Goal: Task Accomplishment & Management: Manage account settings

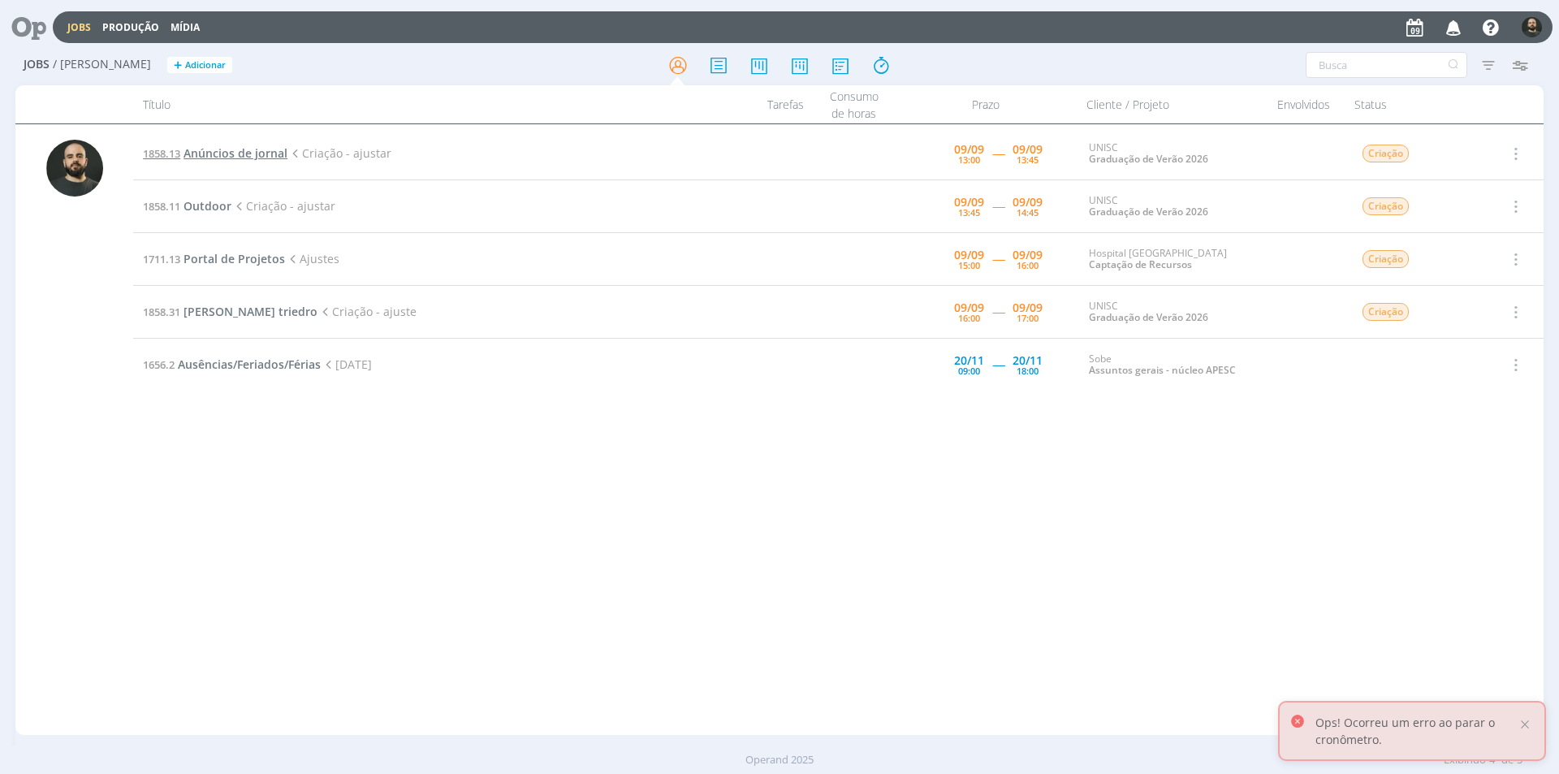
click at [220, 151] on span "Anúncios de jornal" at bounding box center [236, 152] width 104 height 15
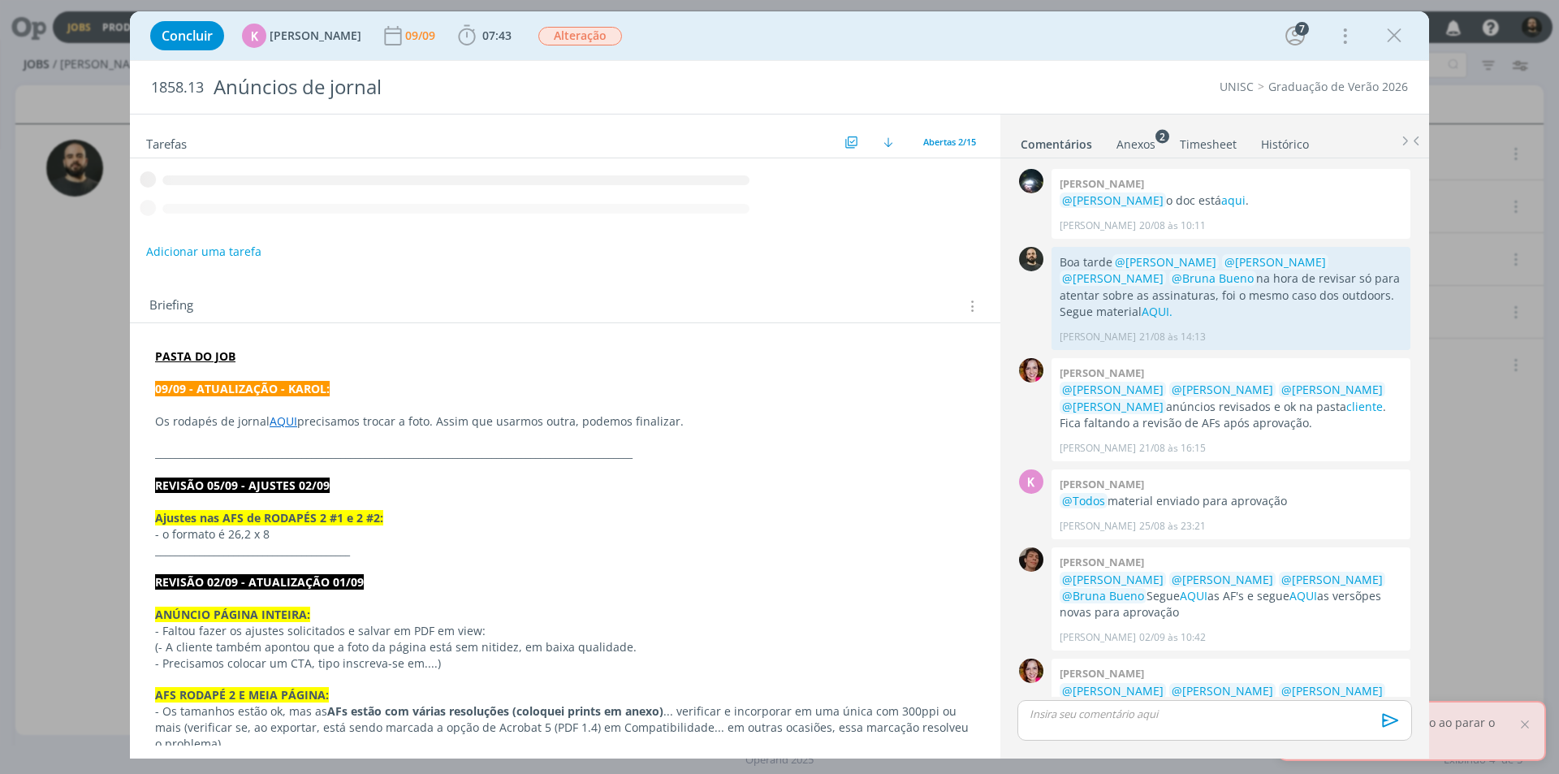
scroll to position [559, 0]
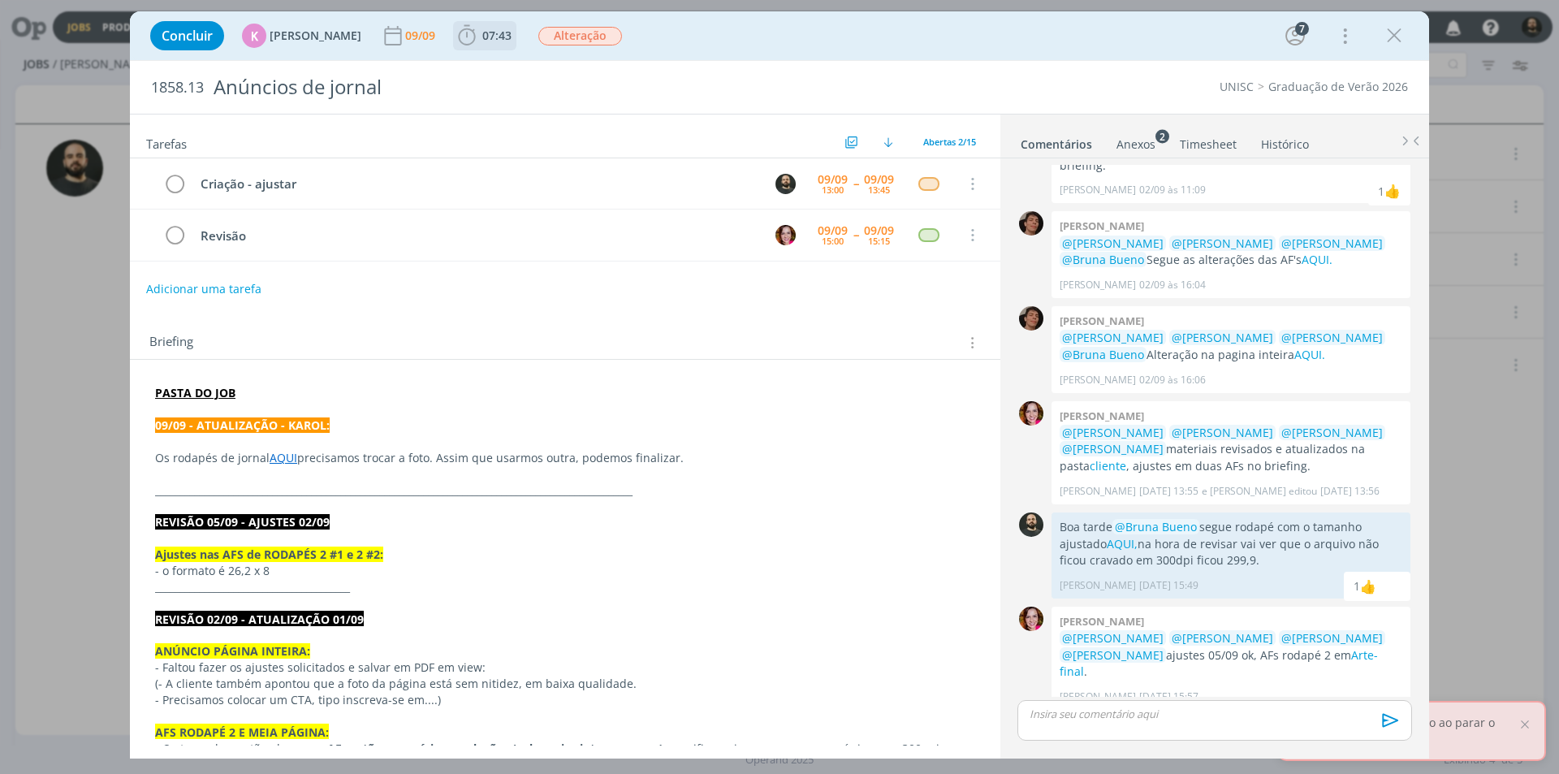
click at [462, 40] on icon "dialog" at bounding box center [467, 36] width 24 height 24
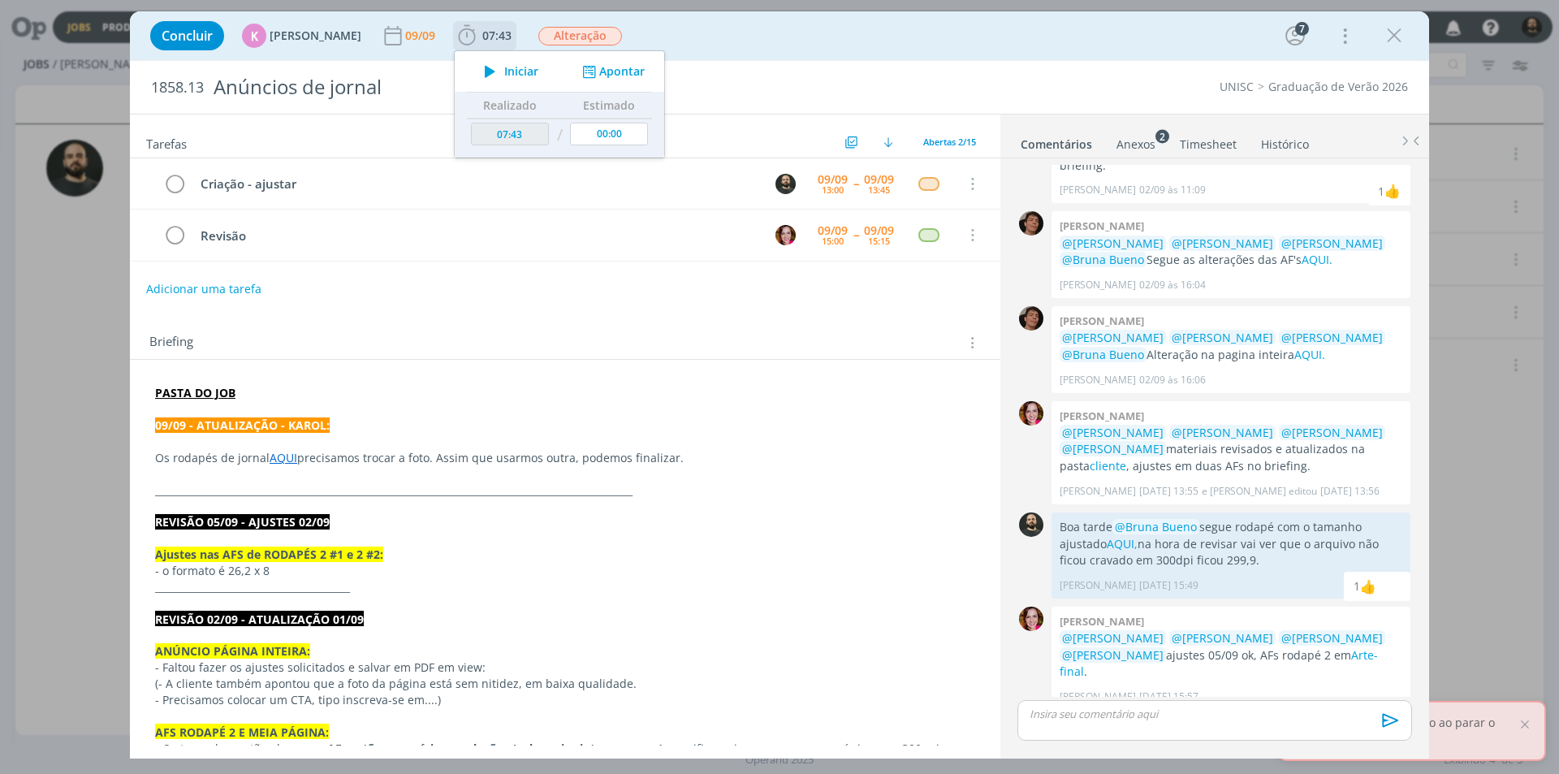
click at [482, 63] on icon "dialog" at bounding box center [490, 71] width 28 height 21
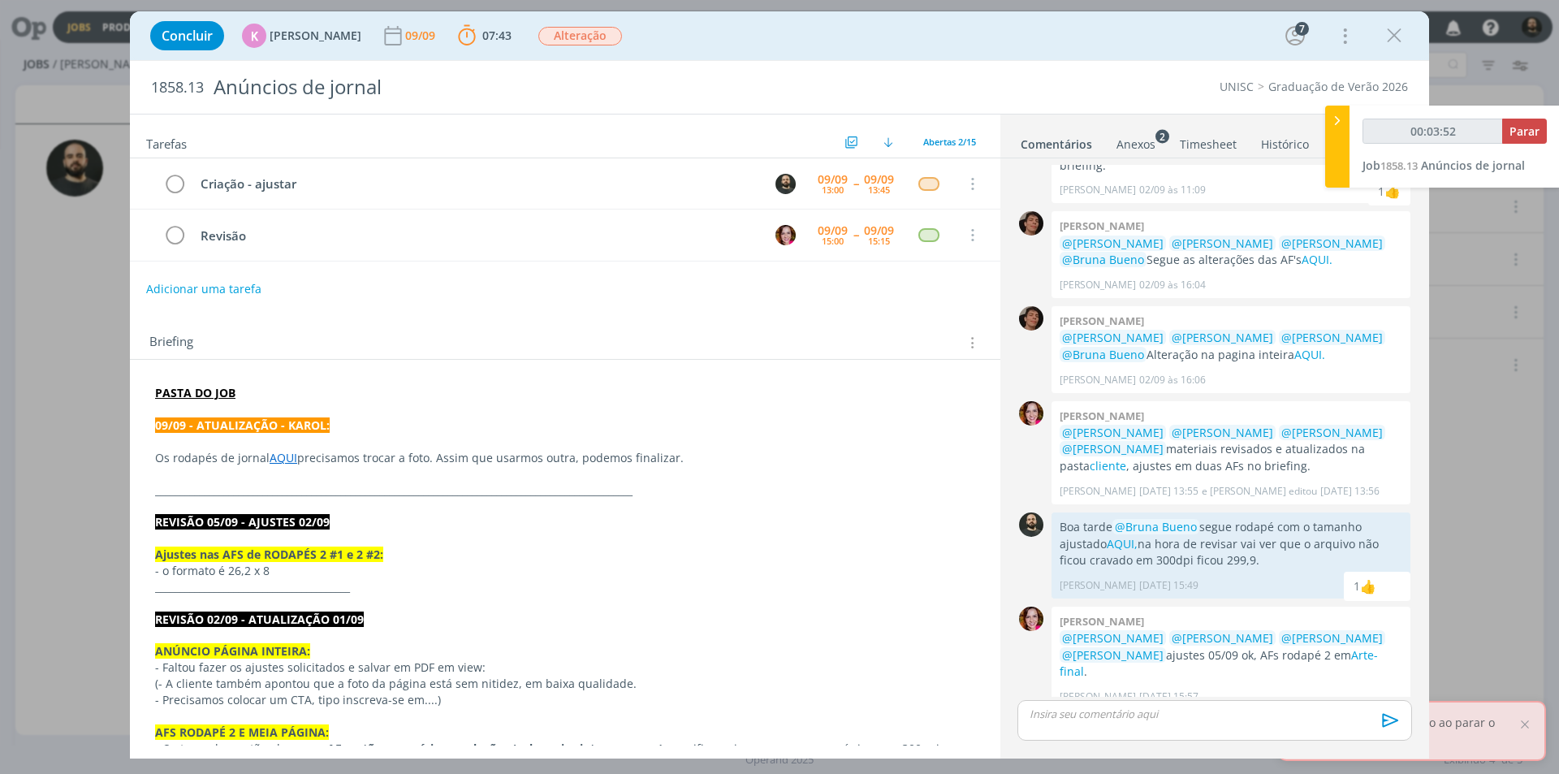
click at [286, 457] on link "AQUI" at bounding box center [284, 457] width 28 height 15
click at [299, 487] on link "https://sobeae.sharepoint.com/:b:/s/SOBEAE/Eb-0woKMaRNBnUvftgVnn9IBQSeSv8_n016c…" at bounding box center [261, 488] width 123 height 21
type input "00:17:13"
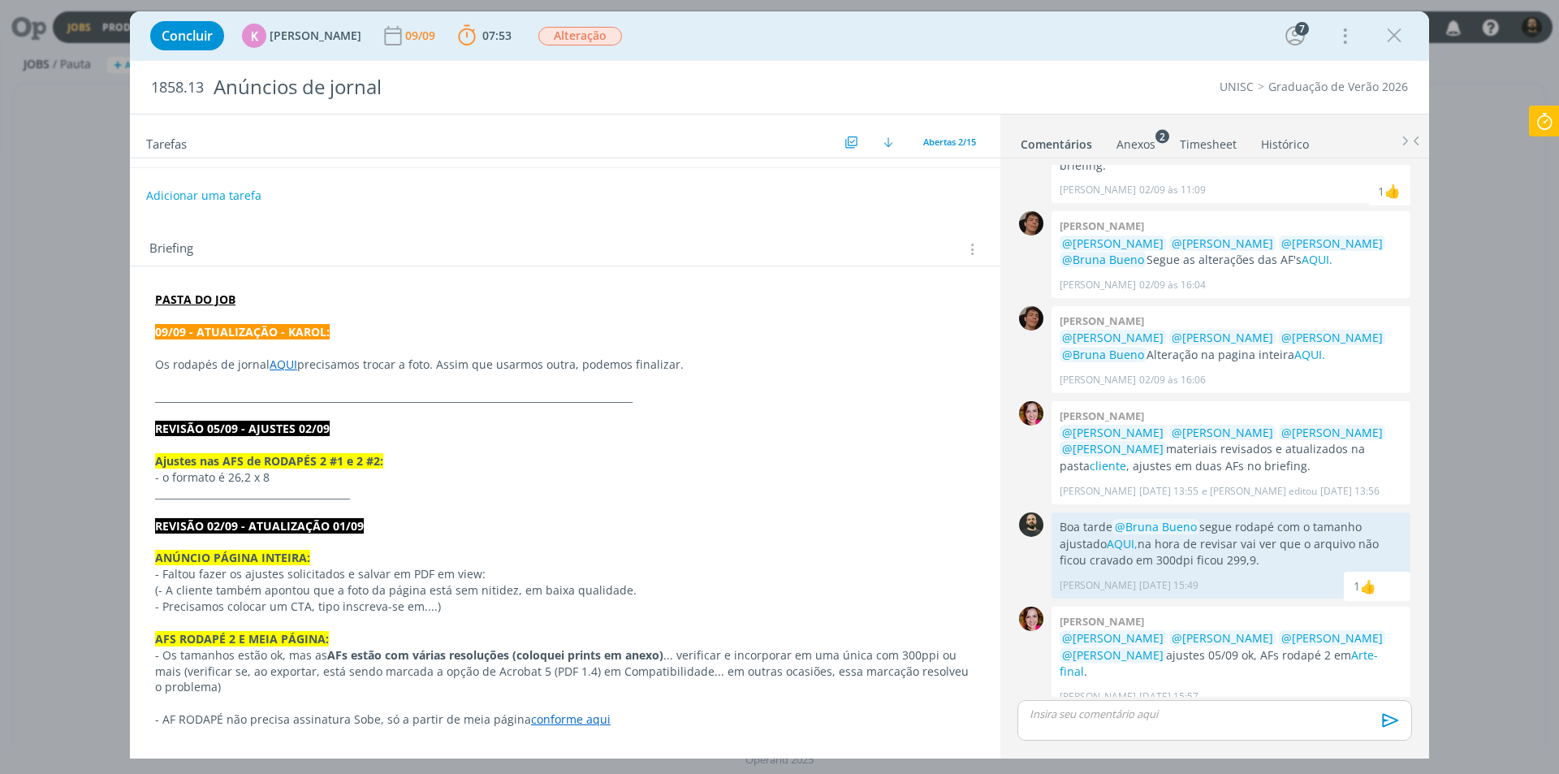
scroll to position [162, 0]
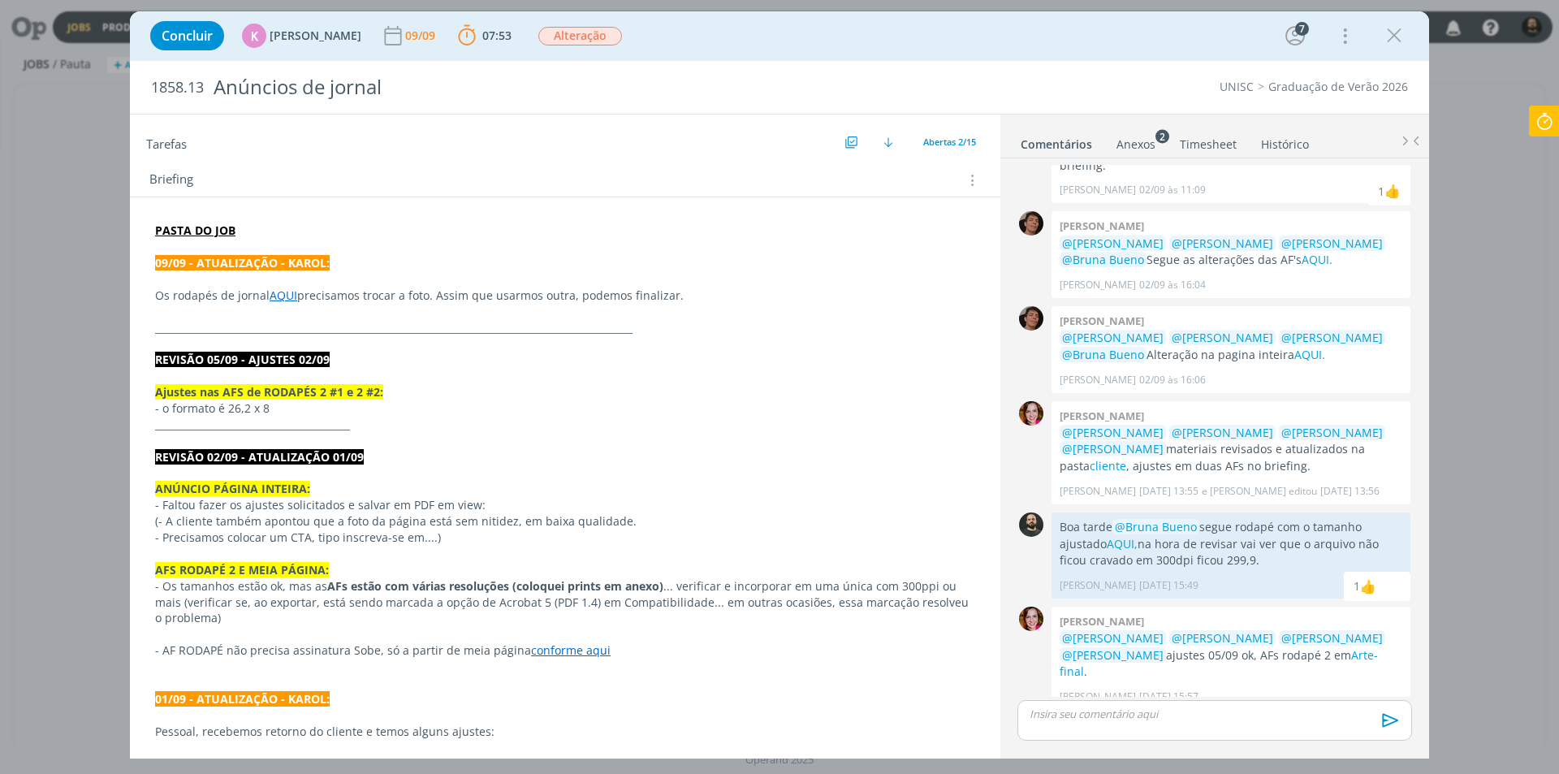
click at [294, 298] on link "AQUI" at bounding box center [284, 295] width 28 height 15
click at [322, 327] on link "https://sobeae.sharepoint.com/:b:/s/SOBEAE/Eb-0woKMaRNBnUvftgVnn9IBQSeSv8_n016c…" at bounding box center [261, 326] width 123 height 21
click at [1094, 723] on div "dialog" at bounding box center [1215, 720] width 395 height 41
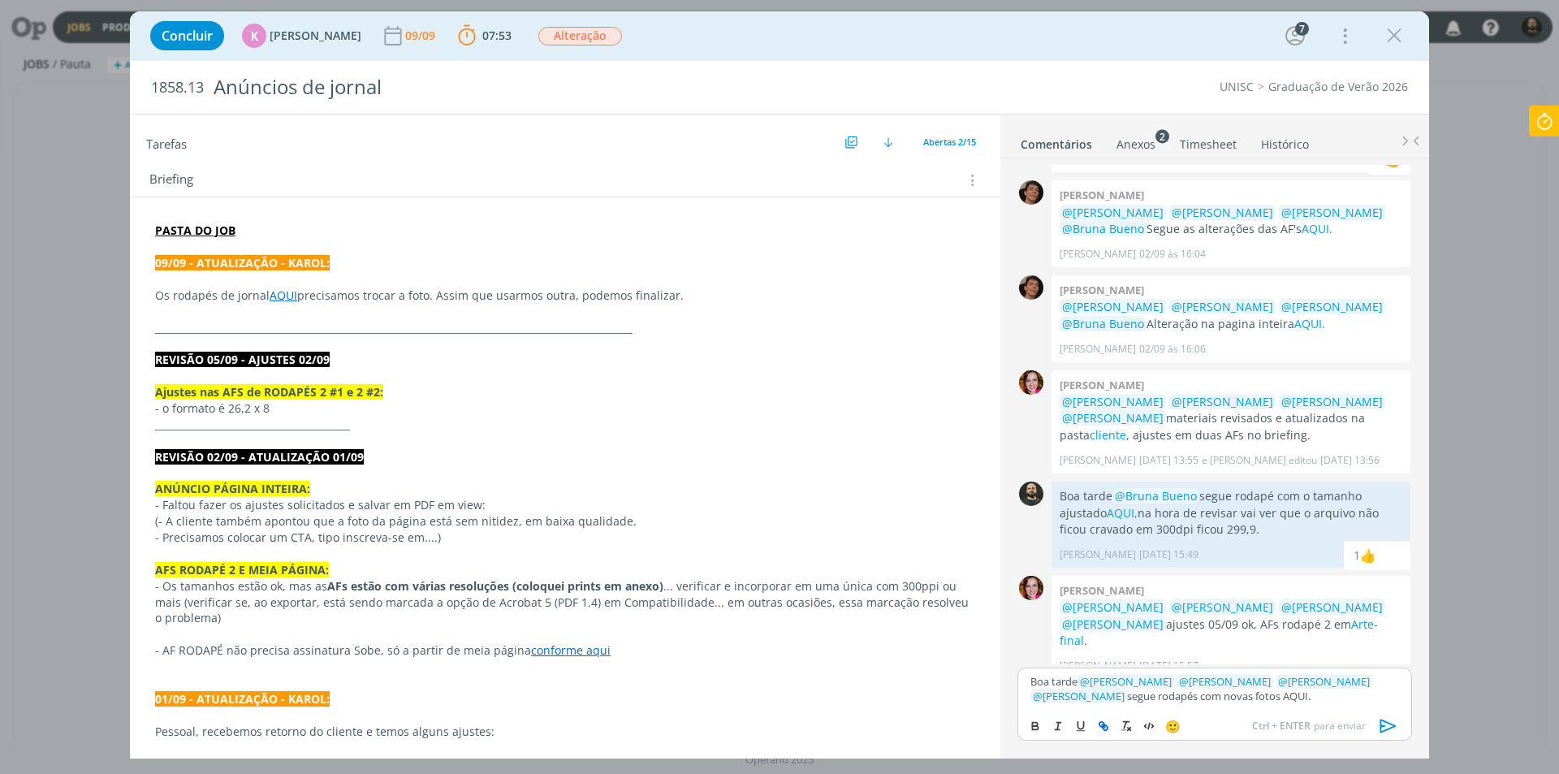
click at [1094, 722] on button "dialog" at bounding box center [1104, 725] width 23 height 19
paste input "https://sobeae.sharepoint.com/:f:/s/SOBEAE/Em3H2yqWXGJEv074U-QaT_sBTkTcwtQsJfyj…"
type input "https://sobeae.sharepoint.com/:f:/s/SOBEAE/Em3H2yqWXGJEv074U-QaT_sBTkTcwtQsJfyj…"
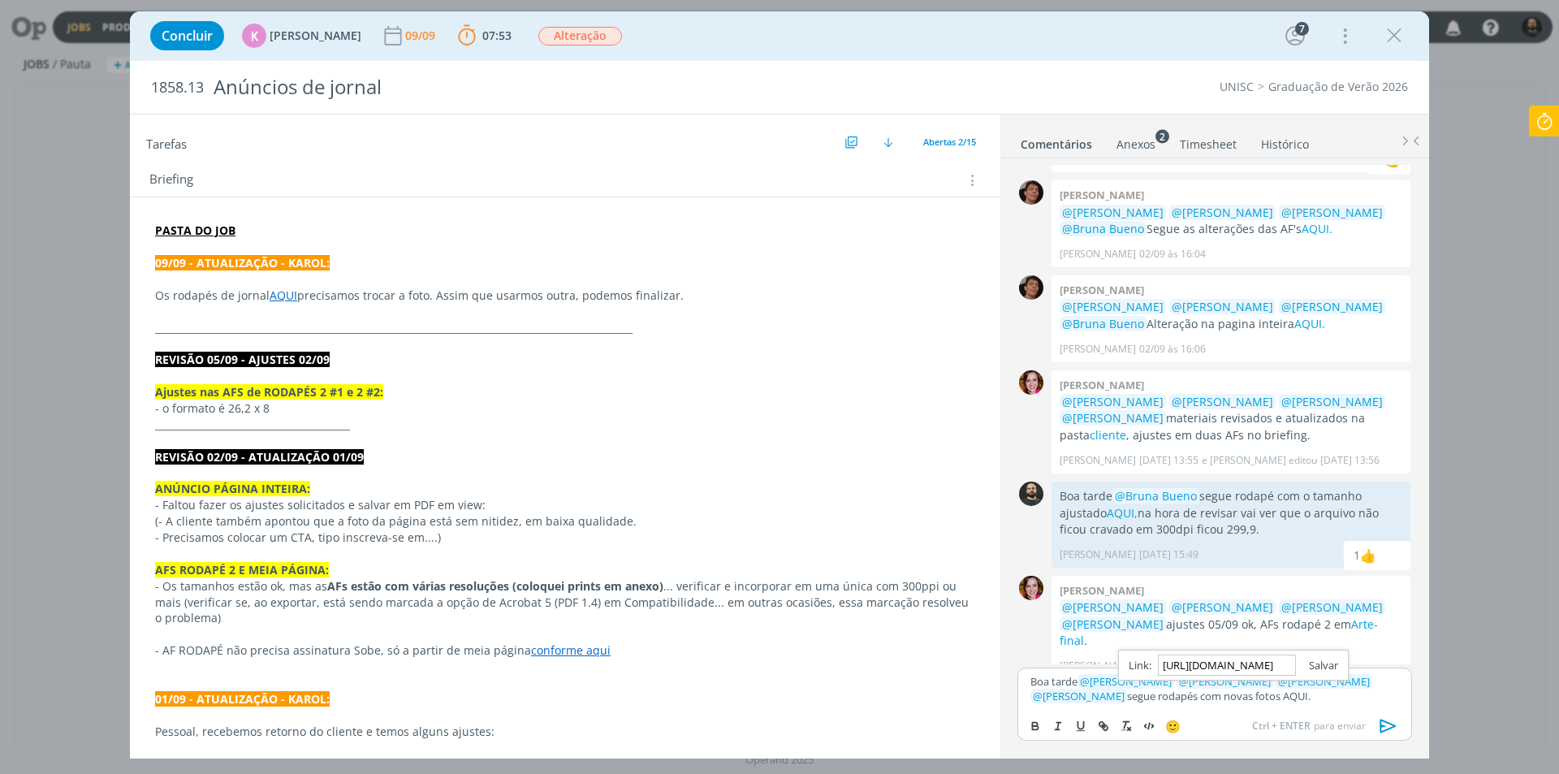
click at [1330, 668] on link "dialog" at bounding box center [1317, 665] width 42 height 15
click at [1304, 704] on div "Boa tarde ﻿ @ Beatriz Luchese ﻿ ﻿ @ Karoline Arend ﻿ ﻿ @ Luíza Santana ﻿ ﻿ @ Br…" at bounding box center [1215, 689] width 395 height 42
click at [1281, 697] on link "AQUI." at bounding box center [1295, 696] width 28 height 15
click at [1238, 664] on link "https://sobeae.sharepoint.com/:f:/s/SOBEAE/Em3H2yqWXGJEv074U-QaT_sBTkTcwtQsJfyj…" at bounding box center [1184, 665] width 110 height 21
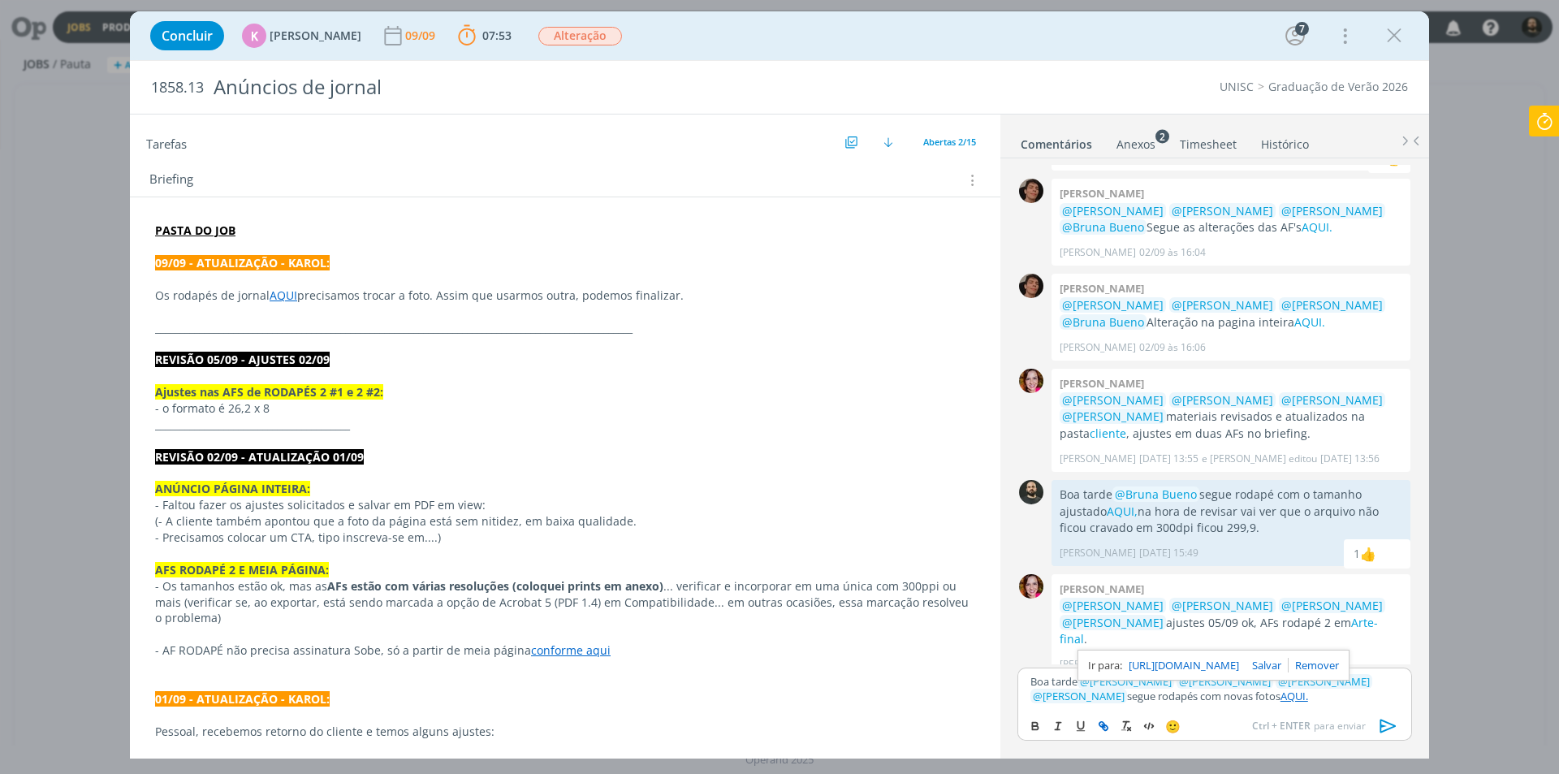
click at [1338, 698] on p "Boa tarde ﻿ @ Beatriz Luchese ﻿ ﻿ @ Karoline Arend ﻿ ﻿ @ Luíza Santana ﻿ ﻿ @ Br…" at bounding box center [1215, 689] width 369 height 30
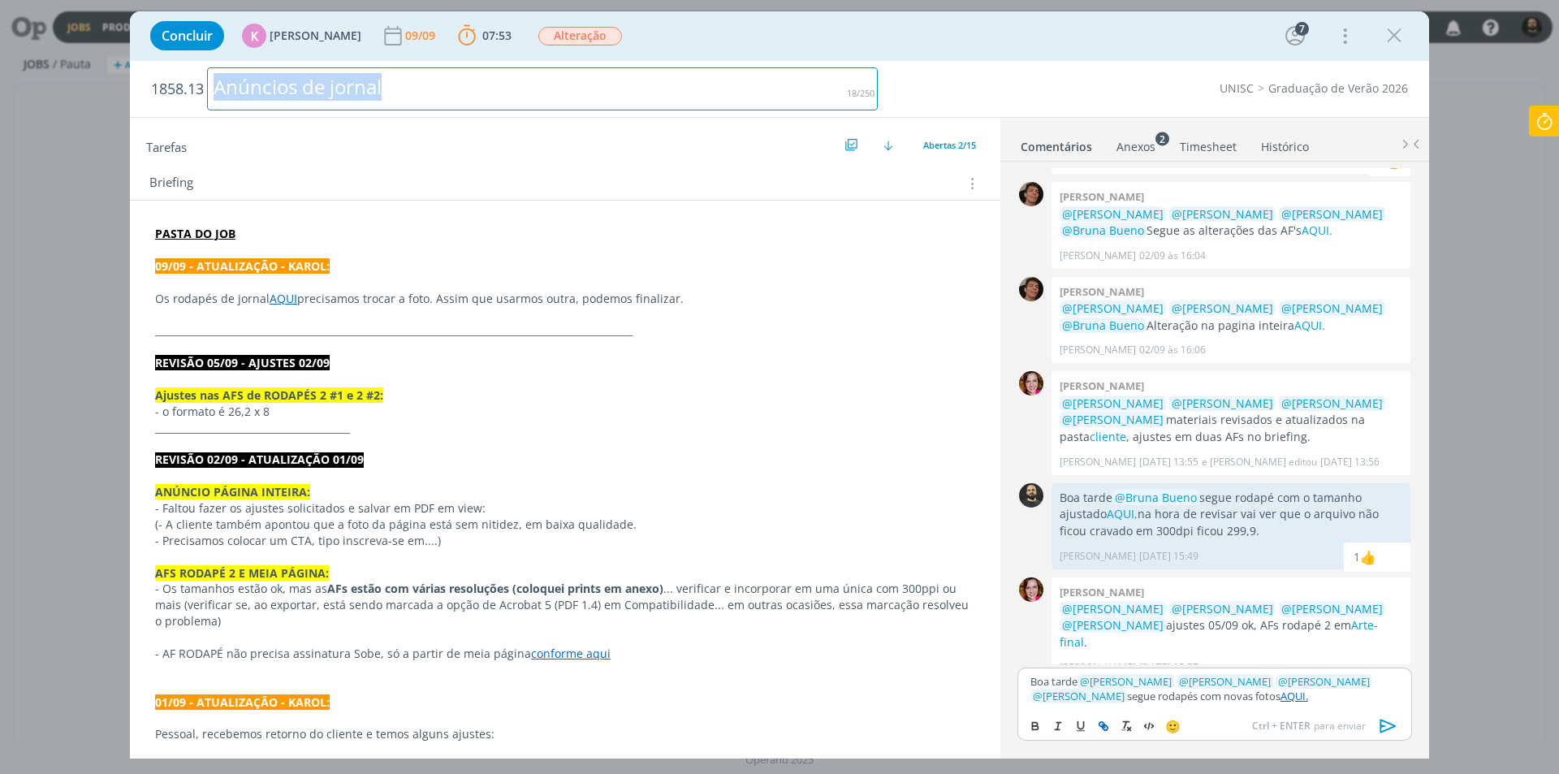
drag, startPoint x: 427, startPoint y: 89, endPoint x: 191, endPoint y: 102, distance: 236.7
click at [191, 102] on h2 "1858.13 Anúncios de jornal" at bounding box center [514, 89] width 727 height 56
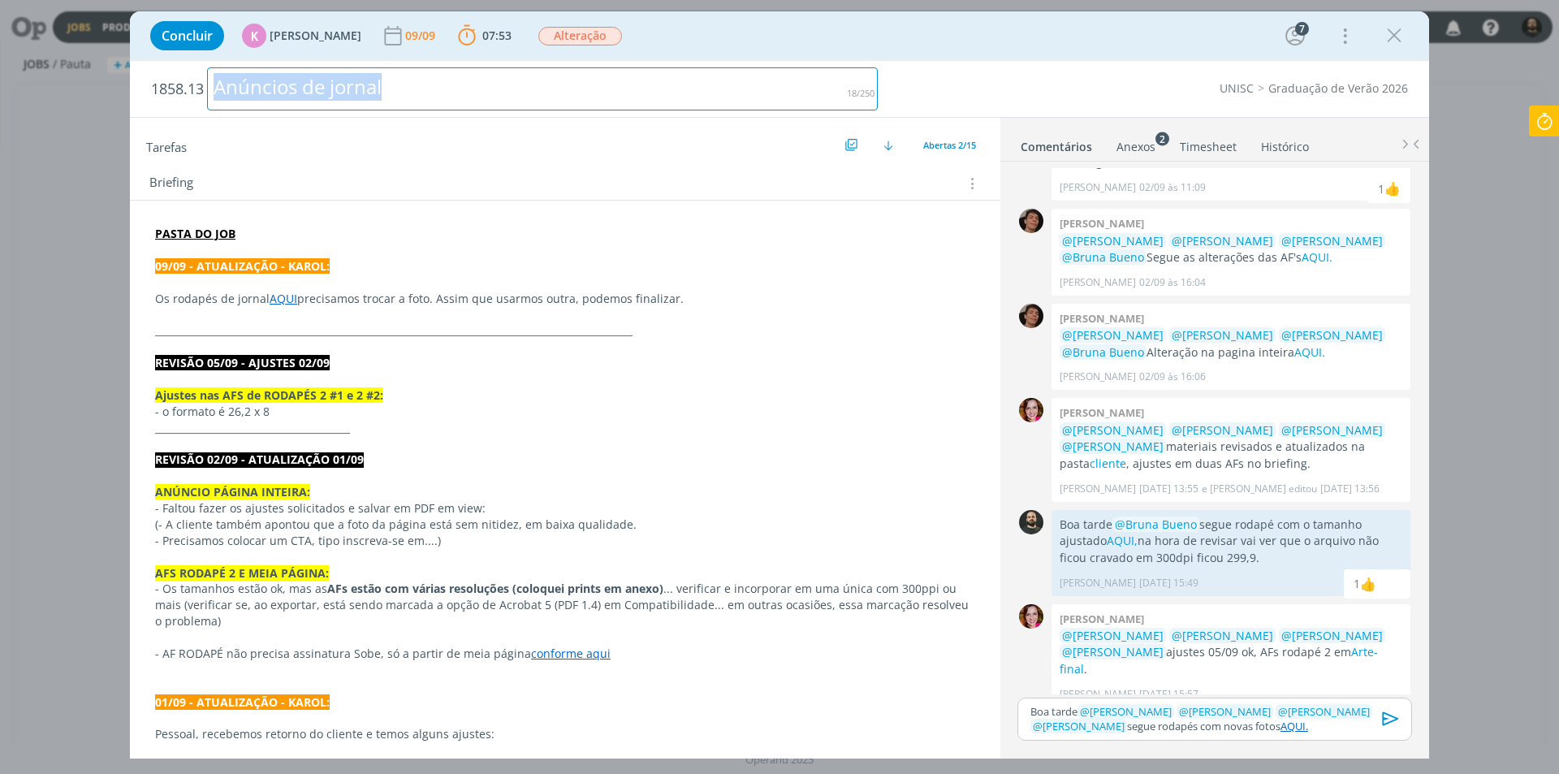
copy div "Anúncios de jornal"
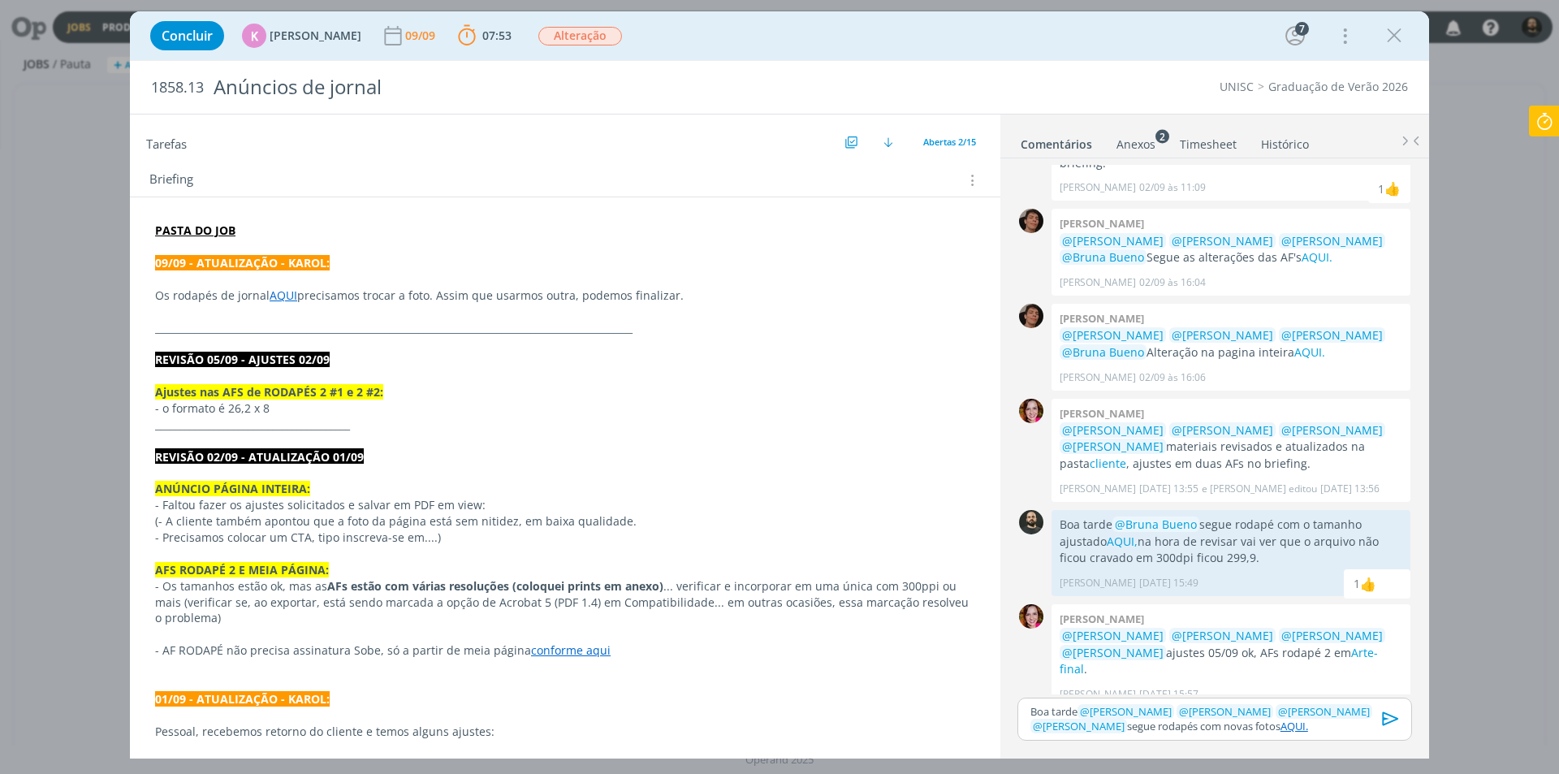
click at [1139, 728] on p "Boa tarde ﻿ @ Beatriz Luchese ﻿ ﻿ @ Karoline Arend ﻿ ﻿ @ Luíza Santana ﻿ ﻿ @ Br…" at bounding box center [1215, 719] width 369 height 30
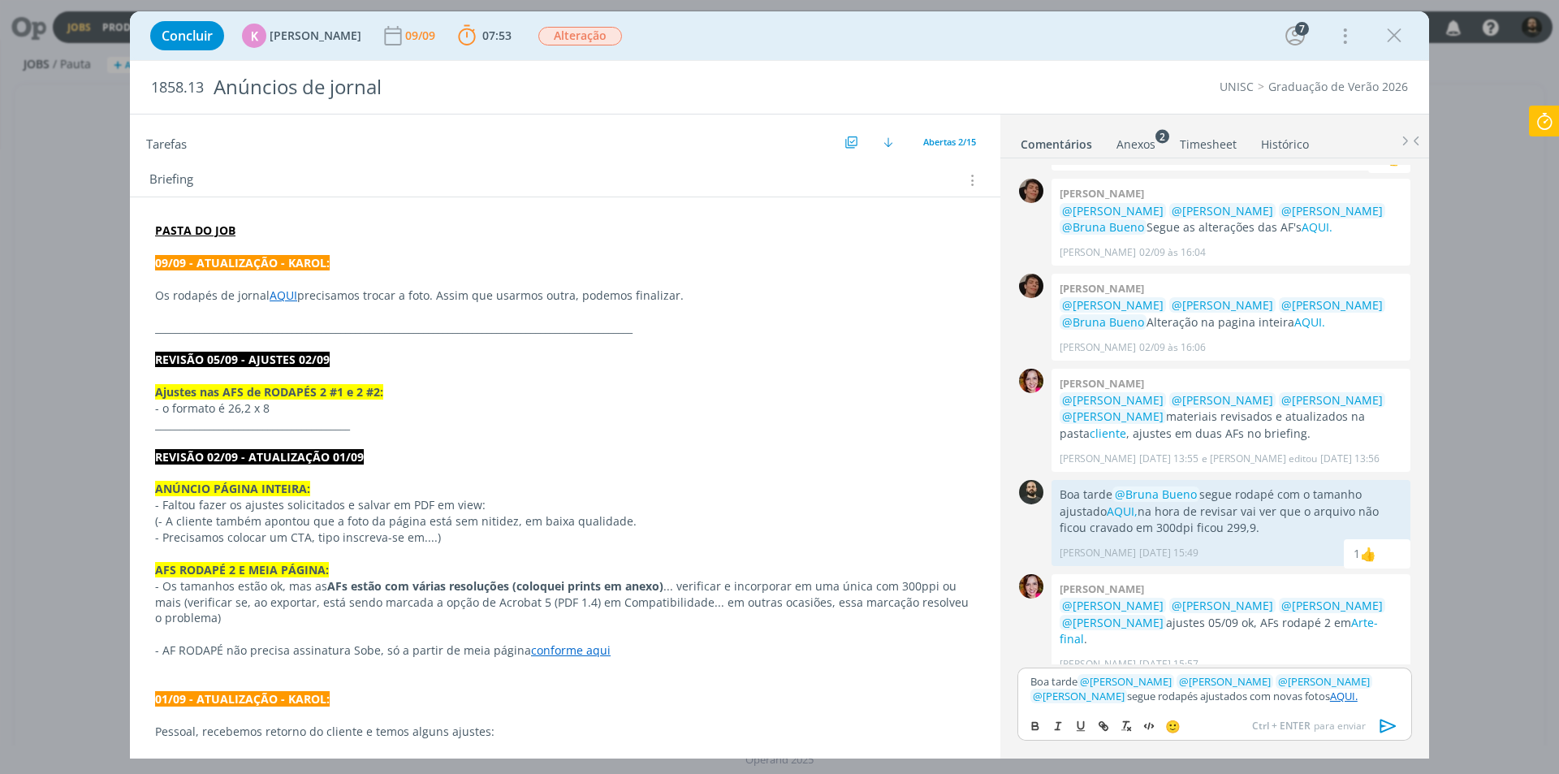
click at [1391, 721] on icon "dialog" at bounding box center [1389, 726] width 24 height 24
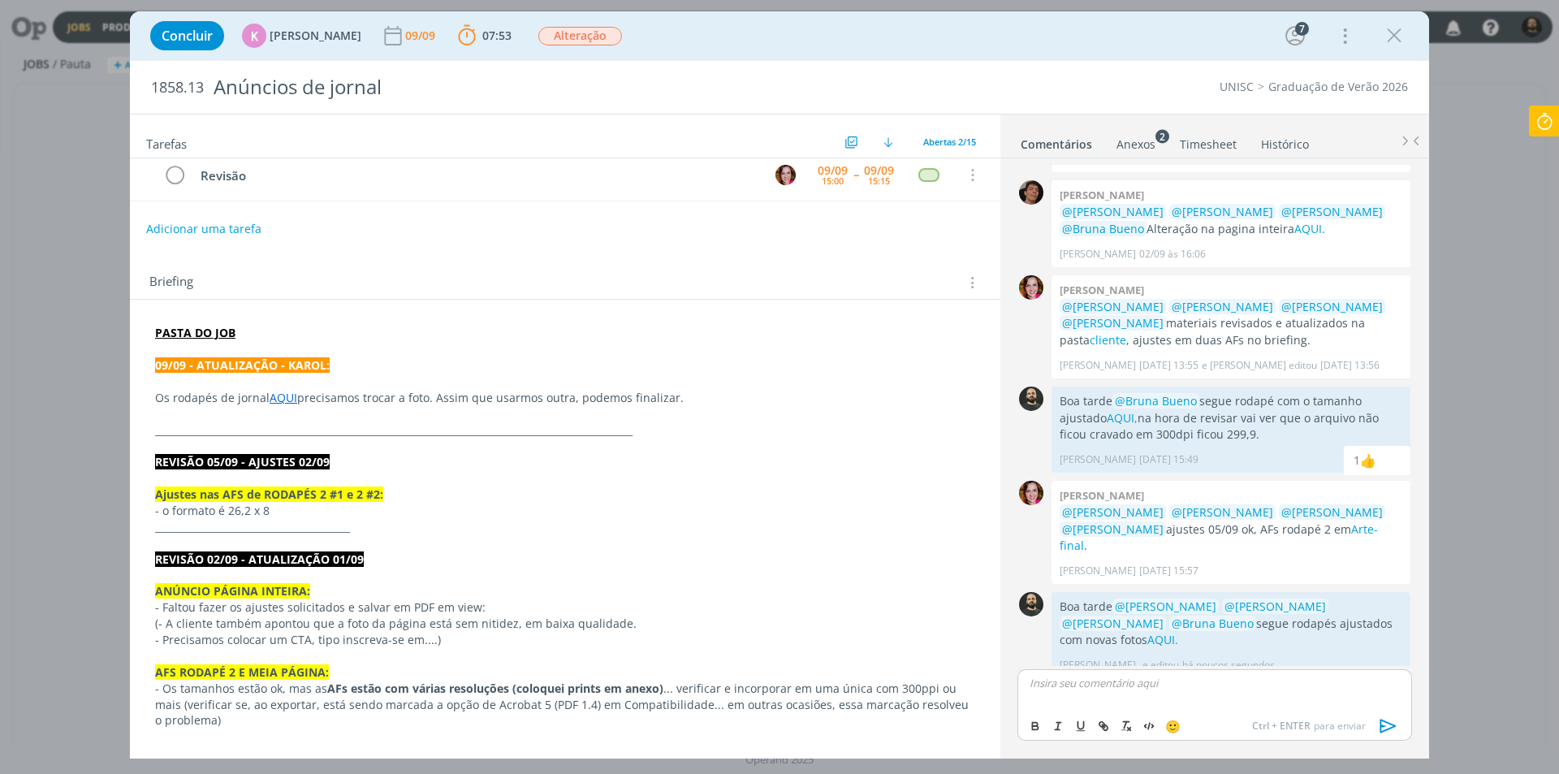
scroll to position [0, 0]
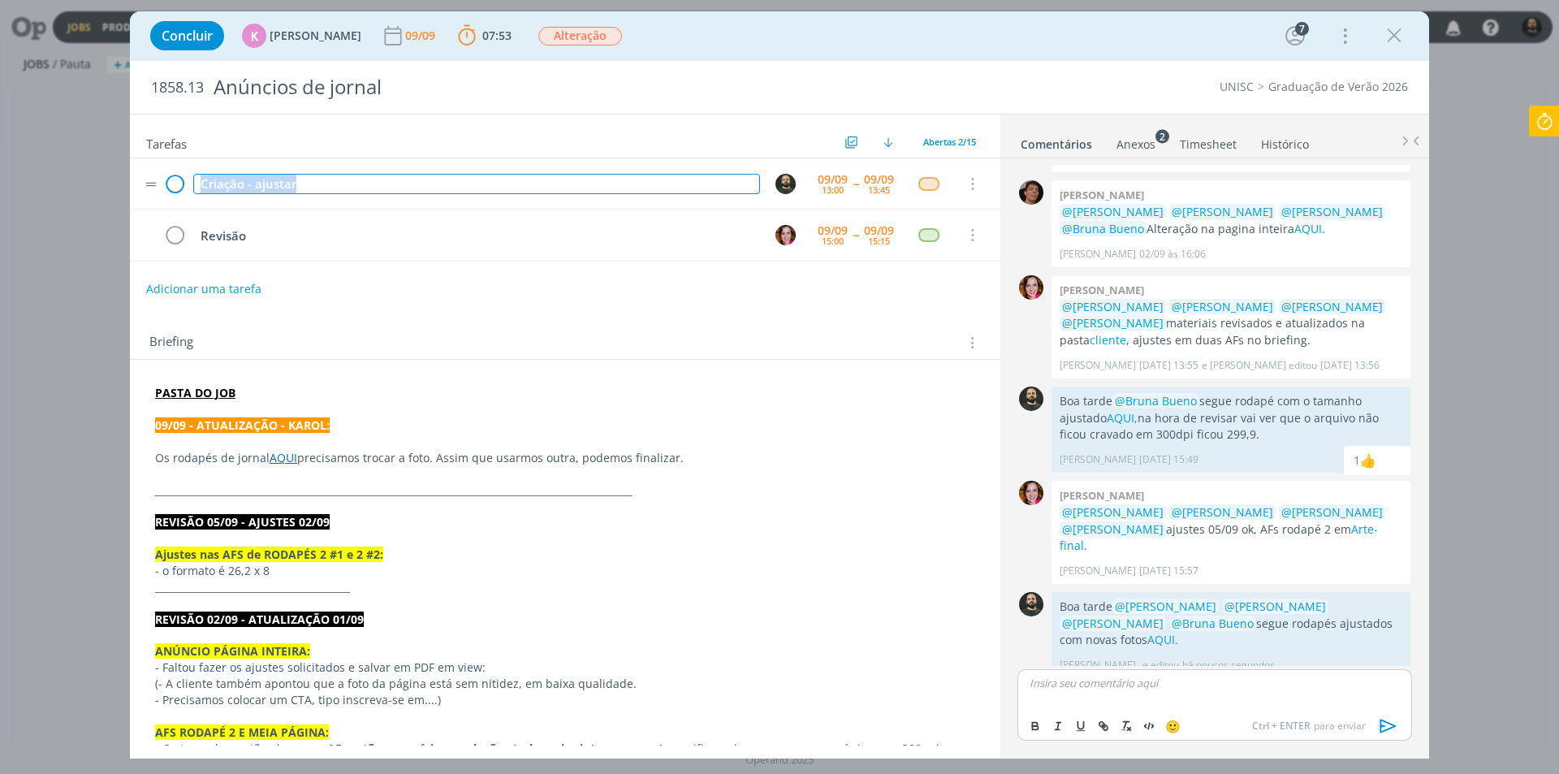
drag, startPoint x: 309, startPoint y: 184, endPoint x: 169, endPoint y: 188, distance: 140.6
click at [170, 188] on tr "Criação - ajustar 09/09 13:00 -- 09/09 13:45 Cancelar" at bounding box center [565, 183] width 871 height 51
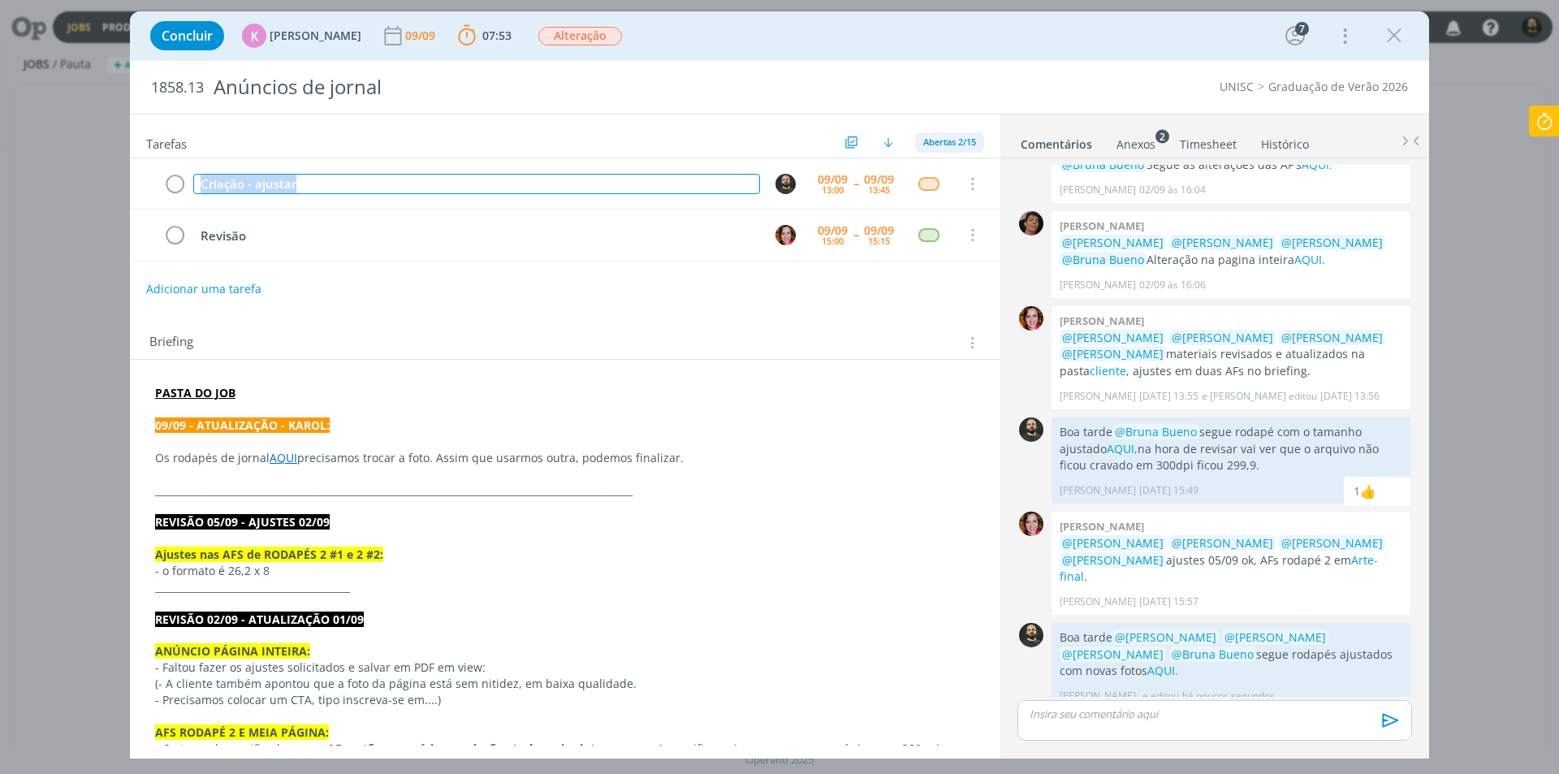
copy div "Criação - ajustar"
click at [1548, 111] on icon at bounding box center [1544, 122] width 29 height 32
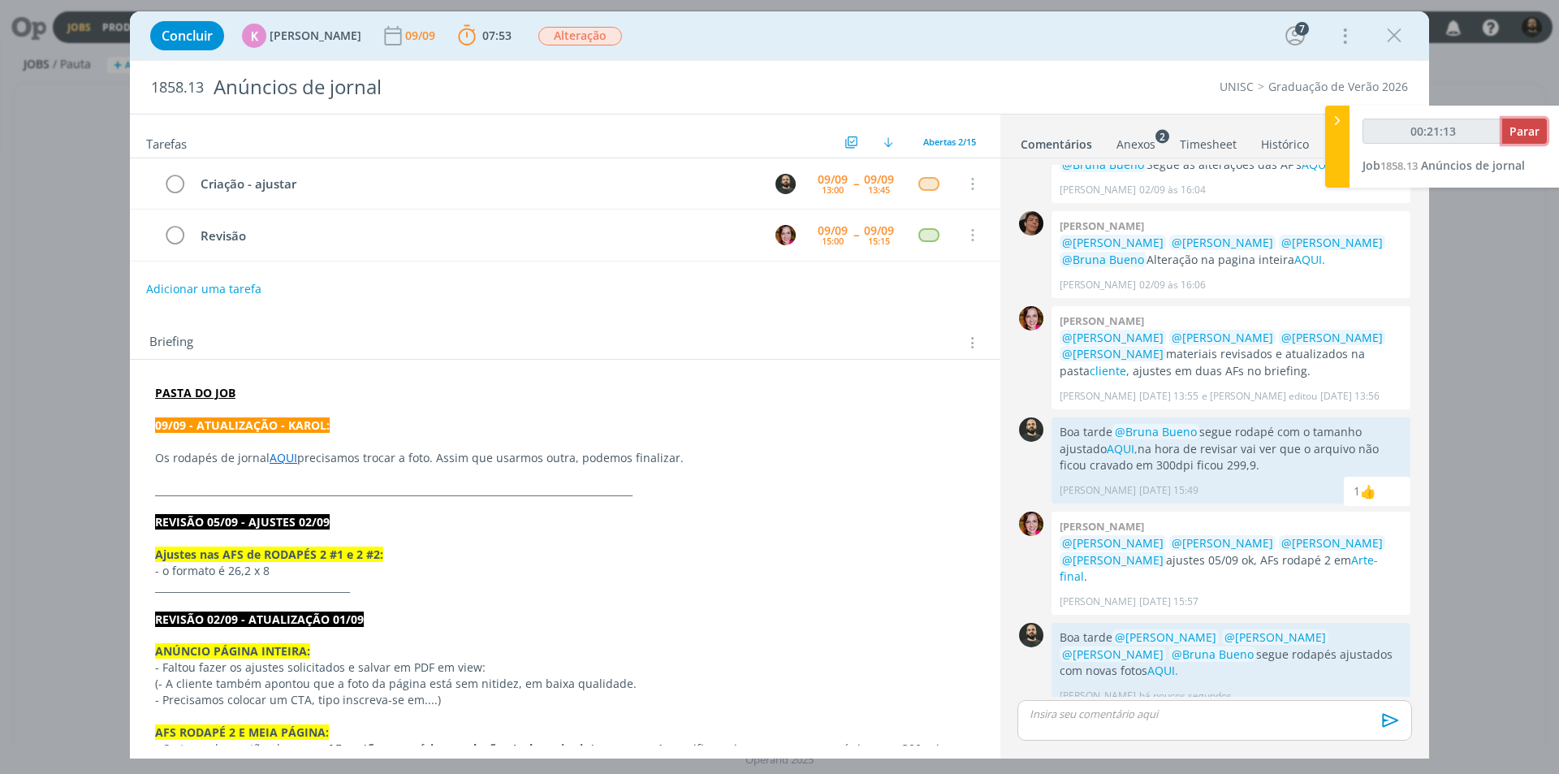
click at [1523, 136] on span "Parar" at bounding box center [1525, 130] width 30 height 15
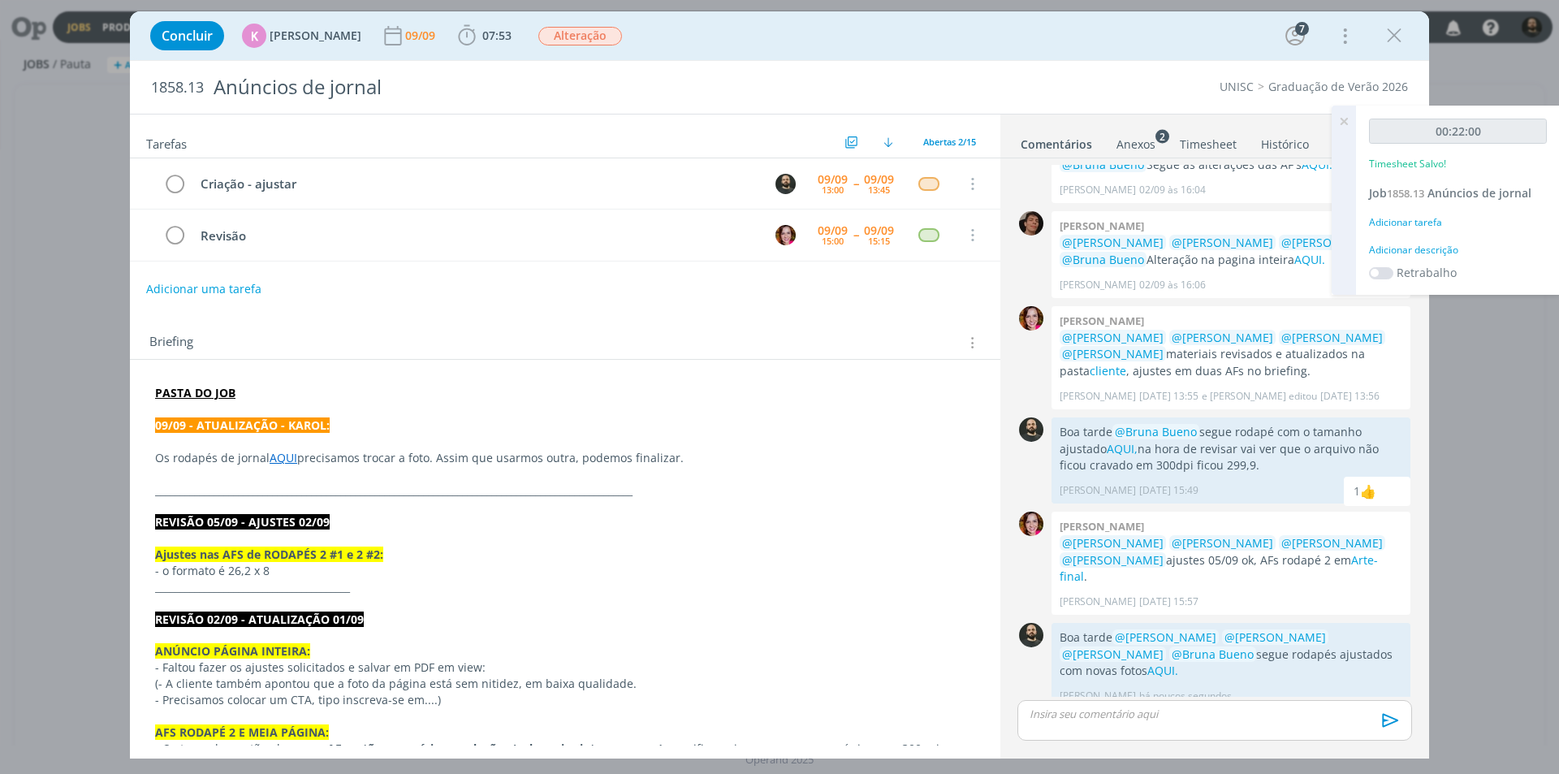
click at [1440, 249] on div "Adicionar descrição" at bounding box center [1458, 250] width 178 height 15
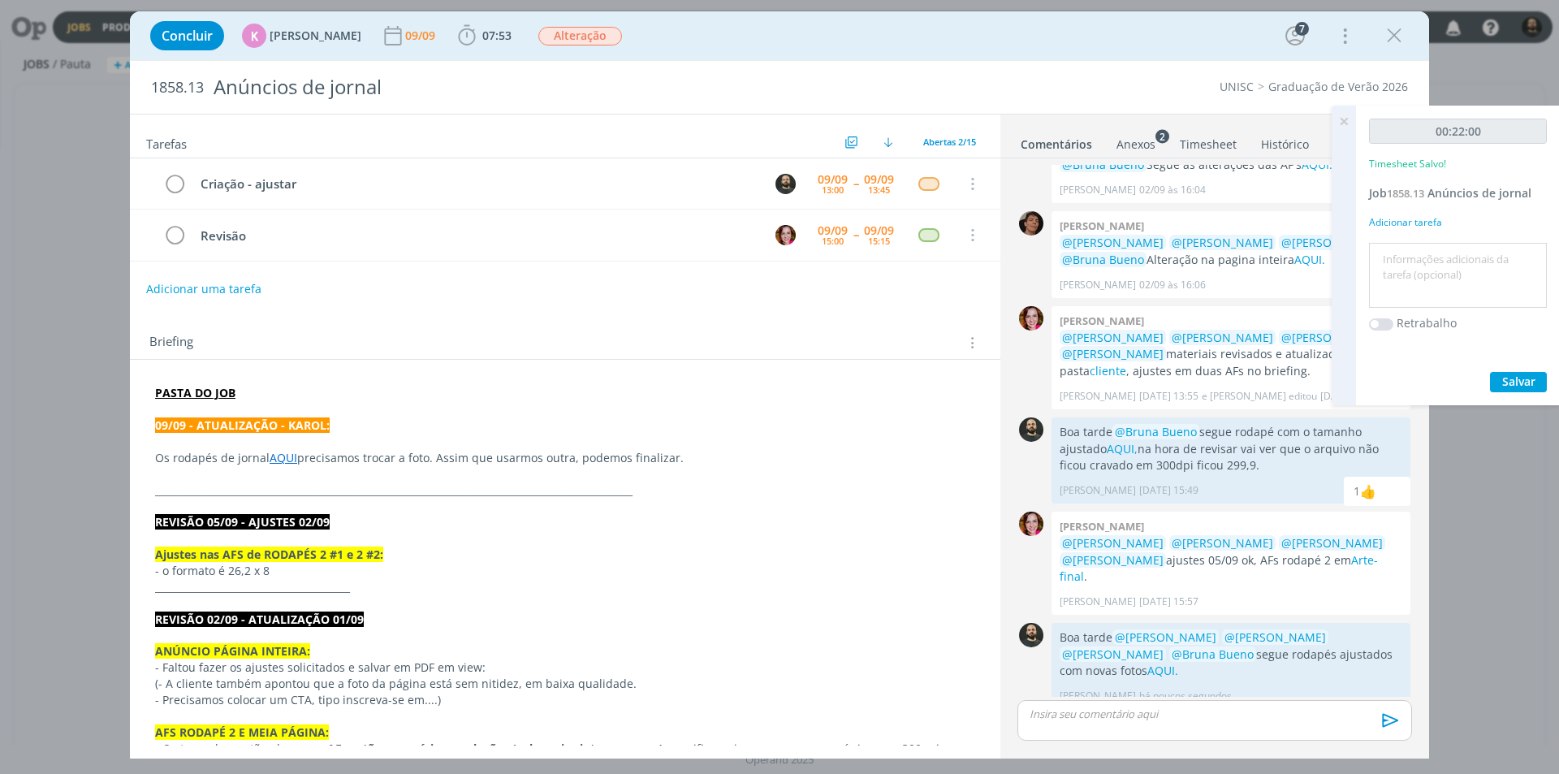
click at [1441, 247] on textarea at bounding box center [1458, 276] width 170 height 58
paste textarea "Criação - ajustar"
type textarea "Criação - ajustar"
click at [1512, 377] on span "Salvar" at bounding box center [1519, 381] width 33 height 15
click at [1513, 384] on span "Salvar" at bounding box center [1519, 381] width 33 height 15
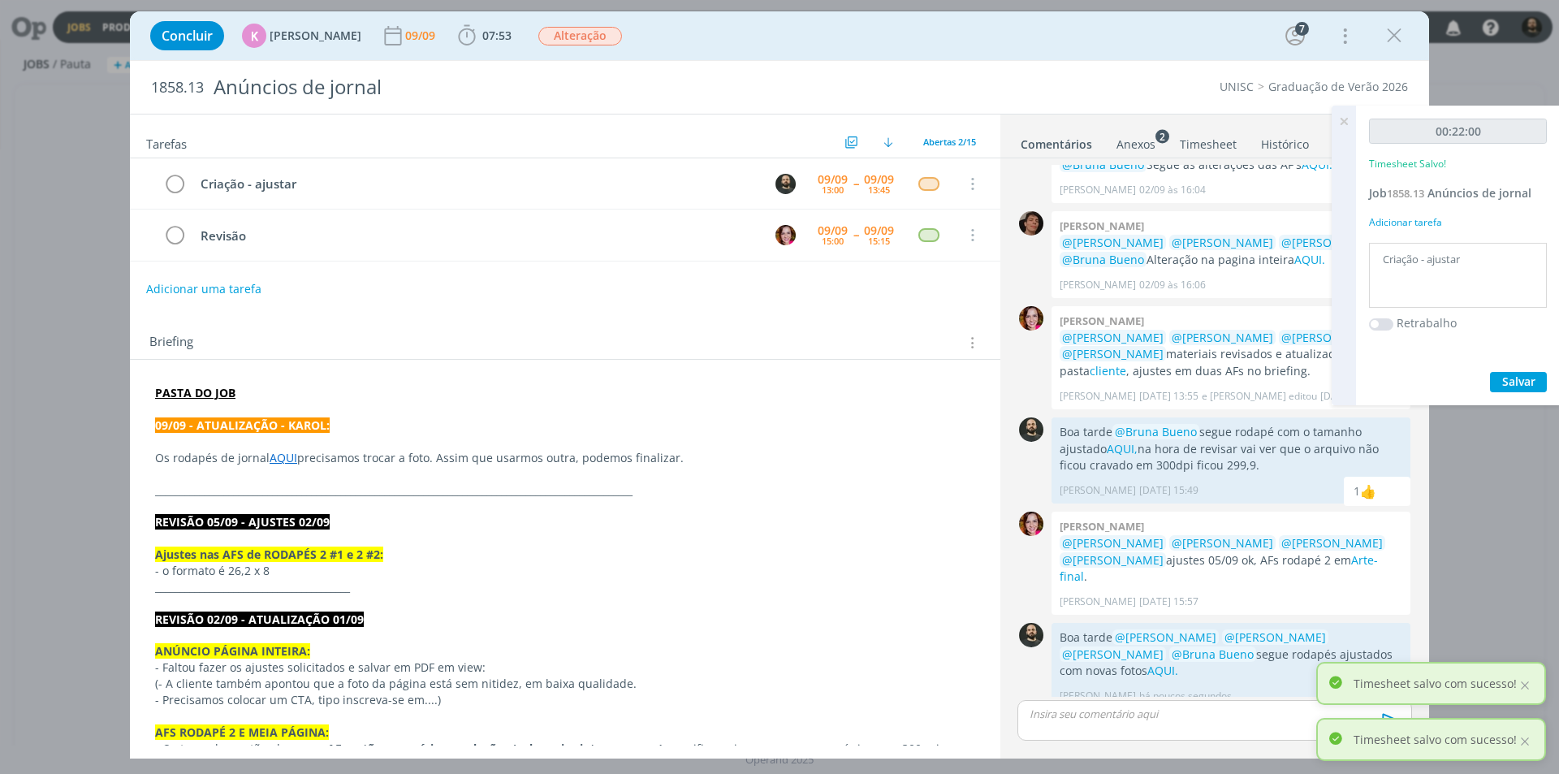
click at [1345, 114] on icon at bounding box center [1344, 122] width 29 height 32
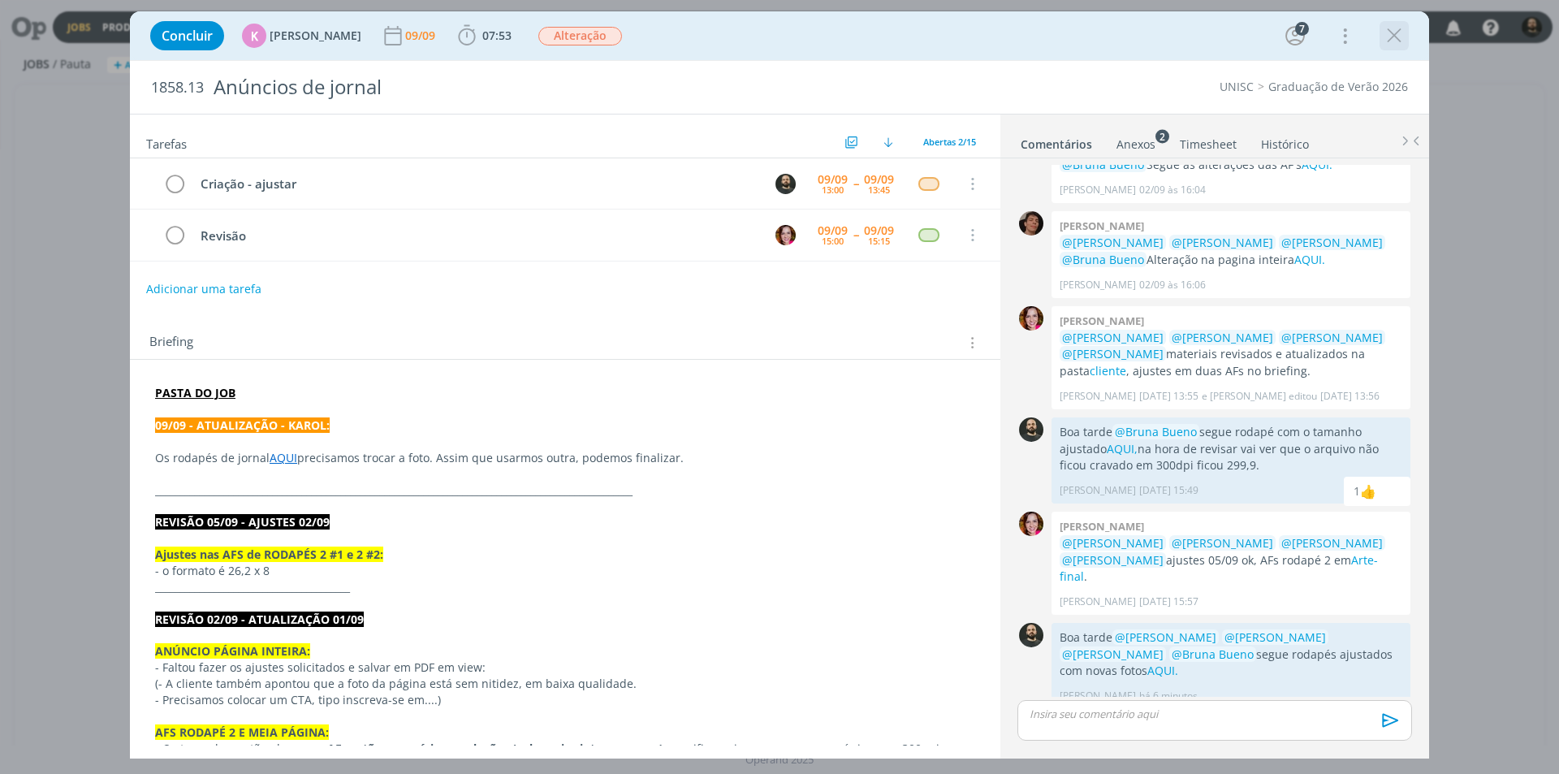
click at [1395, 33] on icon "dialog" at bounding box center [1394, 36] width 24 height 24
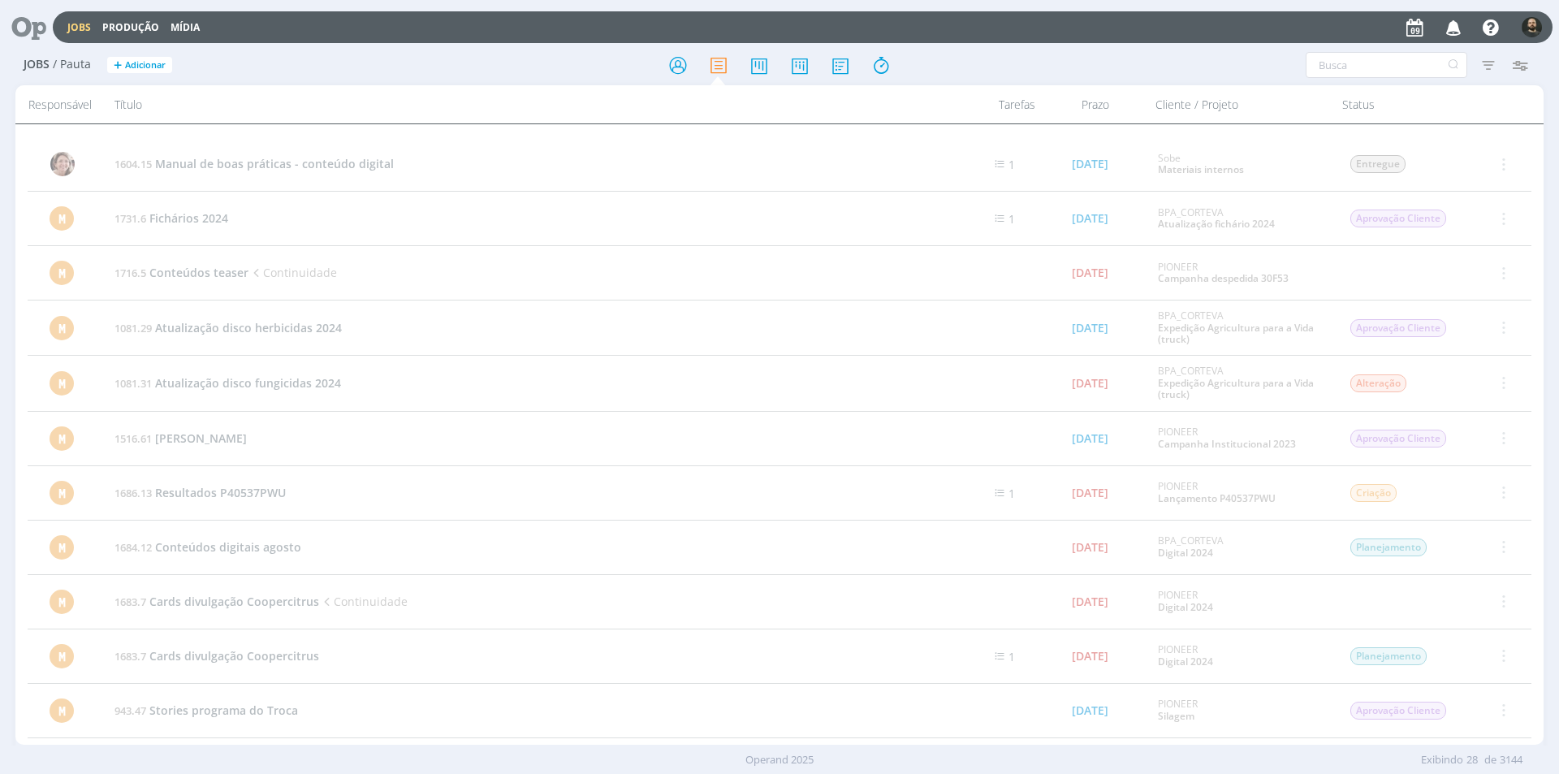
click at [37, 29] on icon at bounding box center [22, 27] width 33 height 32
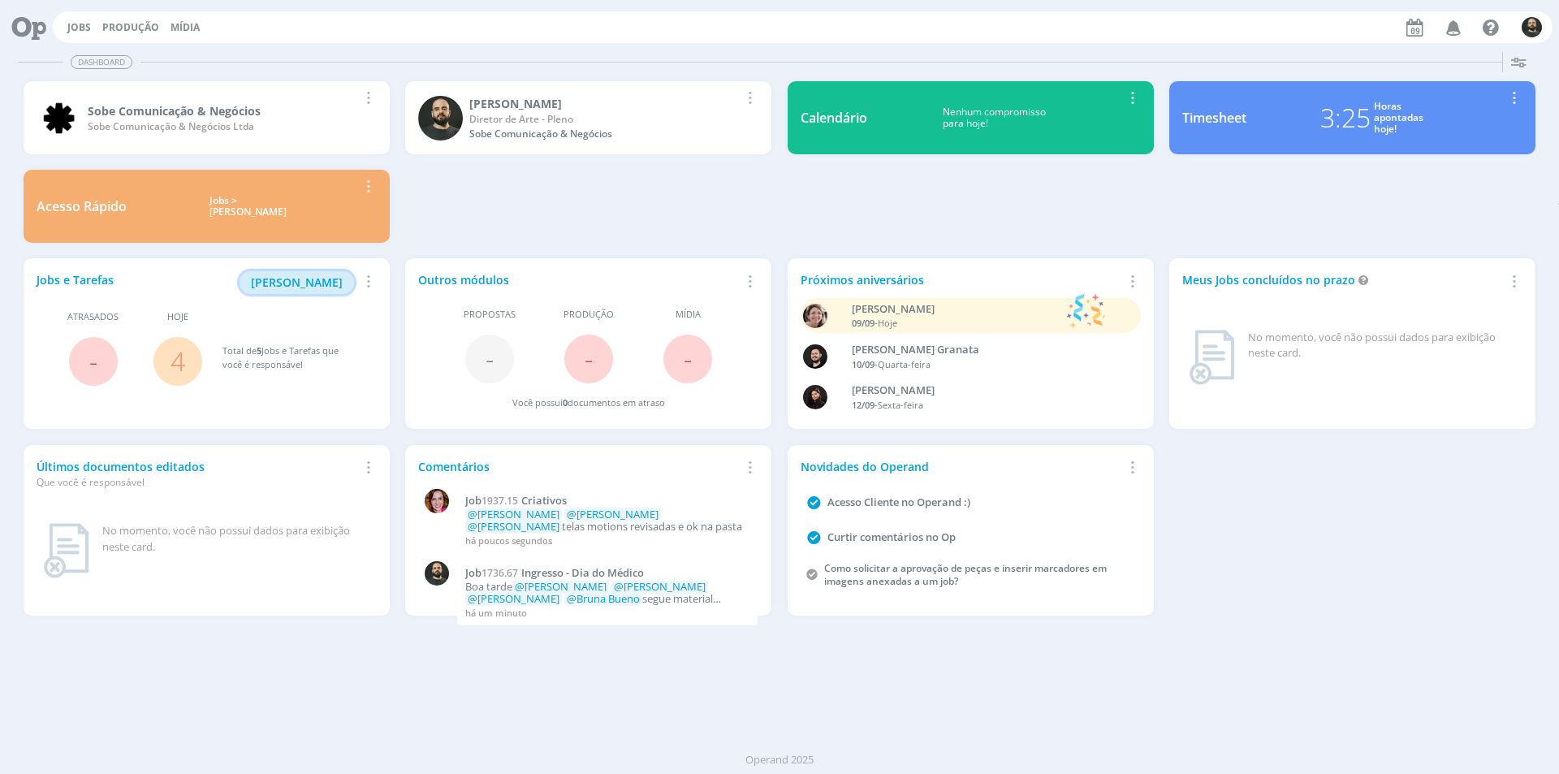
click at [326, 281] on span "[PERSON_NAME]" at bounding box center [297, 282] width 92 height 15
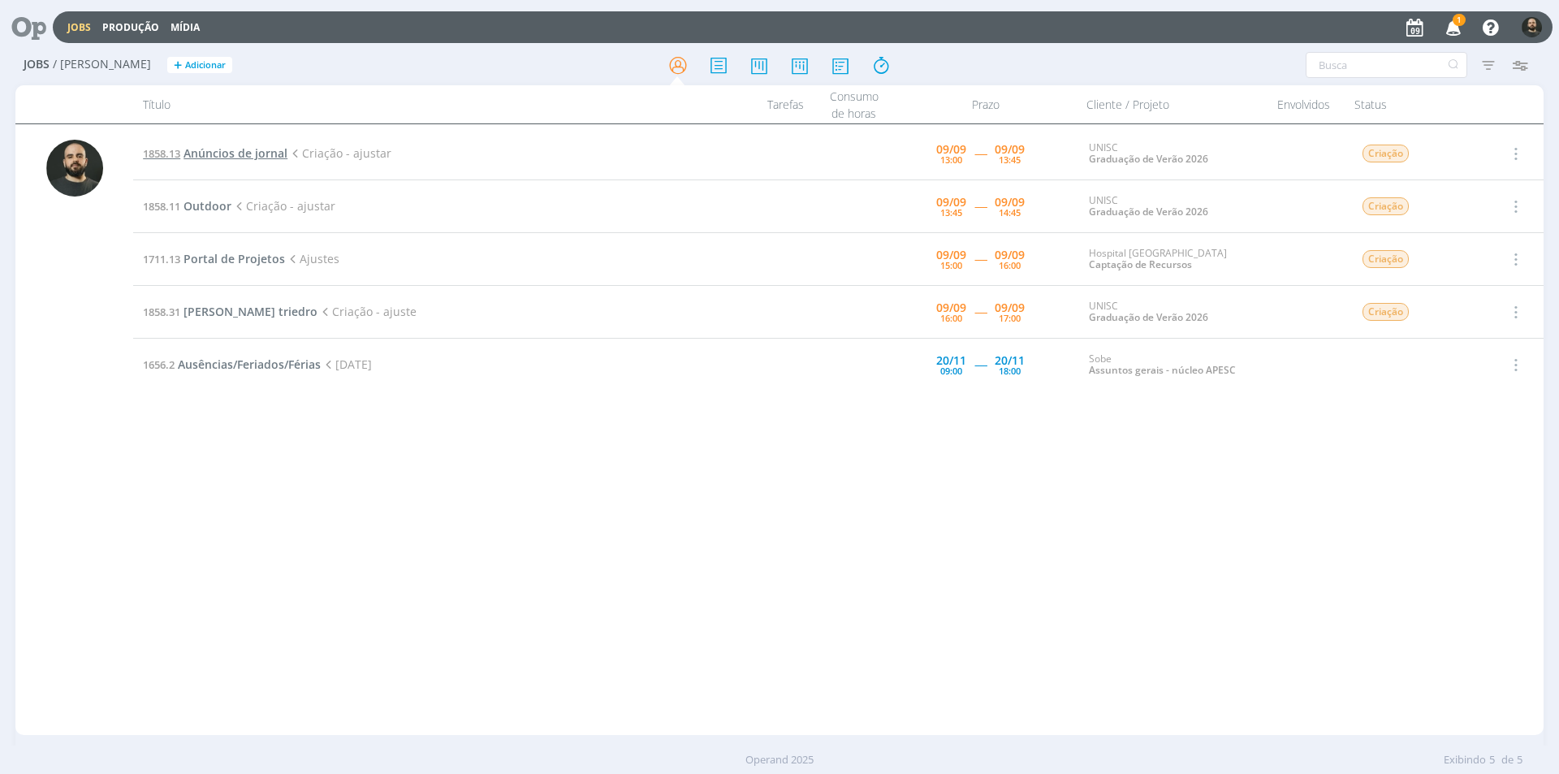
click at [210, 149] on span "Anúncios de jornal" at bounding box center [236, 152] width 104 height 15
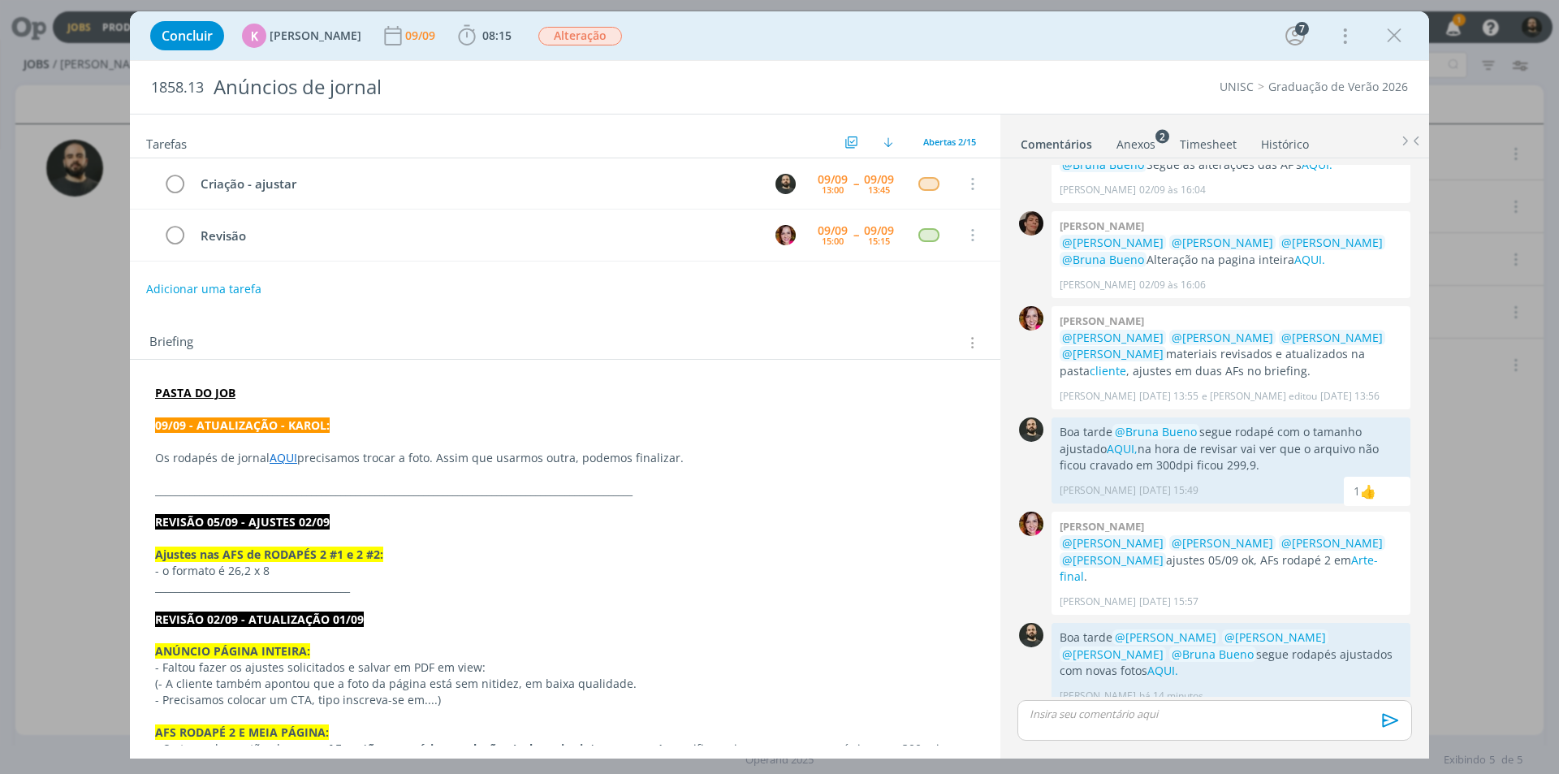
scroll to position [781, 0]
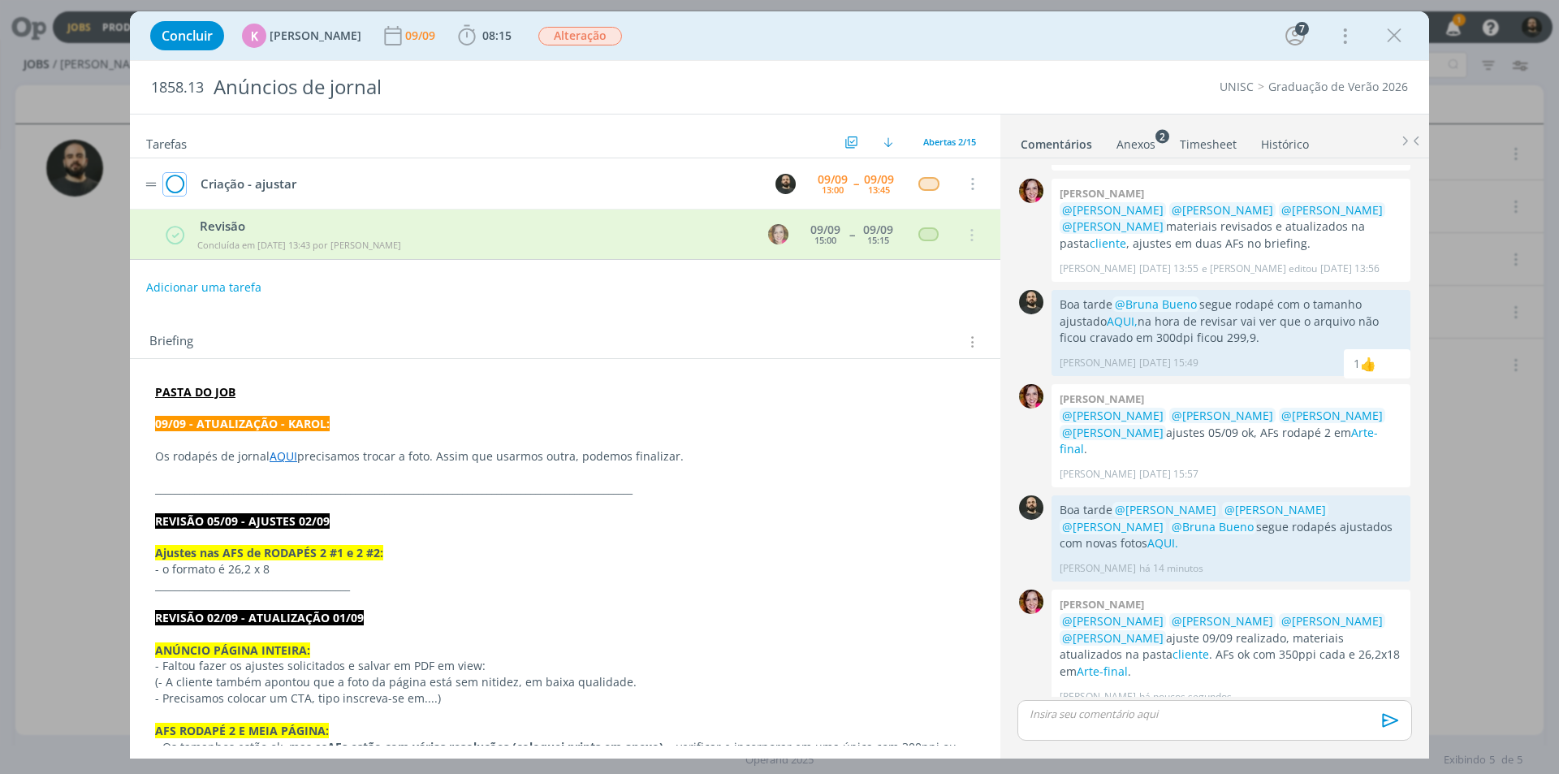
click at [171, 180] on icon "dialog" at bounding box center [174, 184] width 23 height 24
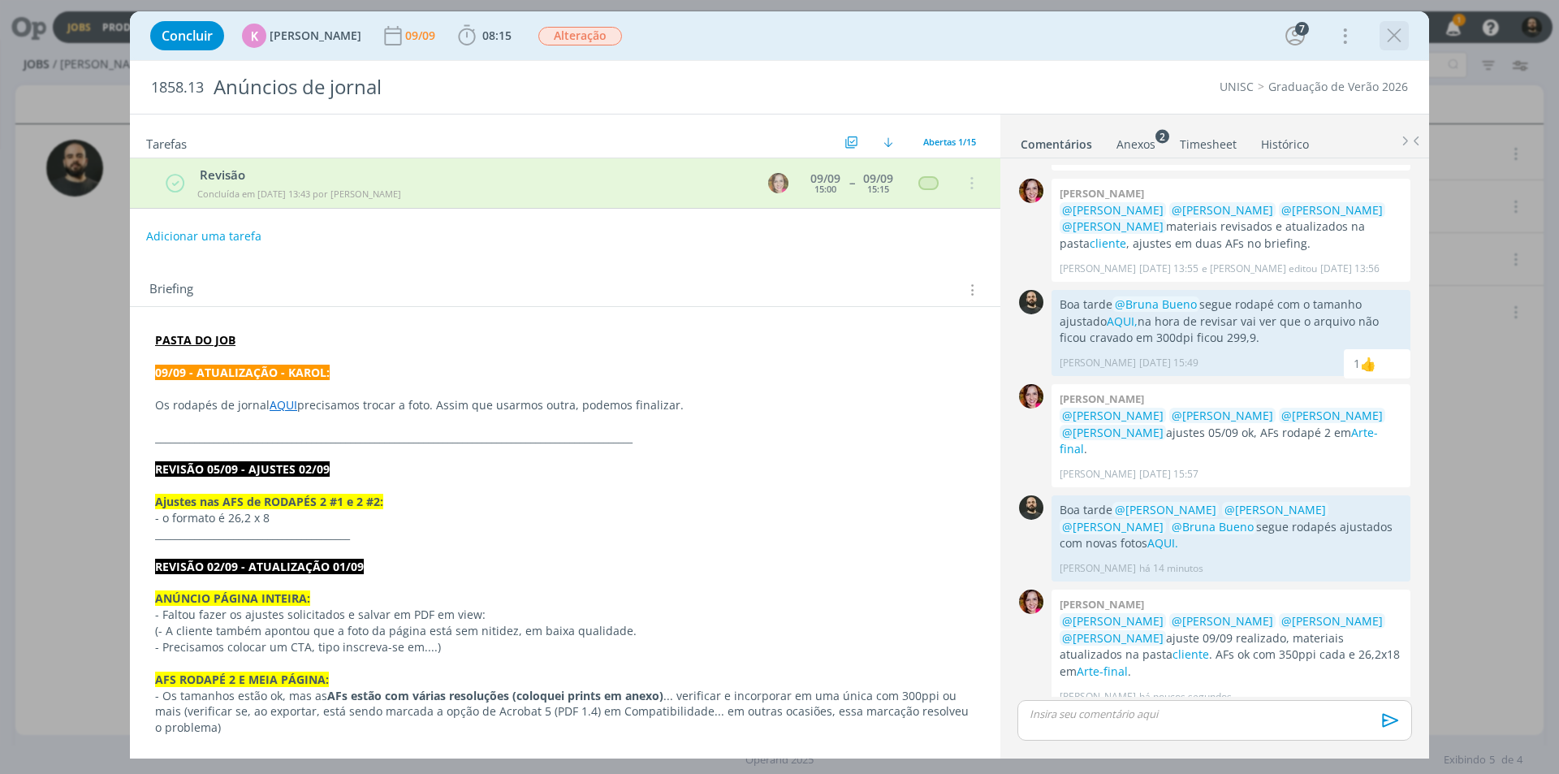
click at [1387, 33] on icon "dialog" at bounding box center [1394, 36] width 24 height 24
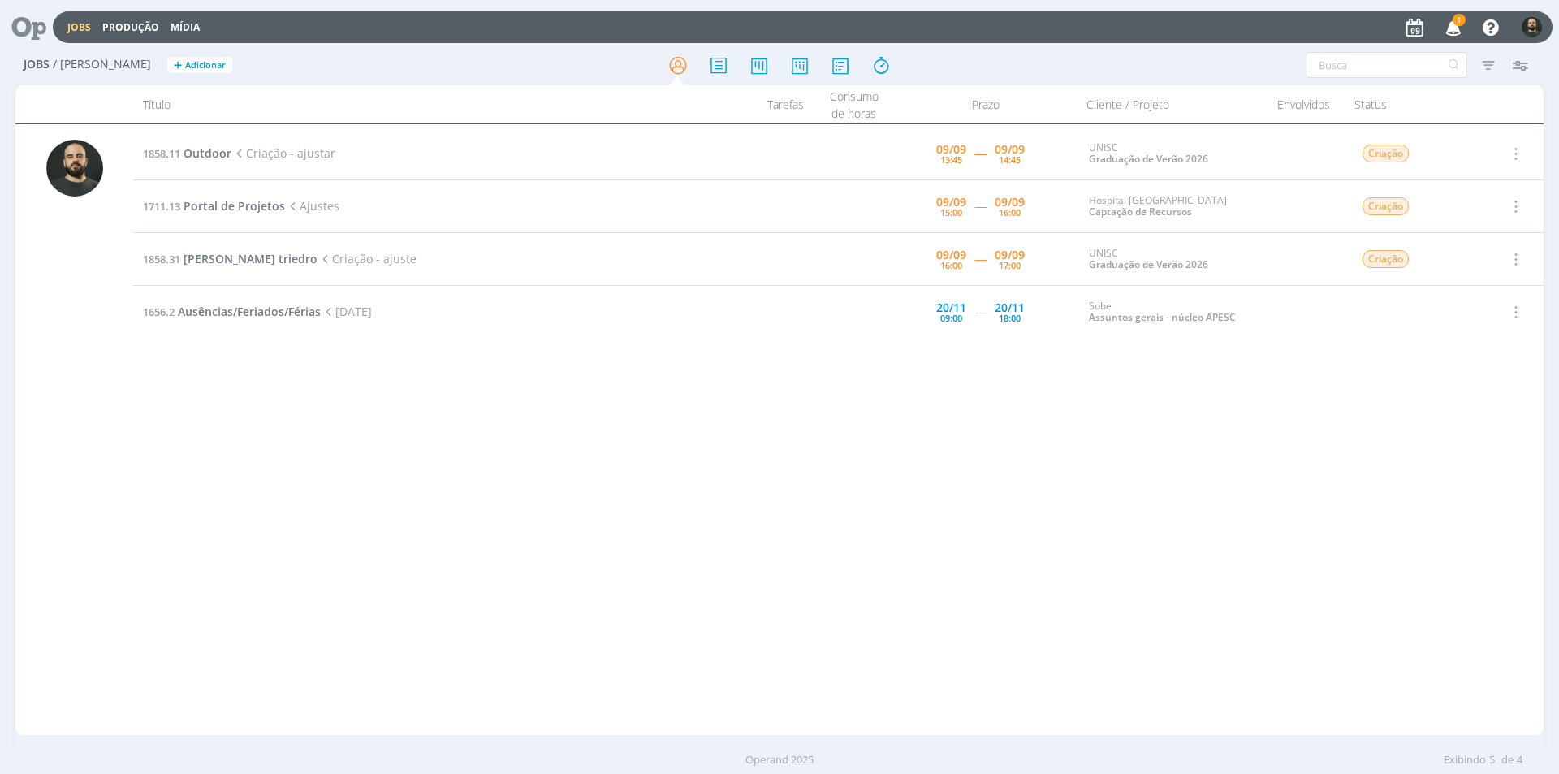
click at [1455, 28] on icon "button" at bounding box center [1454, 27] width 28 height 28
click at [210, 149] on span "Outdoor" at bounding box center [208, 152] width 48 height 15
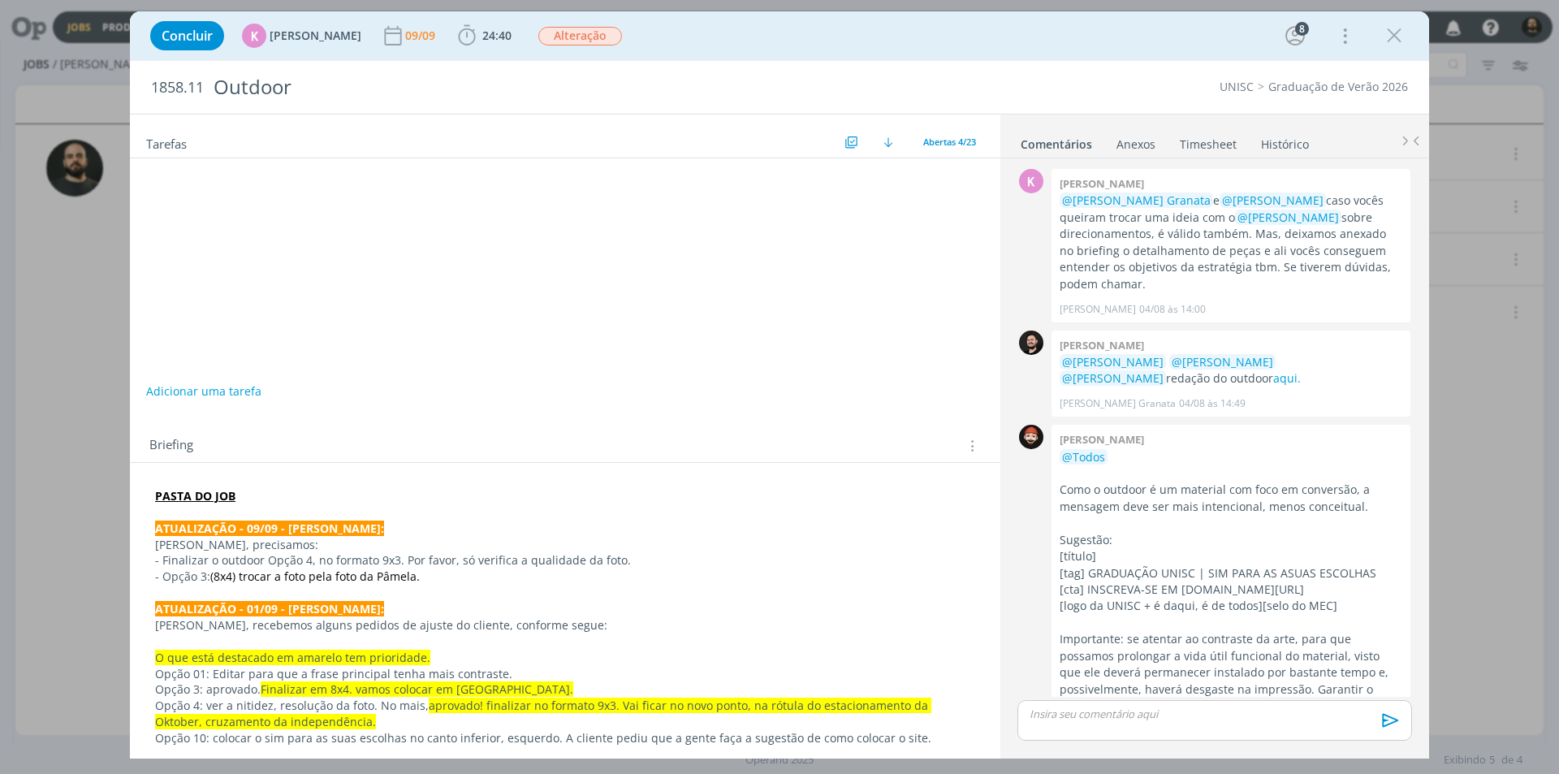
scroll to position [1455, 0]
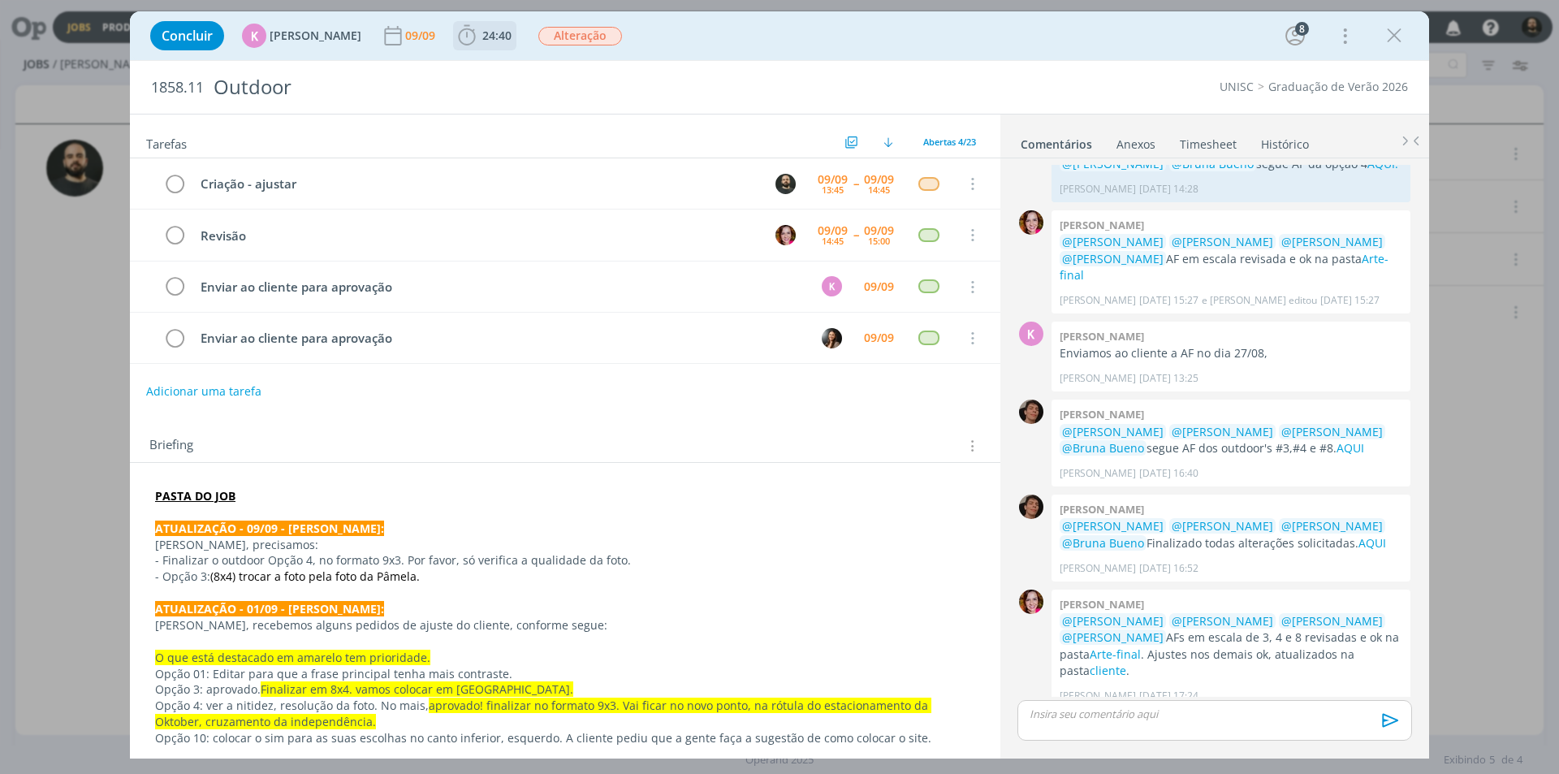
click at [455, 37] on icon "dialog" at bounding box center [467, 36] width 24 height 24
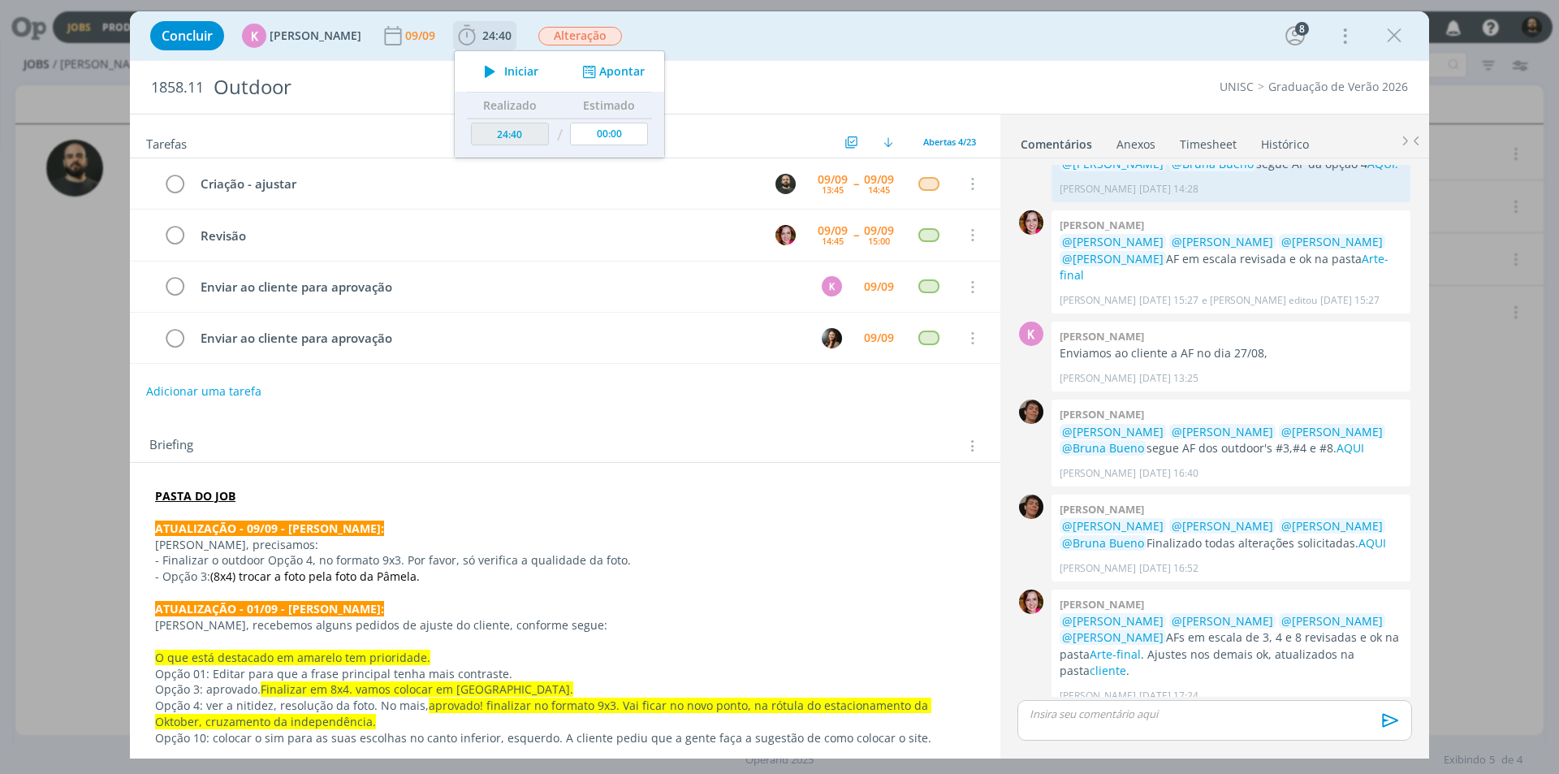
click at [479, 71] on icon "dialog" at bounding box center [490, 71] width 28 height 21
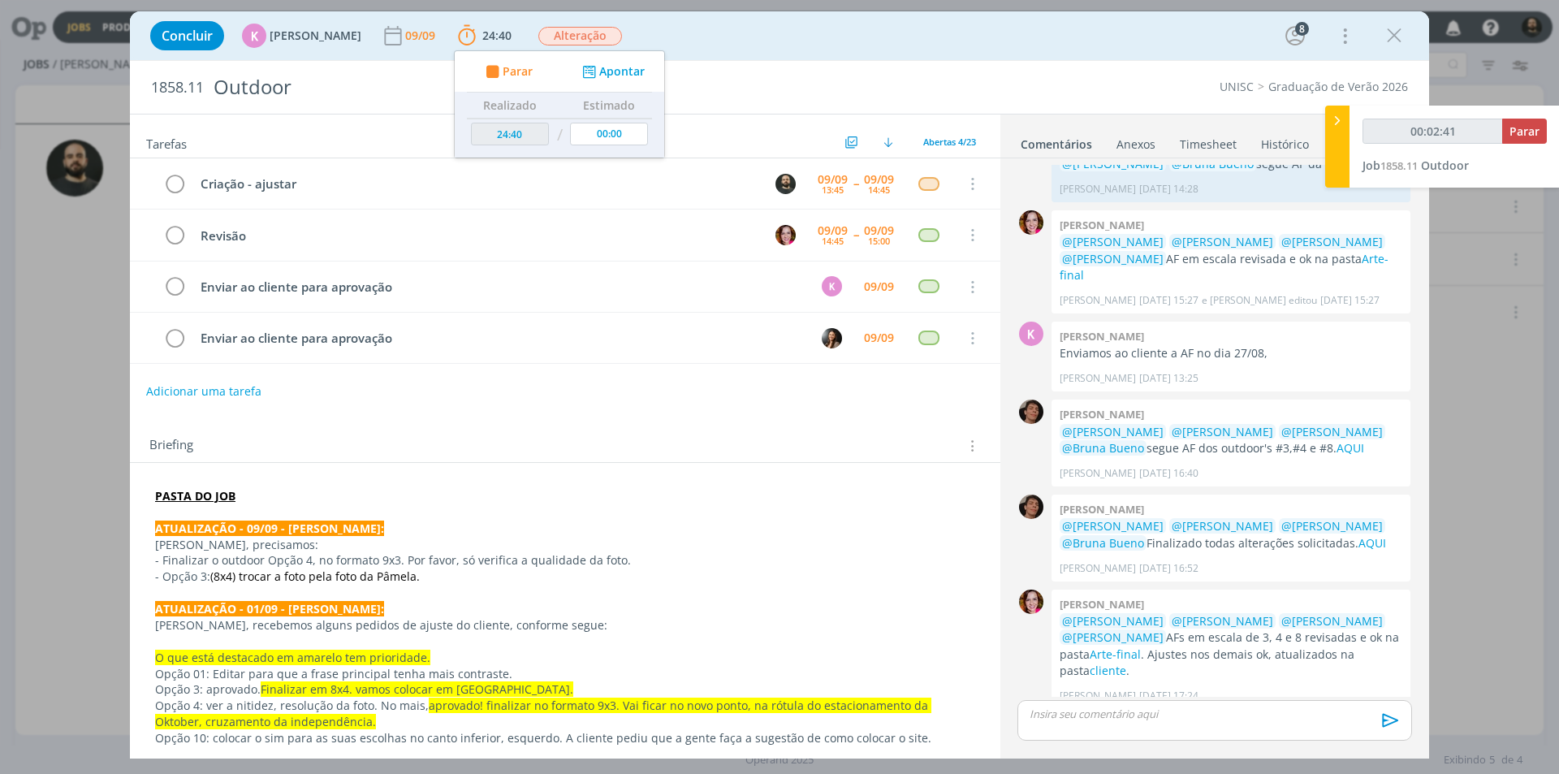
type input "00:02:42"
type input "00:21:31"
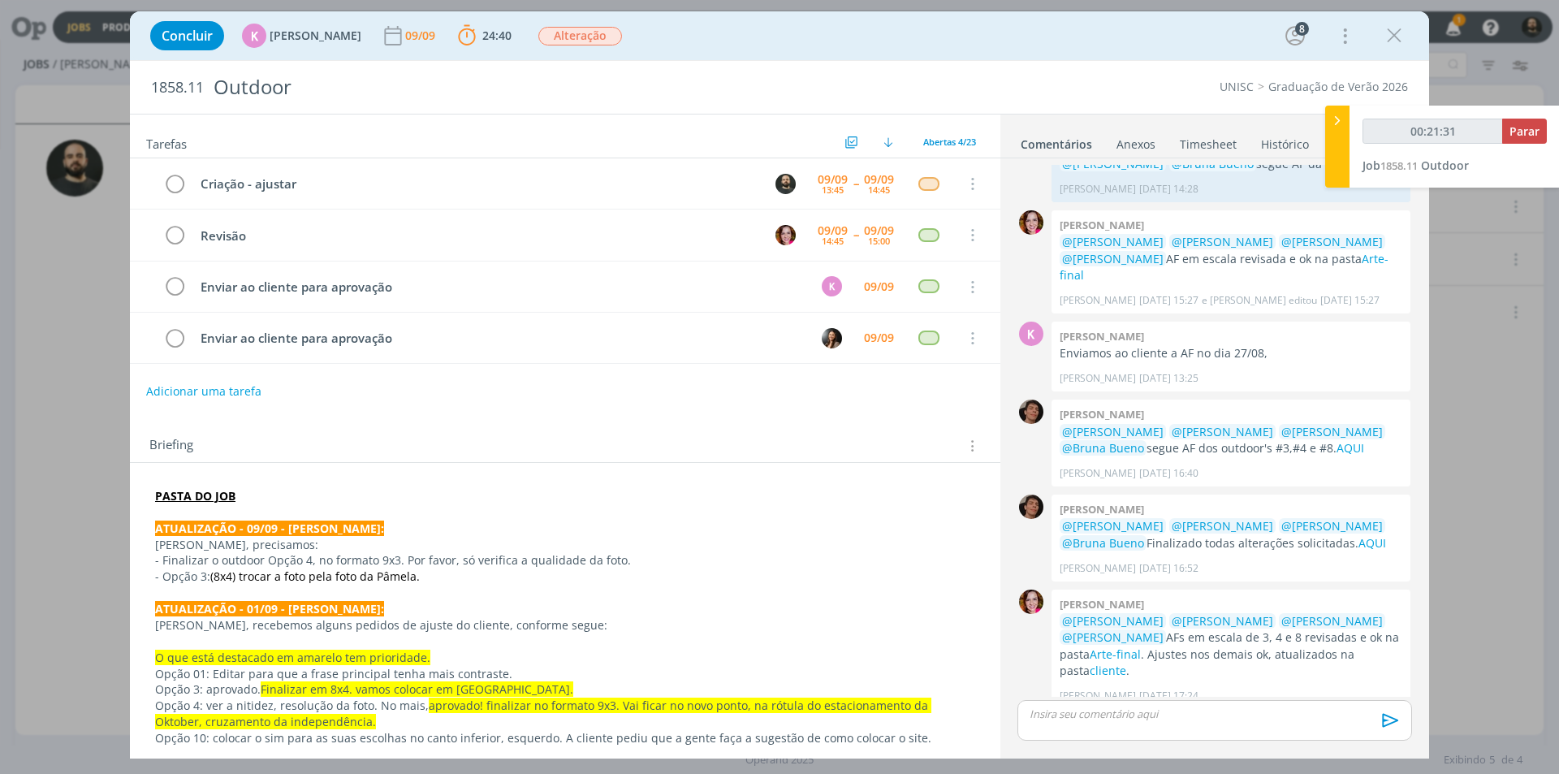
click at [1126, 711] on p "dialog" at bounding box center [1215, 714] width 369 height 15
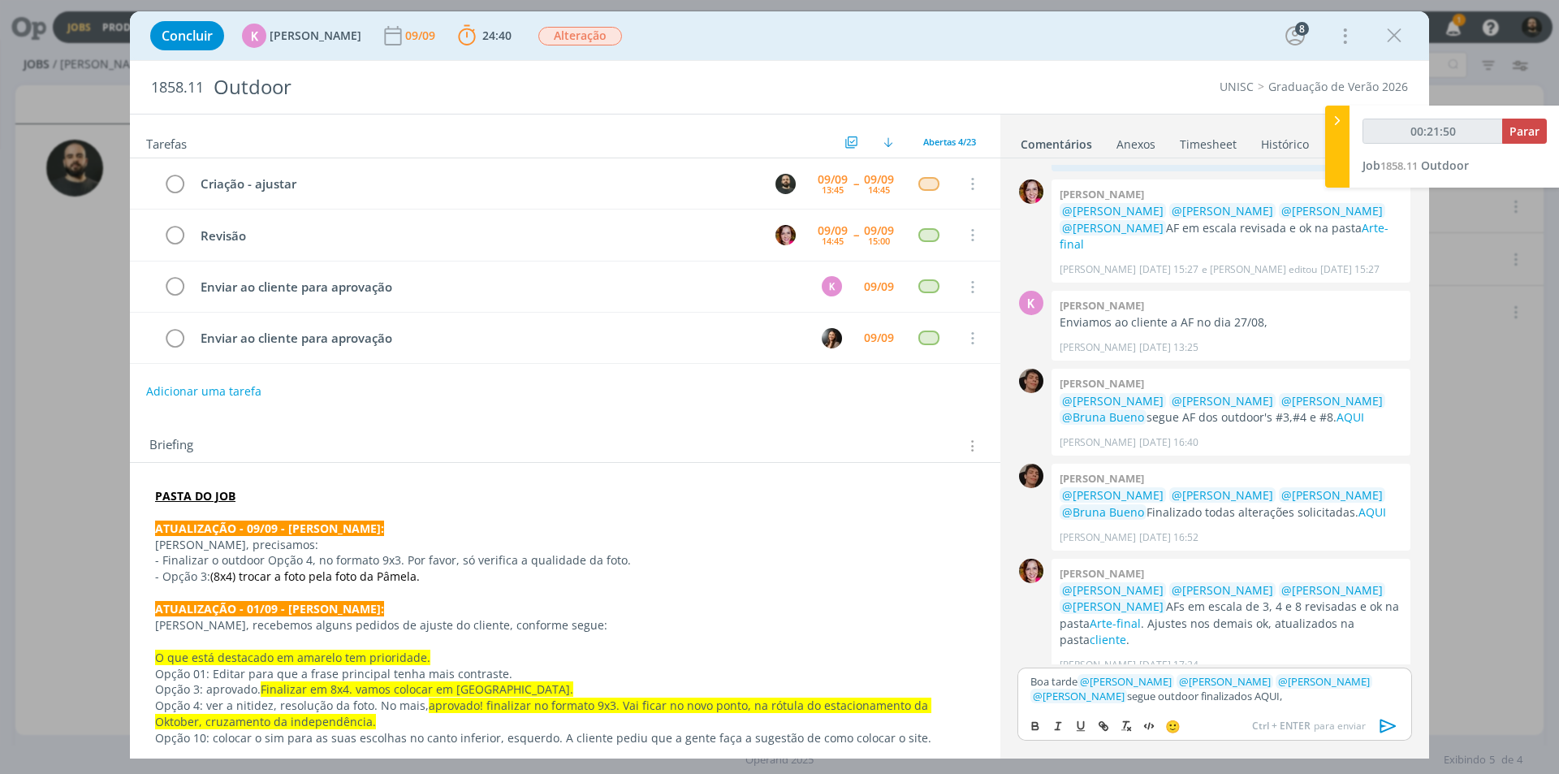
type input "00:21:51"
click at [1105, 731] on icon "dialog" at bounding box center [1103, 726] width 13 height 13
type input "AQUI,"
type input "00:21:52"
paste input "https://sobeae.sharepoint.com/:f:/s/SOBEAE/EhM5HnX5iBxIqBsmK3mDPAkBFj2ZqBRG01U4…"
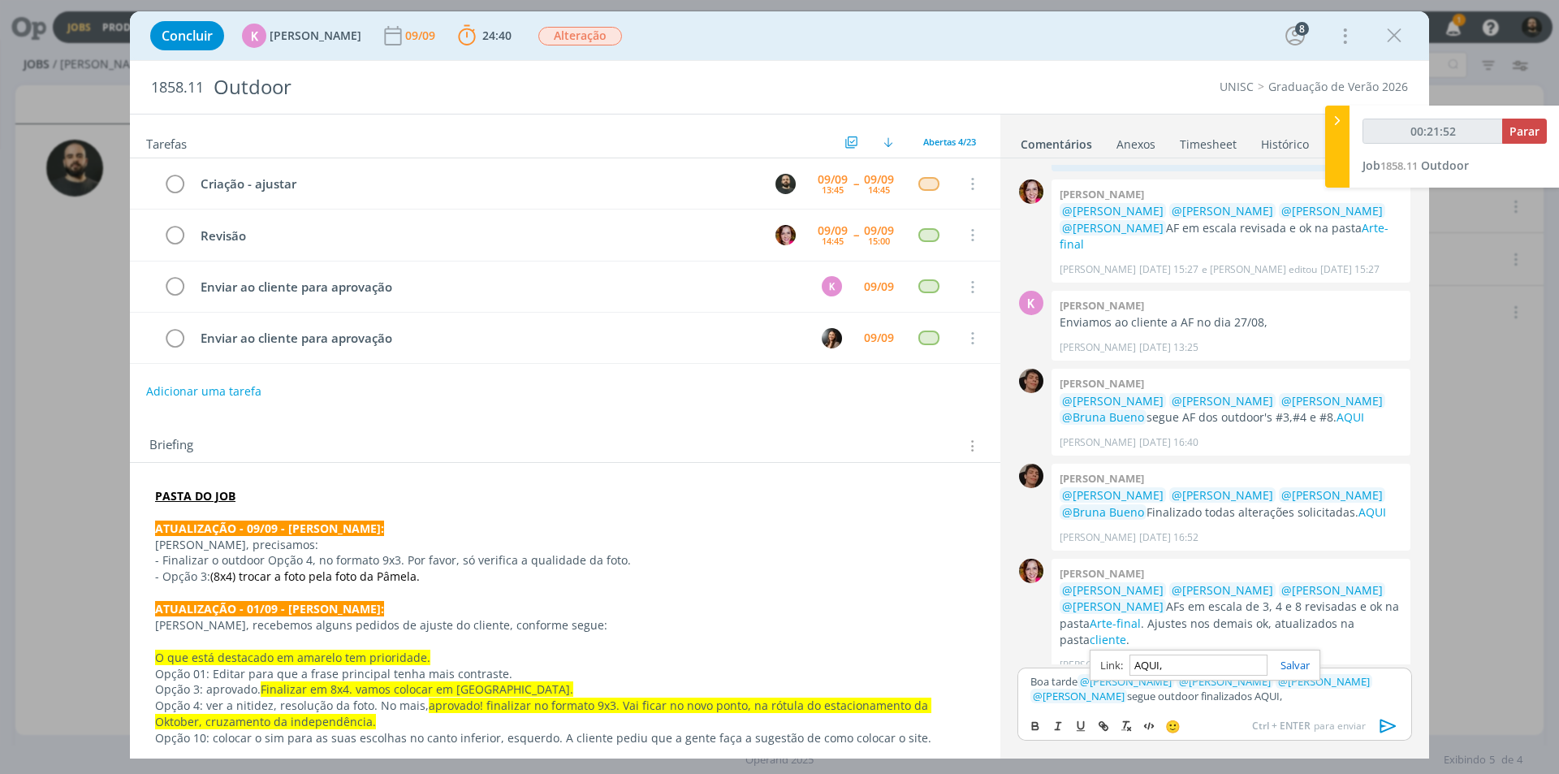
type input "https://sobeae.sharepoint.com/:f:/s/SOBEAE/EhM5HnX5iBxIqBsmK3mDPAkBFj2ZqBRG01U4…"
type input "00:21:53"
type input "https://sobeae.sharepoint.com/:f:/s/SOBEAE/EhM5HnX5iBxIqBsmK3mDPAkBFj2ZqBRG01U4…"
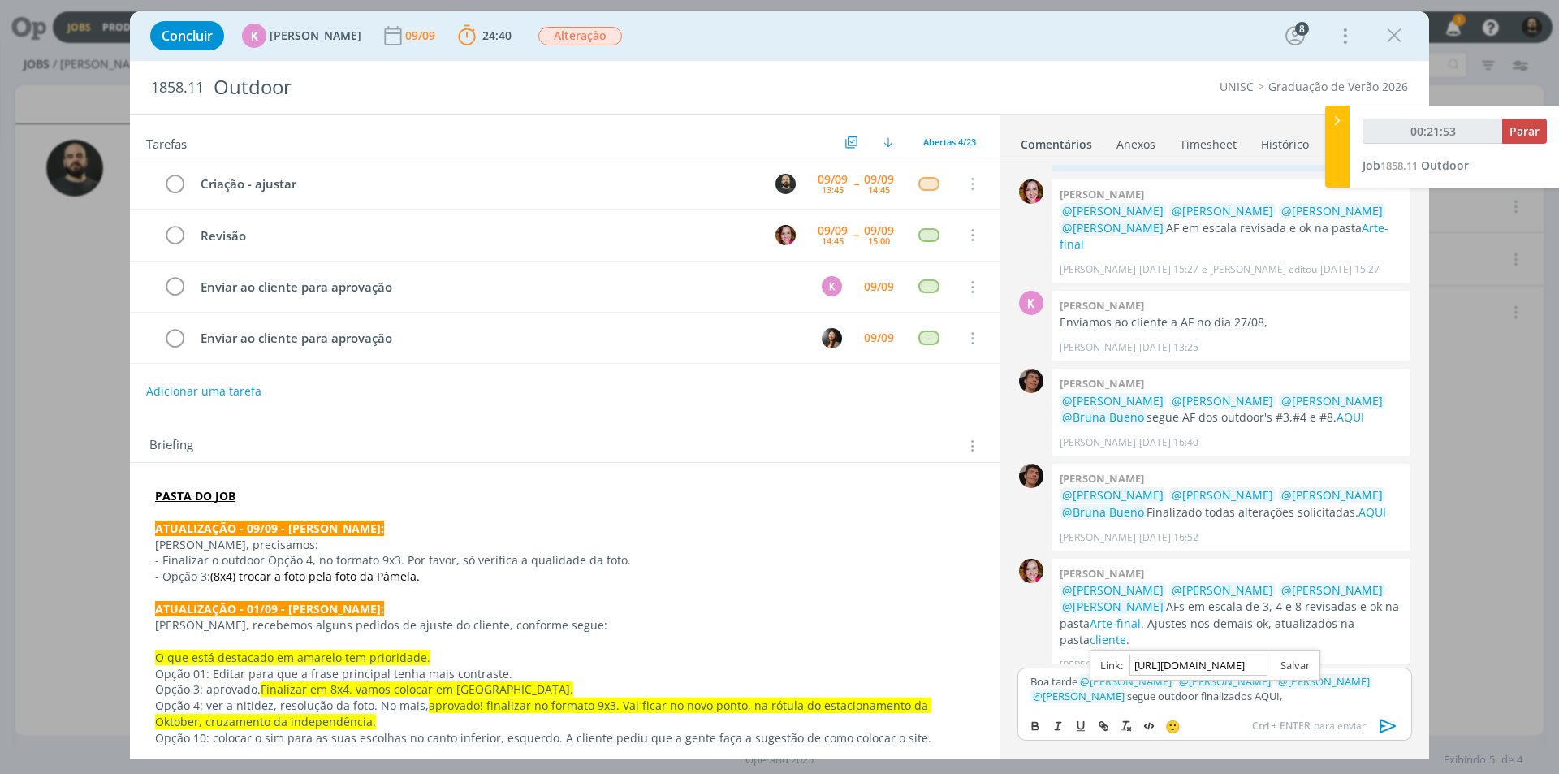
click at [1299, 668] on link "dialog" at bounding box center [1289, 665] width 42 height 15
click at [1254, 700] on p "Boa tarde ﻿ @ Beatriz Luchese ﻿ ﻿ @ Karoline Arend ﻿ ﻿ @ Luíza Santana ﻿ ﻿ @ Br…" at bounding box center [1215, 689] width 369 height 30
click at [1394, 724] on icon "dialog" at bounding box center [1389, 726] width 24 height 24
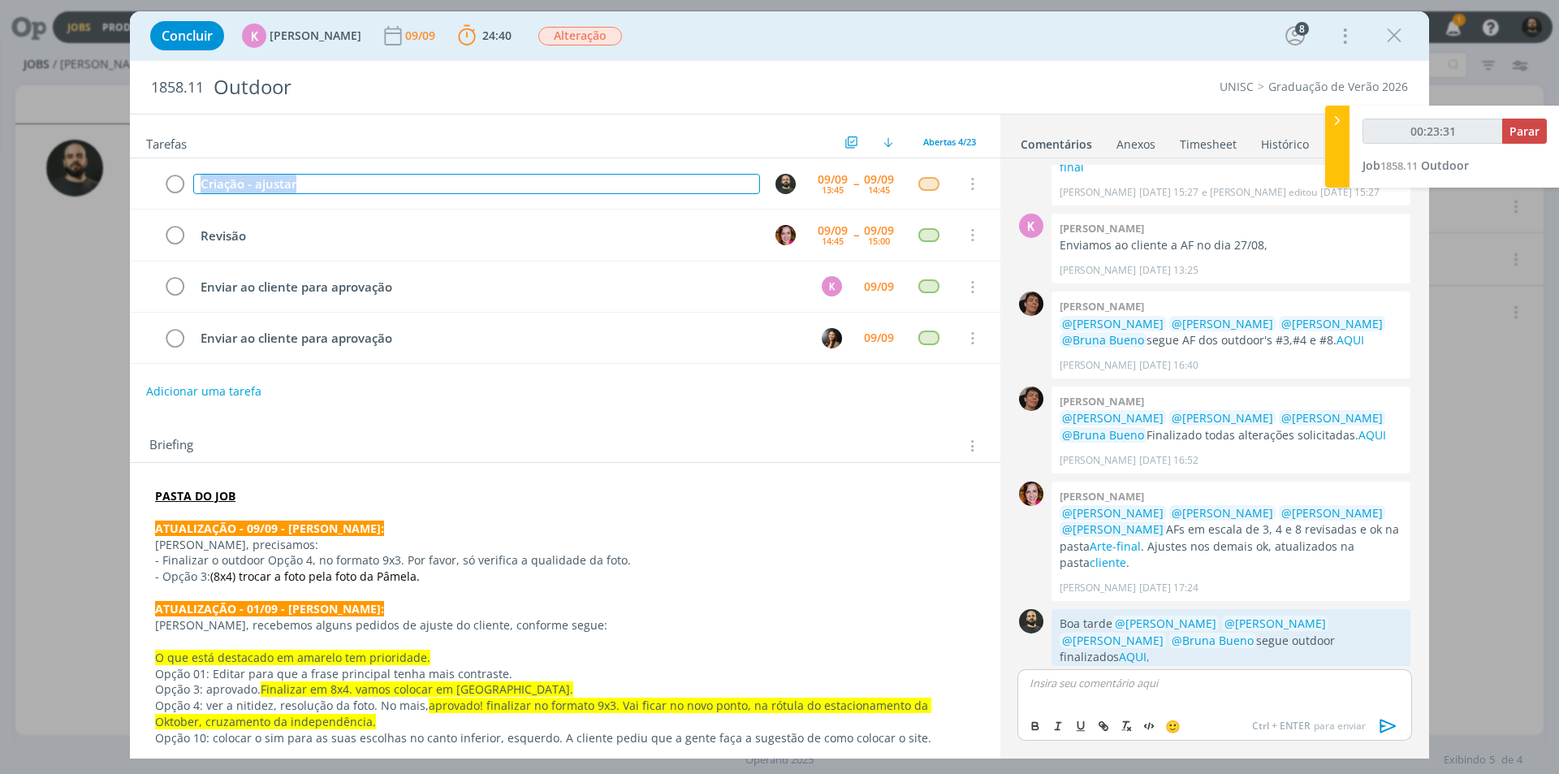
drag, startPoint x: 241, startPoint y: 188, endPoint x: 115, endPoint y: 188, distance: 125.9
click at [115, 188] on div "Concluir K Karoline Arend 09/09 24:40 Parar Apontar Data * 09/09/2025 Horas * 0…" at bounding box center [779, 387] width 1559 height 774
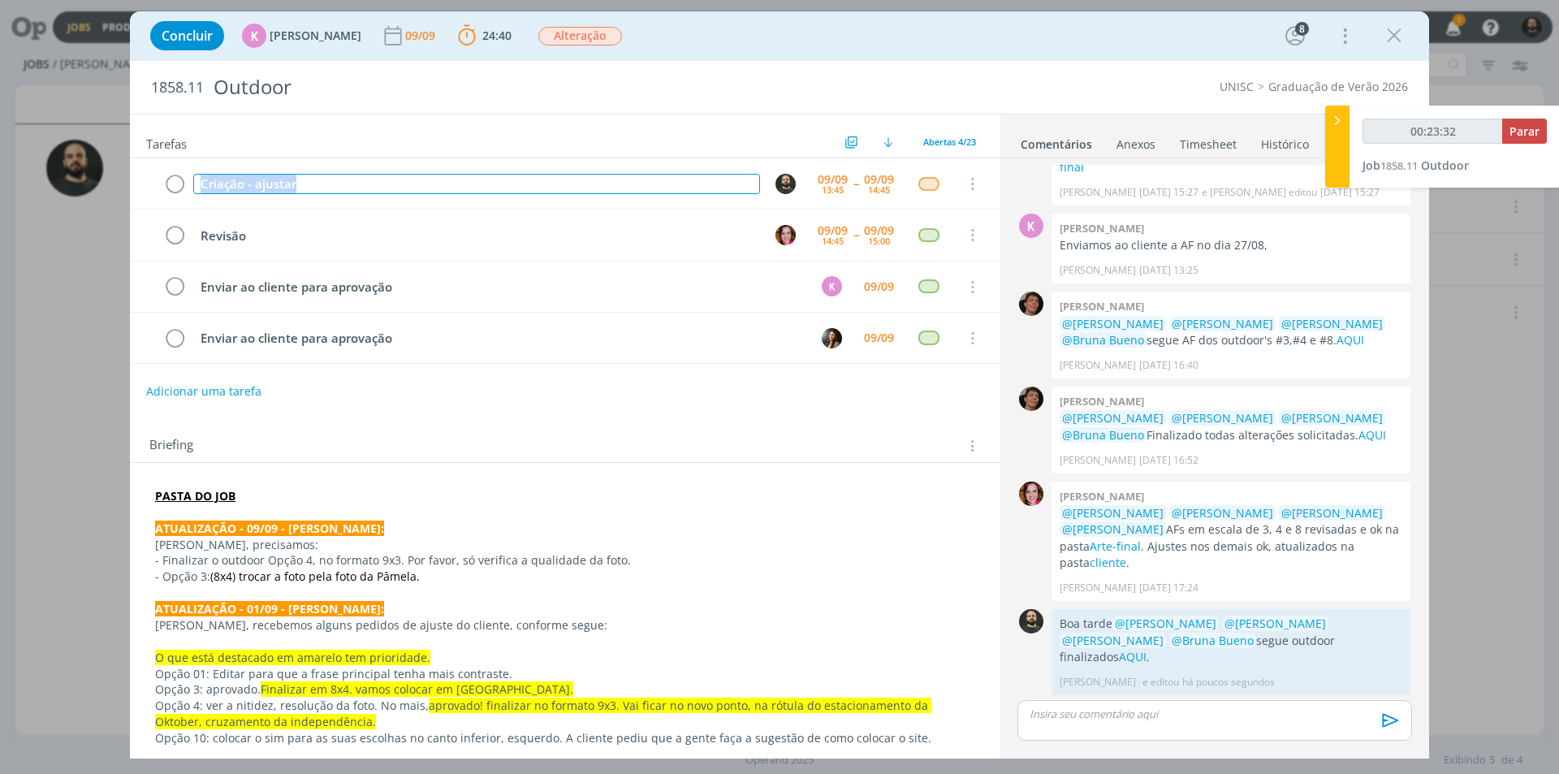
scroll to position [1532, 0]
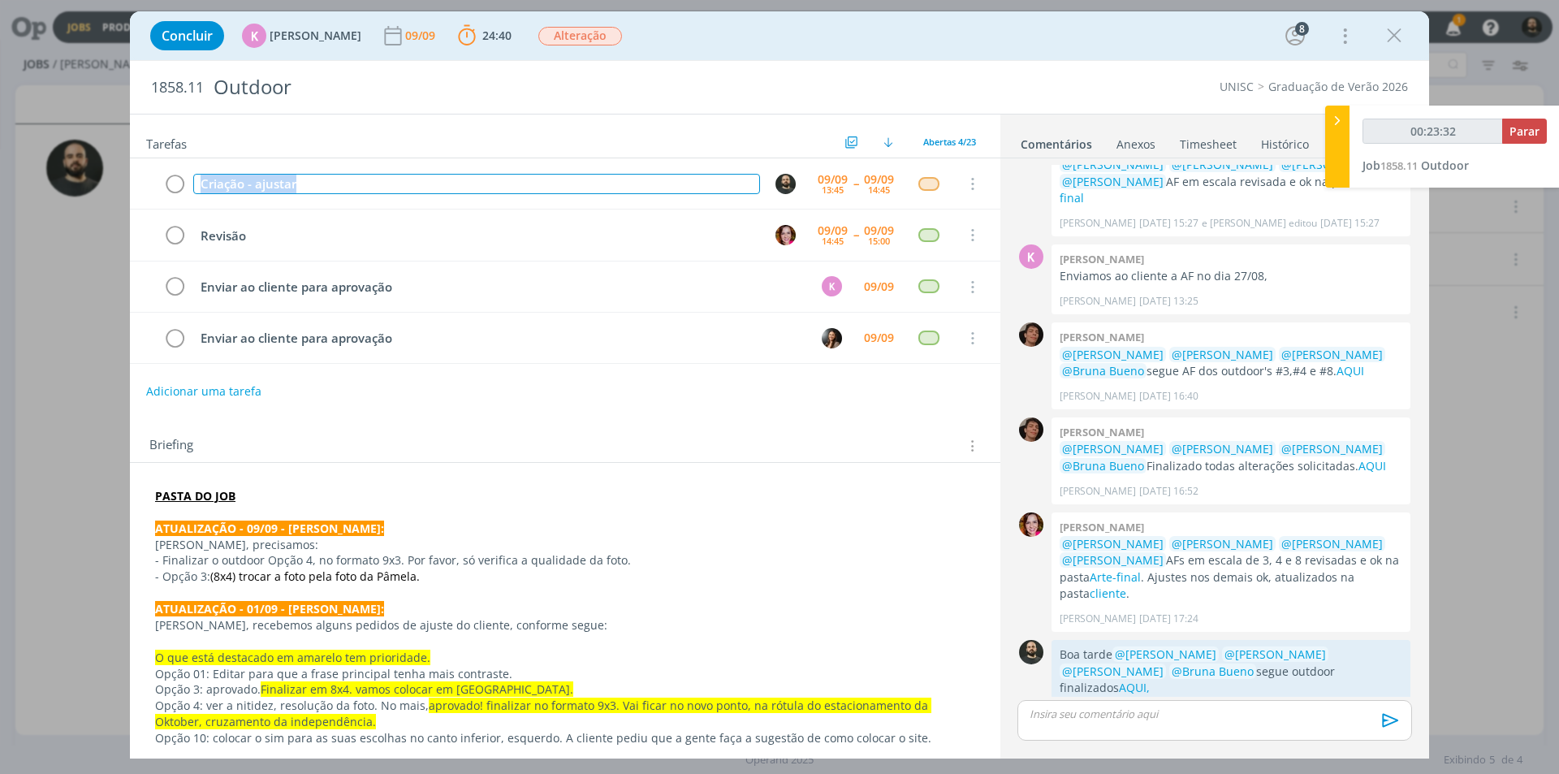
copy div "Criação - ajustar"
type input "00:23:33"
click at [1523, 137] on span "Parar" at bounding box center [1525, 130] width 30 height 15
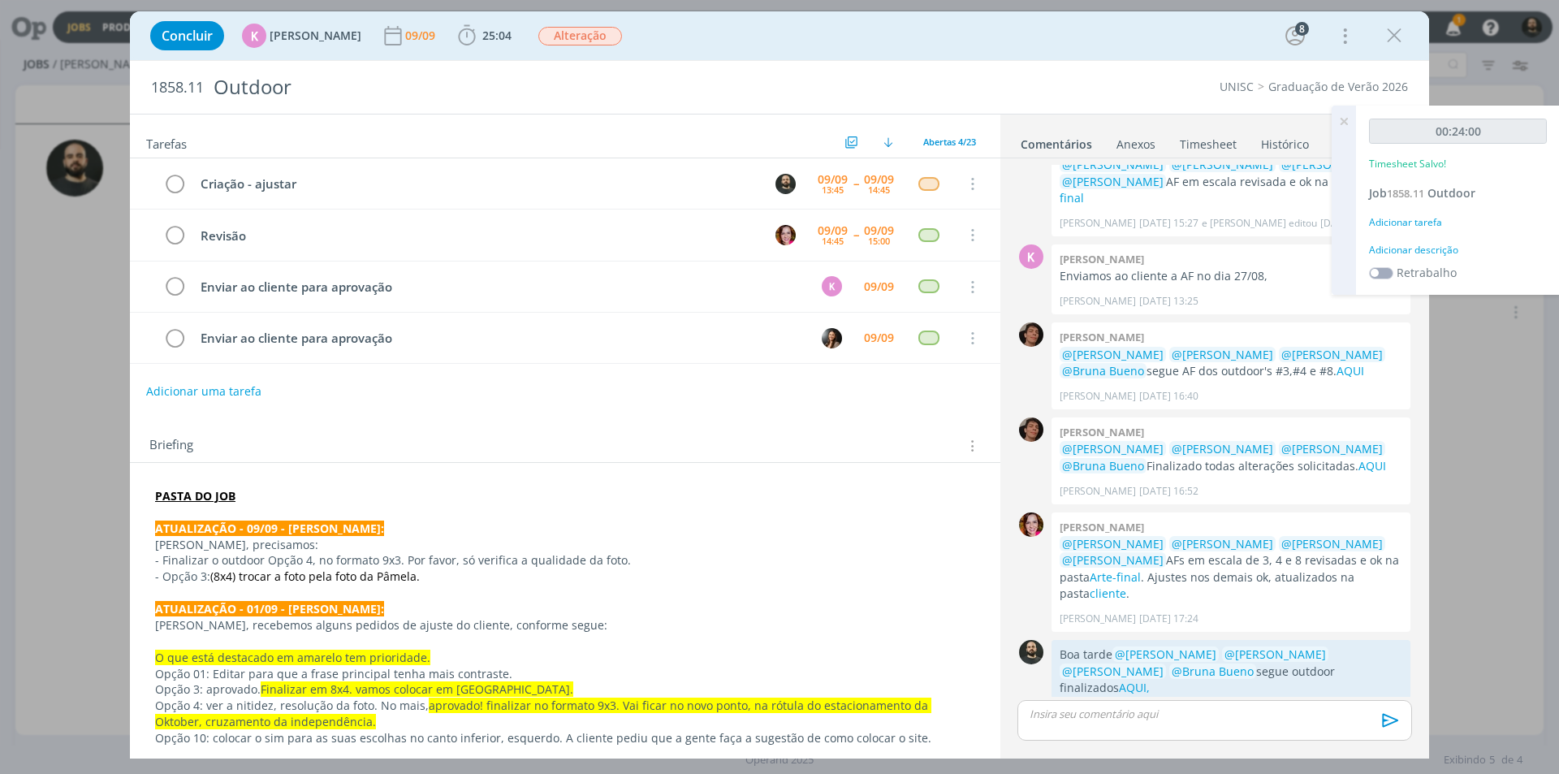
click at [1397, 244] on div "Adicionar descrição" at bounding box center [1458, 250] width 178 height 15
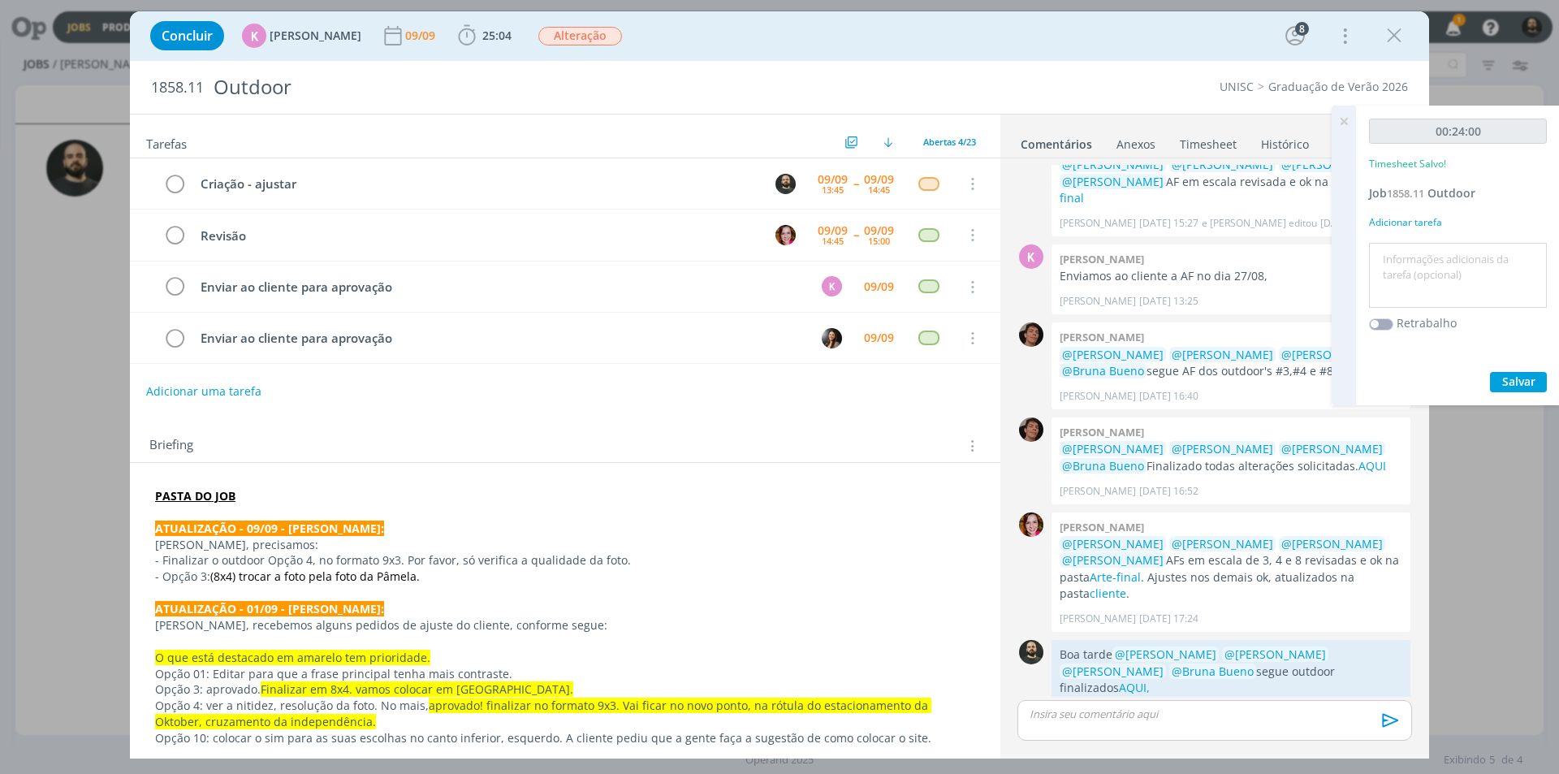
click at [1399, 275] on textarea at bounding box center [1458, 276] width 170 height 58
paste textarea "Criação - ajustar"
type textarea "Criação - ajustes e AF"
click at [1516, 385] on span "Salvar" at bounding box center [1519, 381] width 33 height 15
click at [1351, 119] on icon at bounding box center [1344, 122] width 29 height 32
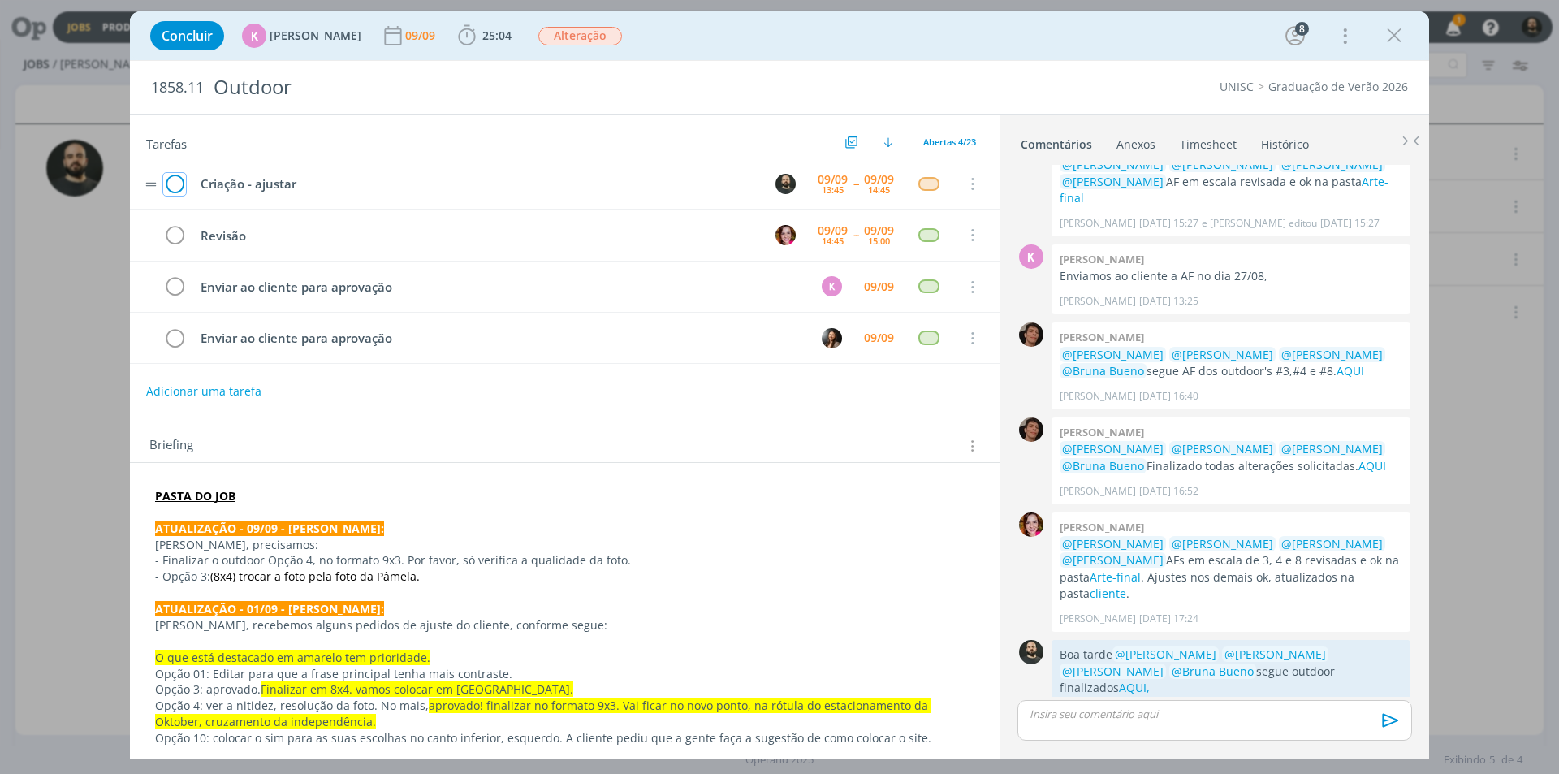
click at [176, 181] on icon "dialog" at bounding box center [174, 184] width 23 height 24
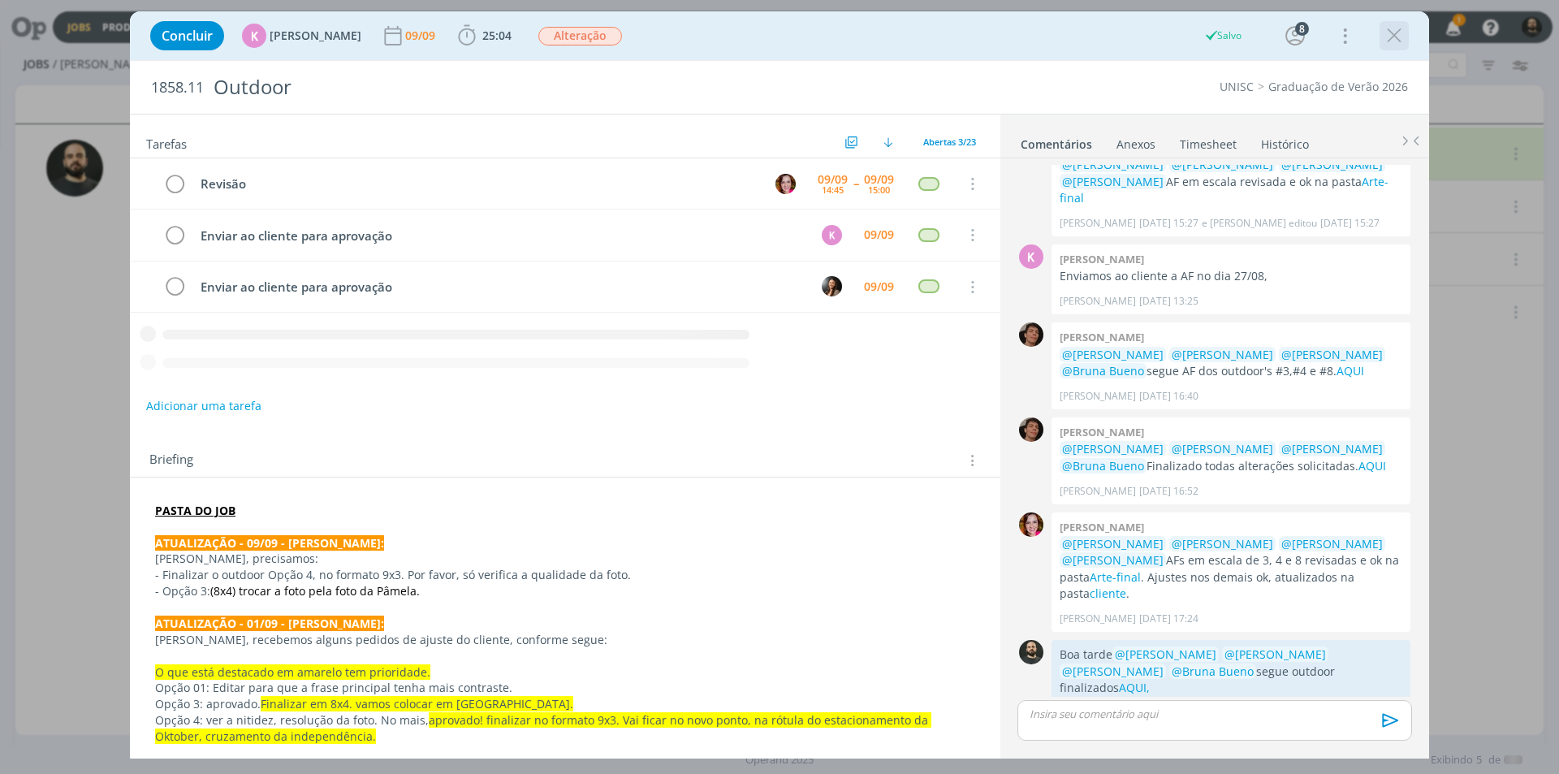
click at [1394, 36] on icon "dialog" at bounding box center [1394, 36] width 24 height 24
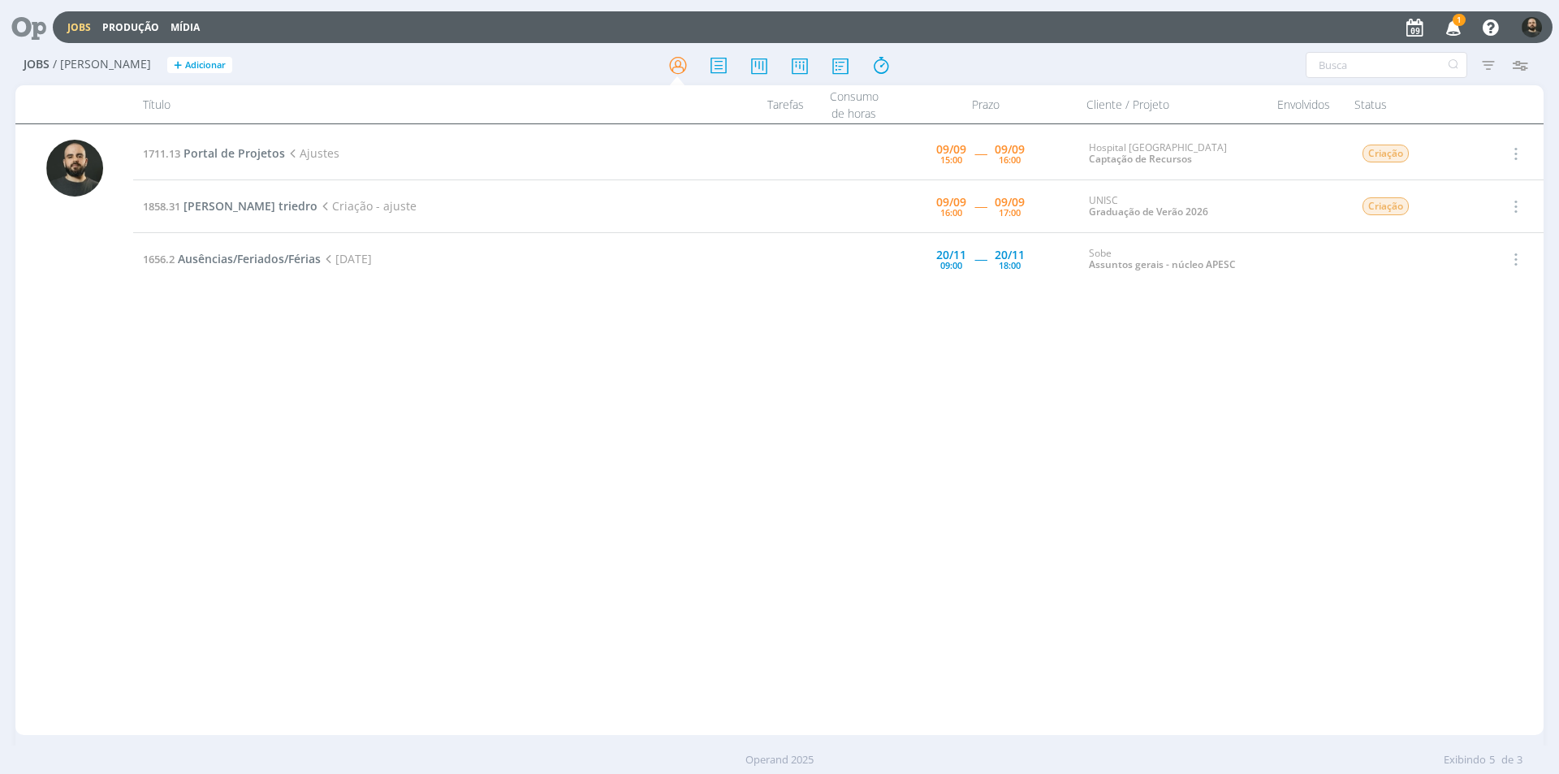
click at [1458, 28] on icon "button" at bounding box center [1454, 27] width 28 height 28
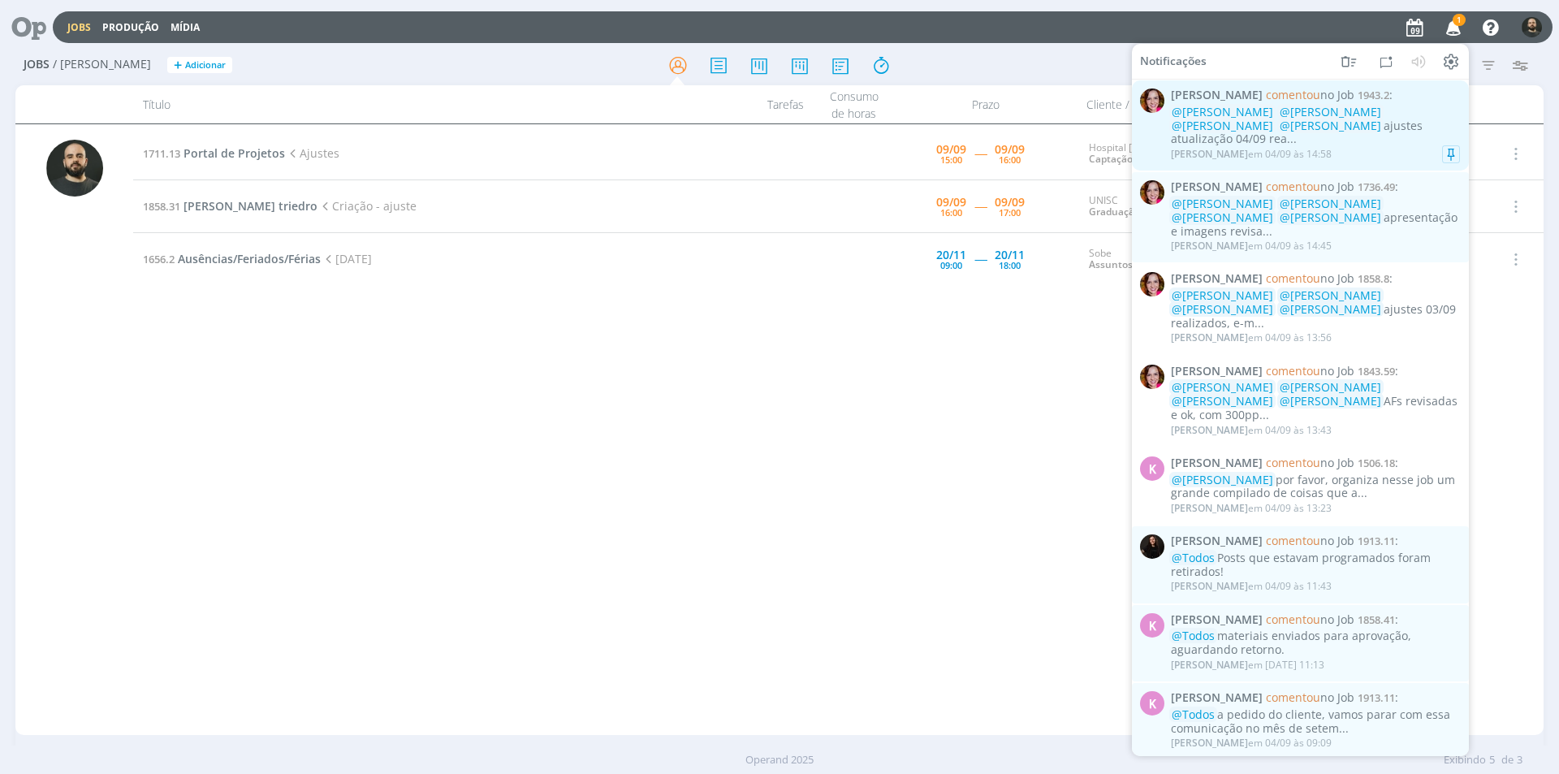
click at [1373, 146] on div "Bruna Bueno em 04/09 às 14:58" at bounding box center [1315, 154] width 289 height 16
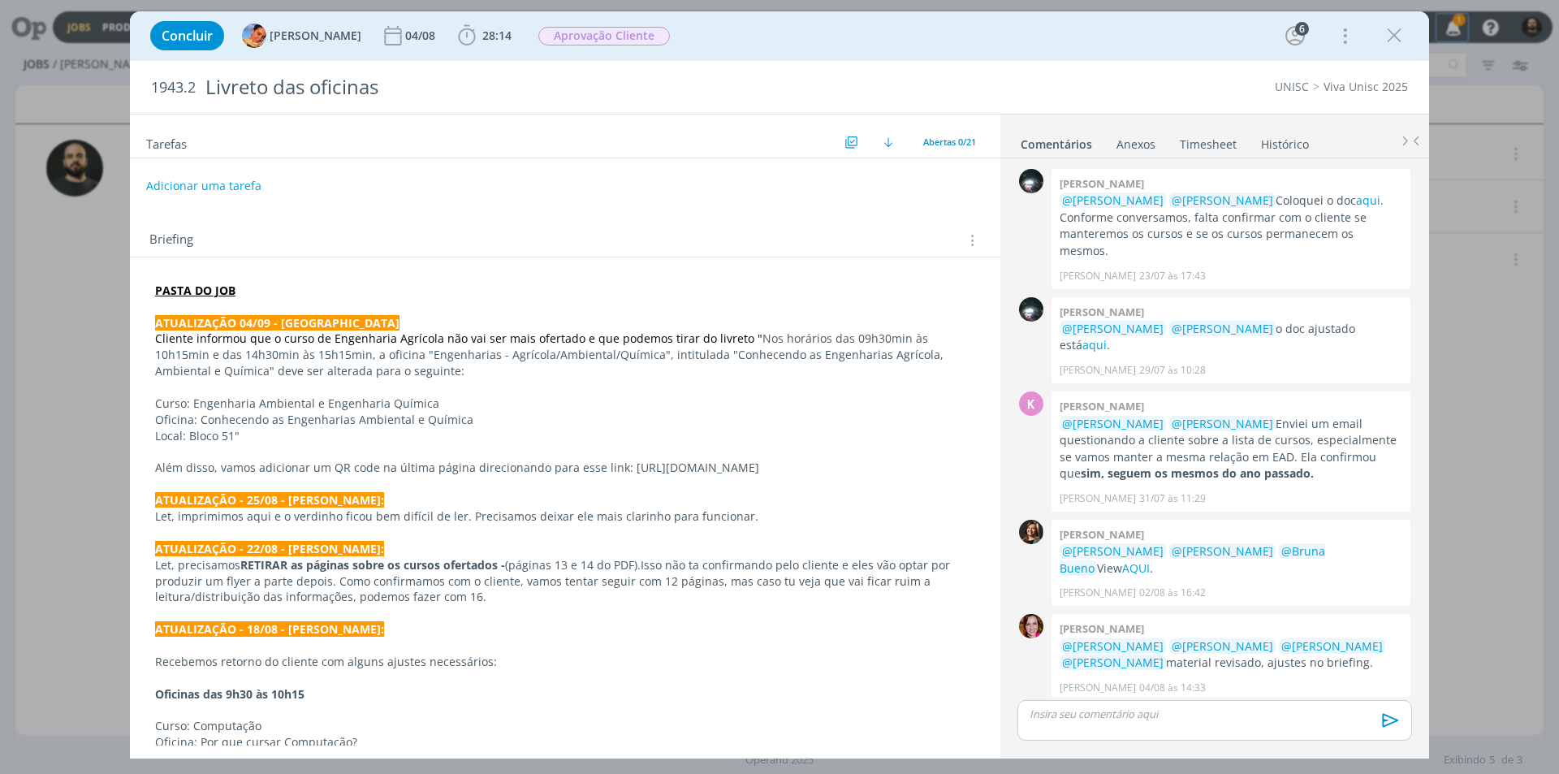
scroll to position [1178, 0]
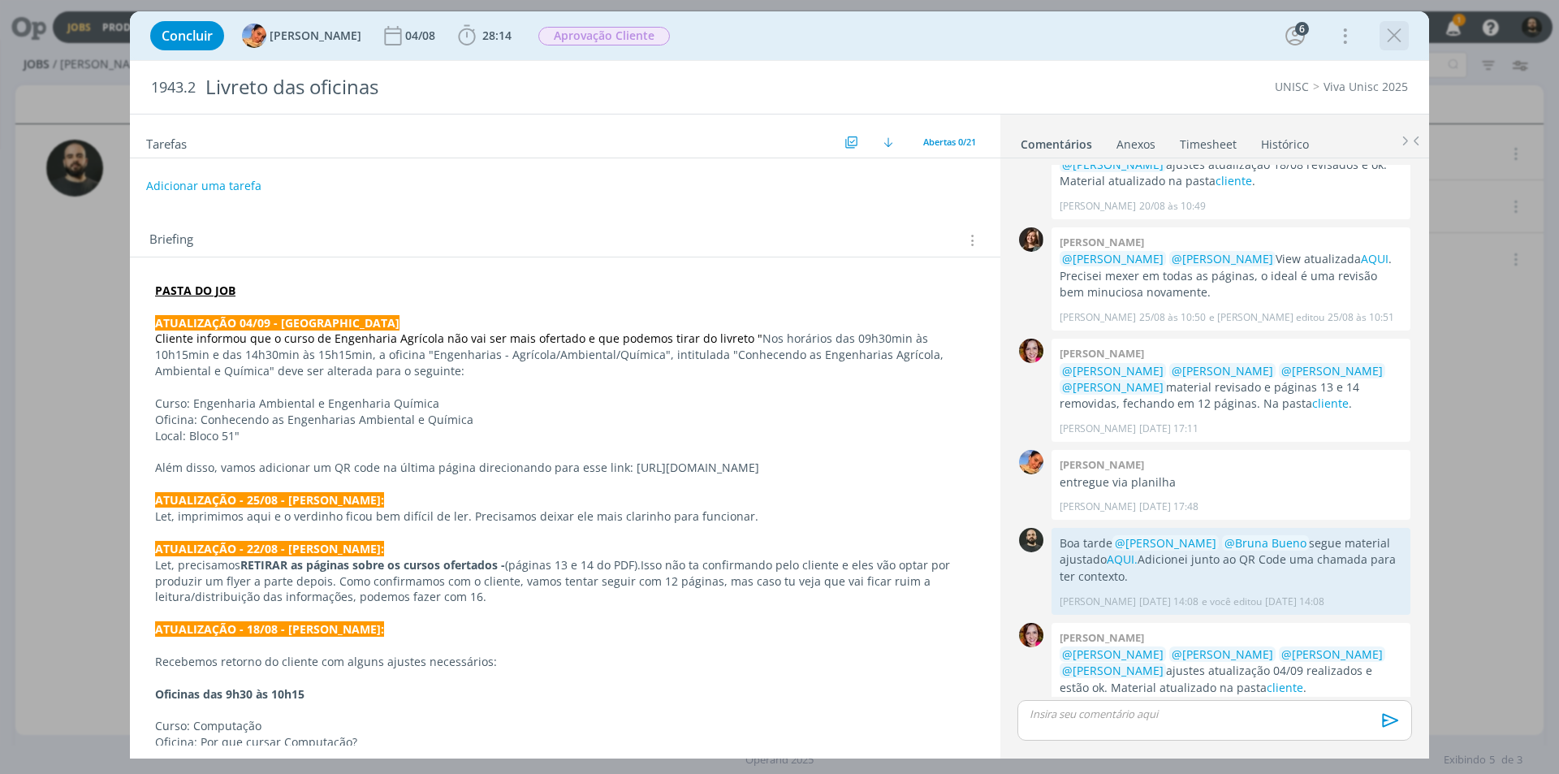
click at [1398, 36] on icon "dialog" at bounding box center [1394, 36] width 24 height 24
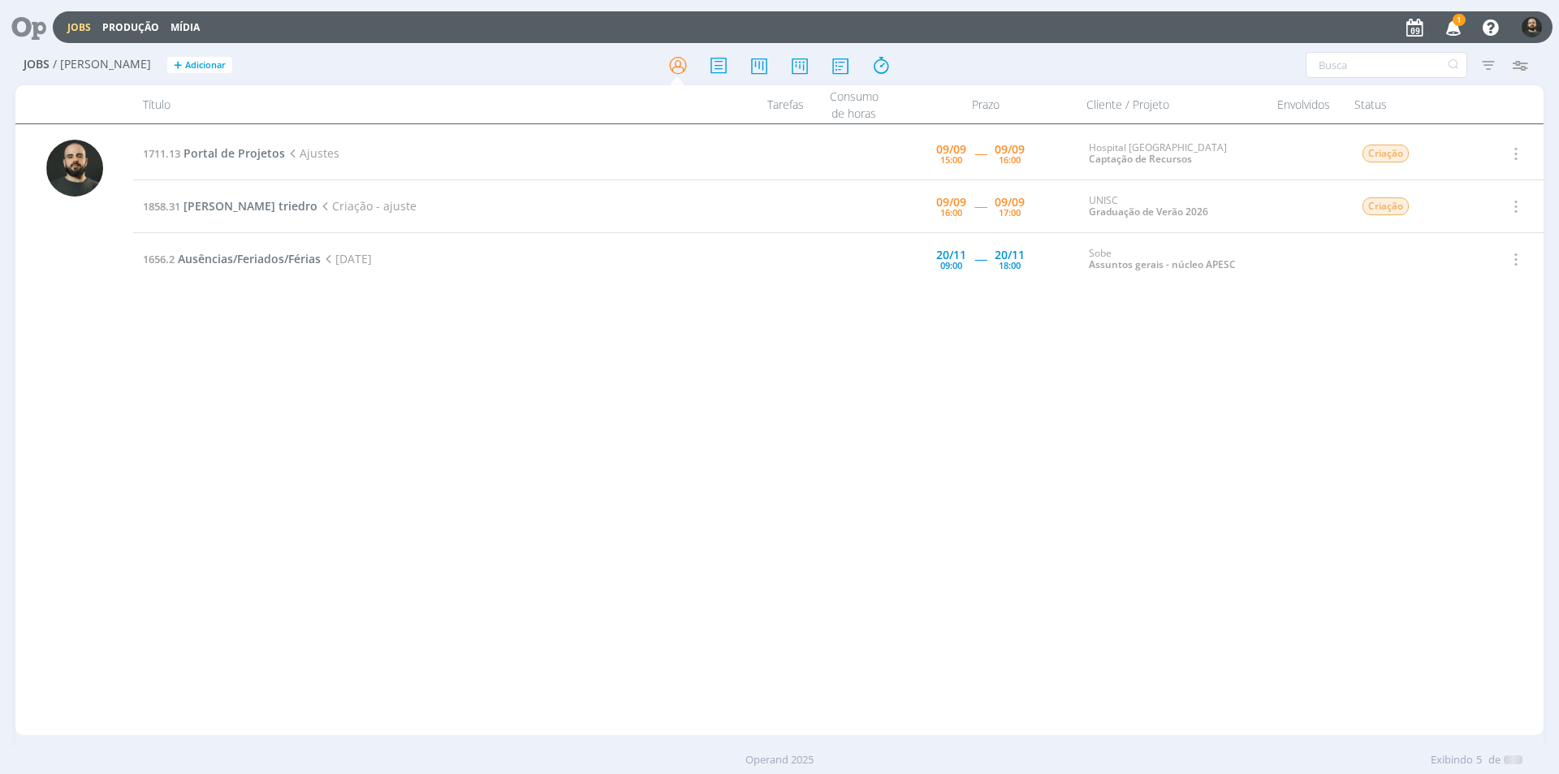
click at [1455, 30] on icon "button" at bounding box center [1454, 27] width 28 height 28
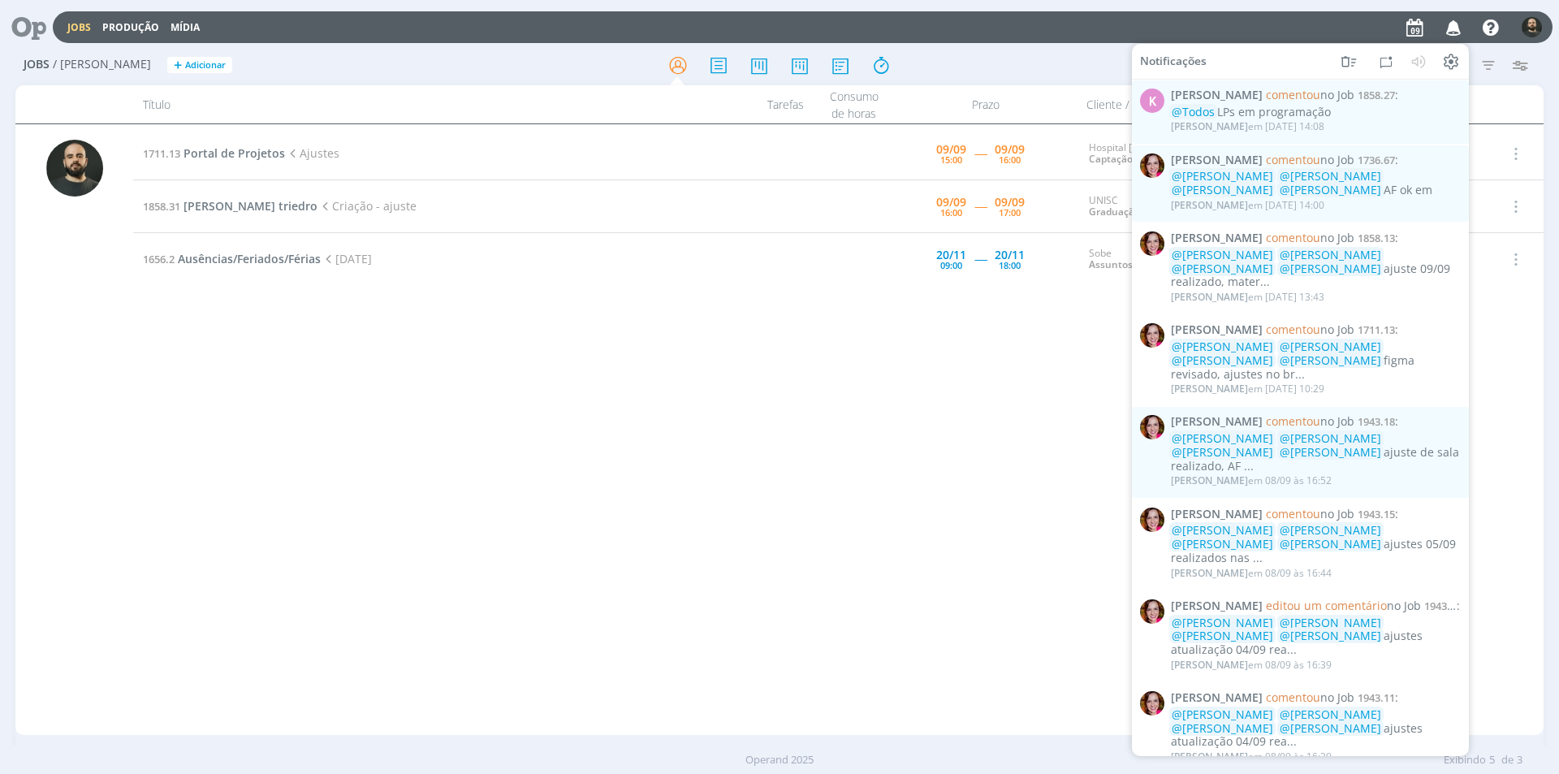
click at [527, 171] on td "1711.13 Portal de Projetos Ajustes" at bounding box center [417, 154] width 569 height 53
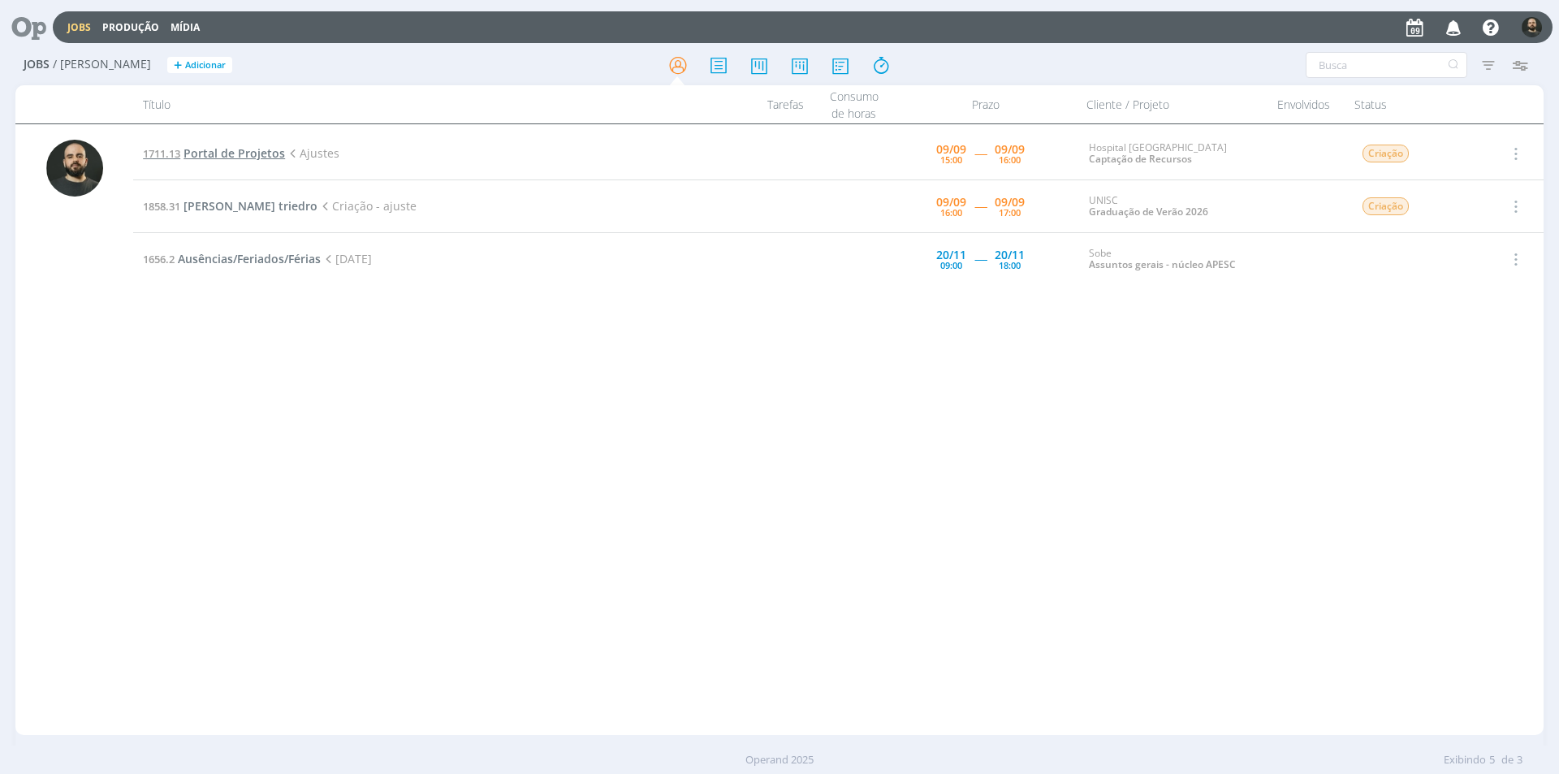
click at [256, 152] on span "Portal de Projetos" at bounding box center [235, 152] width 102 height 15
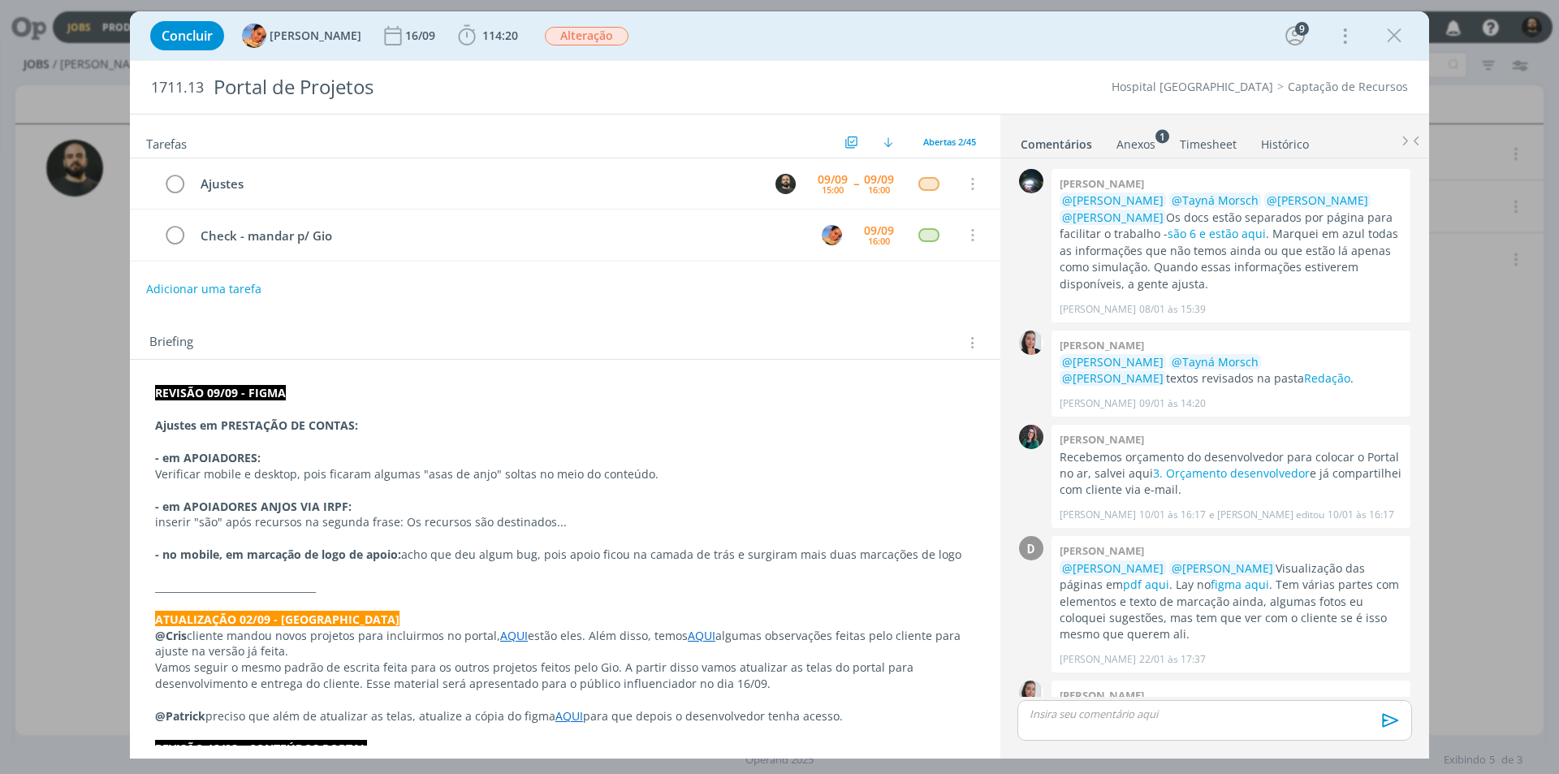
scroll to position [2258, 0]
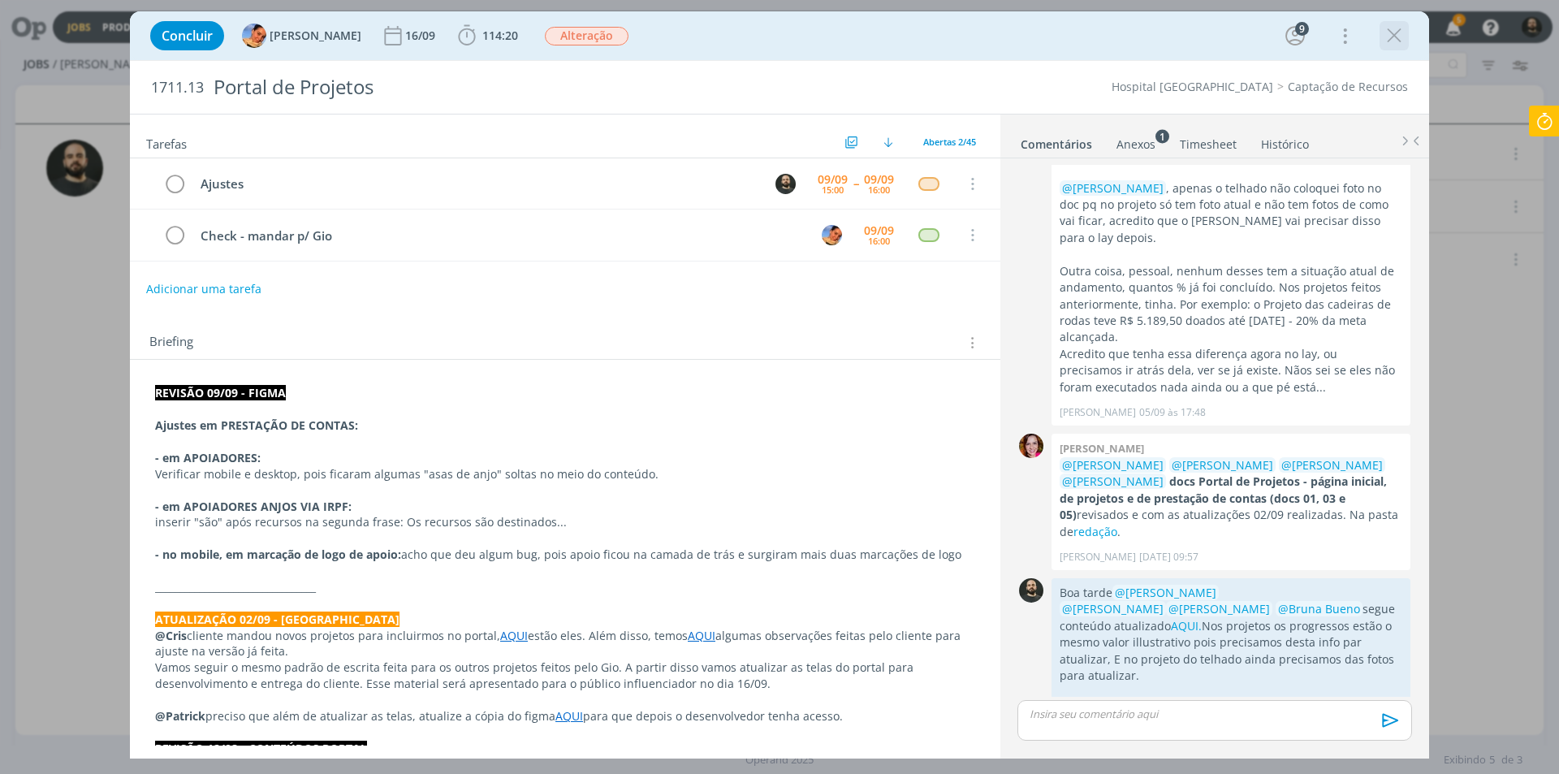
click at [1402, 36] on icon "dialog" at bounding box center [1394, 36] width 24 height 24
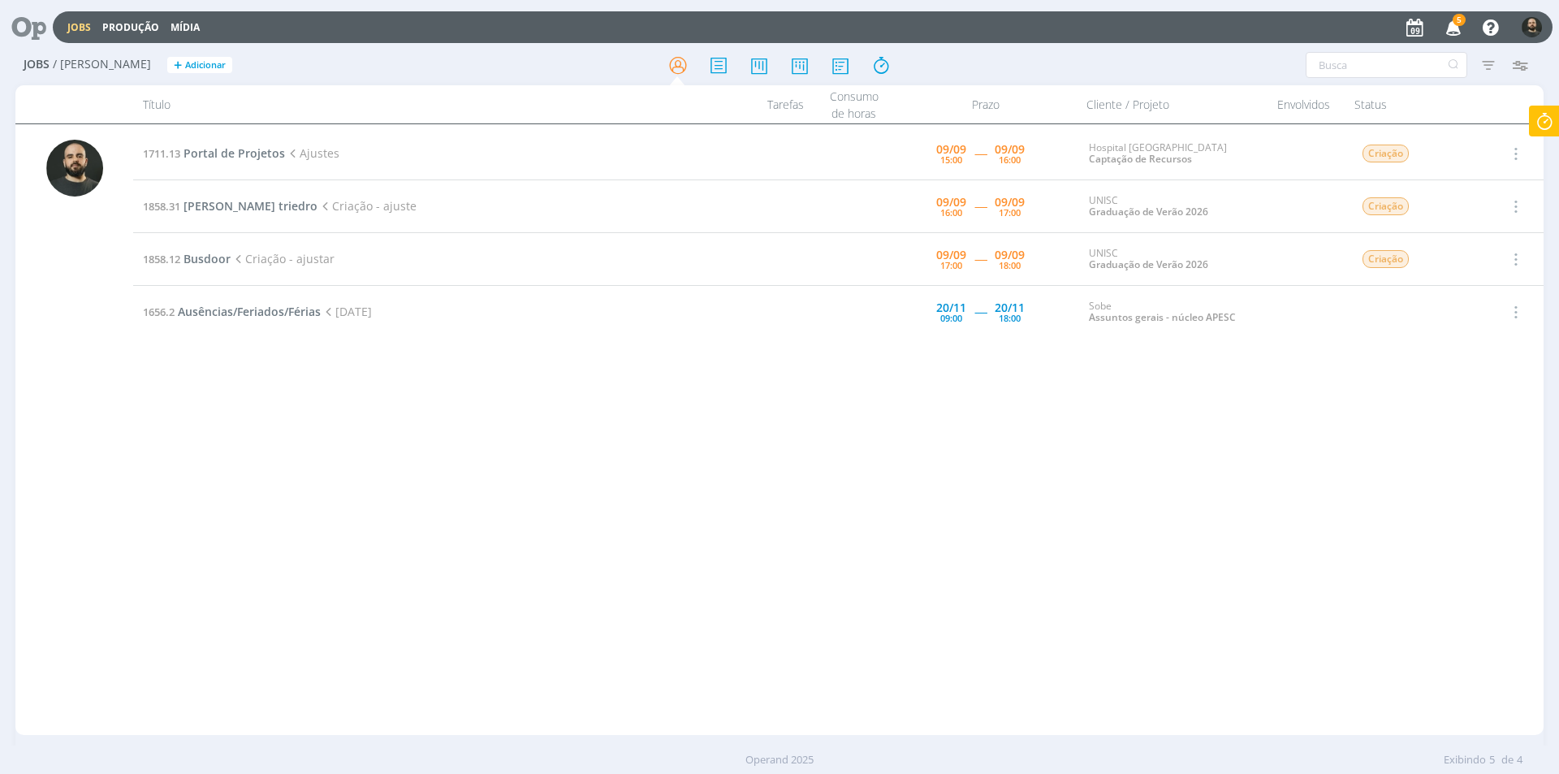
click at [1452, 26] on icon "button" at bounding box center [1454, 27] width 28 height 28
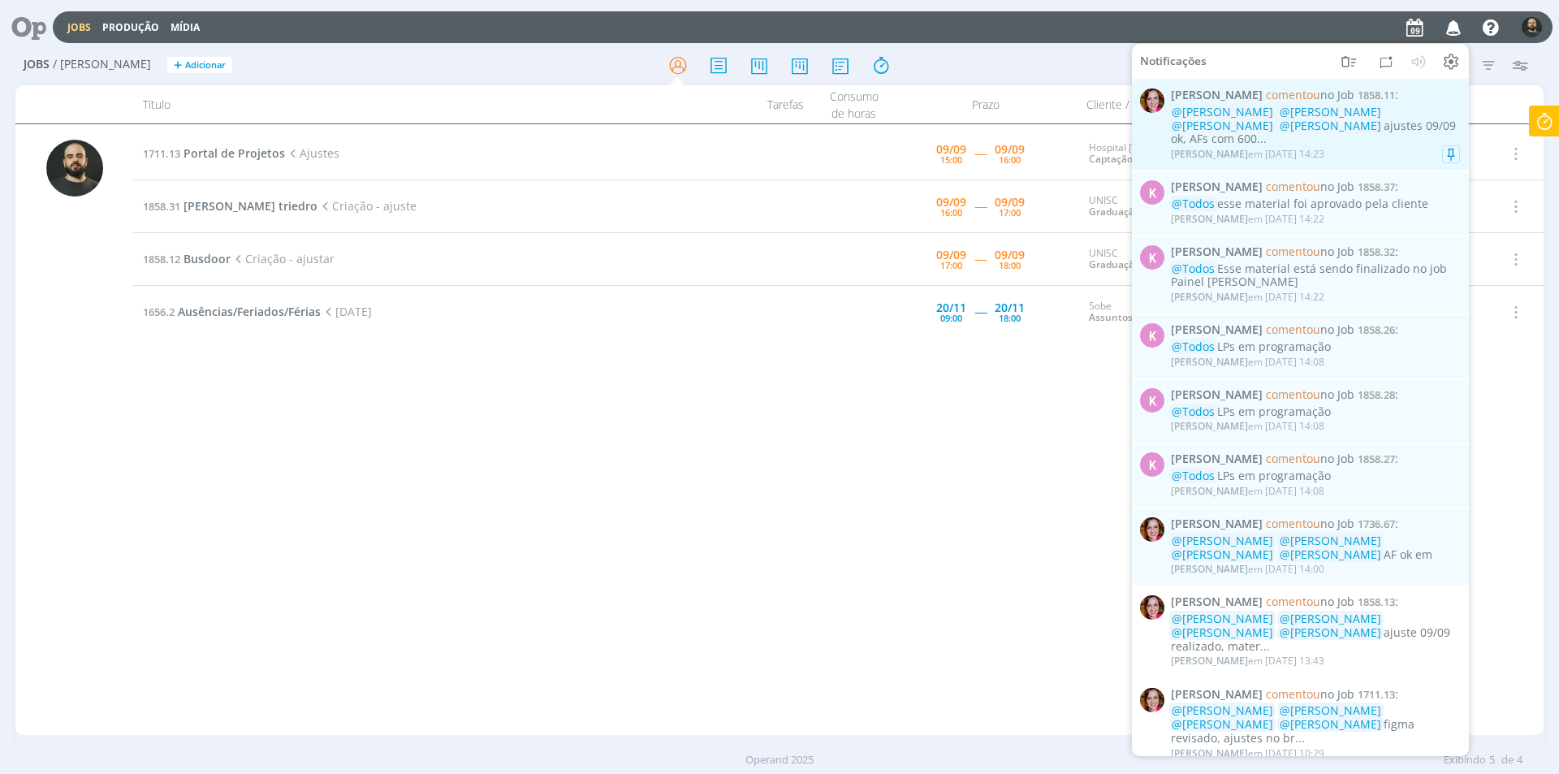
click at [1333, 146] on div "Bruna Bueno em 09/09 às 14:23" at bounding box center [1315, 154] width 289 height 16
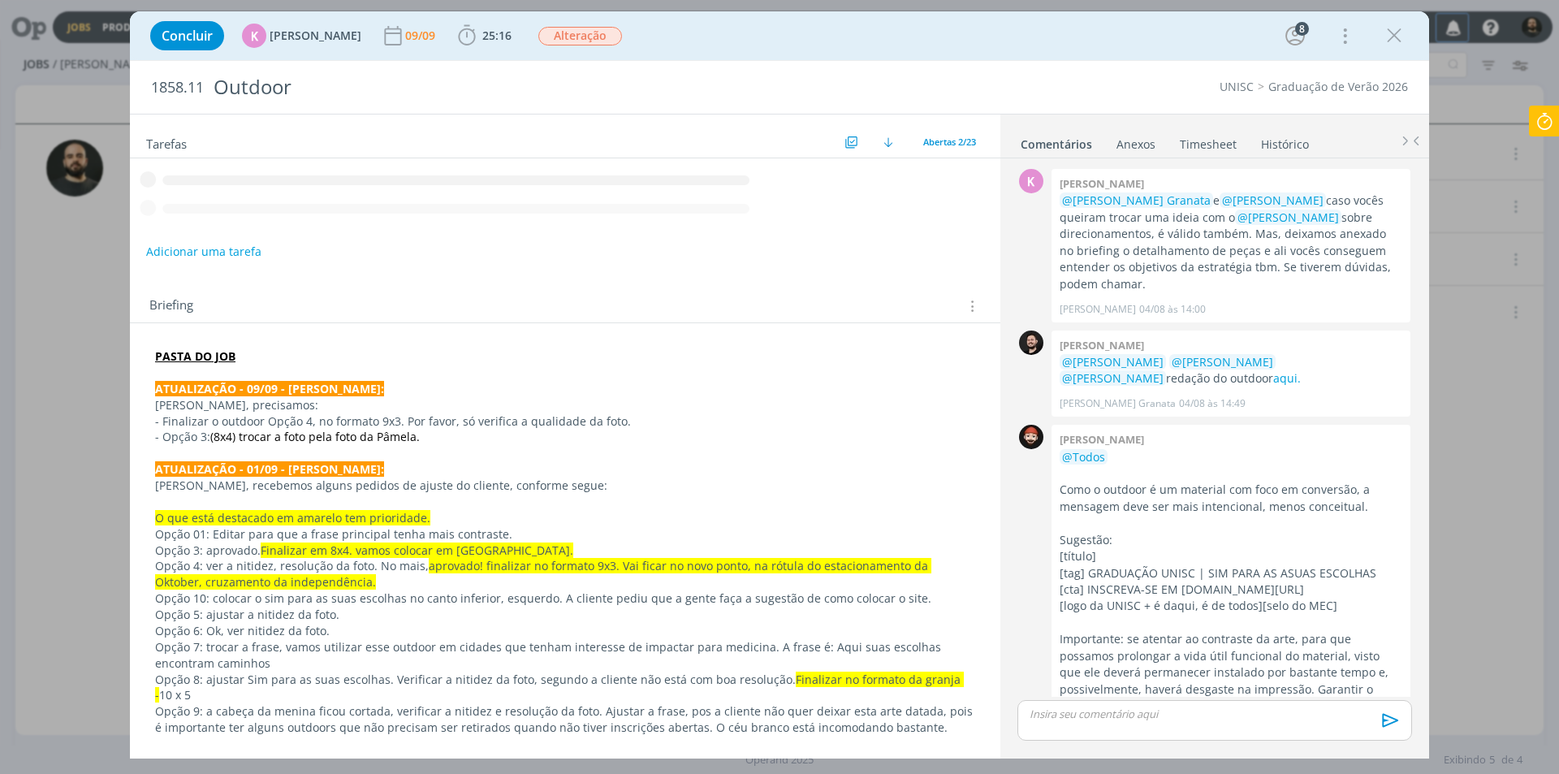
scroll to position [1643, 0]
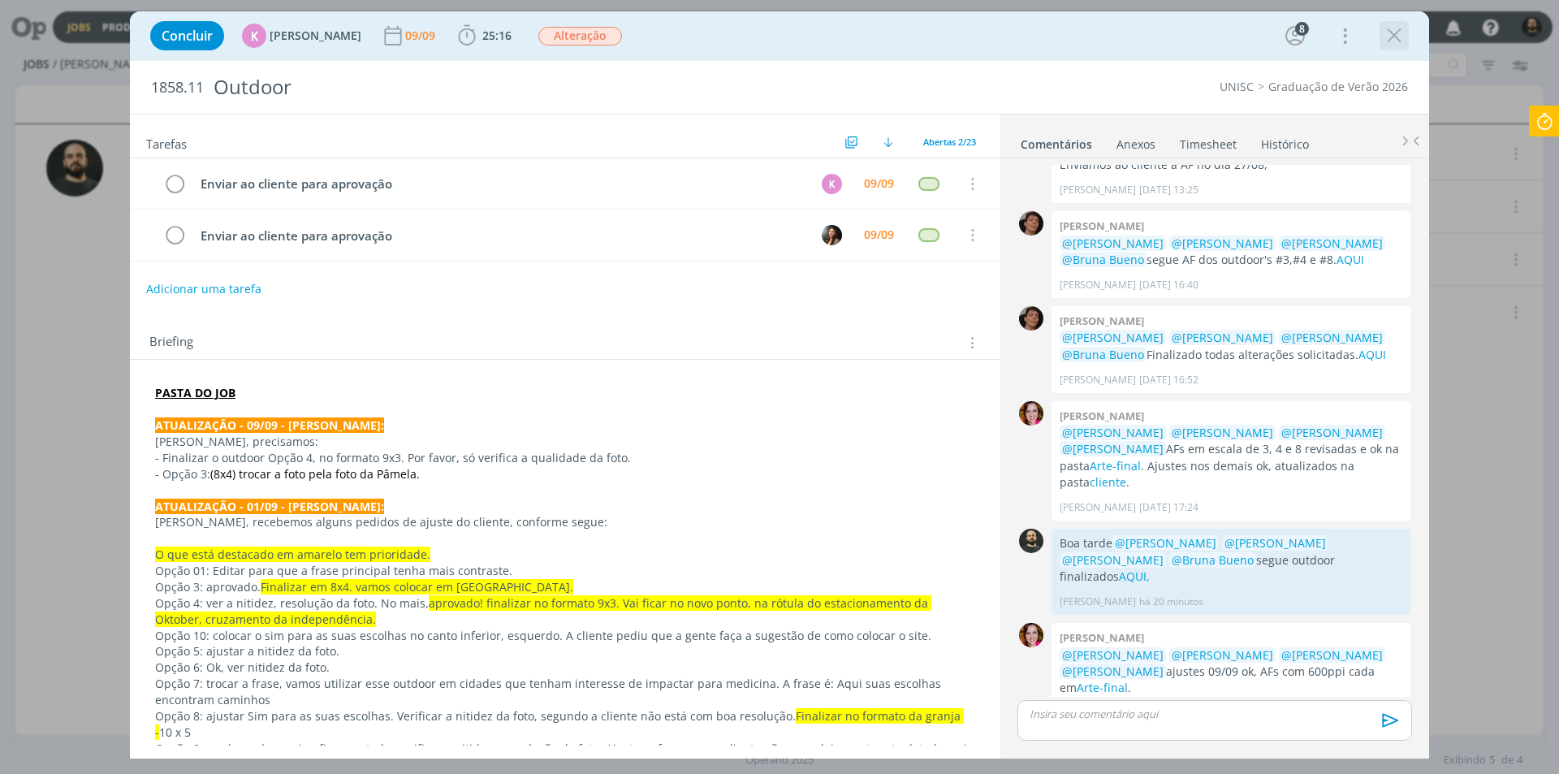
click at [1404, 31] on icon "dialog" at bounding box center [1394, 36] width 24 height 24
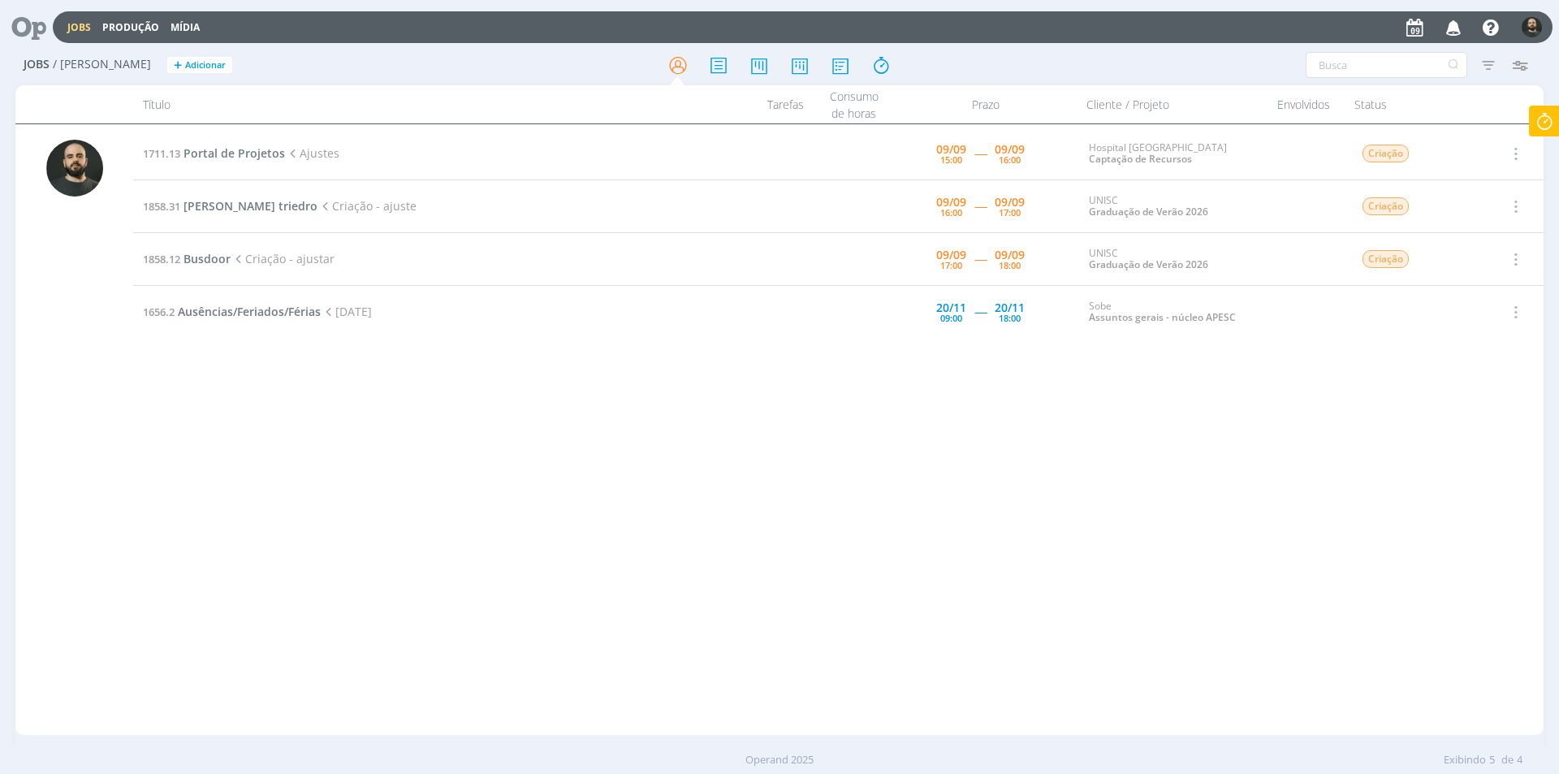
click at [1450, 32] on icon "button" at bounding box center [1454, 27] width 28 height 28
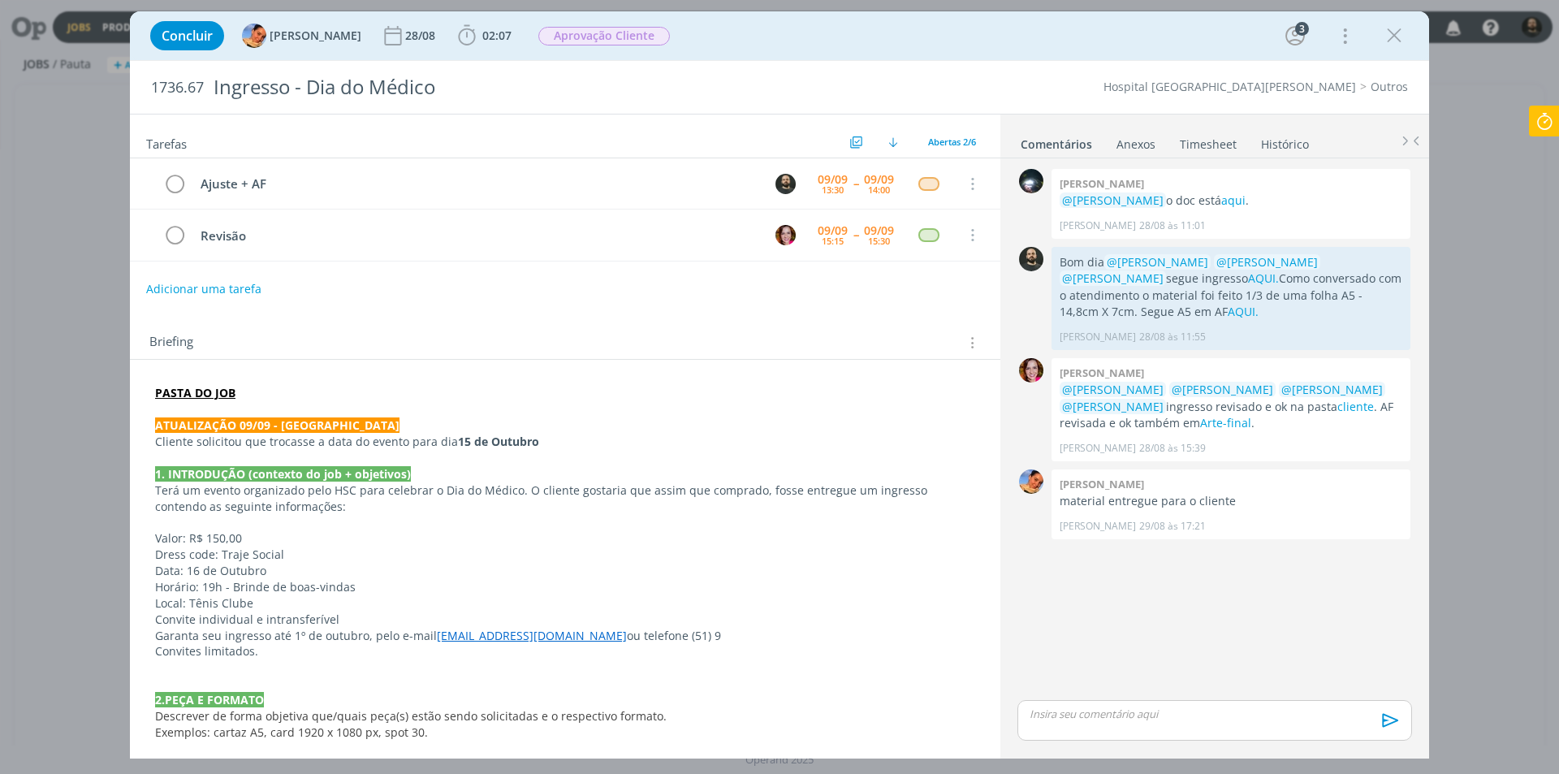
drag, startPoint x: 534, startPoint y: 439, endPoint x: 452, endPoint y: 444, distance: 82.2
click at [452, 444] on p "Cliente solicitou que trocasse a data do evento para dia 15 de Outubro" at bounding box center [565, 442] width 820 height 16
copy strong "15 de Outubro"
click at [560, 454] on p "dialog" at bounding box center [565, 458] width 820 height 16
drag, startPoint x: 545, startPoint y: 437, endPoint x: 453, endPoint y: 437, distance: 91.8
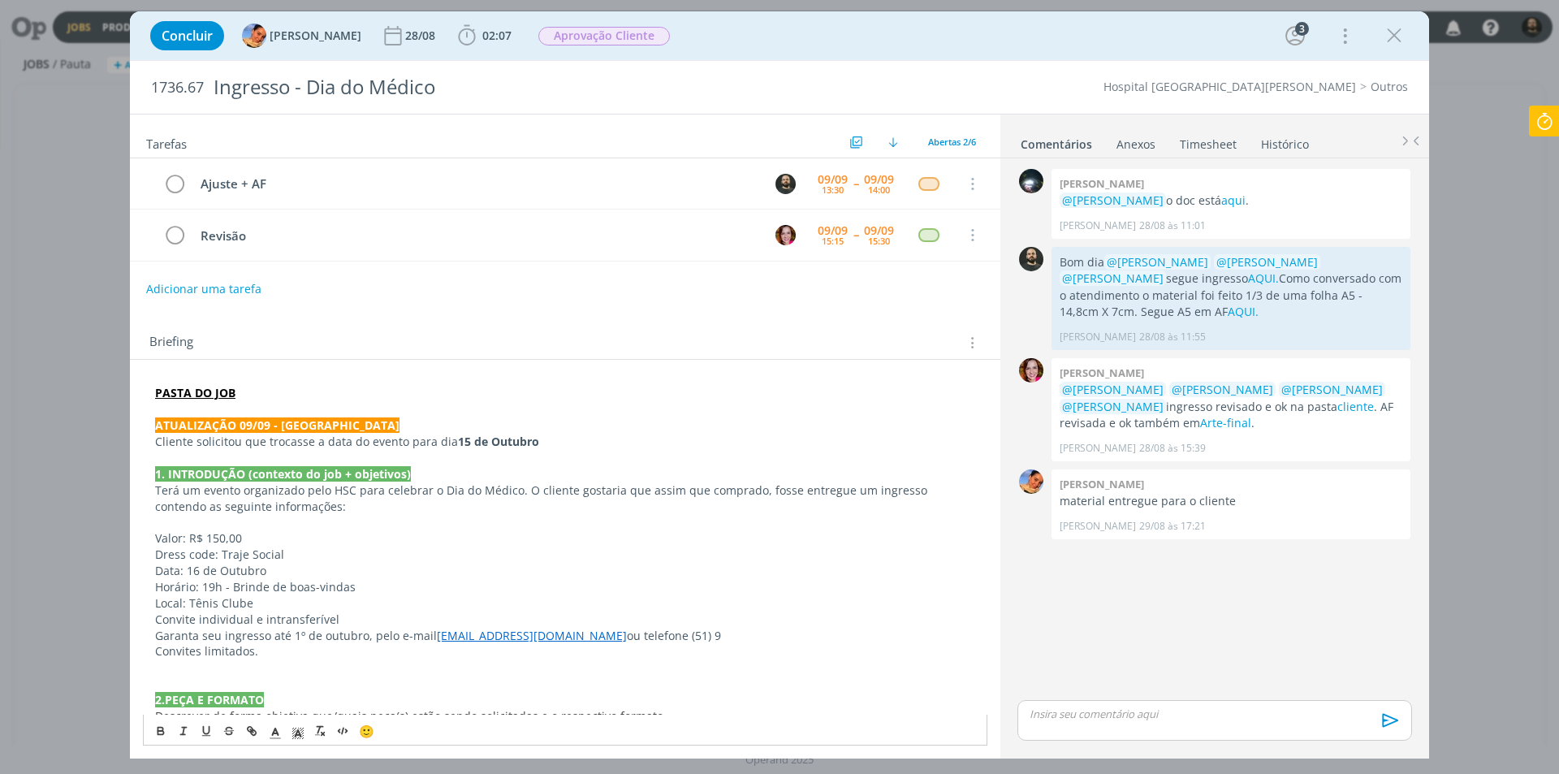
click at [453, 437] on p "Cliente solicitou que trocasse a data do evento para dia 15 de Outubro" at bounding box center [565, 442] width 820 height 16
copy strong "15 de Outubro"
click at [458, 35] on icon "dialog" at bounding box center [466, 35] width 17 height 20
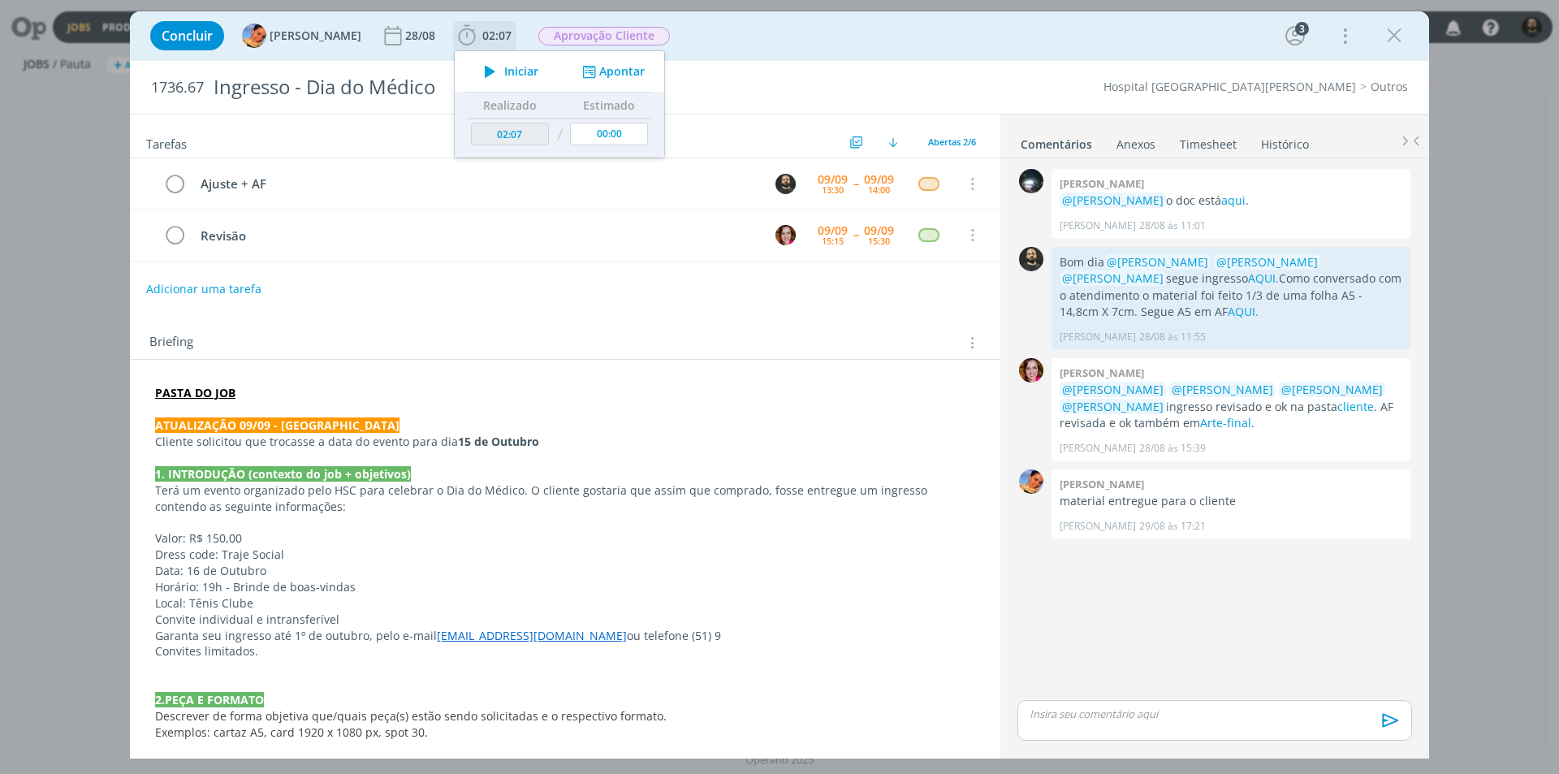
click at [476, 65] on icon "dialog" at bounding box center [490, 71] width 28 height 21
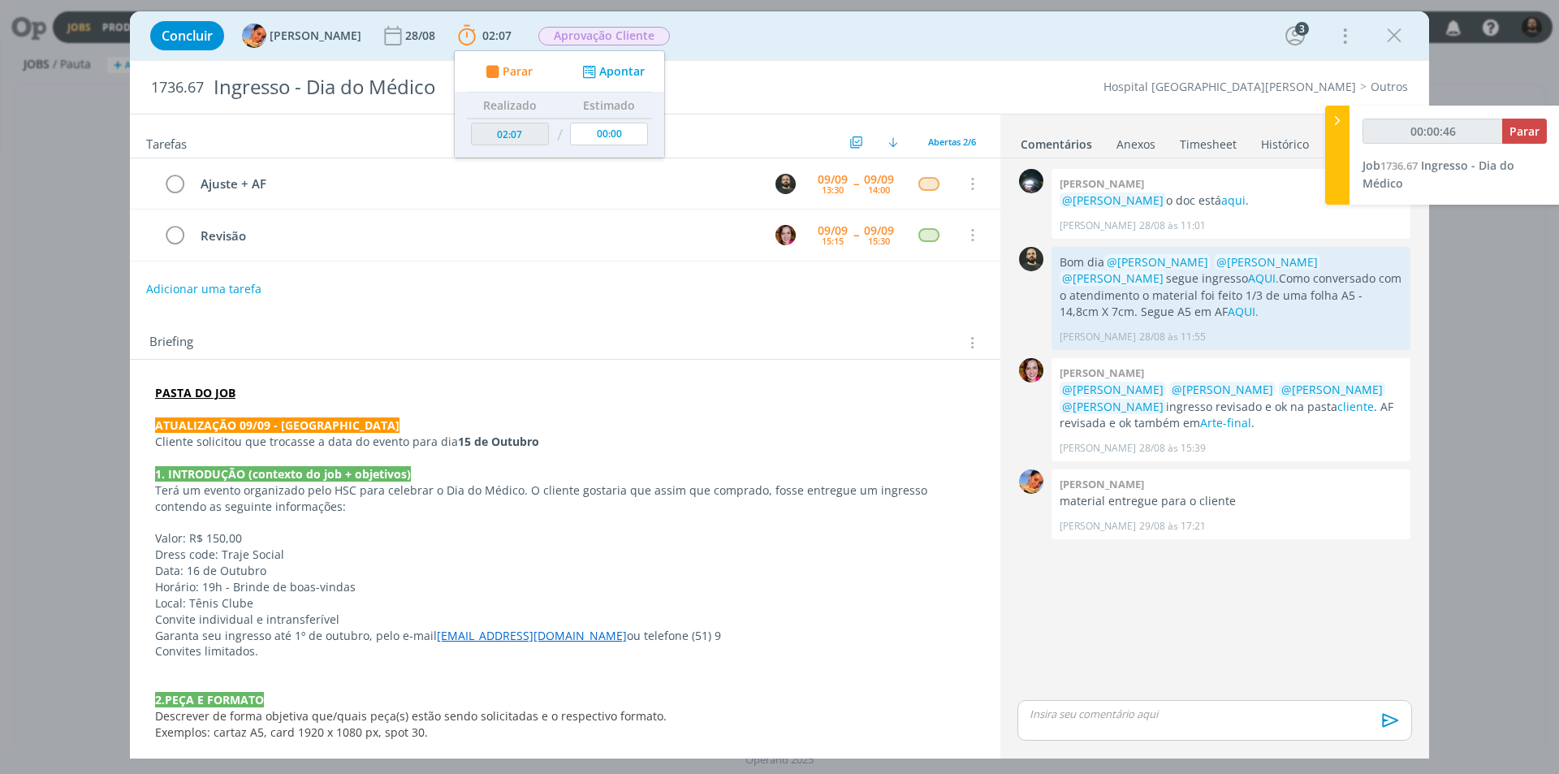
click at [564, 434] on p "Cliente solicitou que trocasse a data do evento para dia 15 de Outubro" at bounding box center [565, 442] width 820 height 16
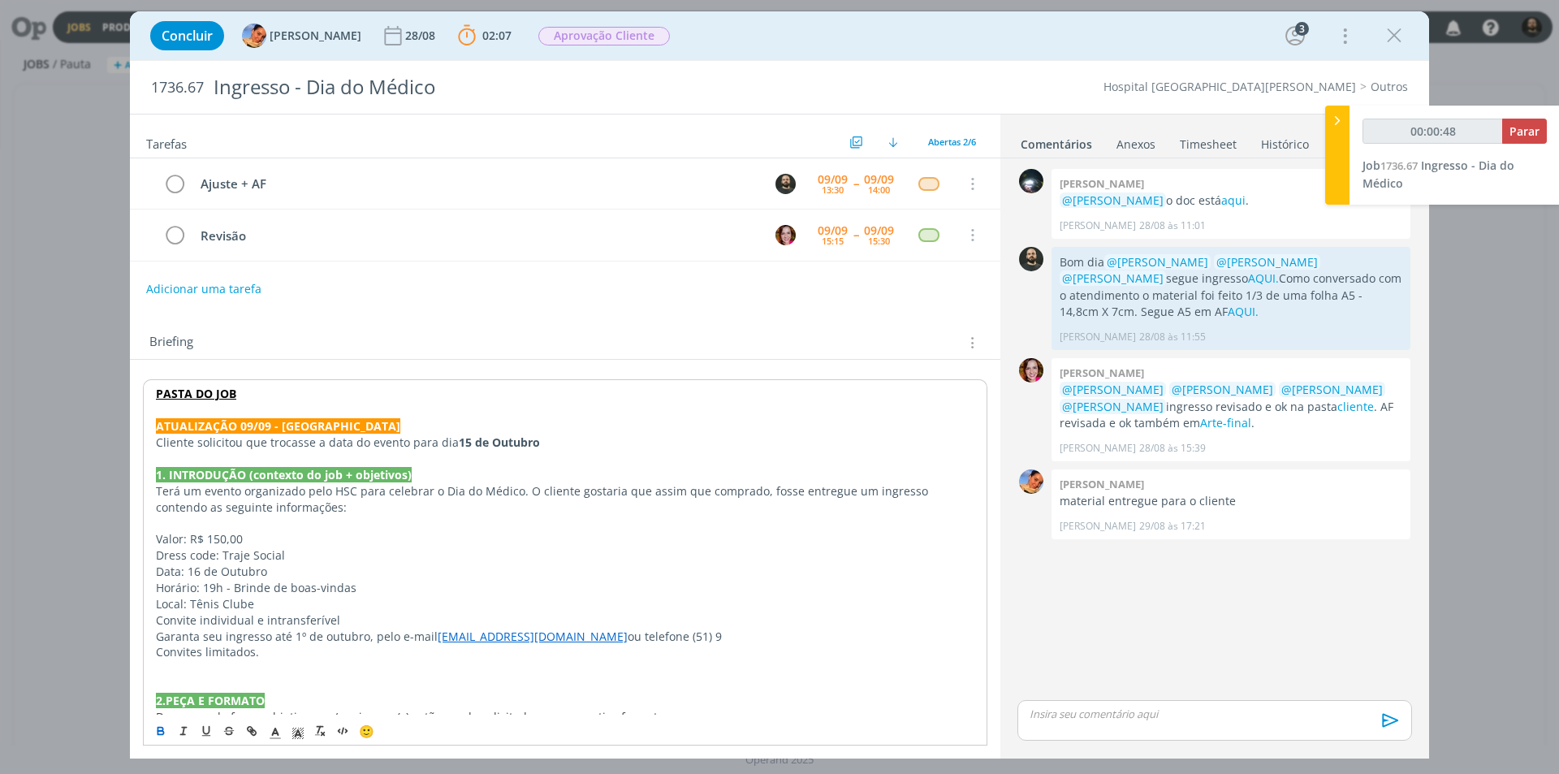
copy strong "15 de Outubro"
type input "00:03:47"
click at [1100, 721] on p "dialog" at bounding box center [1215, 714] width 369 height 15
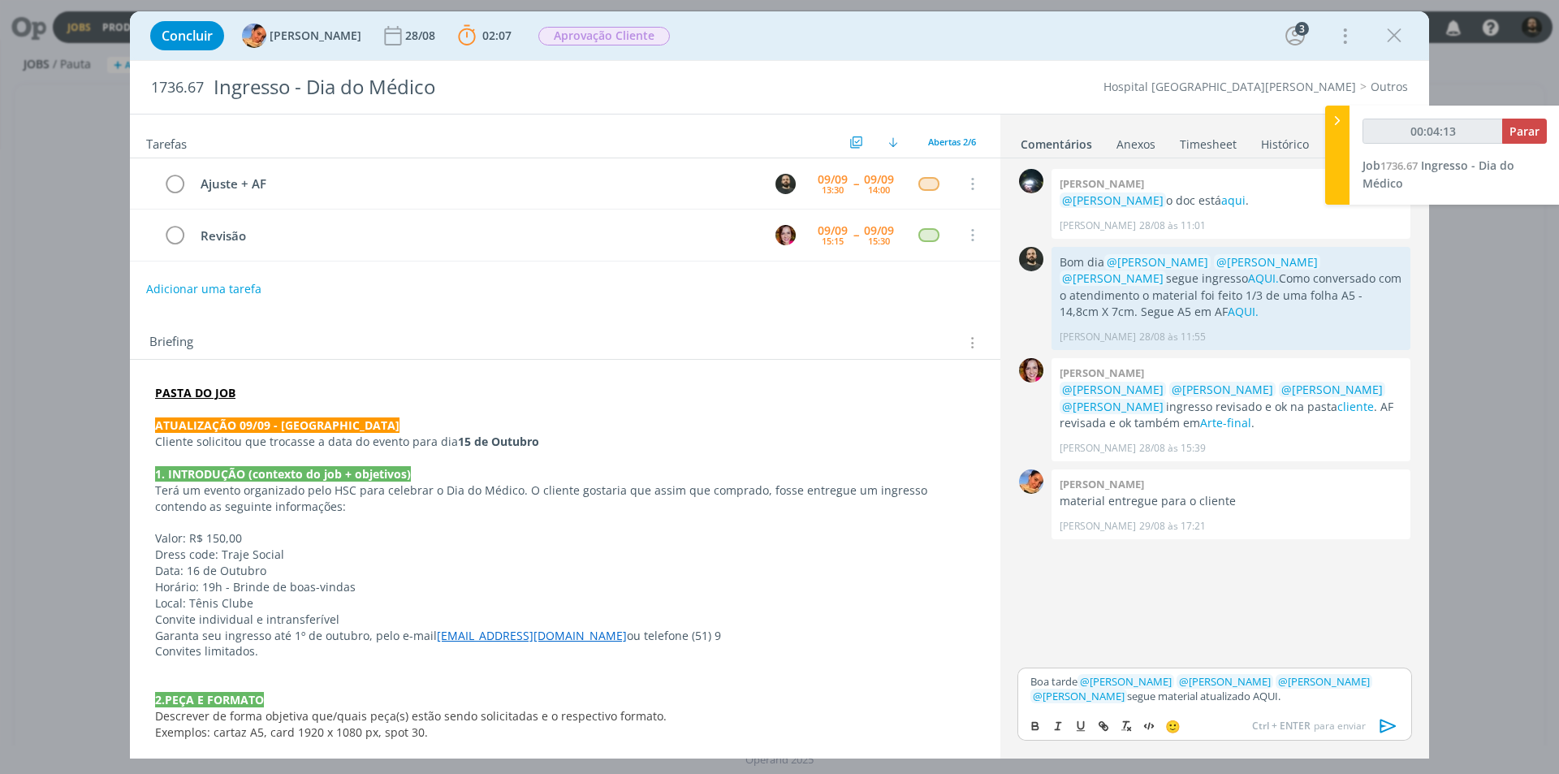
type input "00:04:14"
click at [1100, 720] on icon "dialog" at bounding box center [1103, 726] width 13 height 13
paste input "https://sobeae.sharepoint.com/:f:/s/SOBEAE/EjJk6h8z0MtEk1B8hOCWuUcBPfJwWiIMRsr-…"
type input "https://sobeae.sharepoint.com/:f:/s/SOBEAE/EjJk6h8z0MtEk1B8hOCWuUcBPfJwWiIMRsr-…"
type input "00:04:15"
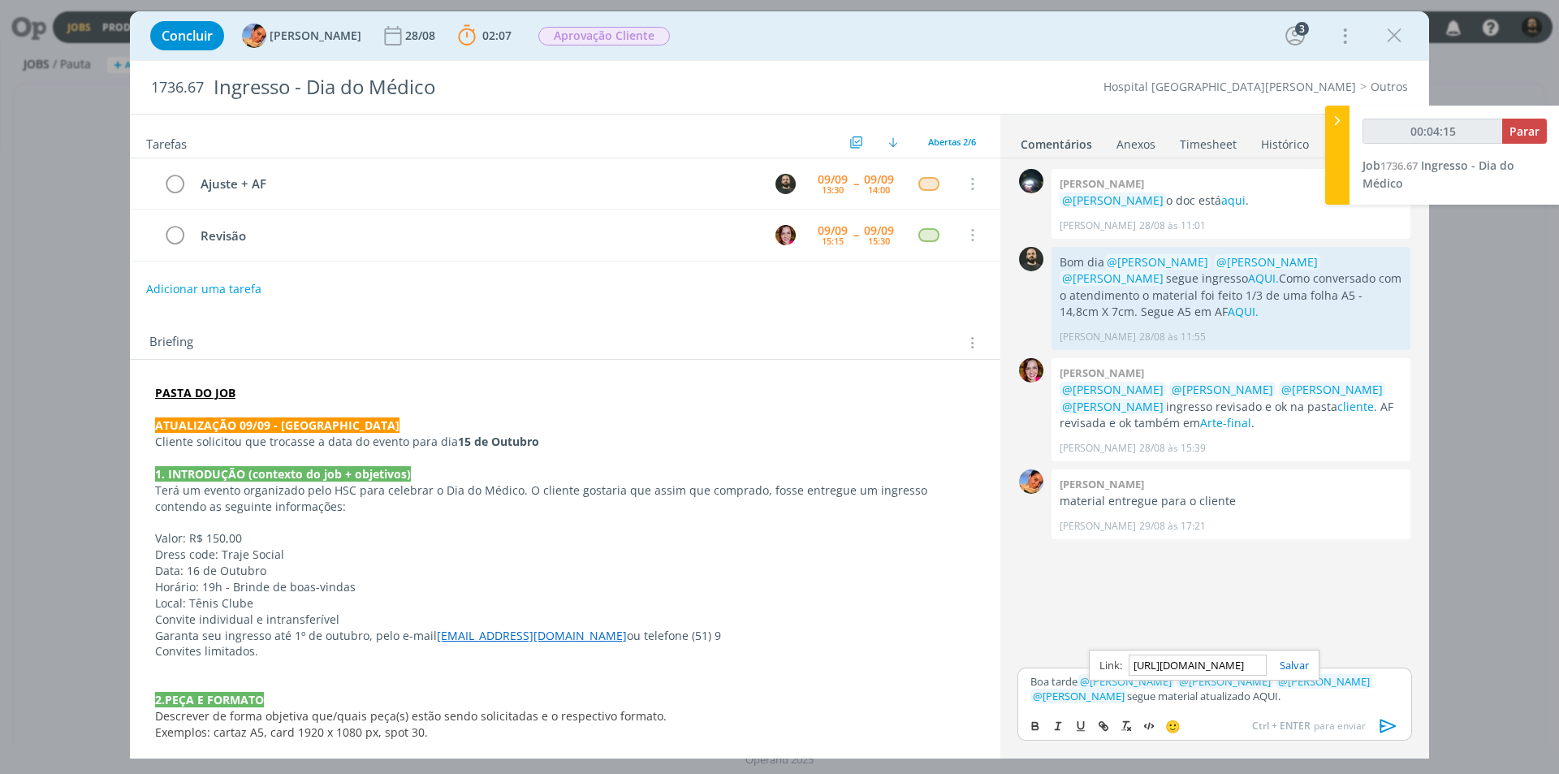
scroll to position [0, 432]
type input "https://sobeae.sharepoint.com/:f:/s/SOBEAE/EjJk6h8z0MtEk1B8hOCWuUcBPfJwWiIMRsr-…"
click at [1295, 666] on link "dialog" at bounding box center [1288, 665] width 42 height 15
click at [1242, 703] on div "Boa tarde ﻿ @ Luíza Santana ﻿ ﻿ @ Beatriz Luchese ﻿ ﻿ @ Karoline Arend ﻿ ﻿ @ Br…" at bounding box center [1215, 689] width 395 height 42
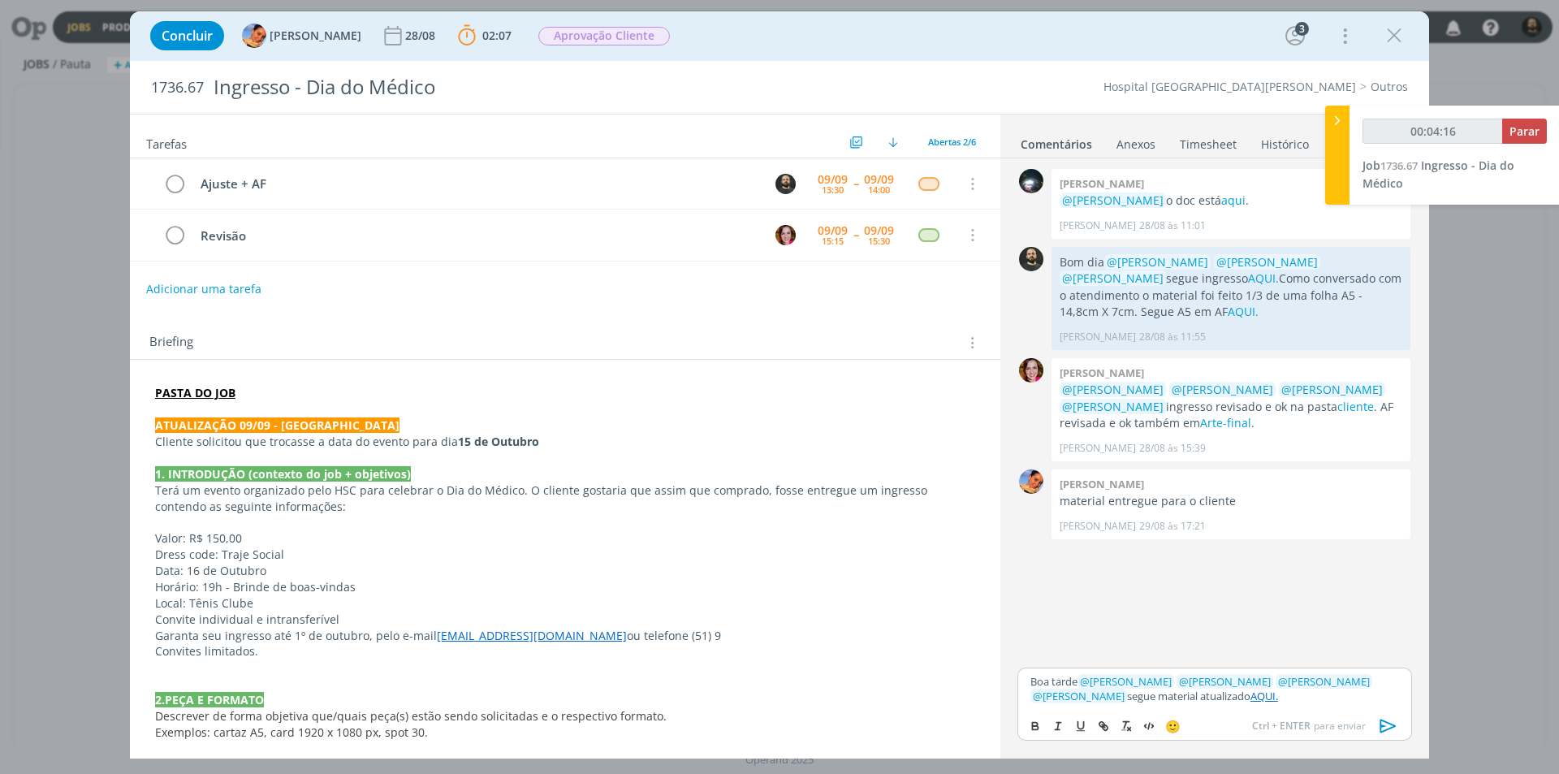
click at [1251, 693] on link "AQUI." at bounding box center [1265, 696] width 28 height 15
click at [1193, 661] on link "https://sobeae.sharepoint.com/:f:/s/SOBEAE/EjJk6h8z0MtEk1B8hOCWuUcBPfJwWiIMRsr-…" at bounding box center [1155, 665] width 110 height 21
click at [1385, 724] on icon "dialog" at bounding box center [1389, 726] width 24 height 24
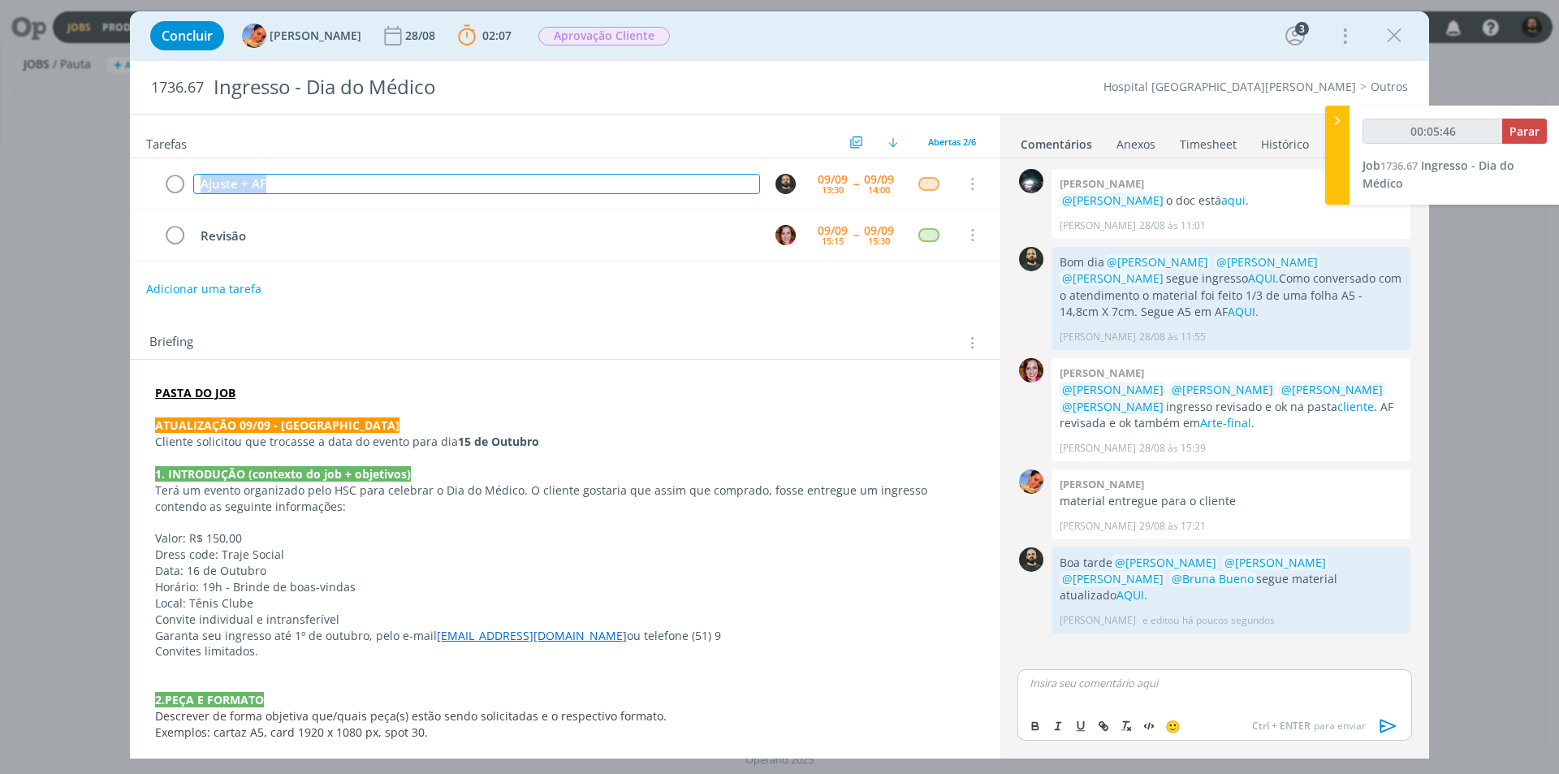
drag, startPoint x: 313, startPoint y: 180, endPoint x: 114, endPoint y: 179, distance: 199.0
click at [115, 179] on div "Concluir Luíza Santana 28/08 02:07 Parar Apontar Data * 09/09/2025 Horas * 00:0…" at bounding box center [779, 387] width 1559 height 774
copy div "Ajuste + AF"
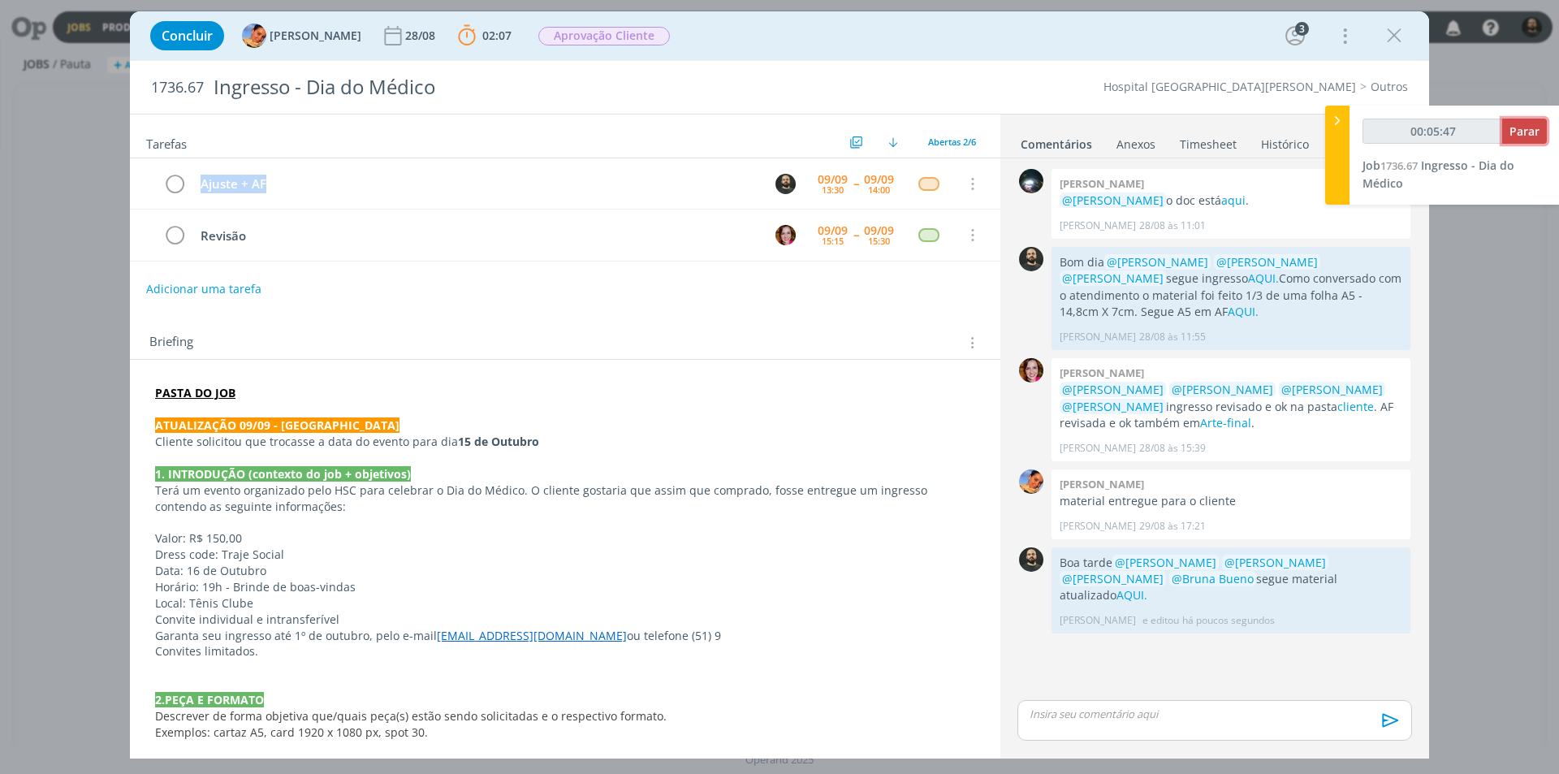
click at [1512, 130] on span "Parar" at bounding box center [1525, 130] width 30 height 15
click at [1524, 138] on span "Parar" at bounding box center [1525, 130] width 30 height 15
type input "00:06:00"
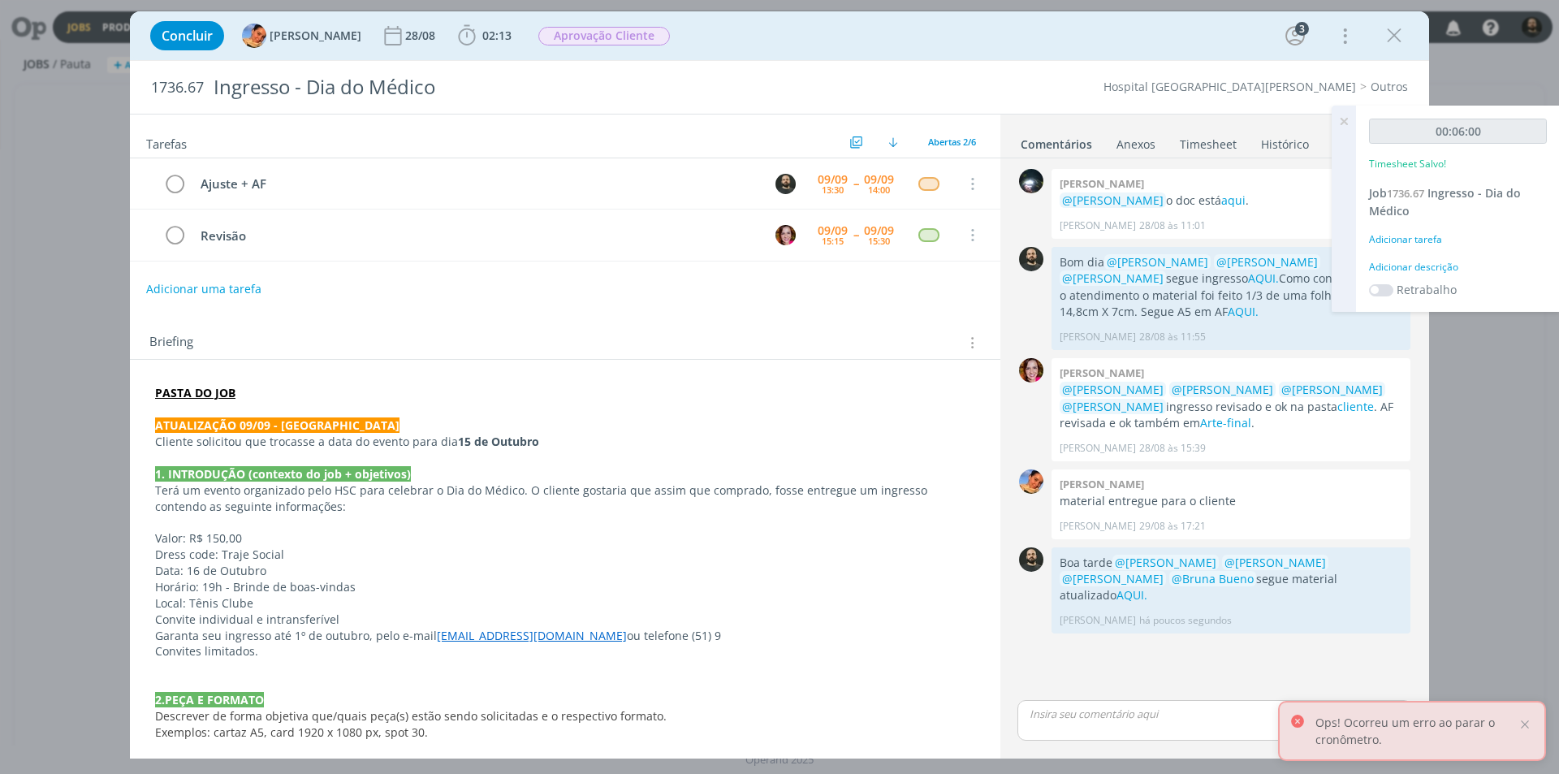
click at [1432, 265] on div "Adicionar descrição" at bounding box center [1458, 267] width 178 height 15
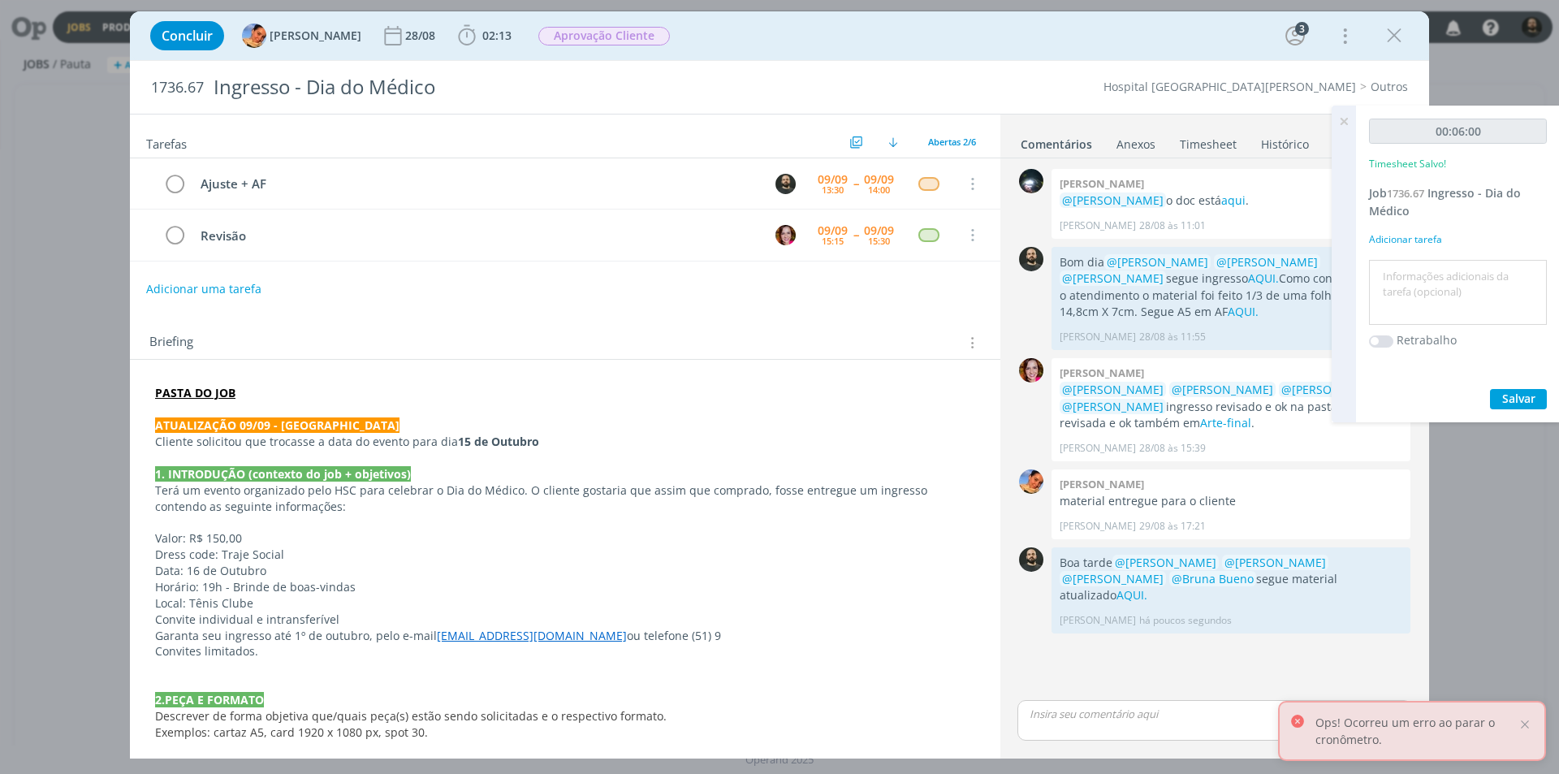
click at [1432, 265] on textarea at bounding box center [1458, 293] width 170 height 58
paste textarea "Ajuste + AF"
type textarea "Ajuste + AF"
click at [1511, 395] on span "Salvar" at bounding box center [1519, 398] width 33 height 15
click at [1346, 118] on icon at bounding box center [1344, 122] width 29 height 32
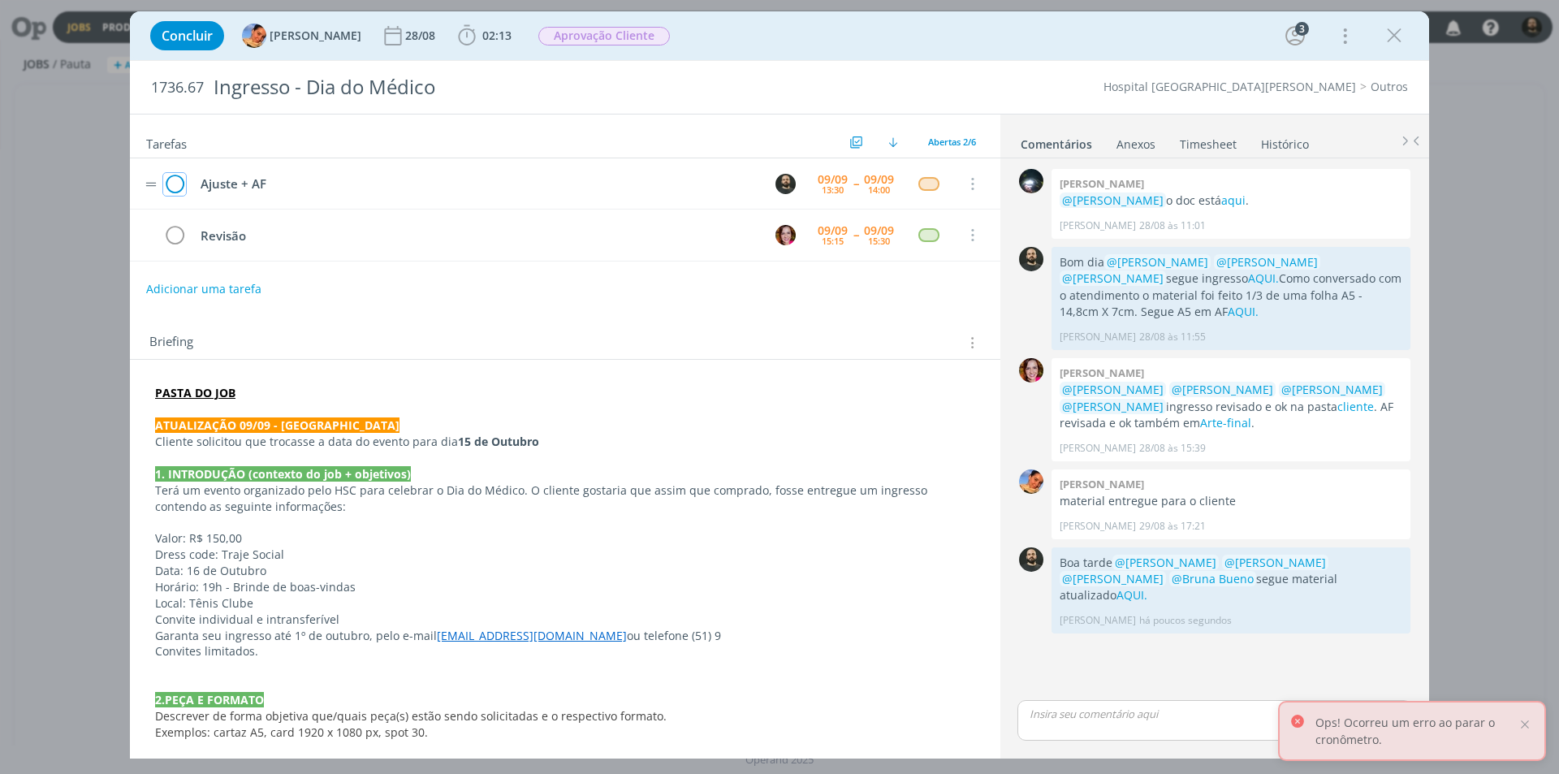
click at [175, 183] on icon "dialog" at bounding box center [174, 184] width 23 height 24
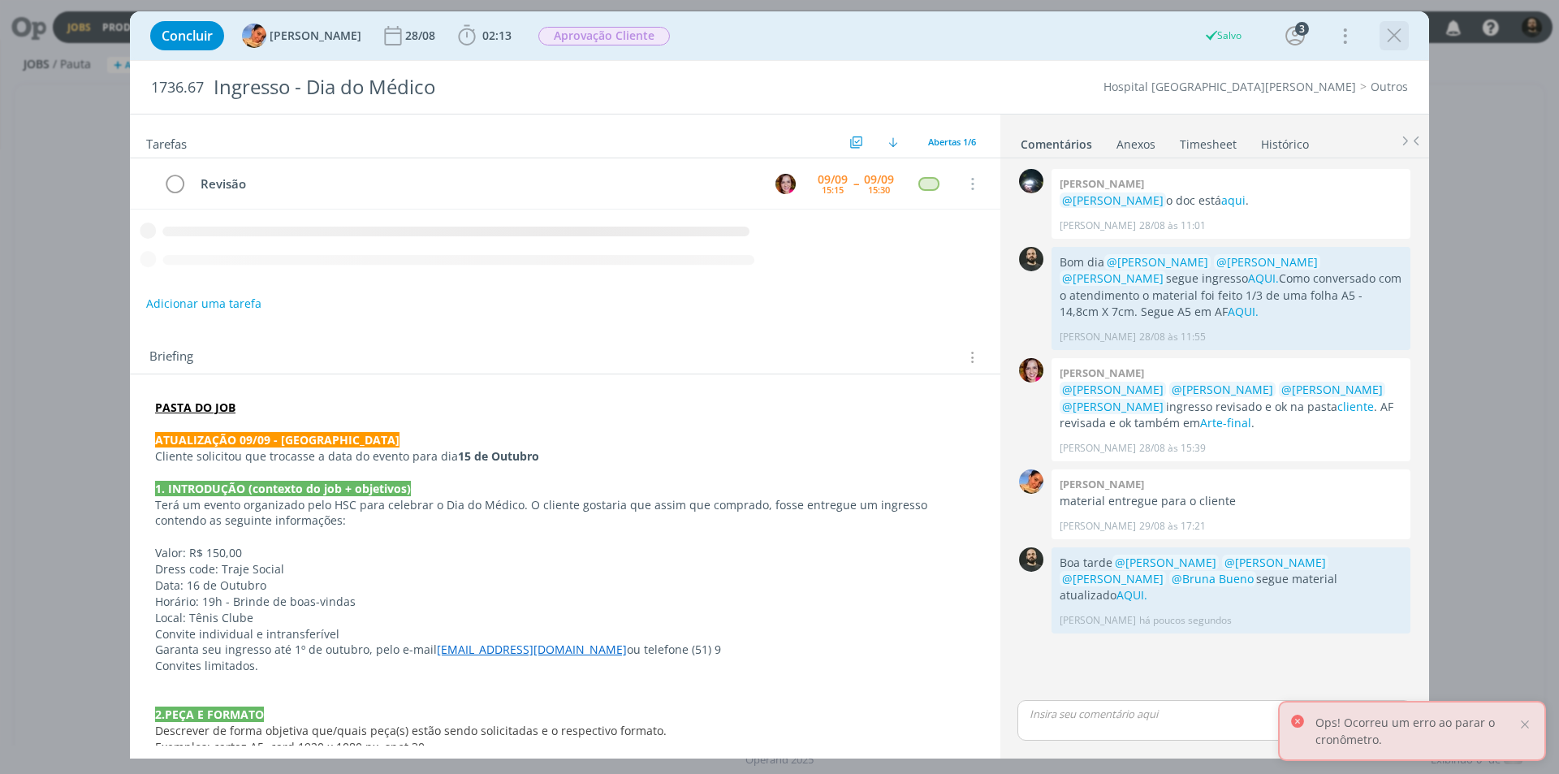
click at [1396, 37] on icon "dialog" at bounding box center [1394, 36] width 24 height 24
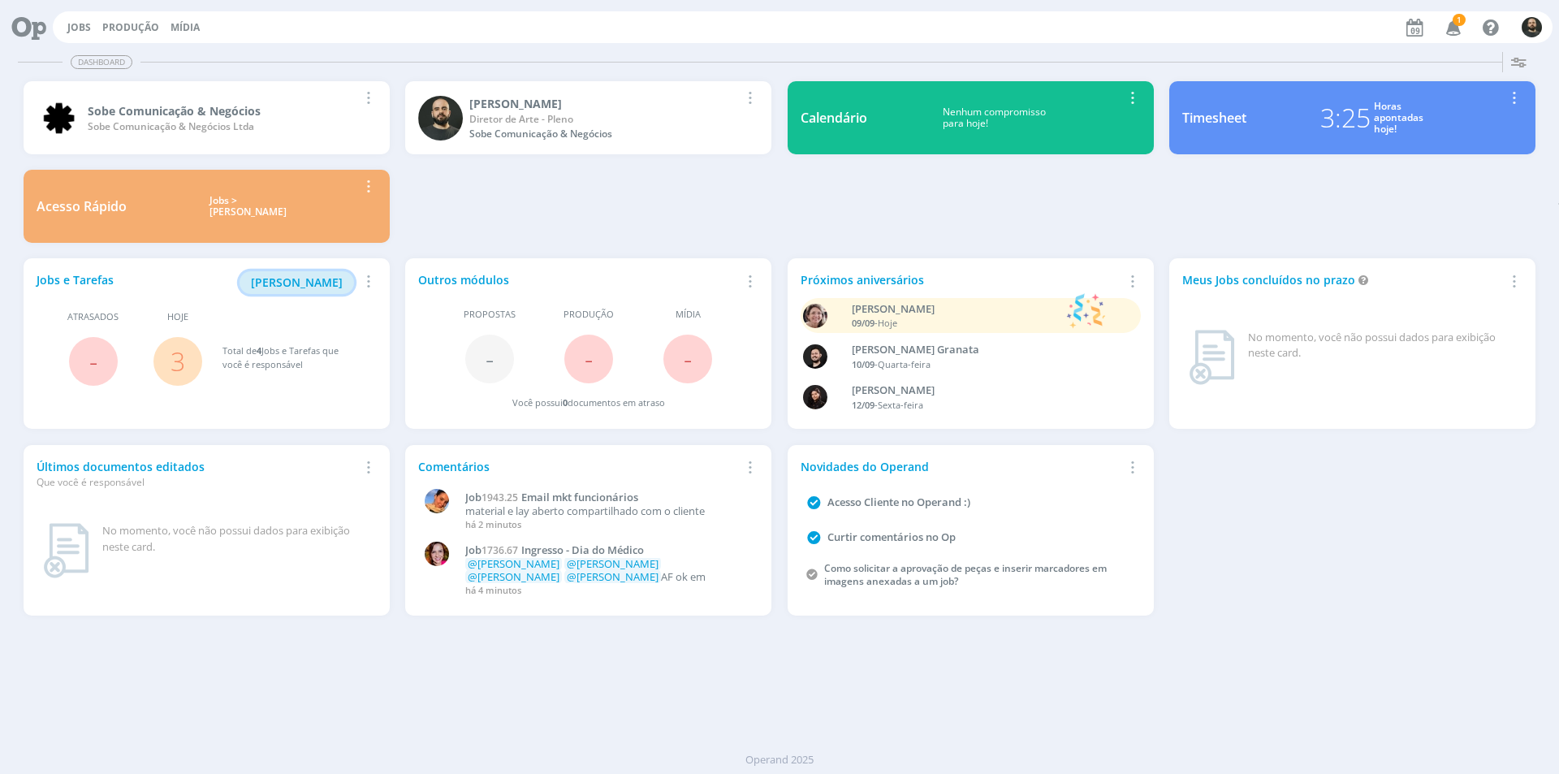
click at [319, 280] on span "[PERSON_NAME]" at bounding box center [297, 282] width 92 height 15
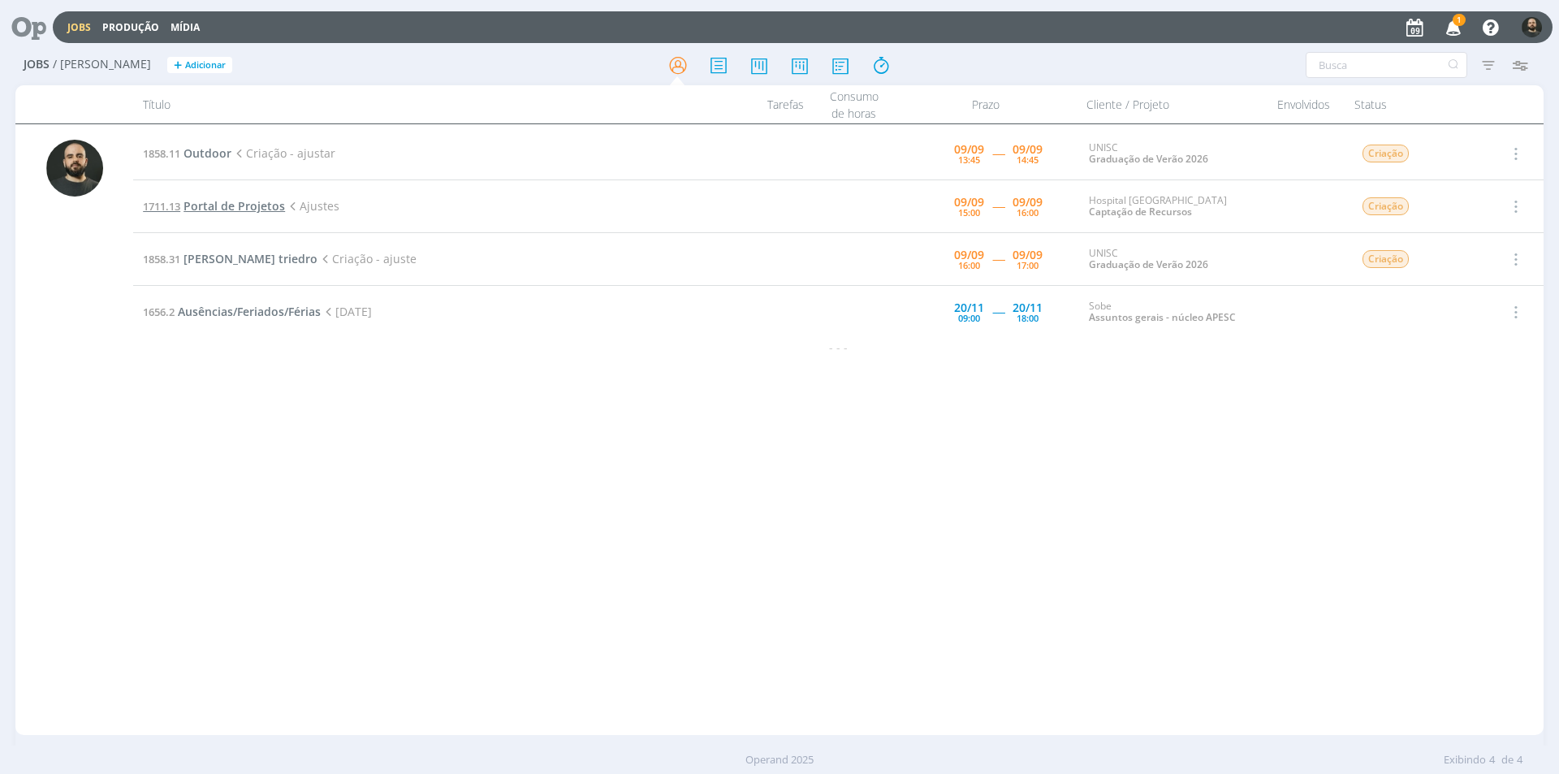
click at [259, 207] on span "Portal de Projetos" at bounding box center [235, 205] width 102 height 15
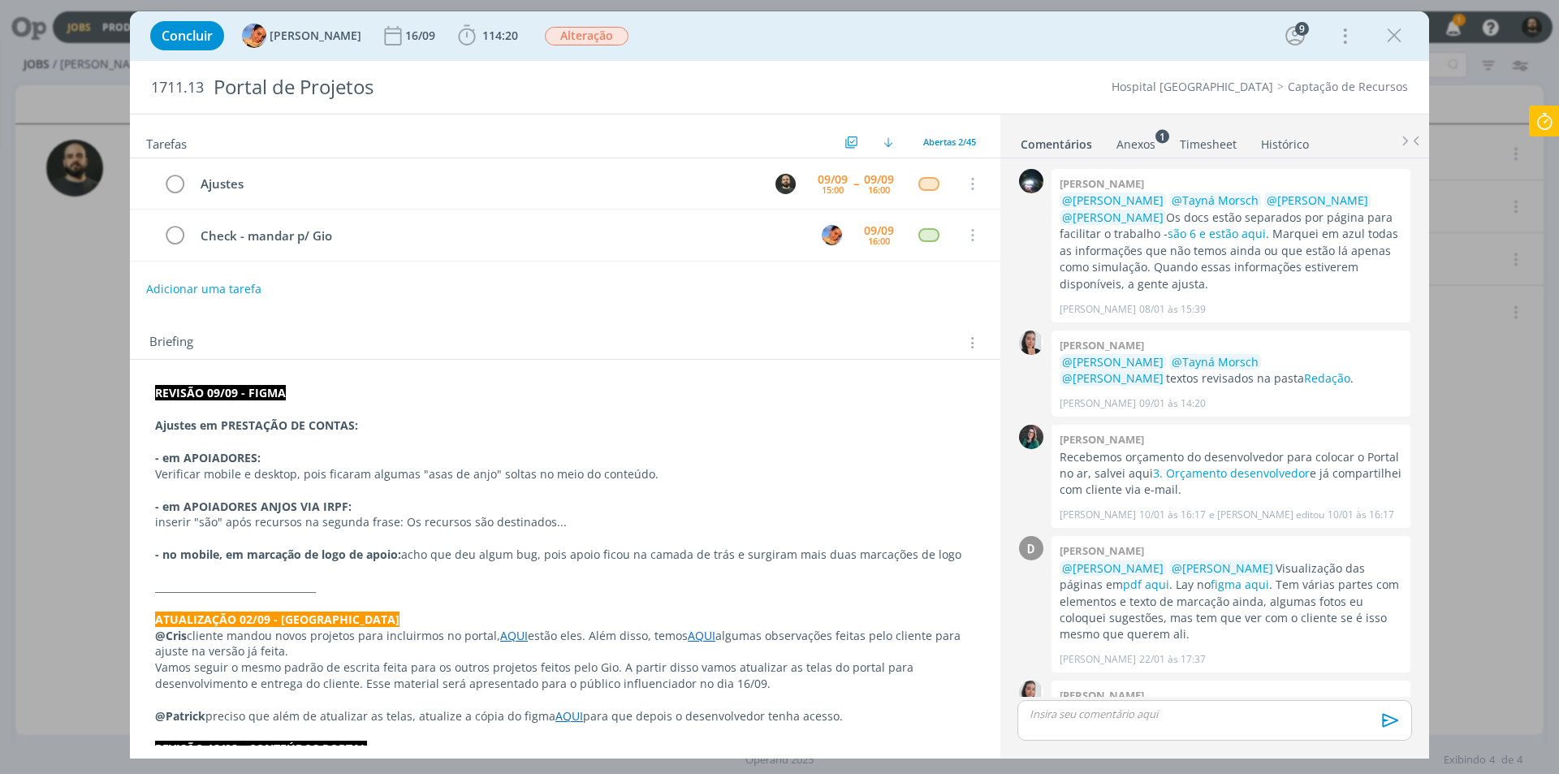
scroll to position [2258, 0]
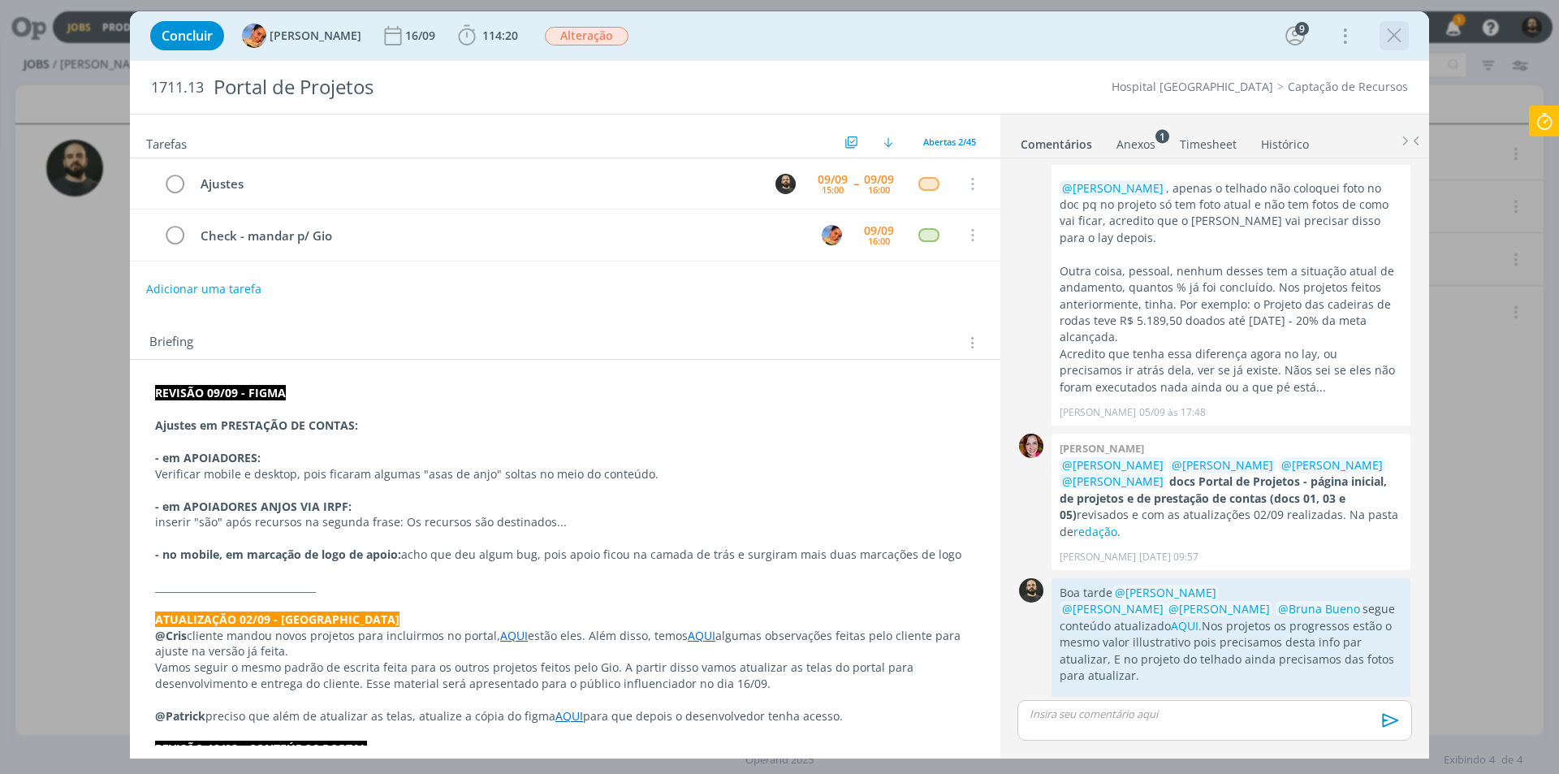
click at [1397, 36] on icon "dialog" at bounding box center [1394, 36] width 24 height 24
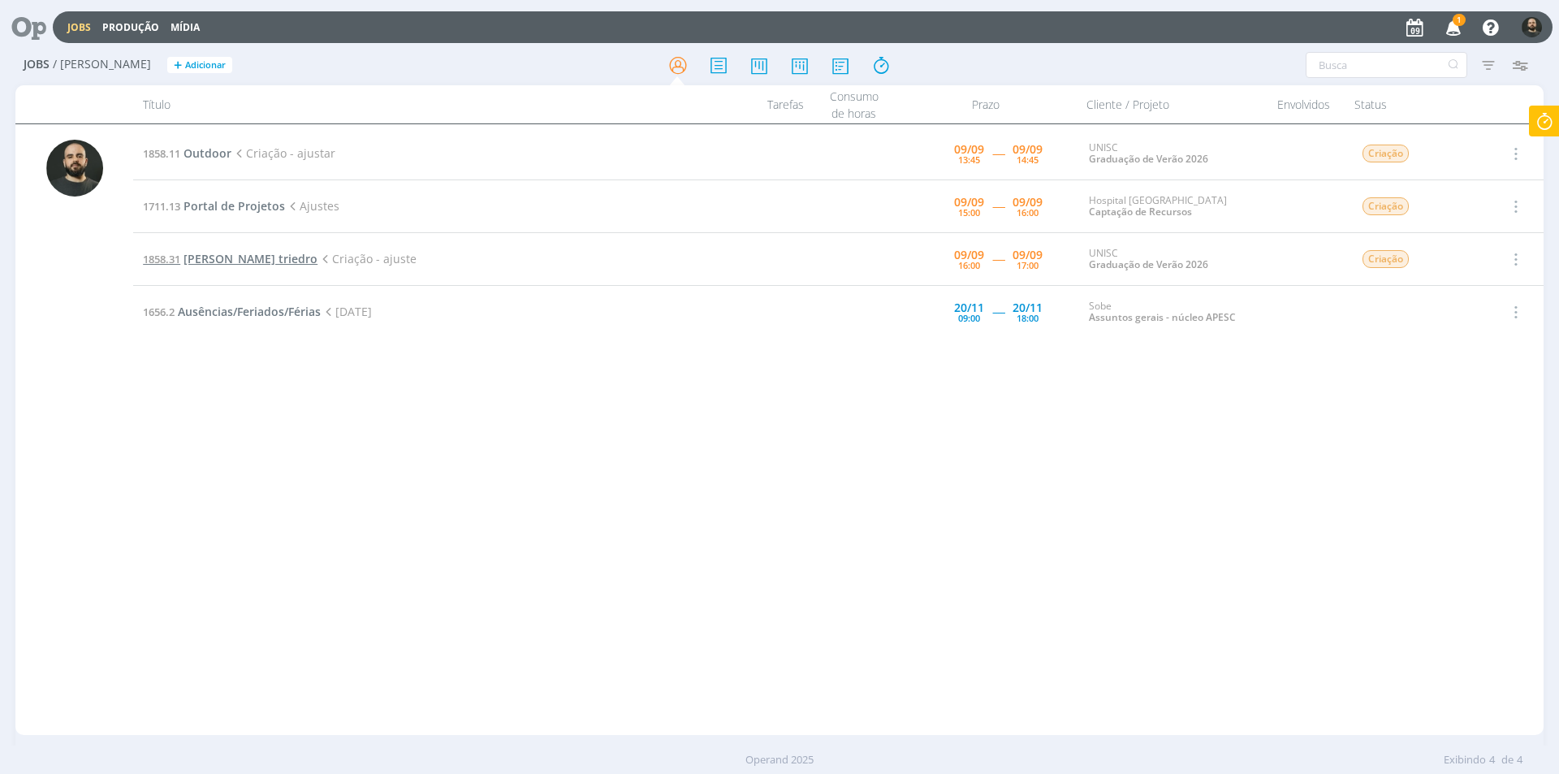
click at [207, 259] on span "[PERSON_NAME] triedro" at bounding box center [251, 258] width 134 height 15
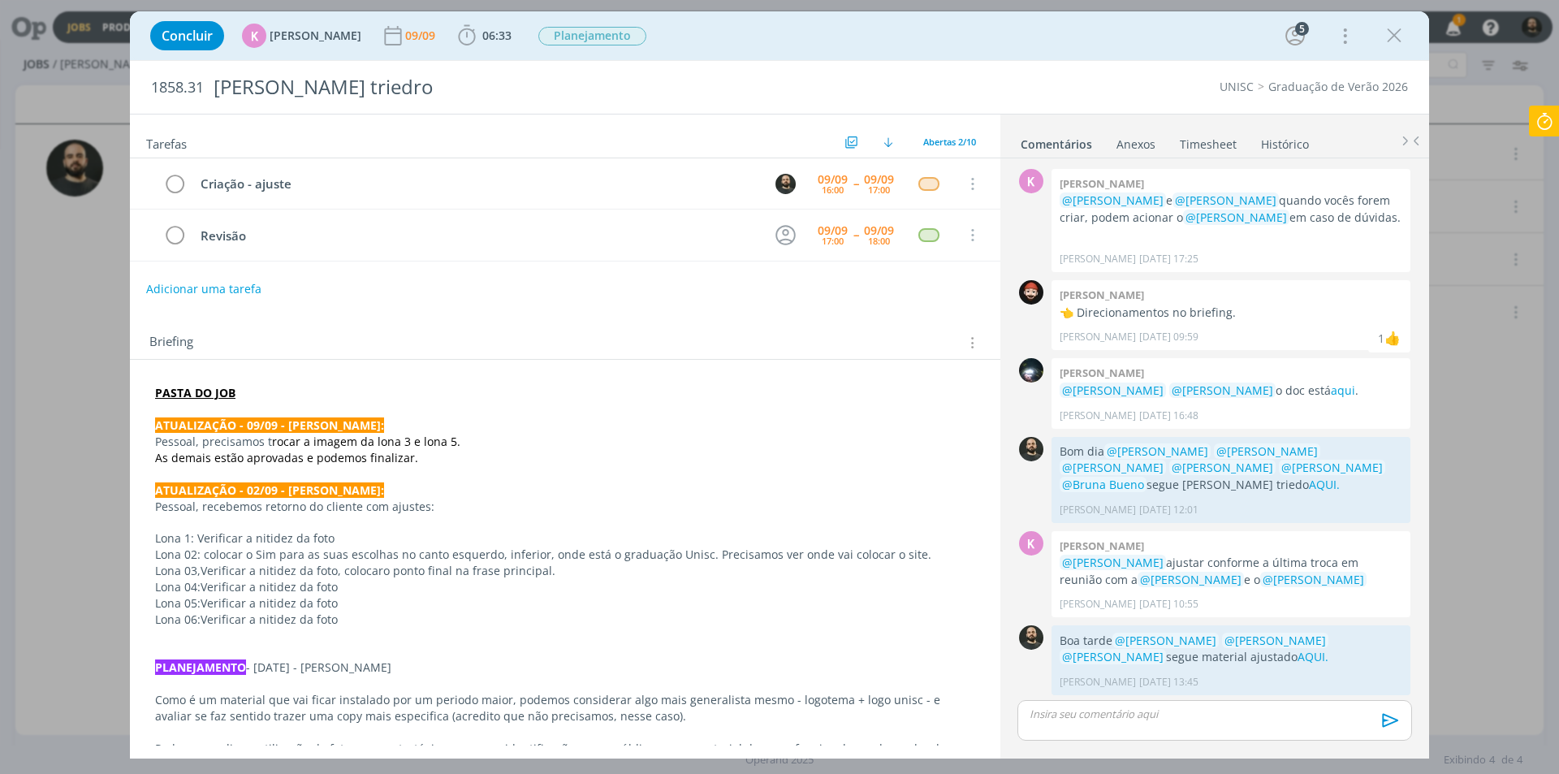
scroll to position [382, 0]
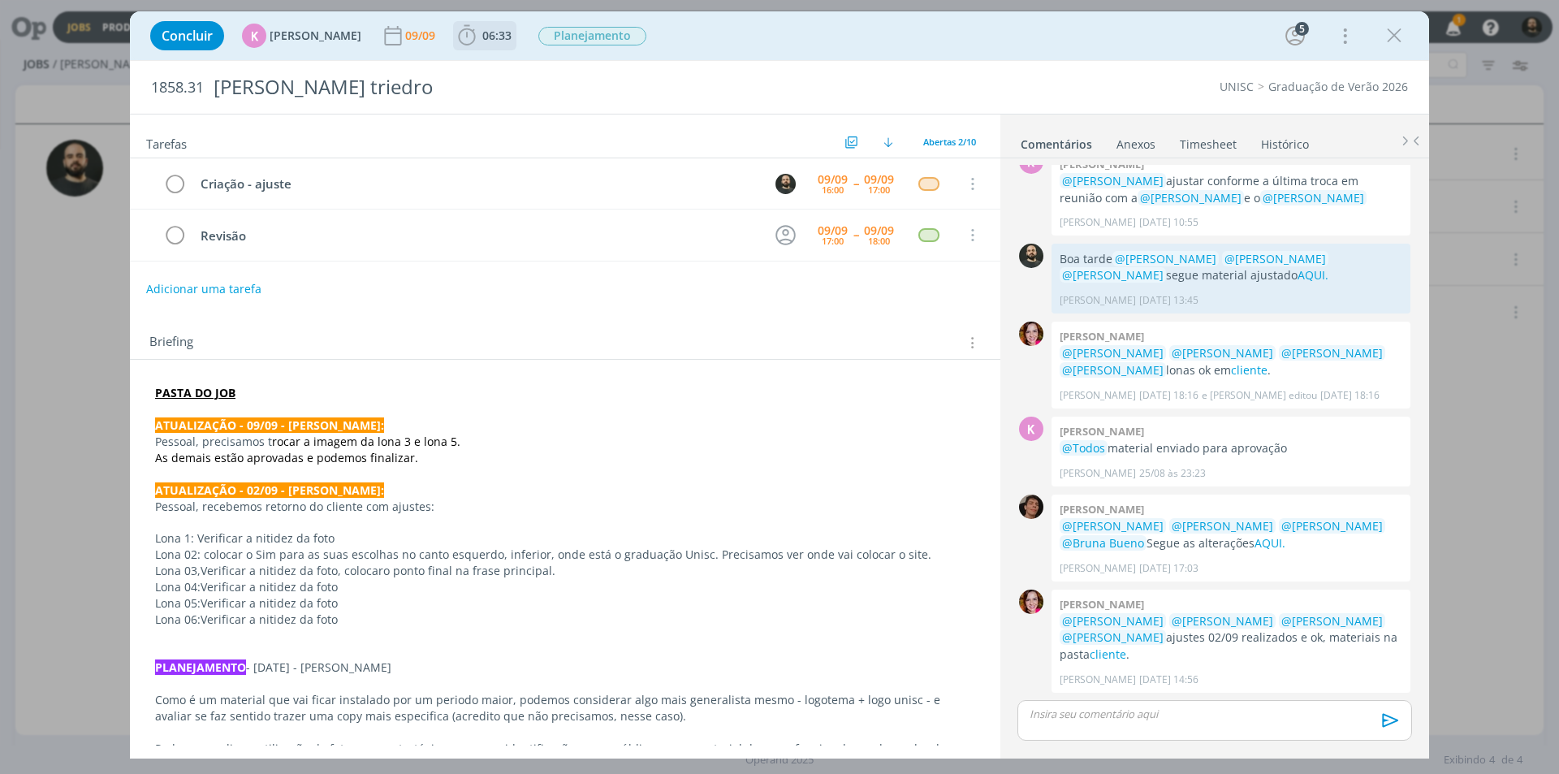
click at [457, 32] on icon "dialog" at bounding box center [467, 36] width 24 height 24
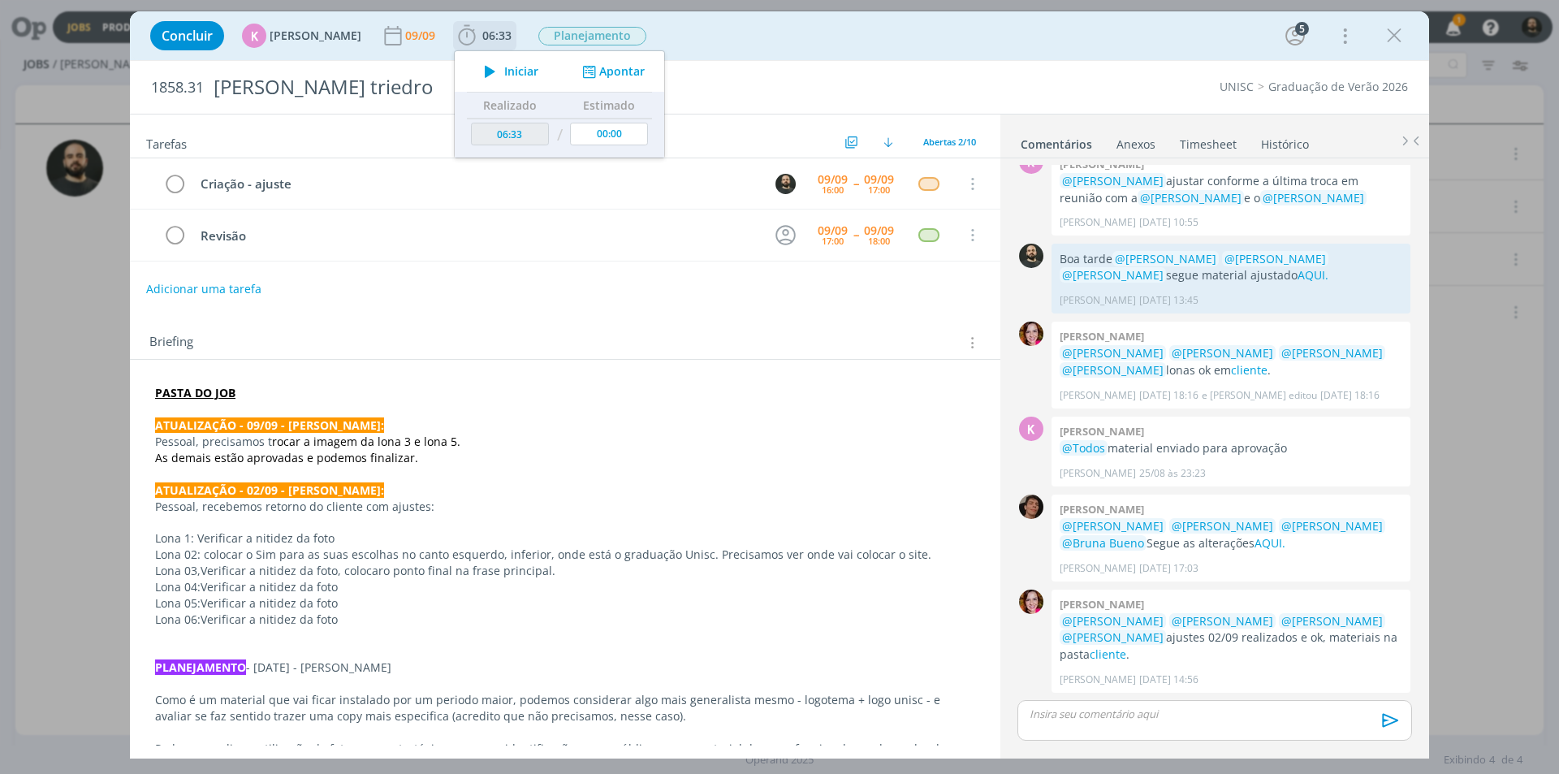
click at [478, 67] on icon "dialog" at bounding box center [490, 71] width 28 height 21
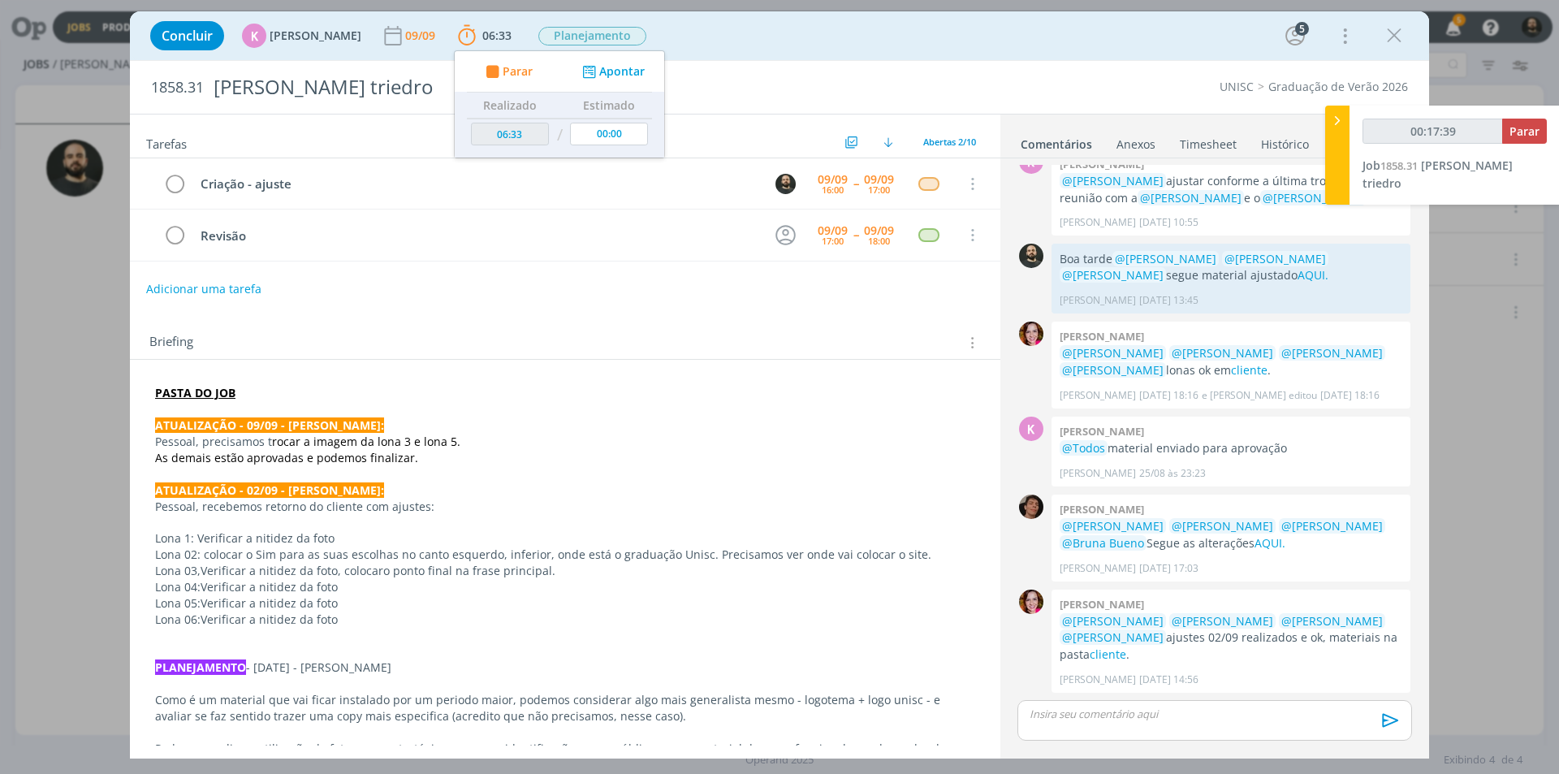
click at [1089, 720] on p "dialog" at bounding box center [1215, 714] width 369 height 15
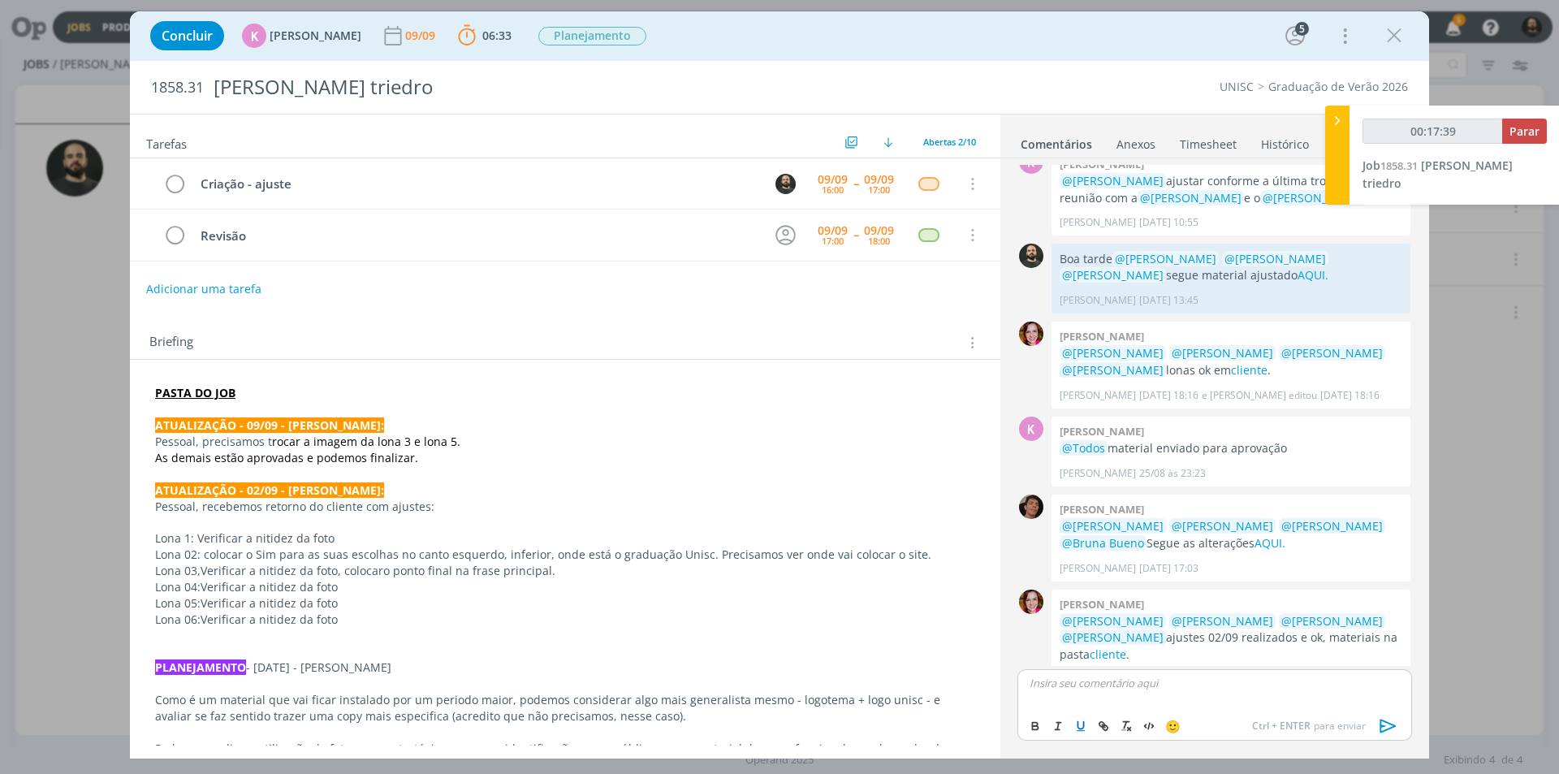
scroll to position [413, 0]
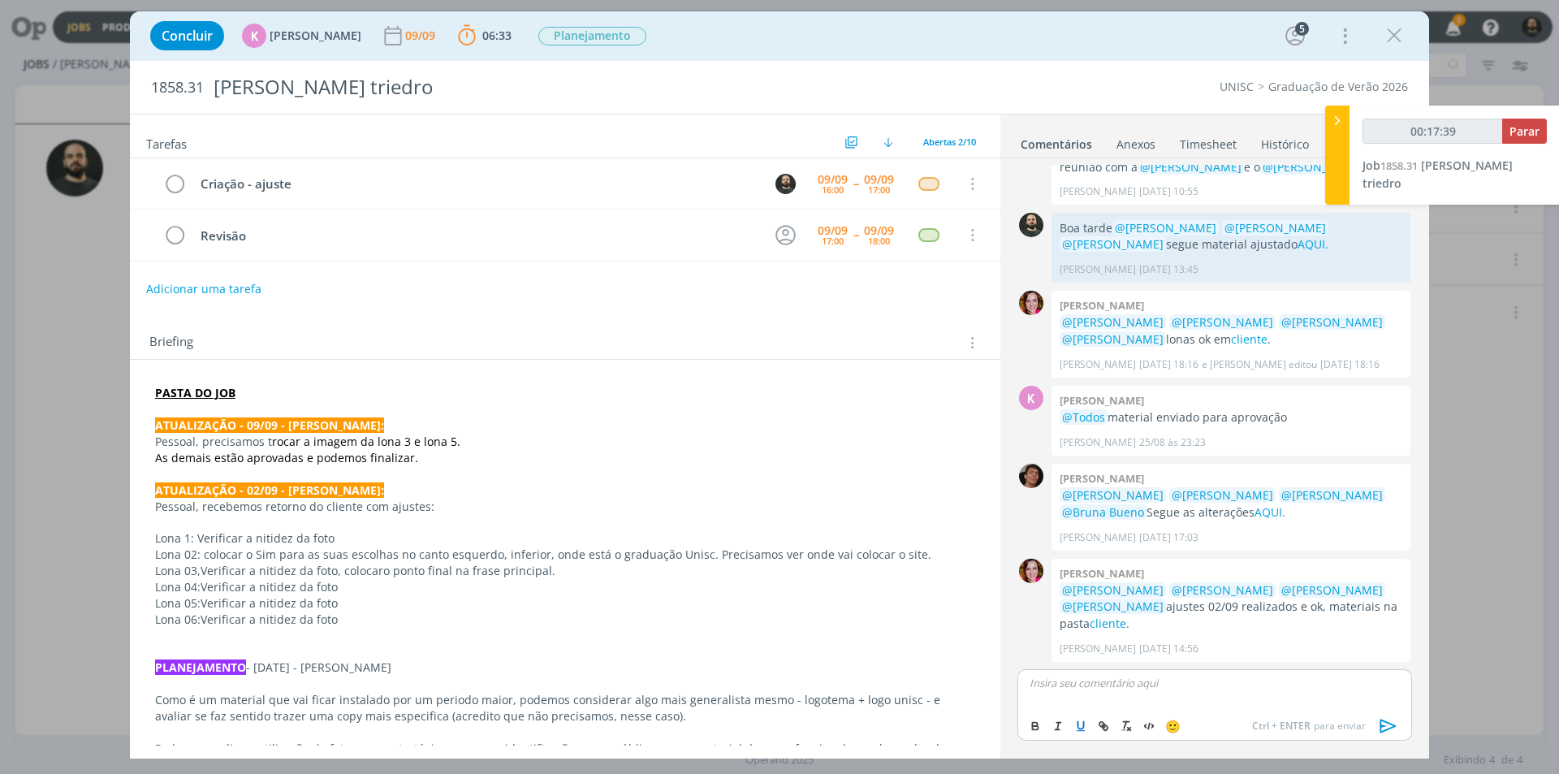
type input "00:17:40"
type input "00:18:12"
click at [1100, 720] on icon "dialog" at bounding box center [1103, 726] width 13 height 13
paste input "https://sobeae.sharepoint.com/:f:/s/SOBEAE/Eg-0zk35885Hl9XiI5cZ-wUBc0ZAb1hAdLE5…"
type input "https://sobeae.sharepoint.com/:f:/s/SOBEAE/Eg-0zk35885Hl9XiI5cZ-wUBc0ZAb1hAdLE5…"
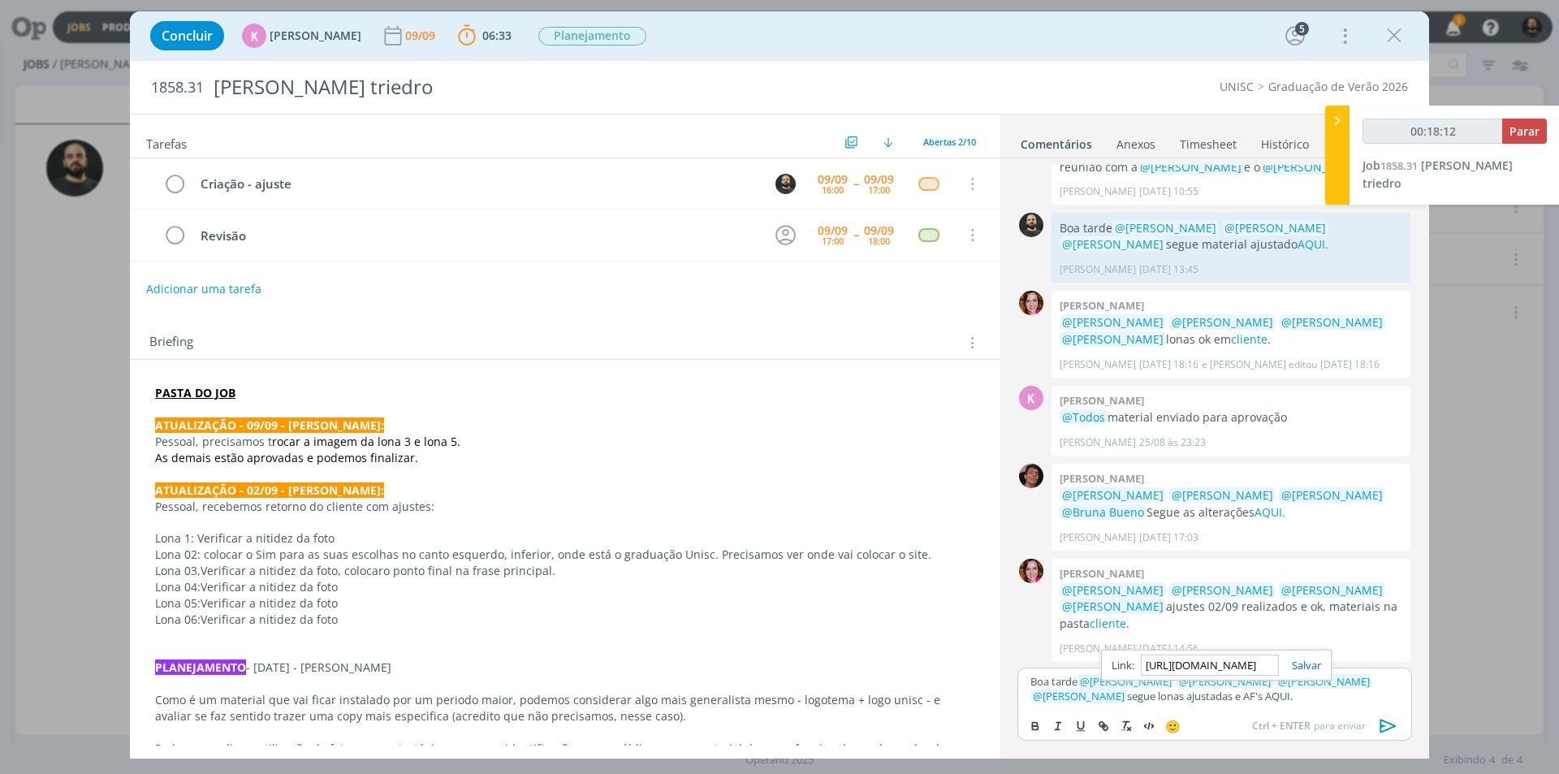
scroll to position [0, 420]
type input "00:18:13"
type input "https://sobeae.sharepoint.com/:f:/s/SOBEAE/Eg-0zk35885Hl9XiI5cZ-wUBc0ZAb1hAdLE5…"
click at [1321, 667] on link "dialog" at bounding box center [1300, 665] width 42 height 15
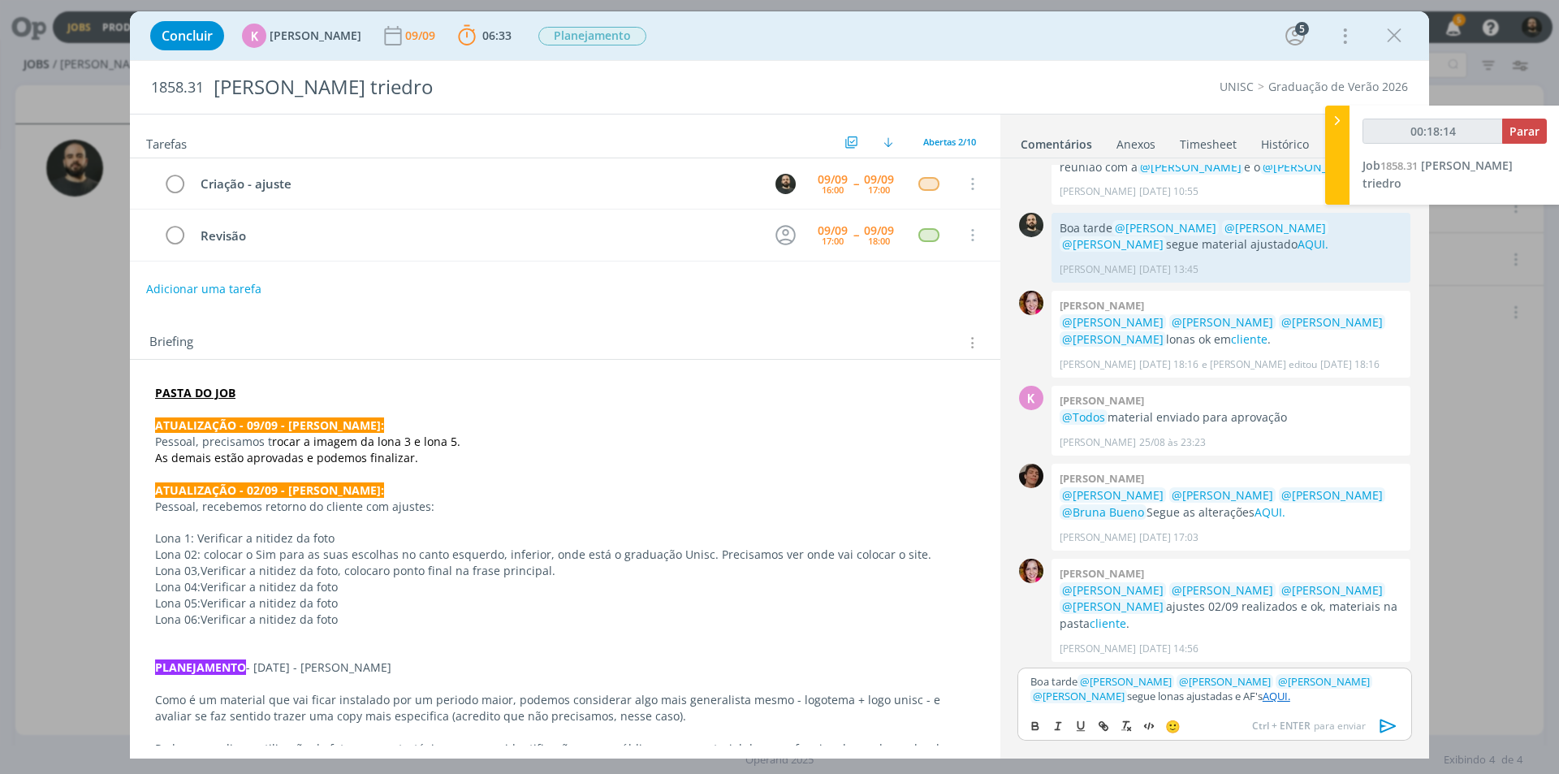
click at [1247, 698] on p "Boa tarde ﻿ @ Beatriz Luchese ﻿ ﻿ @ Karoline Arend ﻿ ﻿ @ Luíza Santana ﻿ ﻿ @ Br…" at bounding box center [1215, 689] width 369 height 30
click at [1263, 693] on link "AQUI." at bounding box center [1277, 696] width 28 height 15
click at [1222, 659] on link "https://sobeae.sharepoint.com/:f:/s/SOBEAE/Eg-0zk35885Hl9XiI5cZ-wUBc0ZAb1hAdLE5…" at bounding box center [1167, 665] width 110 height 21
click at [1299, 701] on p "Boa tarde ﻿ @ Beatriz Luchese ﻿ ﻿ @ Karoline Arend ﻿ ﻿ @ Luíza Santana ﻿ ﻿ @ Br…" at bounding box center [1215, 689] width 369 height 30
drag, startPoint x: 1391, startPoint y: 722, endPoint x: 1326, endPoint y: 699, distance: 68.8
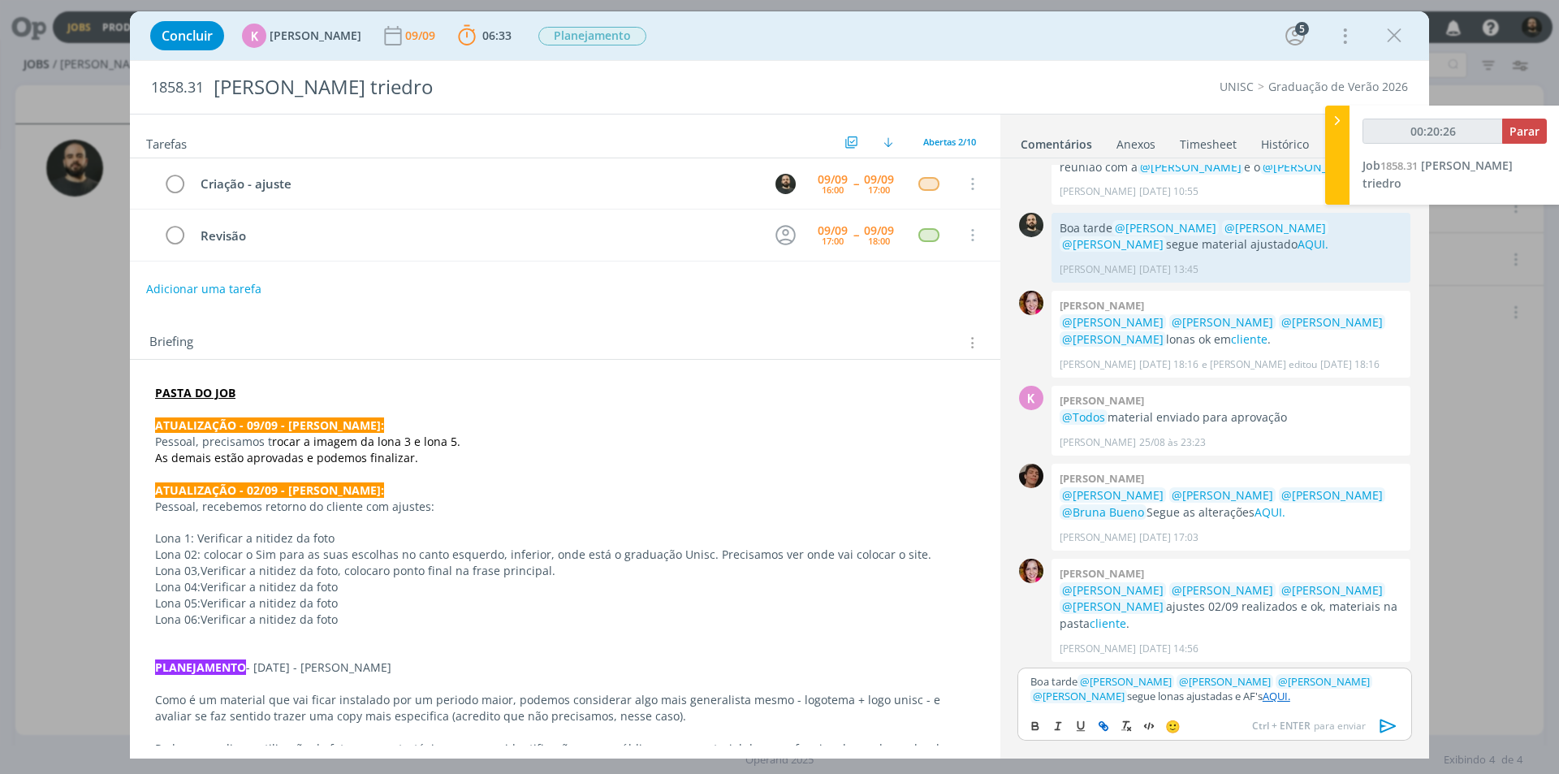
click at [1337, 700] on div "Boa tarde ﻿ @ Beatriz Luchese ﻿ ﻿ @ Karoline Arend ﻿ ﻿ @ Luíza Santana ﻿ ﻿ @ Br…" at bounding box center [1215, 704] width 395 height 73
click at [1263, 690] on link "AQUI." at bounding box center [1277, 696] width 28 height 15
click at [1222, 667] on link "https://sobeae.sharepoint.com/:f:/s/SOBEAE/Eg-0zk35885Hl9XiI5cZ-wUBc0ZAb1hAdLE5…" at bounding box center [1167, 665] width 110 height 21
click at [1386, 720] on icon "dialog" at bounding box center [1389, 726] width 24 height 24
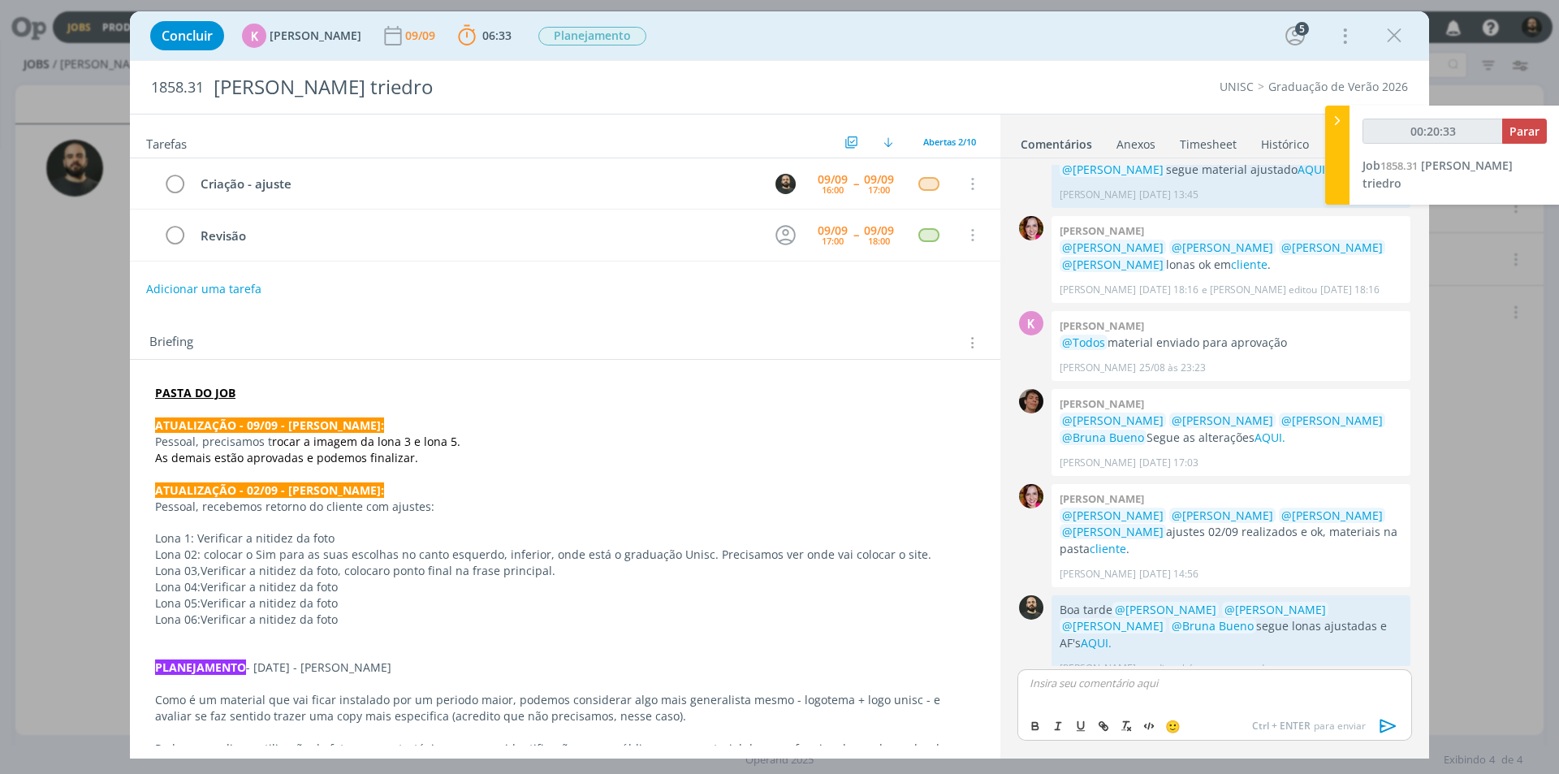
scroll to position [490, 0]
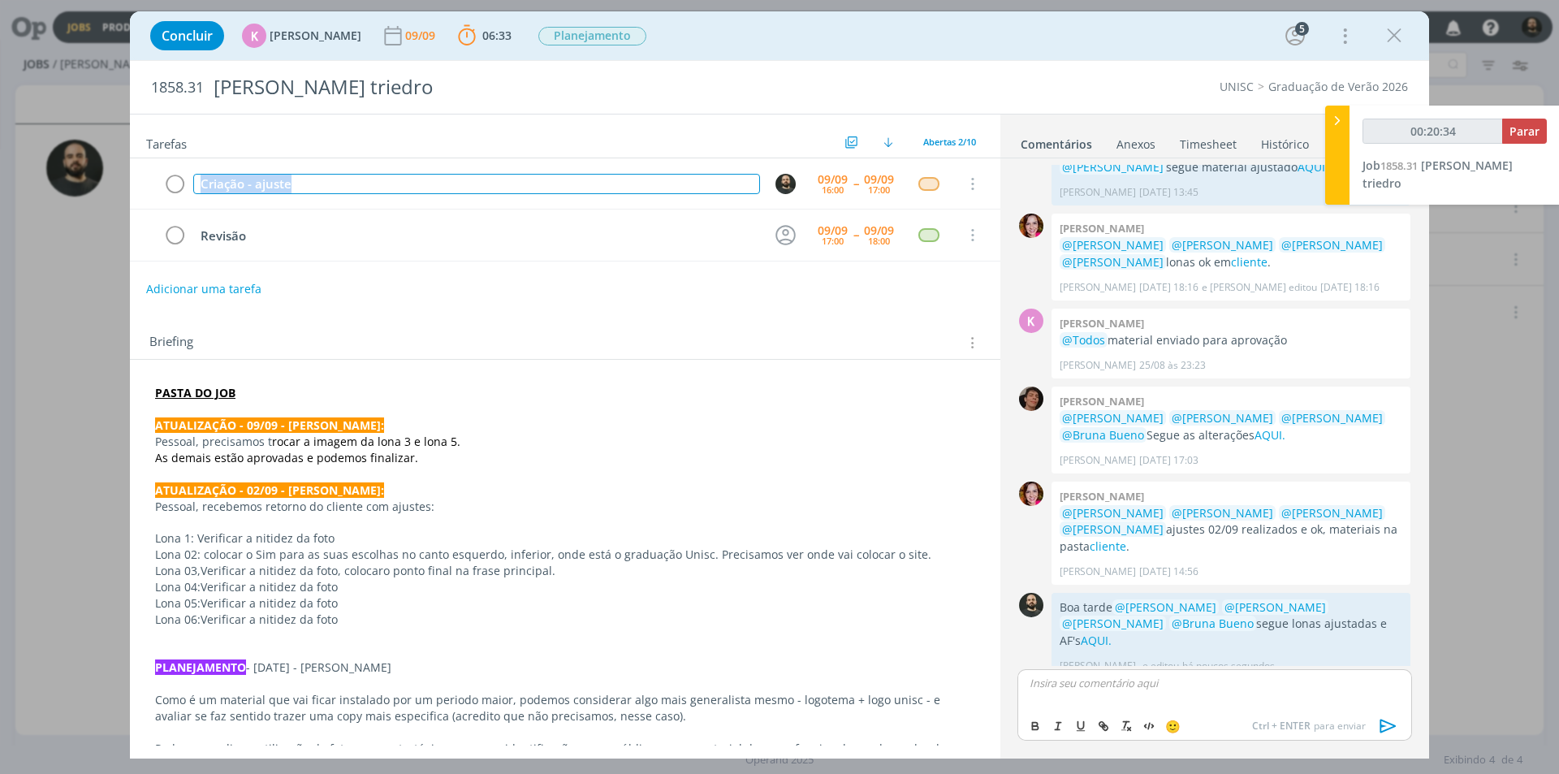
drag, startPoint x: 313, startPoint y: 182, endPoint x: 77, endPoint y: 171, distance: 235.8
click at [79, 171] on div "Concluir K Karoline Arend 09/09 06:33 Parar Apontar Data * 09/09/2025 Horas * 0…" at bounding box center [779, 387] width 1559 height 774
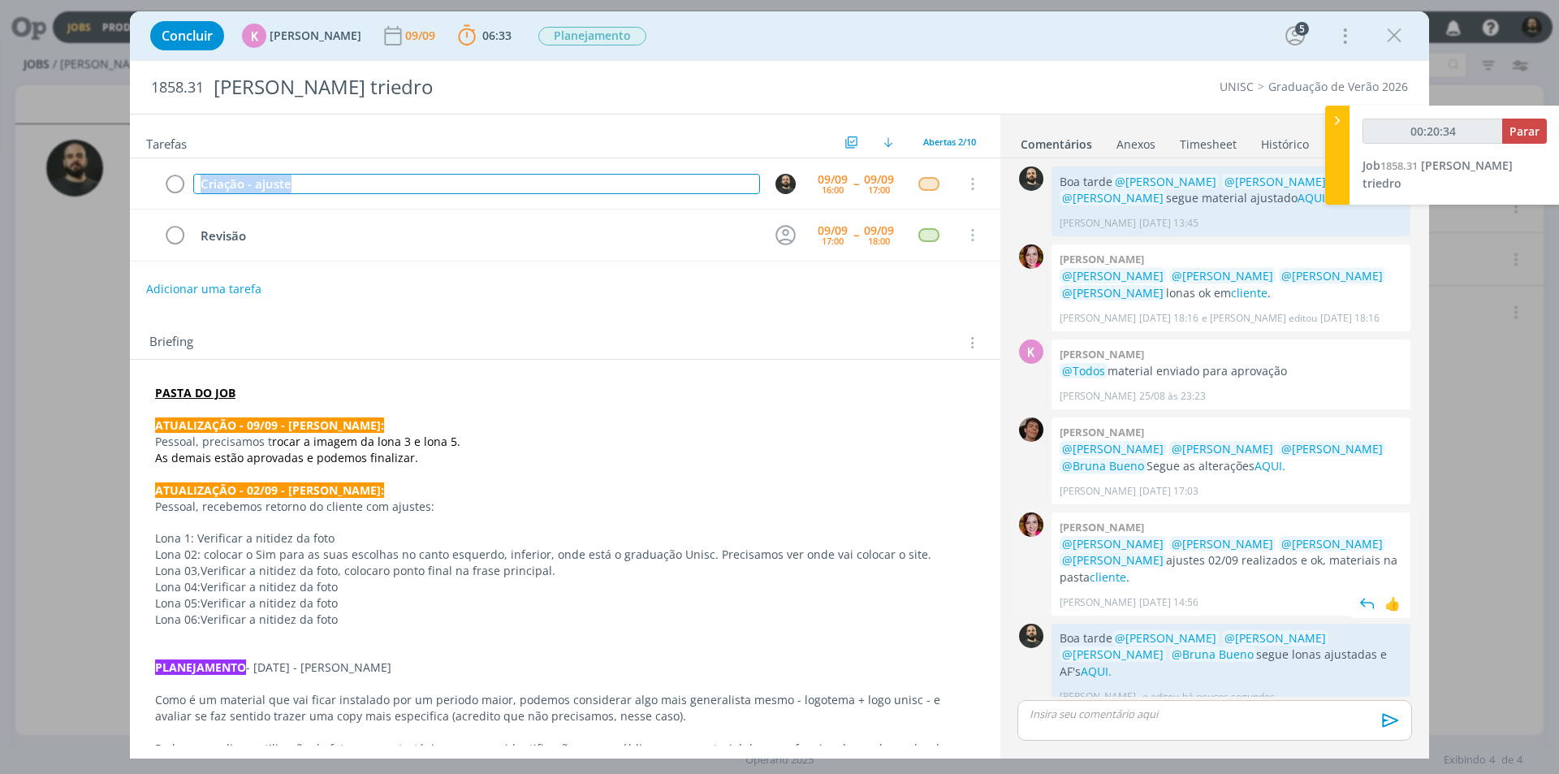
copy div "Criação - ajuste"
type input "00:20:36"
click at [1531, 128] on span "Parar" at bounding box center [1525, 130] width 30 height 15
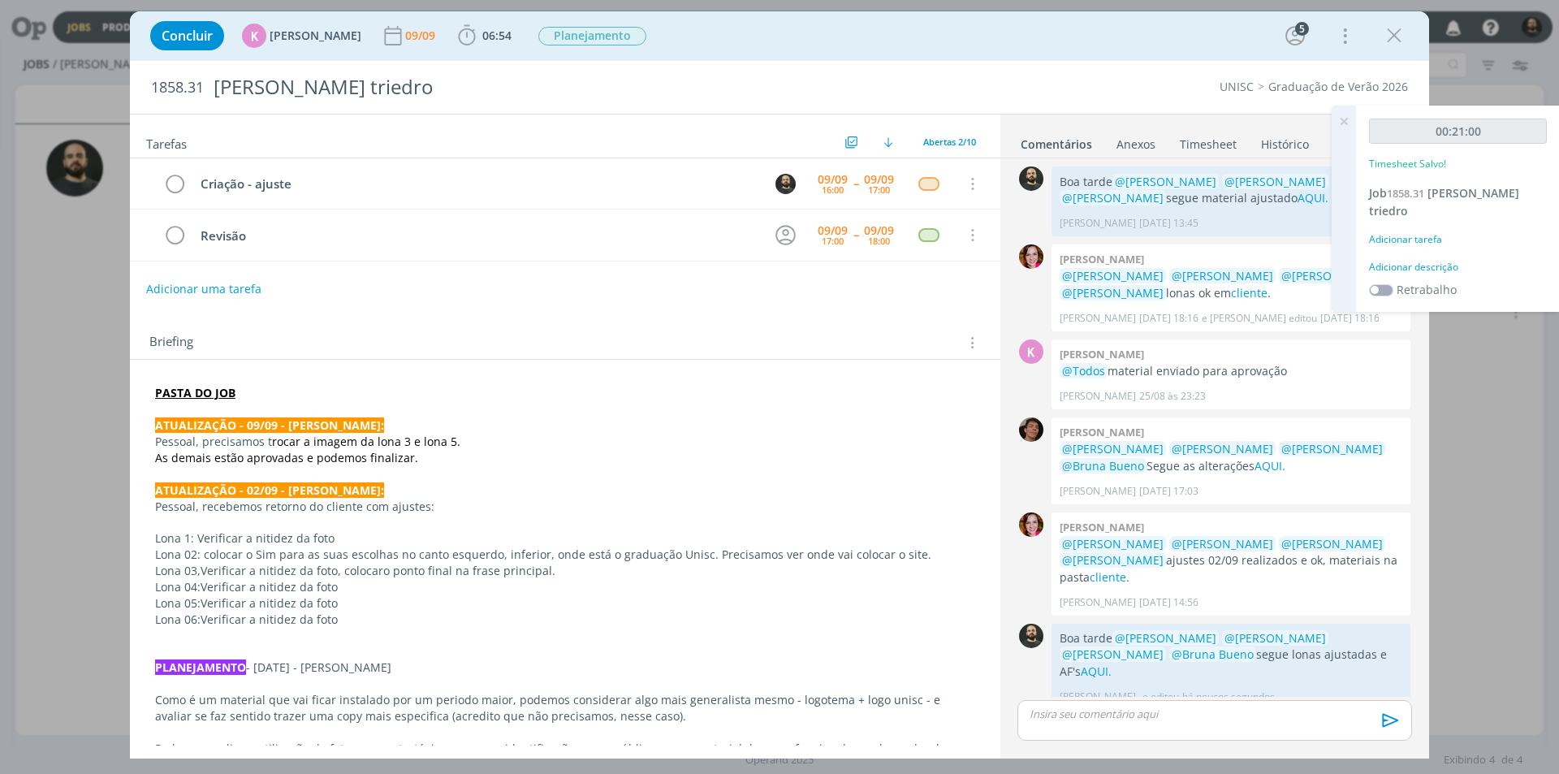
click at [1429, 260] on div "Adicionar descrição" at bounding box center [1458, 267] width 178 height 15
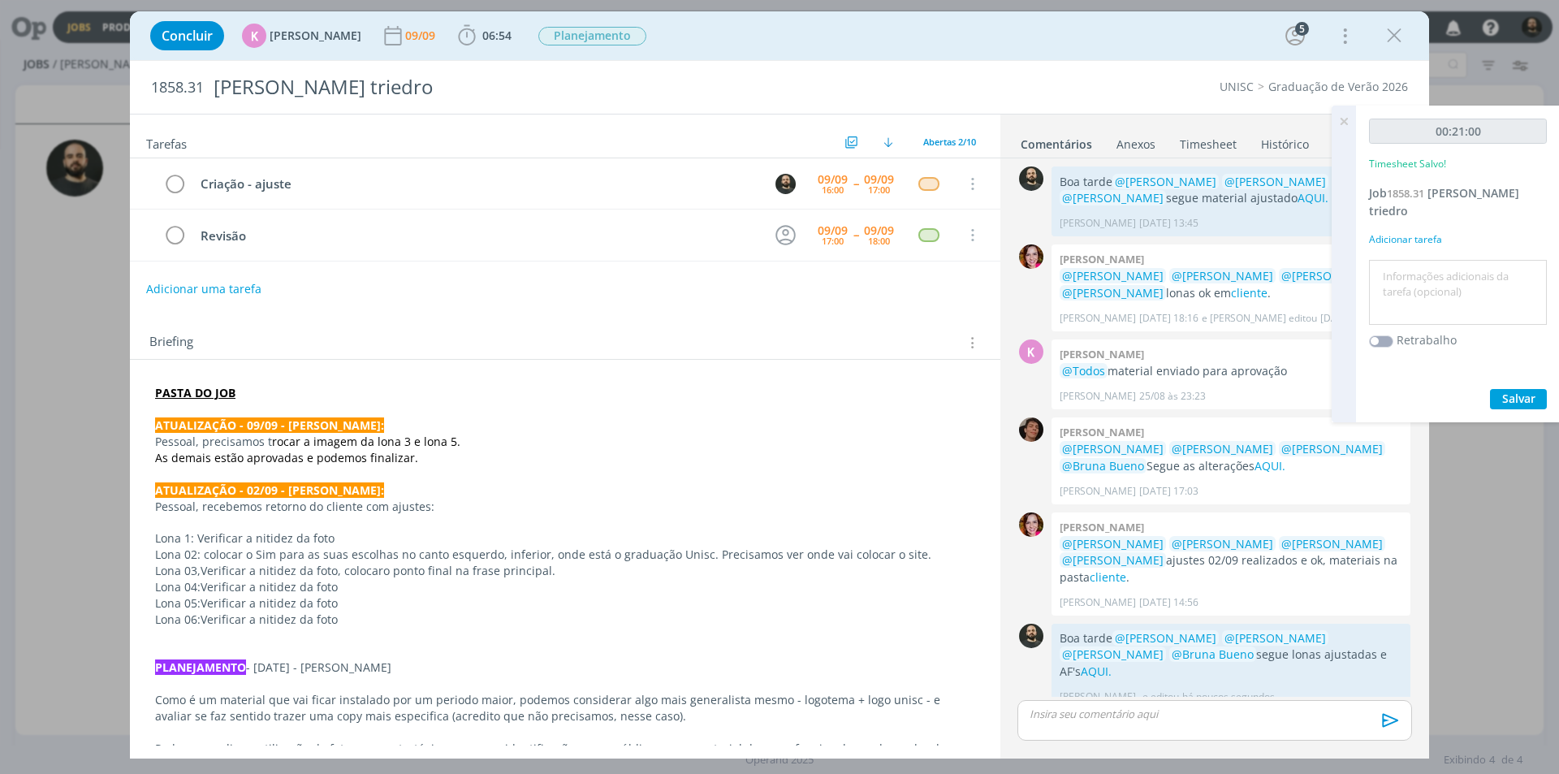
click at [1426, 266] on textarea at bounding box center [1458, 293] width 170 height 58
paste textarea "Criação - ajuste"
type textarea "Criação - ajustes e AF's"
click at [1524, 391] on span "Salvar" at bounding box center [1519, 398] width 33 height 15
click at [1345, 122] on icon at bounding box center [1344, 122] width 29 height 32
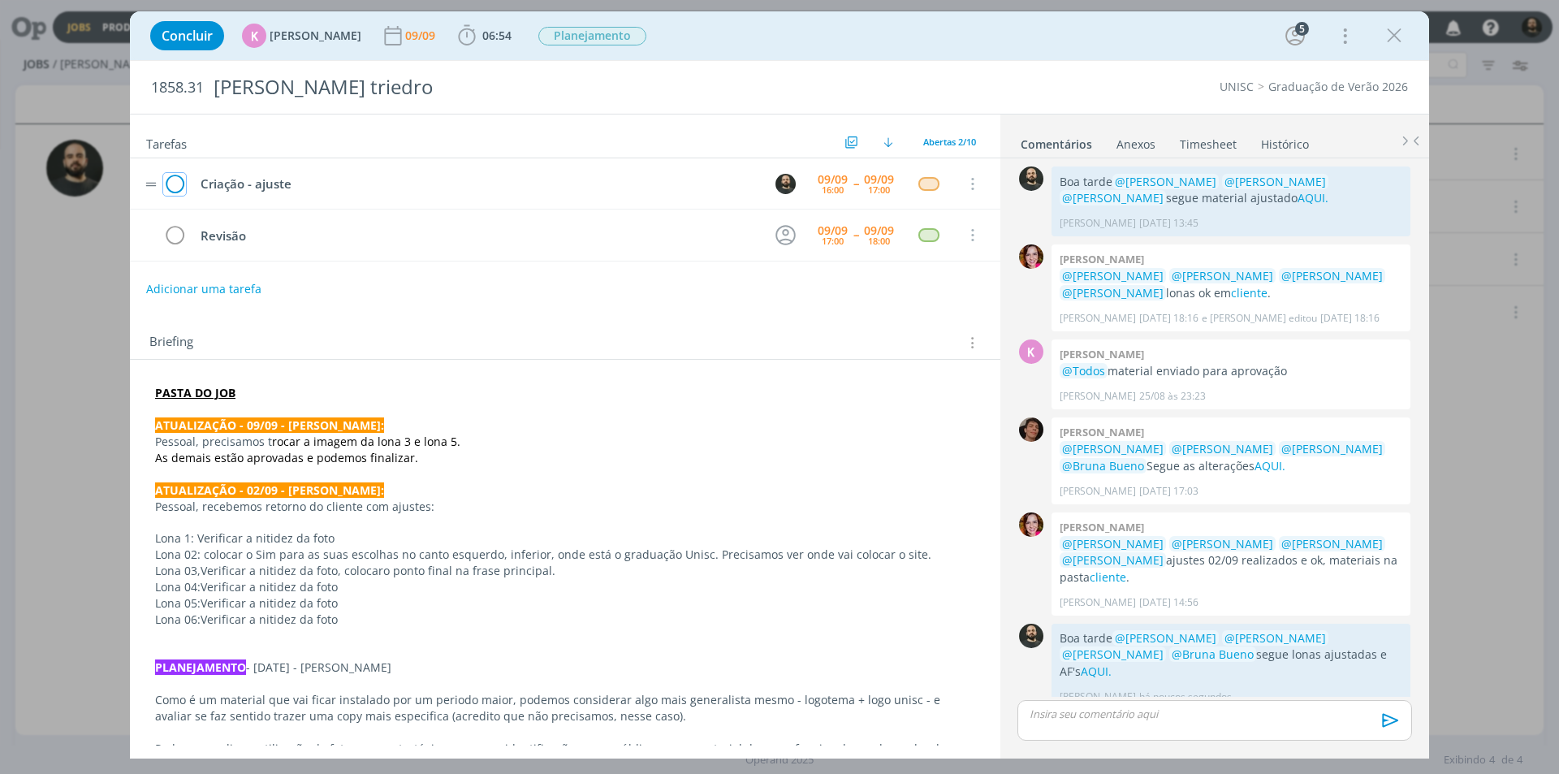
click at [176, 182] on icon "dialog" at bounding box center [174, 184] width 23 height 24
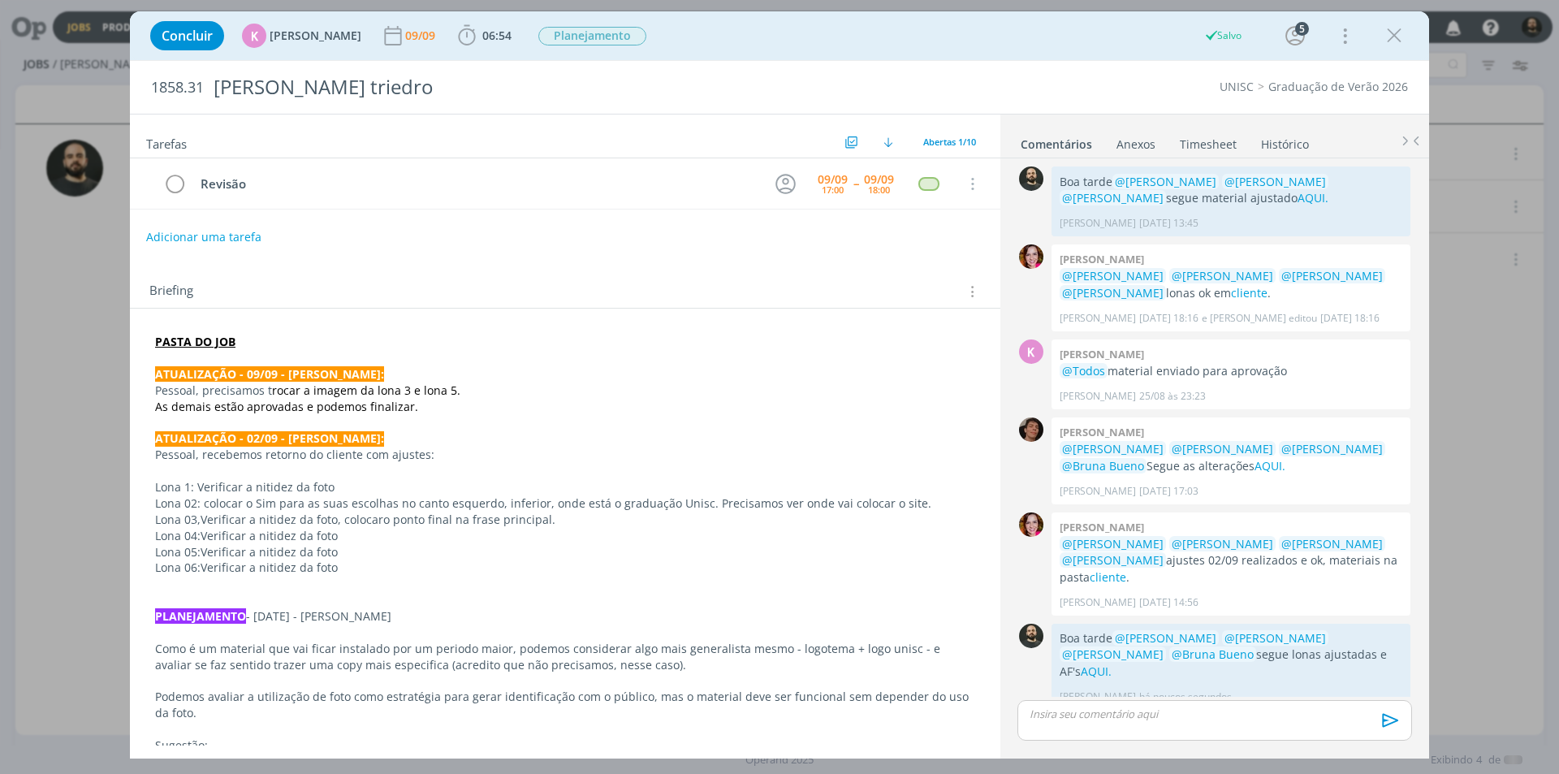
drag, startPoint x: 1401, startPoint y: 36, endPoint x: 1123, endPoint y: 162, distance: 305.3
click at [1400, 36] on icon "dialog" at bounding box center [1394, 36] width 24 height 24
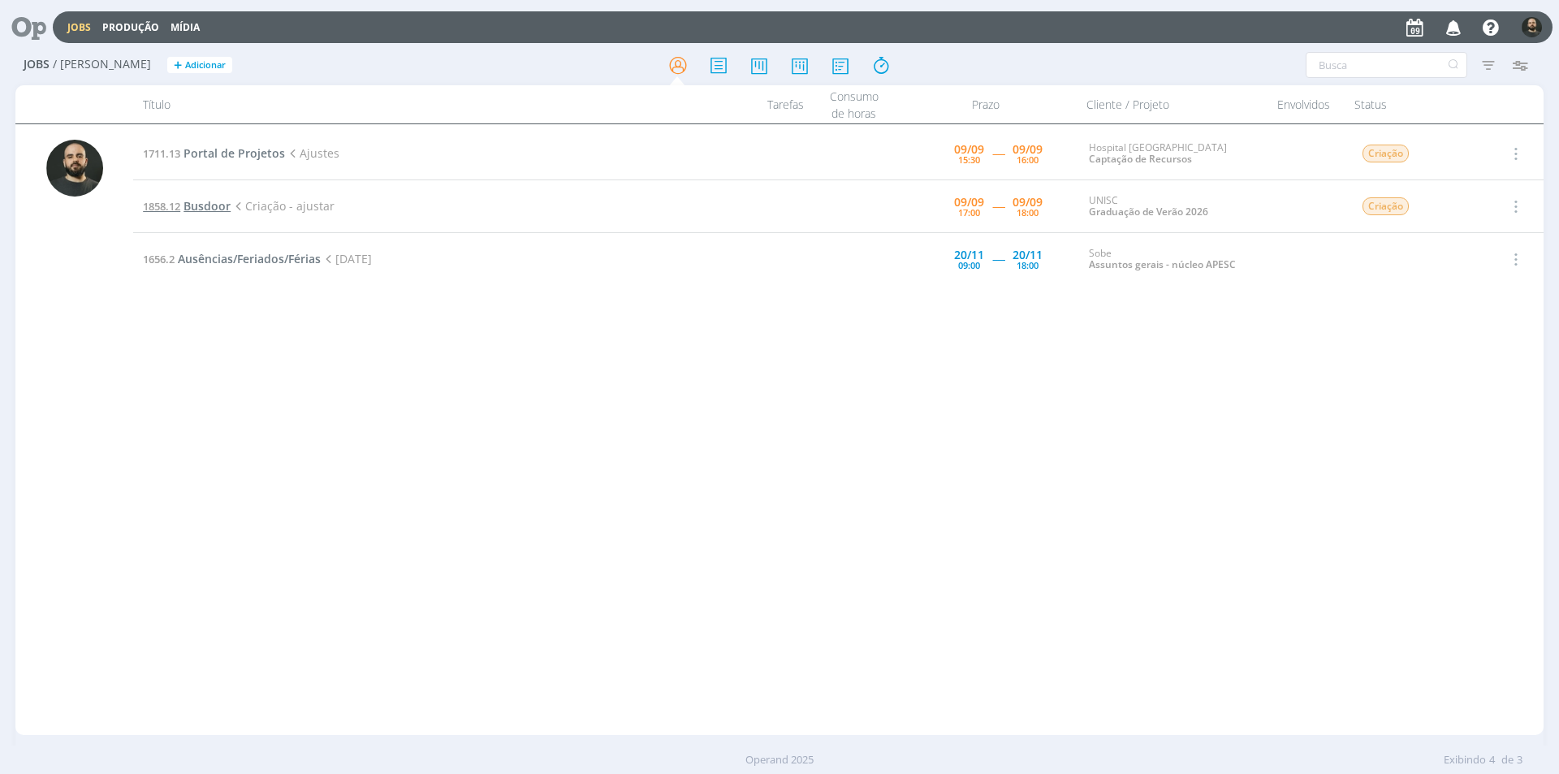
click at [195, 207] on span "Busdoor" at bounding box center [207, 205] width 47 height 15
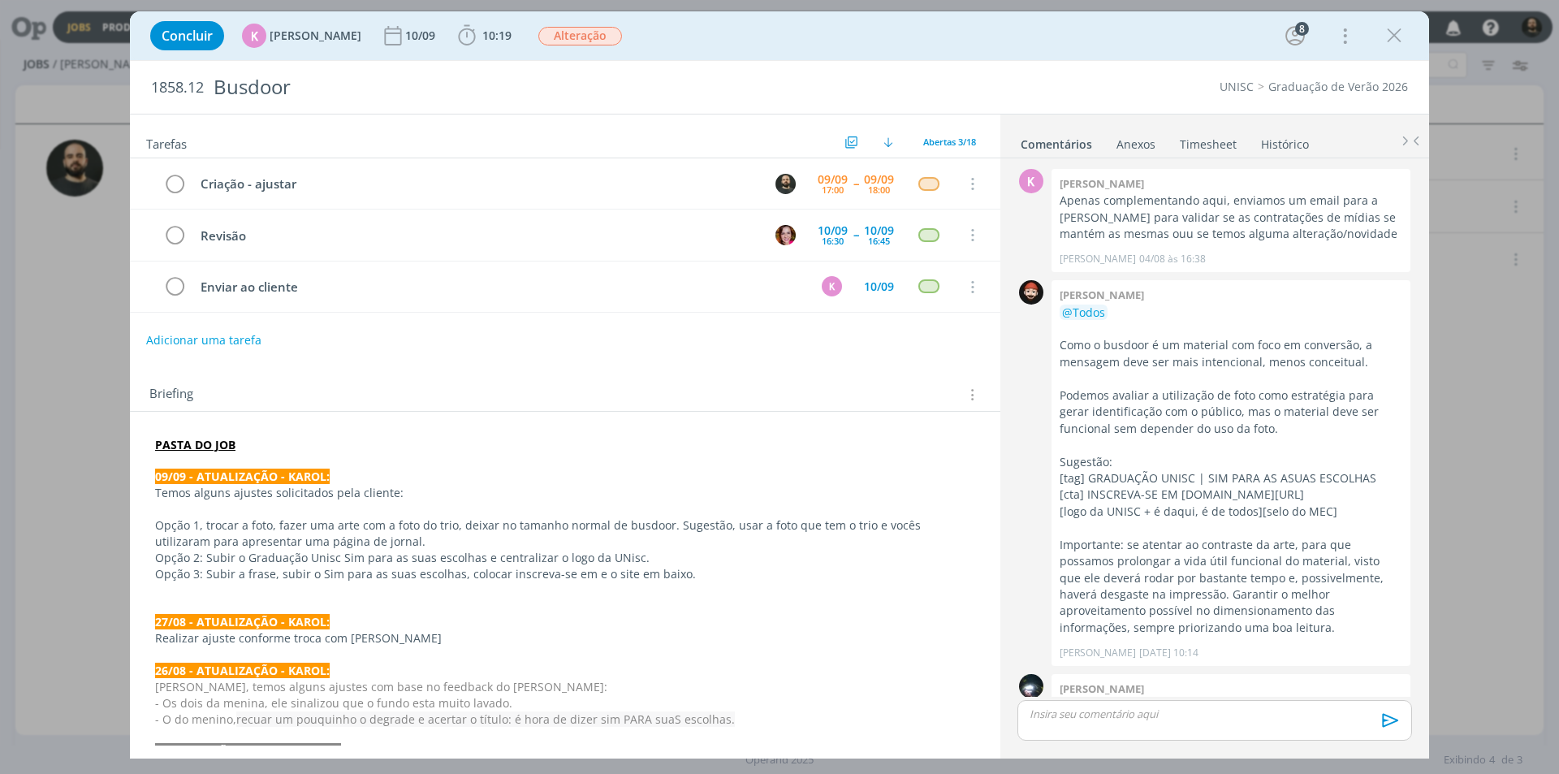
scroll to position [869, 0]
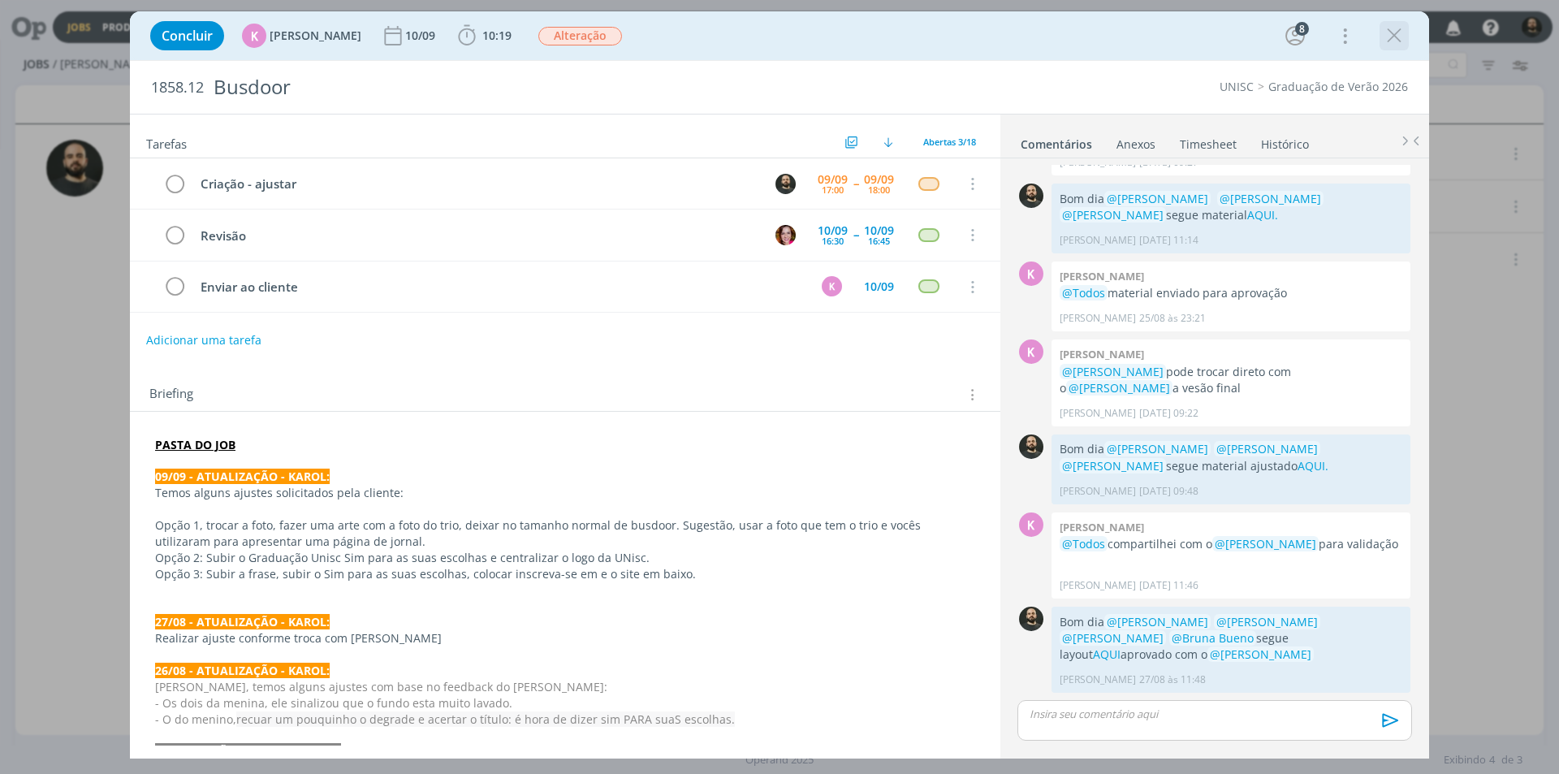
click at [1393, 35] on icon "dialog" at bounding box center [1394, 36] width 24 height 24
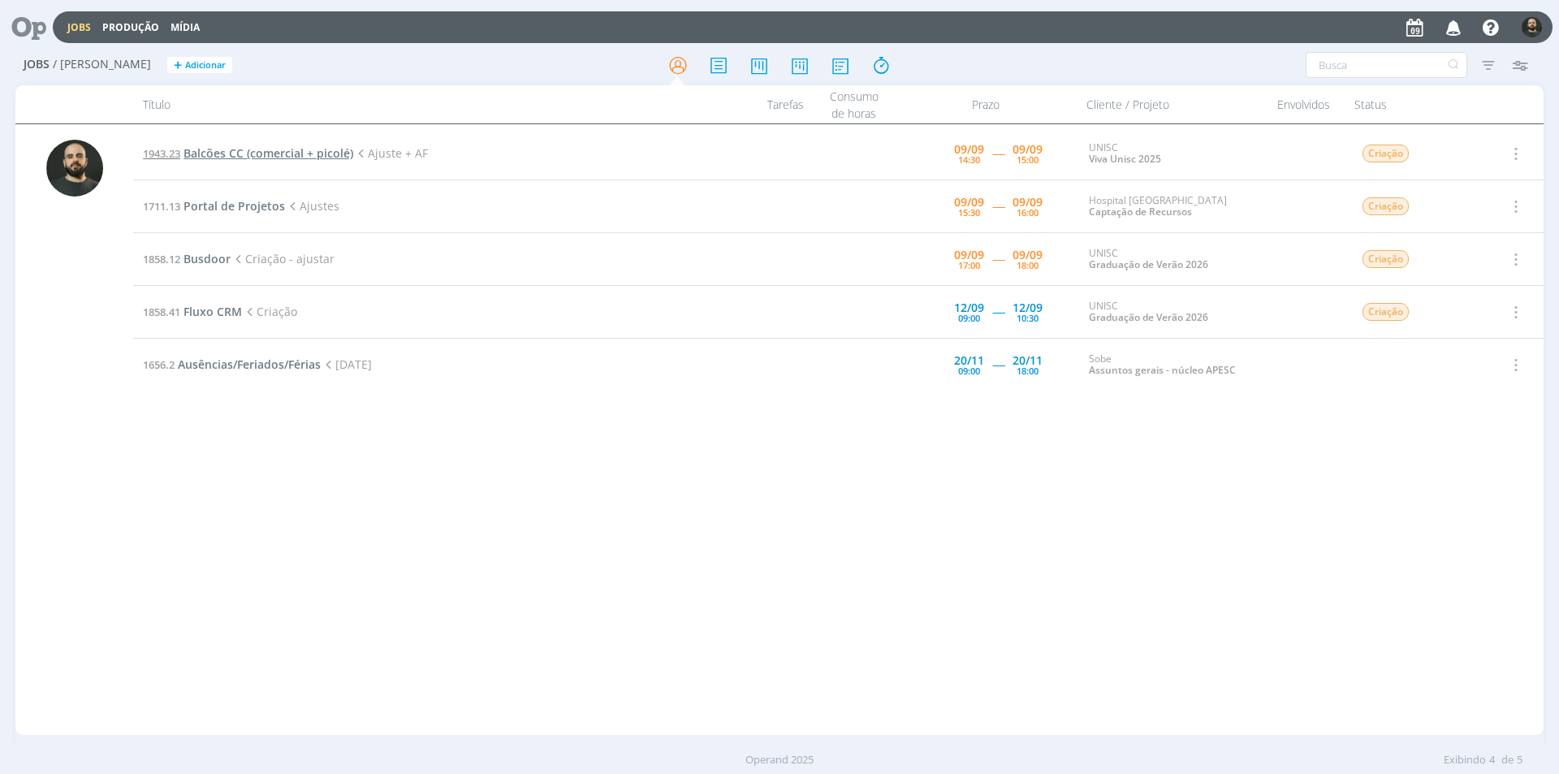
click at [287, 149] on span "Balcões CC (comercial + picolé)" at bounding box center [269, 152] width 170 height 15
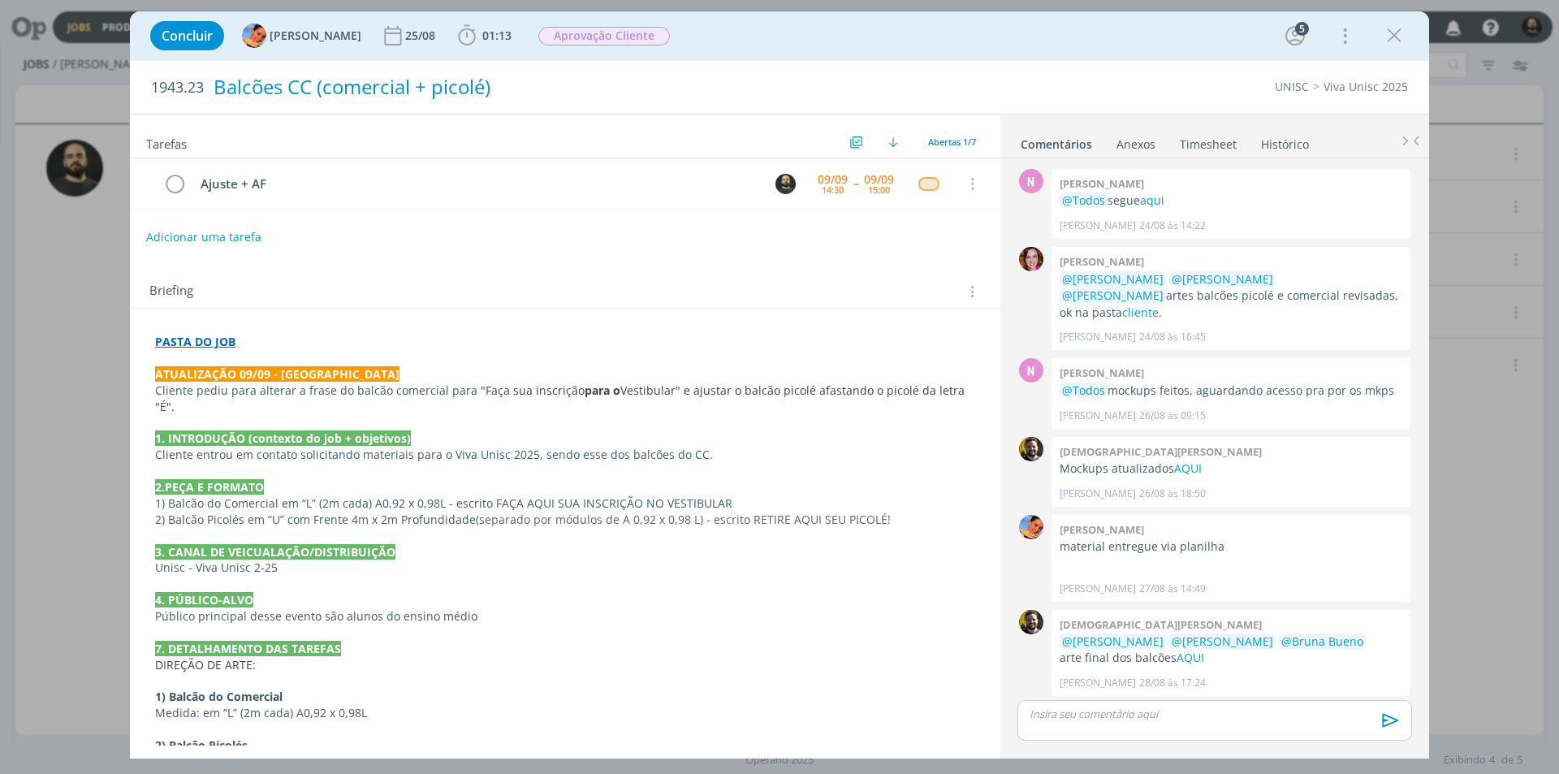
scroll to position [81, 0]
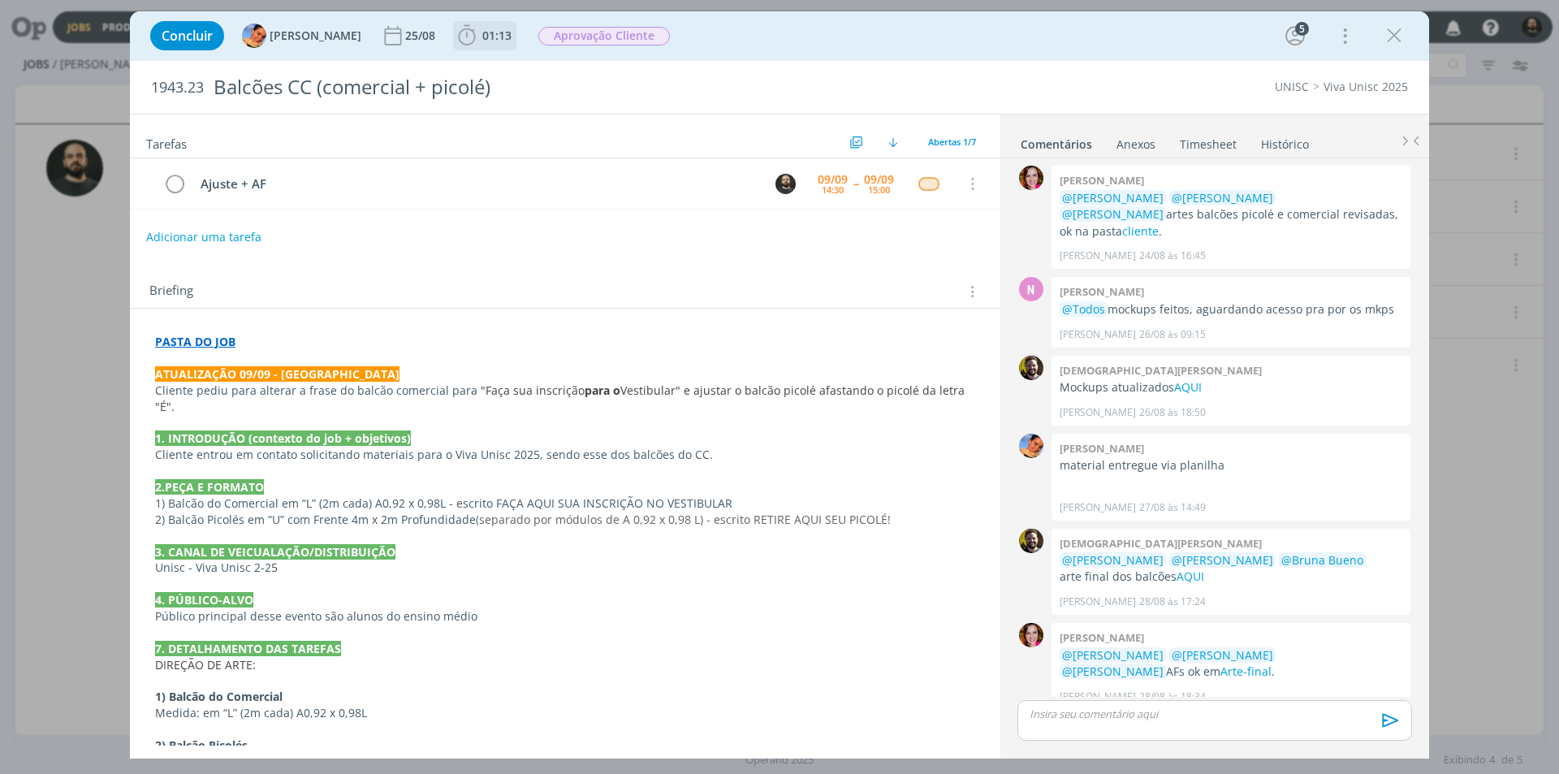
click at [455, 40] on icon "dialog" at bounding box center [467, 36] width 24 height 24
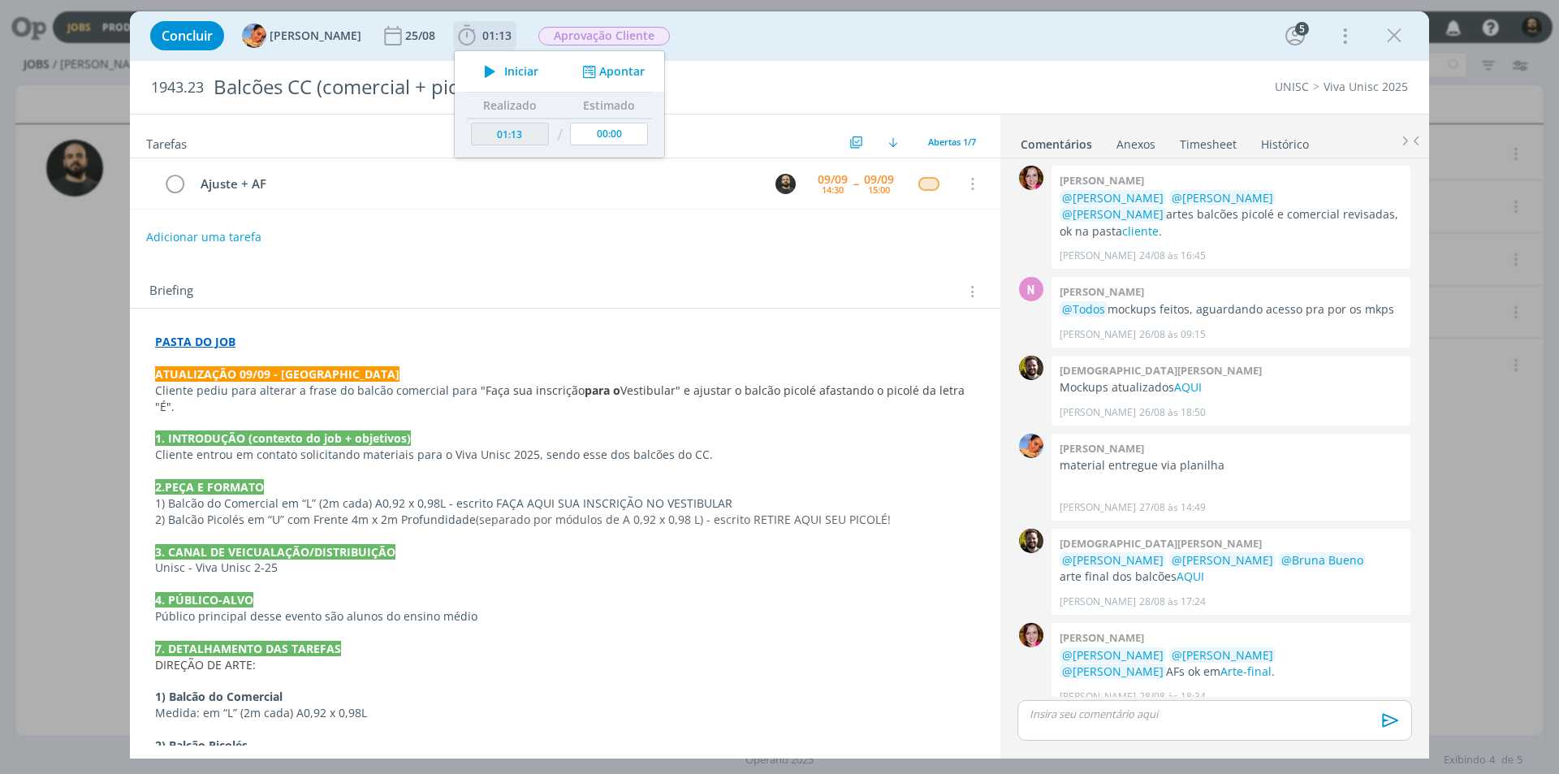
click at [476, 67] on icon "dialog" at bounding box center [490, 71] width 28 height 21
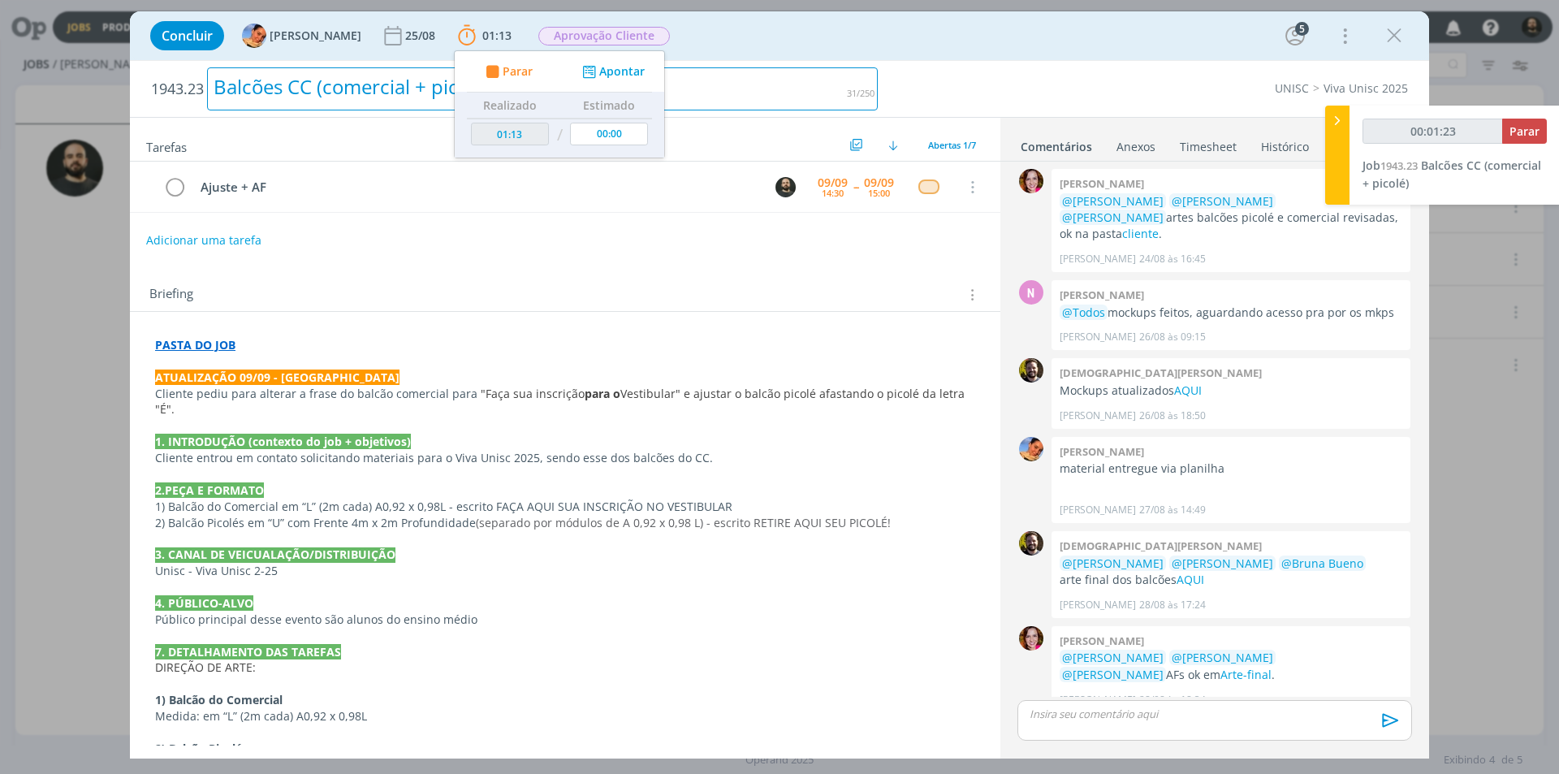
click at [727, 80] on div "Balcões CC (comercial + picolé)" at bounding box center [542, 88] width 671 height 43
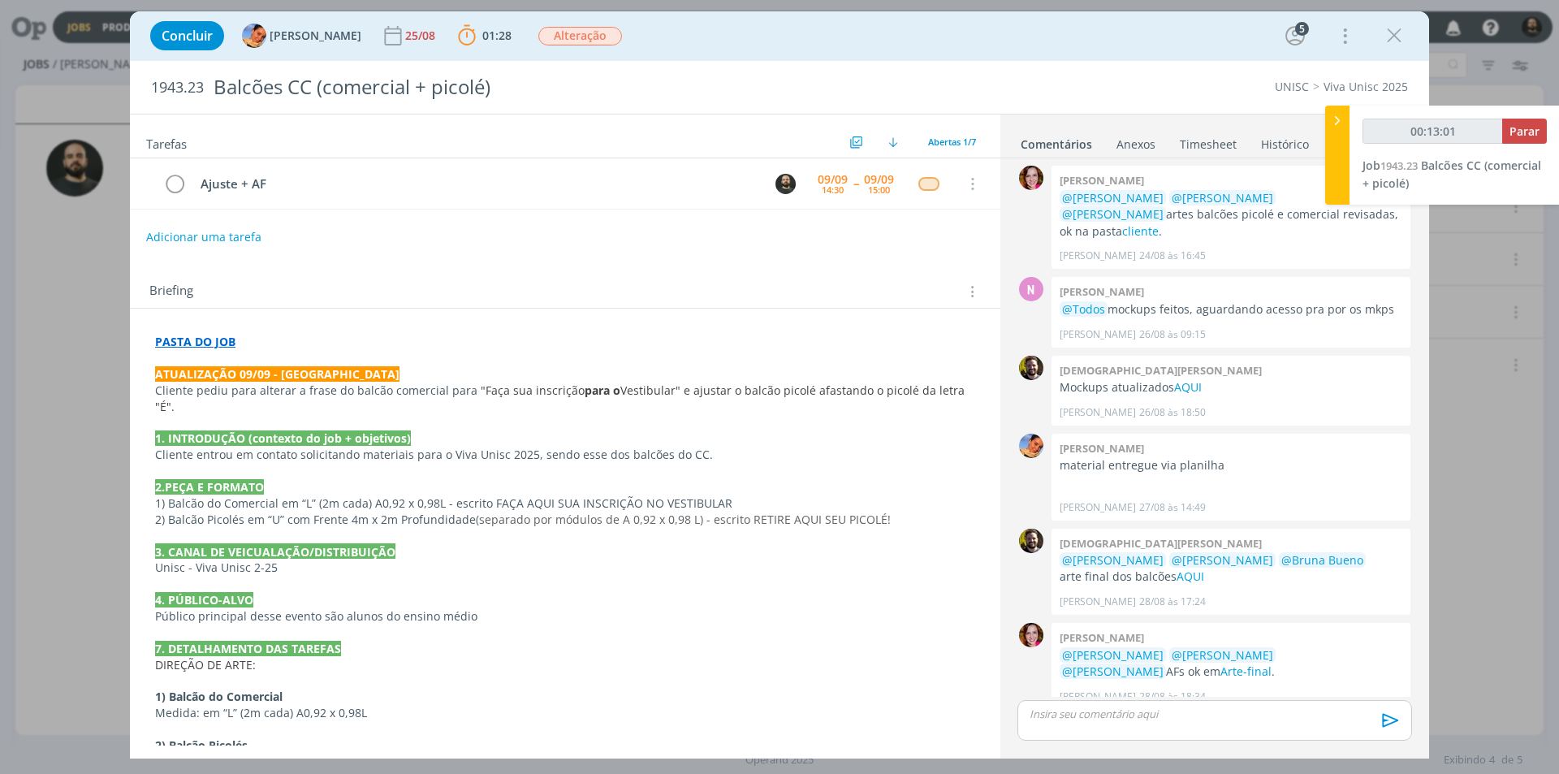
click at [1122, 723] on div "dialog" at bounding box center [1215, 720] width 395 height 41
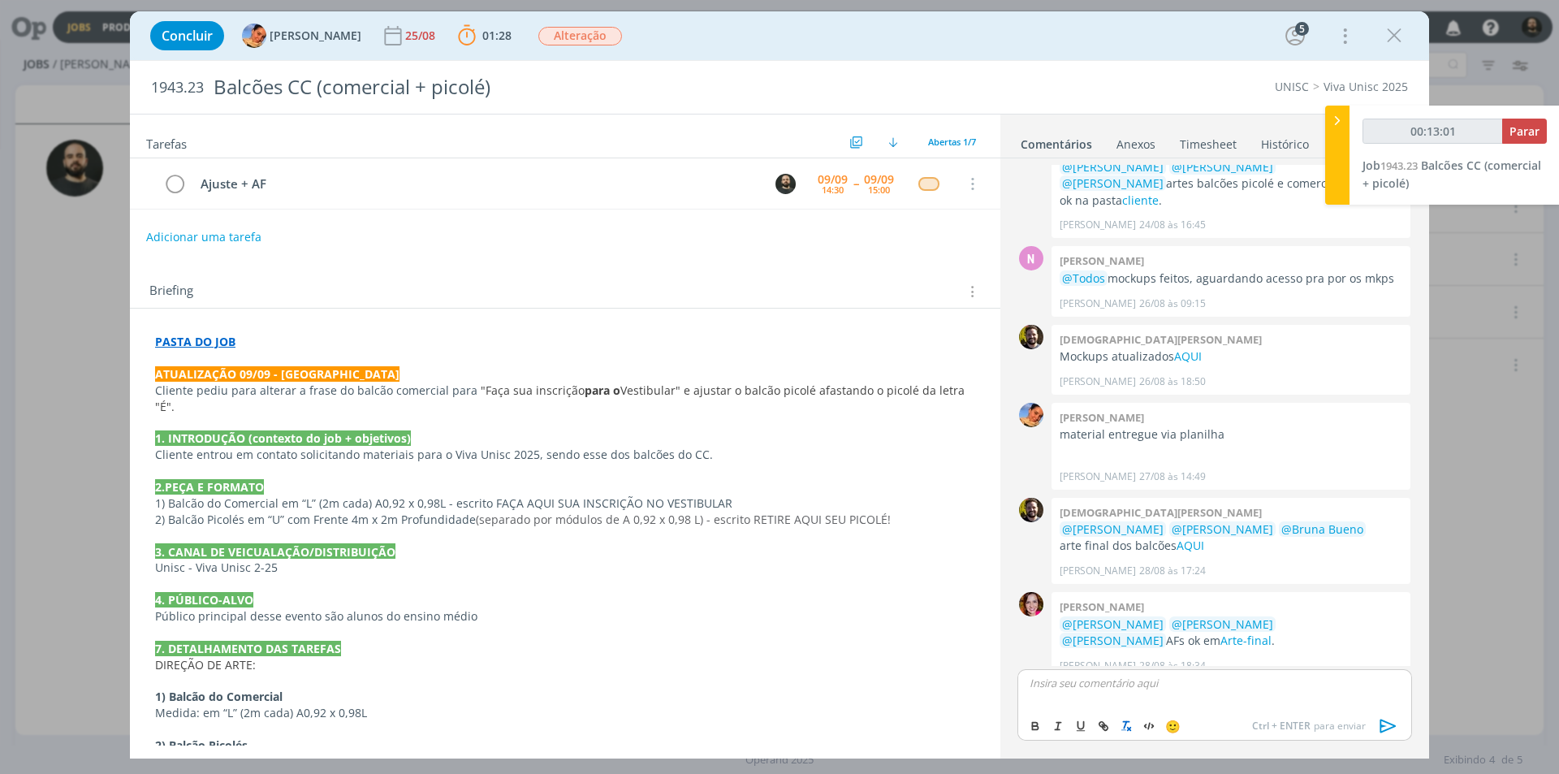
type input "00:13:02"
type input "00:13:24"
click at [1104, 720] on icon "dialog" at bounding box center [1103, 726] width 13 height 13
type input "AQUI."
type input "00:13:25"
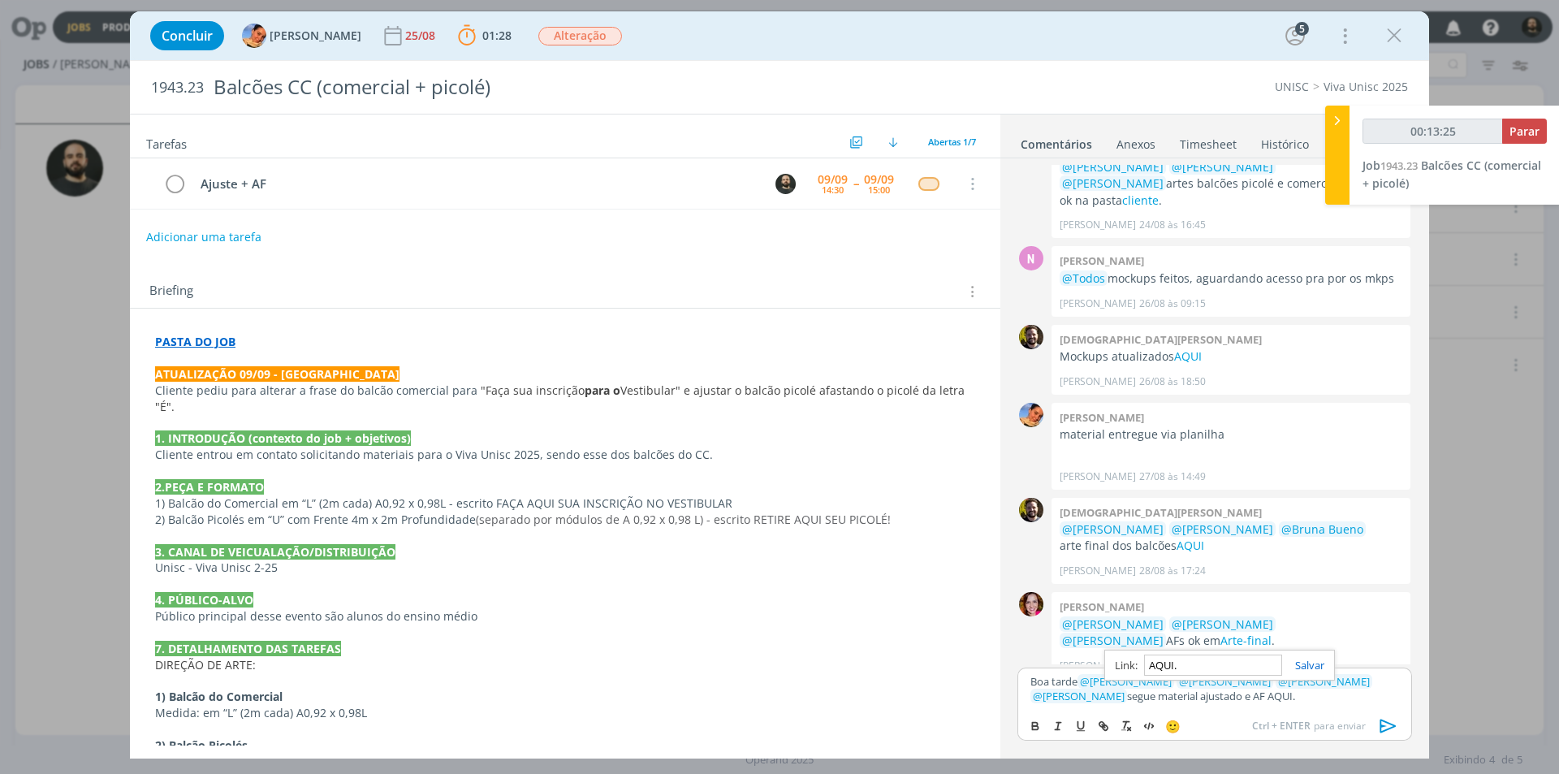
paste input "https://sobeae.sharepoint.com/:f:/s/SOBEAE/Ekt-VJAVB0hLjhZkLXEoW8kBKwo8K4wtQjq9…"
type input "https://sobeae.sharepoint.com/:f:/s/SOBEAE/Ekt-VJAVB0hLjhZkLXEoW8kBKwo8K4wtQjq9…"
click at [1311, 662] on link "dialog" at bounding box center [1303, 665] width 42 height 15
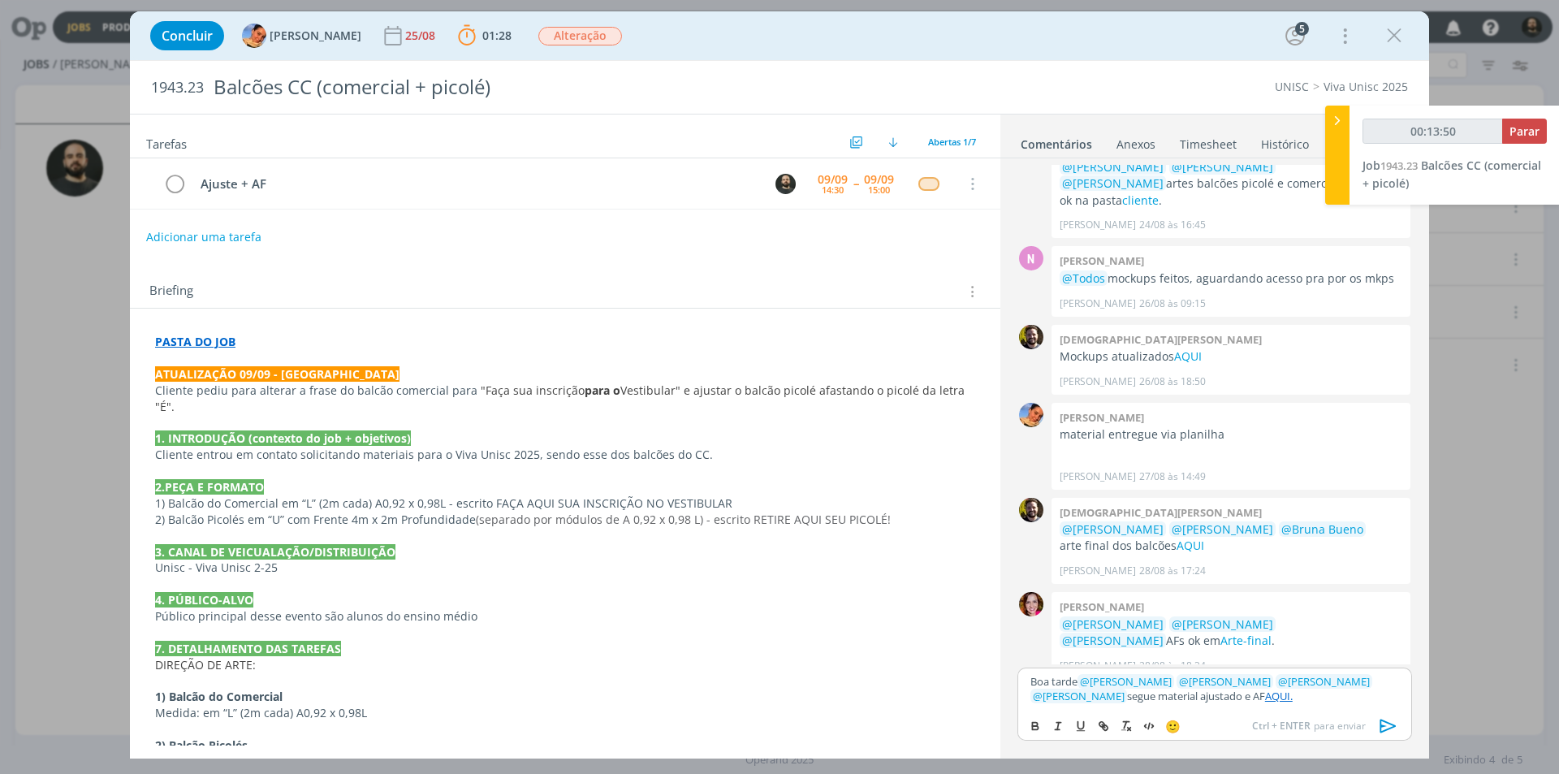
scroll to position [114, 0]
click at [1260, 707] on div "Boa tarde ﻿ @ Luíza Santana ﻿ ﻿ @ Karoline Arend ﻿ ﻿ @ Beatriz Luchese ﻿ ﻿ @ Br…" at bounding box center [1215, 689] width 395 height 42
click at [1265, 697] on link "AQUI." at bounding box center [1279, 696] width 28 height 15
click at [1225, 668] on link "https://sobeae.sharepoint.com/:f:/s/SOBEAE/Ekt-VJAVB0hLjhZkLXEoW8kBKwo8K4wtQjq9…" at bounding box center [1169, 665] width 110 height 21
click at [1389, 729] on icon "dialog" at bounding box center [1389, 726] width 16 height 14
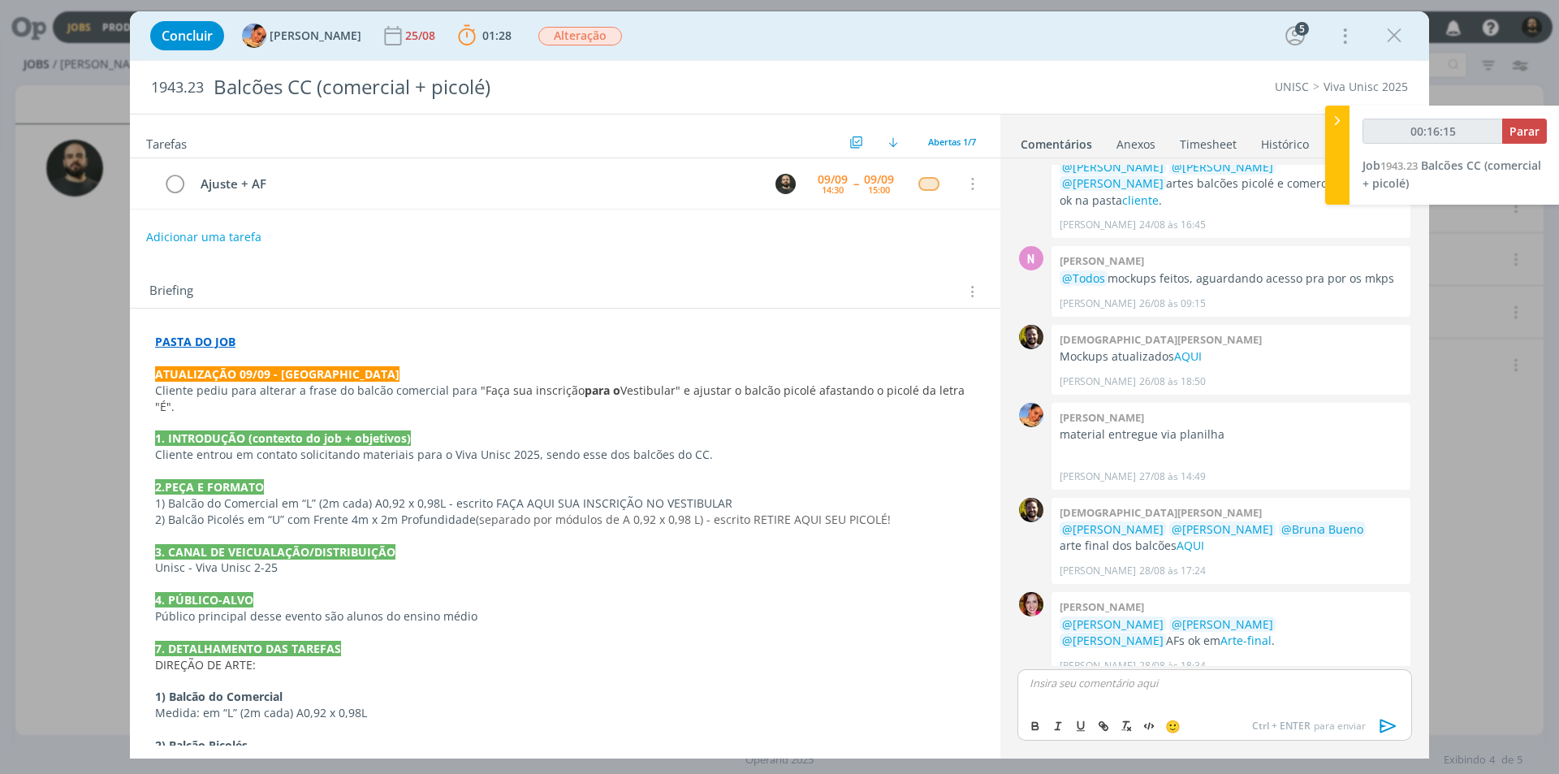
scroll to position [190, 0]
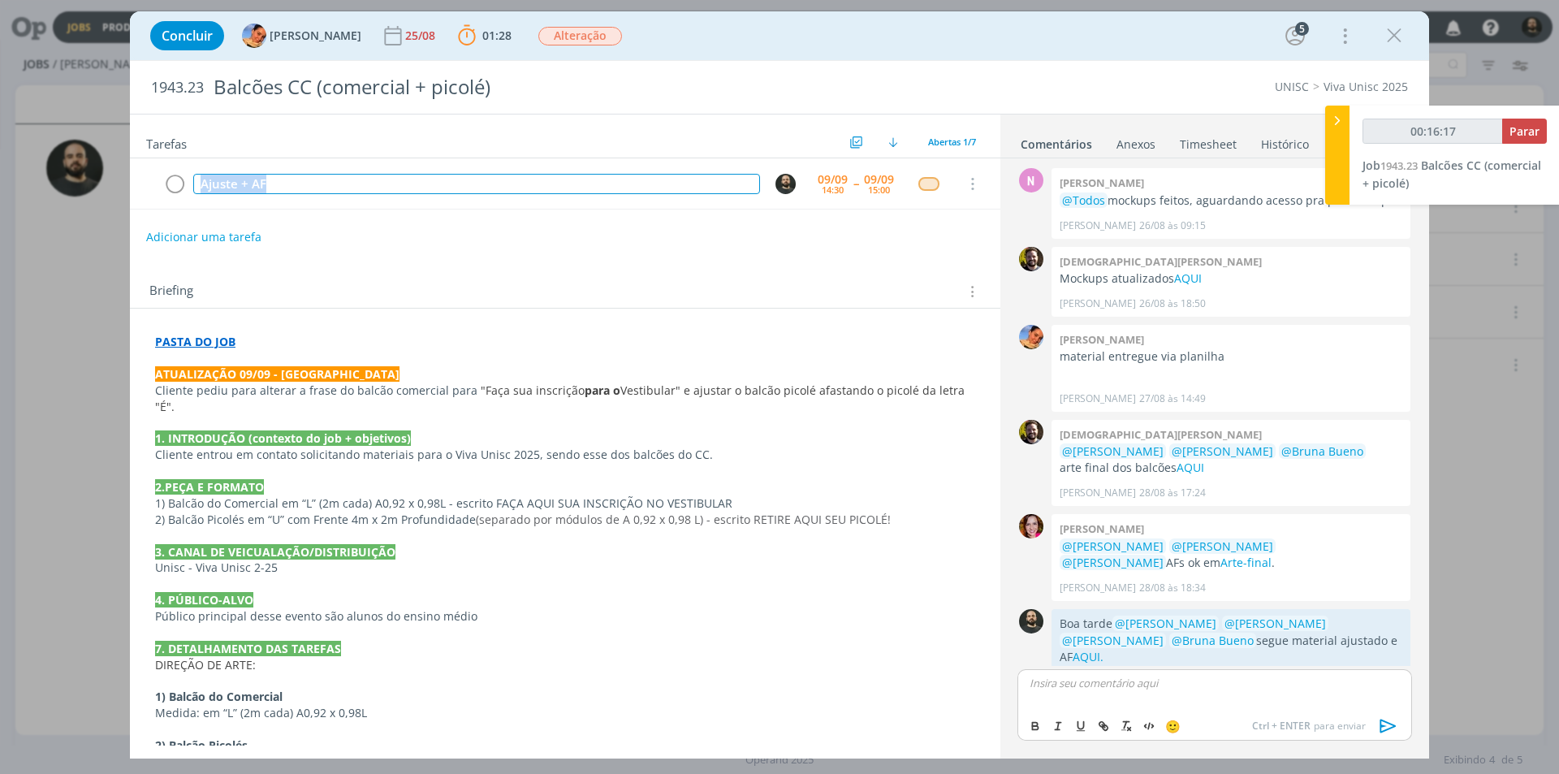
drag, startPoint x: 354, startPoint y: 184, endPoint x: 30, endPoint y: 185, distance: 324.1
click at [32, 185] on div "Concluir Luíza Santana 25/08 01:28 Parar Apontar Data * 09/09/2025 Horas * 00:0…" at bounding box center [779, 387] width 1559 height 774
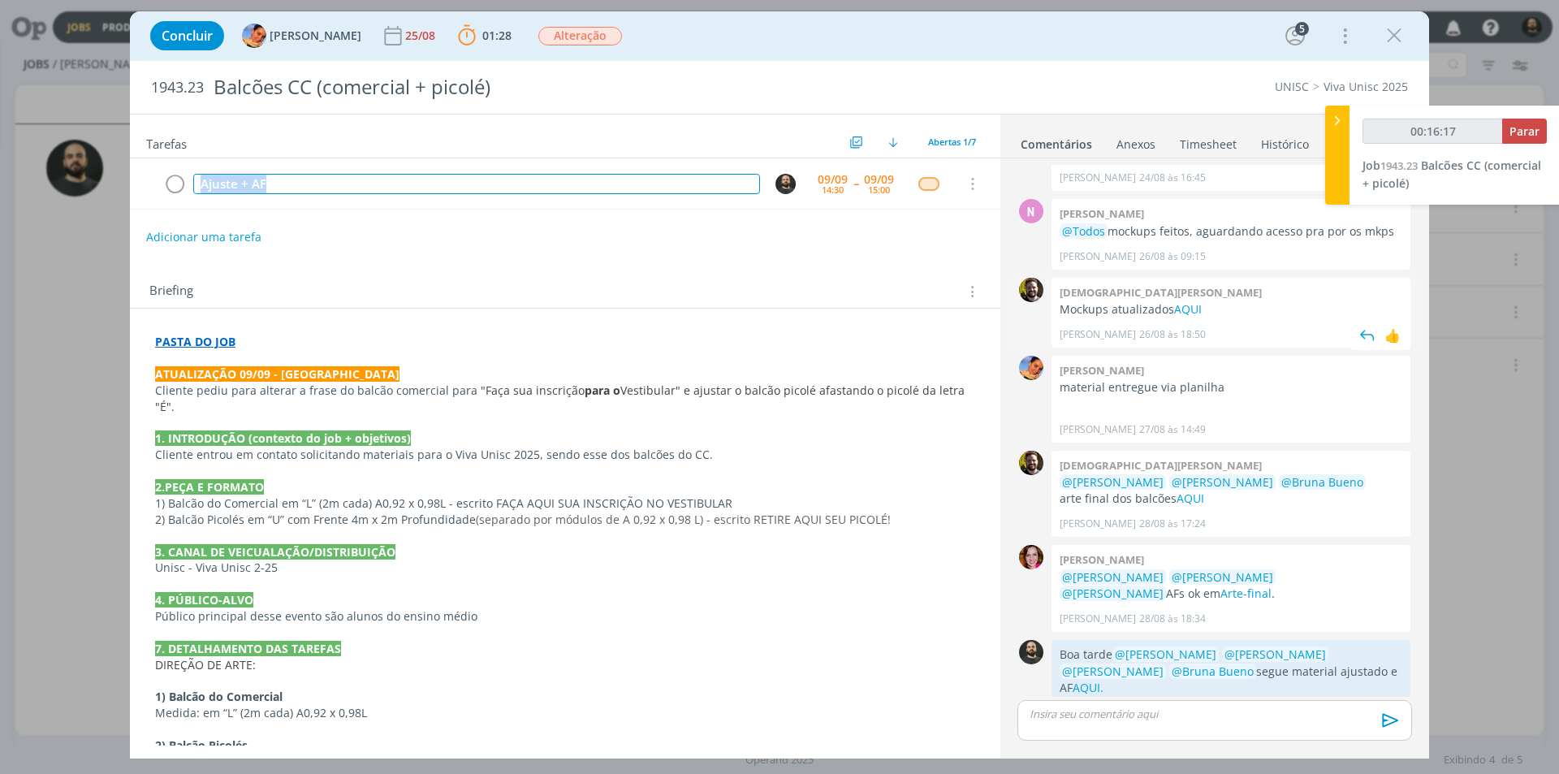
copy div "Ajuste + AF"
type input "00:16:19"
click at [1523, 122] on button "Parar" at bounding box center [1525, 131] width 45 height 25
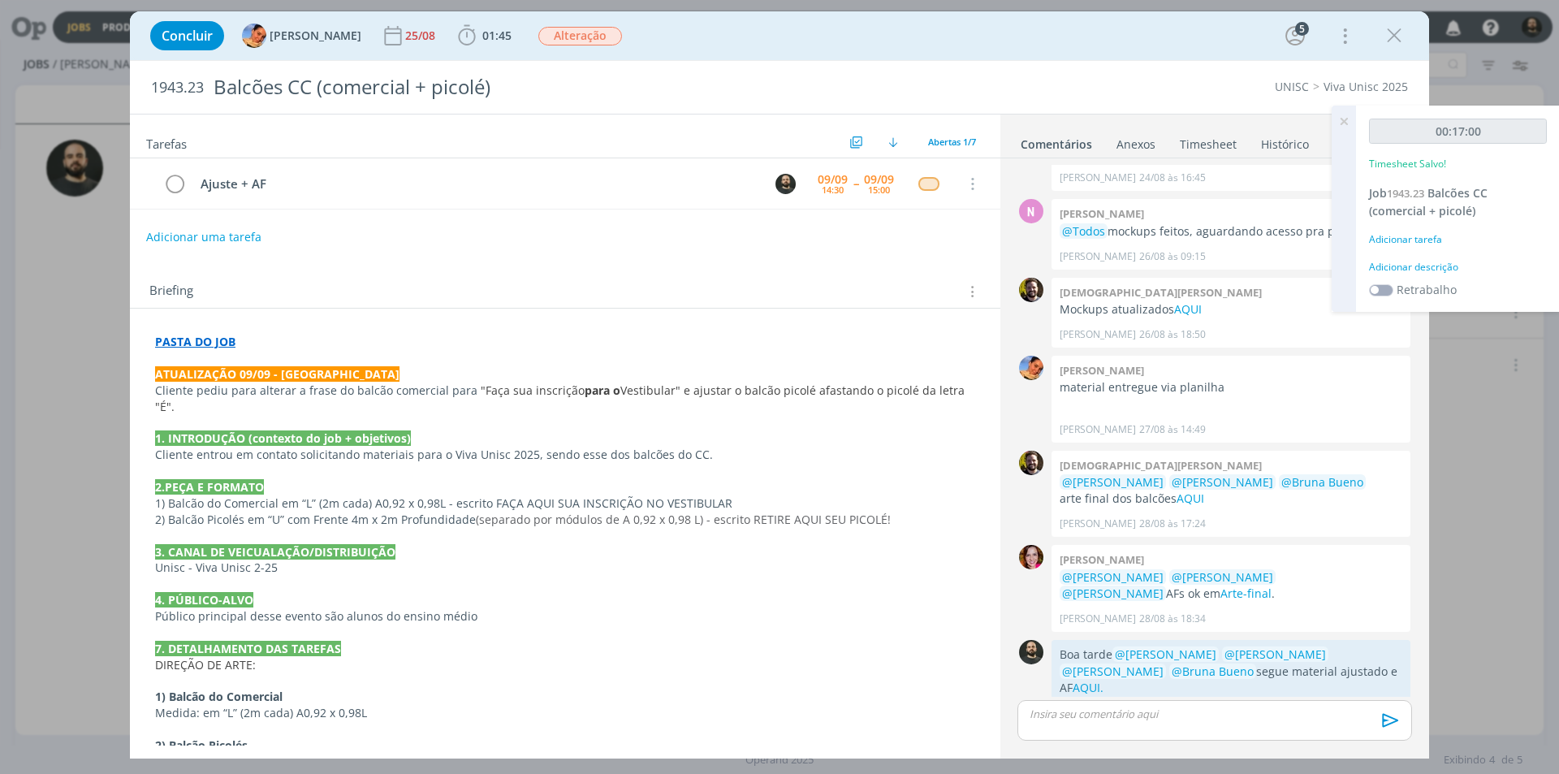
click at [1433, 267] on div "Adicionar descrição" at bounding box center [1458, 267] width 178 height 15
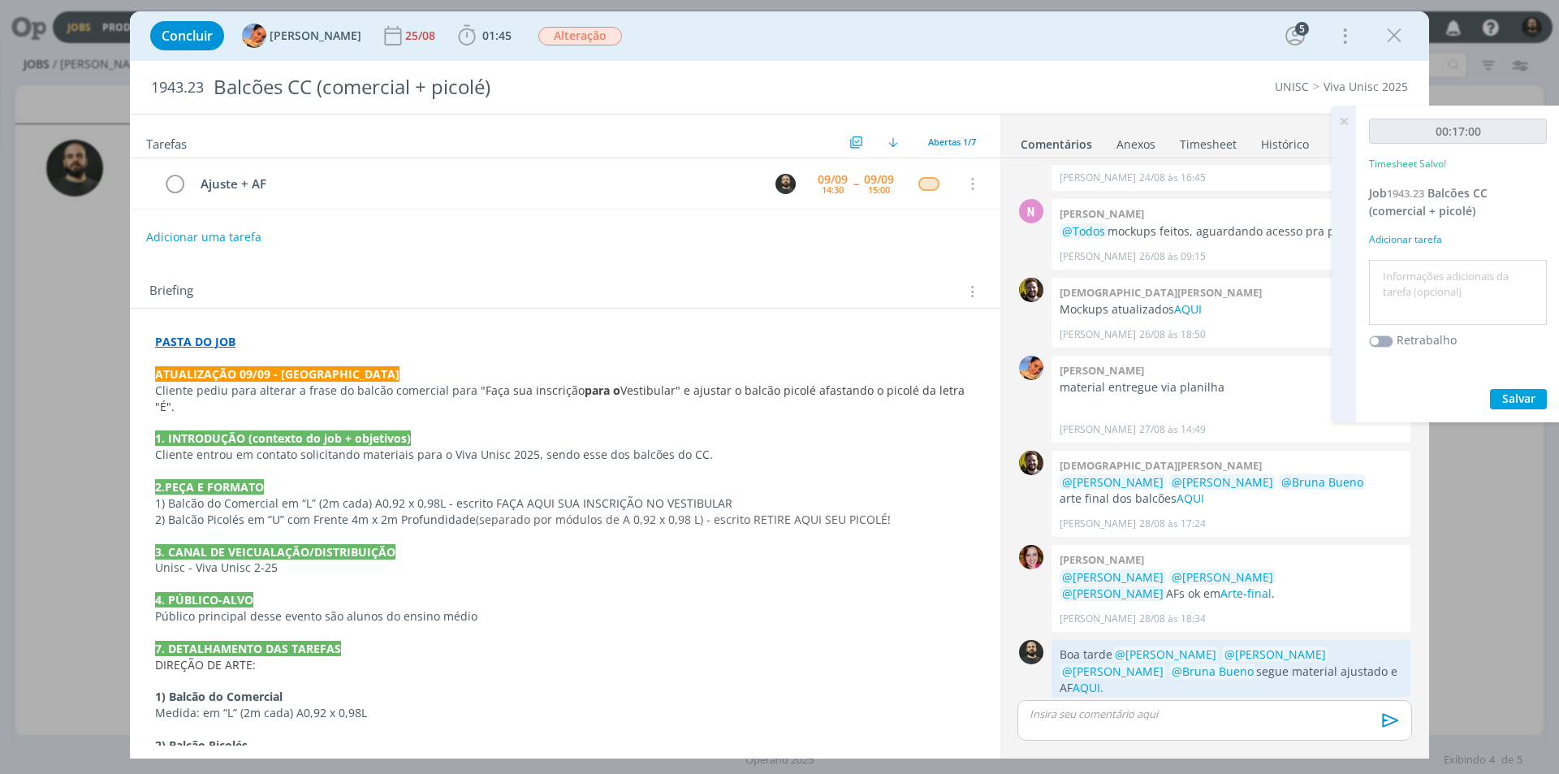
click at [1433, 267] on textarea at bounding box center [1458, 293] width 170 height 58
paste textarea "Ajuste + AF"
type textarea "Ajuste + AF"
click at [1512, 400] on span "Salvar" at bounding box center [1519, 398] width 33 height 15
click at [1343, 118] on icon at bounding box center [1344, 122] width 29 height 32
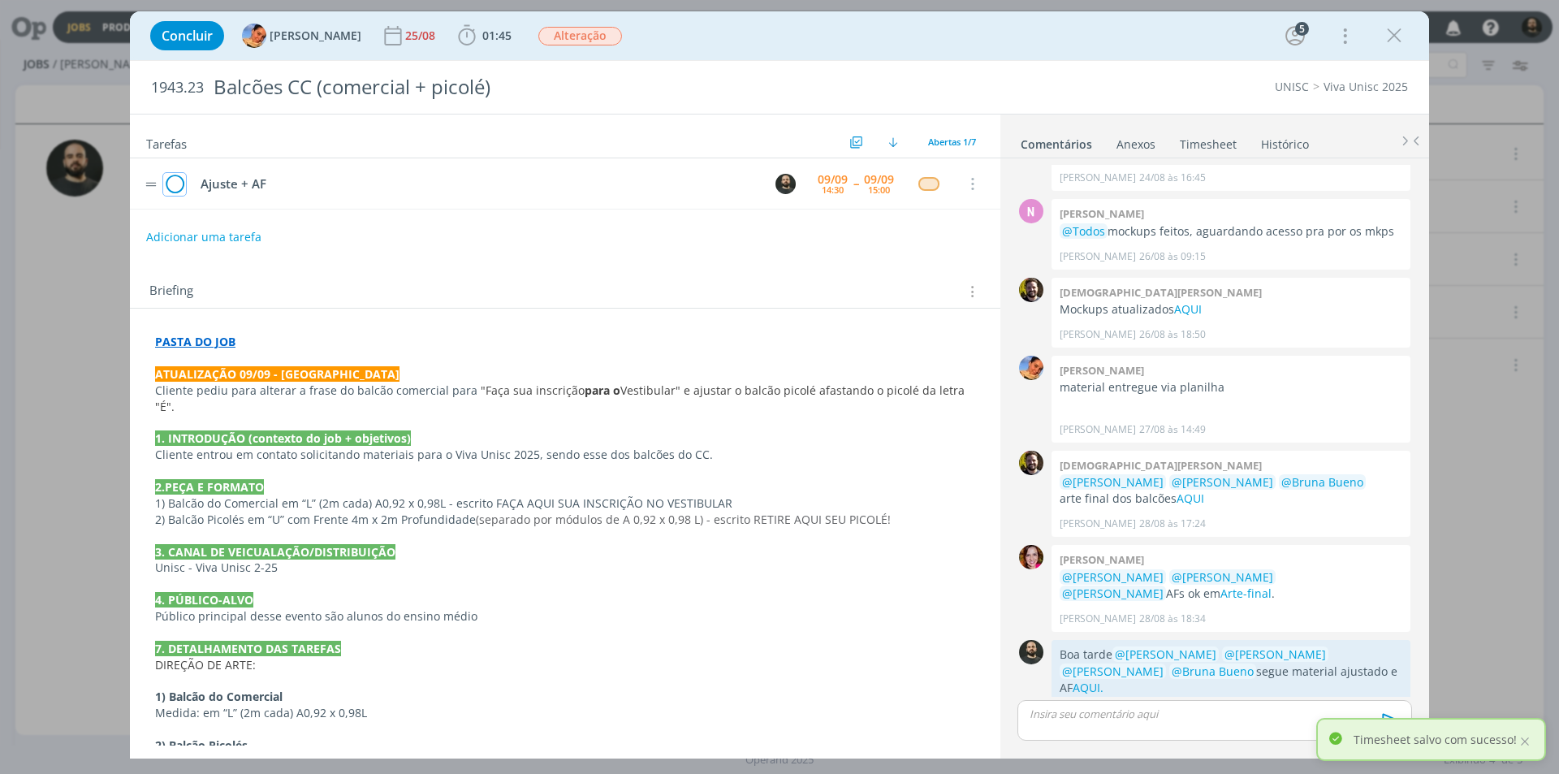
click at [177, 187] on icon "dialog" at bounding box center [174, 184] width 23 height 24
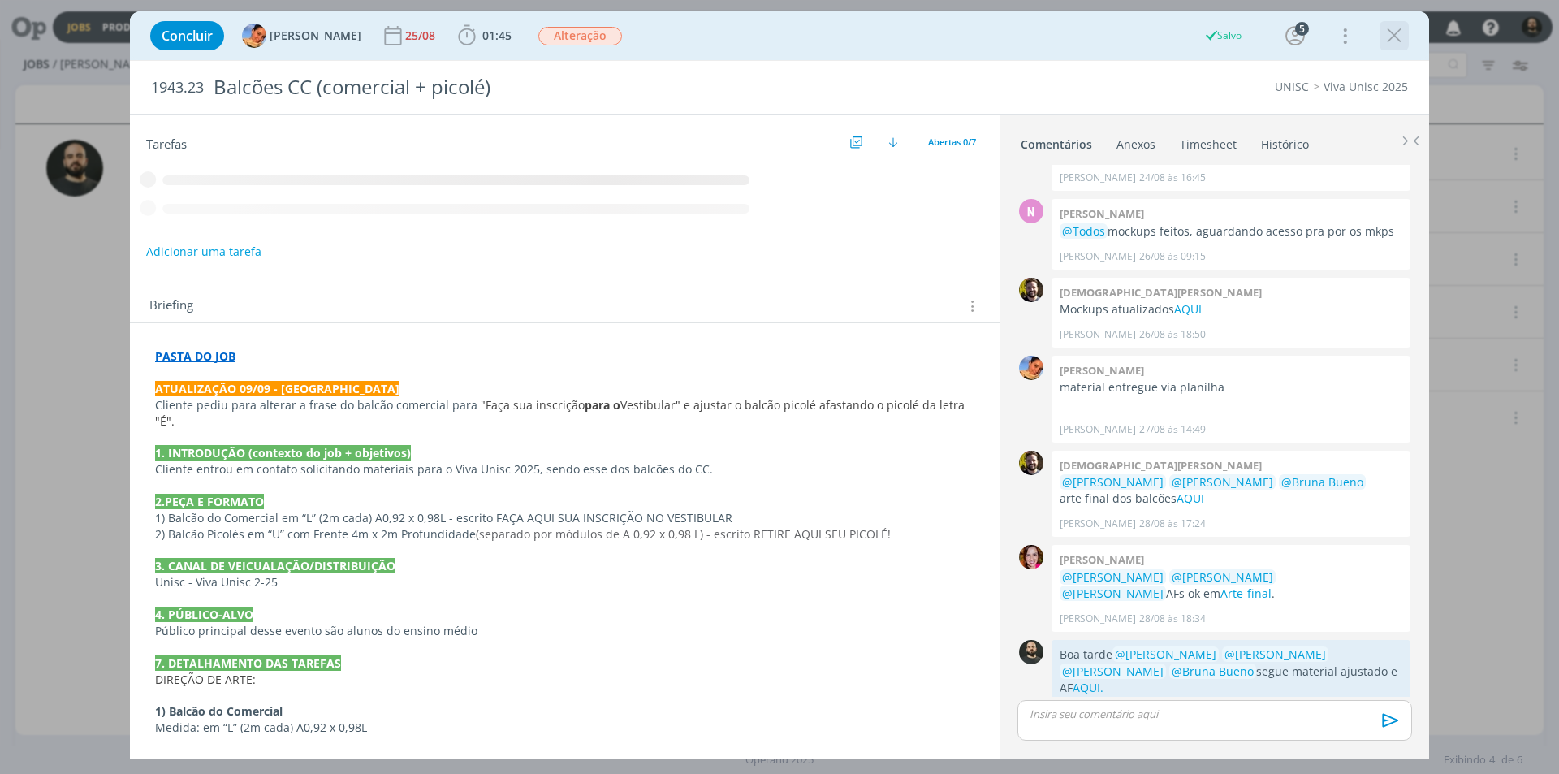
click at [1394, 39] on icon "dialog" at bounding box center [1394, 36] width 24 height 24
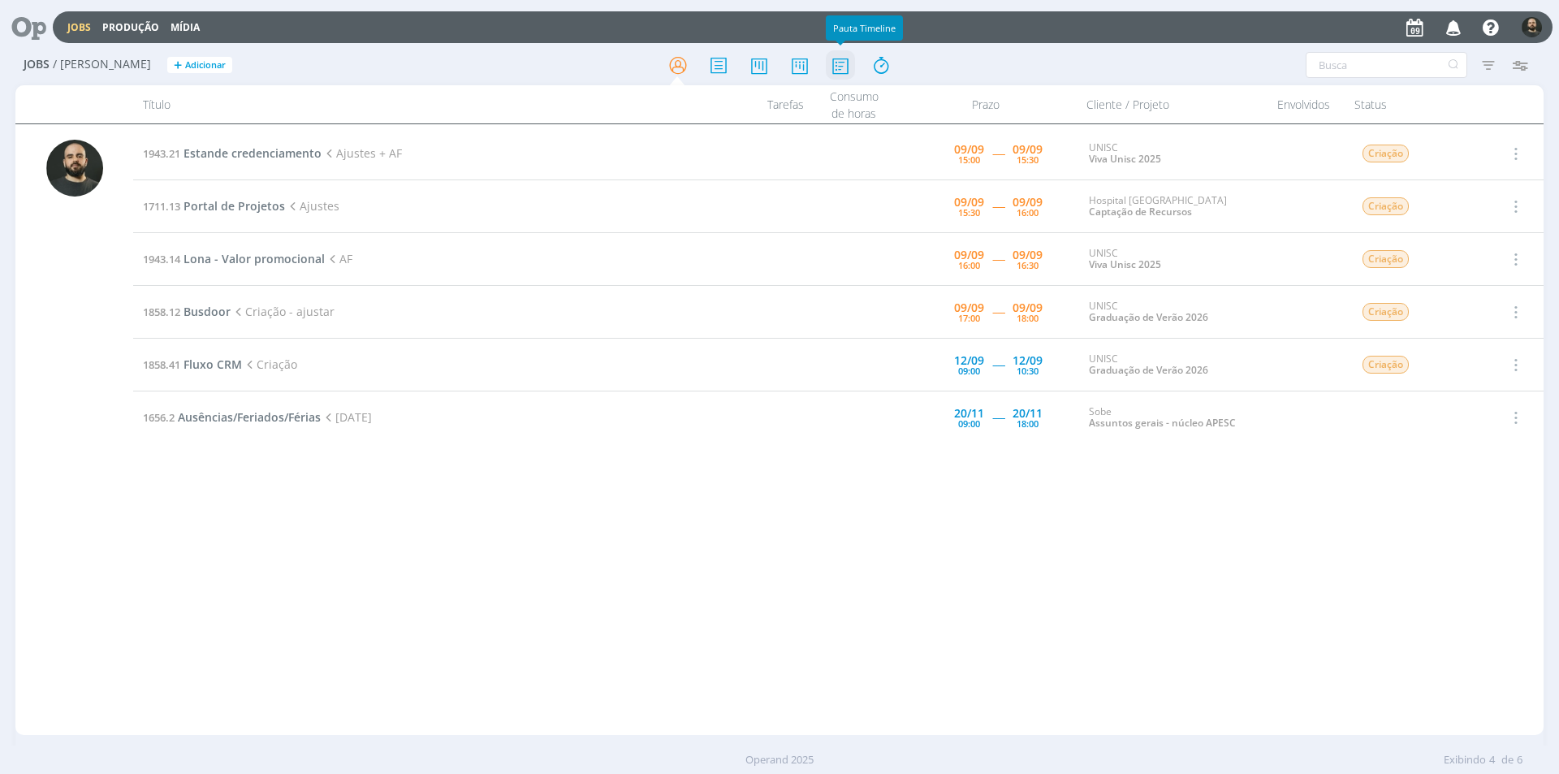
click at [845, 68] on icon at bounding box center [840, 66] width 29 height 32
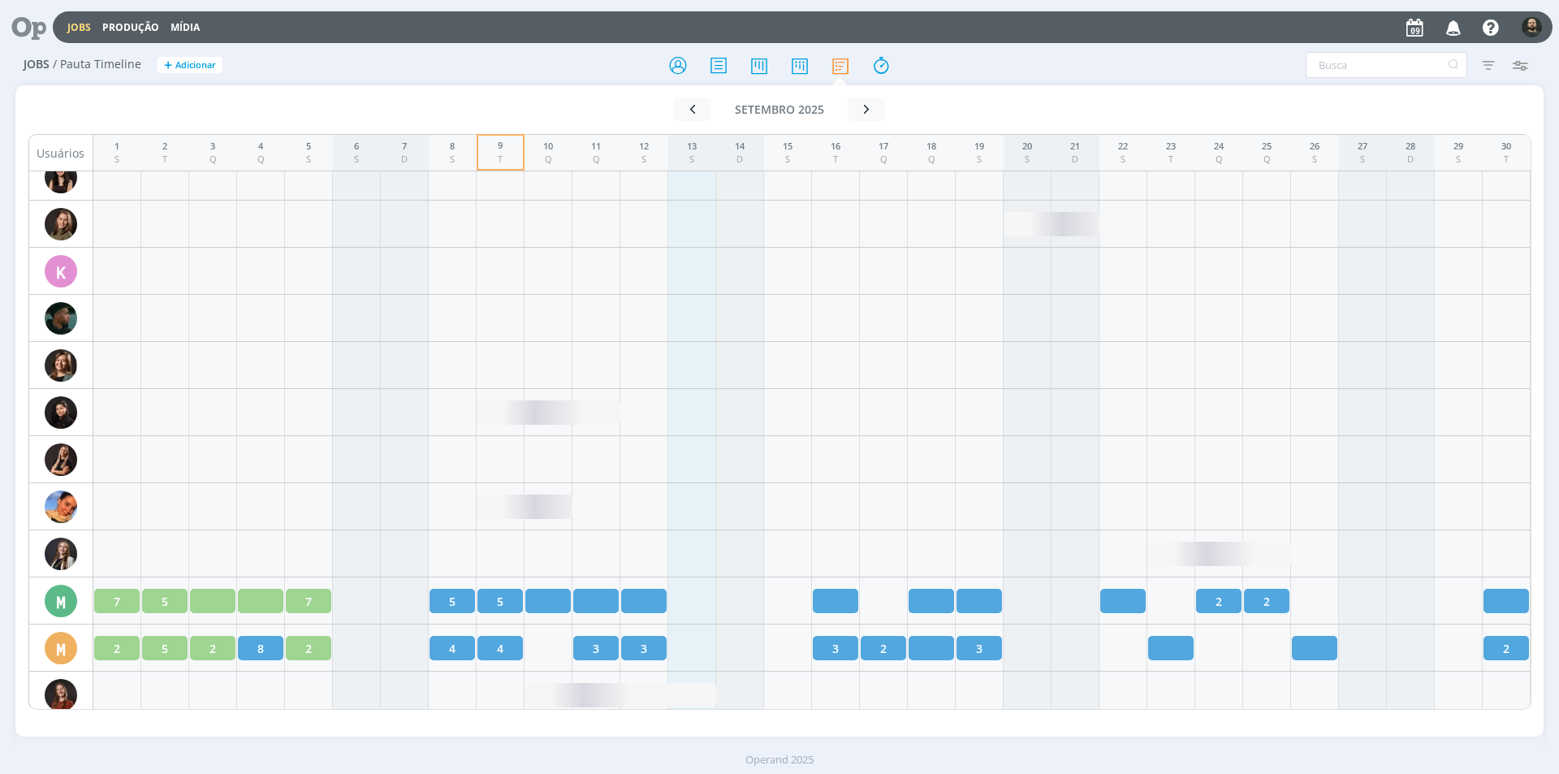
scroll to position [2112, 0]
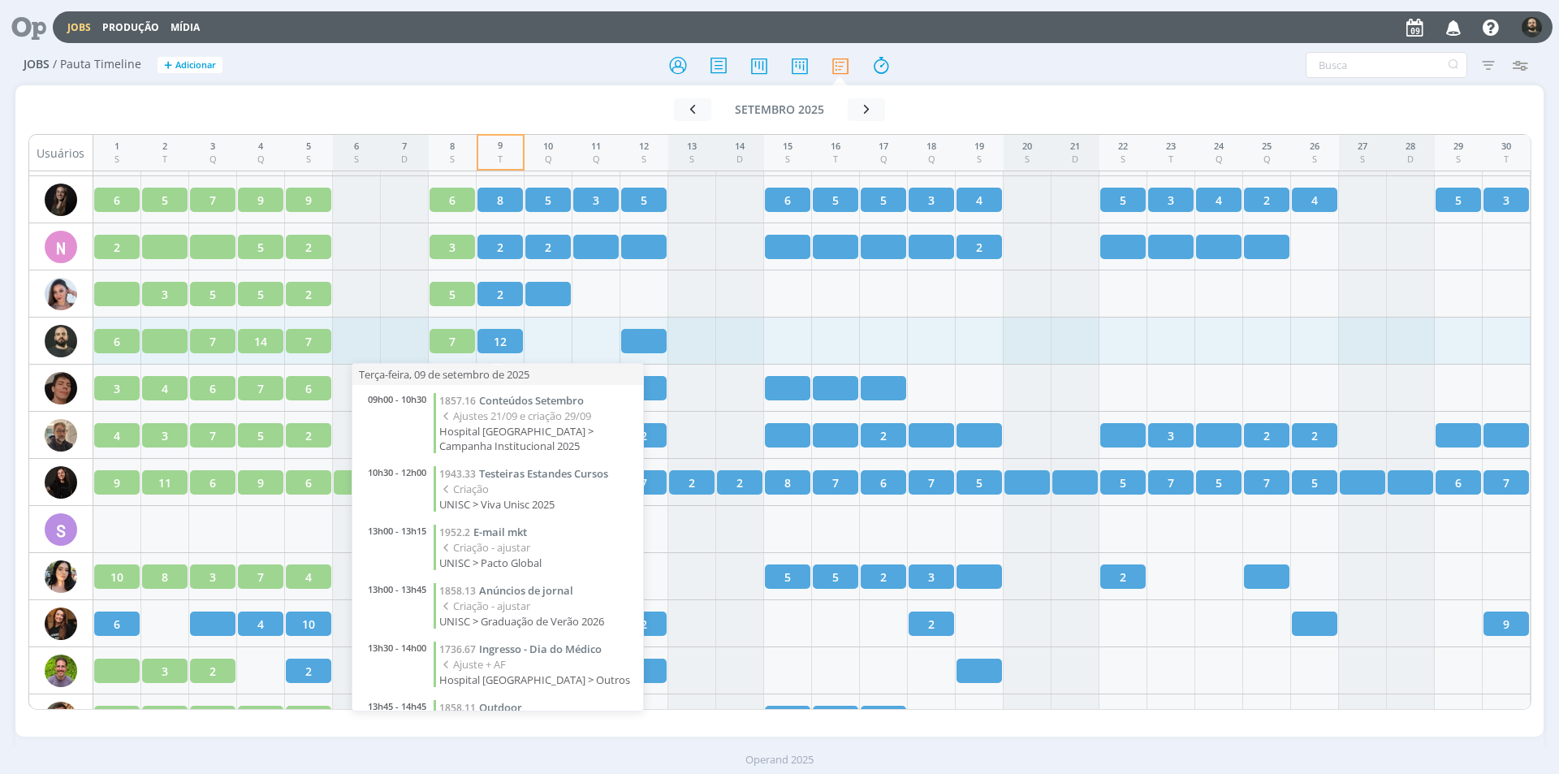
click at [509, 337] on div "12" at bounding box center [500, 341] width 45 height 24
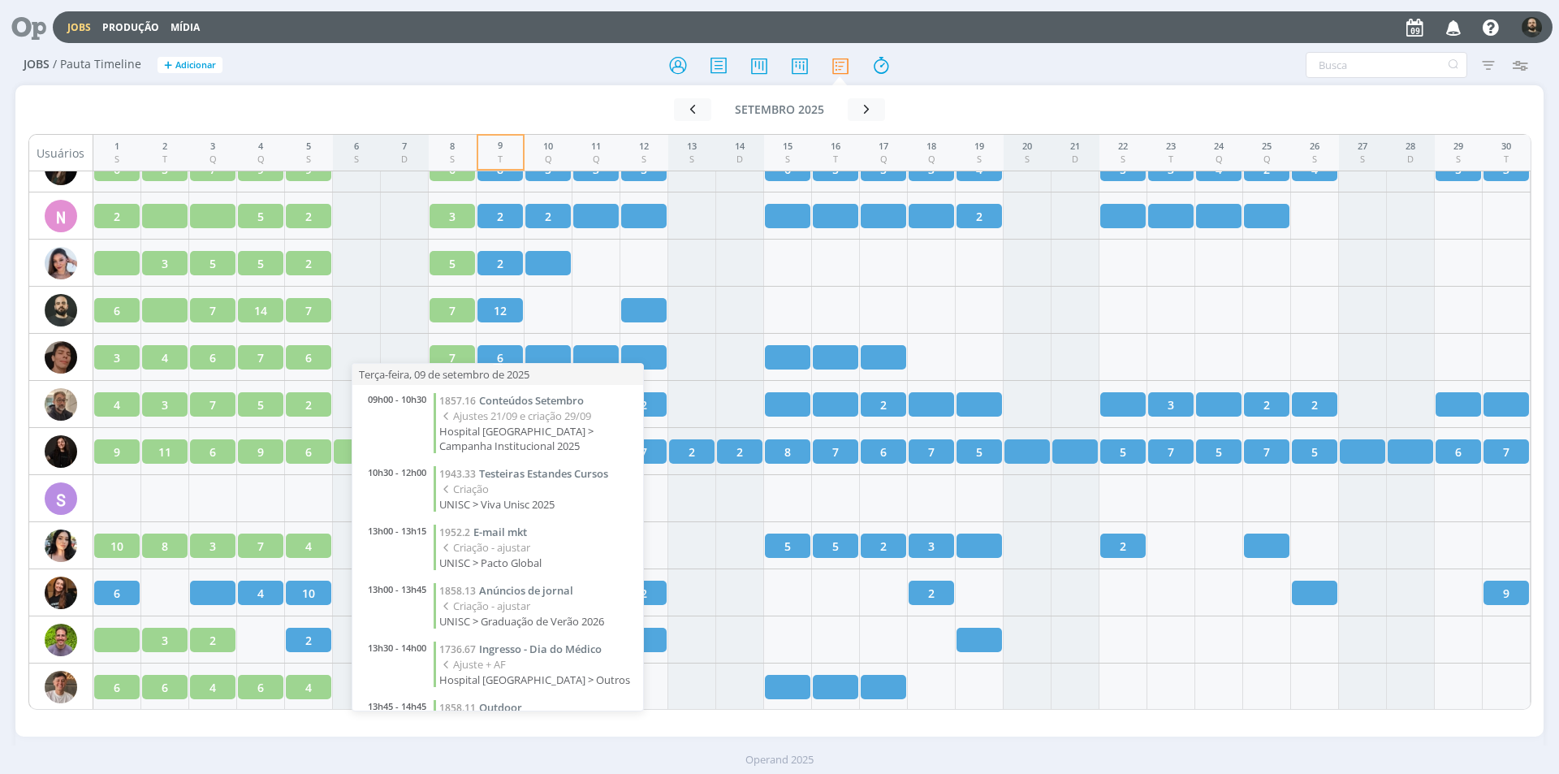
scroll to position [2081, 0]
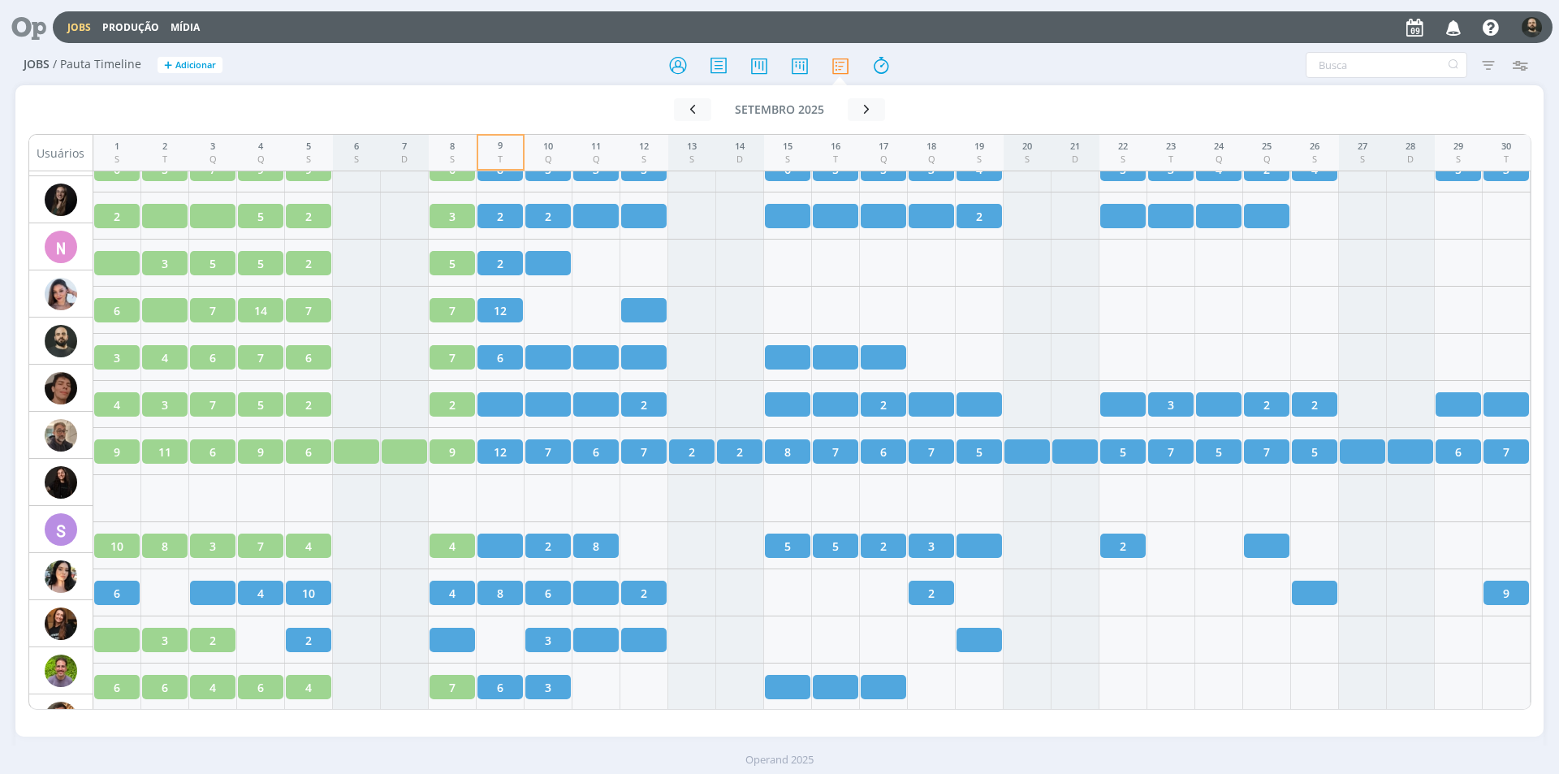
click at [40, 21] on icon at bounding box center [22, 27] width 33 height 32
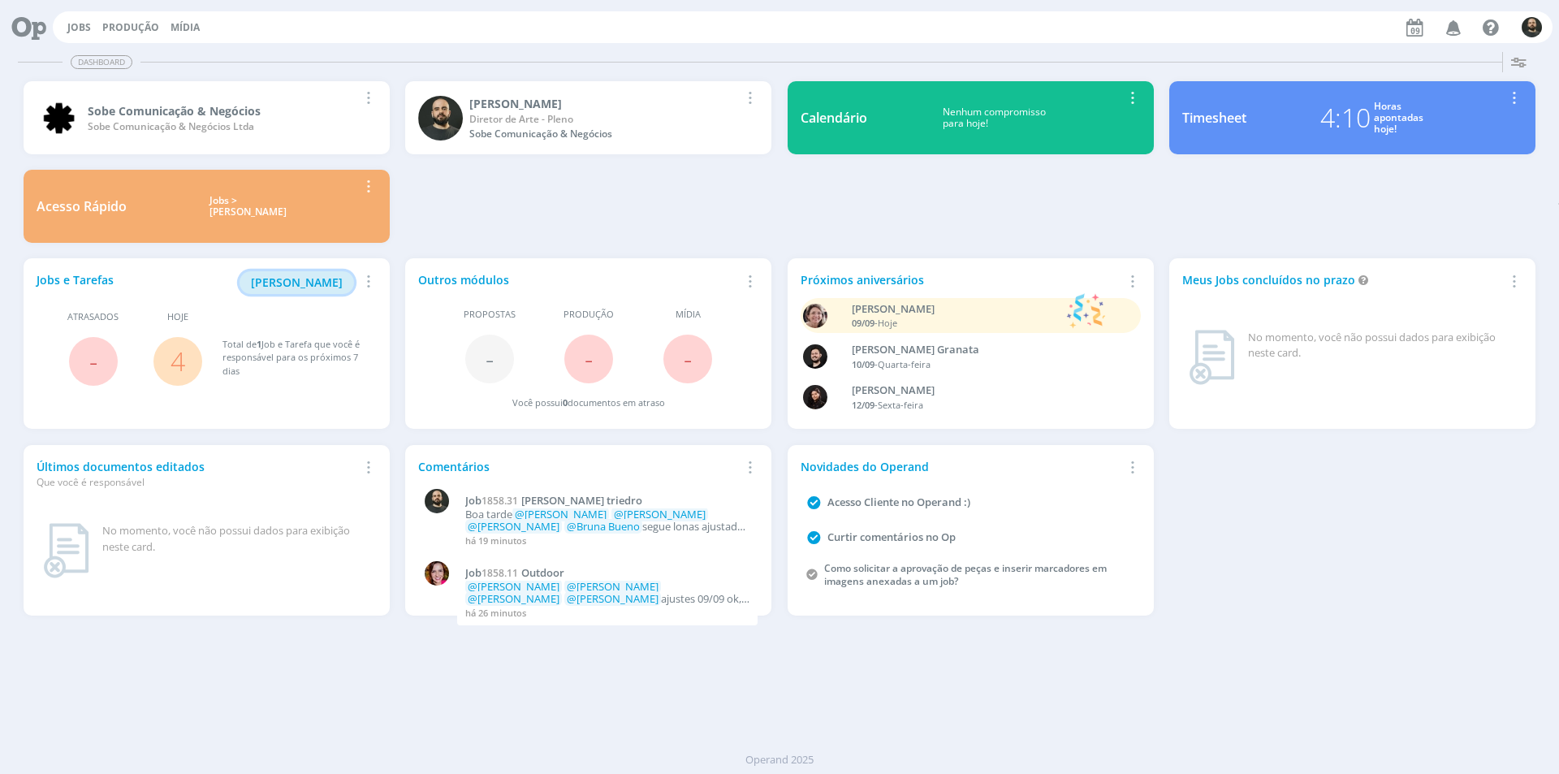
click at [336, 279] on span "Minha Pauta" at bounding box center [297, 282] width 92 height 15
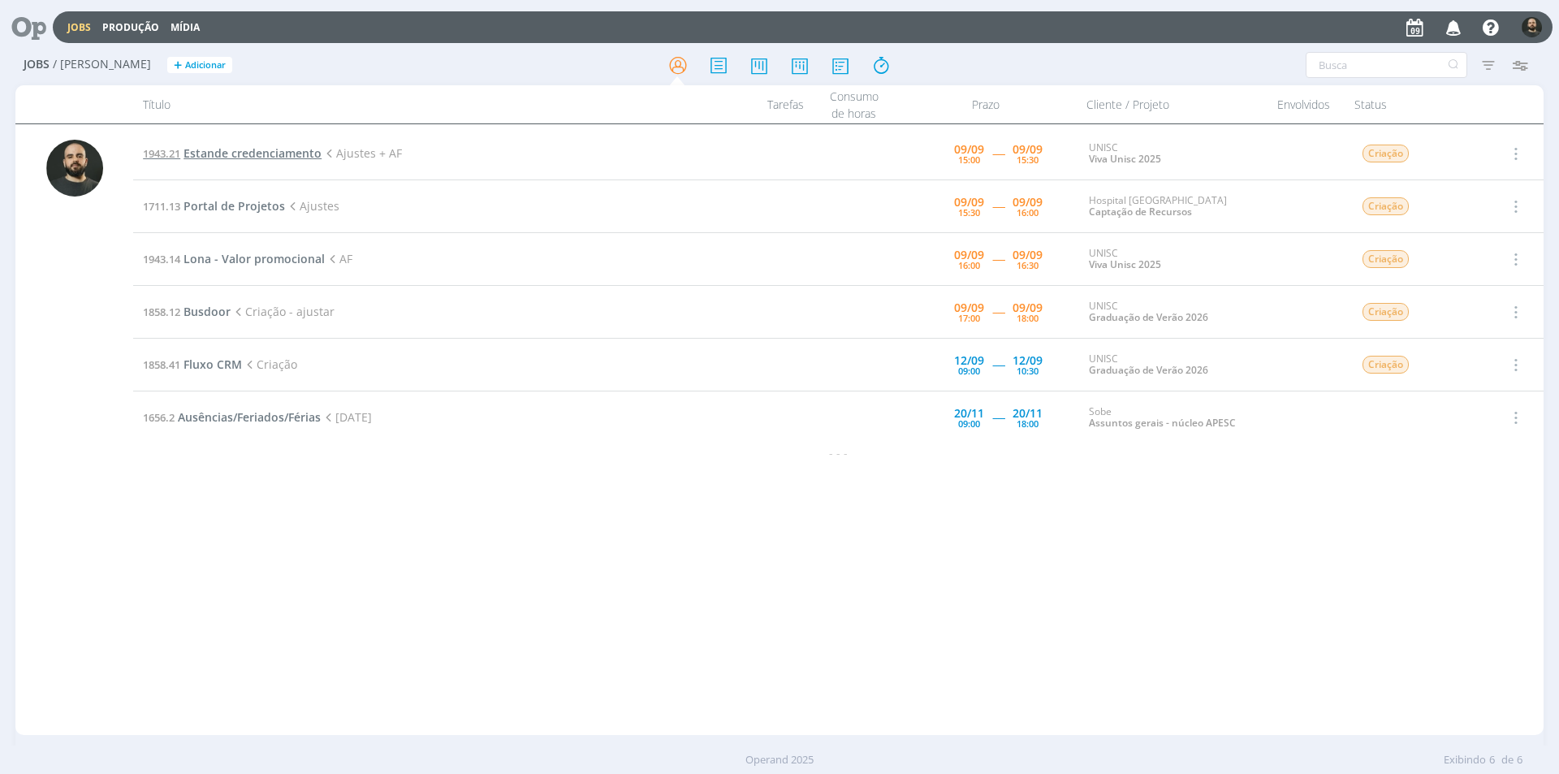
click at [257, 146] on span "Estande credenciamento" at bounding box center [253, 152] width 138 height 15
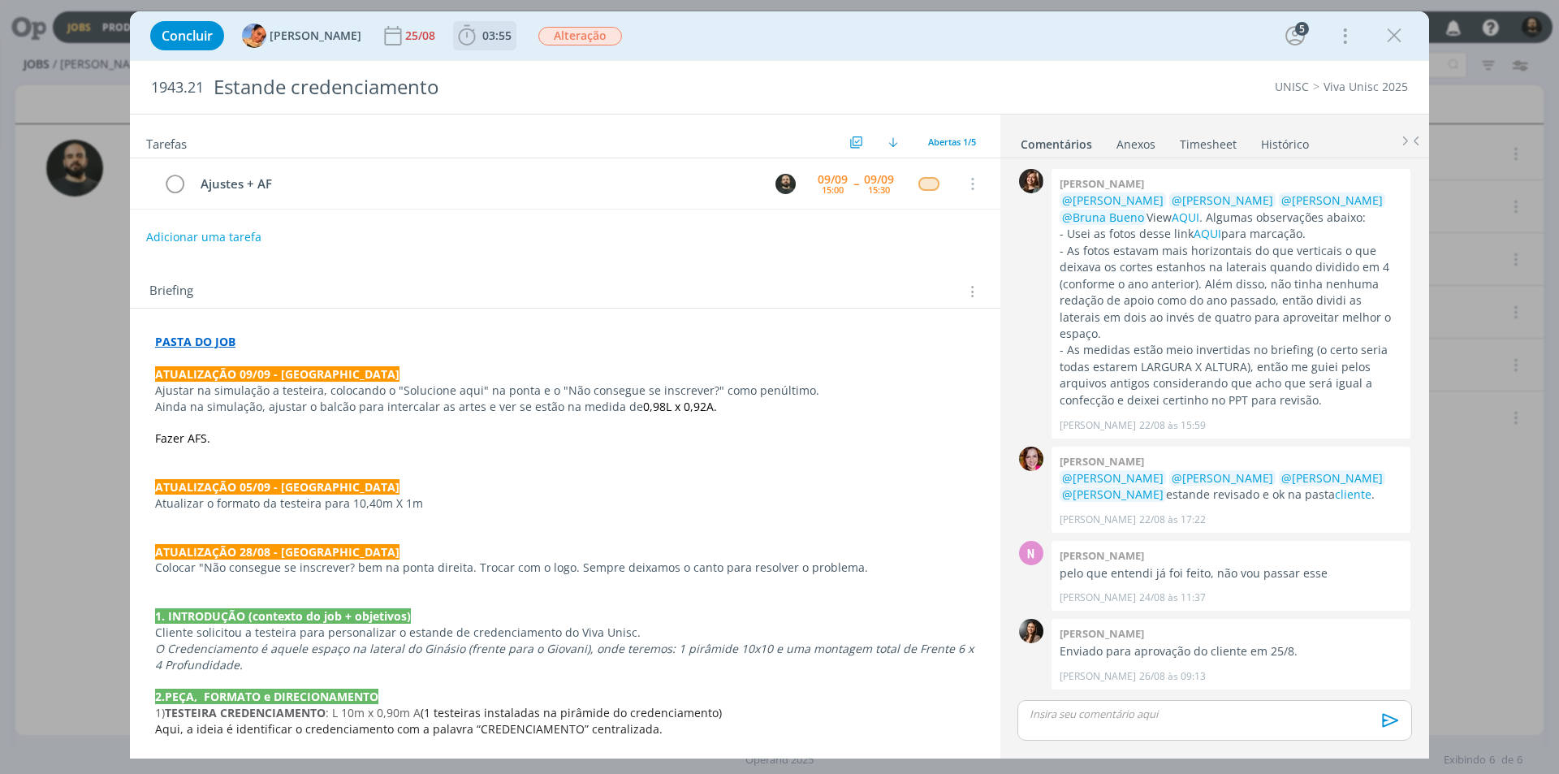
scroll to position [280, 0]
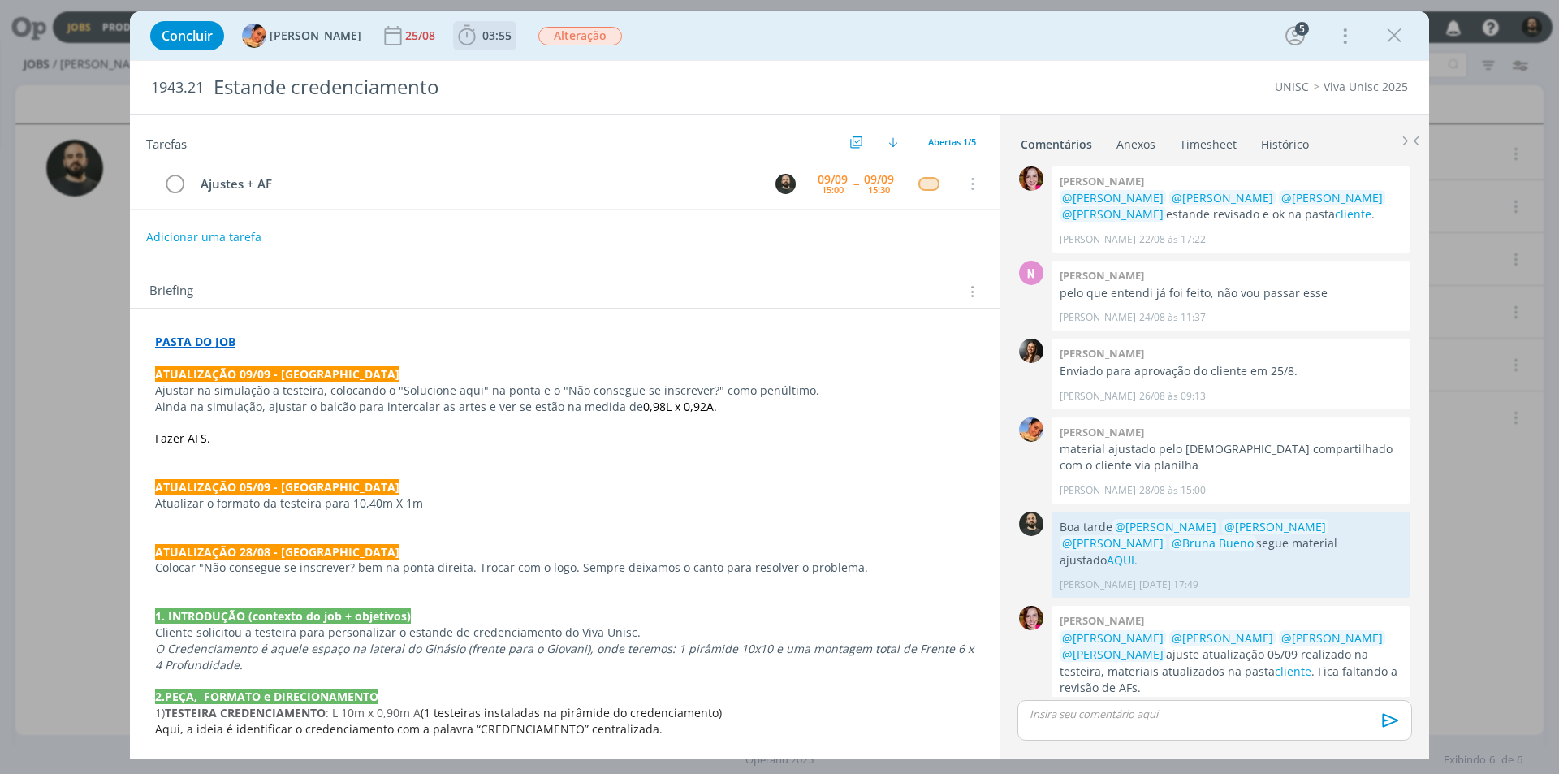
click at [456, 42] on icon "dialog" at bounding box center [467, 36] width 24 height 24
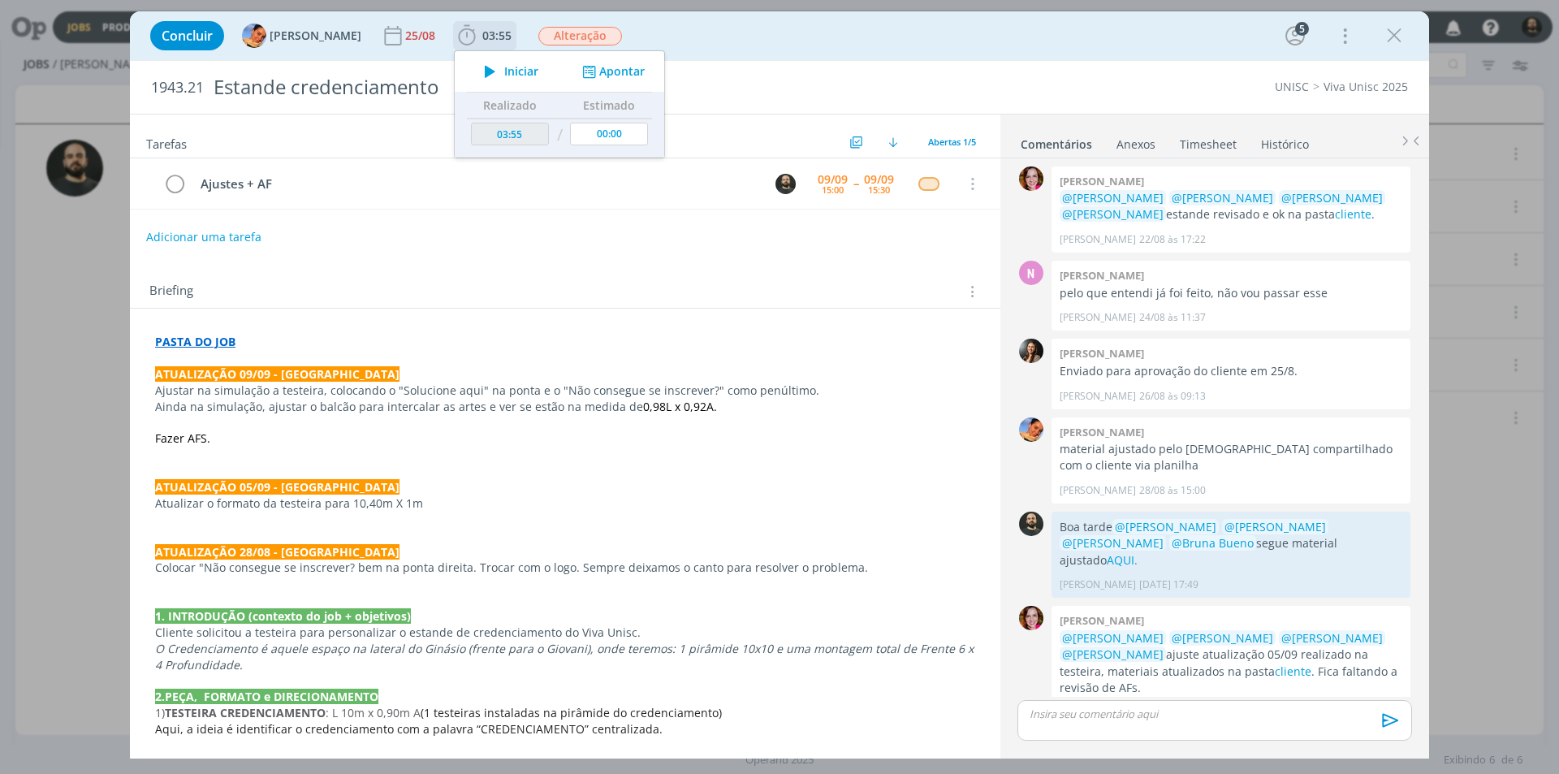
click at [476, 79] on icon "dialog" at bounding box center [490, 71] width 28 height 21
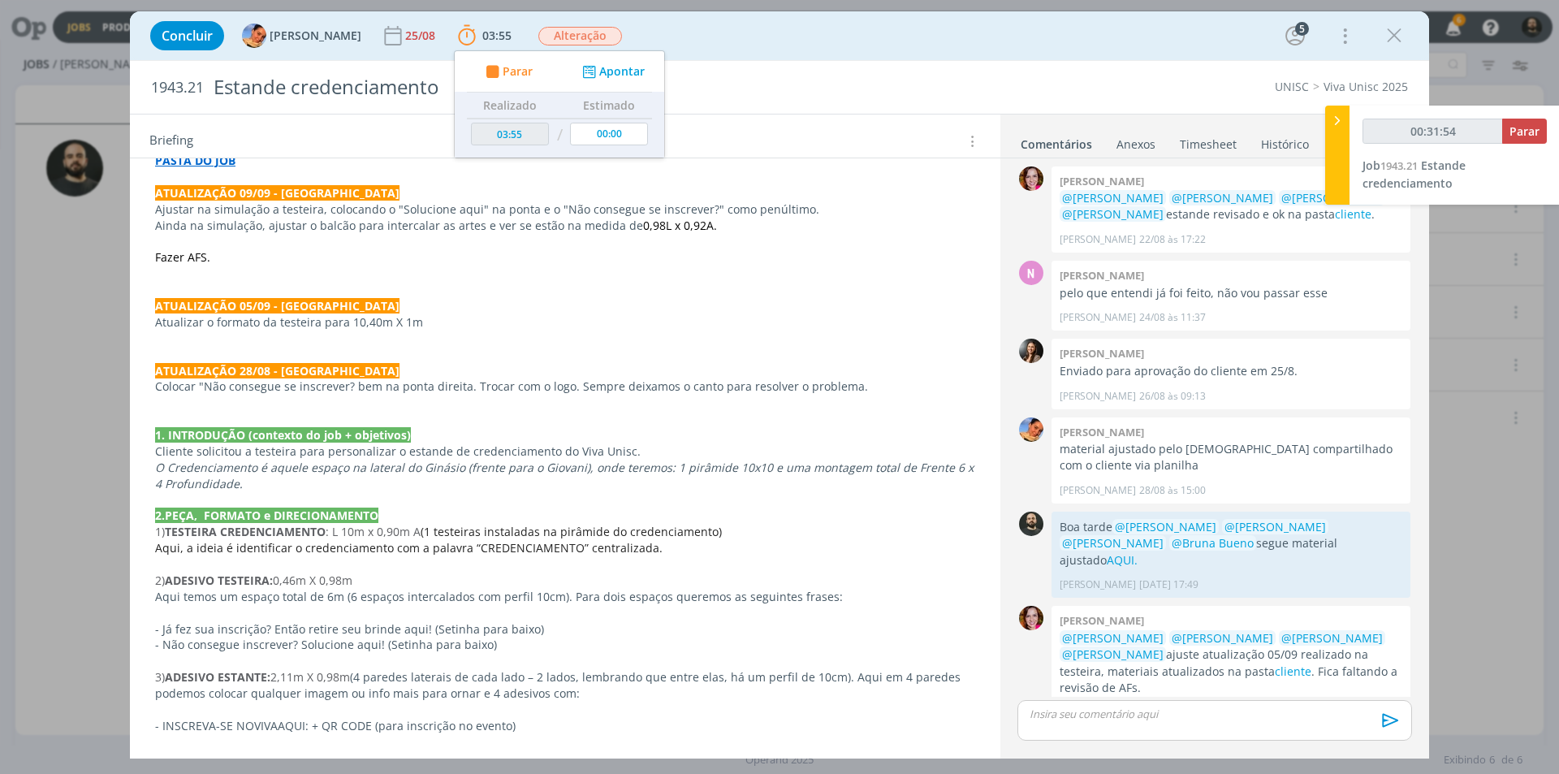
scroll to position [487, 0]
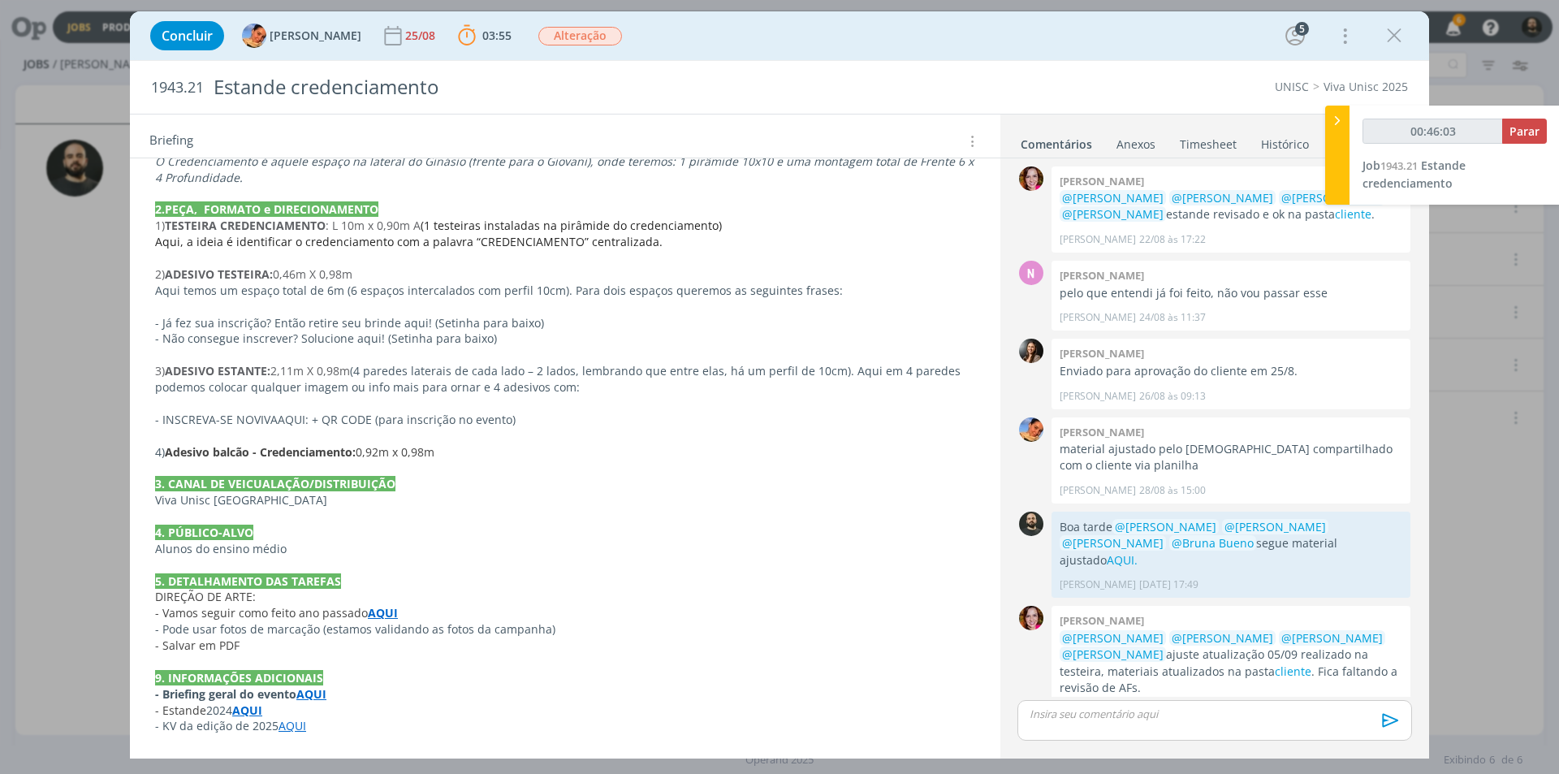
click at [1065, 724] on div "dialog" at bounding box center [1215, 720] width 395 height 41
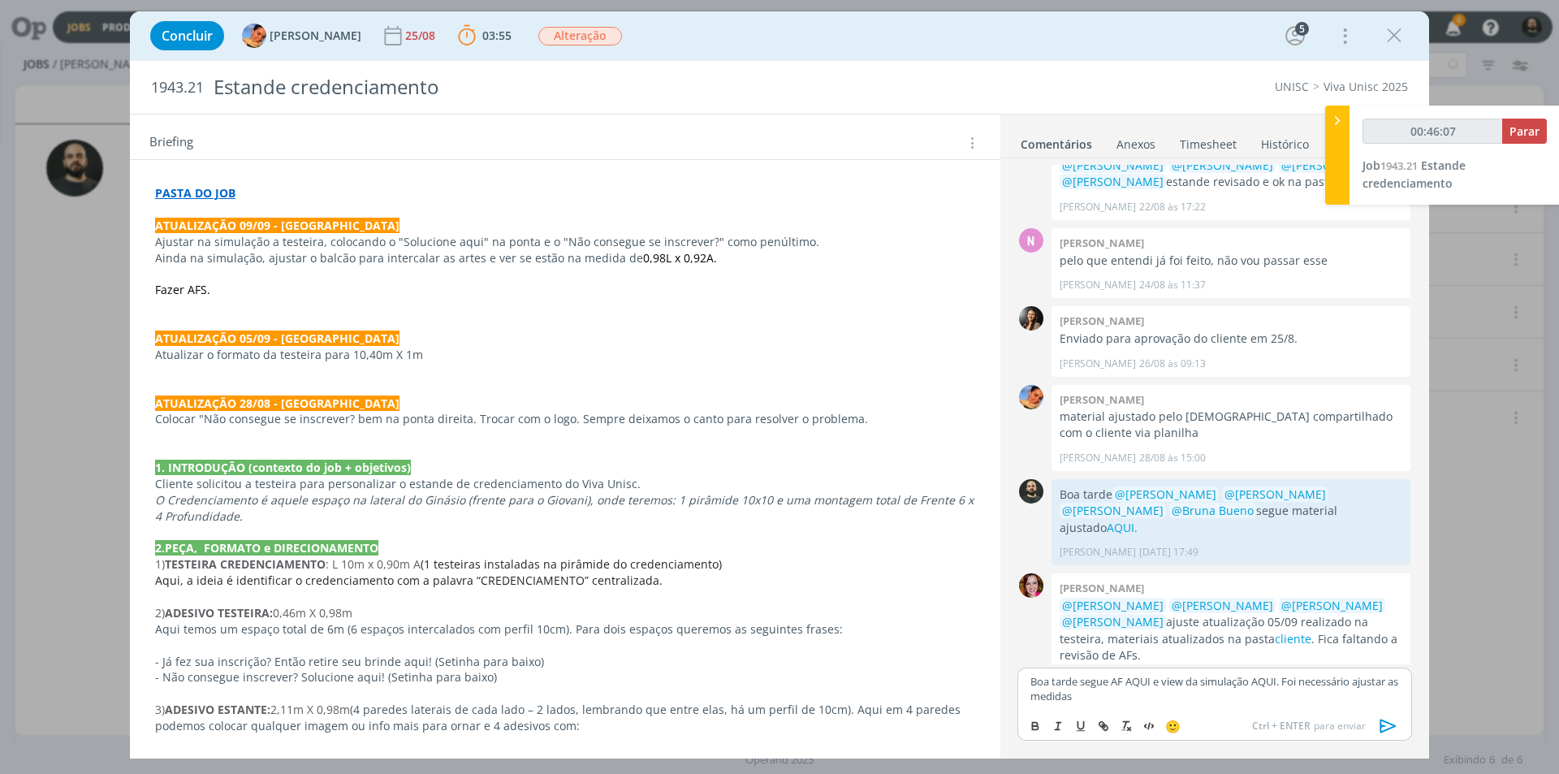
scroll to position [0, 0]
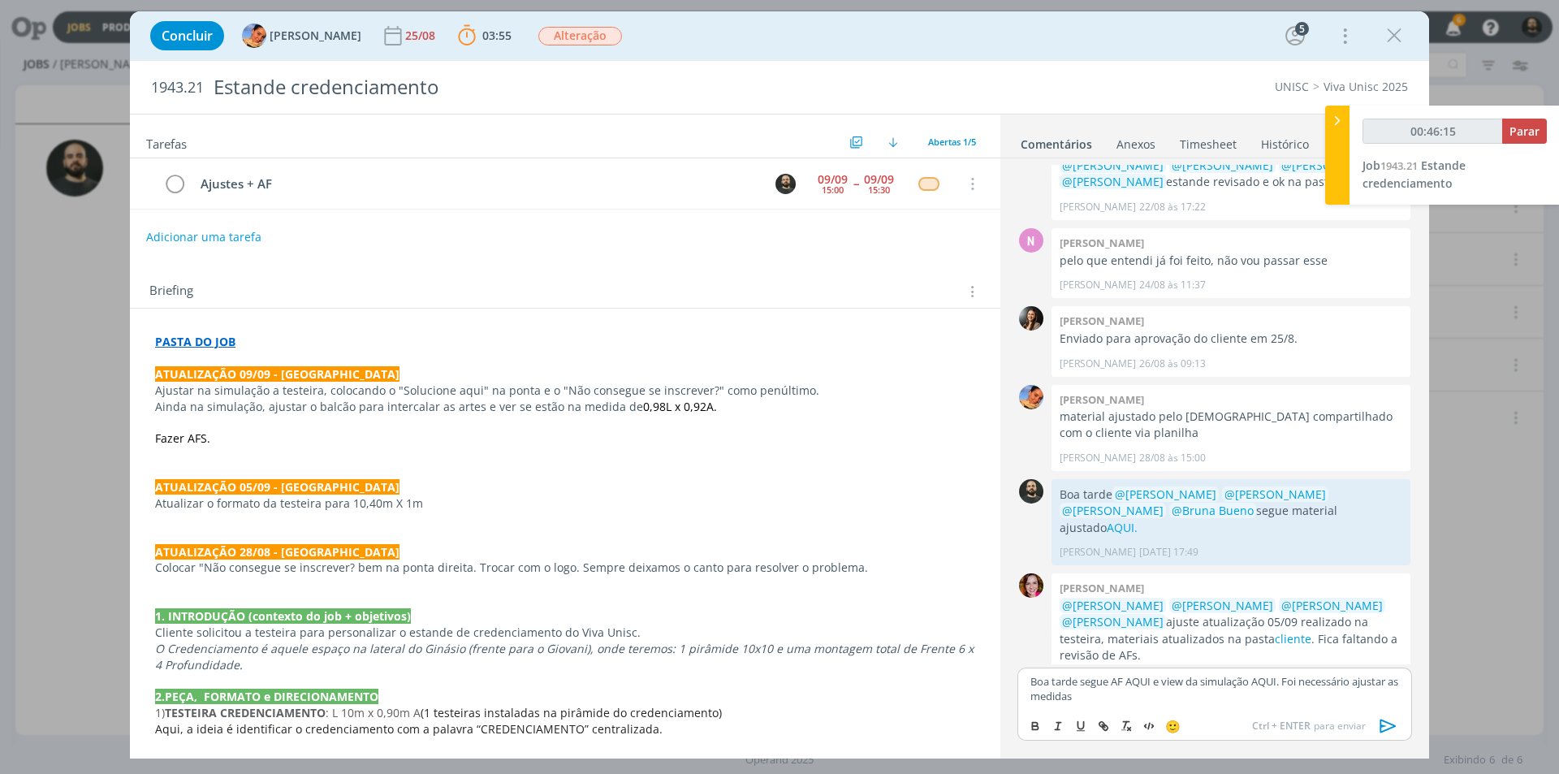
type input "00:46:16"
drag, startPoint x: 1285, startPoint y: 683, endPoint x: 1260, endPoint y: 682, distance: 25.2
click at [1260, 682] on p "Boa tarde segue AF AQUI e view da simulação AQUI. Foi necessário ajustar as med…" at bounding box center [1215, 689] width 369 height 30
type input "00:49:20"
click at [1109, 723] on icon "dialog" at bounding box center [1103, 726] width 13 height 13
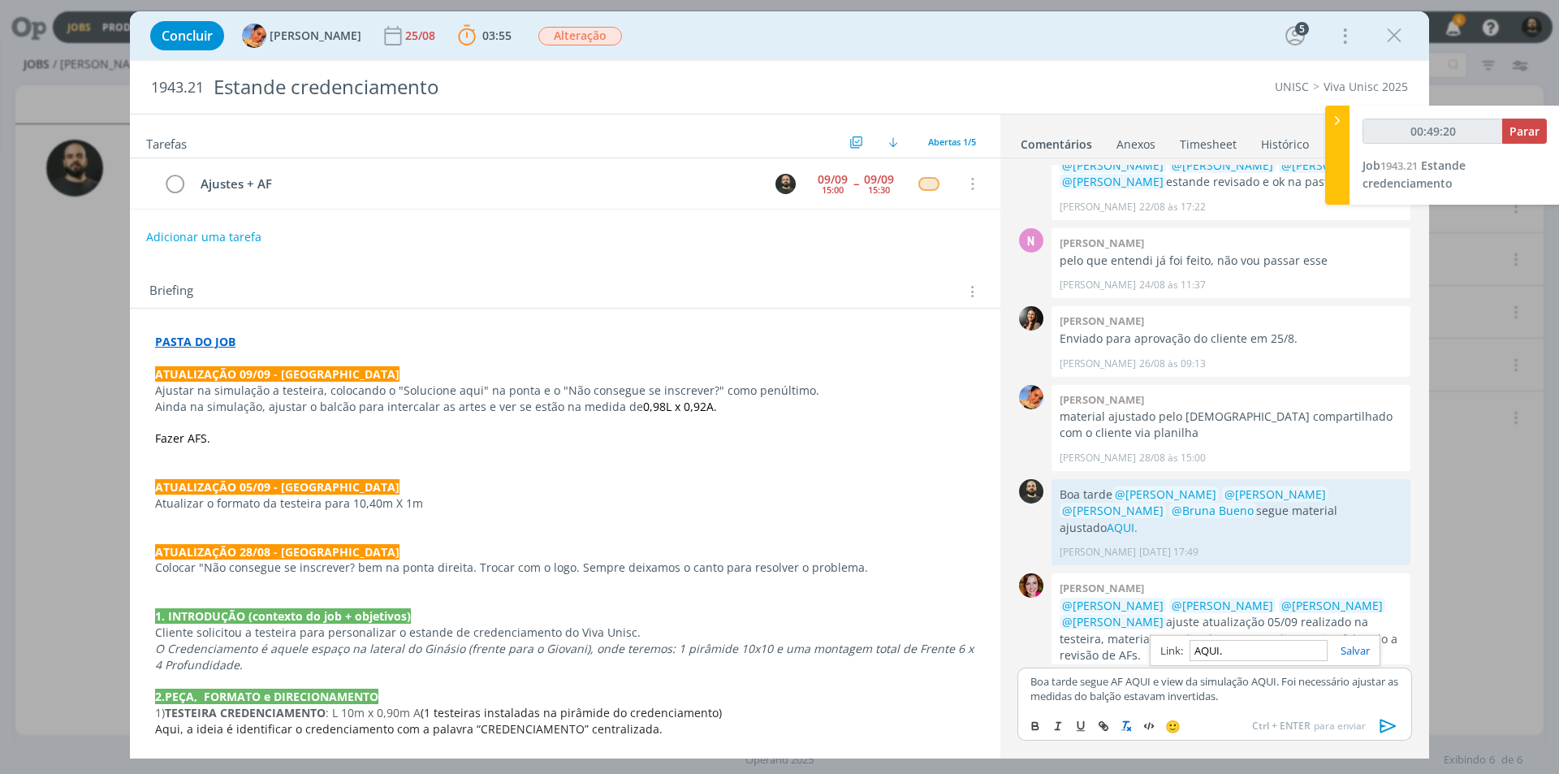
paste input "https://sobeae.sharepoint.com/:f:/s/SOBEAE/EiwDuskrG19AvgZebPmXcq0BggTg9LSm6o4y…"
type input "https://sobeae.sharepoint.com/:f:/s/SOBEAE/EiwDuskrG19AvgZebPmXcq0BggTg9LSm6o4y…"
type input "00:49:21"
type input "https://sobeae.sharepoint.com/:f:/s/SOBEAE/EiwDuskrG19AvgZebPmXcq0BggTg9LSm6o4y…"
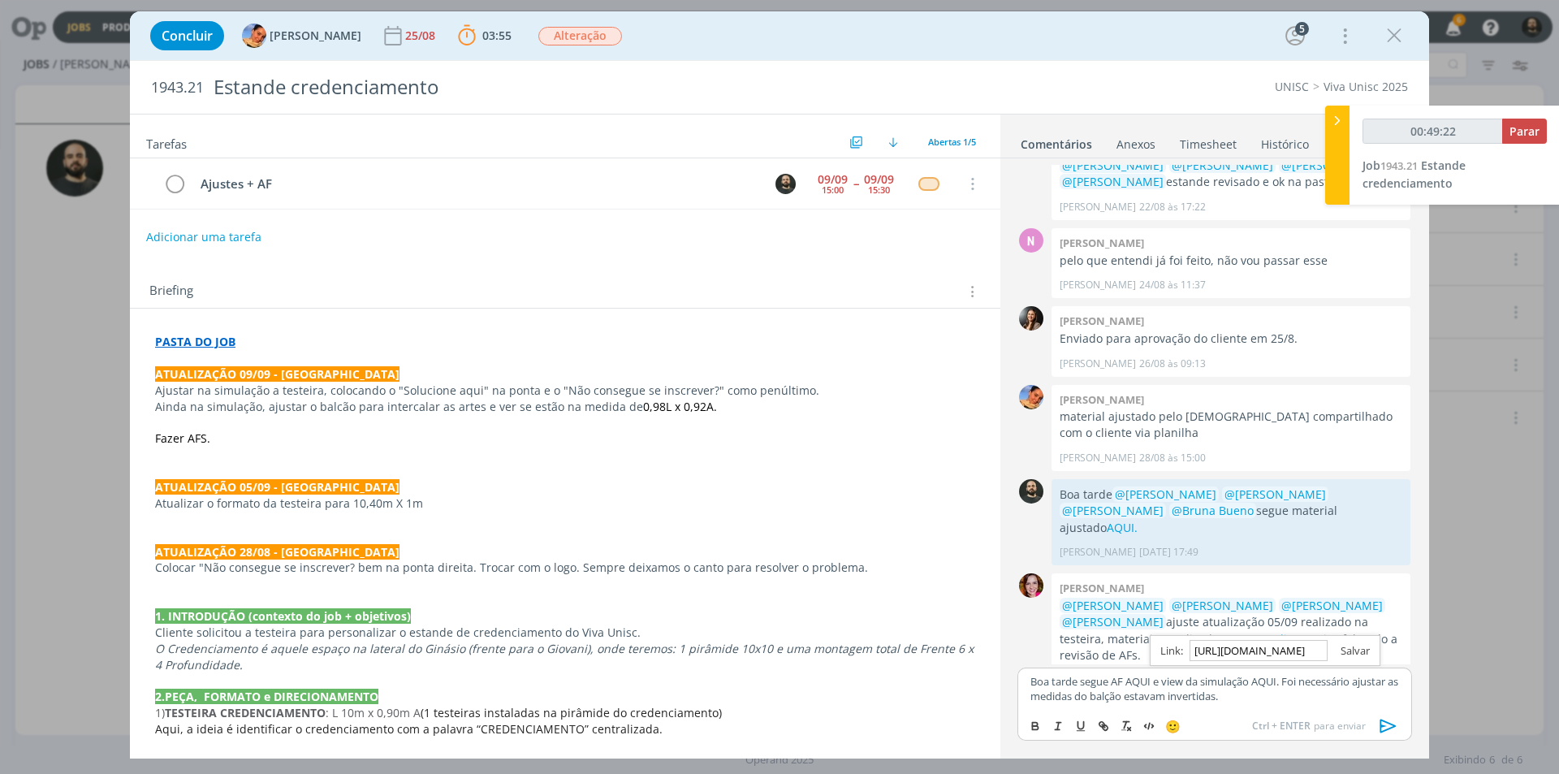
scroll to position [0, 0]
click at [1364, 654] on link "dialog" at bounding box center [1349, 650] width 42 height 15
drag, startPoint x: 1152, startPoint y: 685, endPoint x: 1126, endPoint y: 681, distance: 26.3
click at [1126, 681] on p "Boa tarde segue AF AQUI e view da simulação AQUI. Foi necessário ajustar as med…" at bounding box center [1215, 689] width 369 height 30
type input "00:49:38"
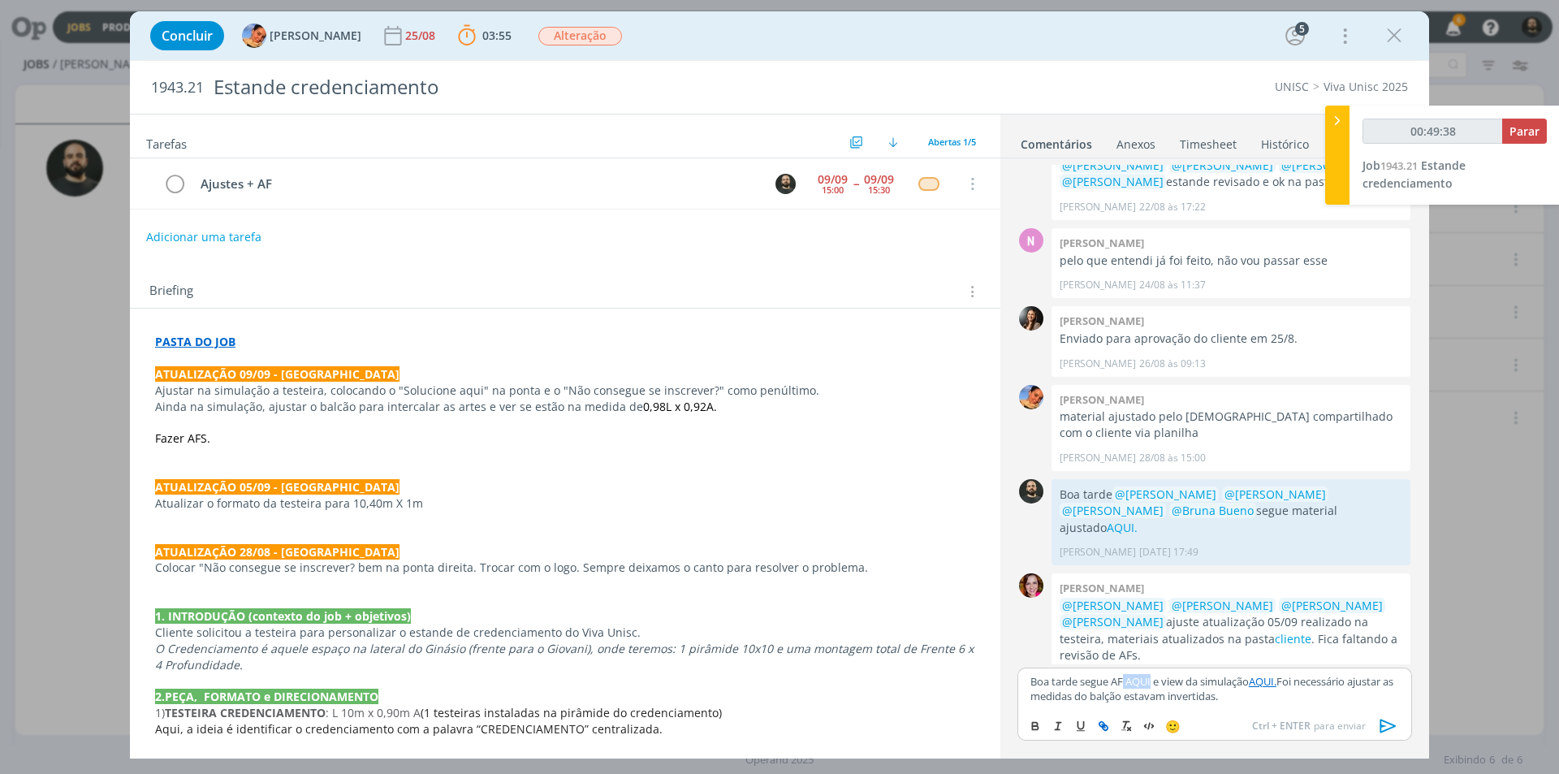
click at [1106, 727] on icon "dialog" at bounding box center [1103, 726] width 13 height 13
paste input "https://sobeae.sharepoint.com/:f:/s/SOBEAE/Ev8ngavolj5Hkjr4_GQhi7ABpyS1Cpp0ZDZE…"
type input "https://sobeae.sharepoint.com/:f:/s/SOBEAE/Ev8ngavolj5Hkjr4_GQhi7ABpyS1Cpp0ZDZE…"
type input "00:49:40"
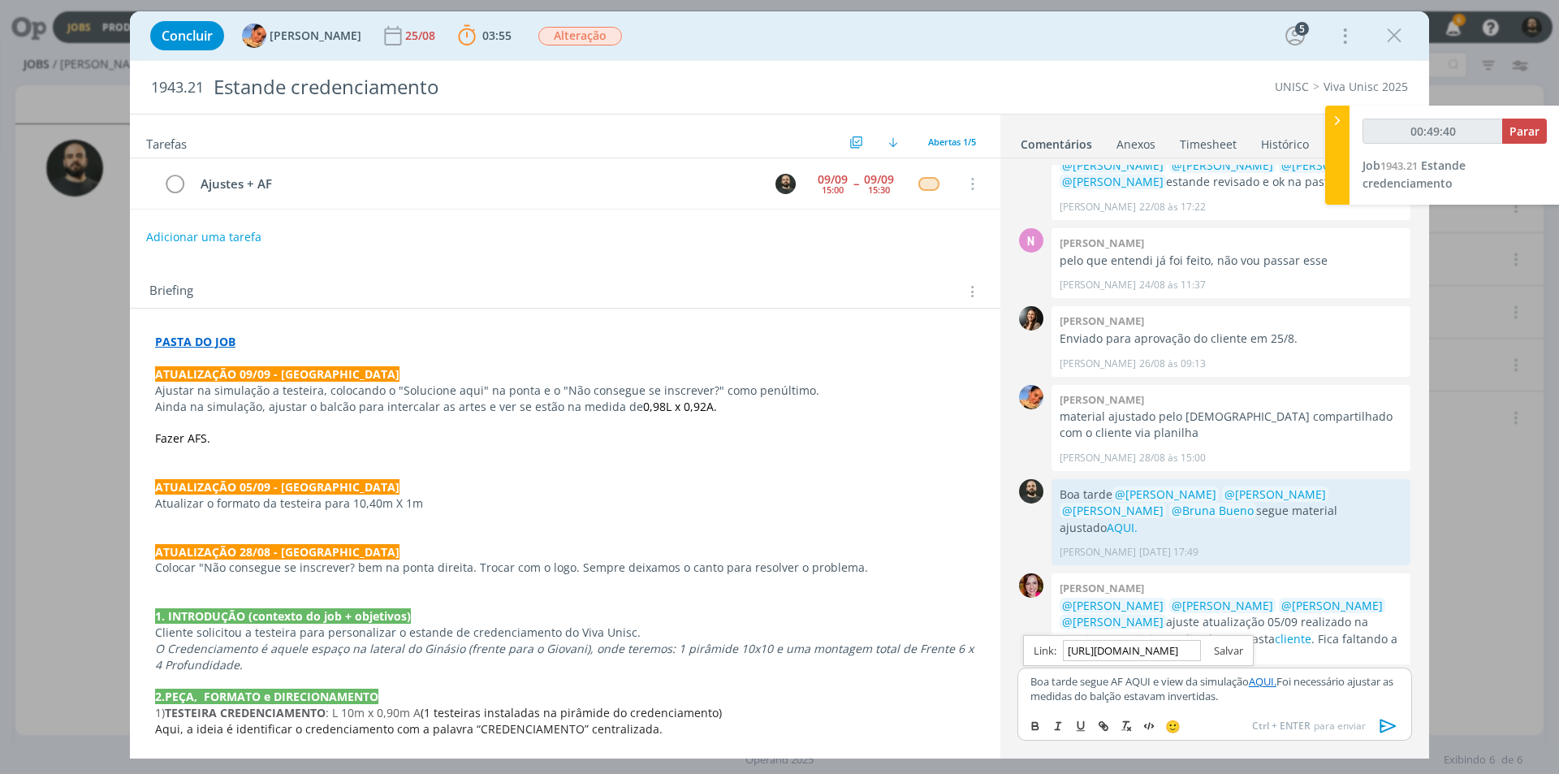
type input "https://sobeae.sharepoint.com/:f:/s/SOBEAE/Ev8ngavolj5Hkjr4_GQhi7ABpyS1Cpp0ZDZE…"
click at [1226, 646] on link "dialog" at bounding box center [1222, 650] width 42 height 15
click at [1083, 680] on p "Boa tarde segue AF AQUI e view da simulação AQUI. Foi necessário ajustar as med…" at bounding box center [1215, 689] width 369 height 30
click at [1111, 697] on p "Boa tarde ﻿ @ Beatriz Luchese ﻿ ﻿ @ Luíza Santana ﻿ ﻿ @ Karoline Arend ﻿ ﻿ @ Br…" at bounding box center [1215, 681] width 369 height 45
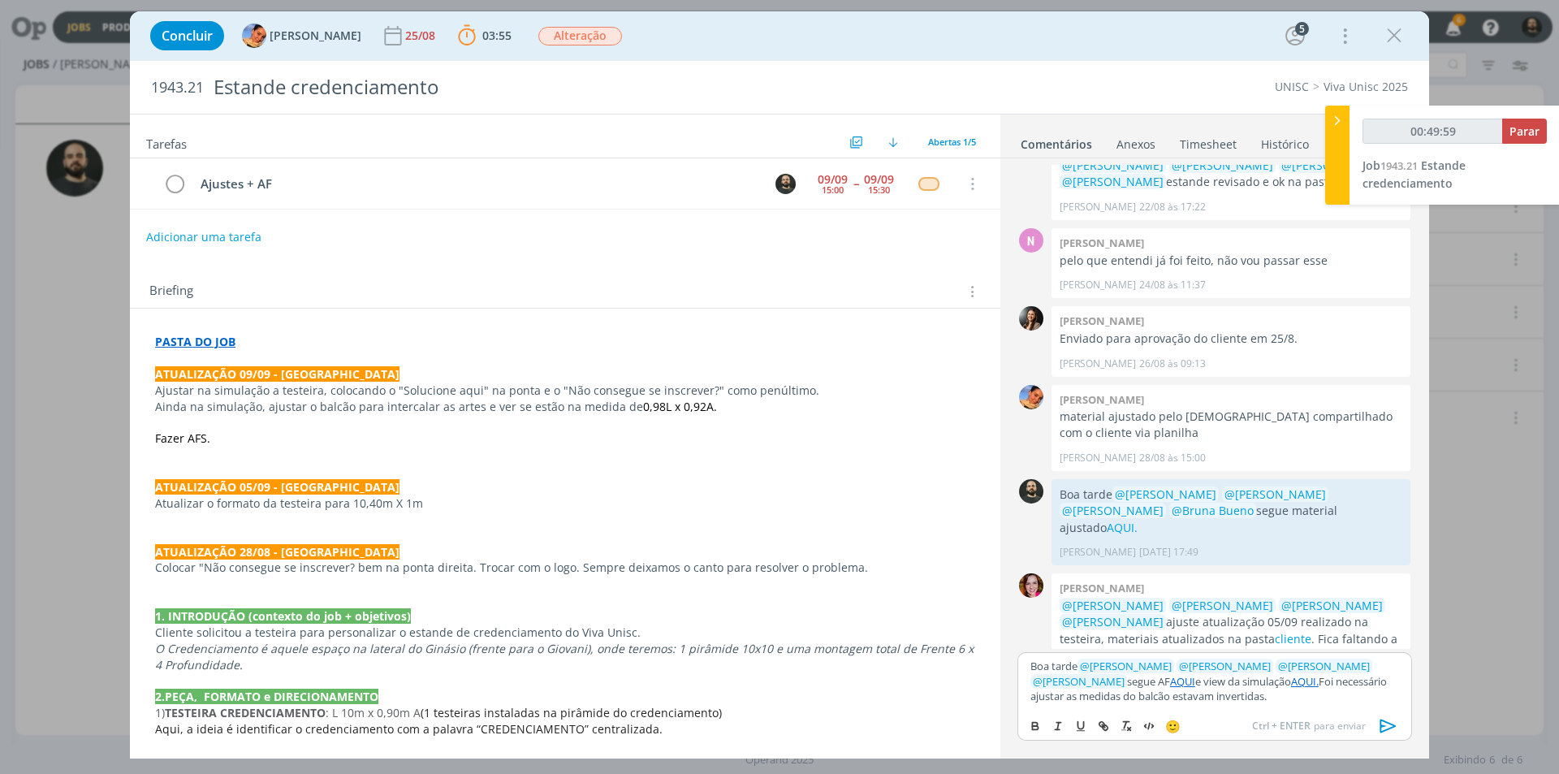
click at [1122, 695] on p "Boa tarde ﻿ @ Beatriz Luchese ﻿ ﻿ @ Luíza Santana ﻿ ﻿ @ Karoline Arend ﻿ ﻿ @ Br…" at bounding box center [1215, 681] width 369 height 45
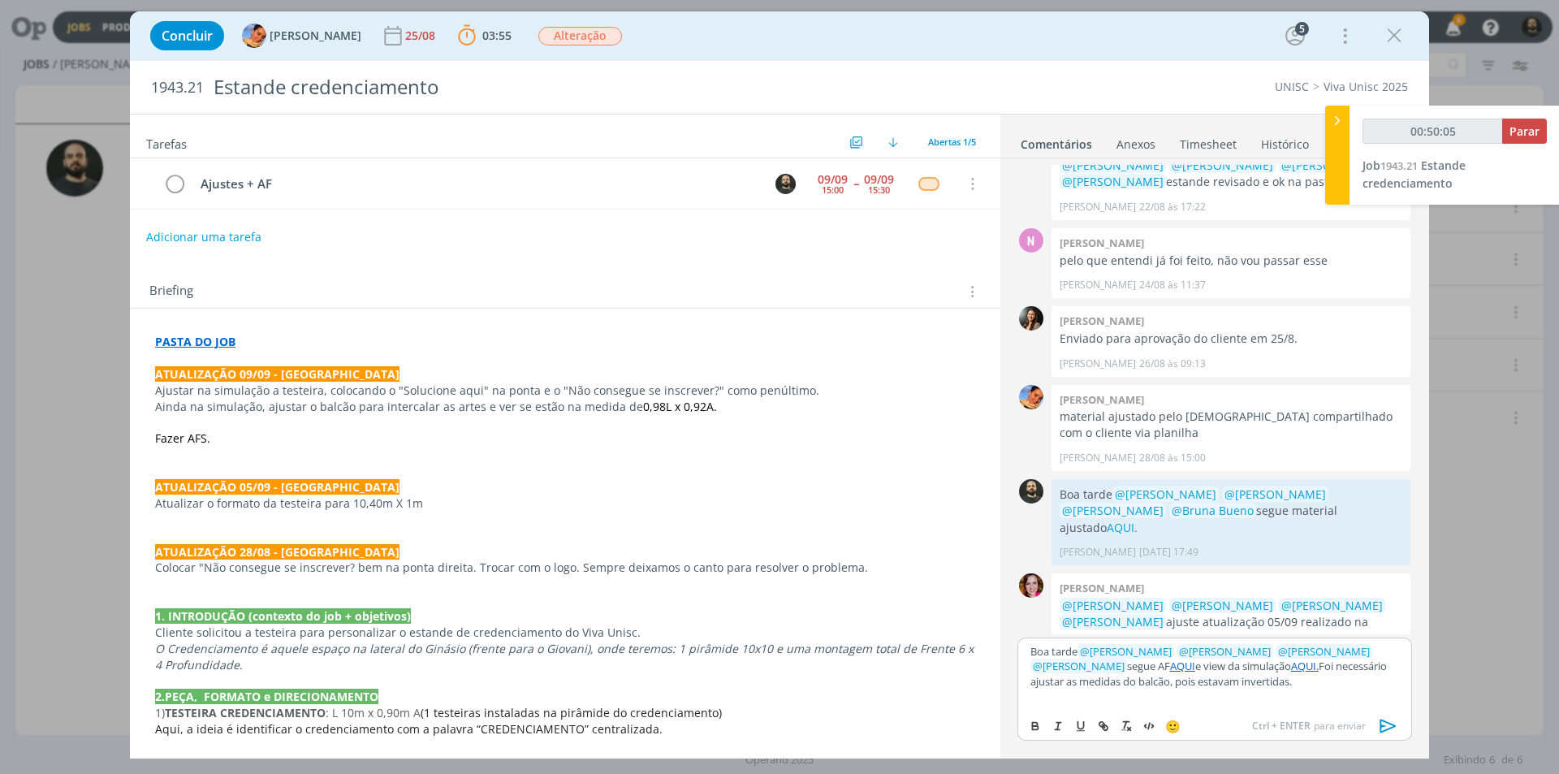
click at [1379, 720] on icon "dialog" at bounding box center [1389, 726] width 24 height 24
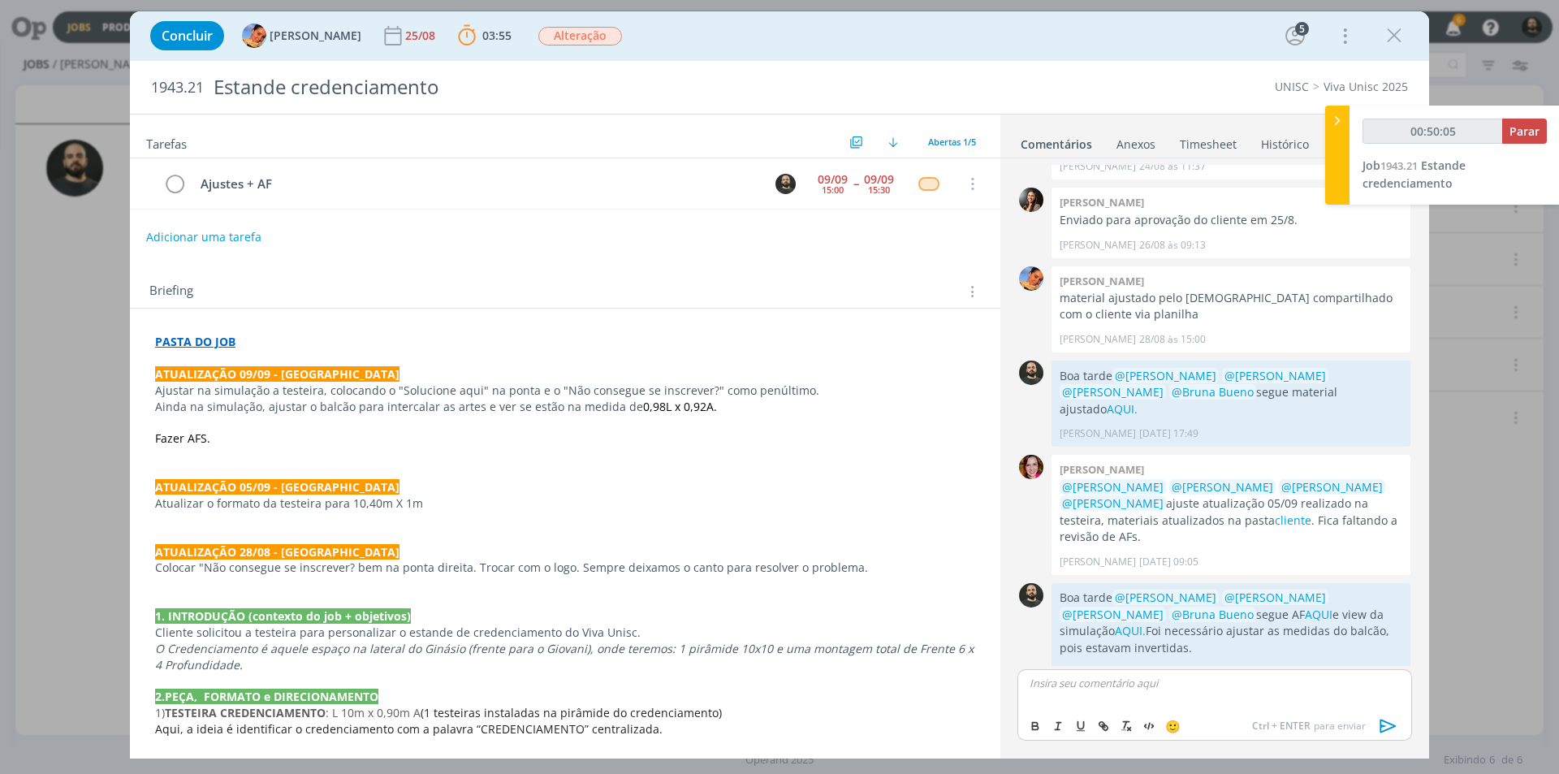
scroll to position [439, 0]
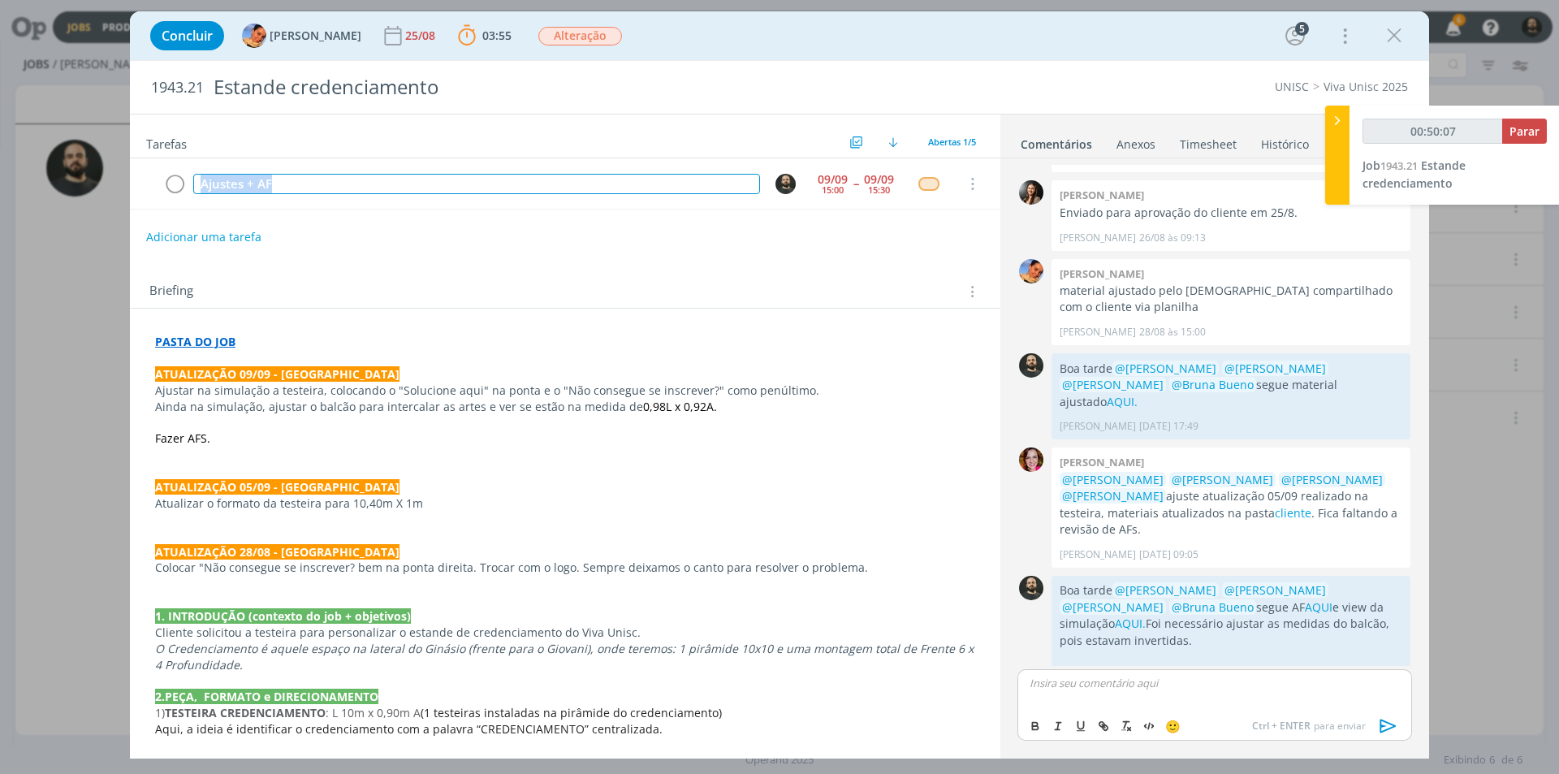
drag, startPoint x: 288, startPoint y: 185, endPoint x: 116, endPoint y: 166, distance: 172.4
click at [116, 166] on div "Concluir Luíza Santana 25/08 03:55 Parar Apontar Data * 09/09/2025 Horas * 00:0…" at bounding box center [779, 387] width 1559 height 774
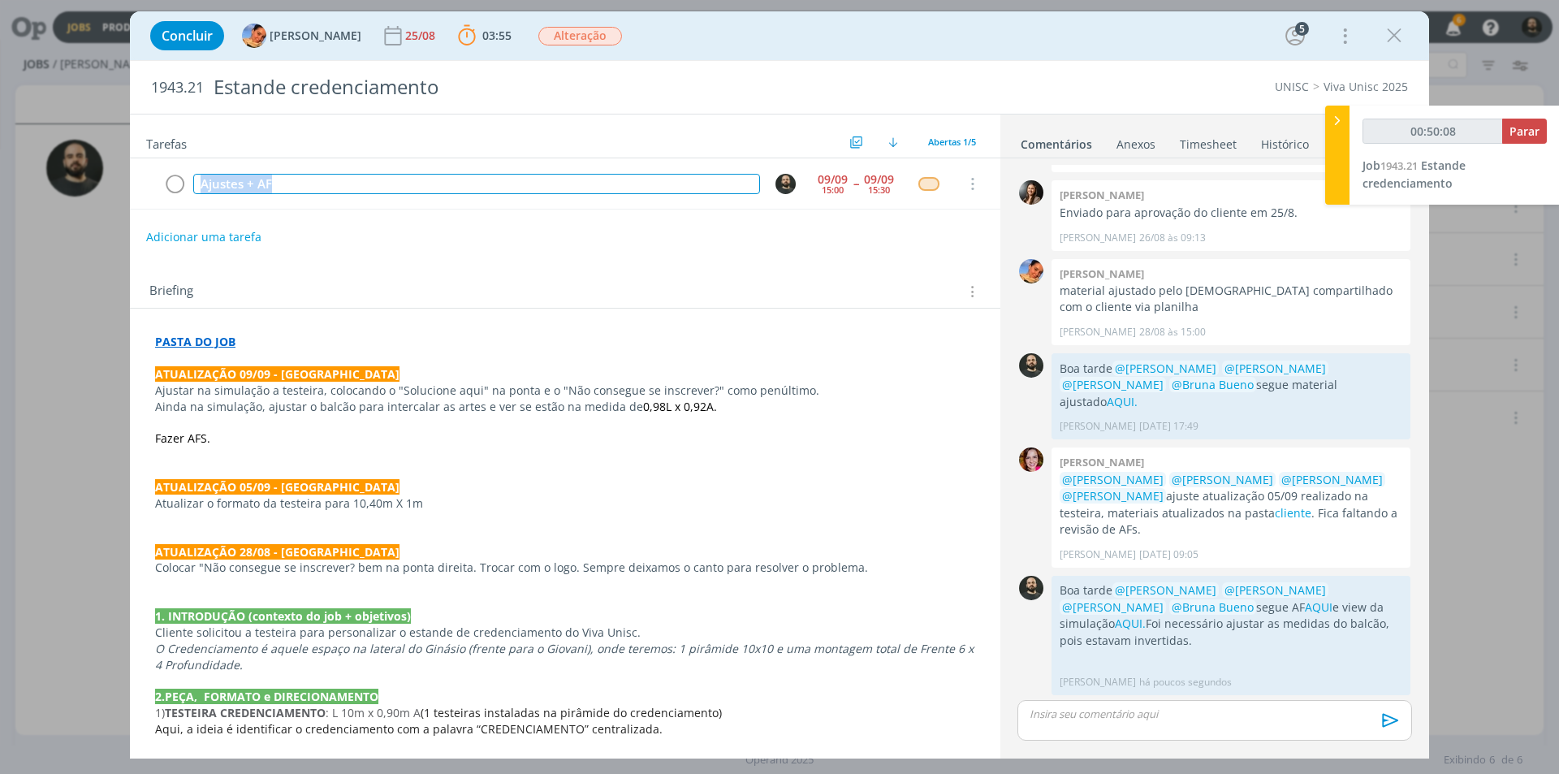
scroll to position [408, 0]
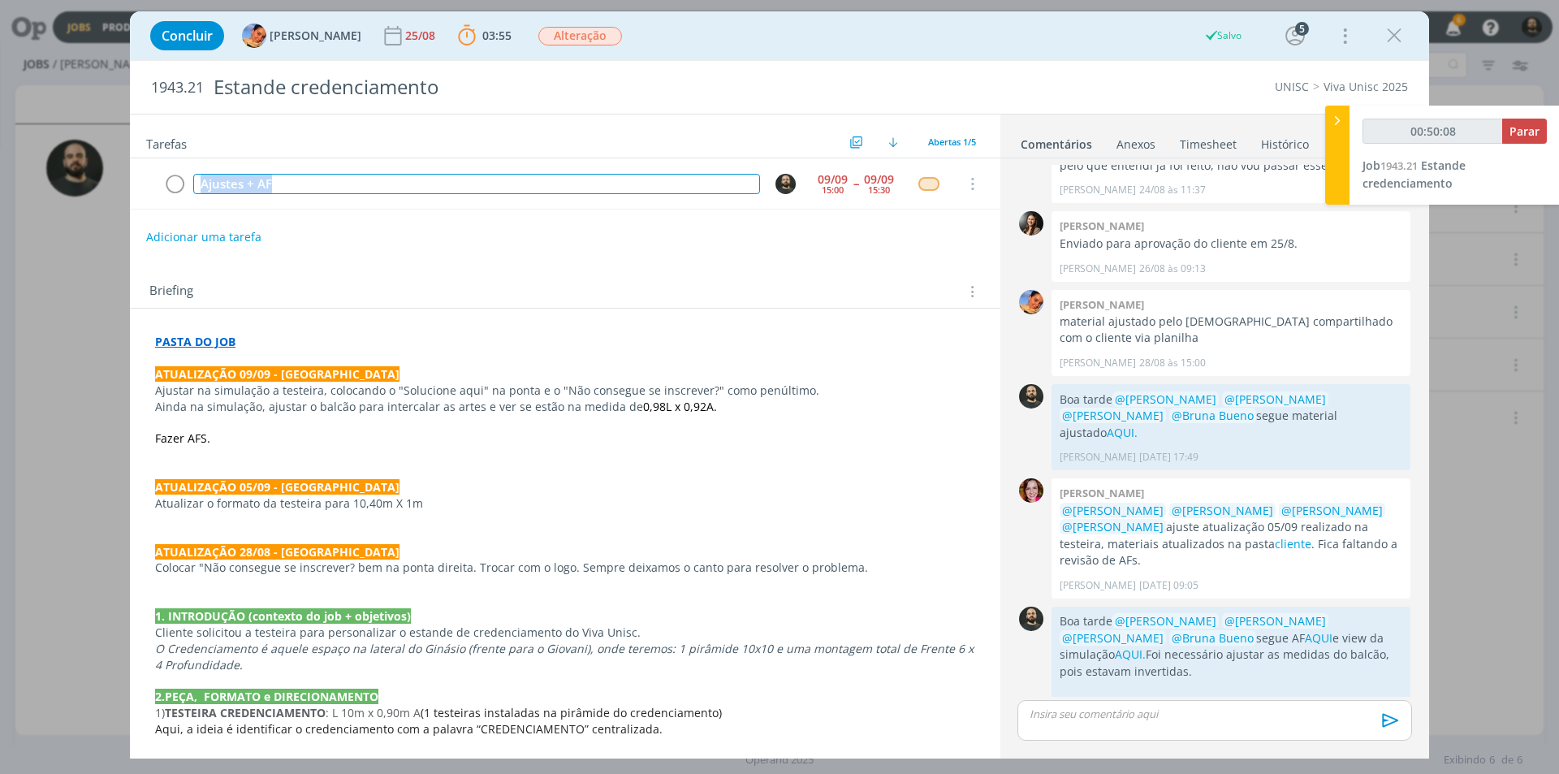
copy div "Ajustes + AF"
type input "00:50:09"
click at [1511, 136] on span "Parar" at bounding box center [1525, 130] width 30 height 15
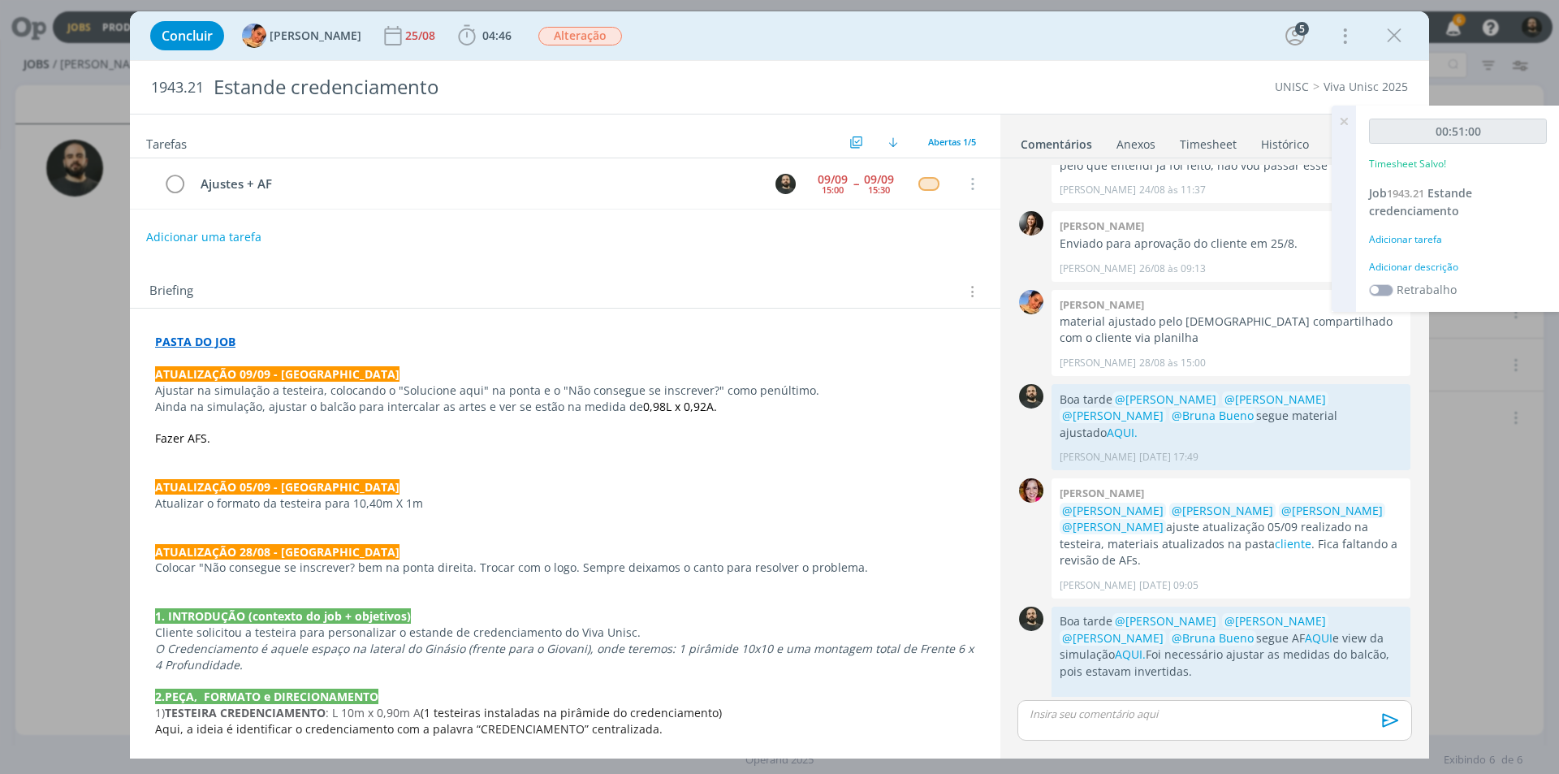
click at [1450, 266] on div "Adicionar descrição" at bounding box center [1458, 267] width 178 height 15
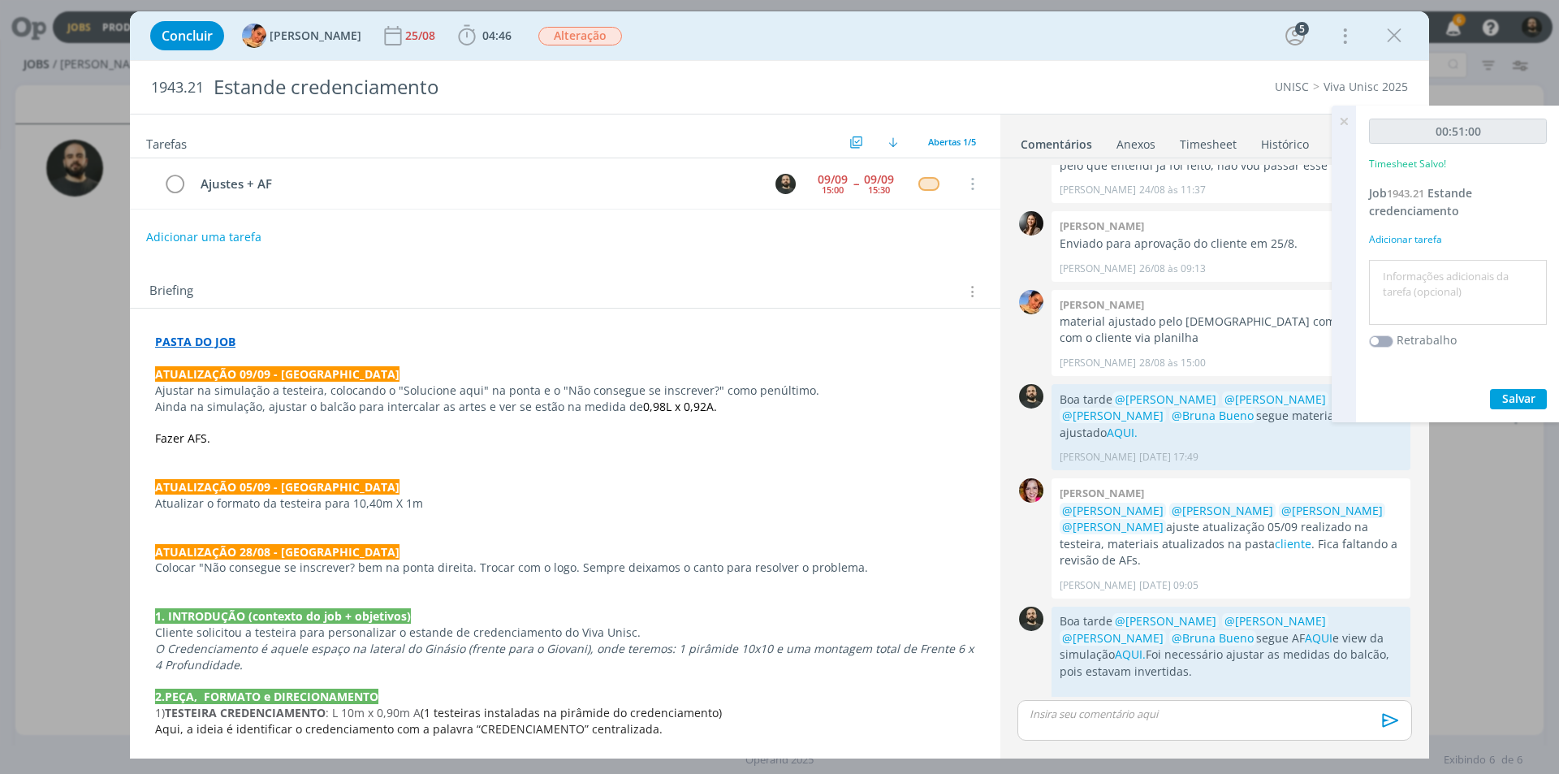
click at [1459, 283] on textarea at bounding box center [1458, 293] width 170 height 58
paste textarea "Ajustes + AF"
type textarea "Ajustes + AF"
click at [1506, 399] on span "Salvar" at bounding box center [1519, 398] width 33 height 15
click at [1342, 123] on icon at bounding box center [1344, 122] width 29 height 32
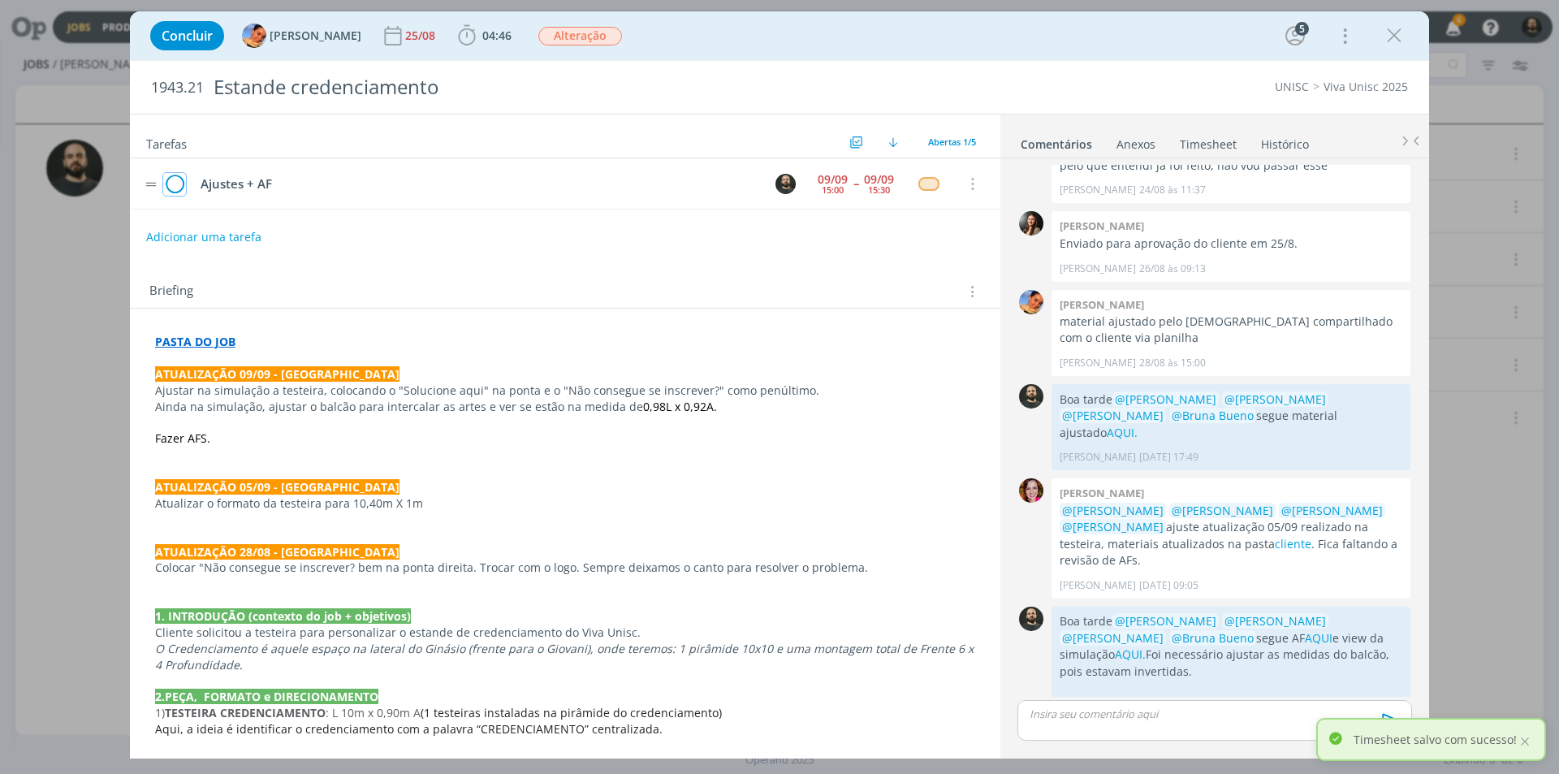
click at [174, 186] on icon "dialog" at bounding box center [174, 184] width 23 height 24
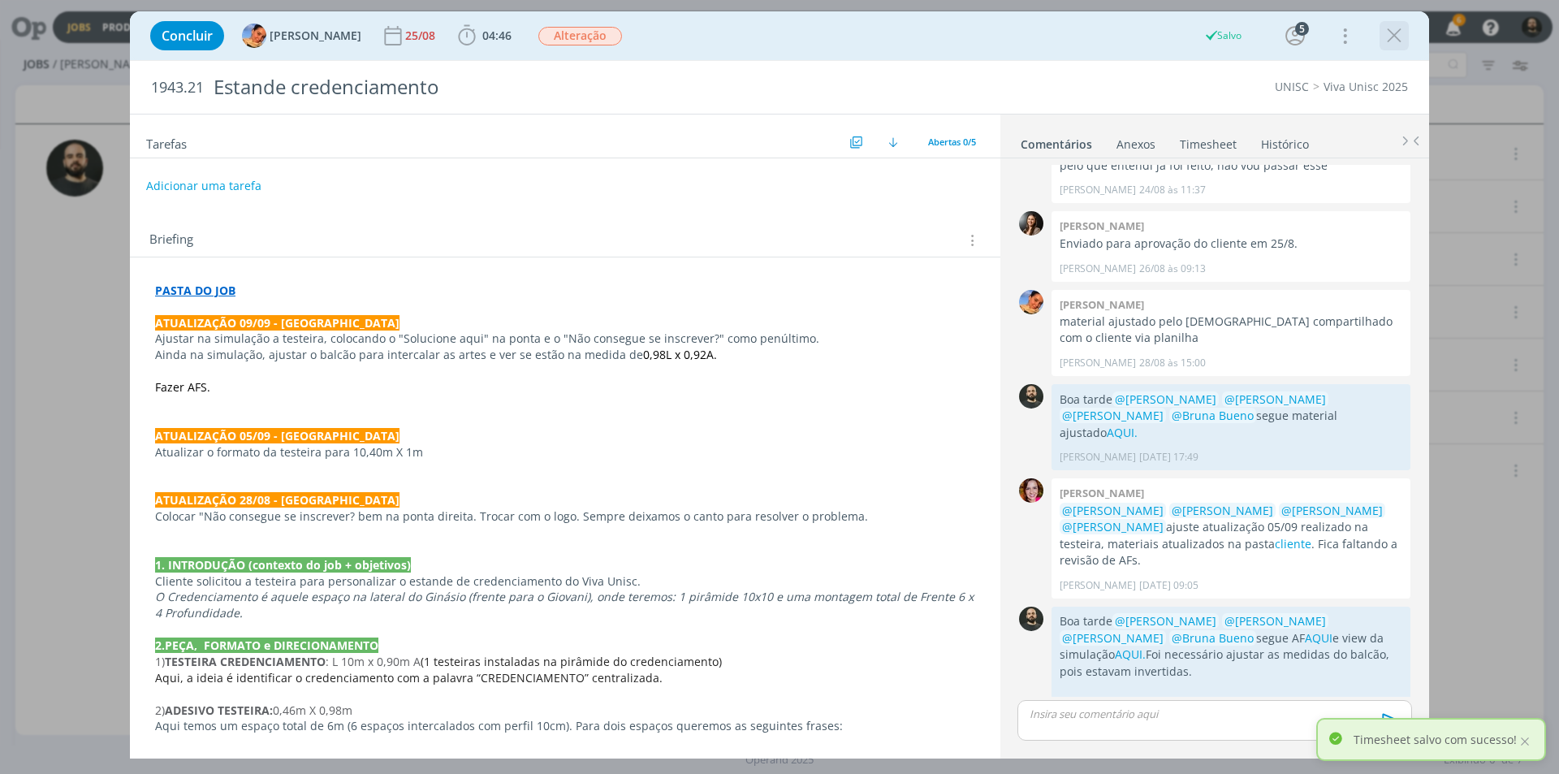
click at [1396, 40] on icon "dialog" at bounding box center [1394, 36] width 24 height 24
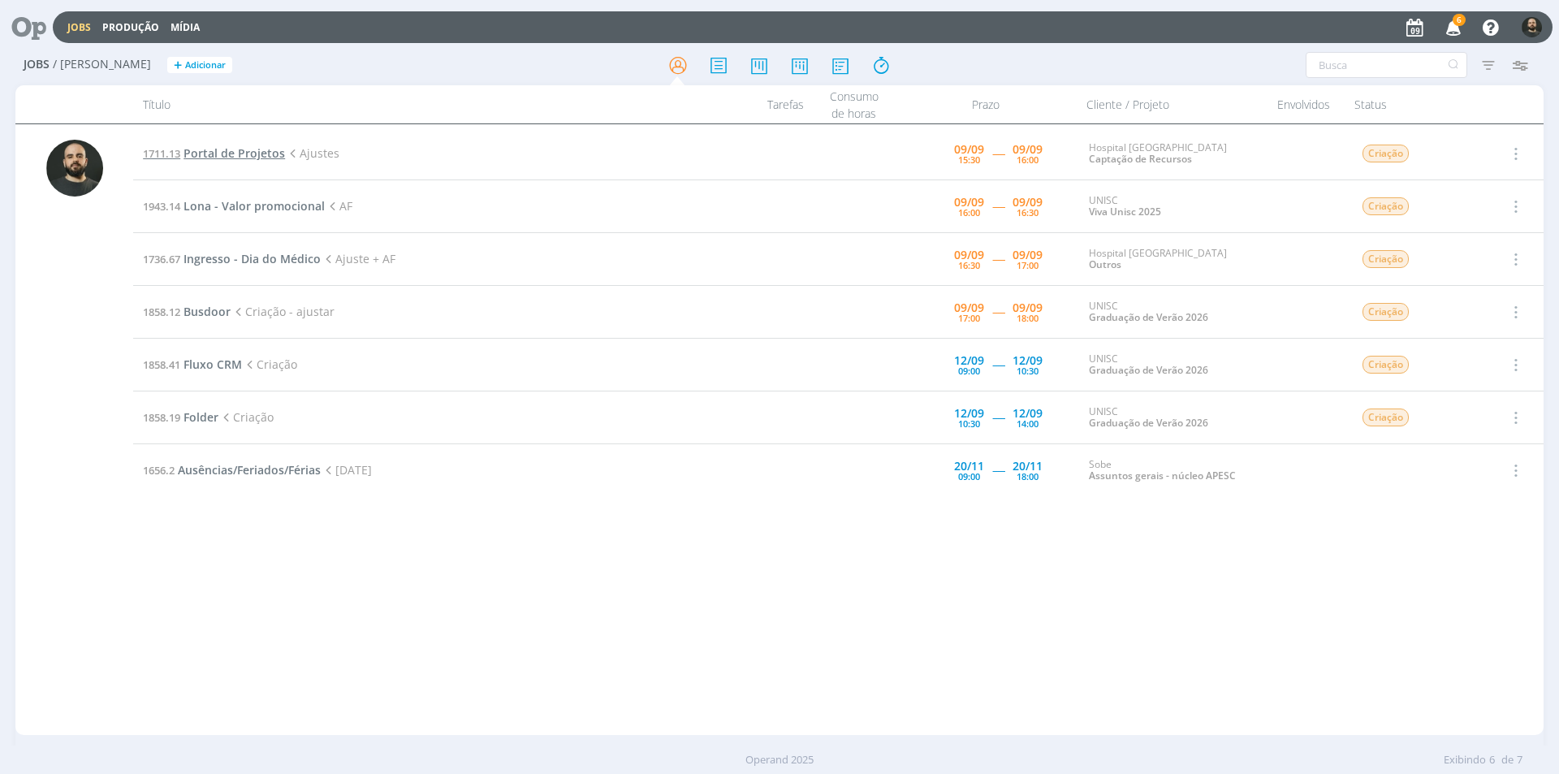
click at [227, 153] on span "Portal de Projetos" at bounding box center [235, 152] width 102 height 15
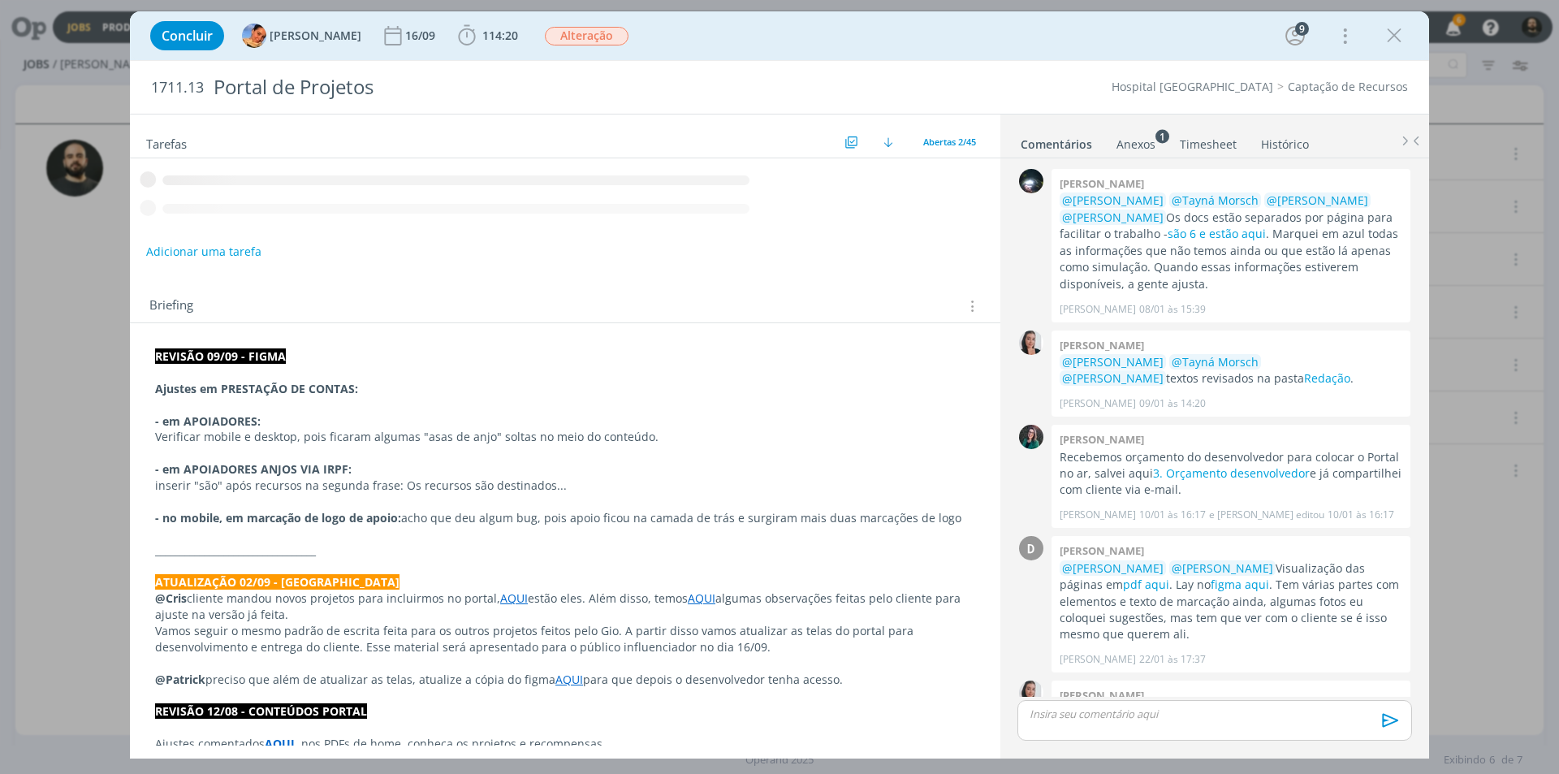
scroll to position [2258, 0]
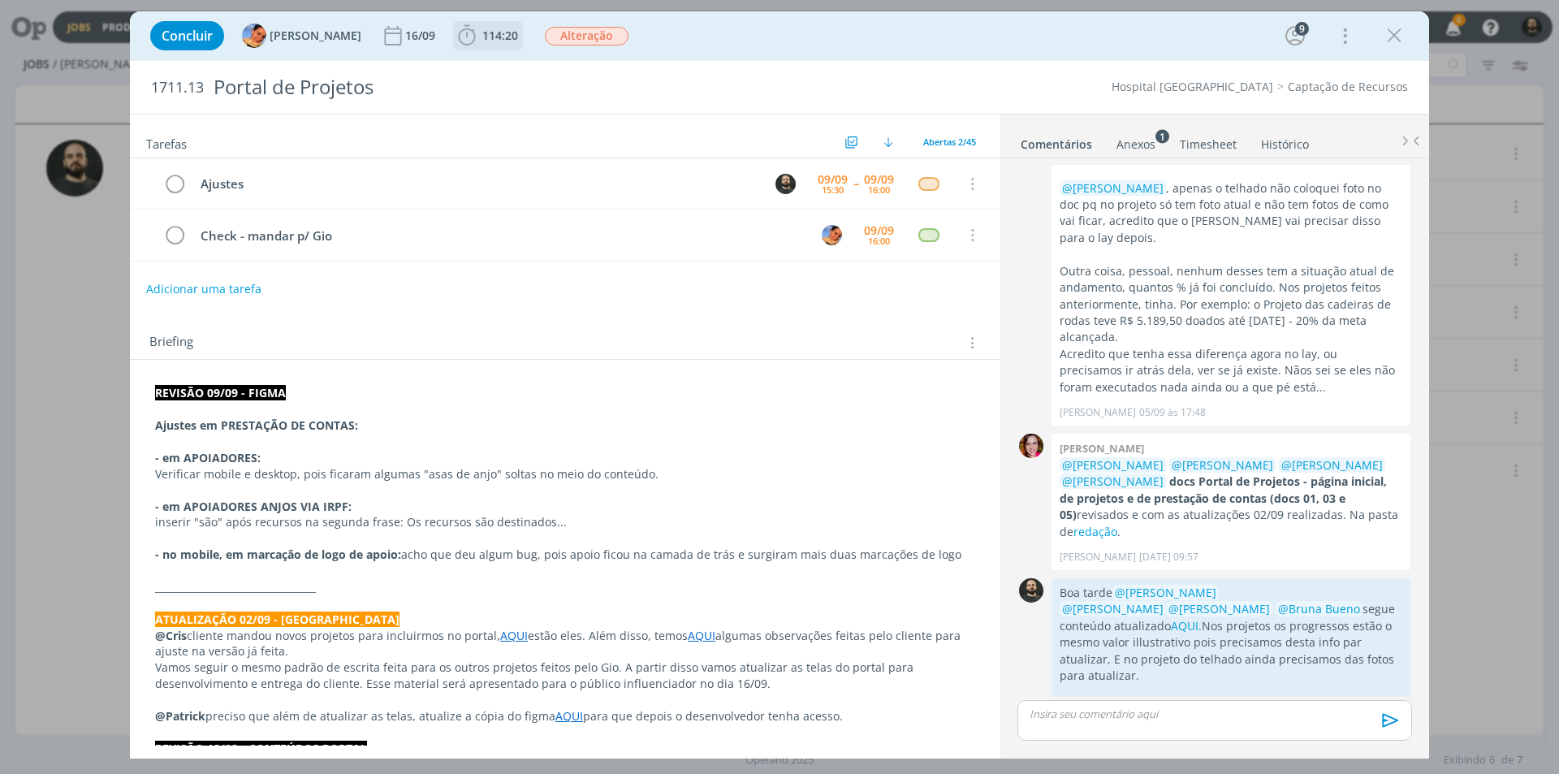
click at [455, 38] on icon "dialog" at bounding box center [467, 36] width 24 height 24
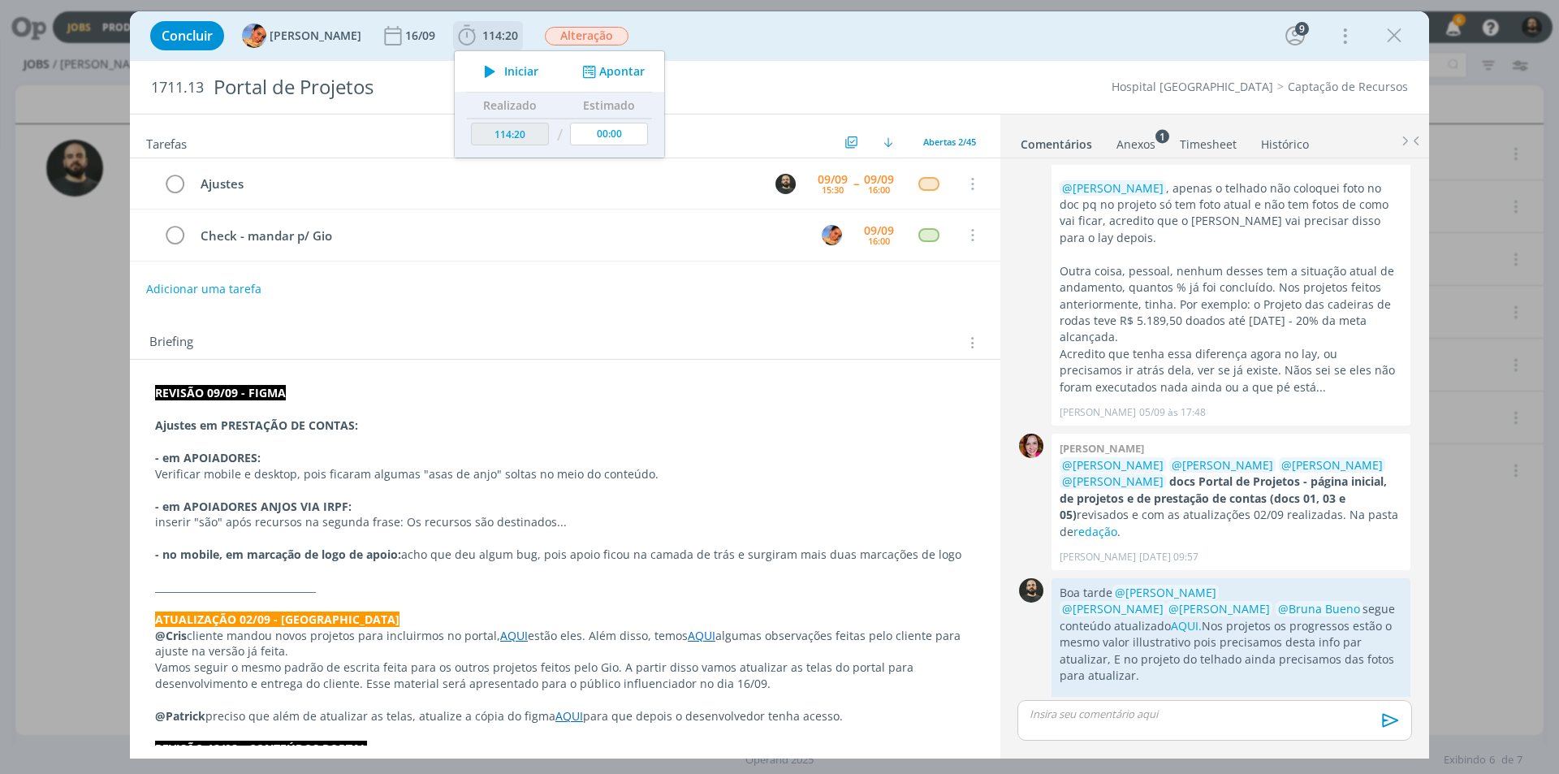
click at [476, 69] on icon "dialog" at bounding box center [490, 71] width 28 height 21
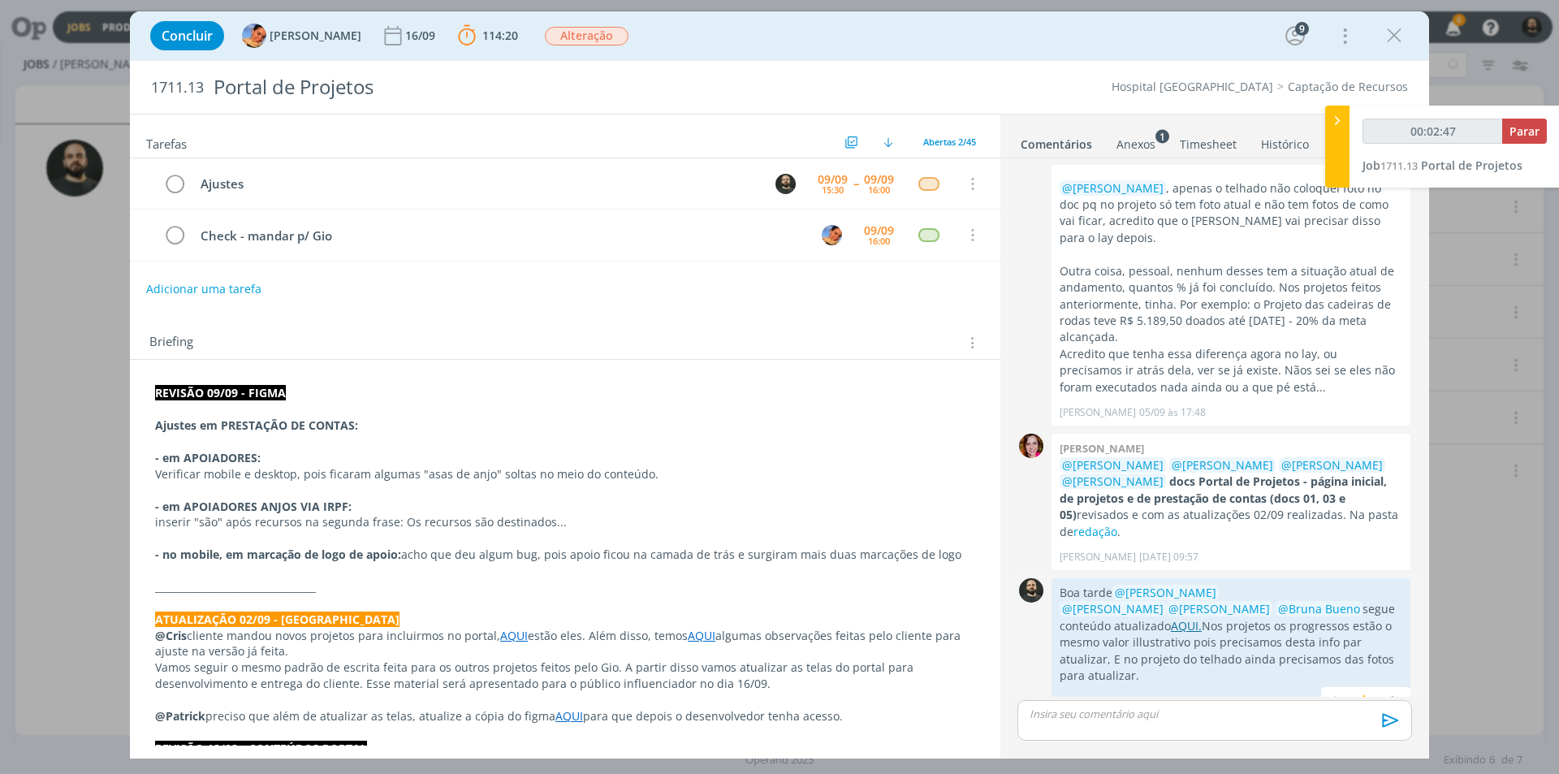
click at [1202, 618] on link "AQUI." at bounding box center [1186, 625] width 31 height 15
drag, startPoint x: 398, startPoint y: 521, endPoint x: 480, endPoint y: 520, distance: 82.0
click at [480, 520] on p "inserir "são" após recursos na segunda frase: Os recursos são destinados..." at bounding box center [565, 522] width 820 height 16
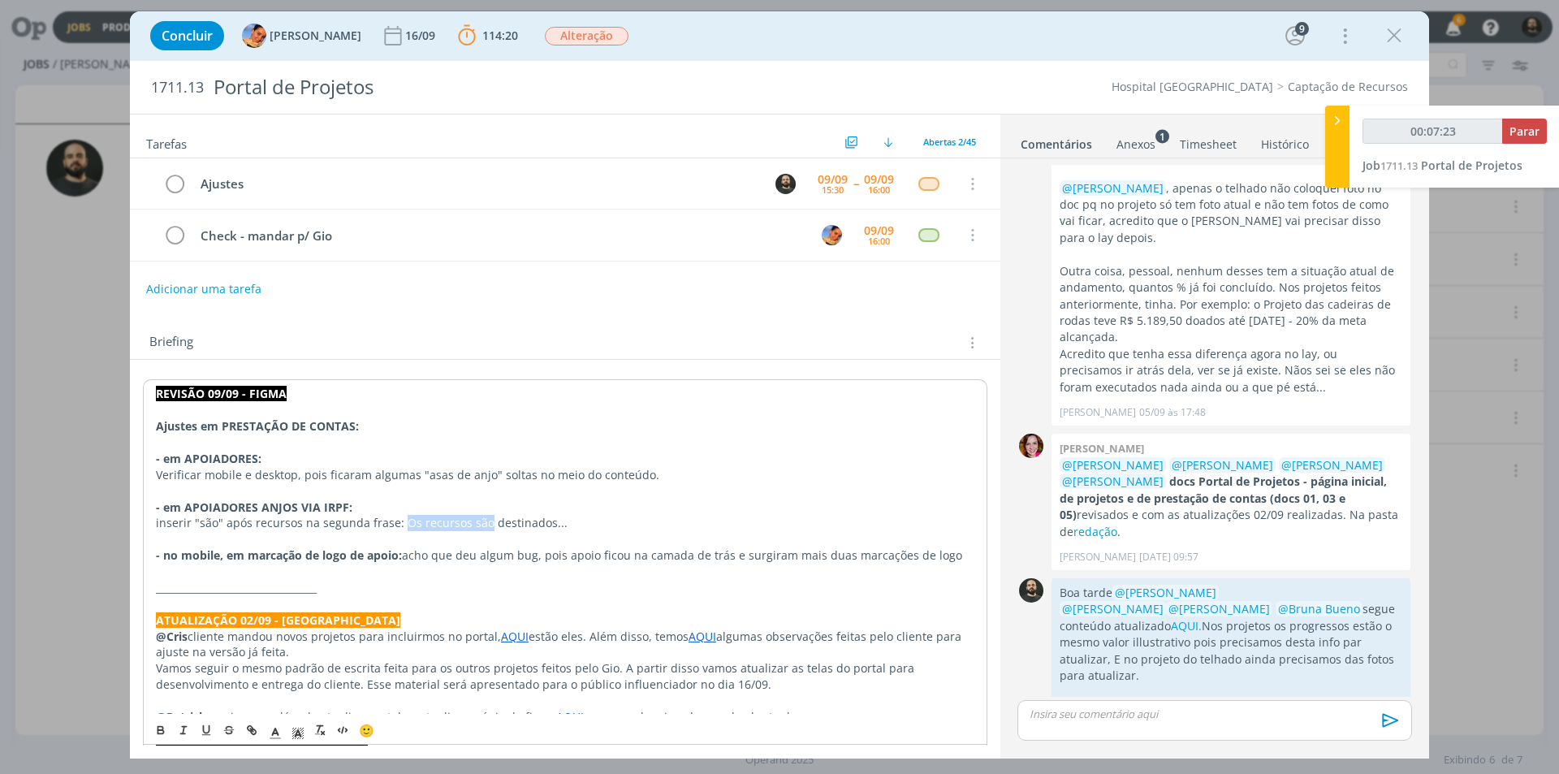
copy p "Os recursos são"
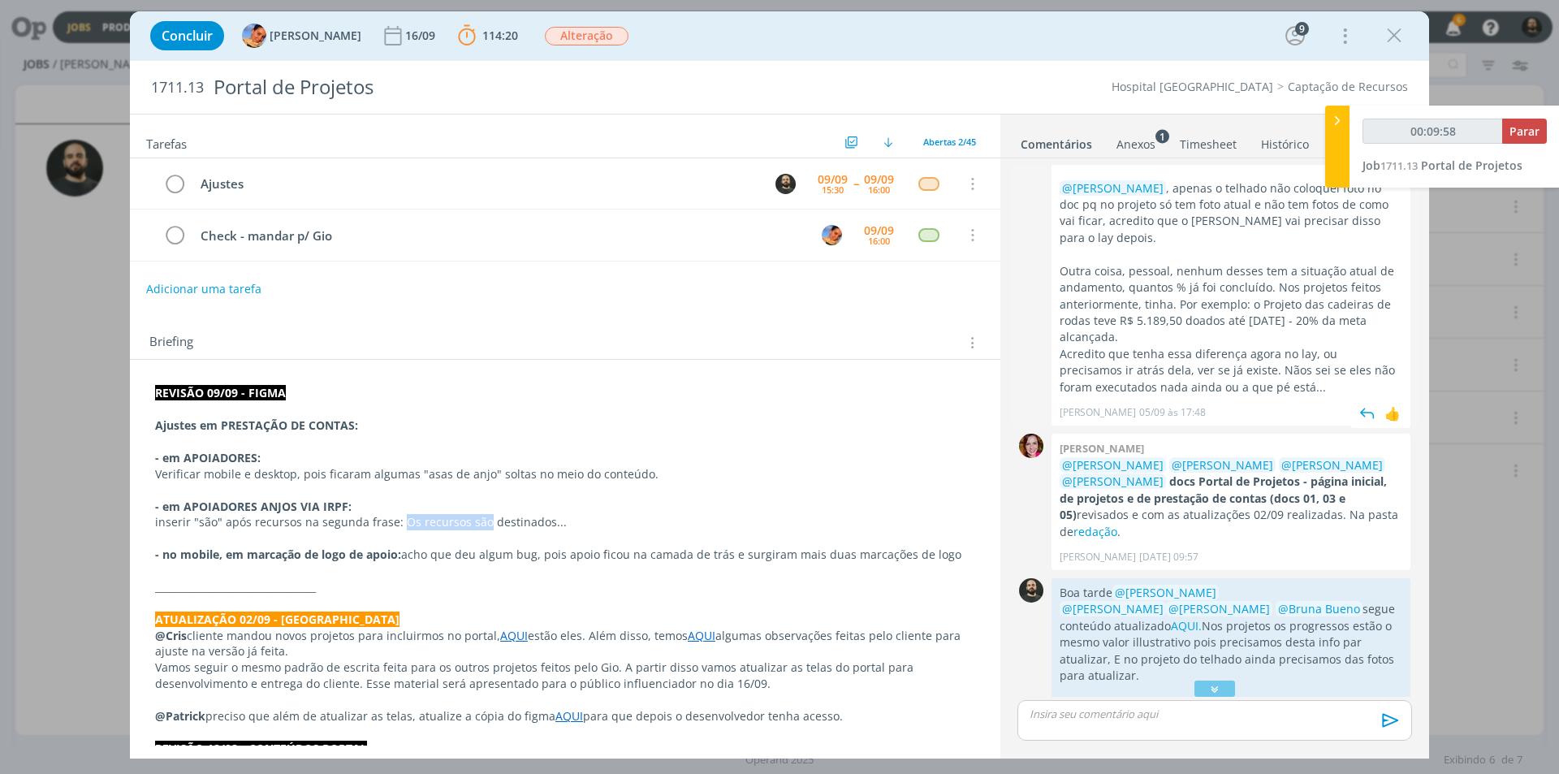
scroll to position [2014, 0]
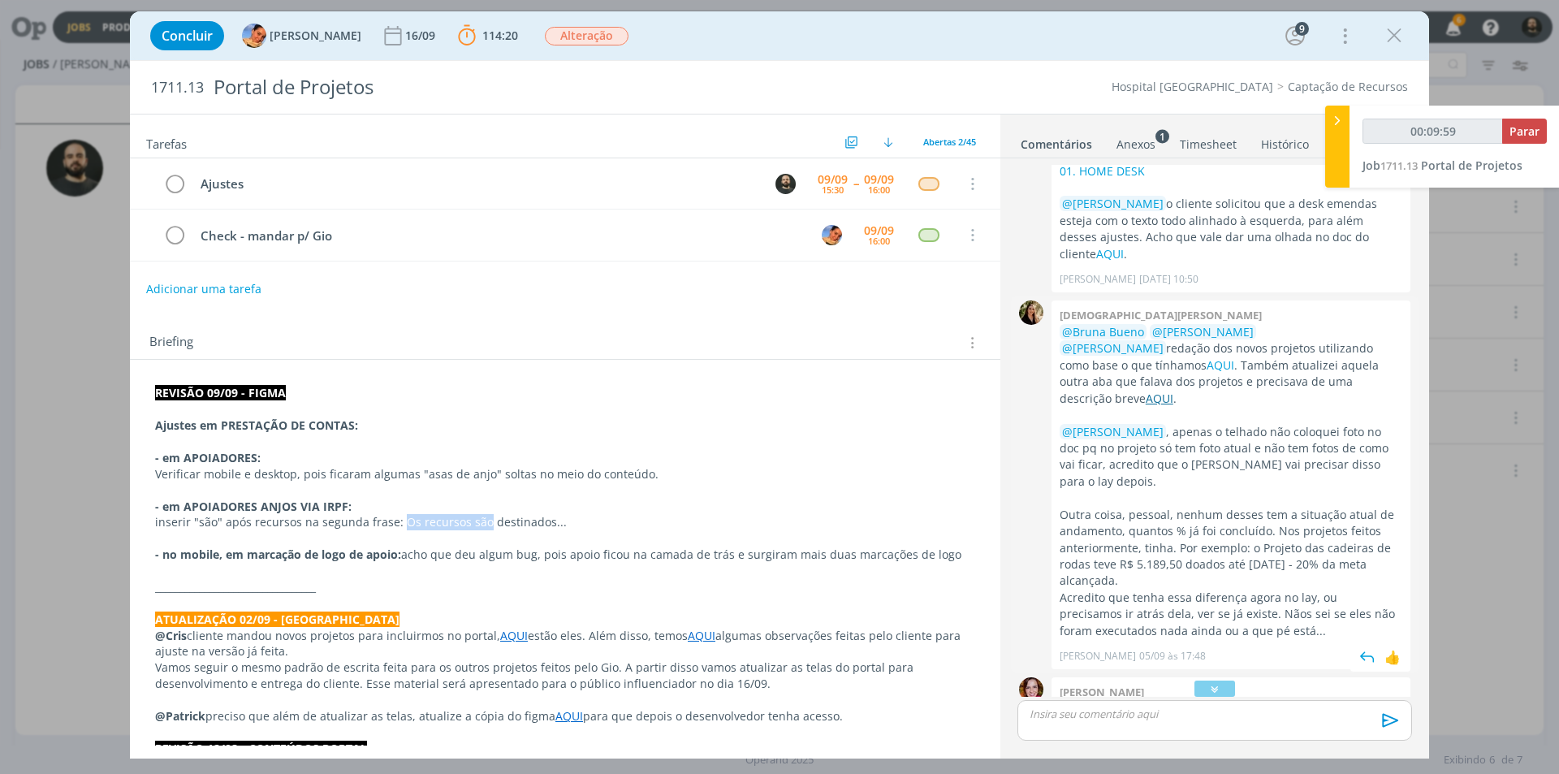
click at [1174, 391] on link "AQUI" at bounding box center [1160, 398] width 28 height 15
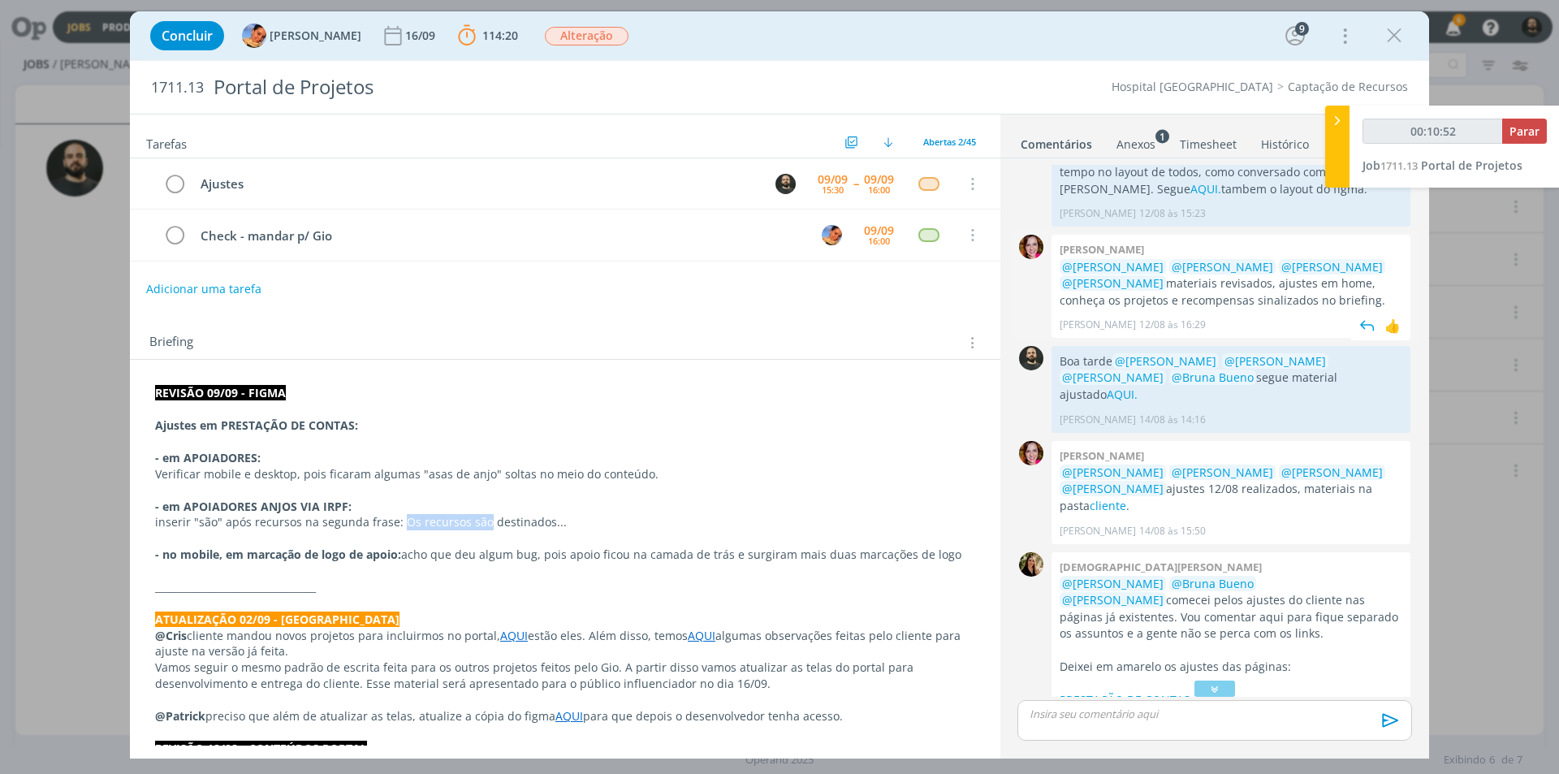
scroll to position [1202, 0]
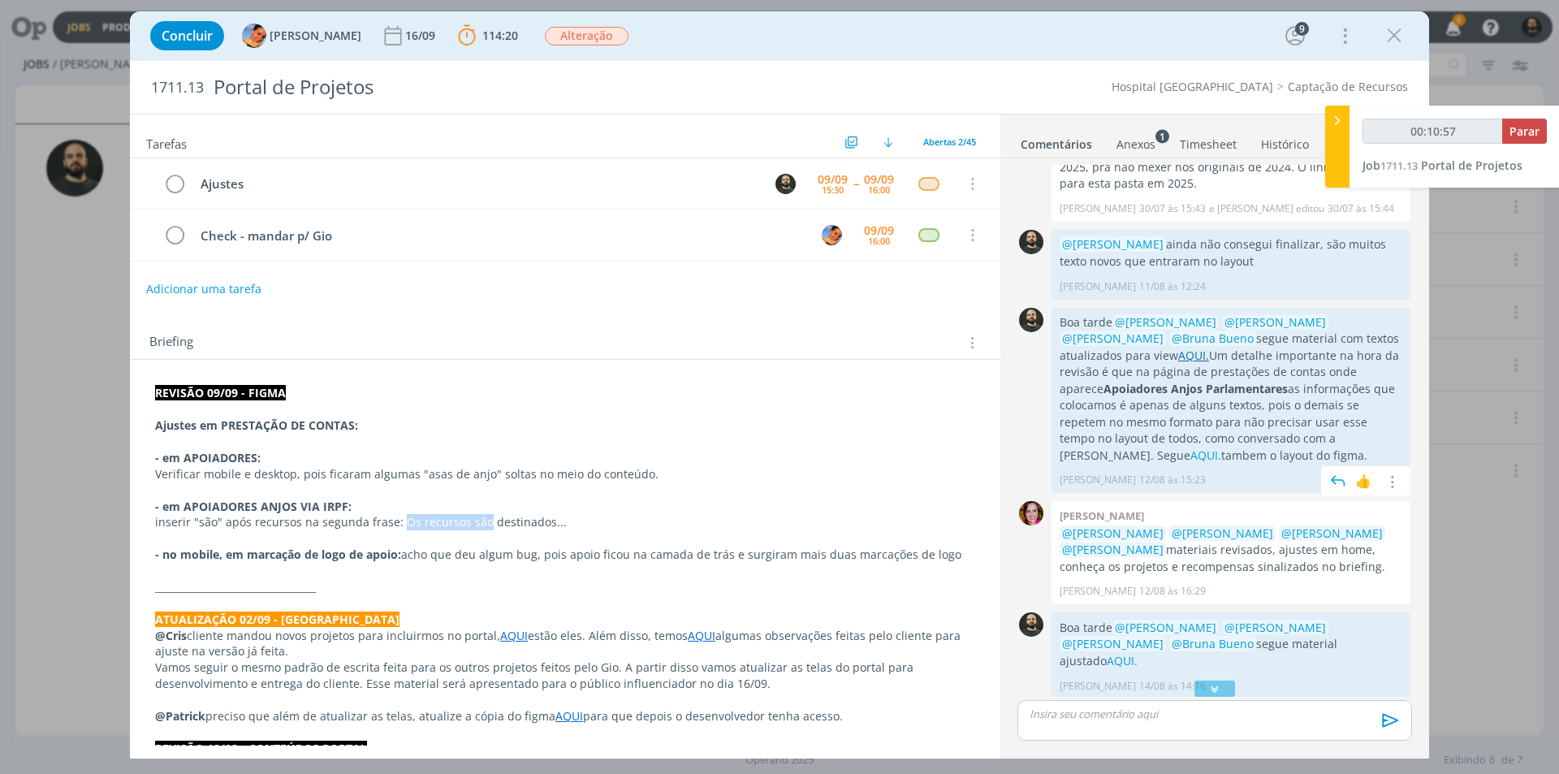
click at [1178, 348] on link "AQUI." at bounding box center [1193, 355] width 31 height 15
type input "00:12:08"
click at [1096, 719] on p "dialog" at bounding box center [1215, 714] width 369 height 15
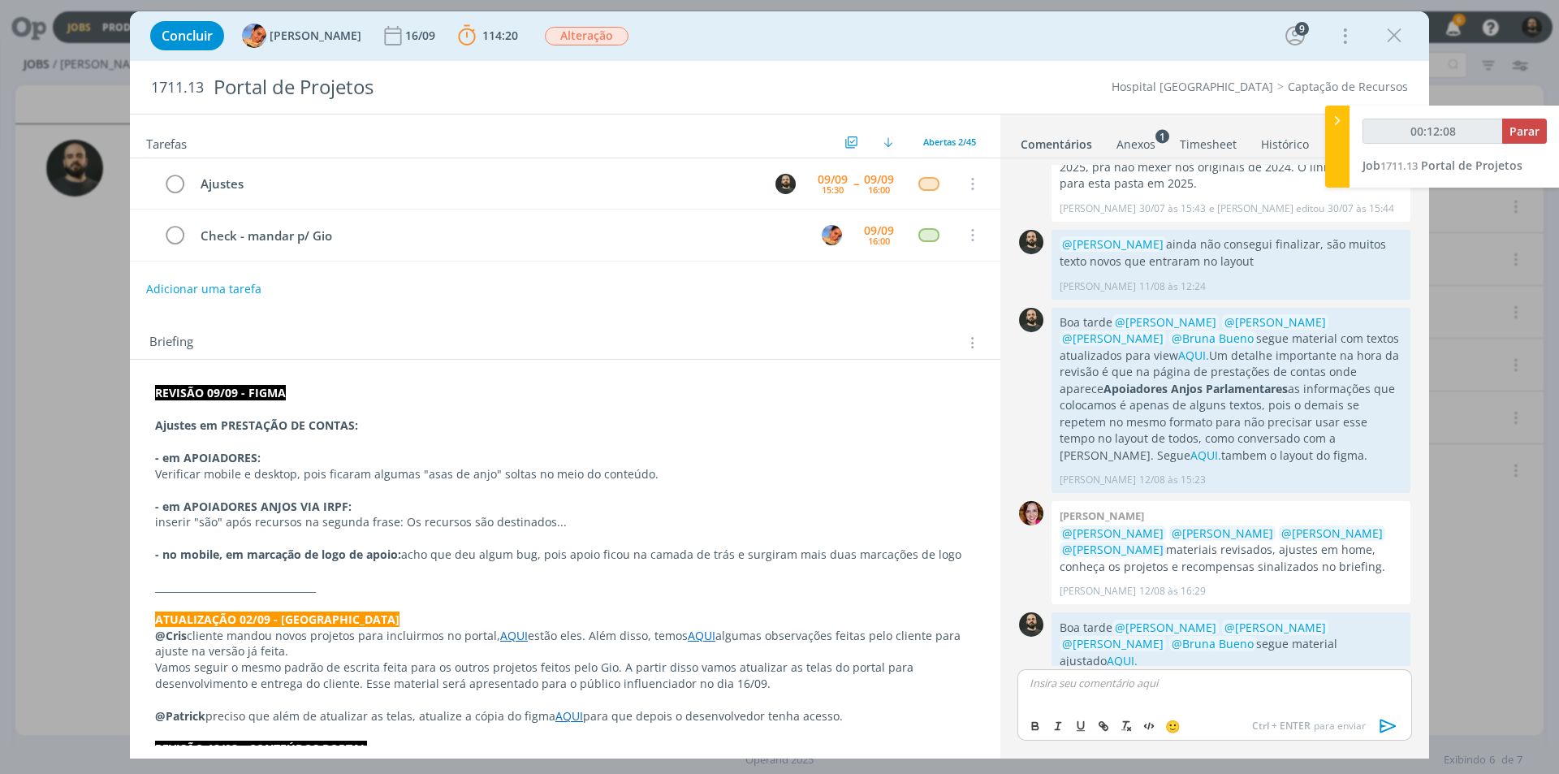
scroll to position [2289, 0]
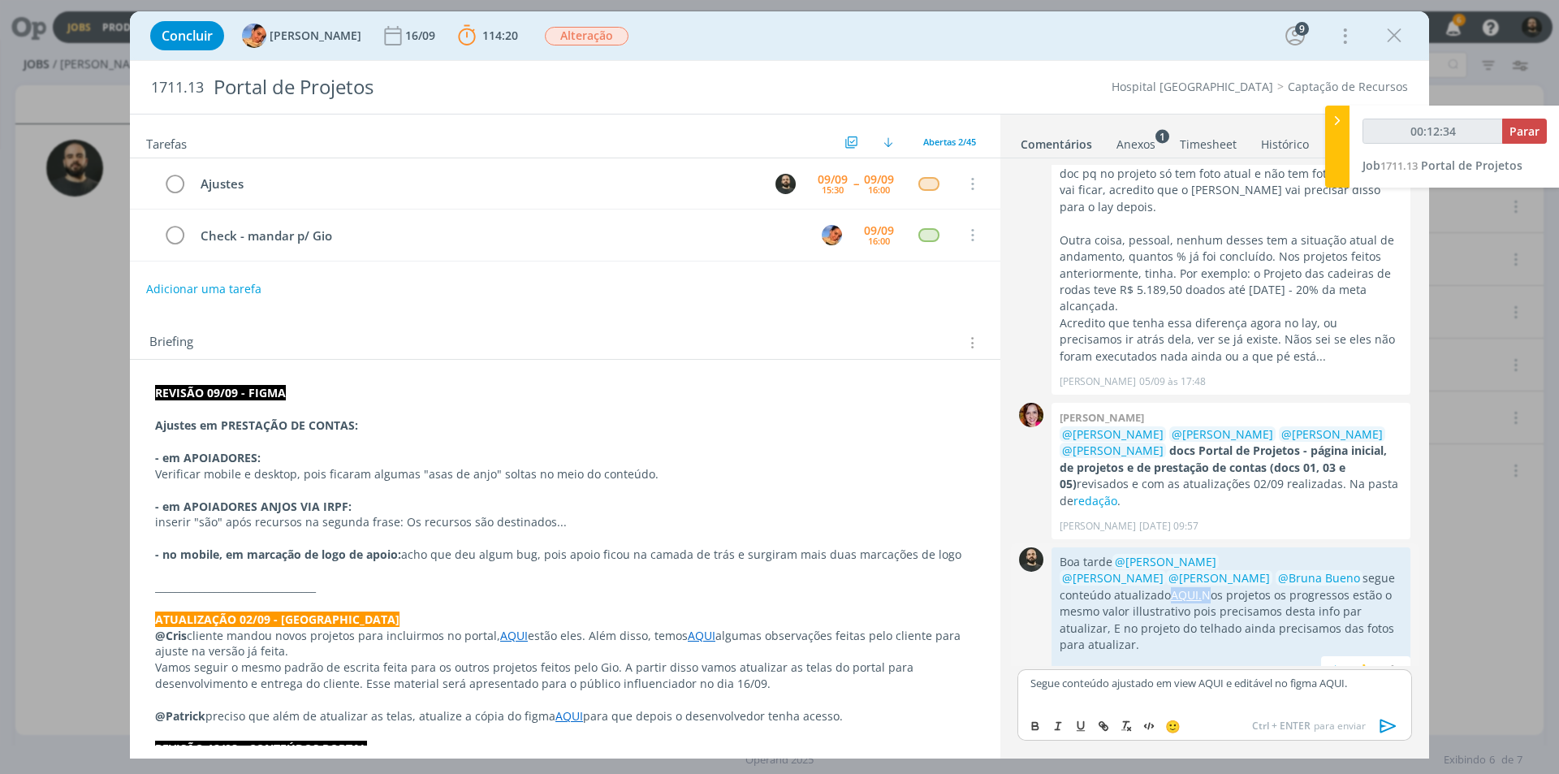
drag, startPoint x: 1363, startPoint y: 481, endPoint x: 1332, endPoint y: 476, distance: 31.2
click at [1332, 554] on p "Boa tarde @Beatriz Luchese @Luíza Santana @Karoline Arend @Bruna Bueno segue co…" at bounding box center [1231, 604] width 343 height 100
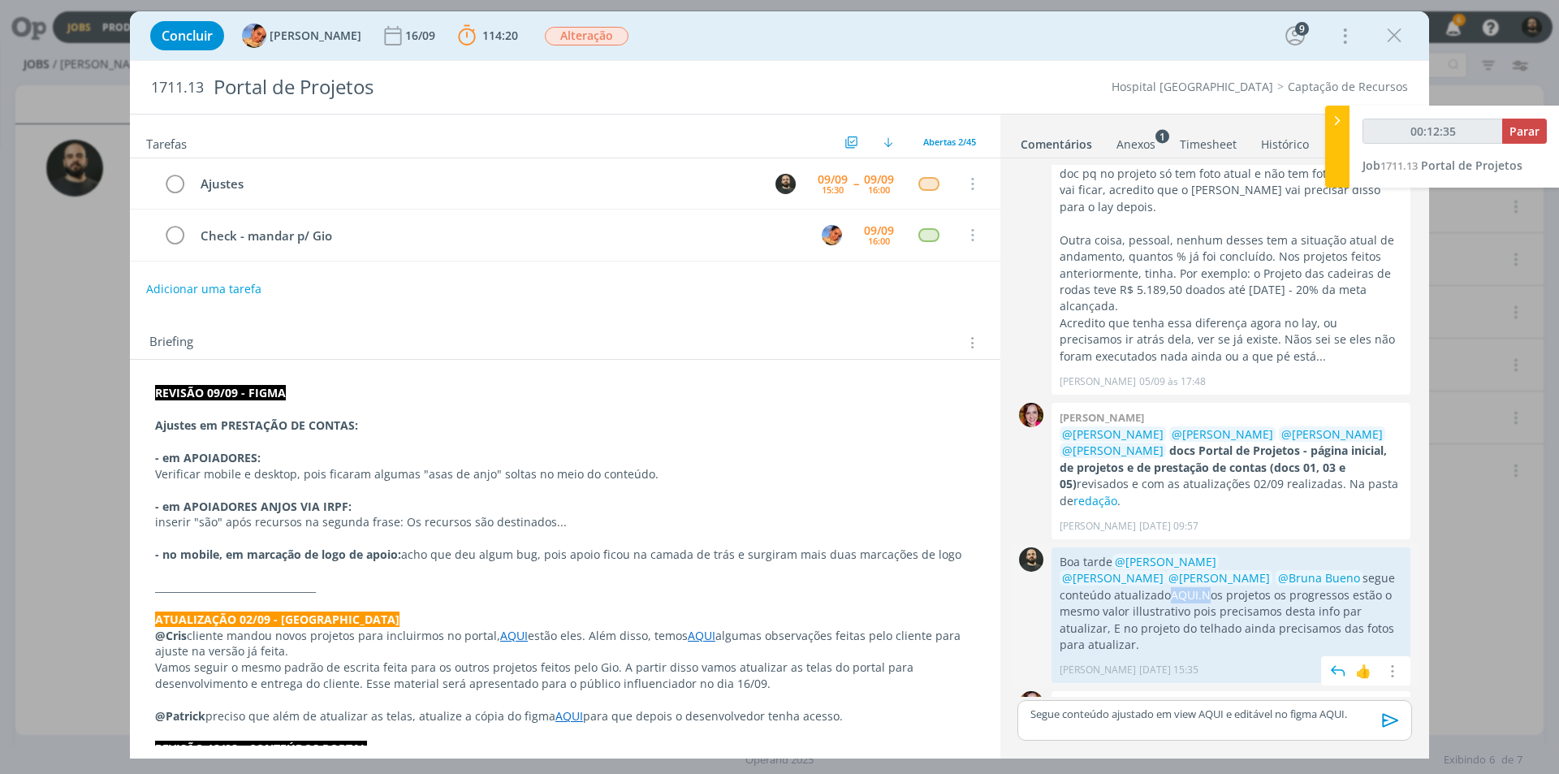
scroll to position [2258, 0]
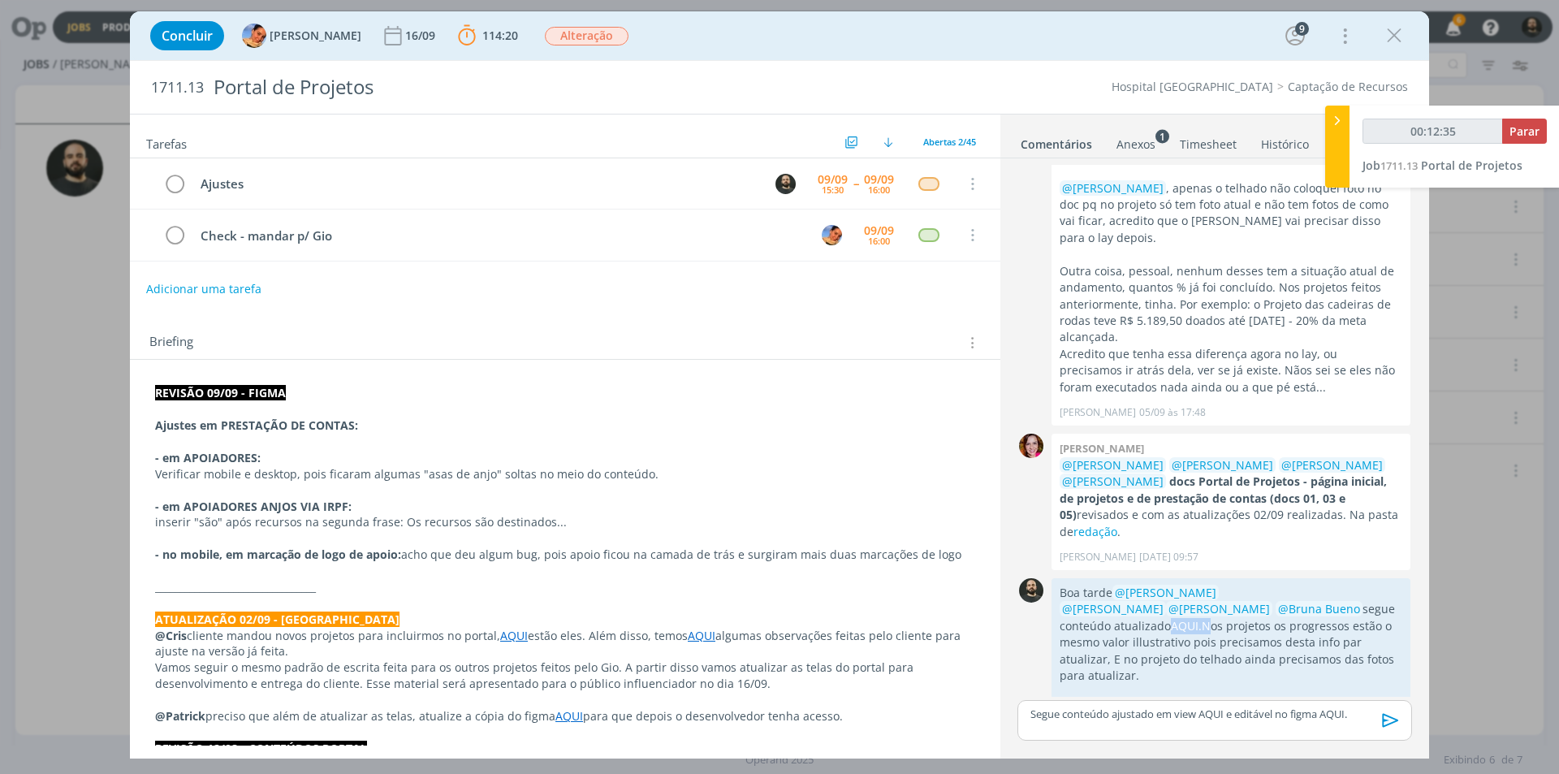
copy p "AQUI."
drag, startPoint x: 1334, startPoint y: 711, endPoint x: 1325, endPoint y: 711, distance: 9.0
click at [1325, 711] on p "Segue conteúdo ajustado em view AQUI e editável no figma AQUI." at bounding box center [1215, 714] width 369 height 15
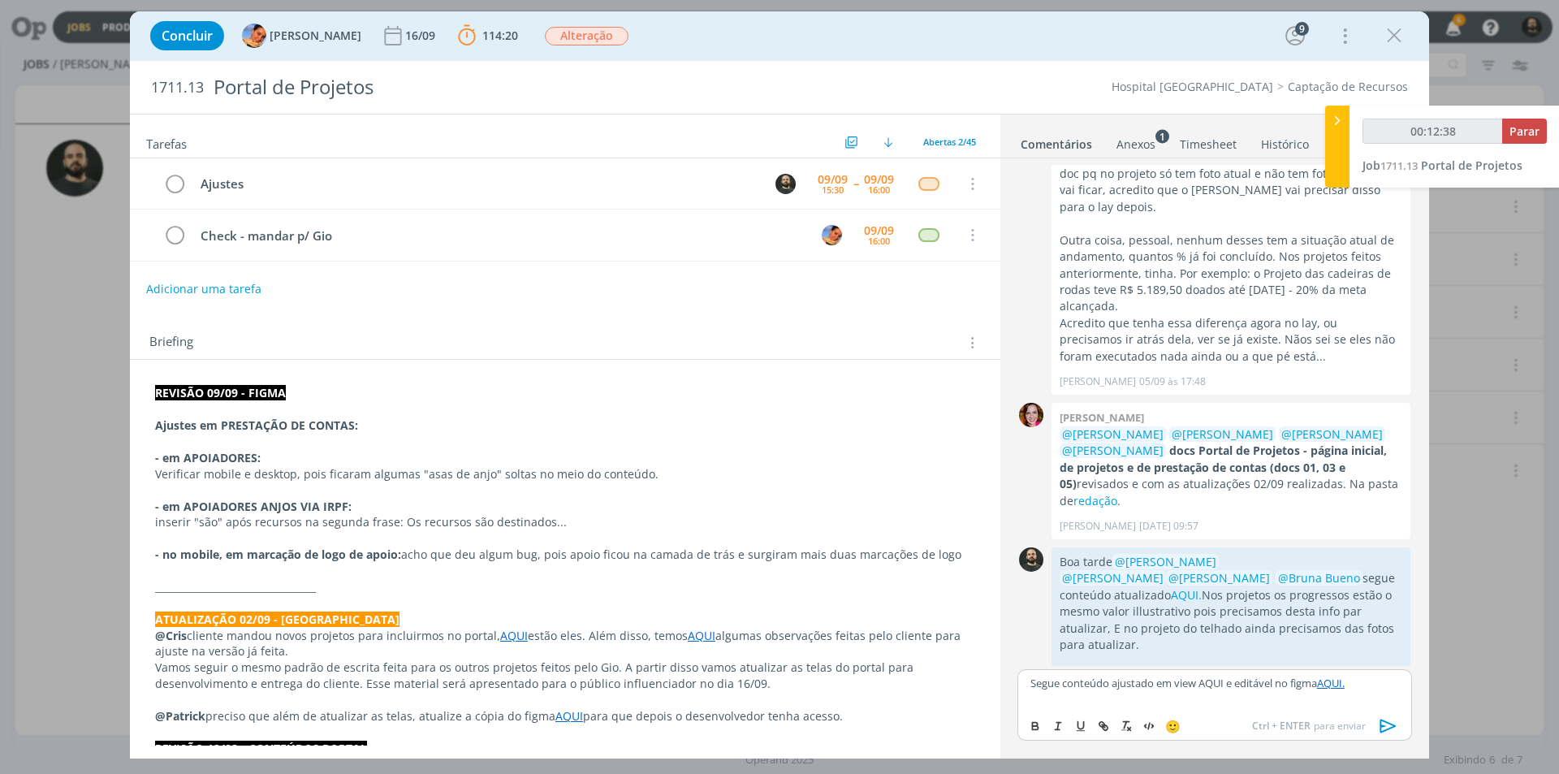
click at [1345, 680] on link "AQUI." at bounding box center [1331, 683] width 28 height 15
drag, startPoint x: 1227, startPoint y: 683, endPoint x: 1202, endPoint y: 681, distance: 25.3
click at [1202, 681] on p "Segue conteúdo ajustado em view AQUI e editável no figma AQUI." at bounding box center [1215, 683] width 369 height 15
type input "00:12:49"
click at [1102, 724] on line "dialog" at bounding box center [1103, 725] width 3 height 3
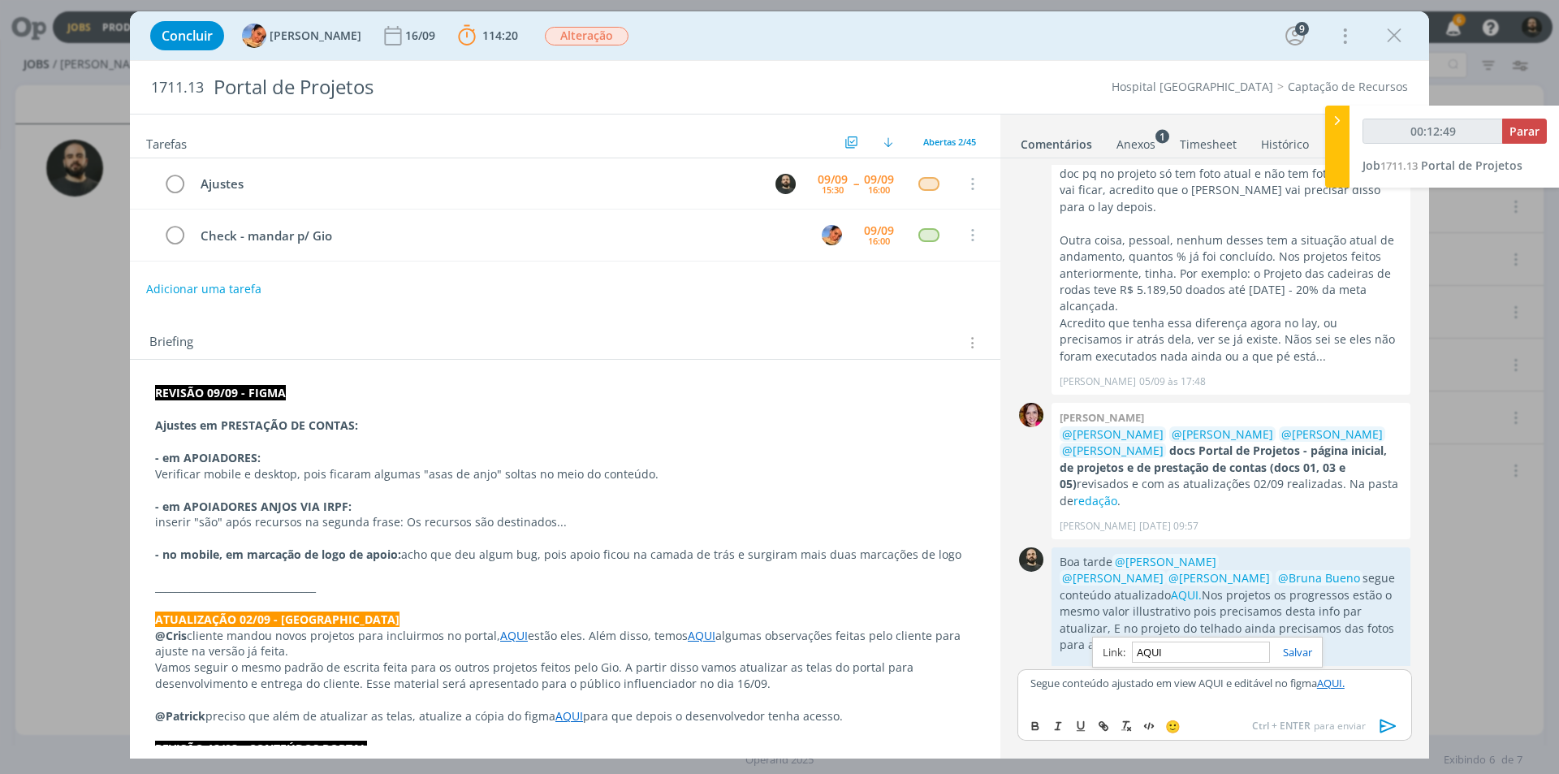
paste input "https://sobeae.sharepoint.com/:f:/s/SOBEAE/EgDKNf3HzVpIt5wkTWi4QT4BU0iIPnl_kGjq…"
type input "https://sobeae.sharepoint.com/:f:/s/SOBEAE/EgDKNf3HzVpIt5wkTWi4QT4BU0iIPnl_kGjq…"
type input "00:12:51"
type input "https://sobeae.sharepoint.com/:f:/s/SOBEAE/EgDKNf3HzVpIt5wkTWi4QT4BU0iIPnl_kGjq…"
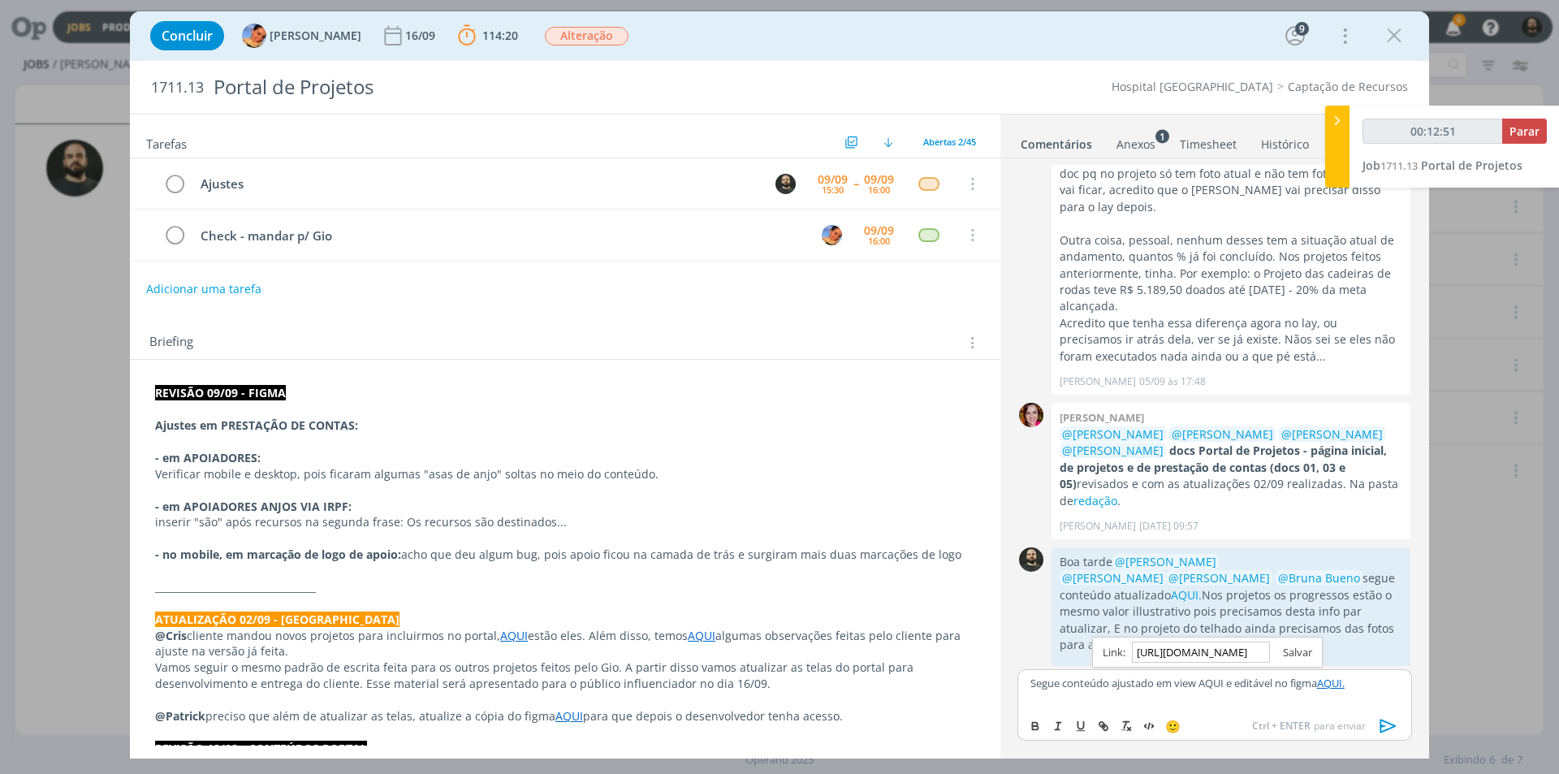
scroll to position [0, 0]
click at [1298, 651] on link "dialog" at bounding box center [1291, 652] width 42 height 15
click at [1027, 681] on div "Segue conteúdo ajustado em view AQUI e editável no figma AQUI." at bounding box center [1215, 689] width 395 height 41
click at [1292, 689] on link "AQUI" at bounding box center [1304, 681] width 25 height 15
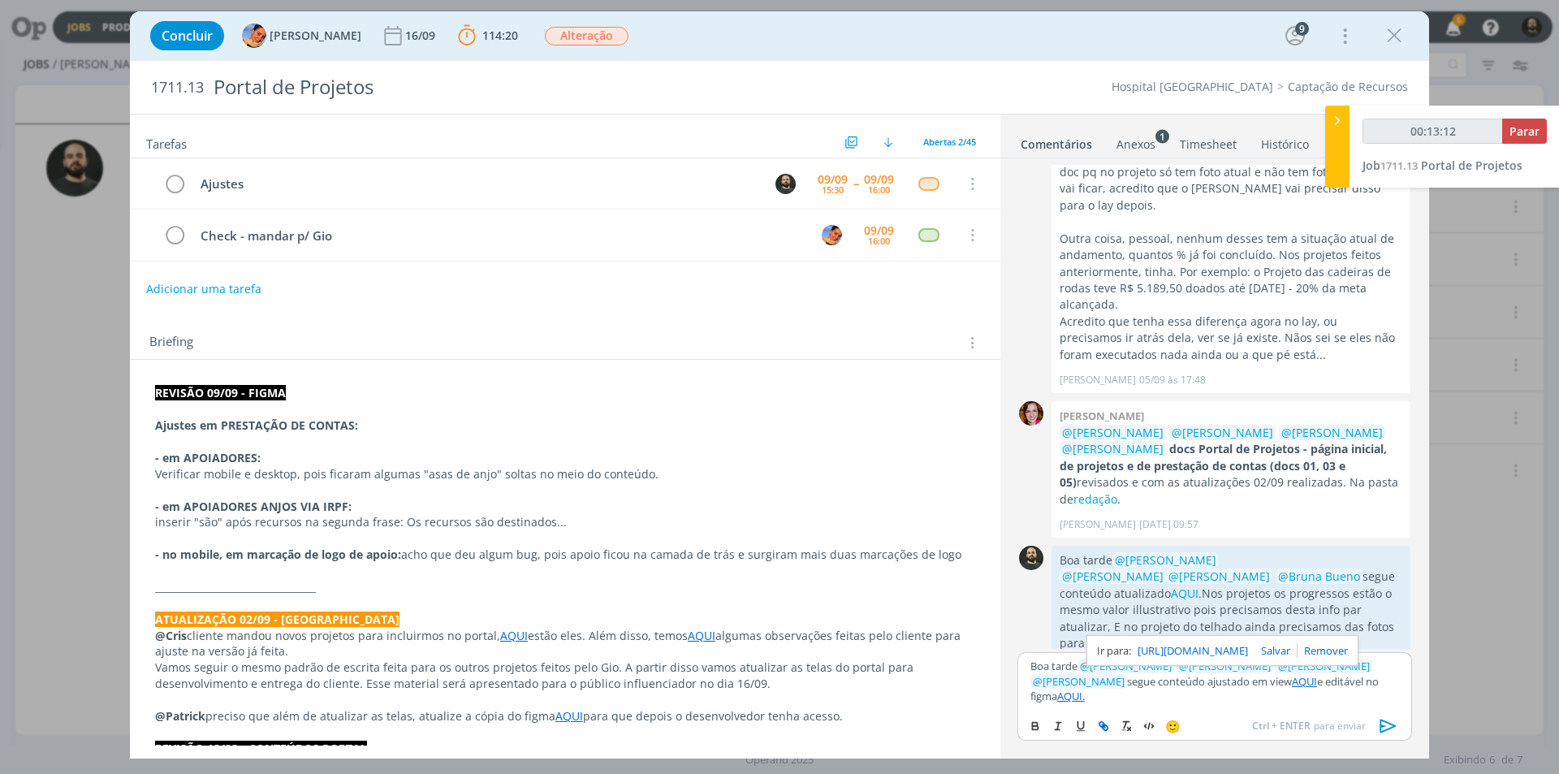
click at [1232, 661] on link "https://sobeae.sharepoint.com/:f:/s/SOBEAE/EgDKNf3HzVpIt5wkTWi4QT4BU0iIPnl_kGjq…" at bounding box center [1193, 650] width 110 height 21
click at [1329, 708] on div "Boa tarde ﻿ @ Luíza Santana ﻿ ﻿ @ Beatriz Luchese ﻿ ﻿ @ Karoline Arend ﻿ ﻿ @ Br…" at bounding box center [1215, 680] width 395 height 57
click at [1085, 700] on link "AQUI." at bounding box center [1071, 696] width 28 height 15
click at [1384, 726] on icon "dialog" at bounding box center [1389, 726] width 16 height 14
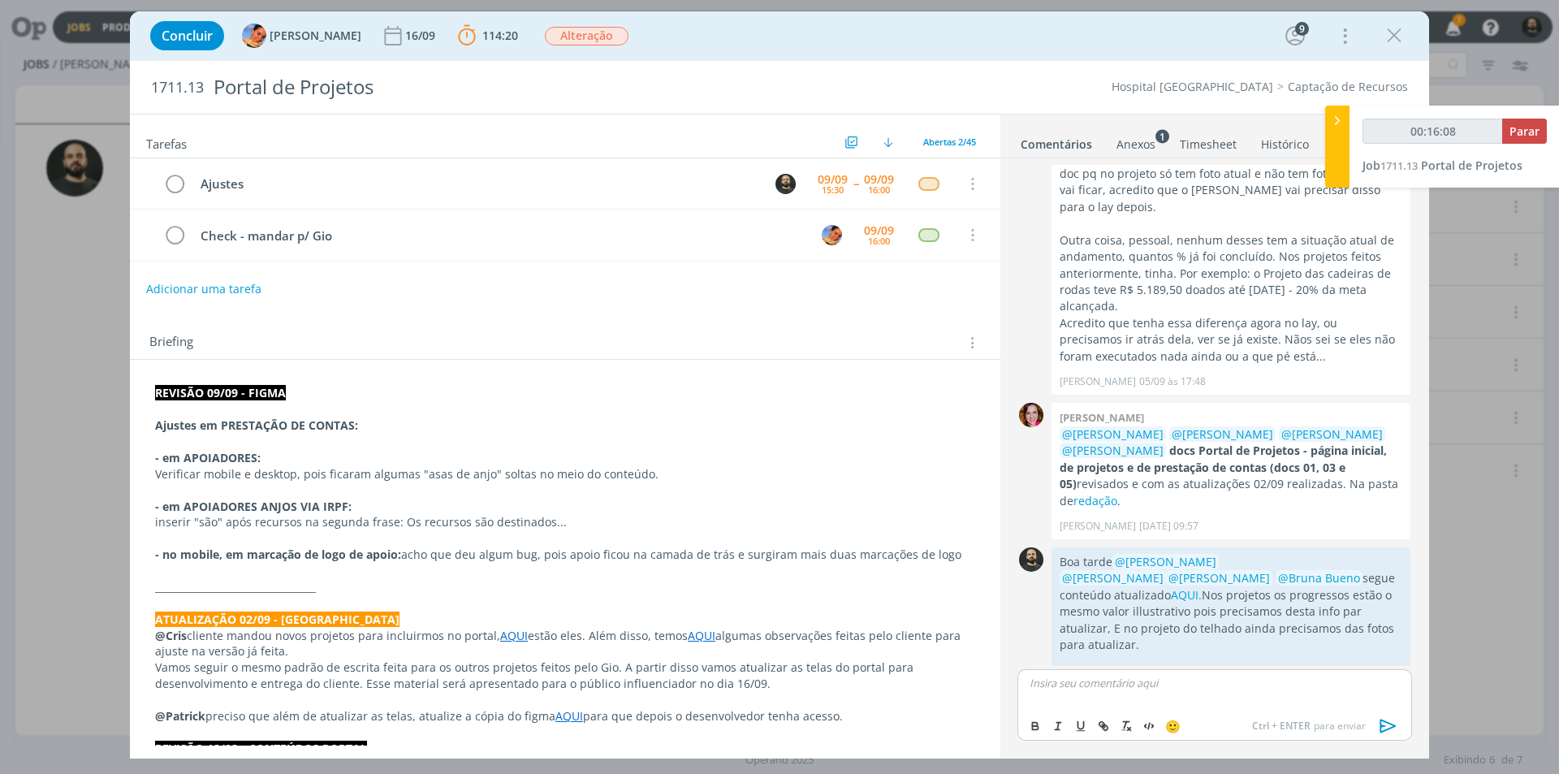
scroll to position [2383, 0]
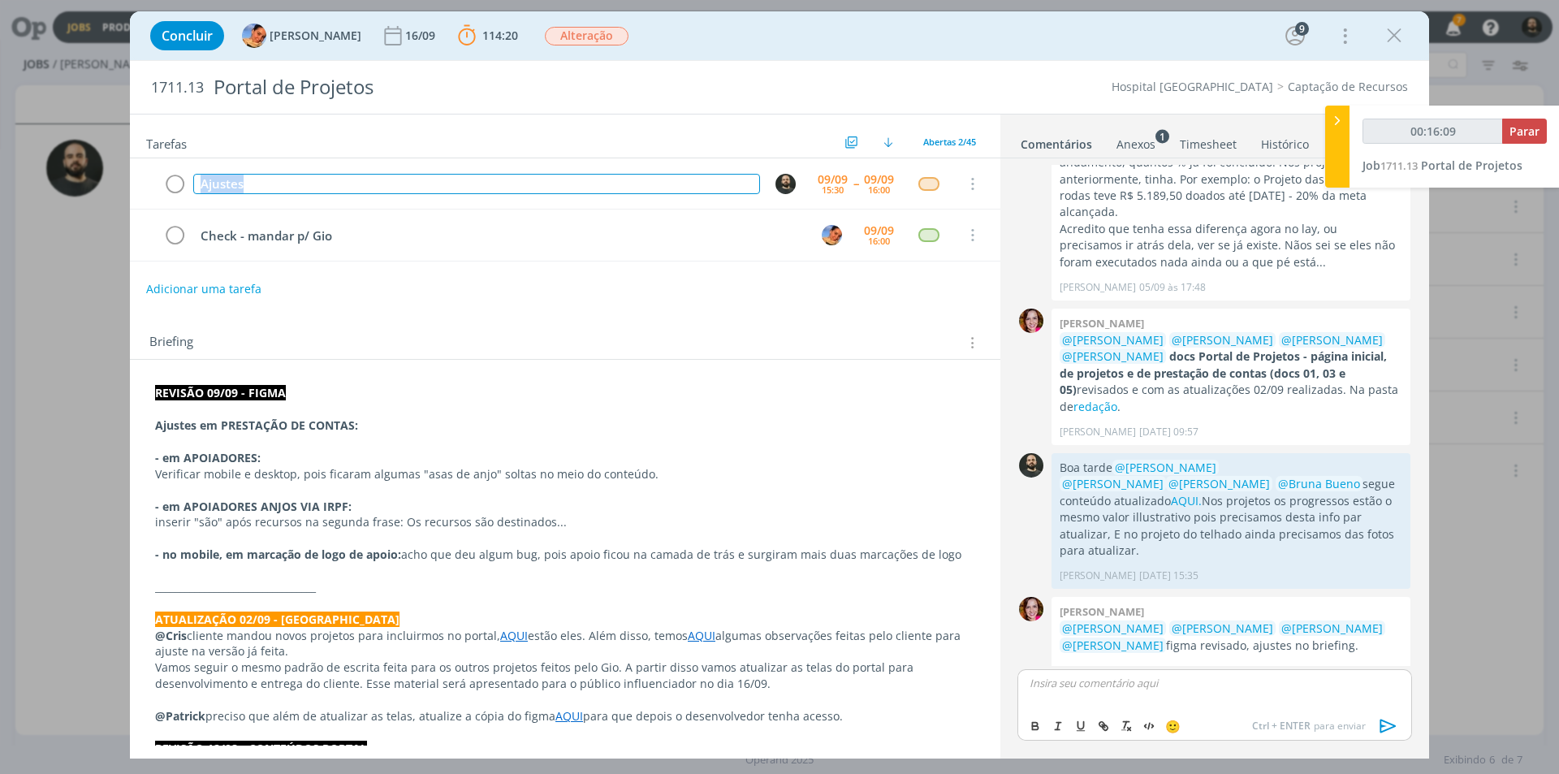
drag, startPoint x: 273, startPoint y: 178, endPoint x: 107, endPoint y: 203, distance: 167.6
click at [107, 201] on div "Concluir Luíza Santana 16/09 114:20 Parar Apontar Data * 09/09/2025 Horas * 00:…" at bounding box center [779, 387] width 1559 height 774
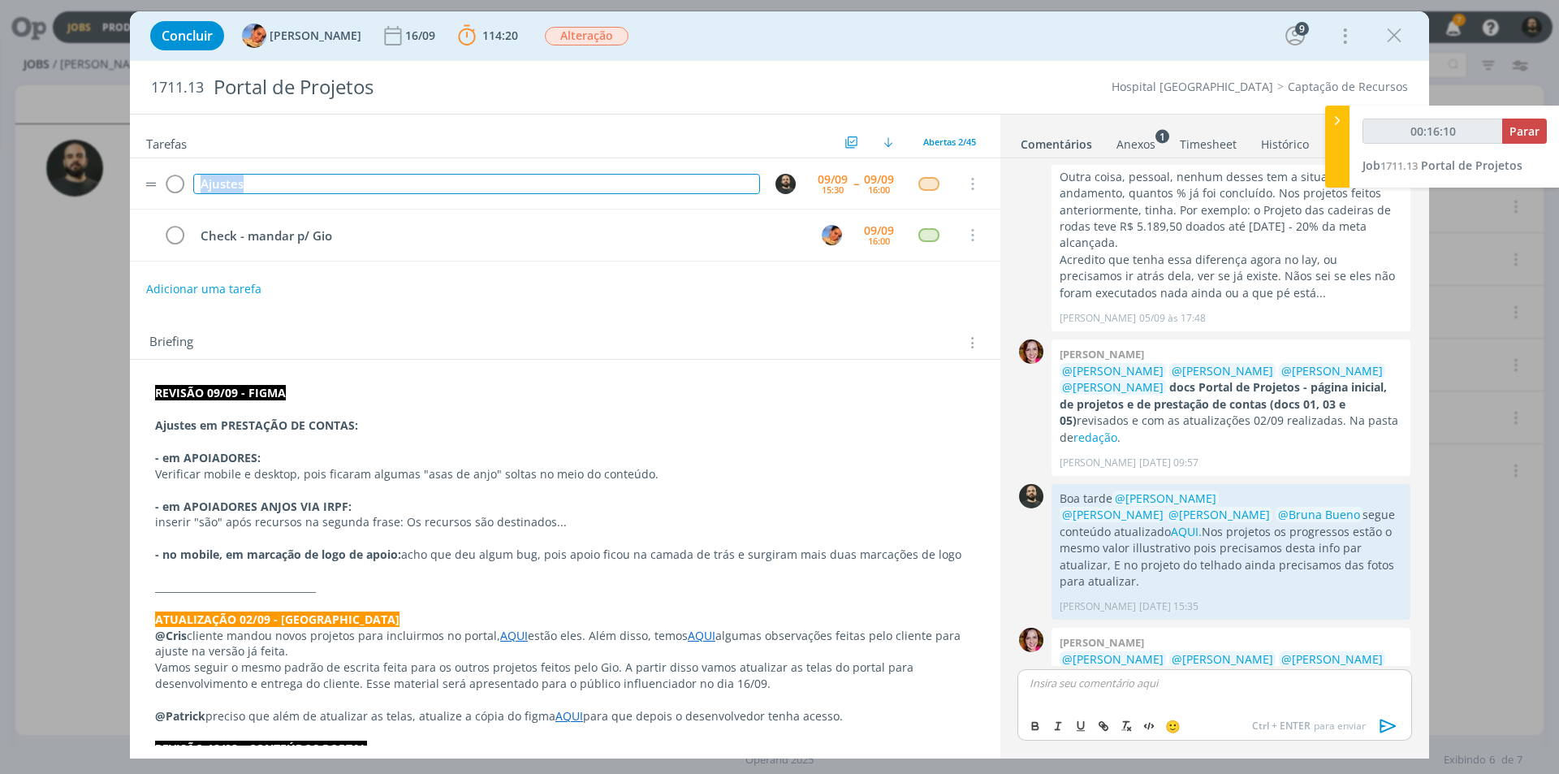
copy div "Ajustes"
type input "00:16:11"
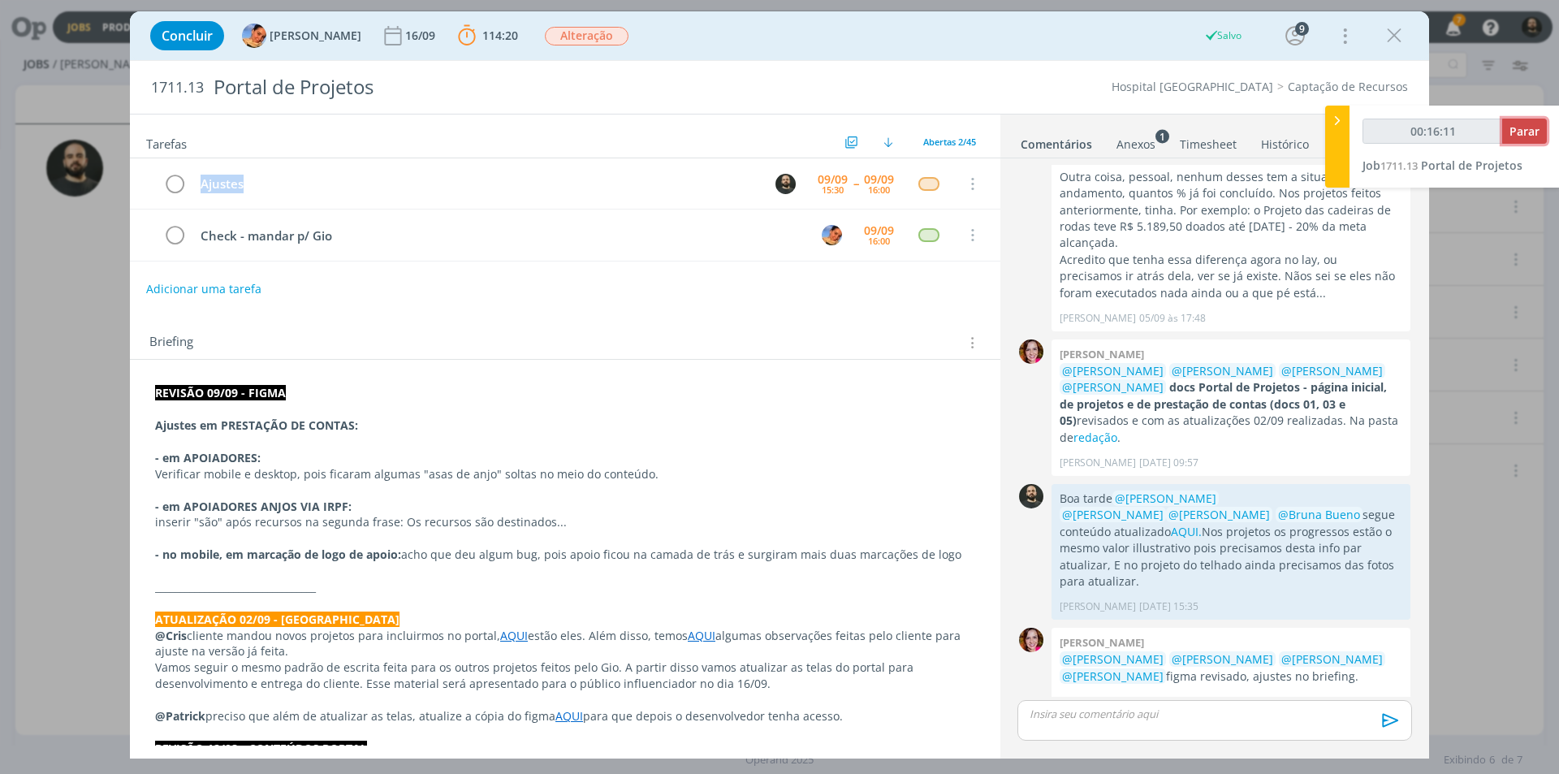
click at [1525, 123] on button "Parar" at bounding box center [1525, 131] width 45 height 25
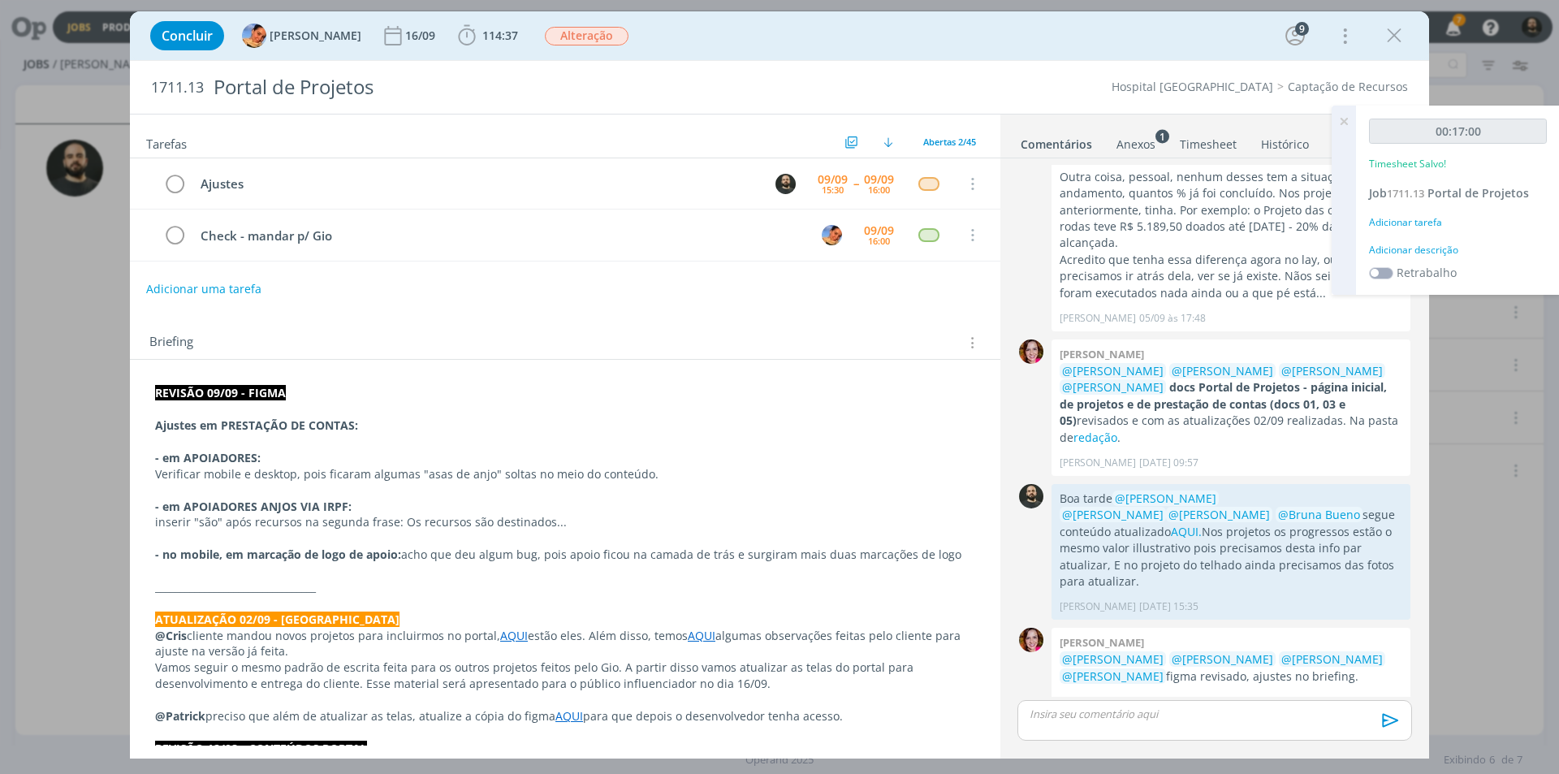
click at [1422, 250] on div "Adicionar descrição" at bounding box center [1458, 250] width 178 height 15
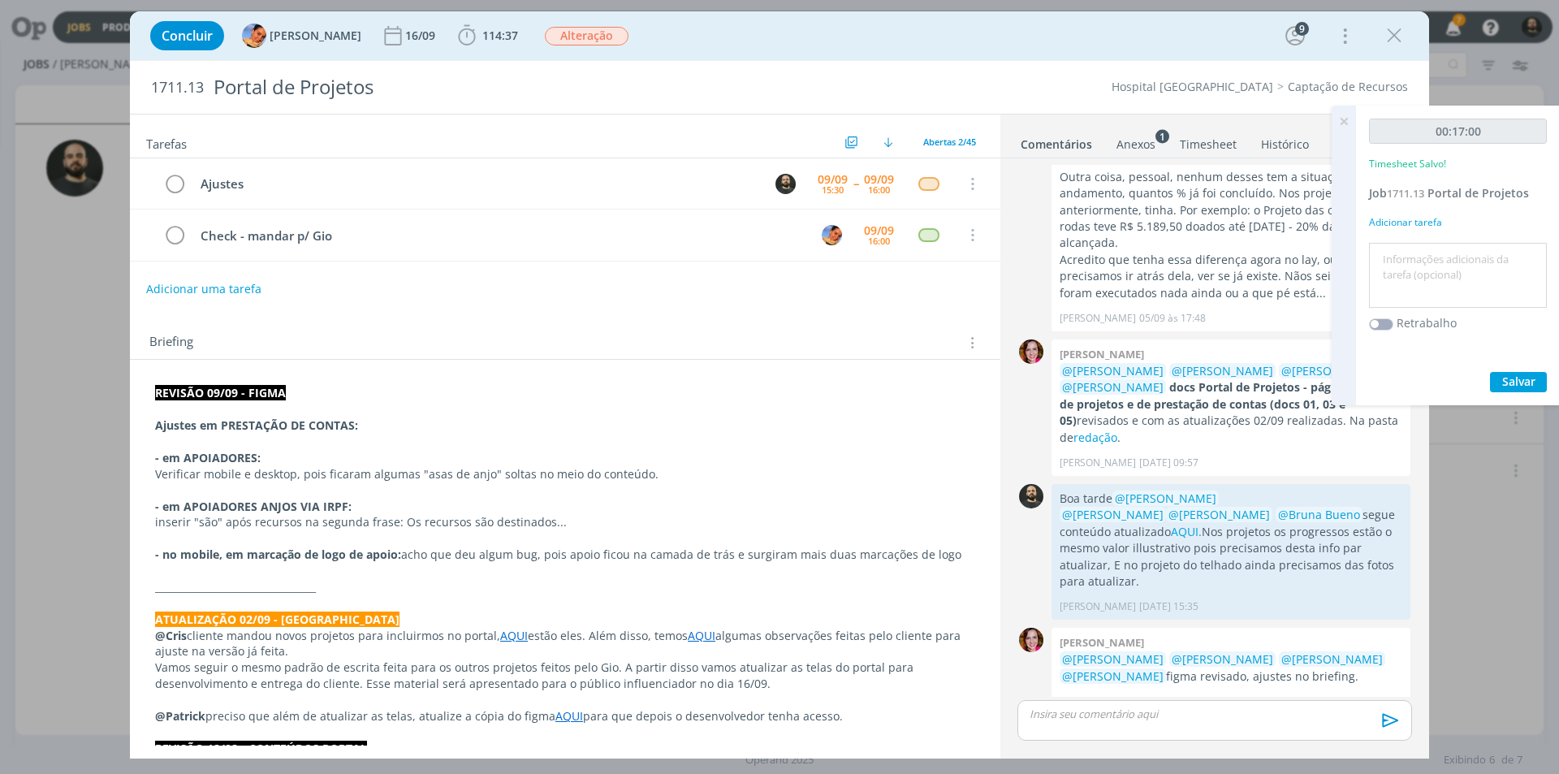
click at [1414, 255] on textarea at bounding box center [1458, 276] width 170 height 58
paste textarea "Ajustes"
type textarea "Ajustes"
click at [1503, 378] on span "Salvar" at bounding box center [1519, 381] width 33 height 15
click at [1344, 124] on icon at bounding box center [1344, 122] width 29 height 32
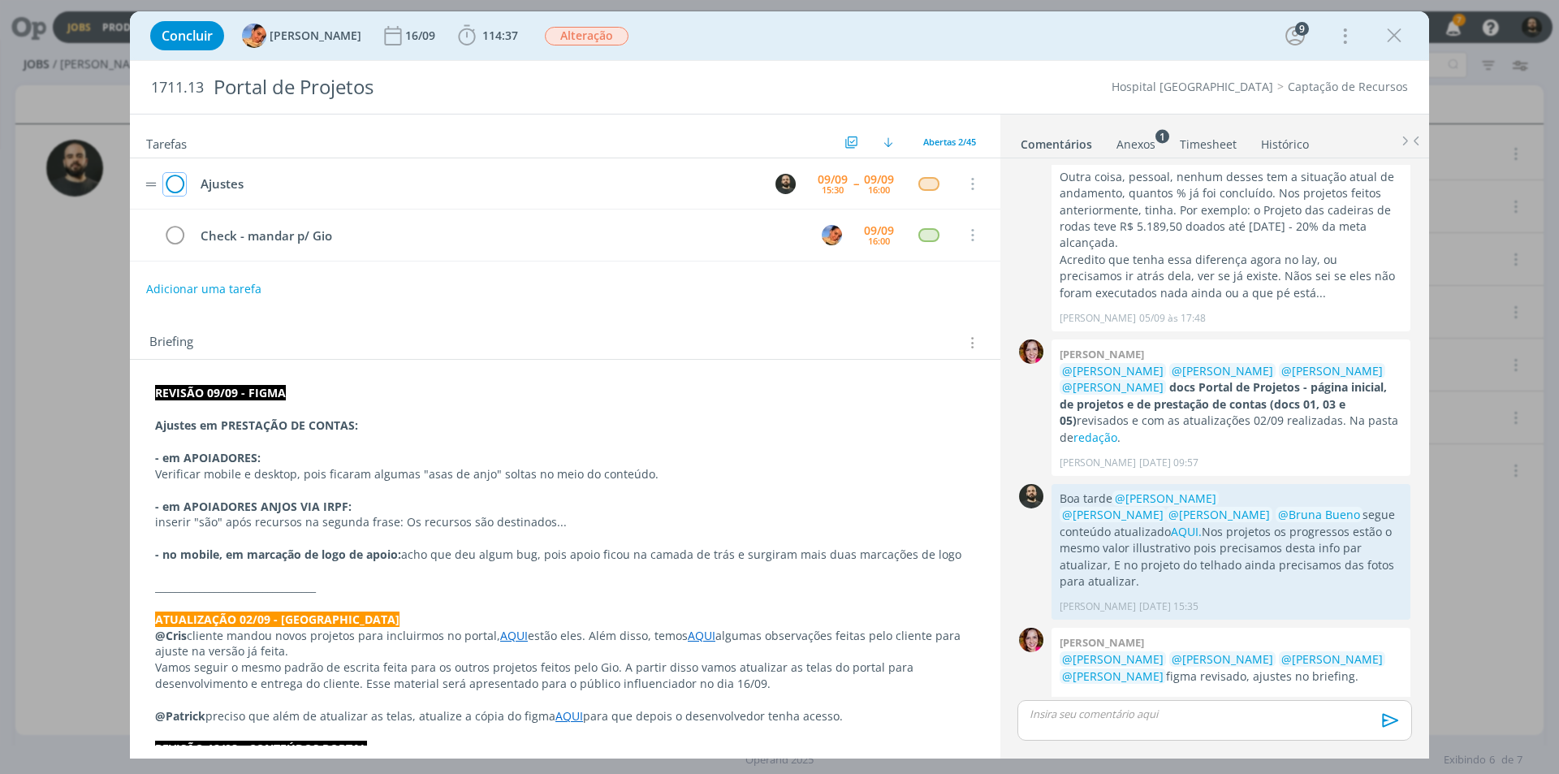
click at [171, 187] on icon "dialog" at bounding box center [174, 184] width 23 height 24
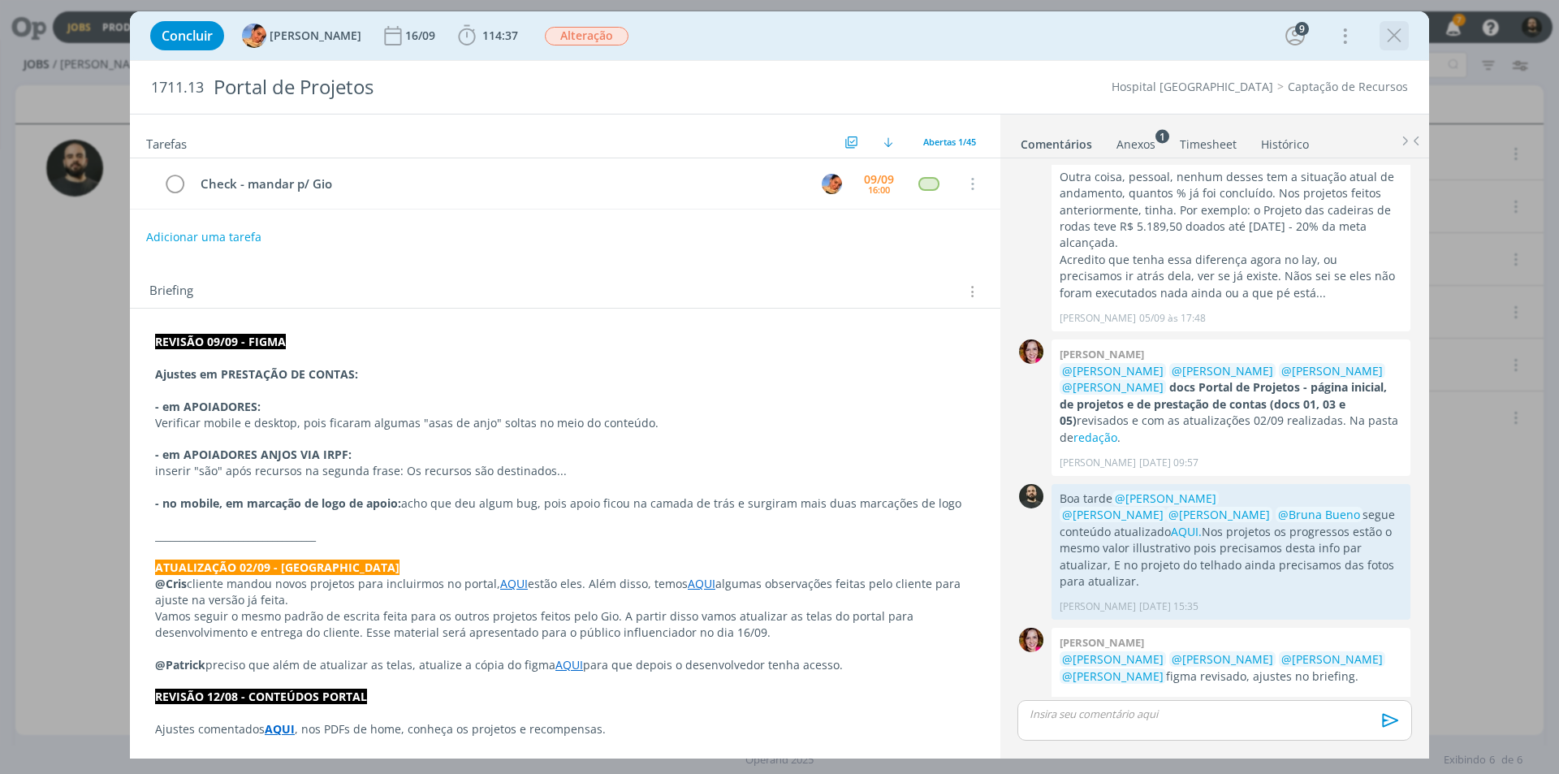
click at [1399, 36] on icon "dialog" at bounding box center [1394, 36] width 24 height 24
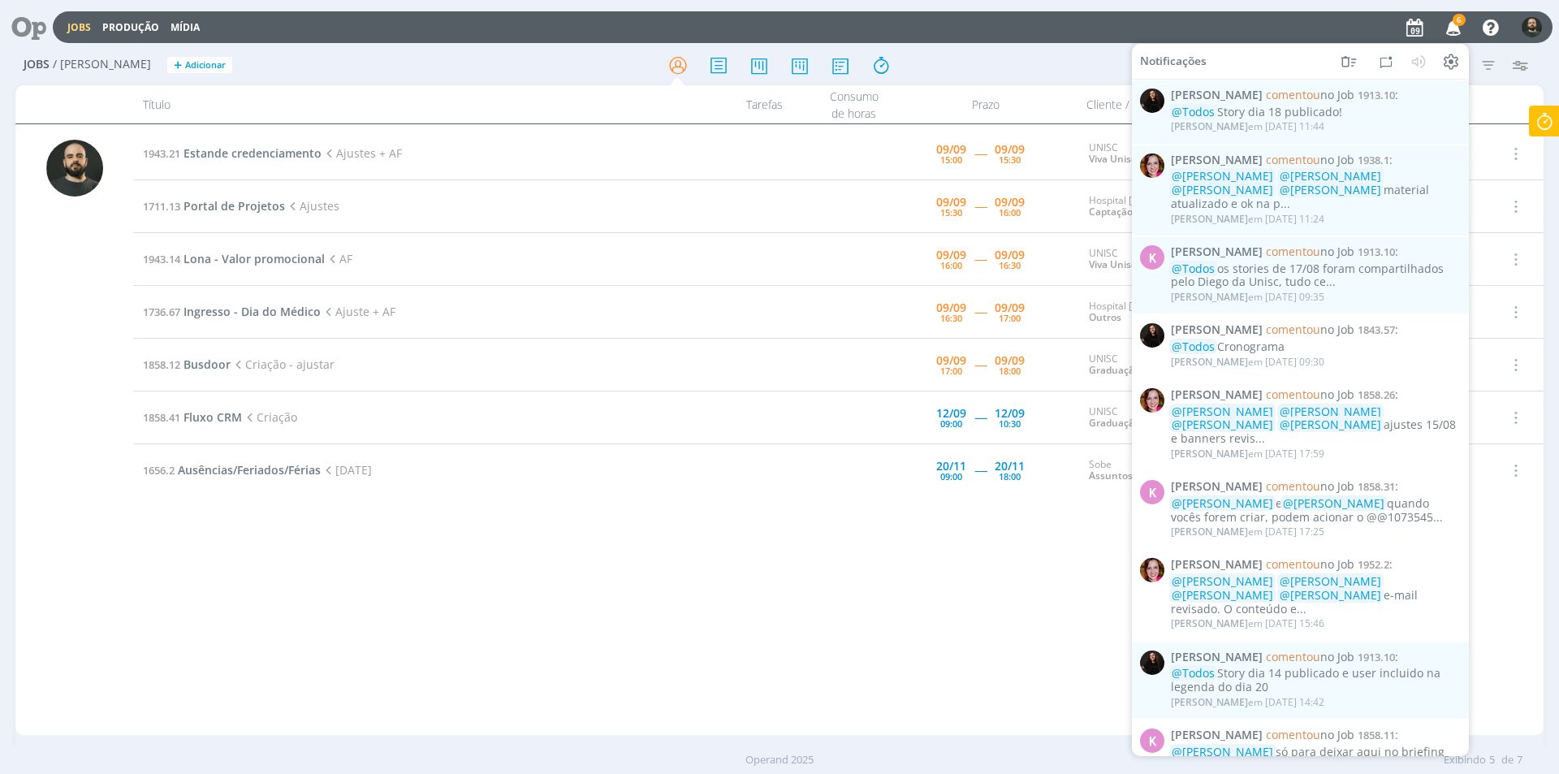
click at [1463, 24] on span "6" at bounding box center [1459, 20] width 13 height 12
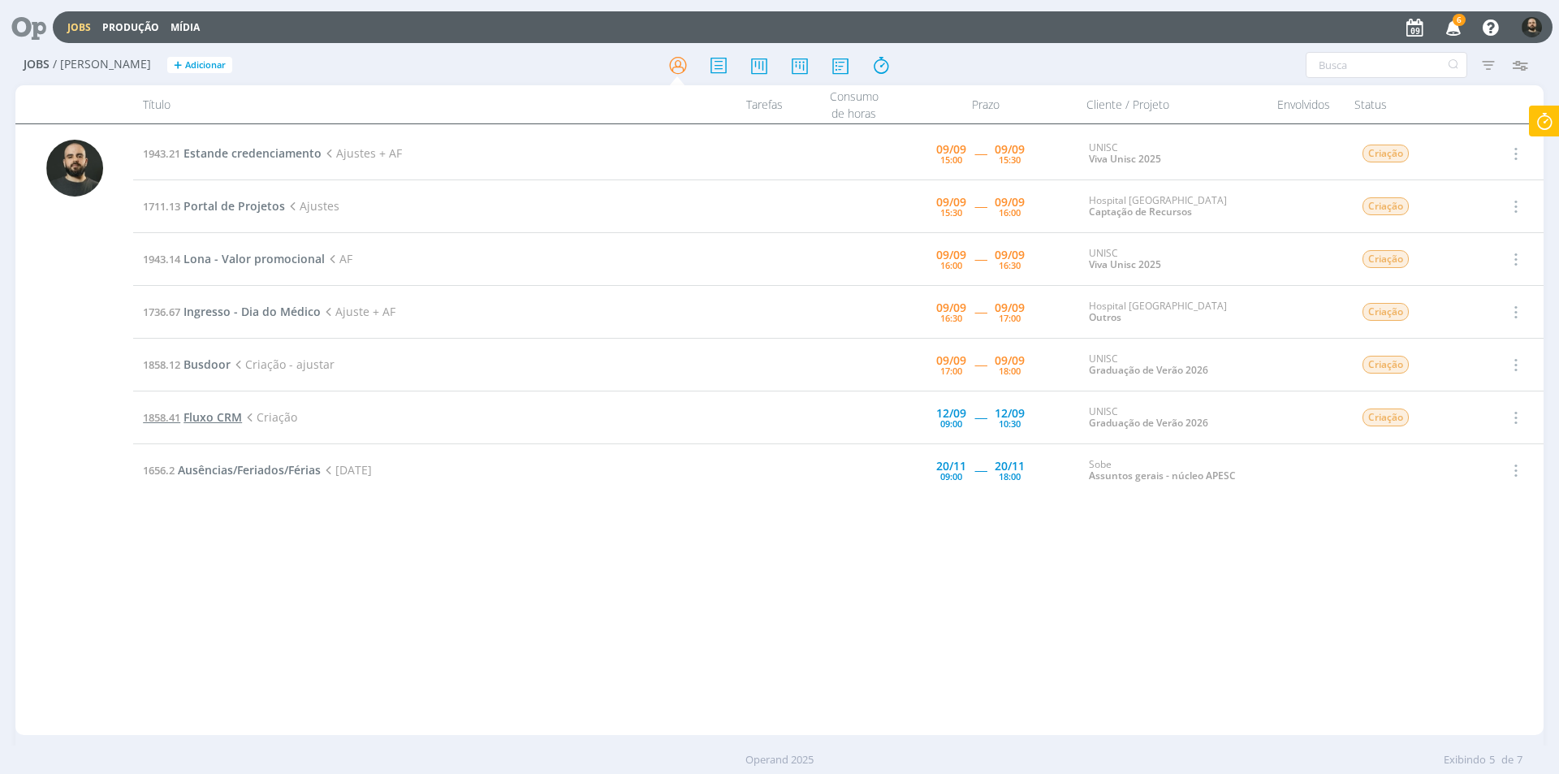
click at [218, 422] on span "Fluxo CRM" at bounding box center [213, 416] width 58 height 15
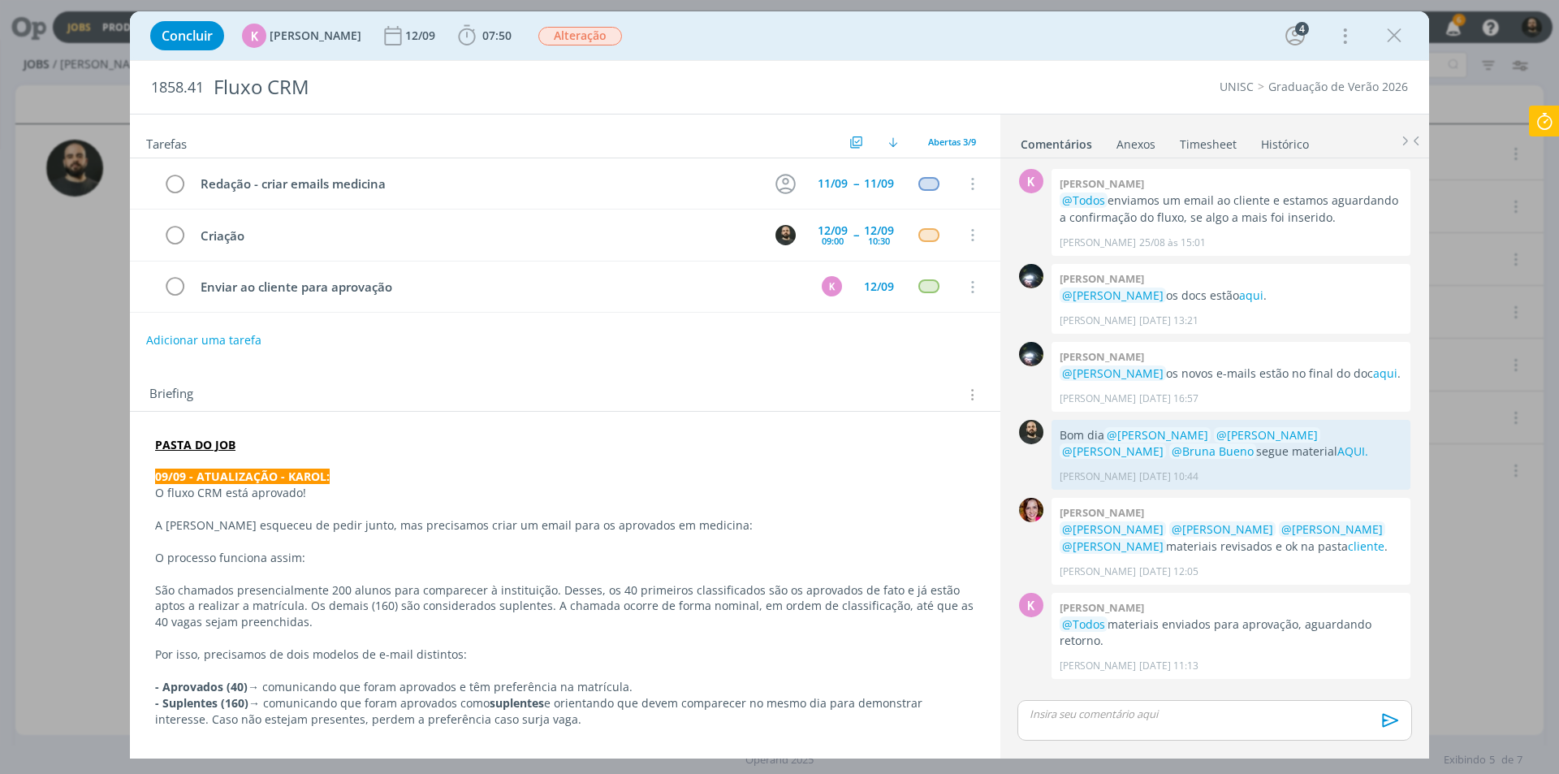
click at [1075, 711] on p "dialog" at bounding box center [1215, 714] width 369 height 15
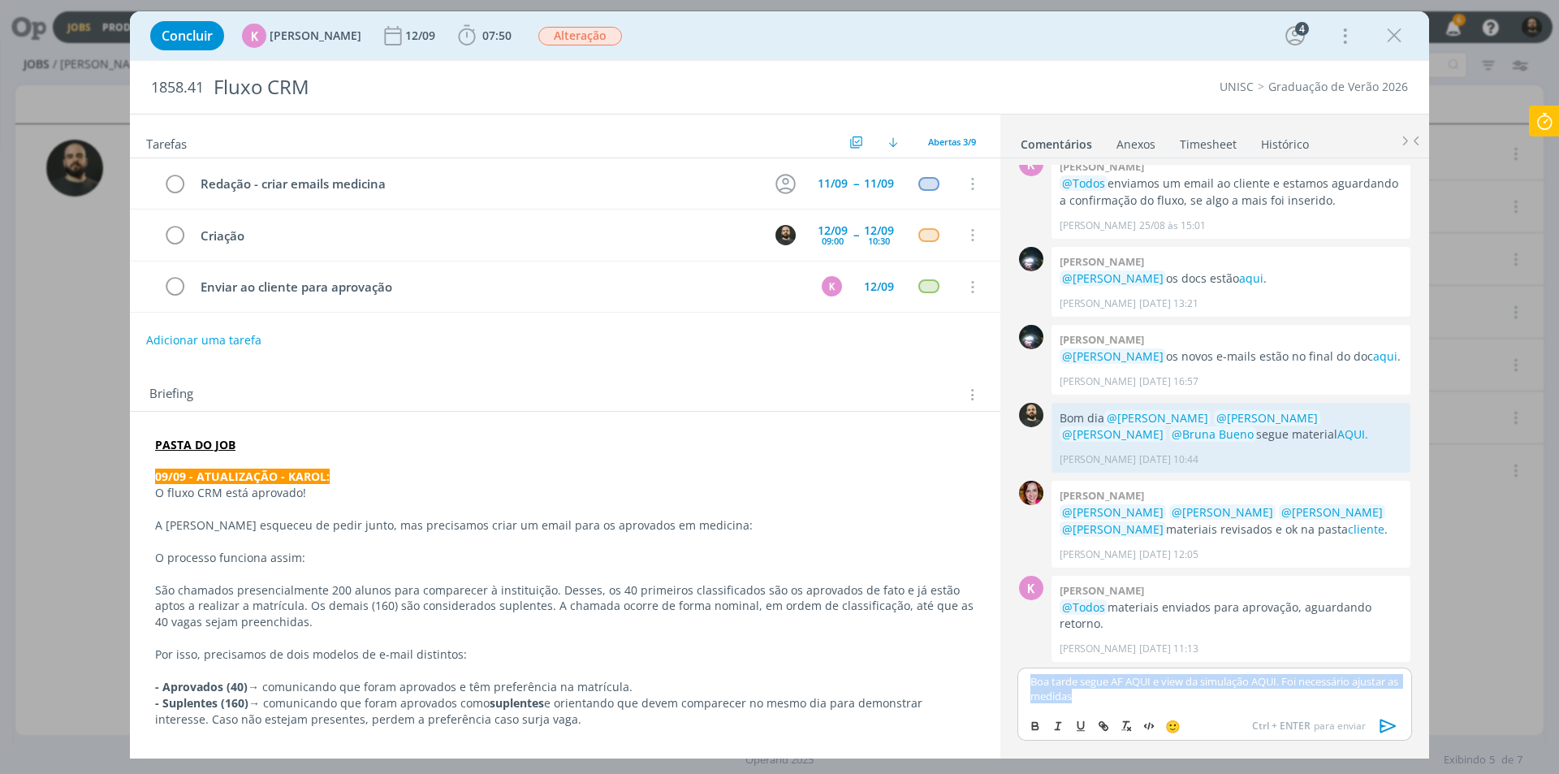
copy p "Boa tarde segue AF AQUI e view da simulação AQUI. Foi necessário ajustar as med…"
click at [1180, 55] on div "Concluir K Karoline Arend 12/09 07:50 Iniciar Apontar Data * 09/09/2025 Horas *…" at bounding box center [779, 35] width 1299 height 49
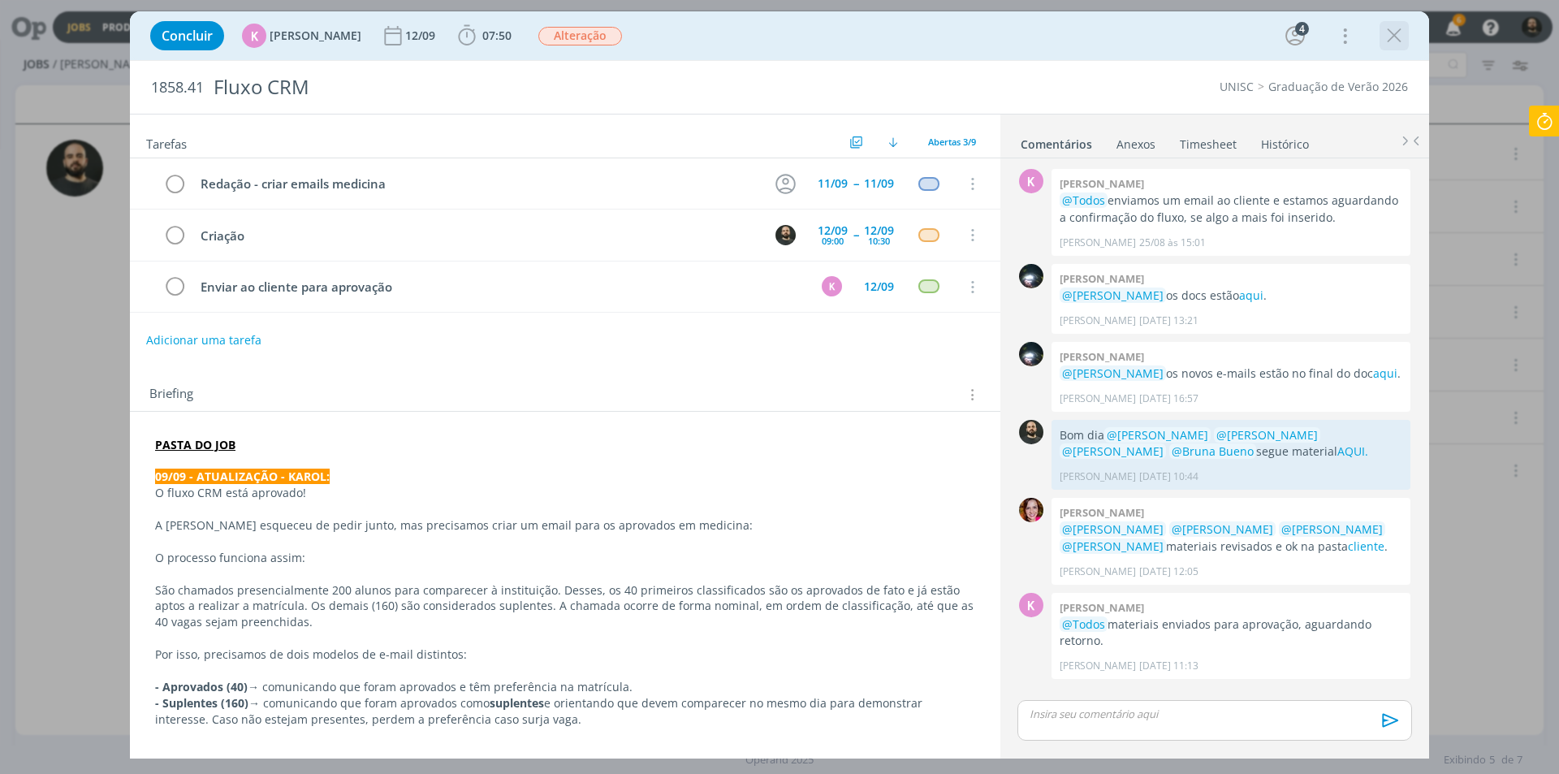
click at [1395, 34] on icon "dialog" at bounding box center [1394, 36] width 24 height 24
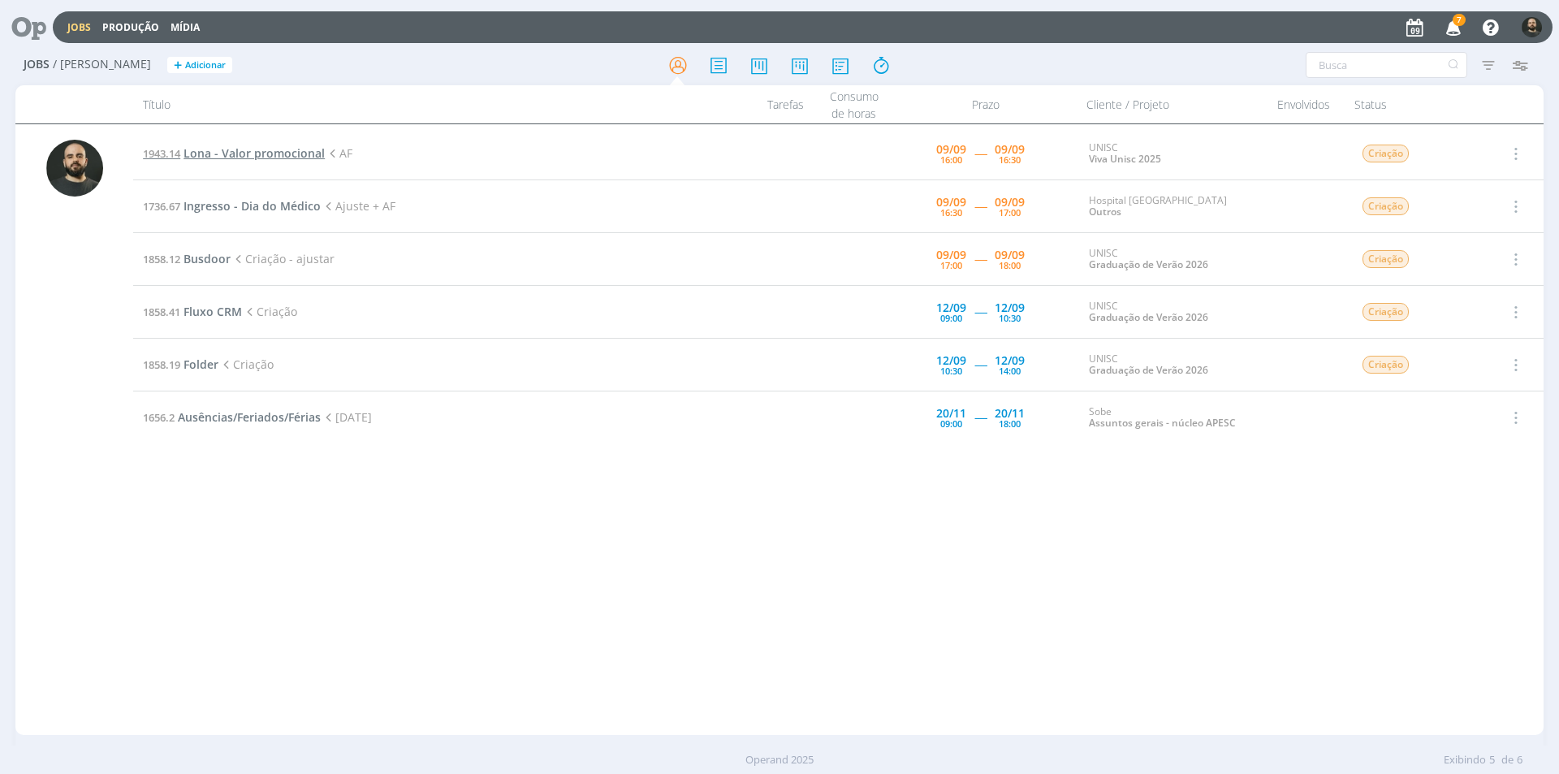
click at [230, 150] on span "Lona - Valor promocional" at bounding box center [254, 152] width 141 height 15
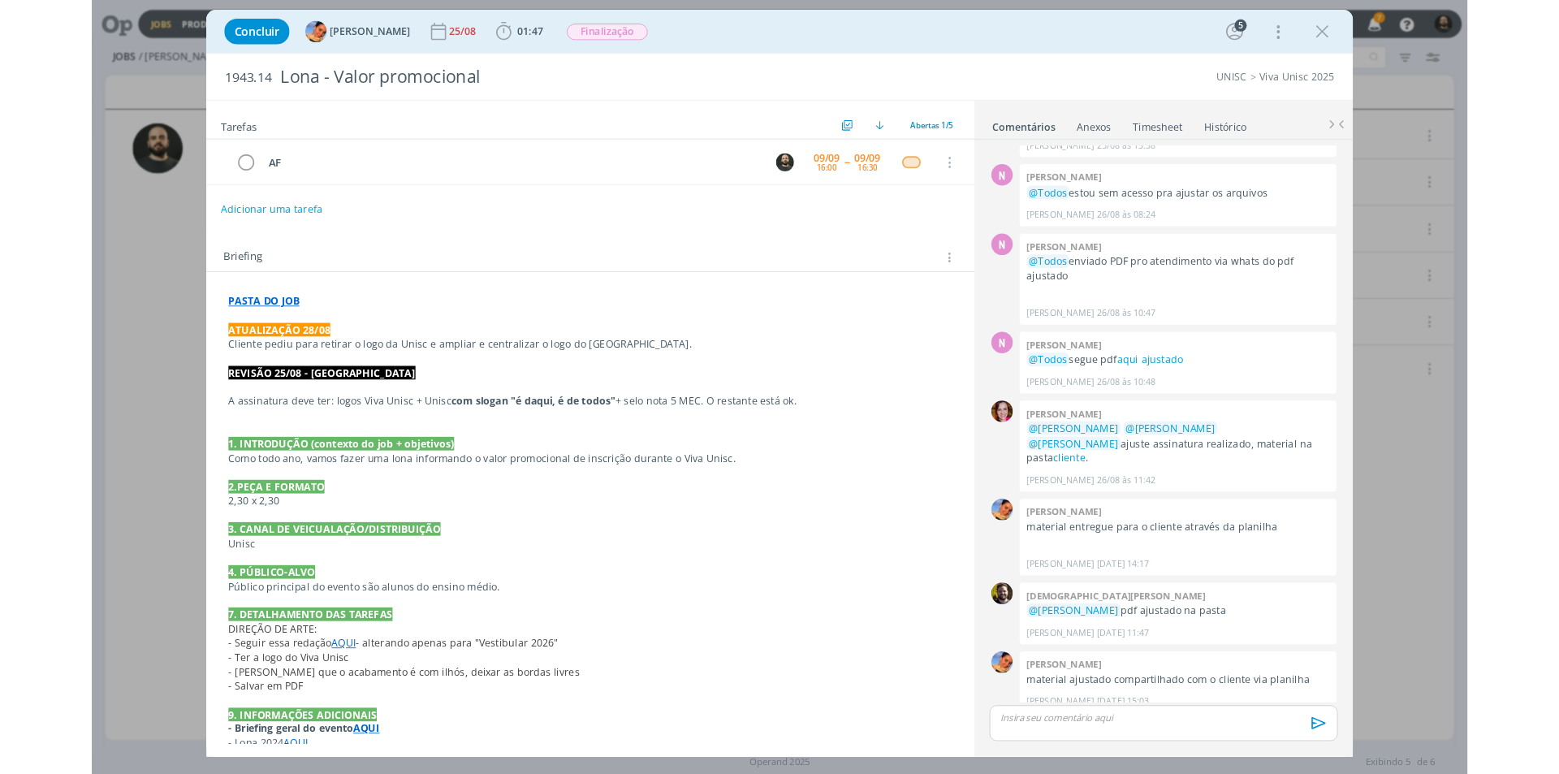
scroll to position [271, 0]
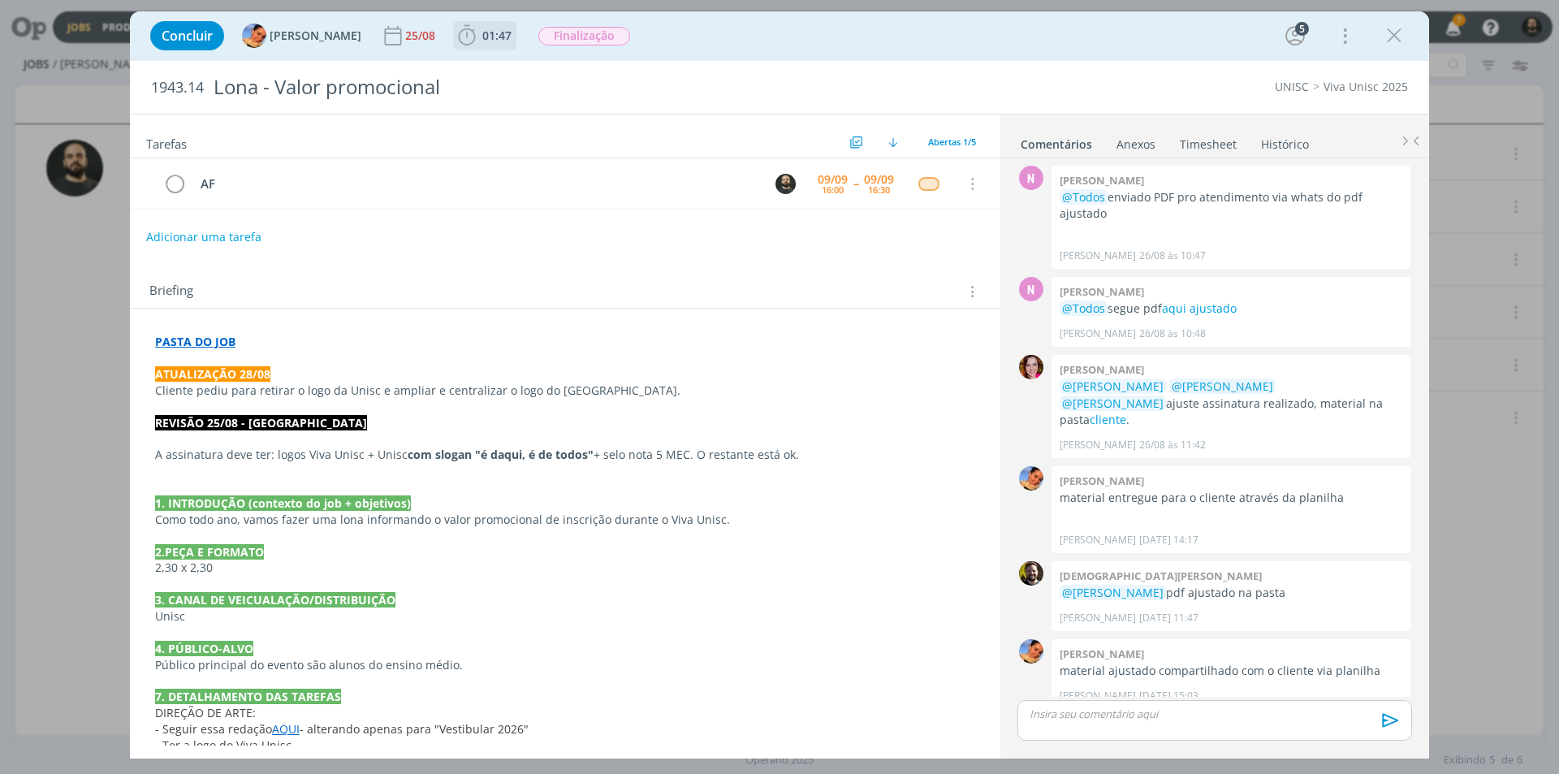
click at [455, 37] on icon "dialog" at bounding box center [467, 36] width 24 height 24
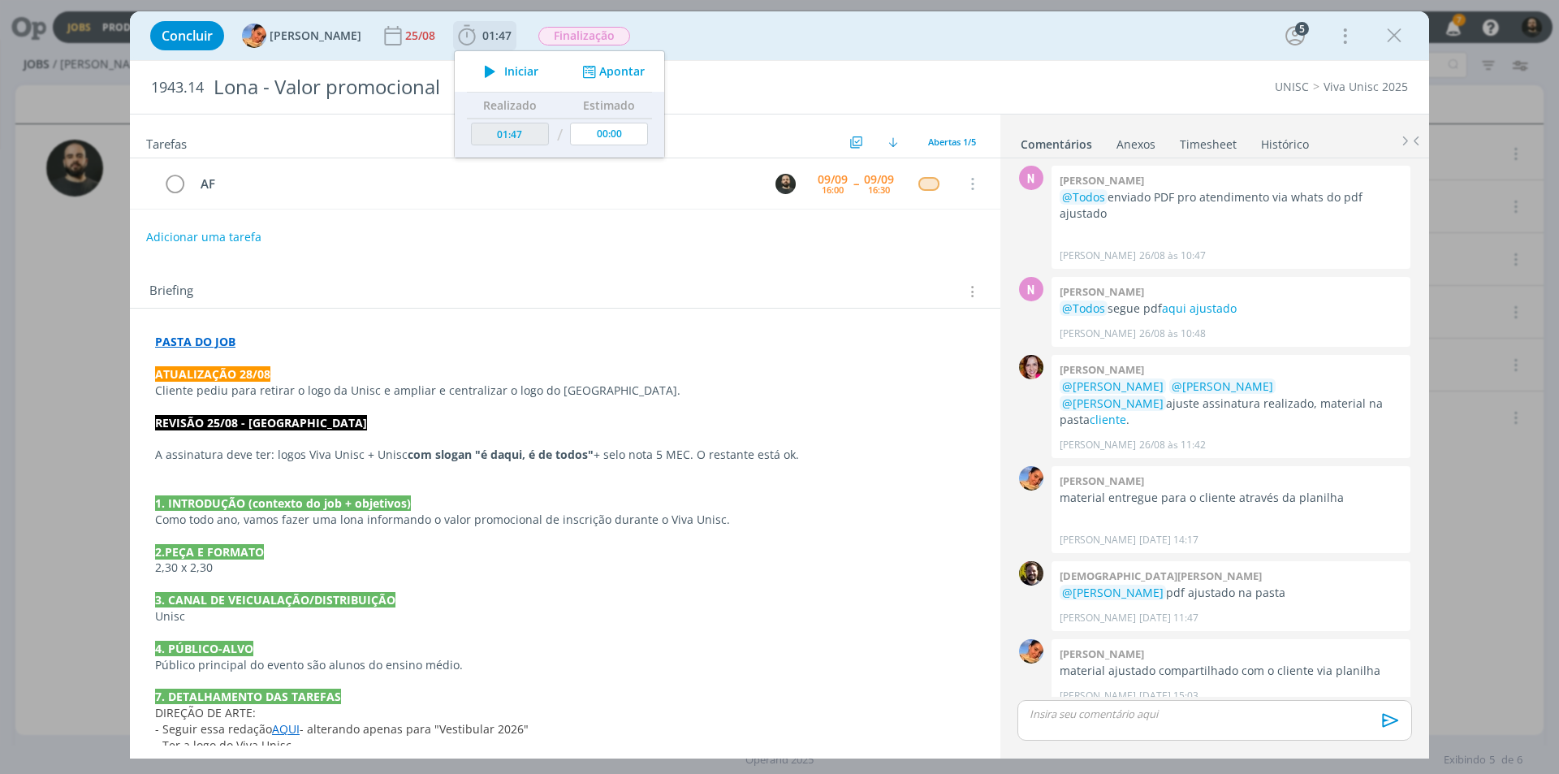
click at [476, 67] on icon "dialog" at bounding box center [490, 71] width 28 height 21
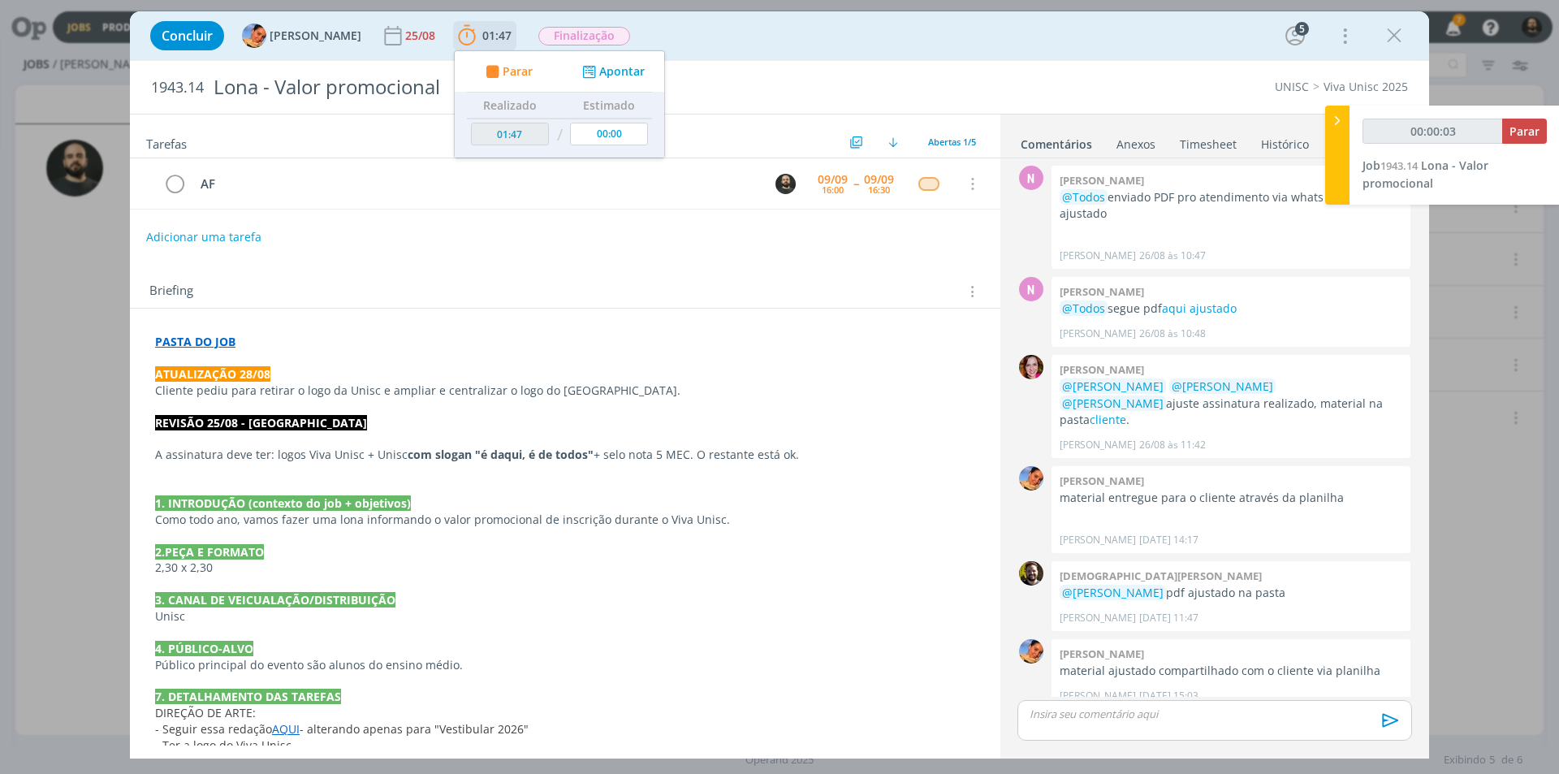
click at [482, 71] on icon "dialog" at bounding box center [492, 71] width 20 height 15
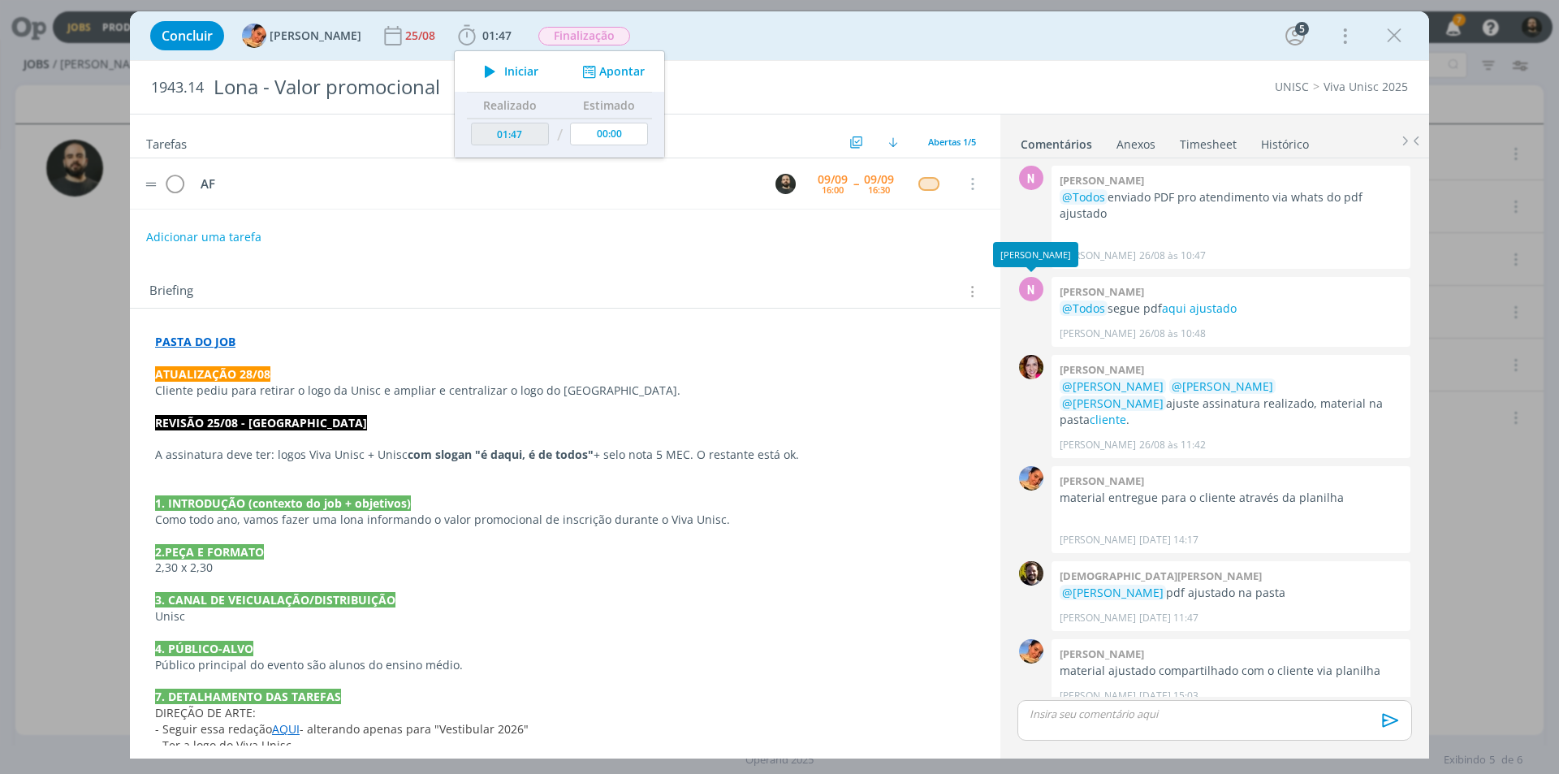
type input "01:48"
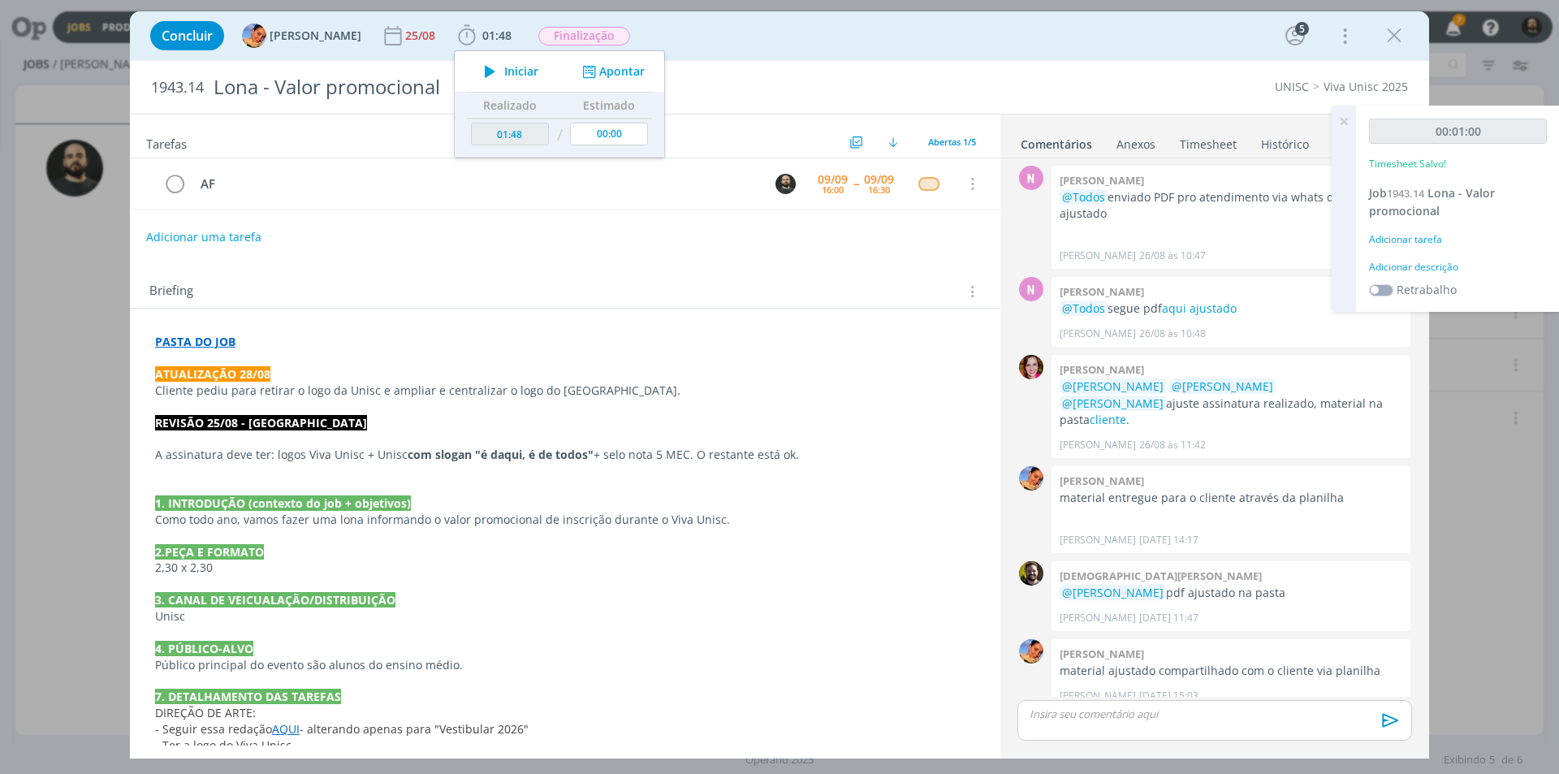
click at [1346, 120] on icon at bounding box center [1344, 122] width 29 height 32
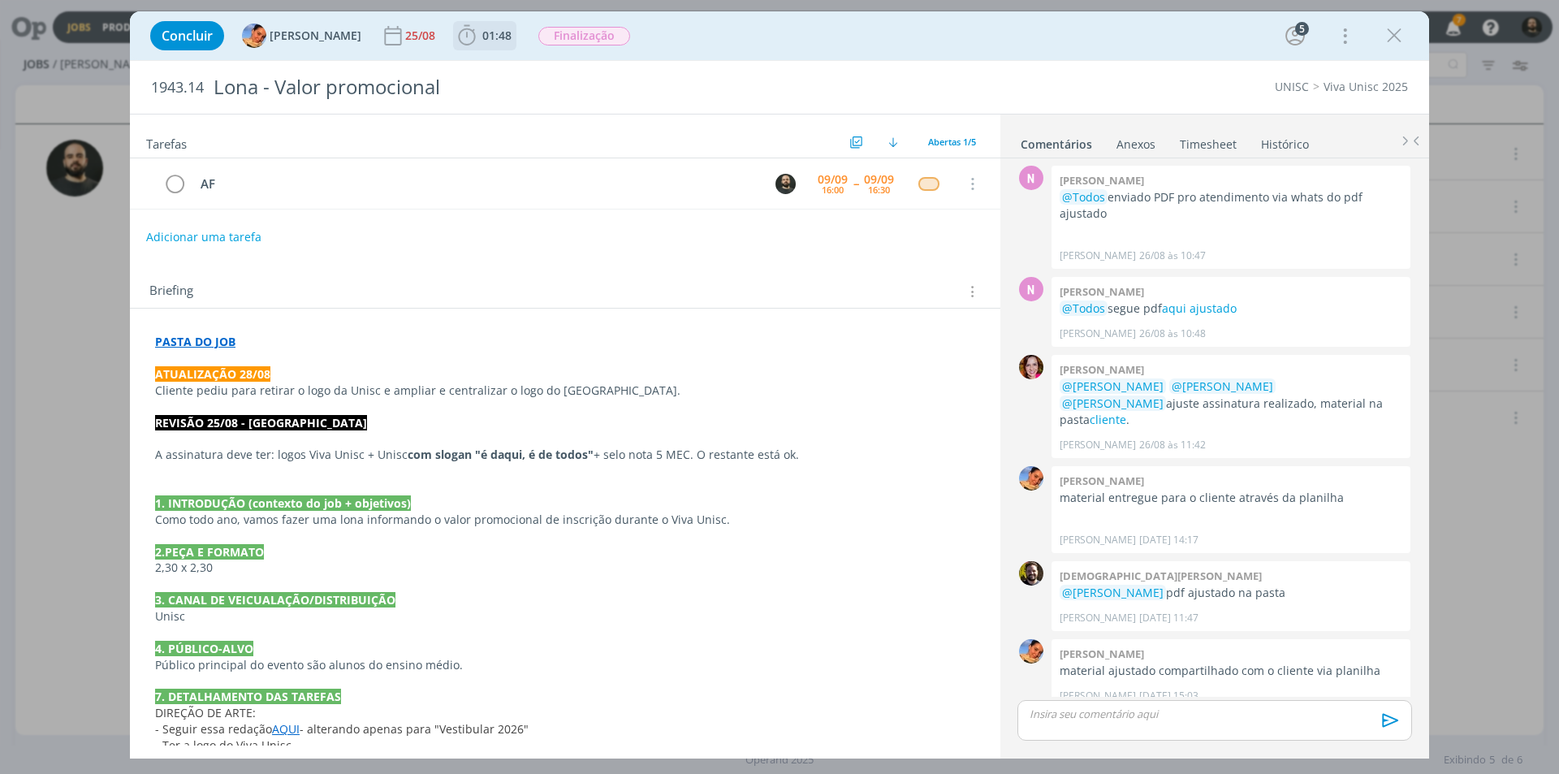
click at [455, 32] on icon "dialog" at bounding box center [467, 36] width 24 height 24
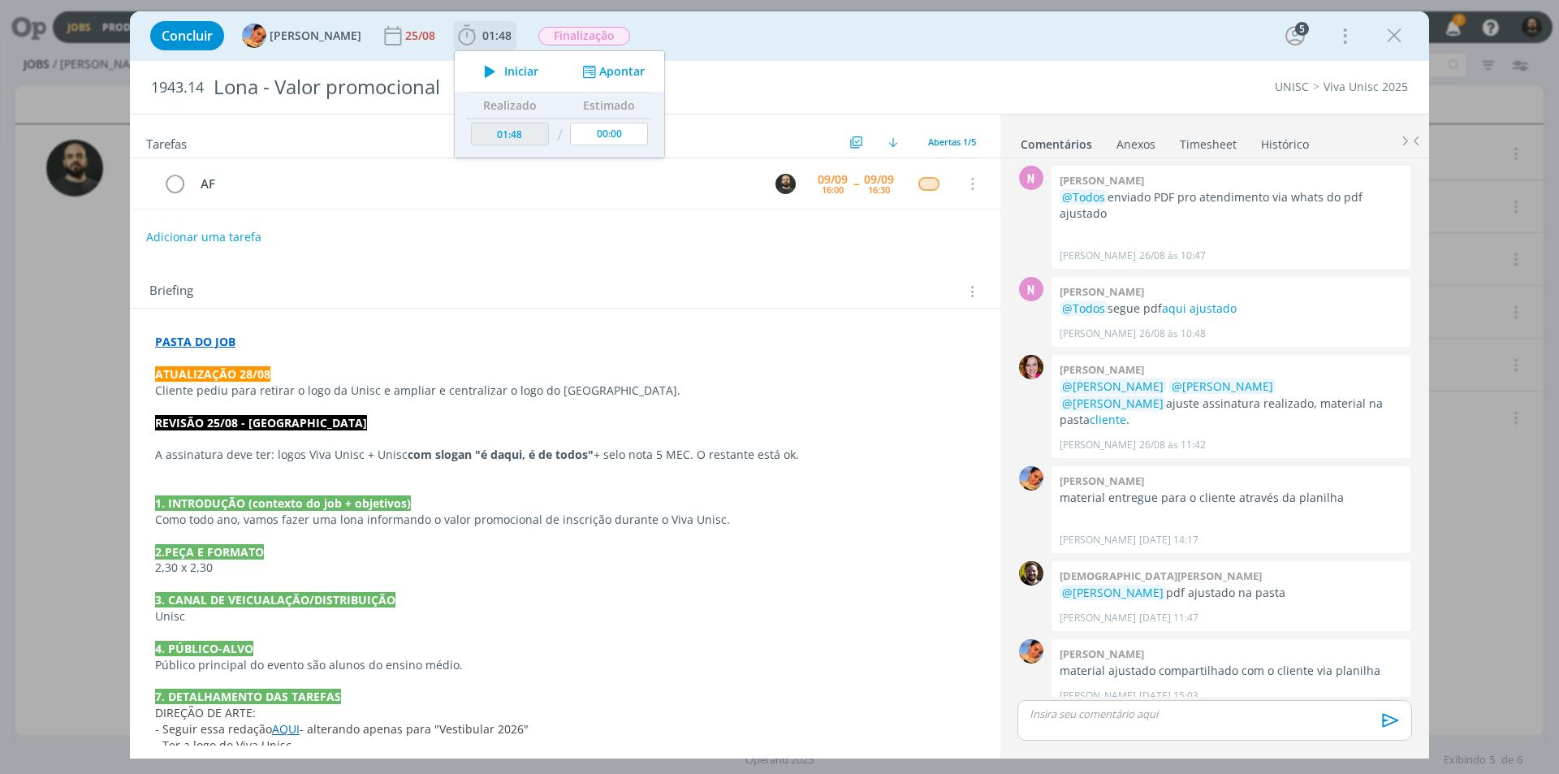
click at [476, 71] on icon "dialog" at bounding box center [490, 71] width 28 height 21
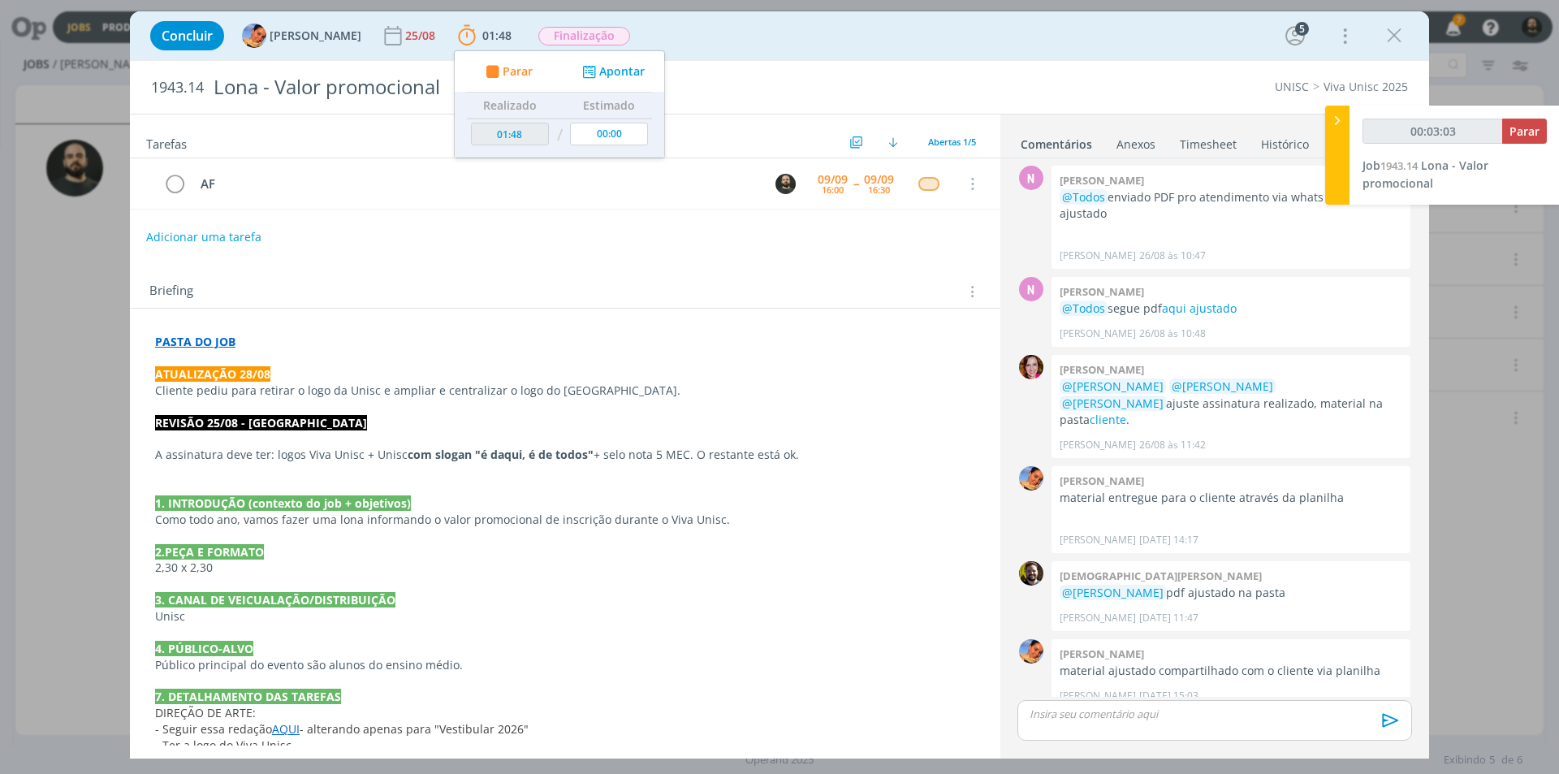
type input "00:03:04"
click at [1092, 719] on p "dialog" at bounding box center [1215, 714] width 369 height 15
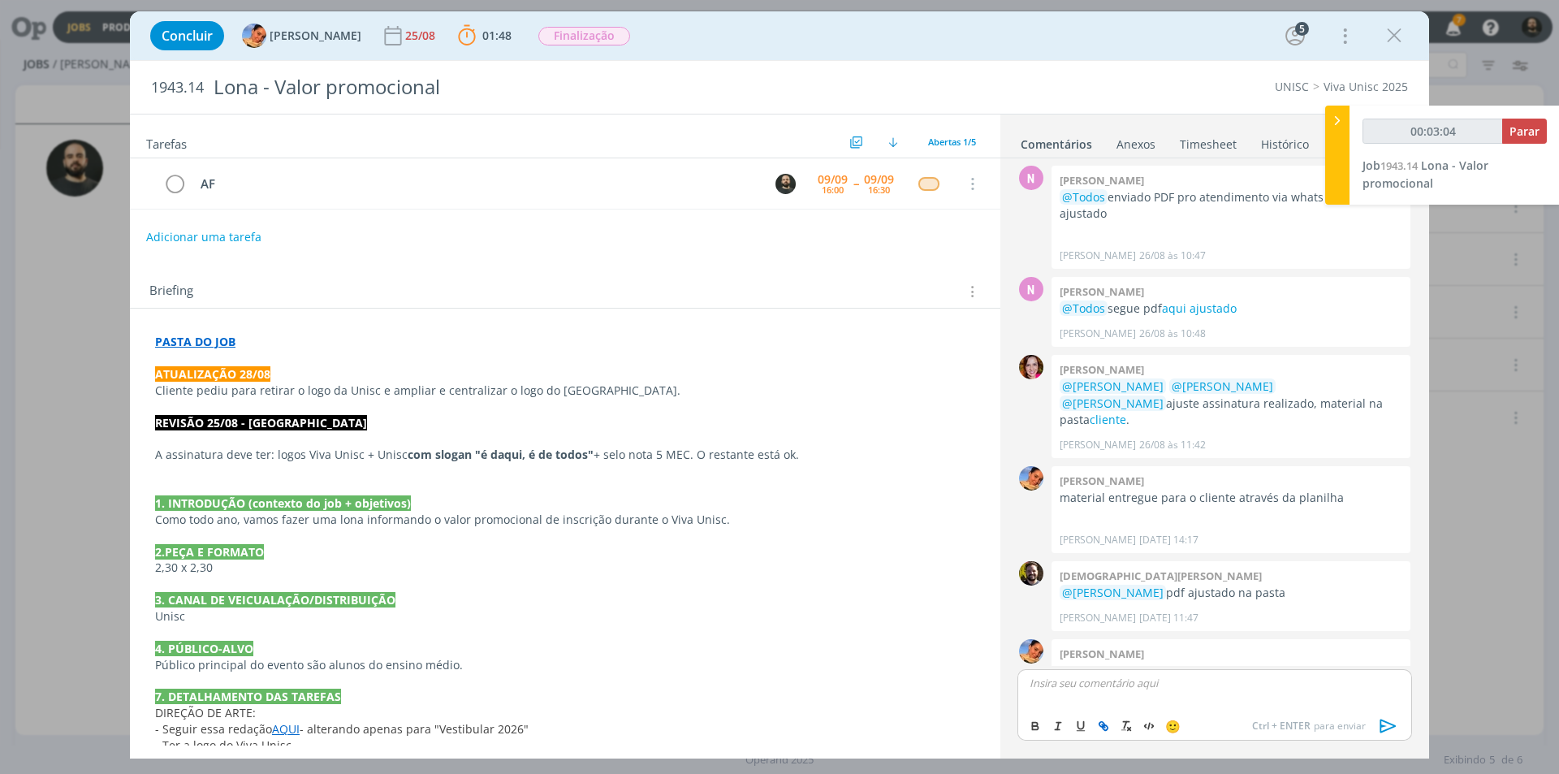
scroll to position [302, 0]
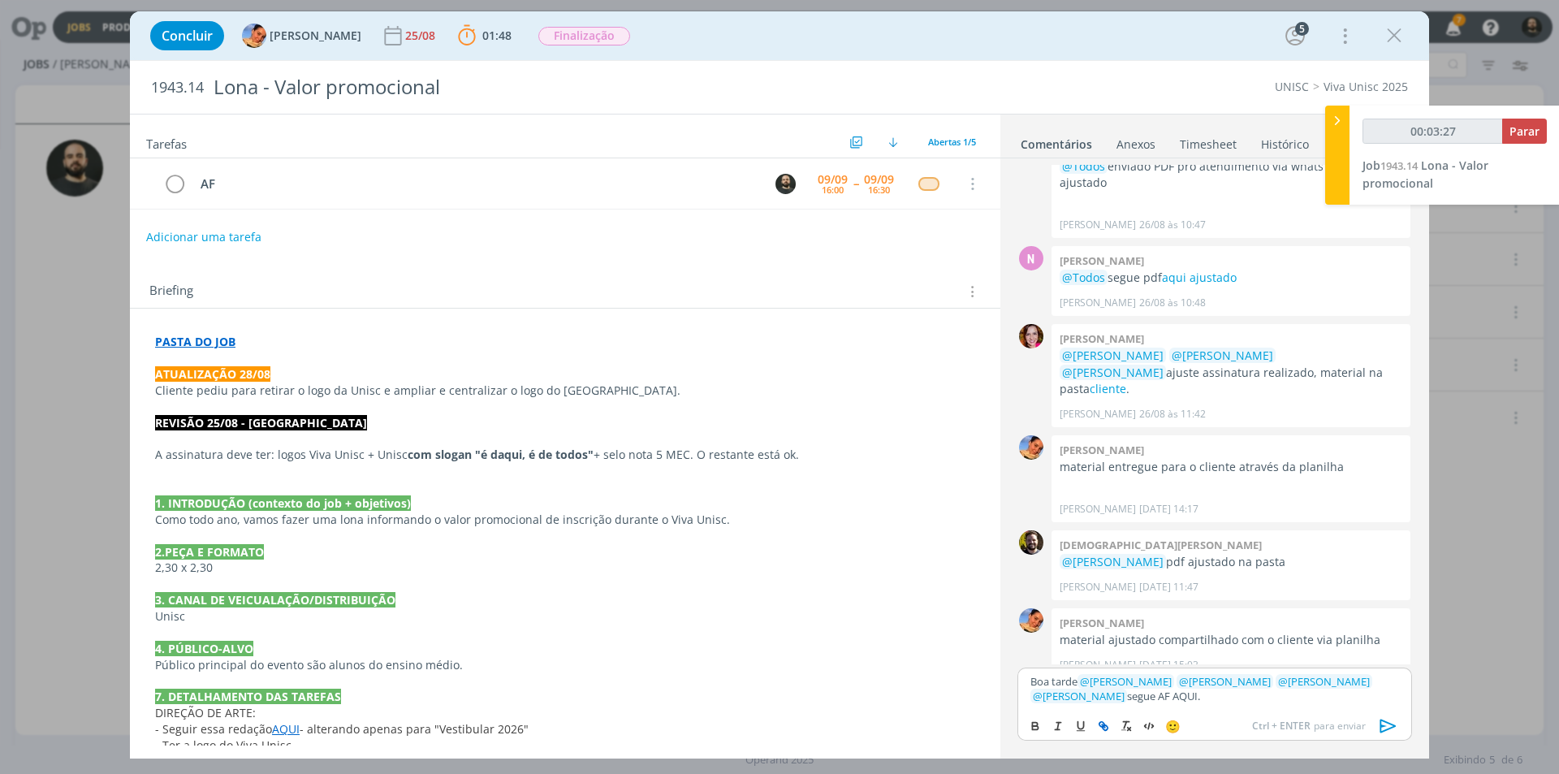
type input "00:03:28"
click at [1093, 718] on button "dialog" at bounding box center [1104, 725] width 23 height 19
type input "AQUI."
type input "00:03:29"
paste input "https://sobeae.sharepoint.com/:f:/s/SOBEAE/EjteWkQ_CO9Mo2tsCAwMK_4B6qcAGEIzYVHS…"
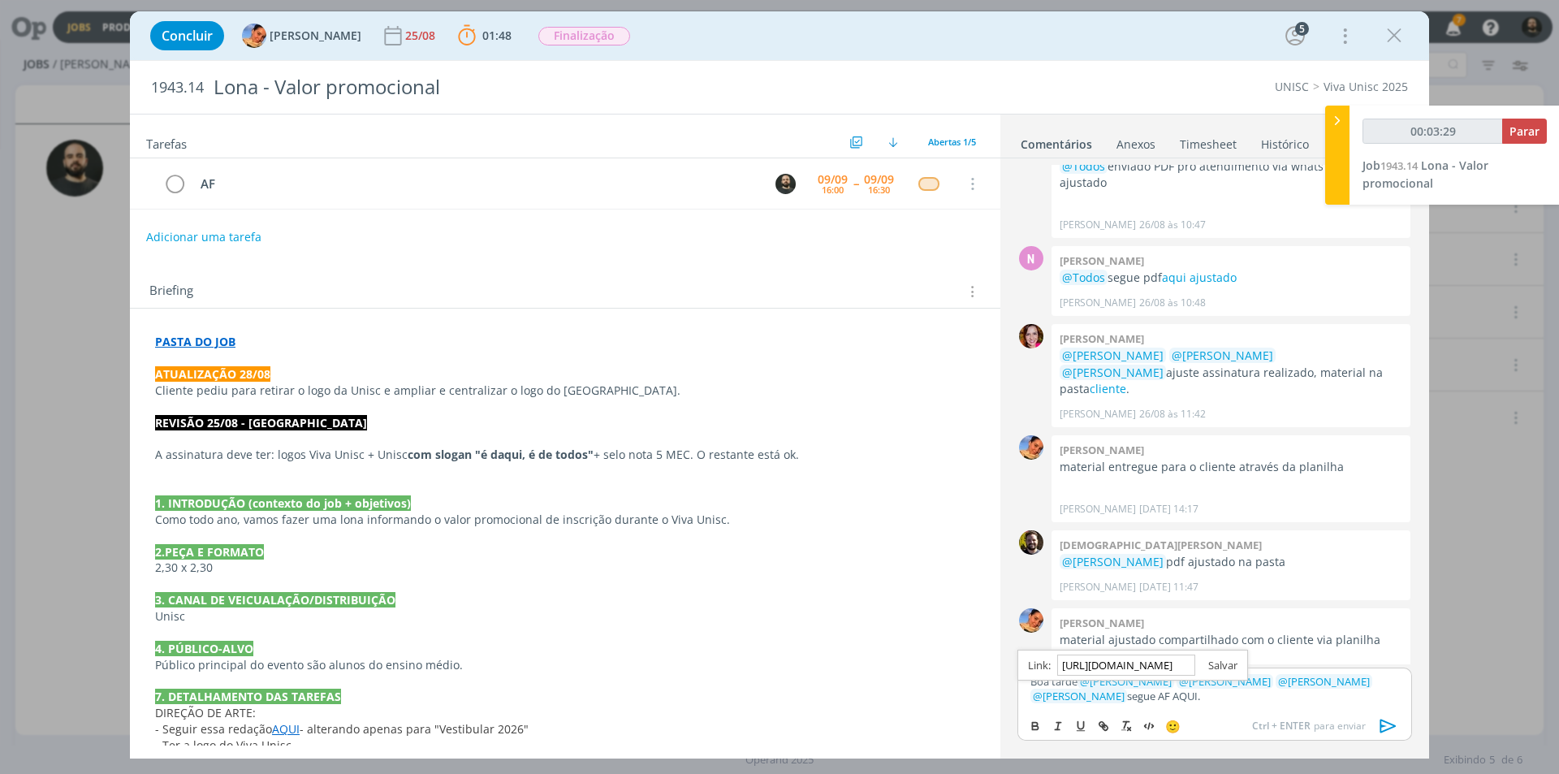
scroll to position [0, 435]
type input "https://sobeae.sharepoint.com/:f:/s/SOBEAE/EjteWkQ_CO9Mo2tsCAwMK_4B6qcAGEIzYVHS…"
click at [1220, 669] on link "dialog" at bounding box center [1217, 665] width 42 height 15
click at [1197, 697] on p "Boa tarde ﻿ @ Luíza Santana ﻿ ﻿ @ Karoline Arend ﻿ ﻿ @ Beatriz Luchese ﻿ ﻿ @ Br…" at bounding box center [1215, 689] width 369 height 30
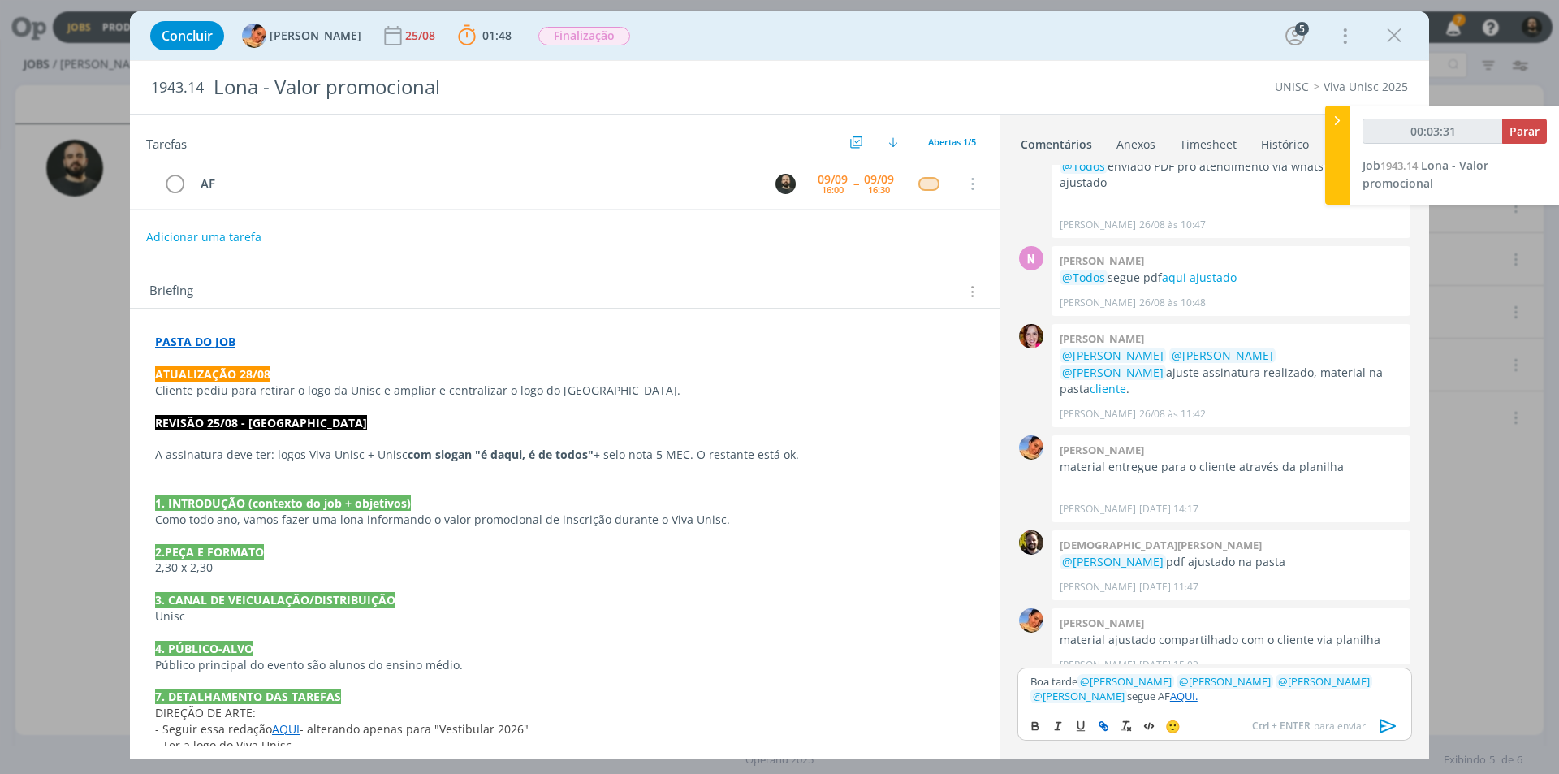
click at [1170, 694] on link "AQUI." at bounding box center [1184, 696] width 28 height 15
click at [1132, 662] on link "https://sobeae.sharepoint.com/:f:/s/SOBEAE/EjteWkQ_CO9Mo2tsCAwMK_4B6qcAGEIzYVHS…" at bounding box center [1124, 665] width 110 height 21
click at [1384, 728] on icon "dialog" at bounding box center [1389, 726] width 24 height 24
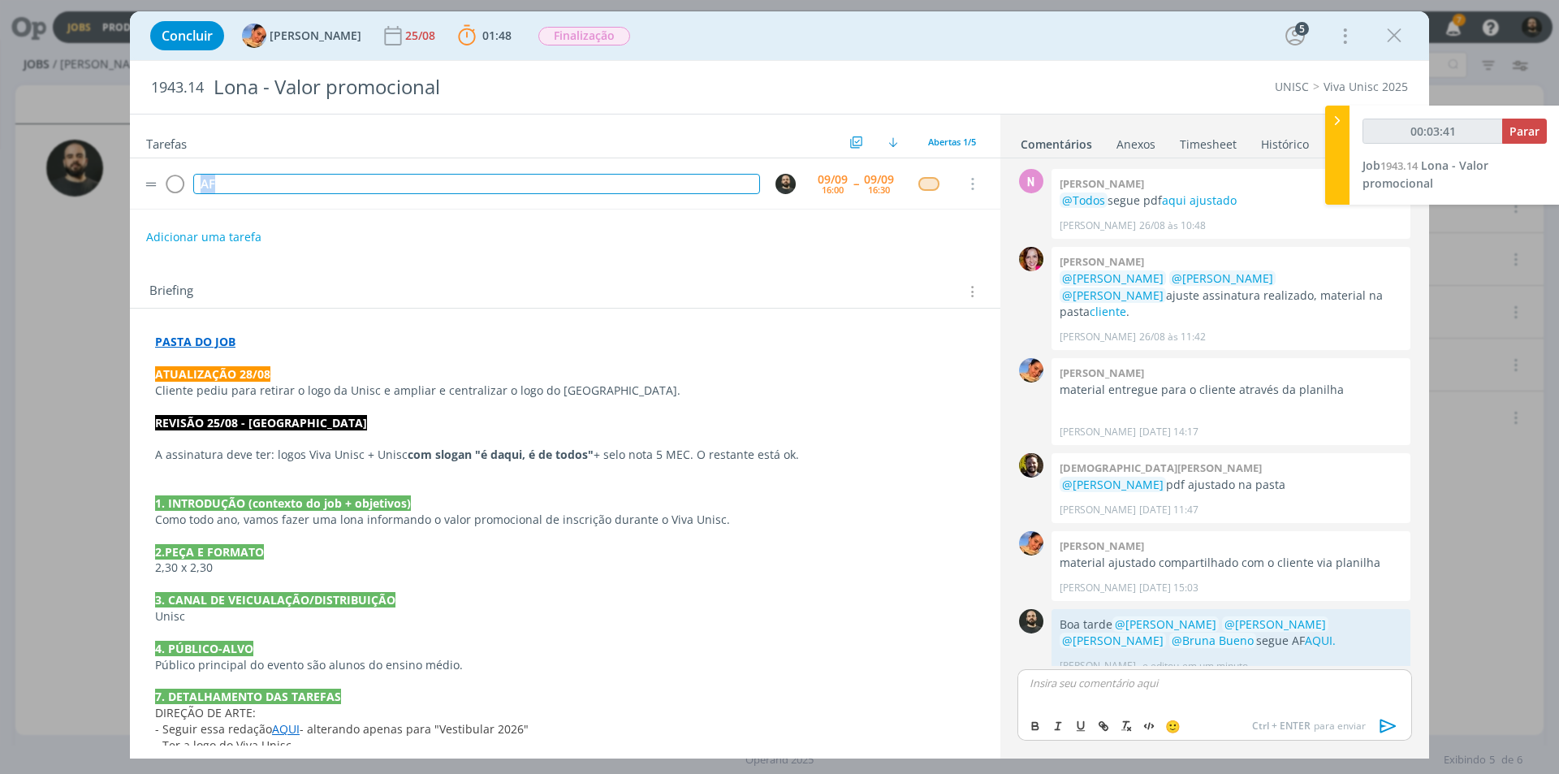
drag, startPoint x: 237, startPoint y: 186, endPoint x: 196, endPoint y: 182, distance: 41.6
click at [196, 182] on div "AF" at bounding box center [476, 184] width 567 height 20
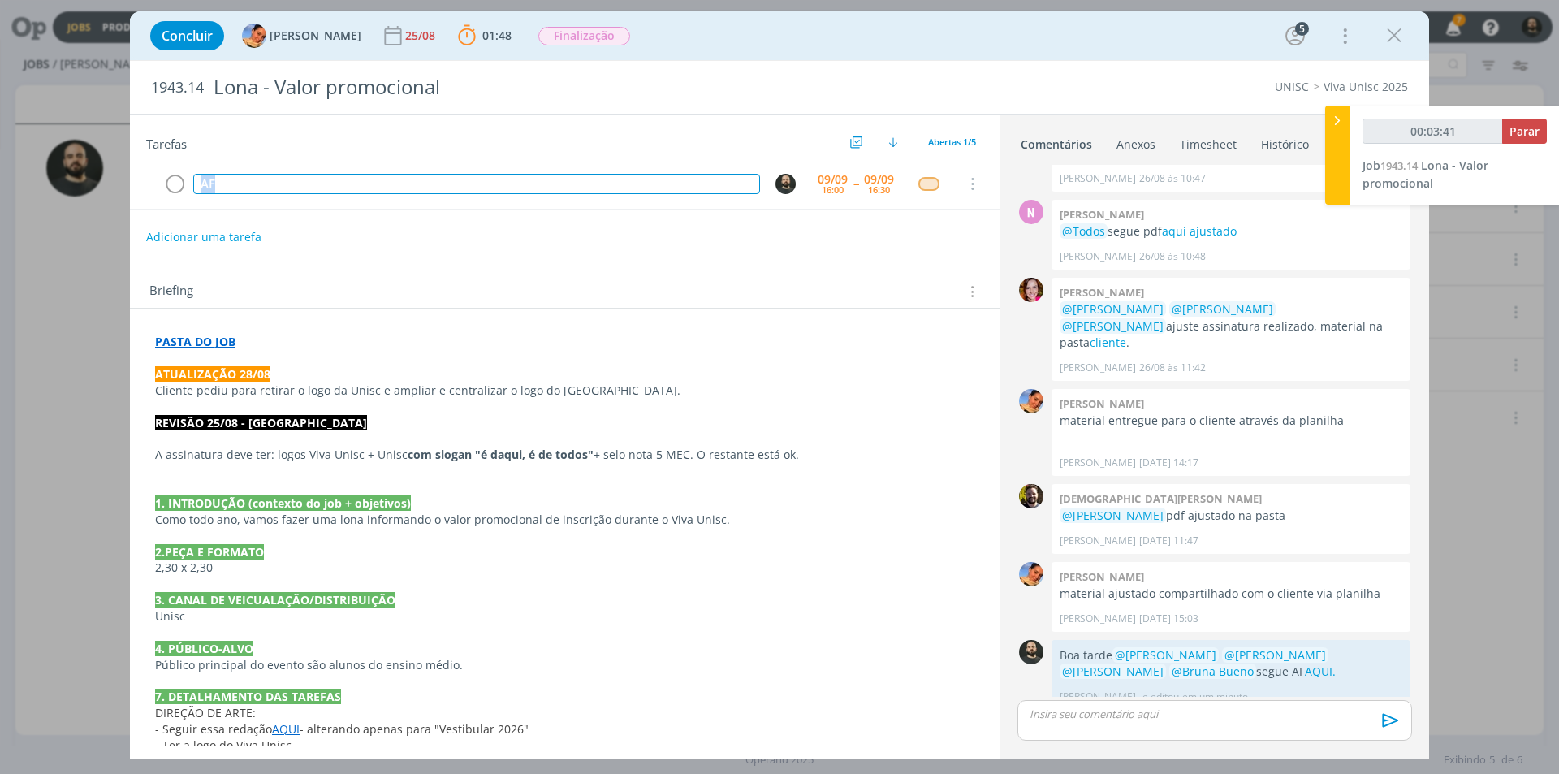
type input "00:03:42"
click at [1527, 127] on span "Parar" at bounding box center [1525, 130] width 30 height 15
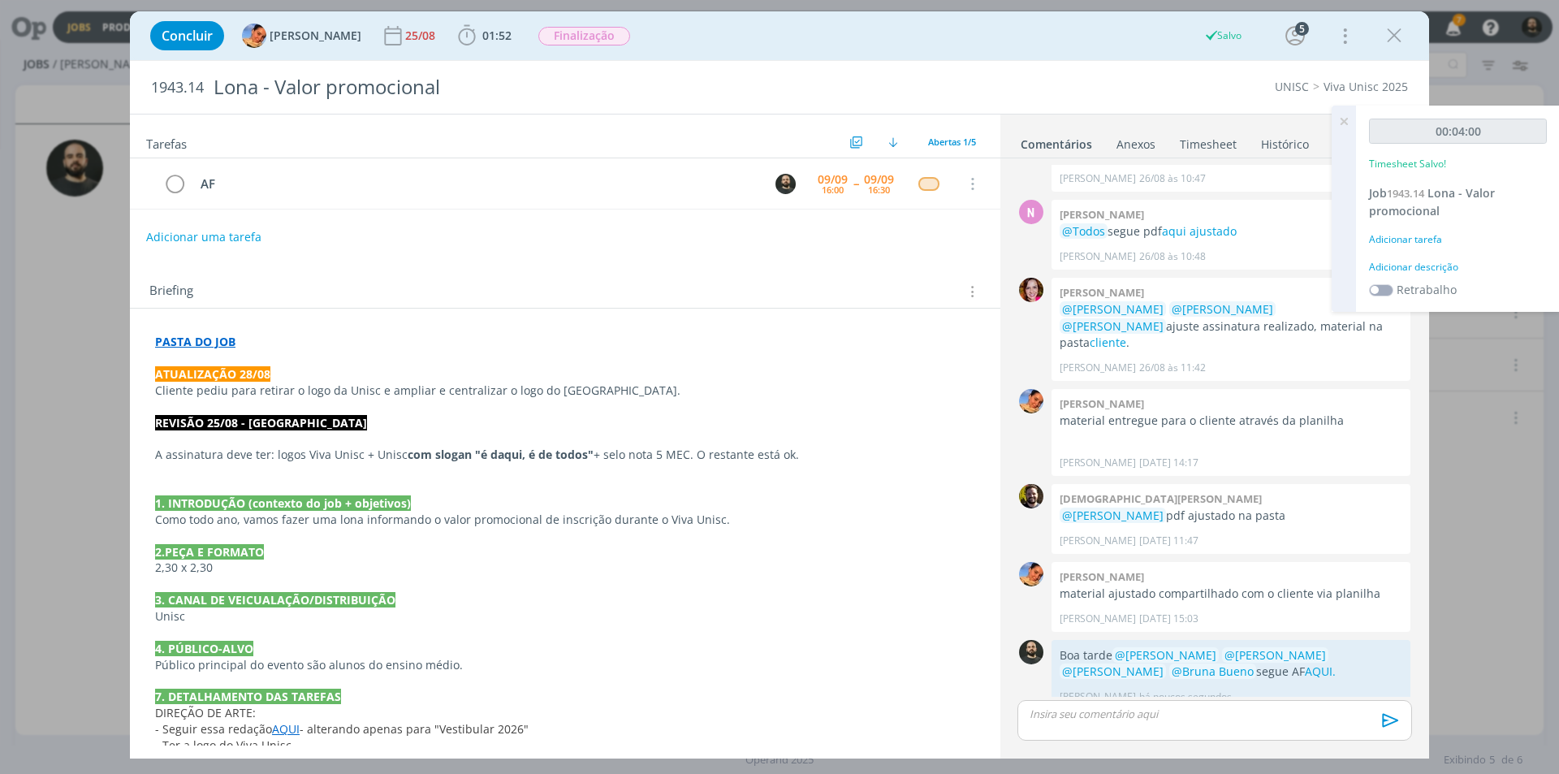
click at [1430, 273] on div "Adicionar descrição" at bounding box center [1458, 267] width 178 height 15
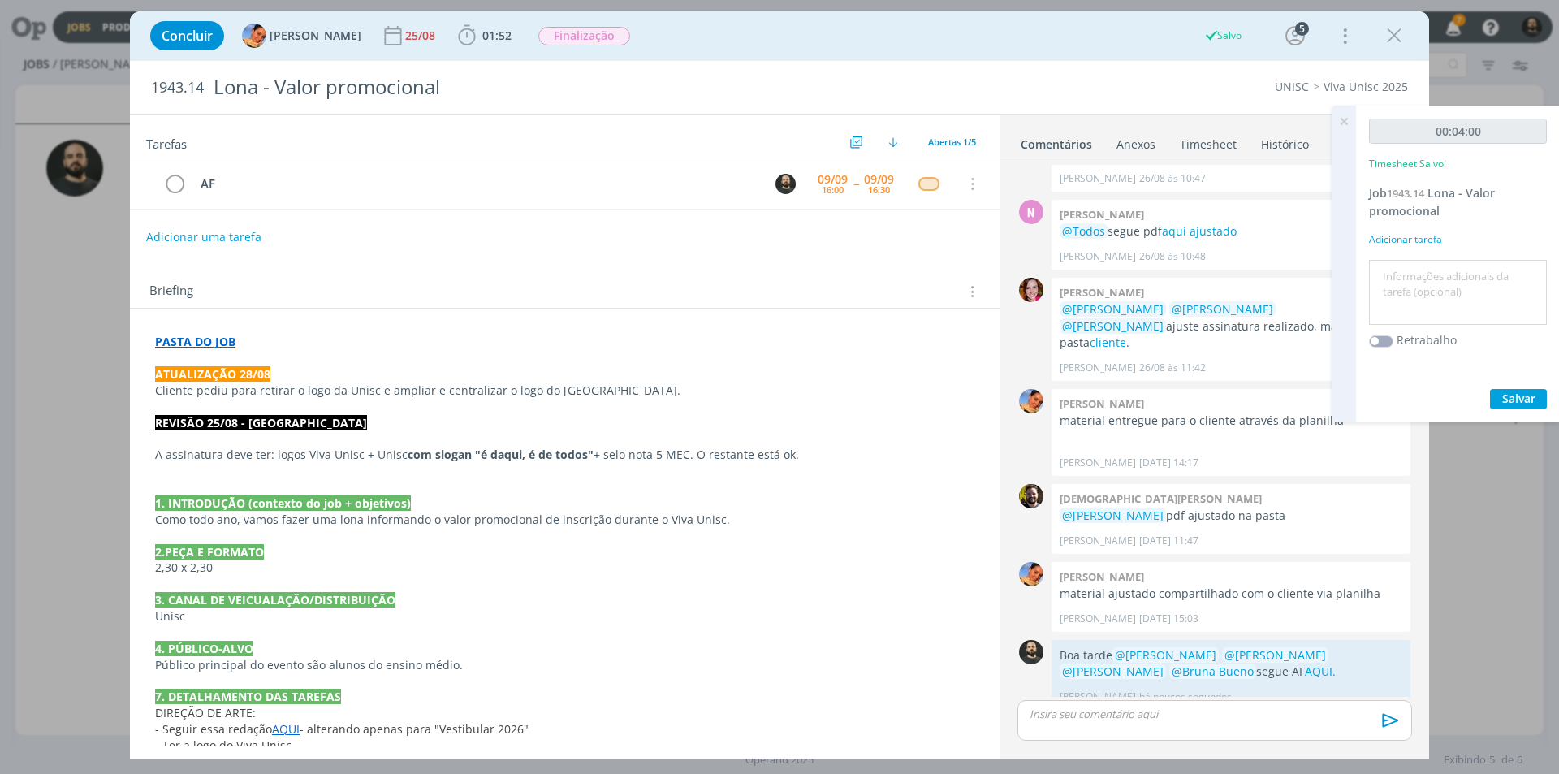
click at [1424, 283] on textarea at bounding box center [1458, 293] width 170 height 58
type textarea "a"
type textarea "Arte-final"
click at [1521, 387] on div "00:04:00 Timesheet Salvo! Job 1943.14 Lona - Valor promocional Adicionar tarefa…" at bounding box center [1458, 264] width 204 height 317
click at [1517, 391] on span "Salvar" at bounding box center [1519, 398] width 33 height 15
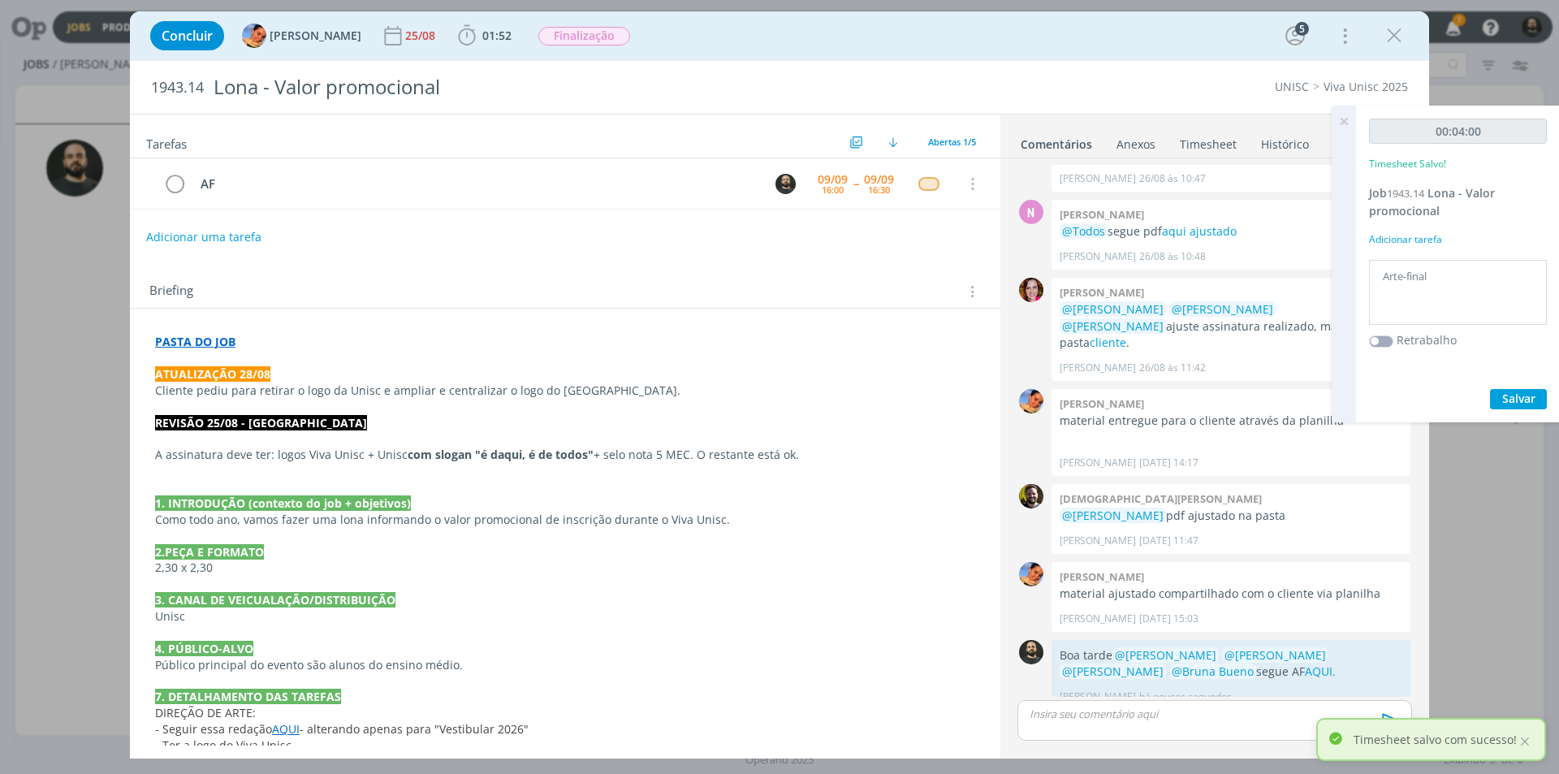
click at [1343, 117] on icon at bounding box center [1344, 122] width 29 height 32
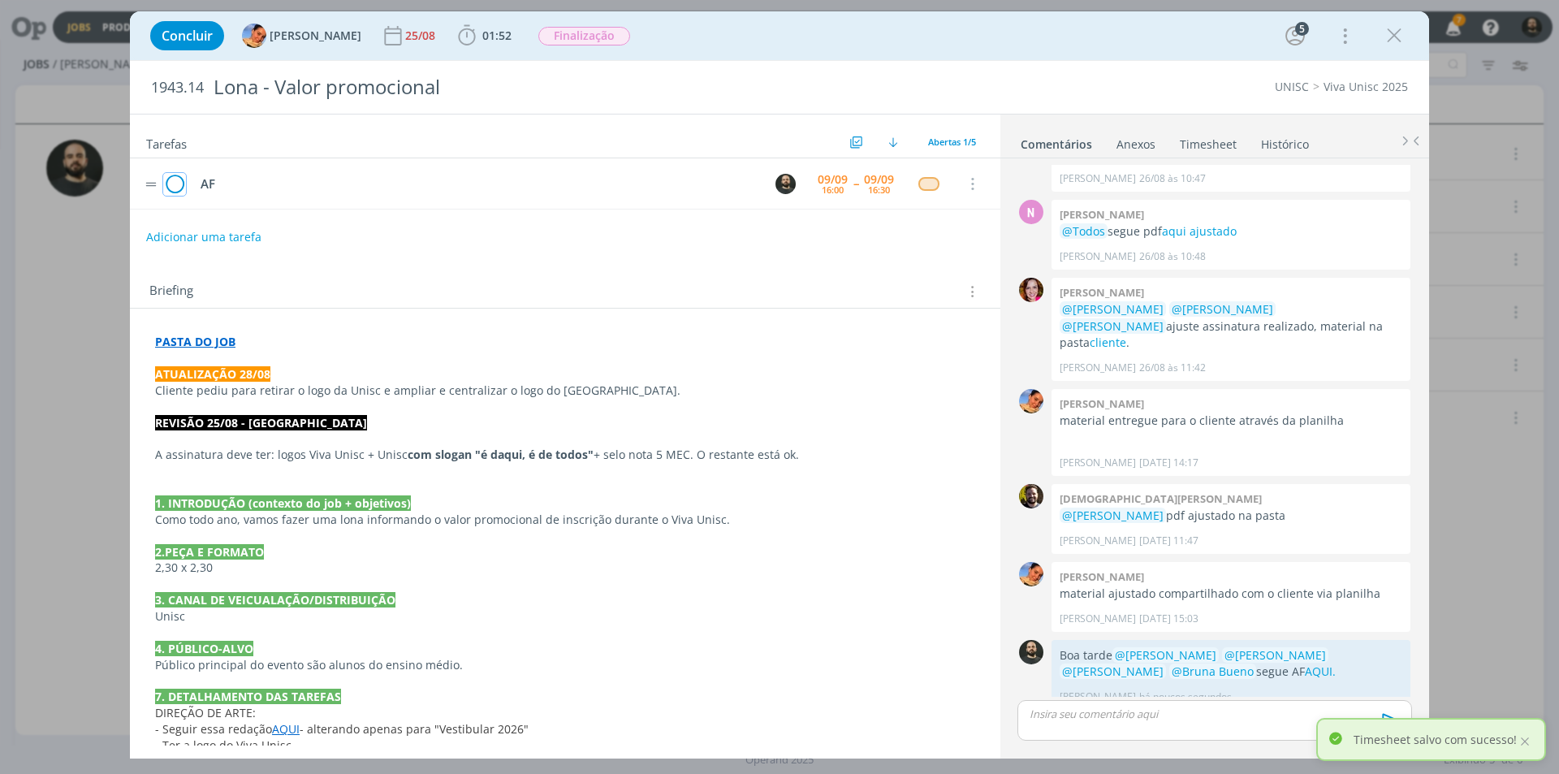
click at [179, 179] on icon "dialog" at bounding box center [174, 184] width 23 height 24
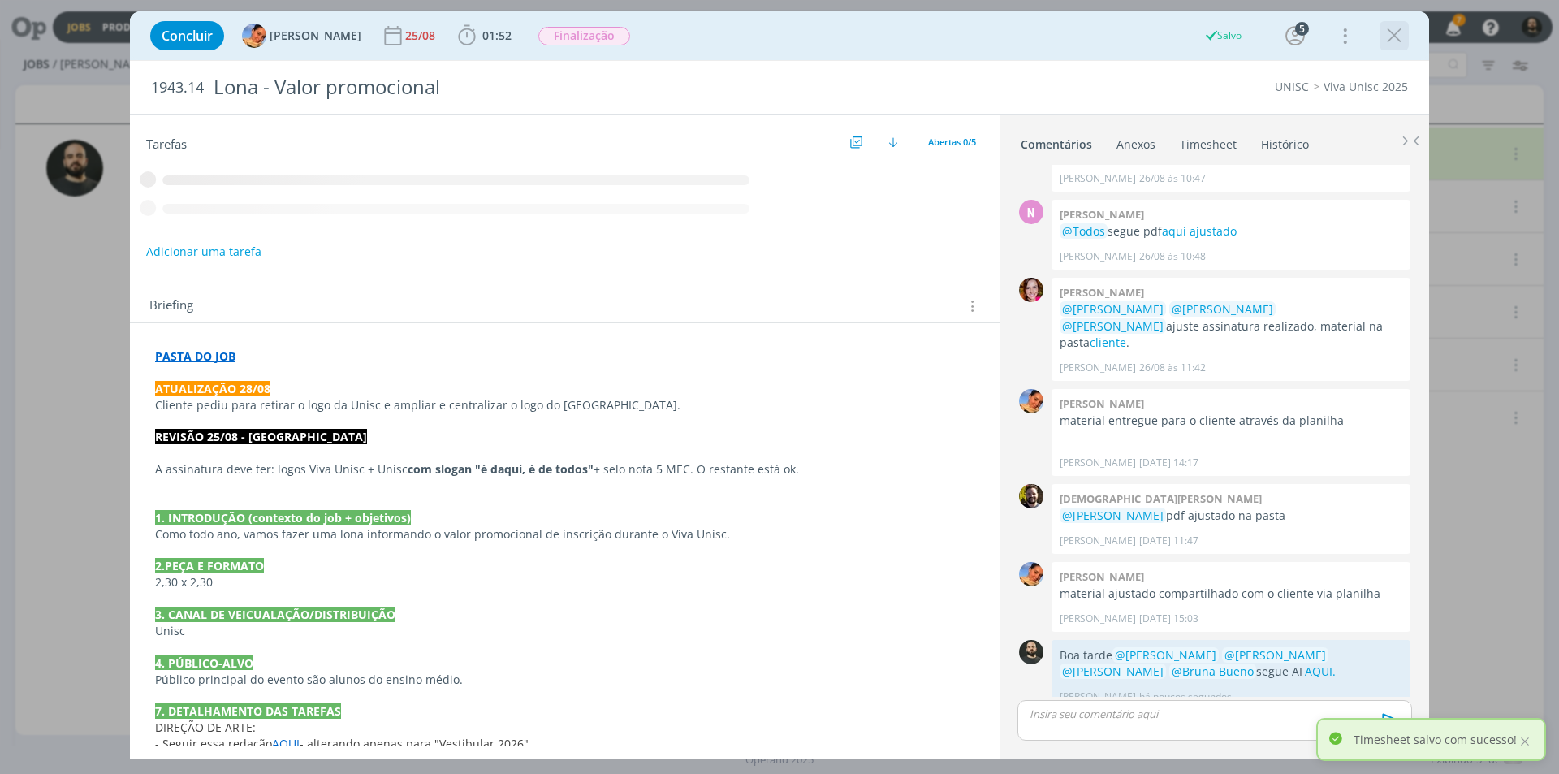
click at [1400, 34] on icon "dialog" at bounding box center [1394, 36] width 24 height 24
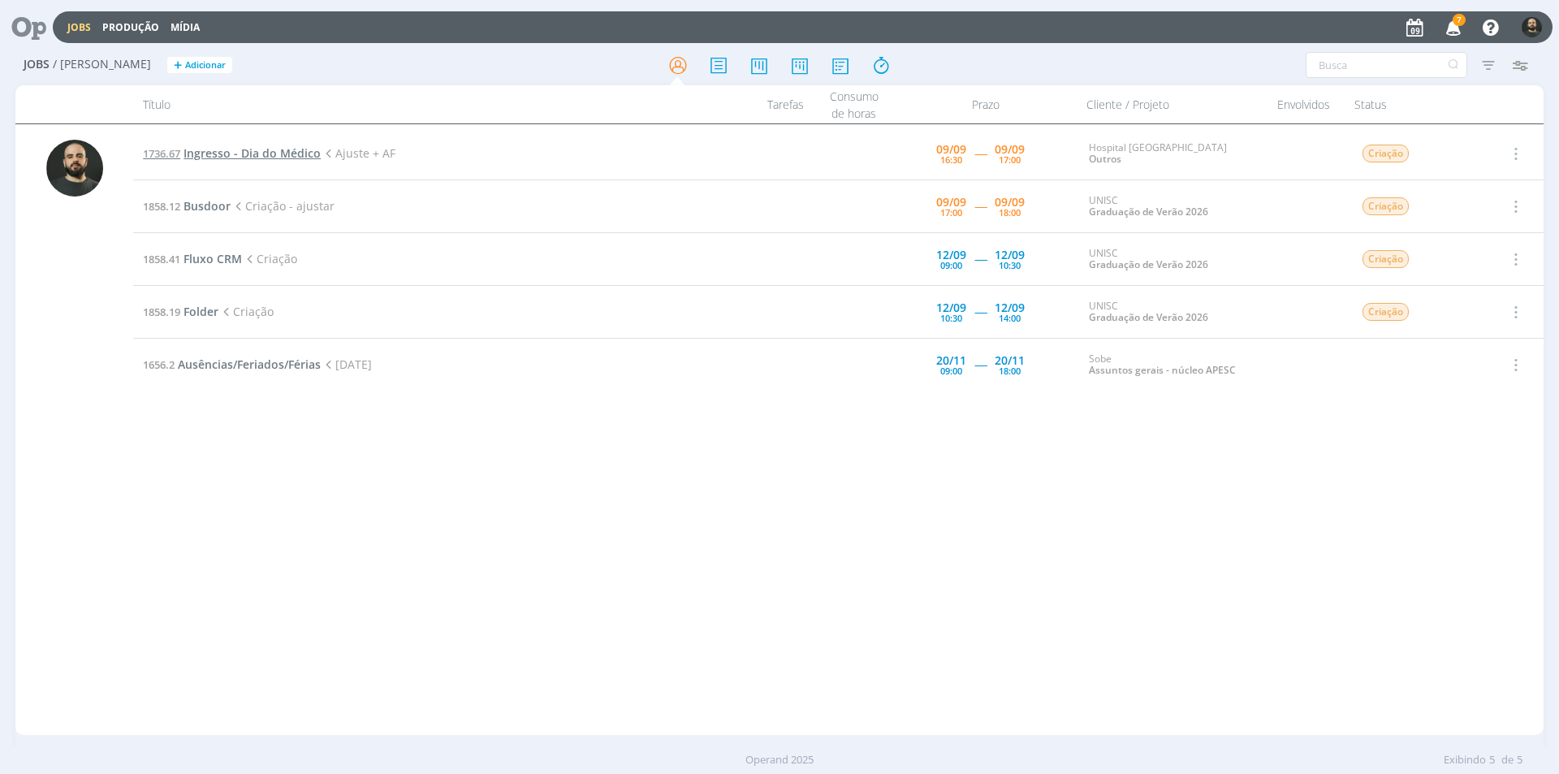
click at [299, 148] on span "Ingresso - Dia do Médico" at bounding box center [252, 152] width 137 height 15
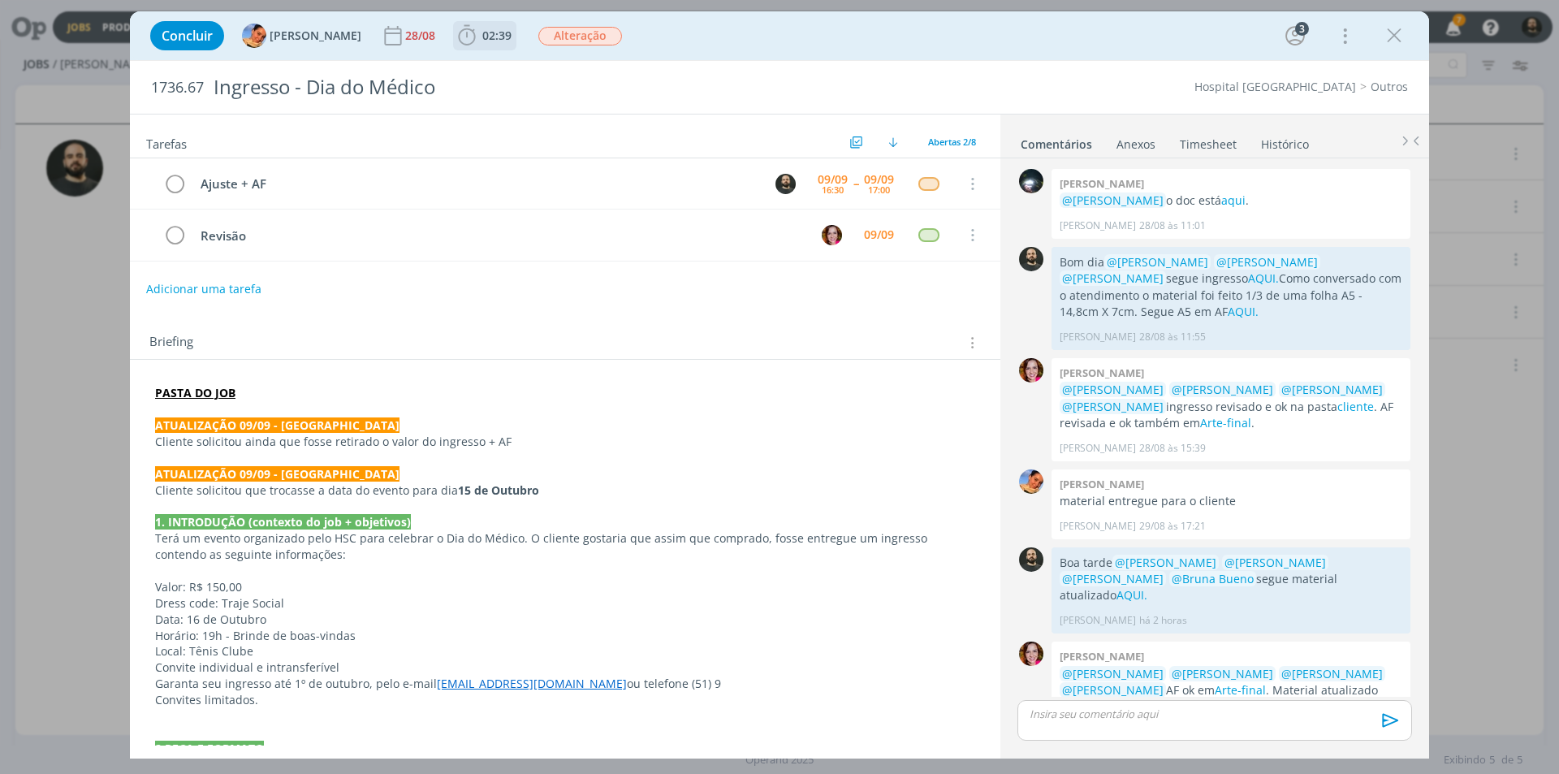
scroll to position [114, 0]
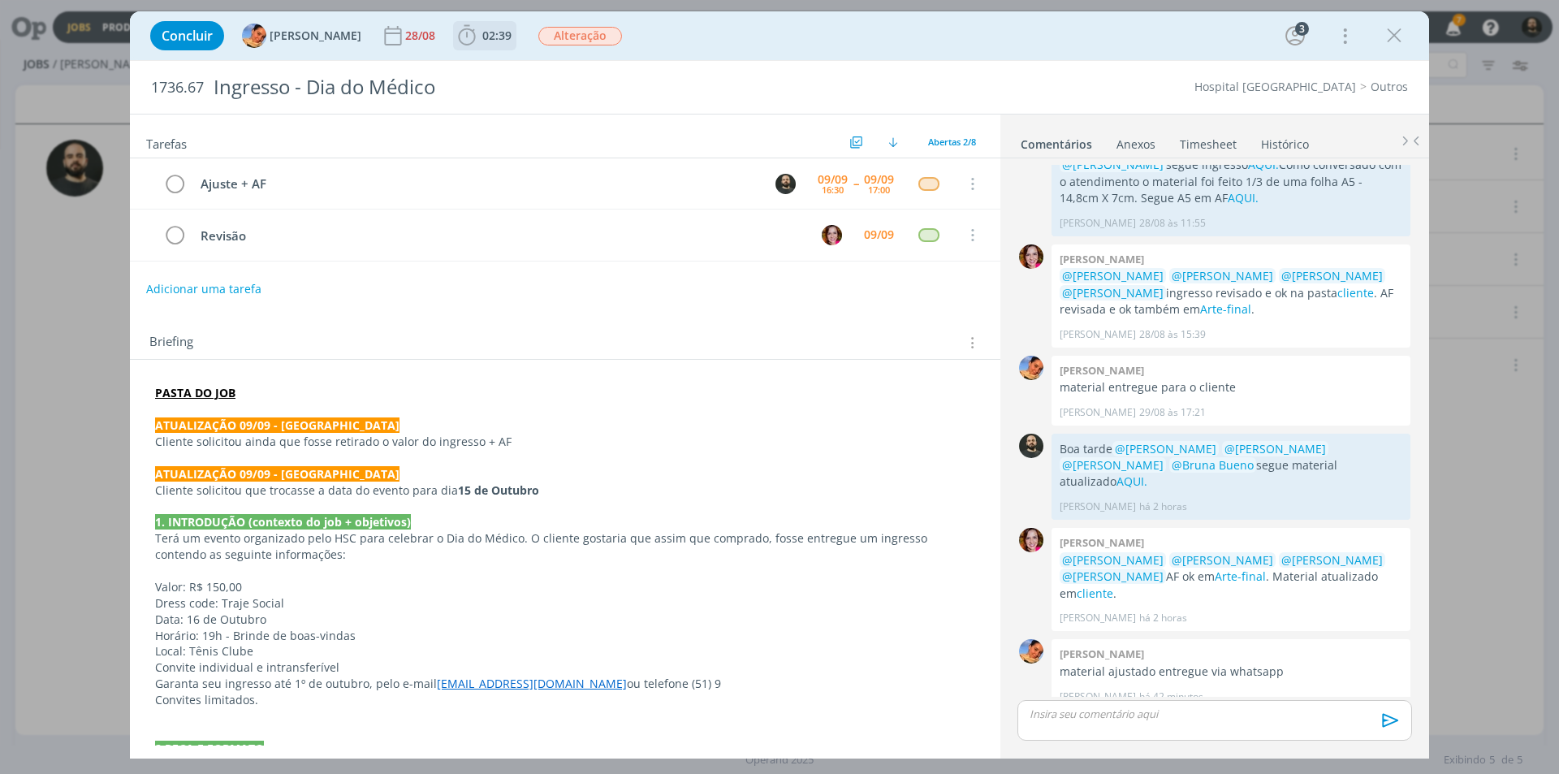
click at [461, 35] on icon "dialog" at bounding box center [466, 35] width 17 height 20
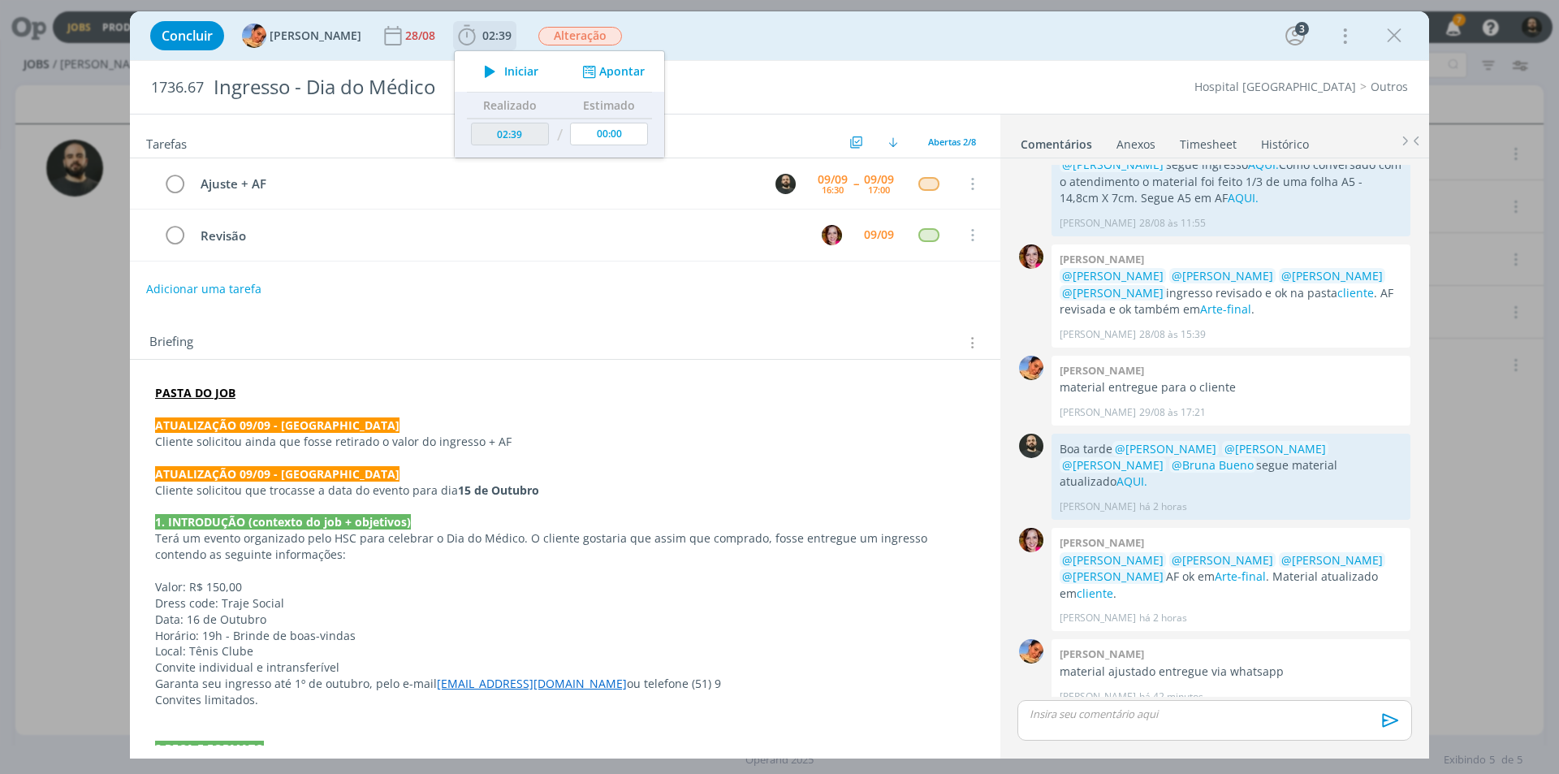
click at [476, 65] on icon "dialog" at bounding box center [490, 71] width 28 height 21
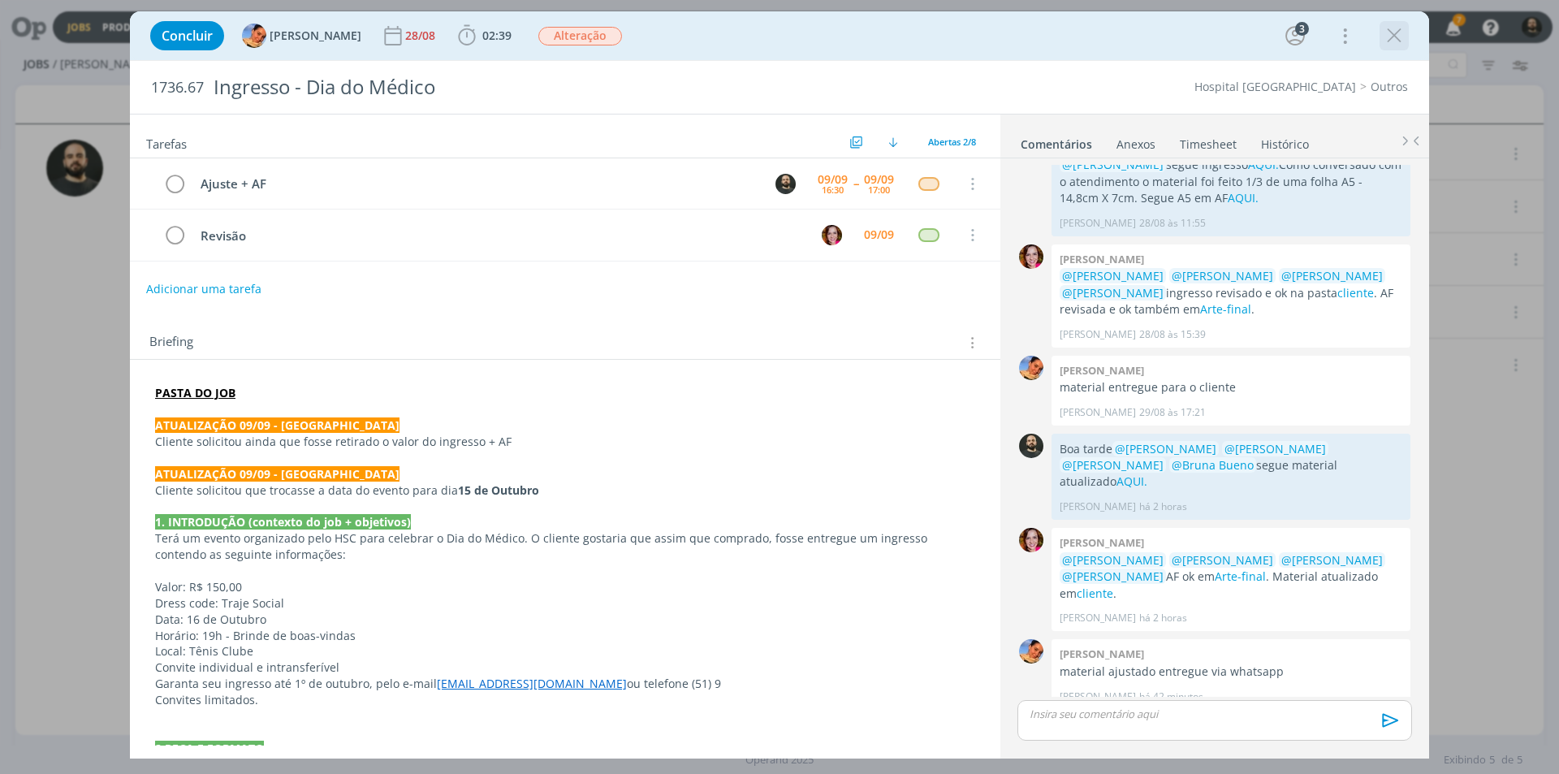
click at [1395, 35] on icon "dialog" at bounding box center [1394, 36] width 24 height 24
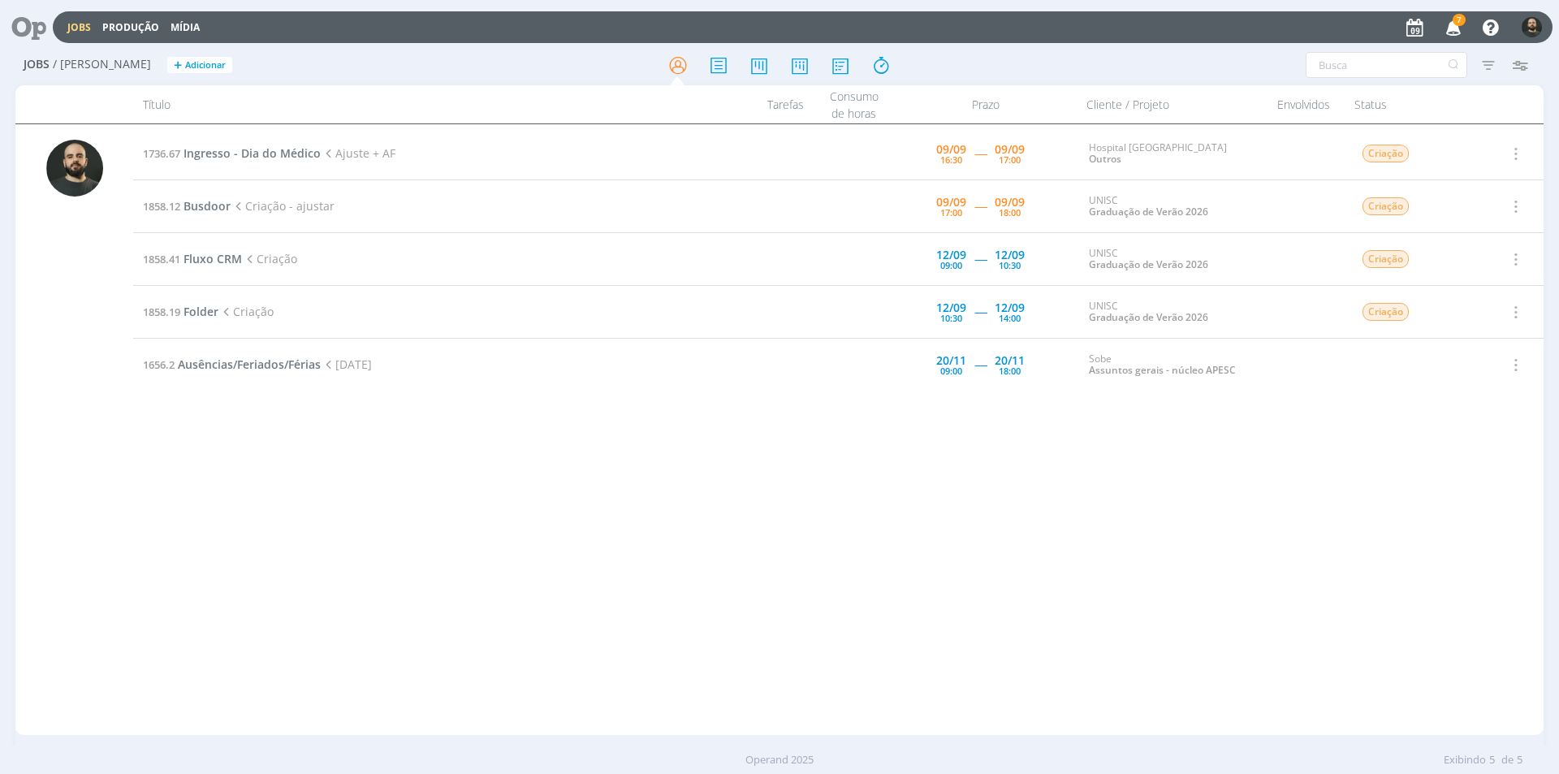
click at [1456, 32] on icon "button" at bounding box center [1454, 27] width 28 height 28
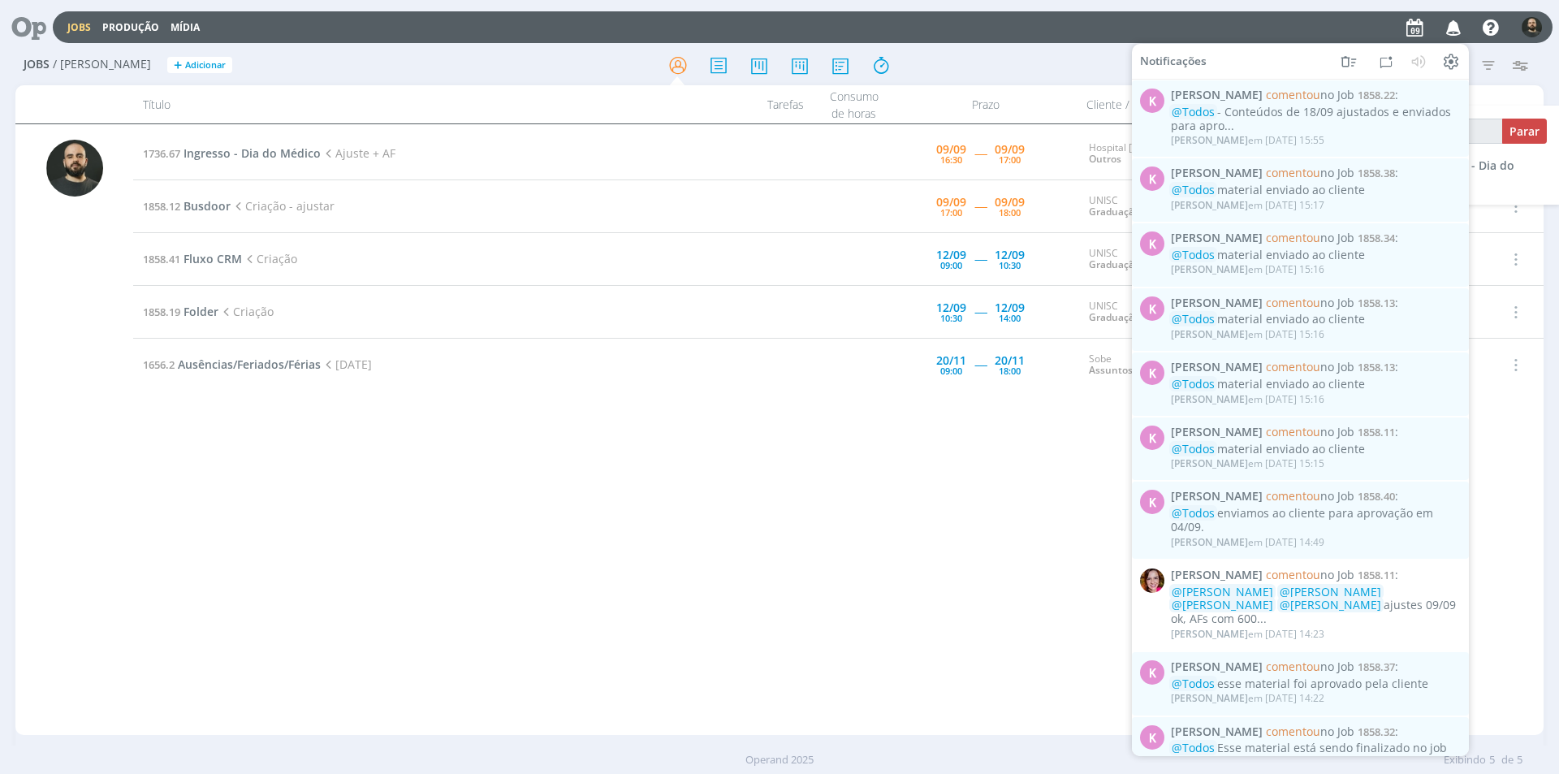
click at [1455, 31] on icon "button" at bounding box center [1454, 27] width 28 height 28
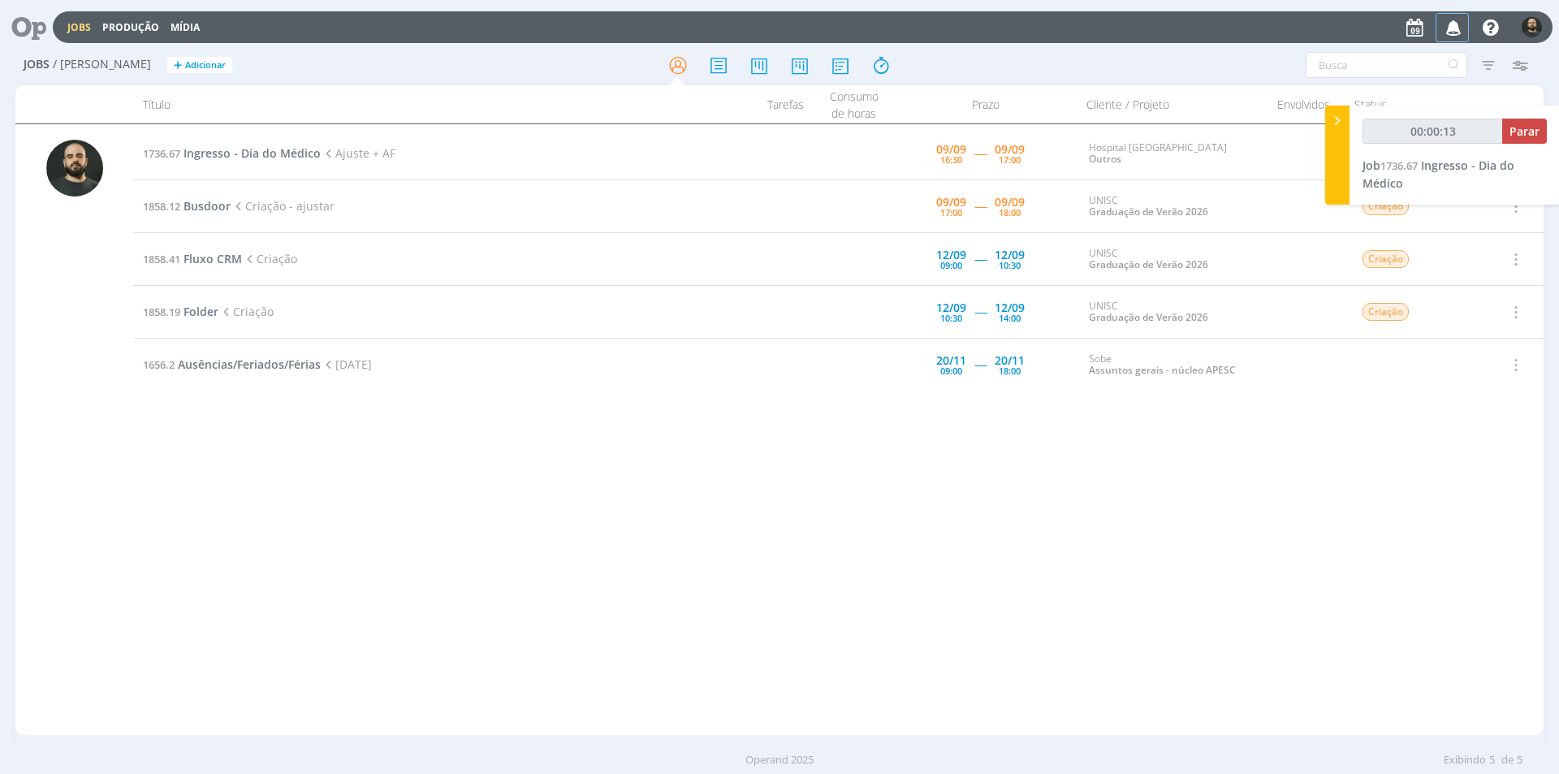
type input "00:00:14"
click at [1334, 131] on div at bounding box center [1337, 155] width 24 height 99
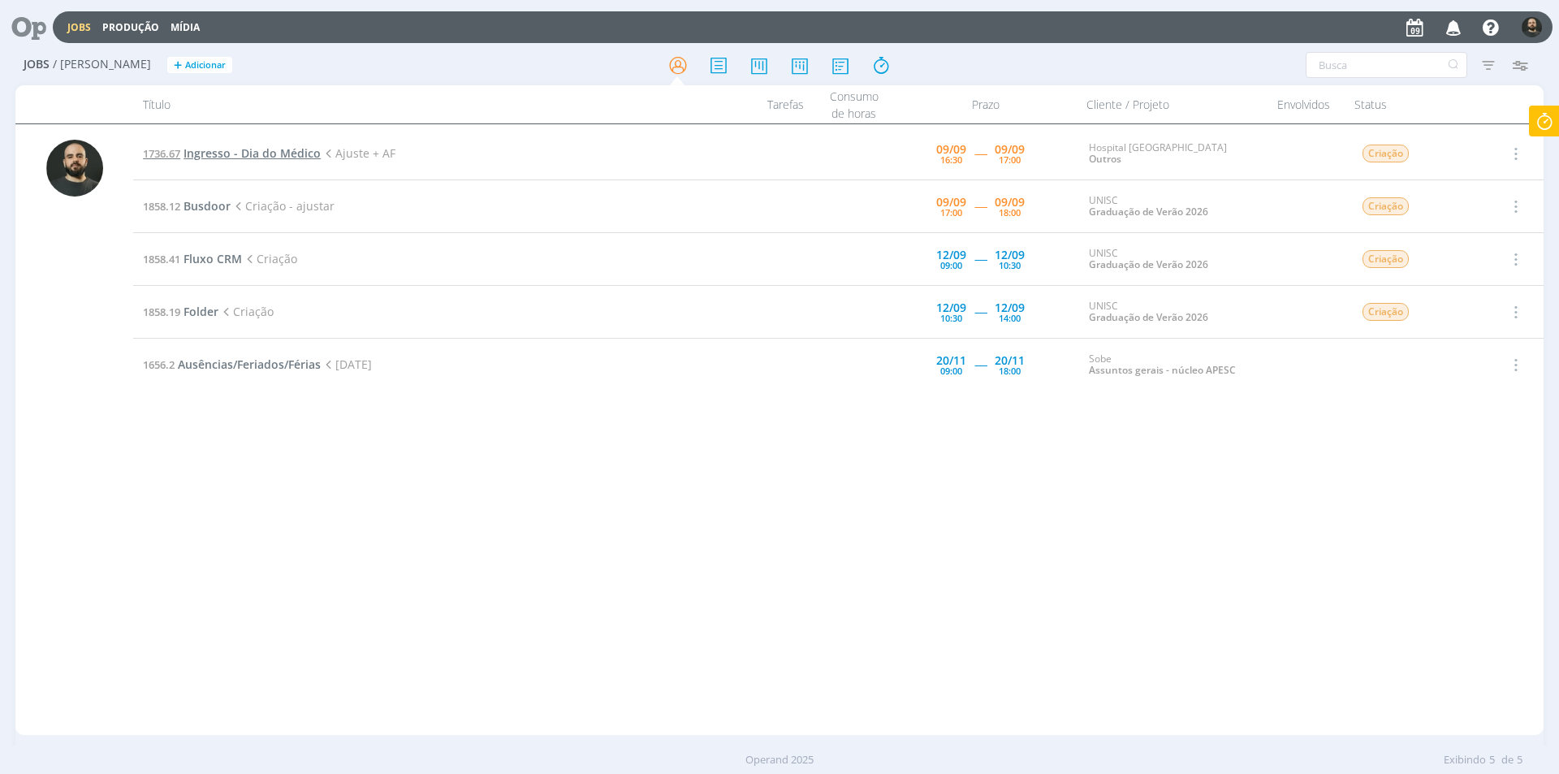
click at [236, 154] on span "Ingresso - Dia do Médico" at bounding box center [252, 152] width 137 height 15
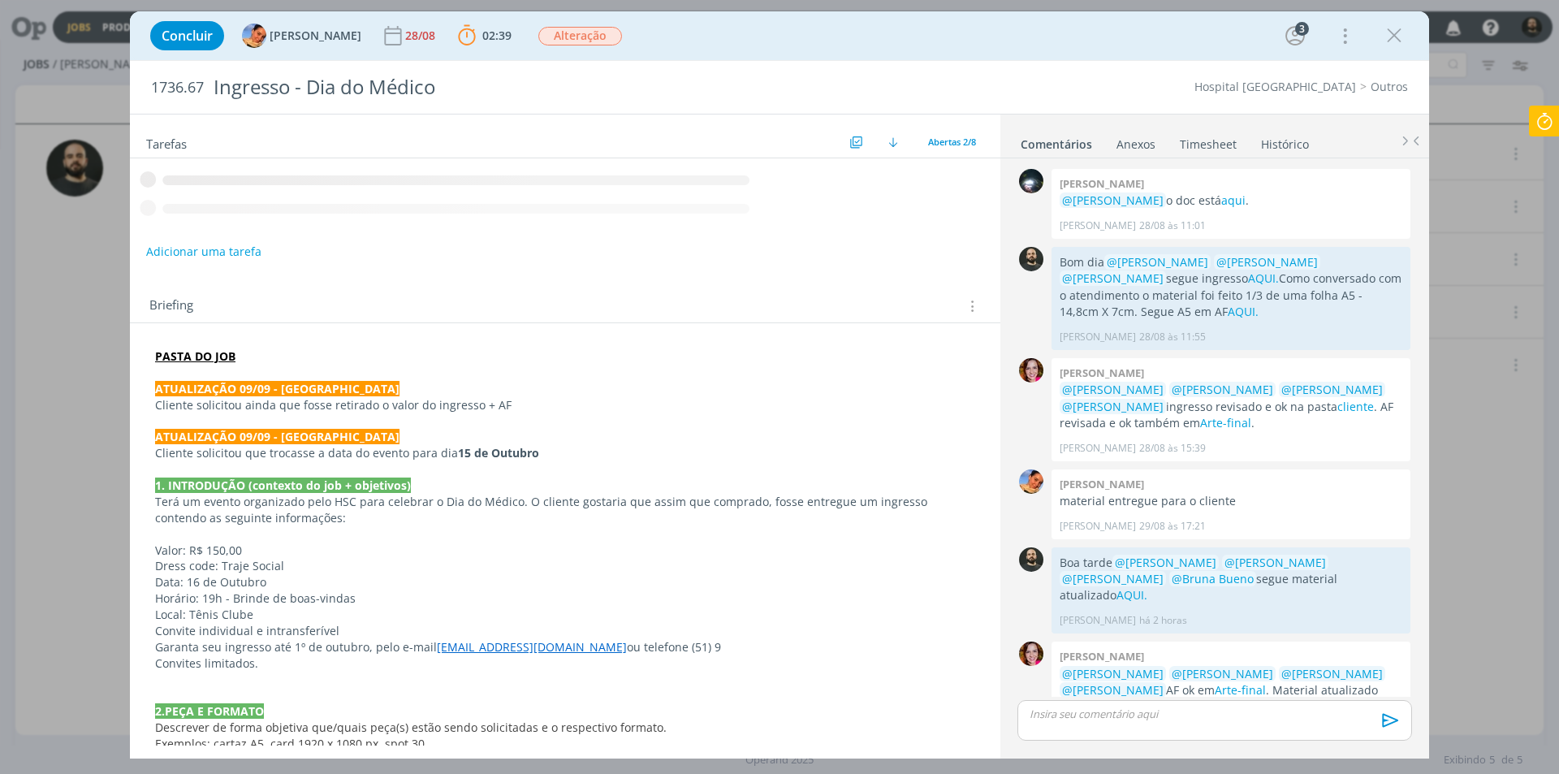
scroll to position [114, 0]
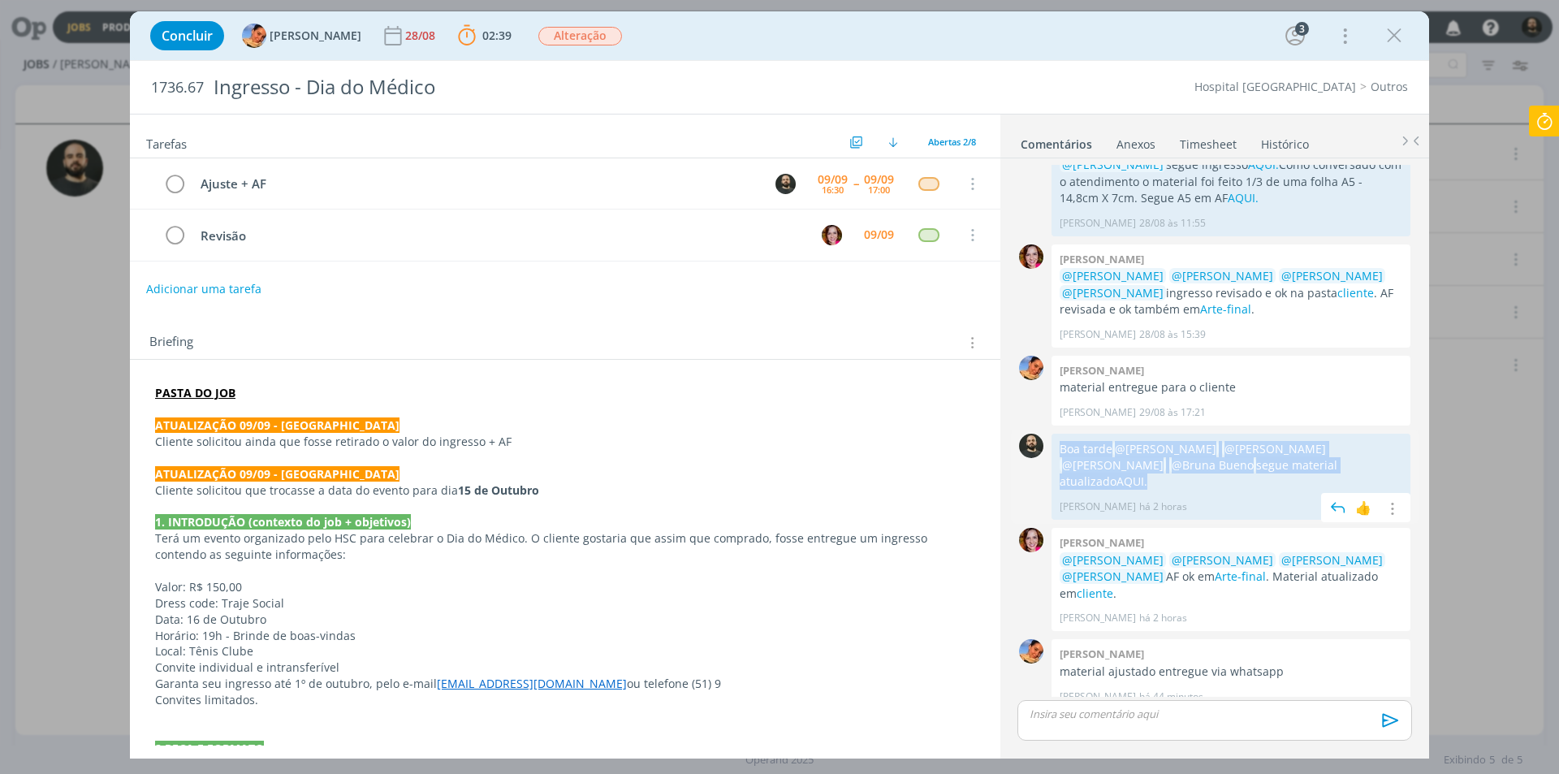
drag, startPoint x: 1369, startPoint y: 461, endPoint x: 1055, endPoint y: 448, distance: 313.8
click at [1055, 448] on div "Boa tarde @Luíza Santana @Beatriz Luchese @Karoline Arend @Bruna Bueno segue ma…" at bounding box center [1231, 477] width 359 height 86
copy p "Boa tarde @Luíza Santana @Beatriz Luchese @Karoline Arend @Bruna Bueno segue ma…"
click at [1102, 724] on div "dialog" at bounding box center [1215, 720] width 395 height 41
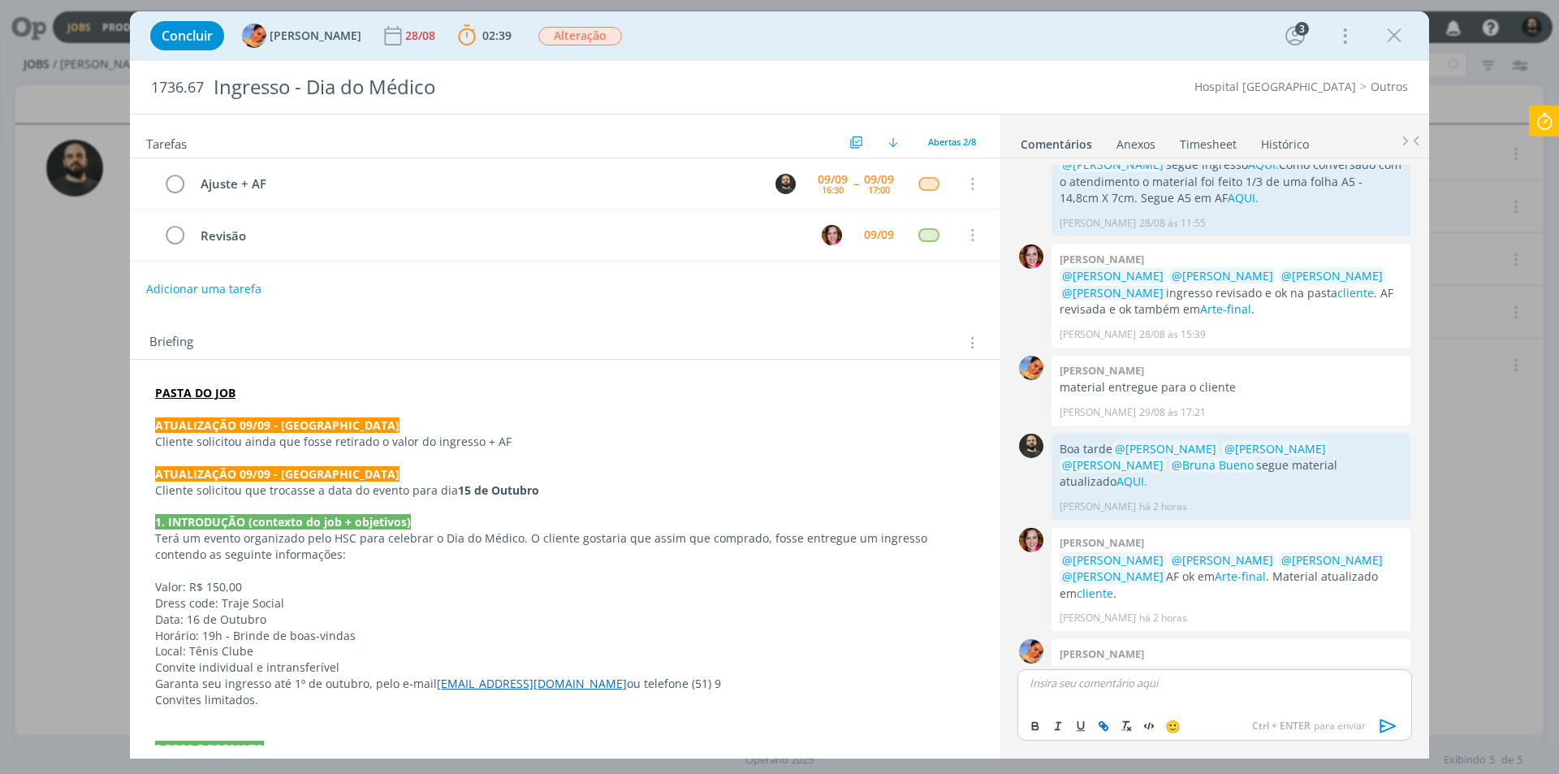
scroll to position [146, 0]
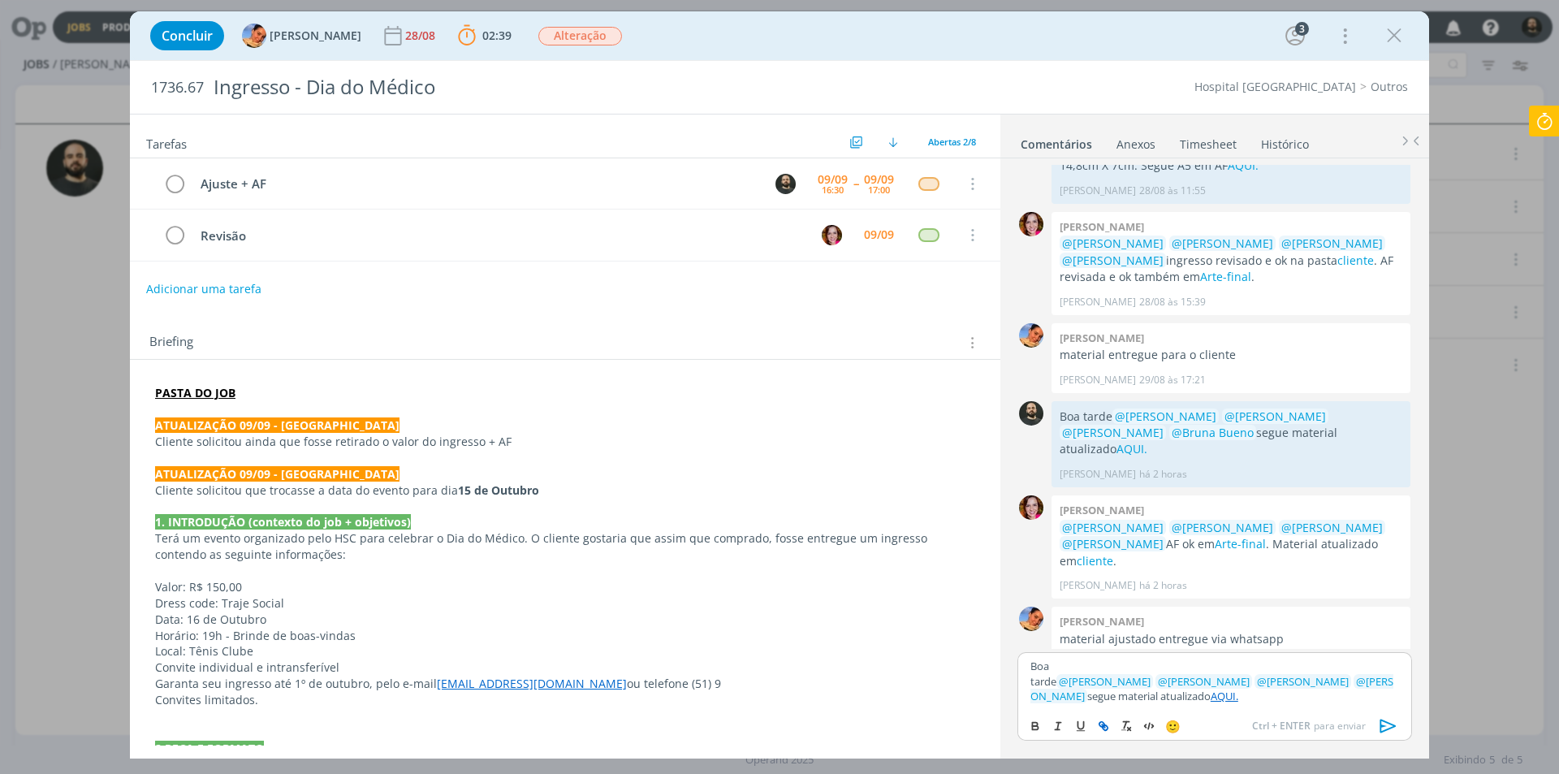
click at [1194, 698] on p "Boa tarde ﻿ @ Luíza Santana ﻿ ﻿ @ Beatriz Luchese ﻿ ﻿ @ Karoline Arend ﻿ ﻿ @ Br…" at bounding box center [1215, 681] width 369 height 45
click at [1308, 706] on div "Boa tarde ﻿ @ Luíza Santana ﻿ ﻿ @ Beatriz Luchese ﻿ ﻿ @ Karoline Arend ﻿ ﻿ @ Br…" at bounding box center [1215, 680] width 395 height 57
click at [1269, 698] on link "AQUI." at bounding box center [1283, 696] width 28 height 15
click at [1248, 661] on link "https://sobeae.sharepoint.com/:f:/s/SOBEAE/EjJk6h8z0MtEk1B8hOCWuUcBPfJwWiIMRsr-…" at bounding box center [1193, 650] width 110 height 21
click at [1332, 696] on p "Boa tarde ﻿ @ Luíza Santana ﻿ ﻿ @ Beatriz Luchese ﻿ ﻿ @ Karoline Arend ﻿ ﻿ @ Br…" at bounding box center [1215, 681] width 369 height 45
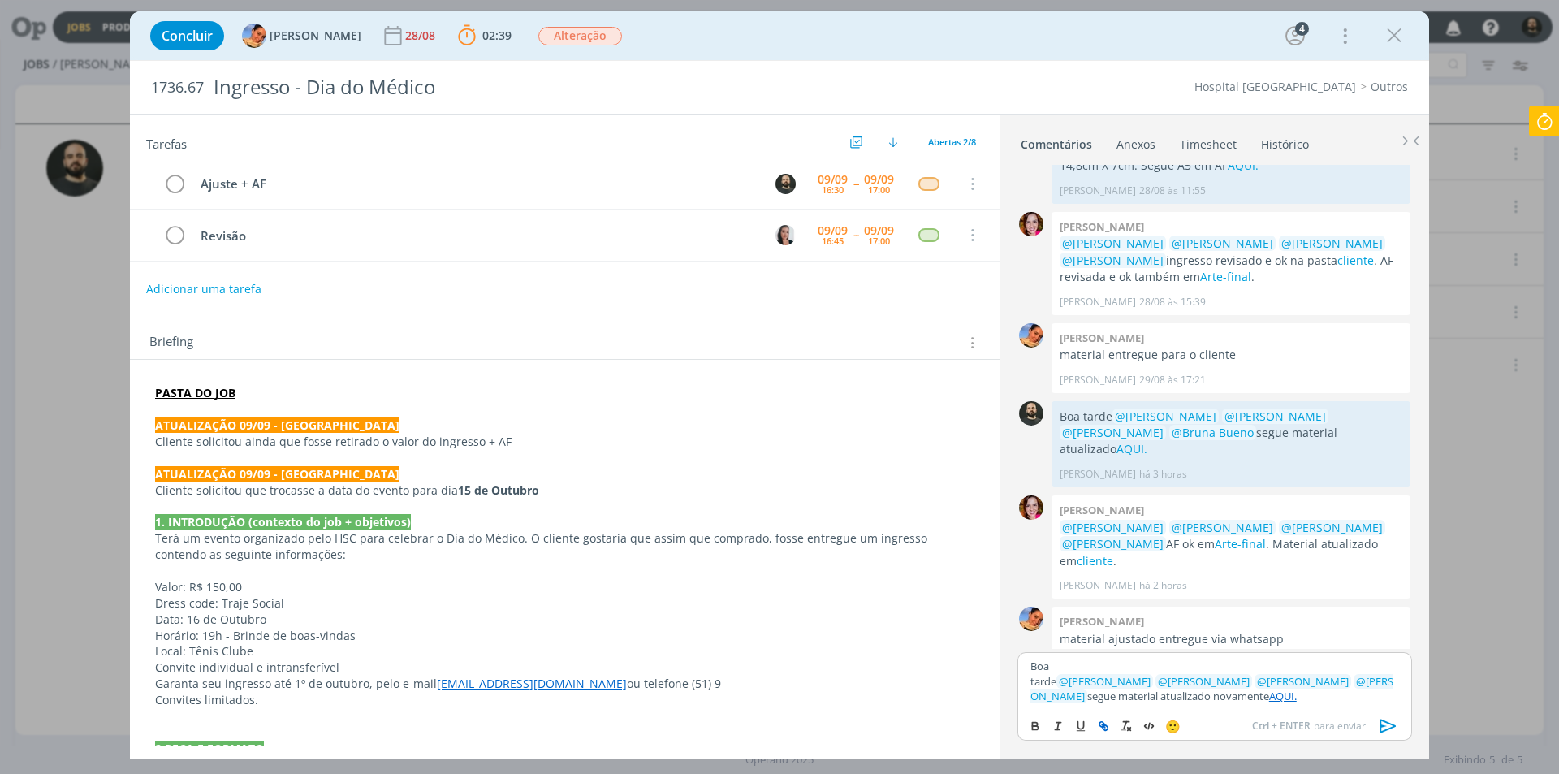
click at [1559, 115] on icon at bounding box center [1544, 122] width 29 height 32
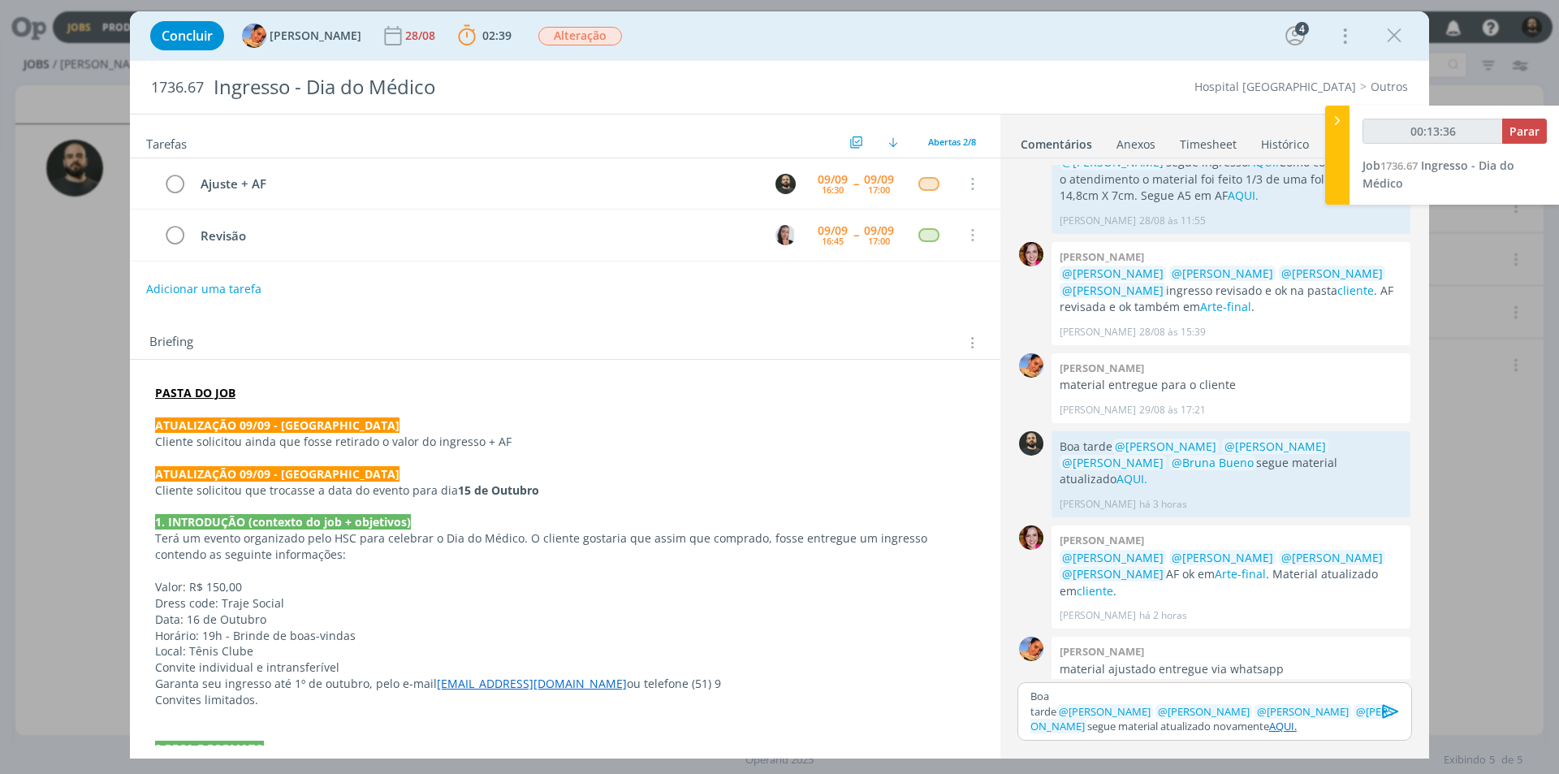
click at [1388, 720] on icon "dialog" at bounding box center [1391, 711] width 24 height 24
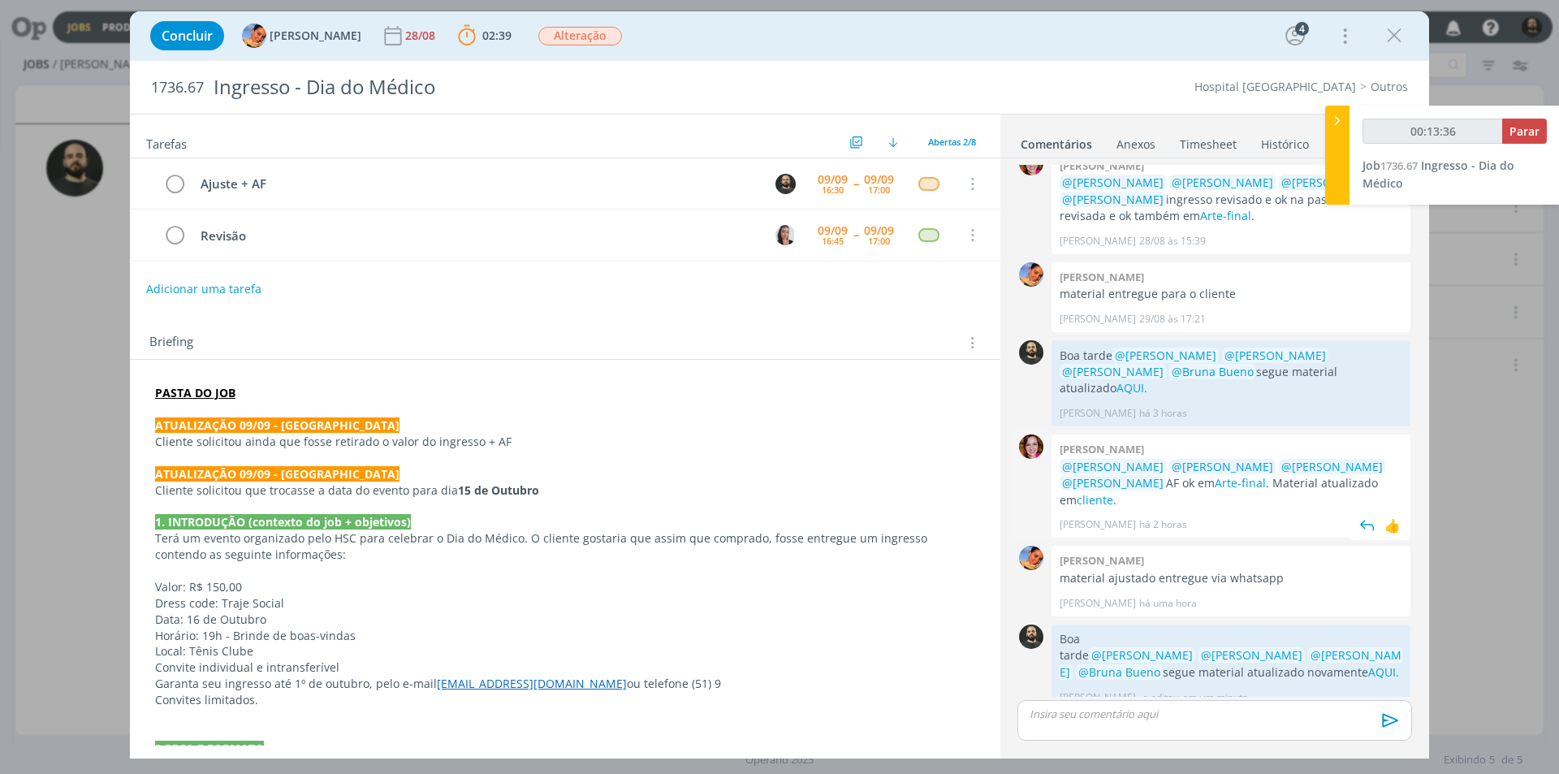
scroll to position [208, 0]
drag, startPoint x: 298, startPoint y: 184, endPoint x: 138, endPoint y: 190, distance: 160.1
click at [138, 190] on tr "Ajuste + AF 09/09 16:30 -- 09/09 17:00 Cancelar" at bounding box center [565, 183] width 871 height 51
copy div "Ajuste + AF"
click at [1529, 141] on button "Parar" at bounding box center [1525, 131] width 45 height 25
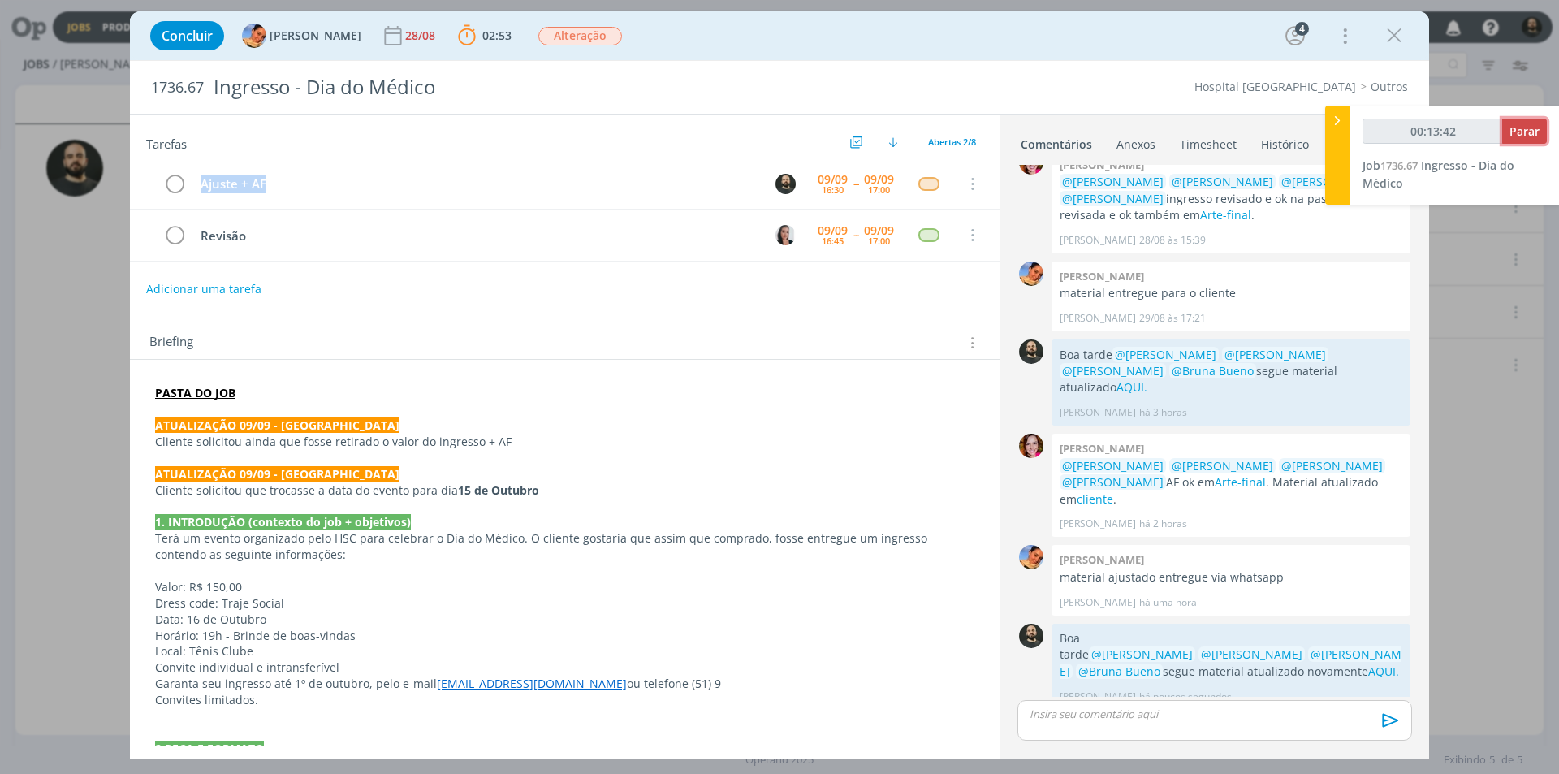
click at [1528, 132] on span "Parar" at bounding box center [1525, 130] width 30 height 15
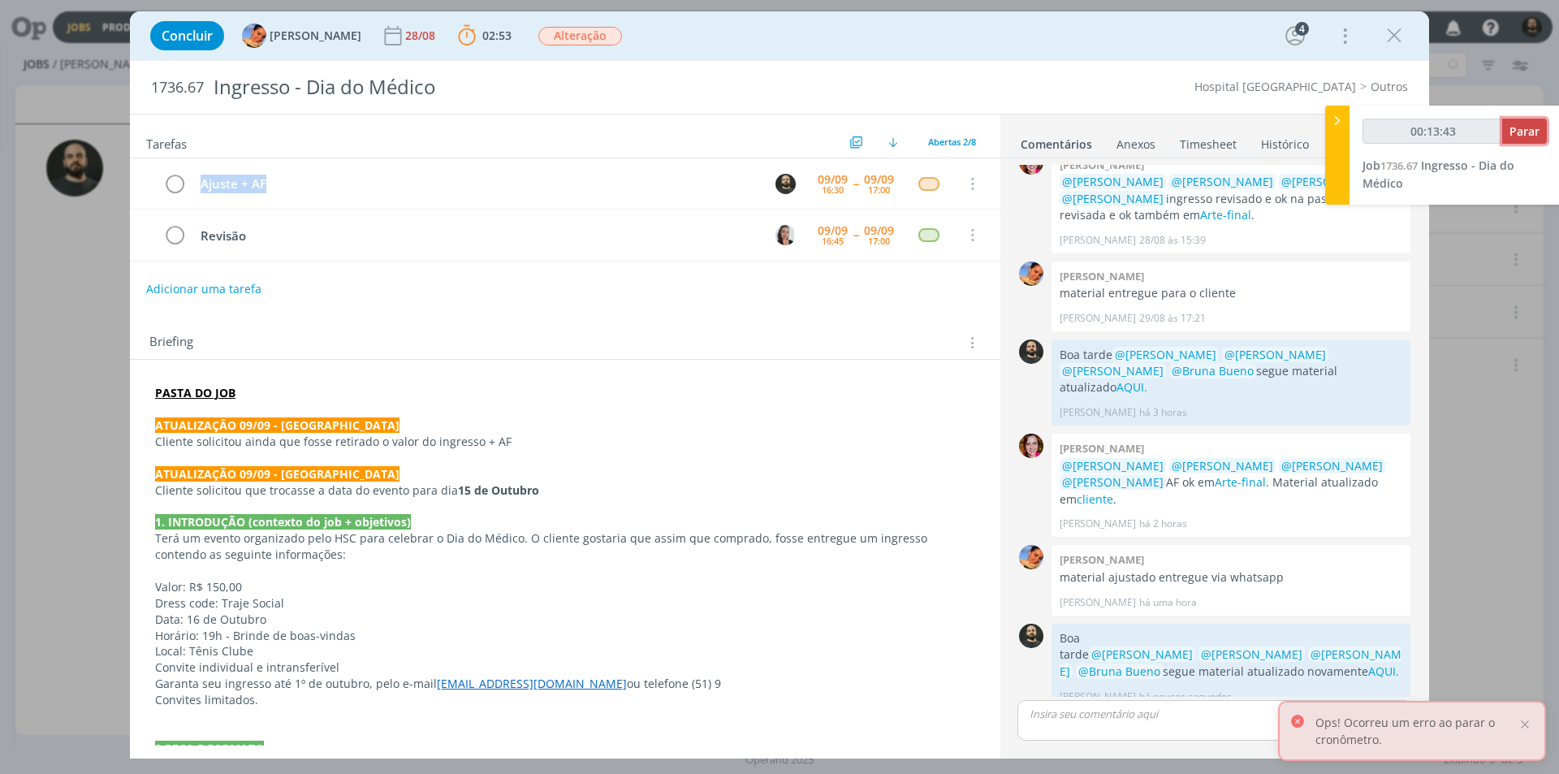
drag, startPoint x: 1528, startPoint y: 128, endPoint x: 1518, endPoint y: 144, distance: 18.3
click at [1527, 128] on span "Parar" at bounding box center [1525, 130] width 30 height 15
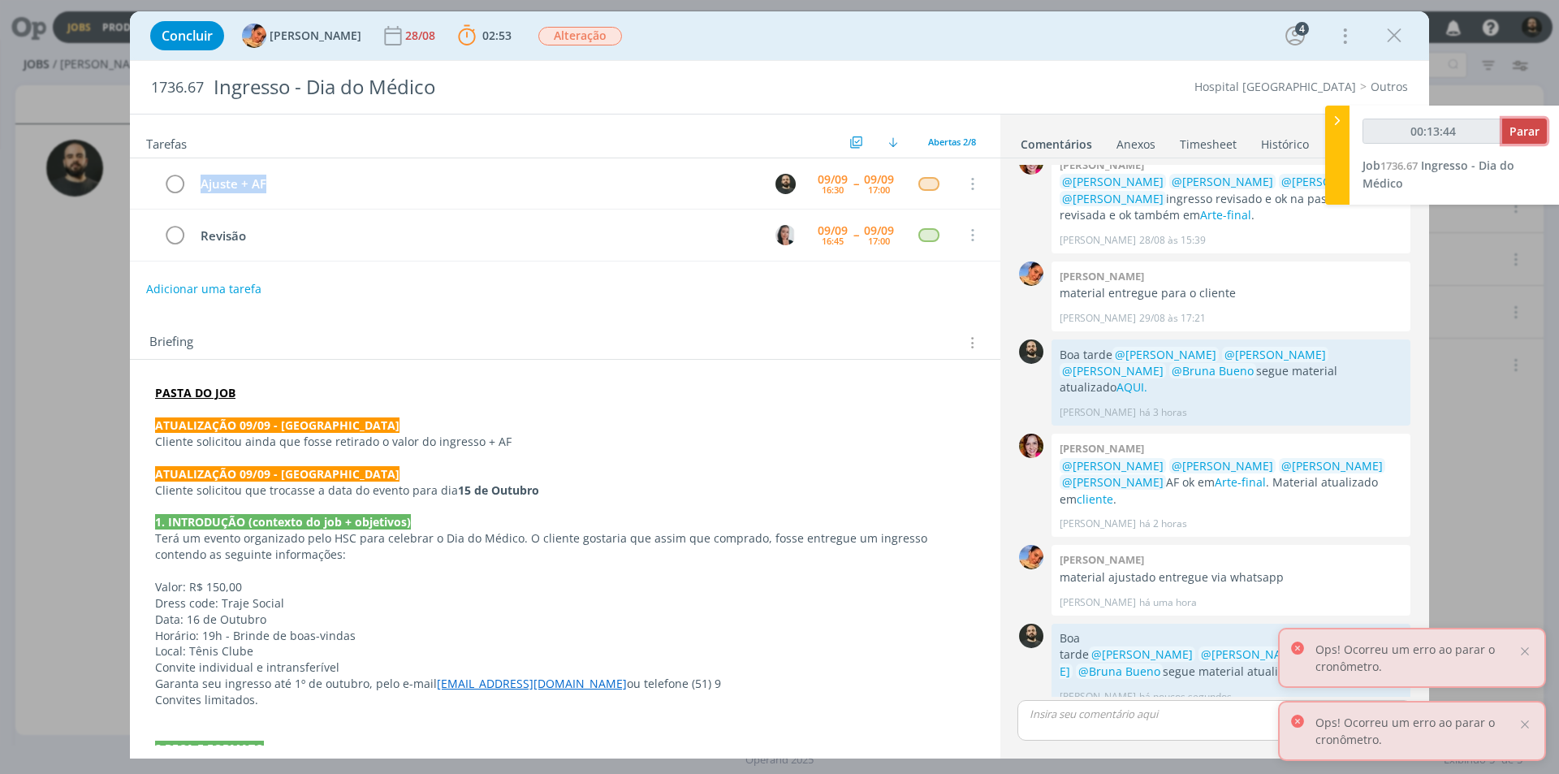
click at [1527, 127] on span "Parar" at bounding box center [1525, 130] width 30 height 15
type input "00:14:00"
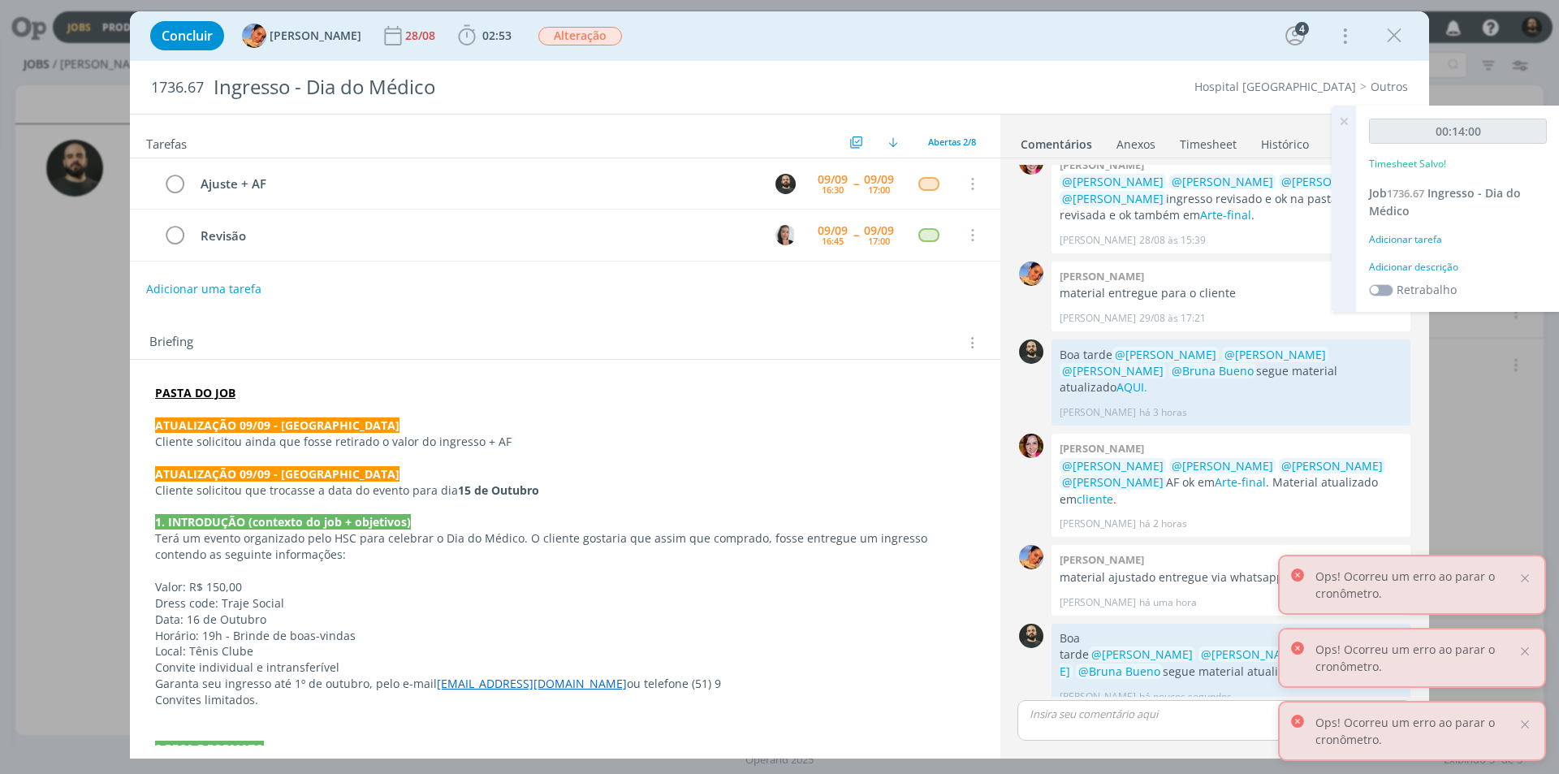
click at [1442, 269] on div "Adicionar descrição" at bounding box center [1458, 267] width 178 height 15
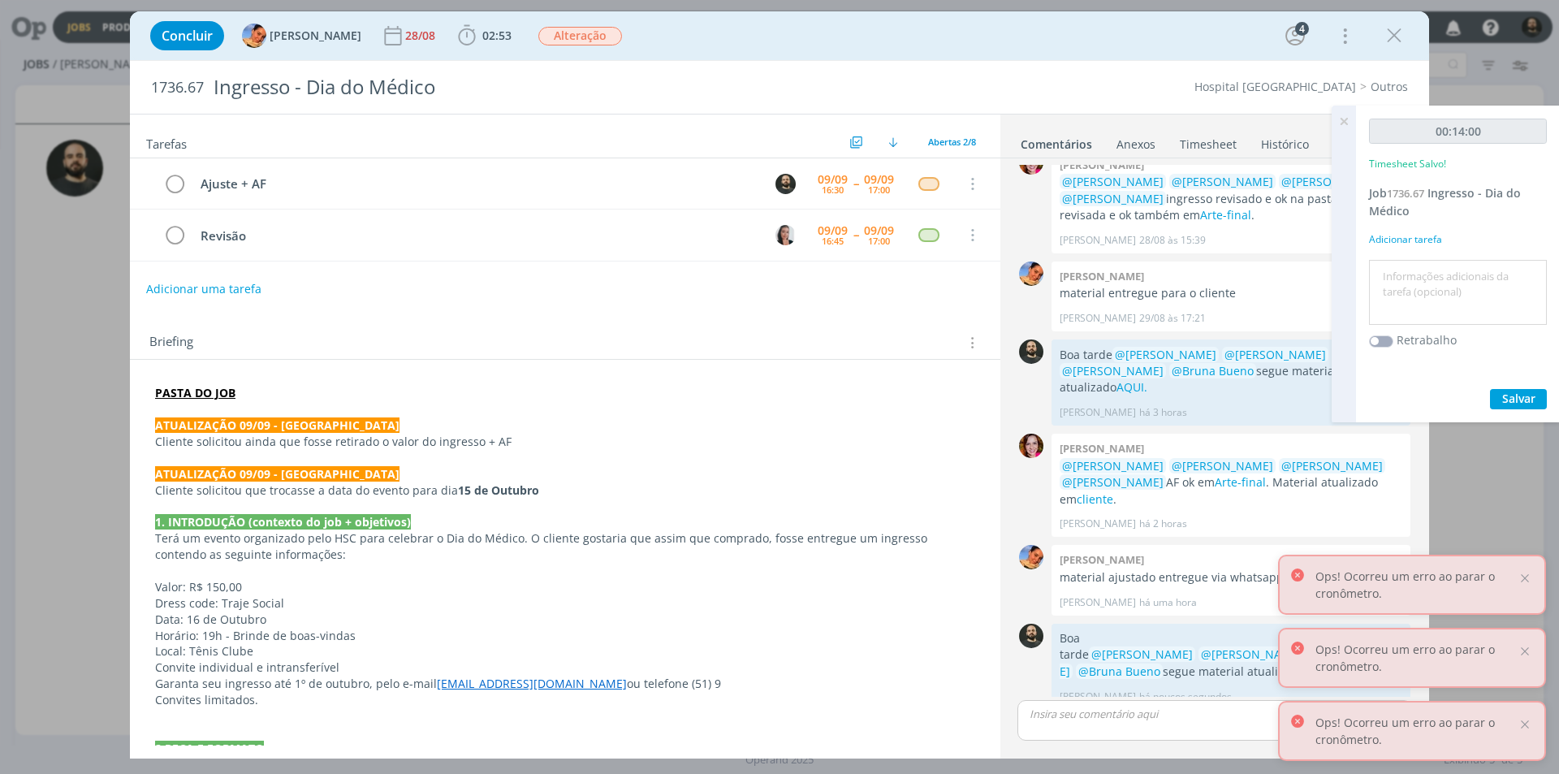
click at [1444, 267] on textarea at bounding box center [1458, 293] width 170 height 58
paste textarea "Ajuste + AF"
type textarea "Ajuste + AF"
click at [1506, 396] on span "Salvar" at bounding box center [1519, 398] width 33 height 15
click at [1347, 119] on icon at bounding box center [1344, 122] width 29 height 32
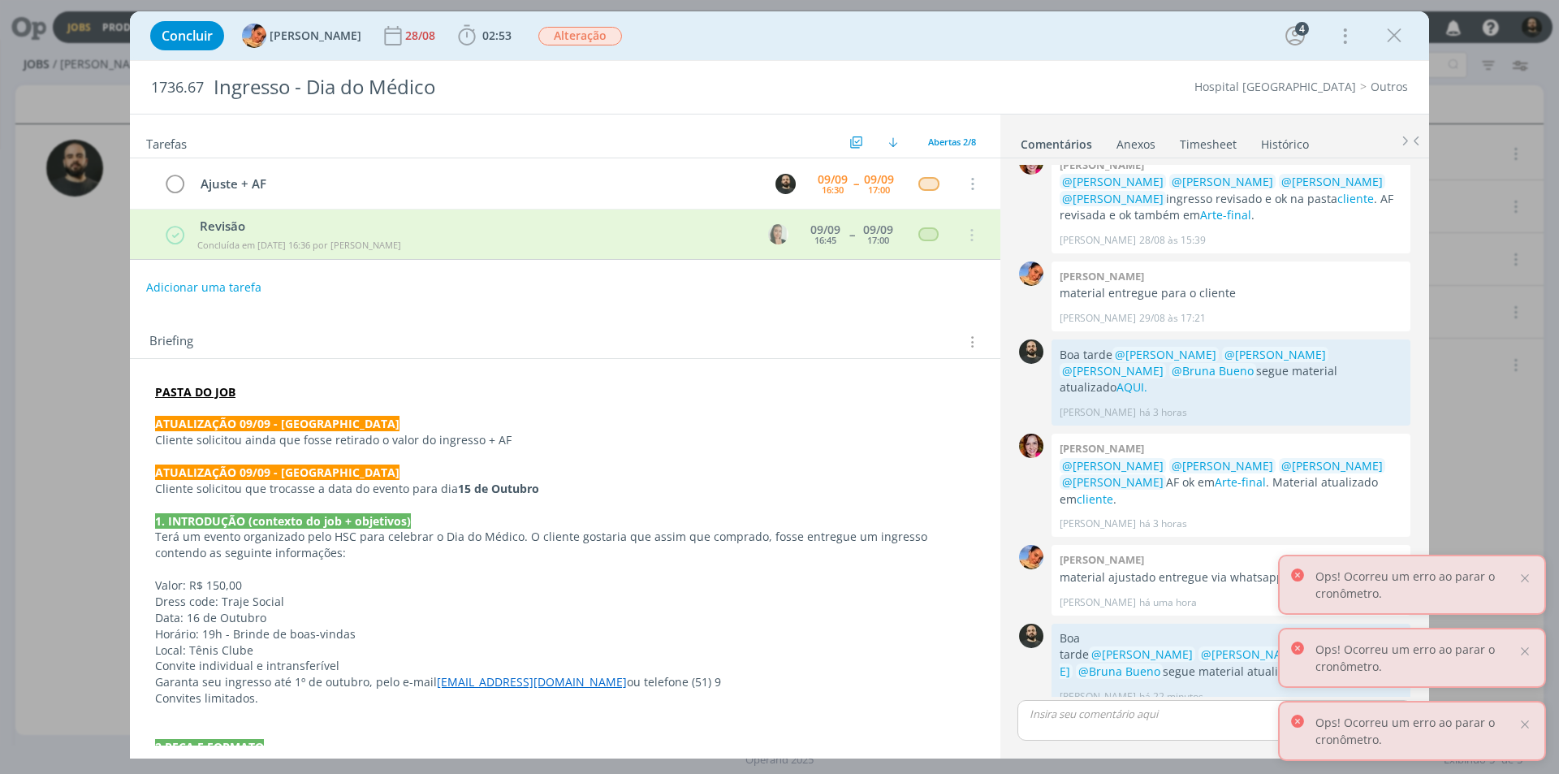
scroll to position [286, 0]
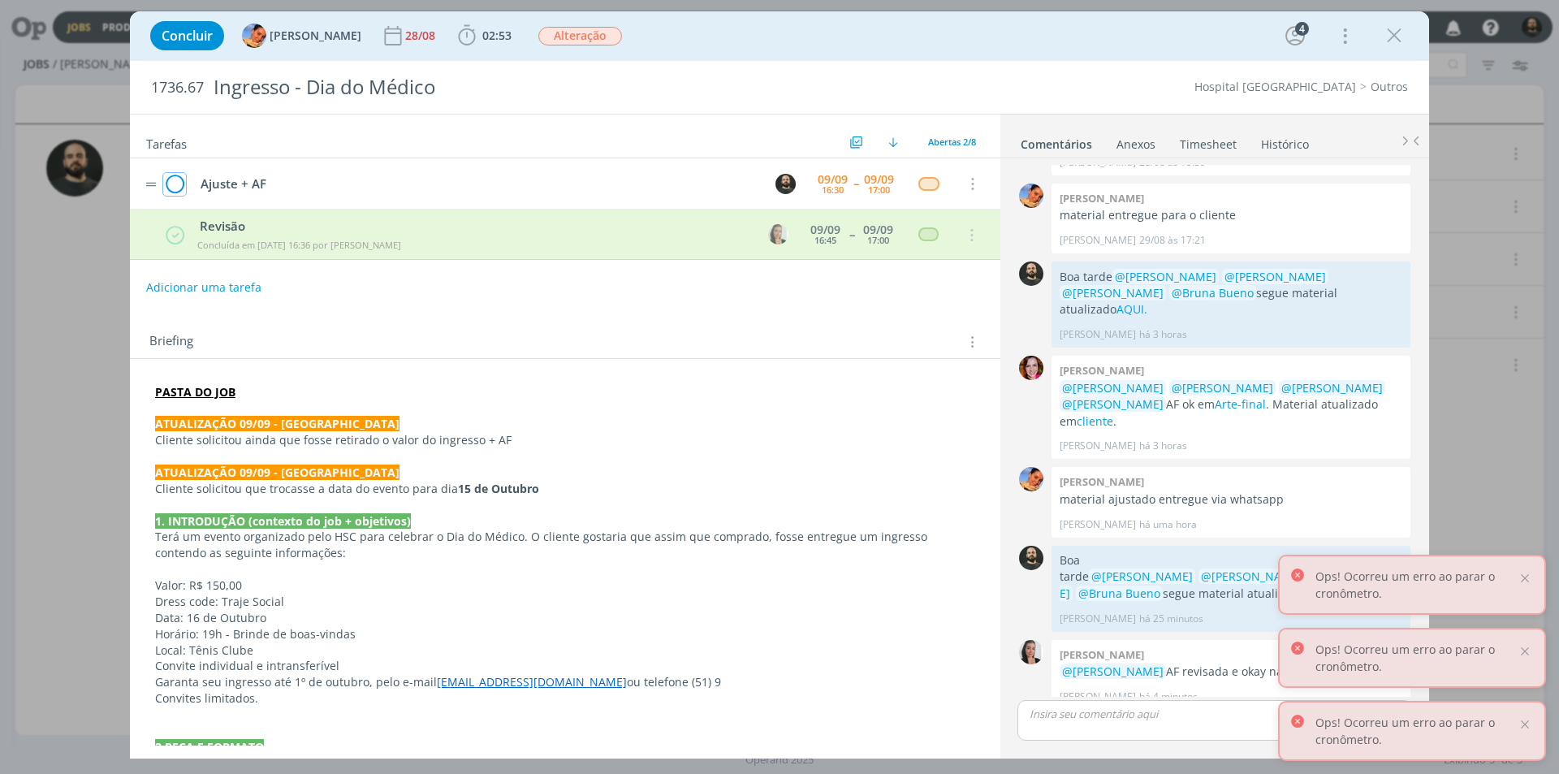
click at [176, 179] on icon "dialog" at bounding box center [174, 184] width 23 height 24
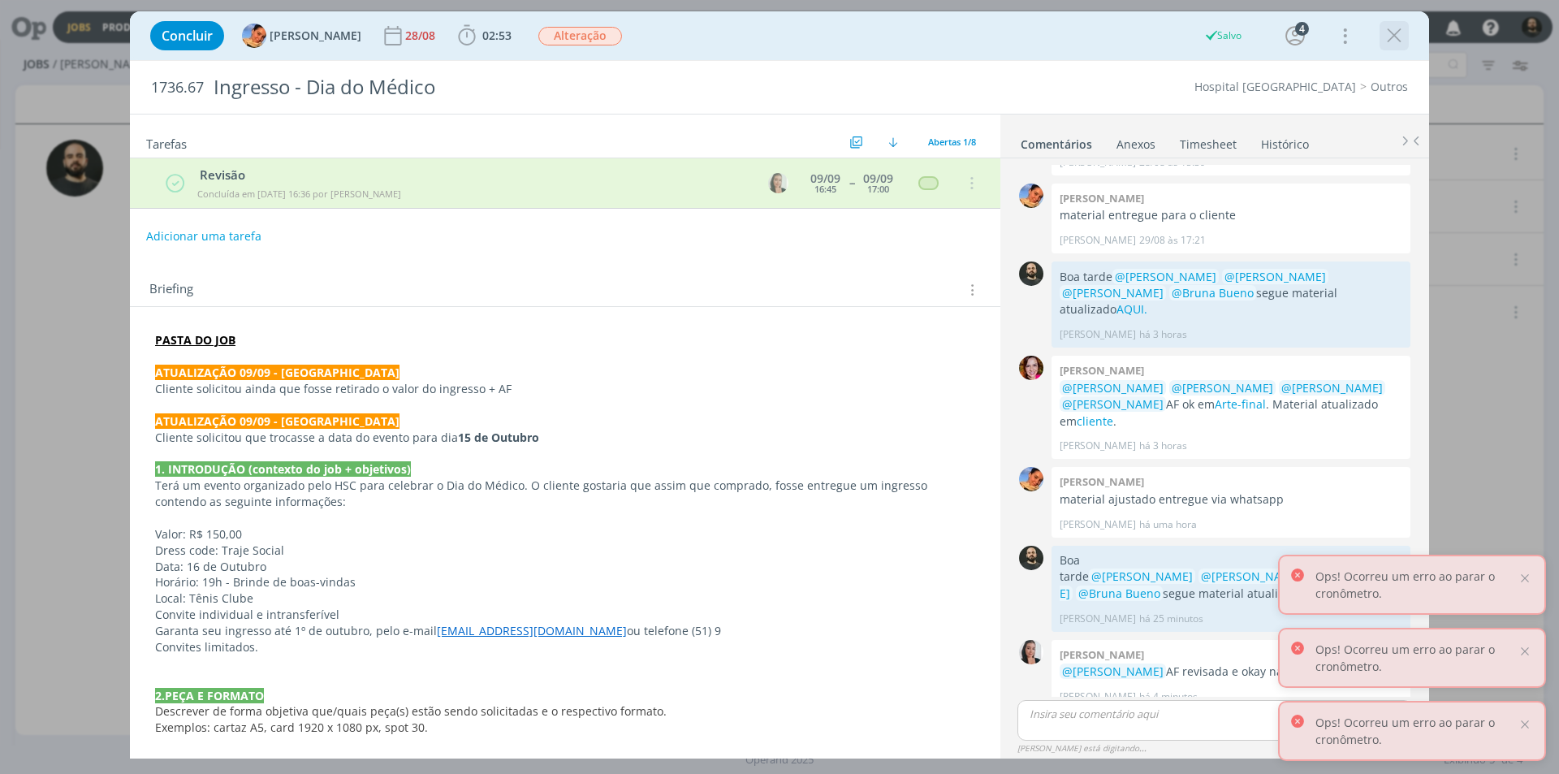
click at [1395, 30] on icon "dialog" at bounding box center [1394, 36] width 24 height 24
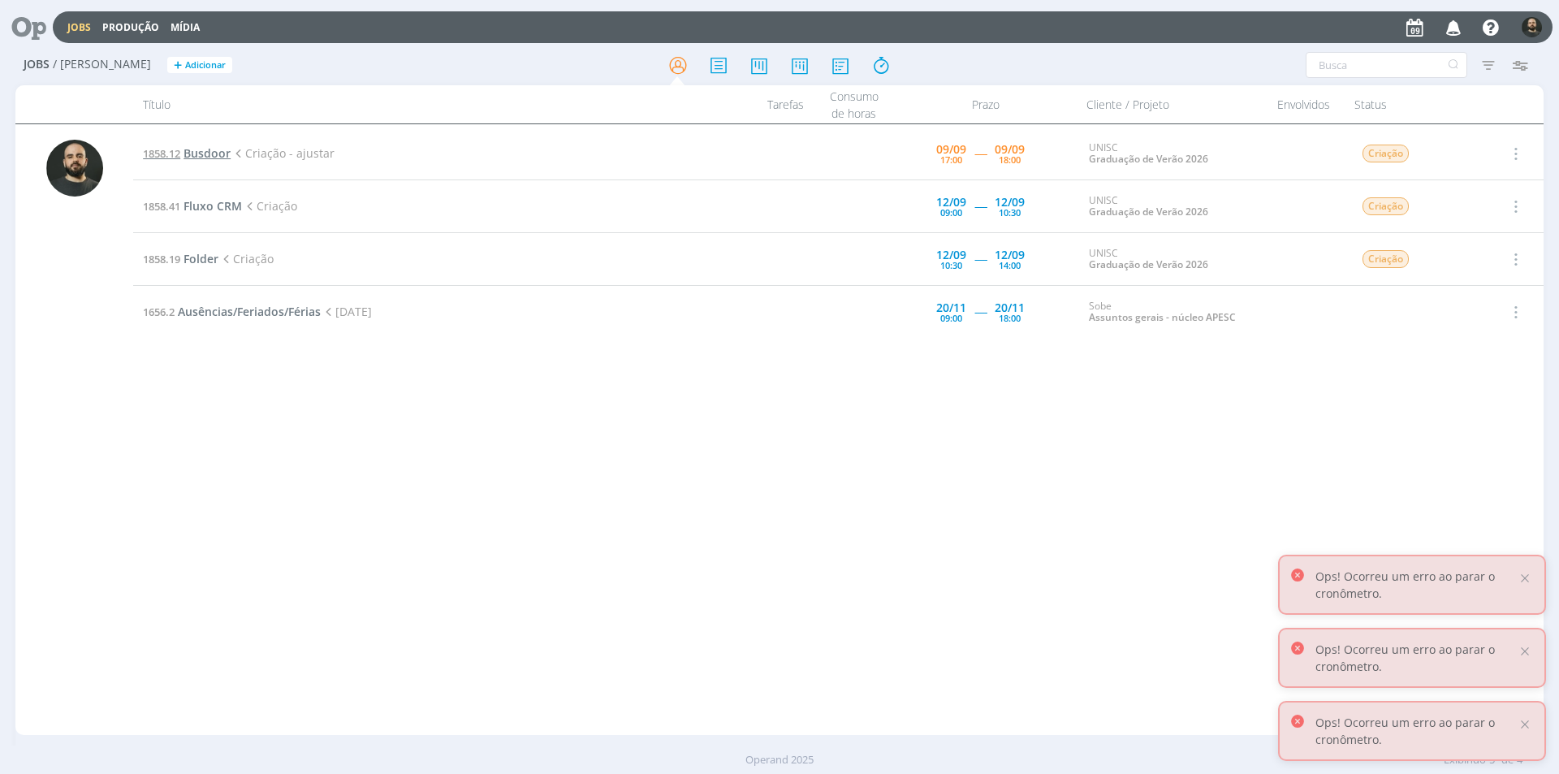
click at [204, 154] on span "Busdoor" at bounding box center [207, 152] width 47 height 15
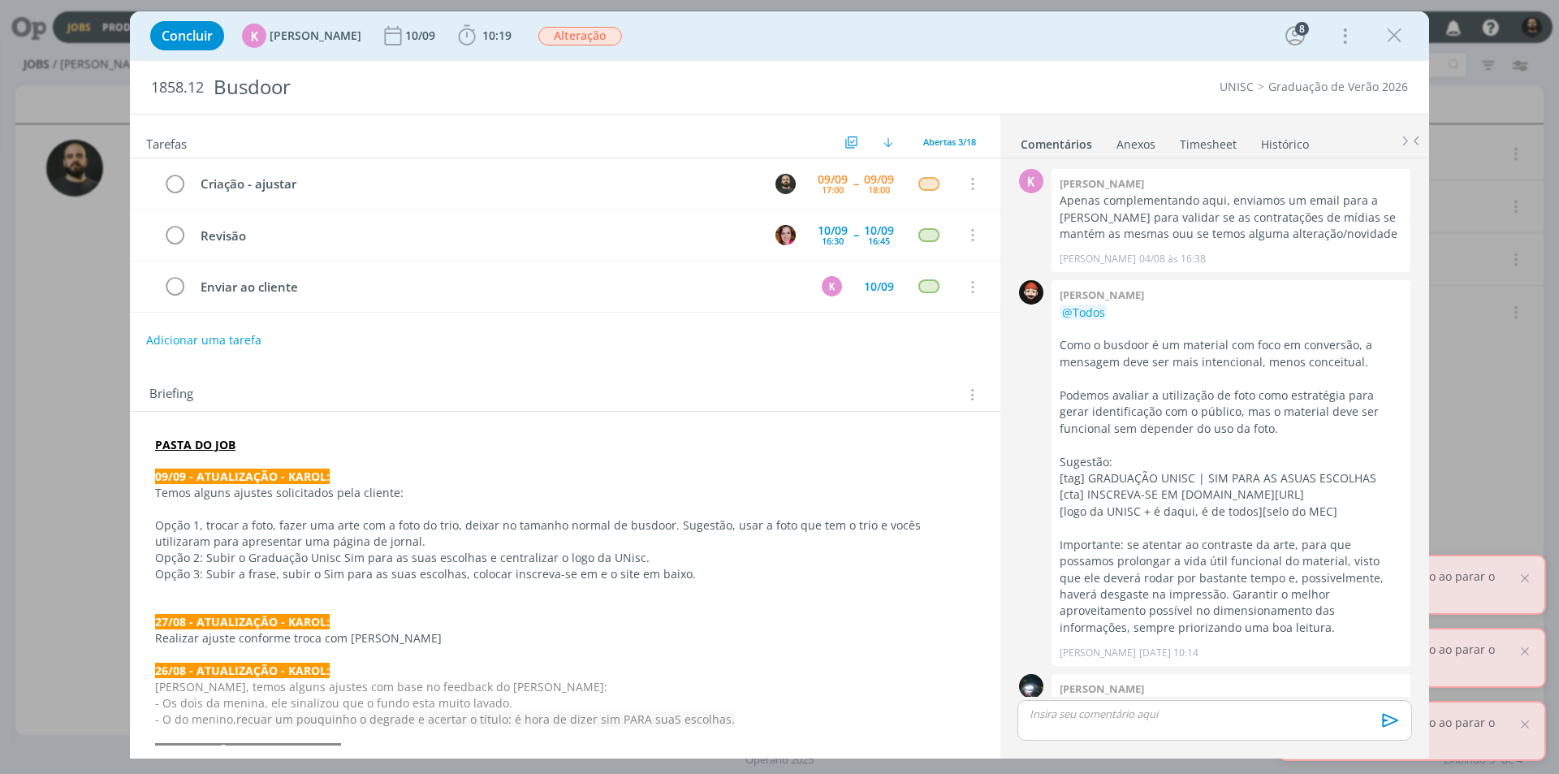
scroll to position [869, 0]
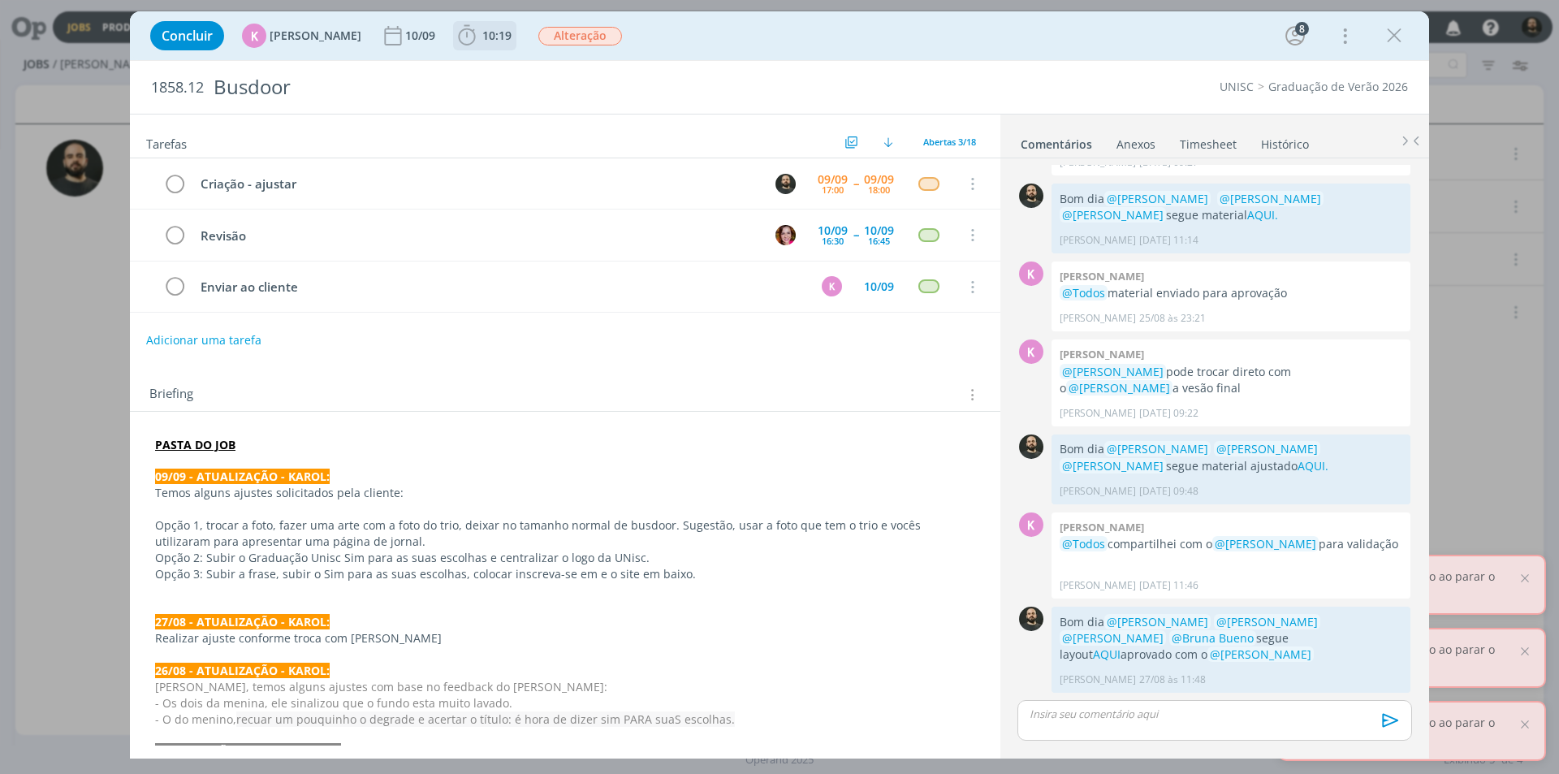
click at [456, 38] on icon "dialog" at bounding box center [467, 36] width 24 height 24
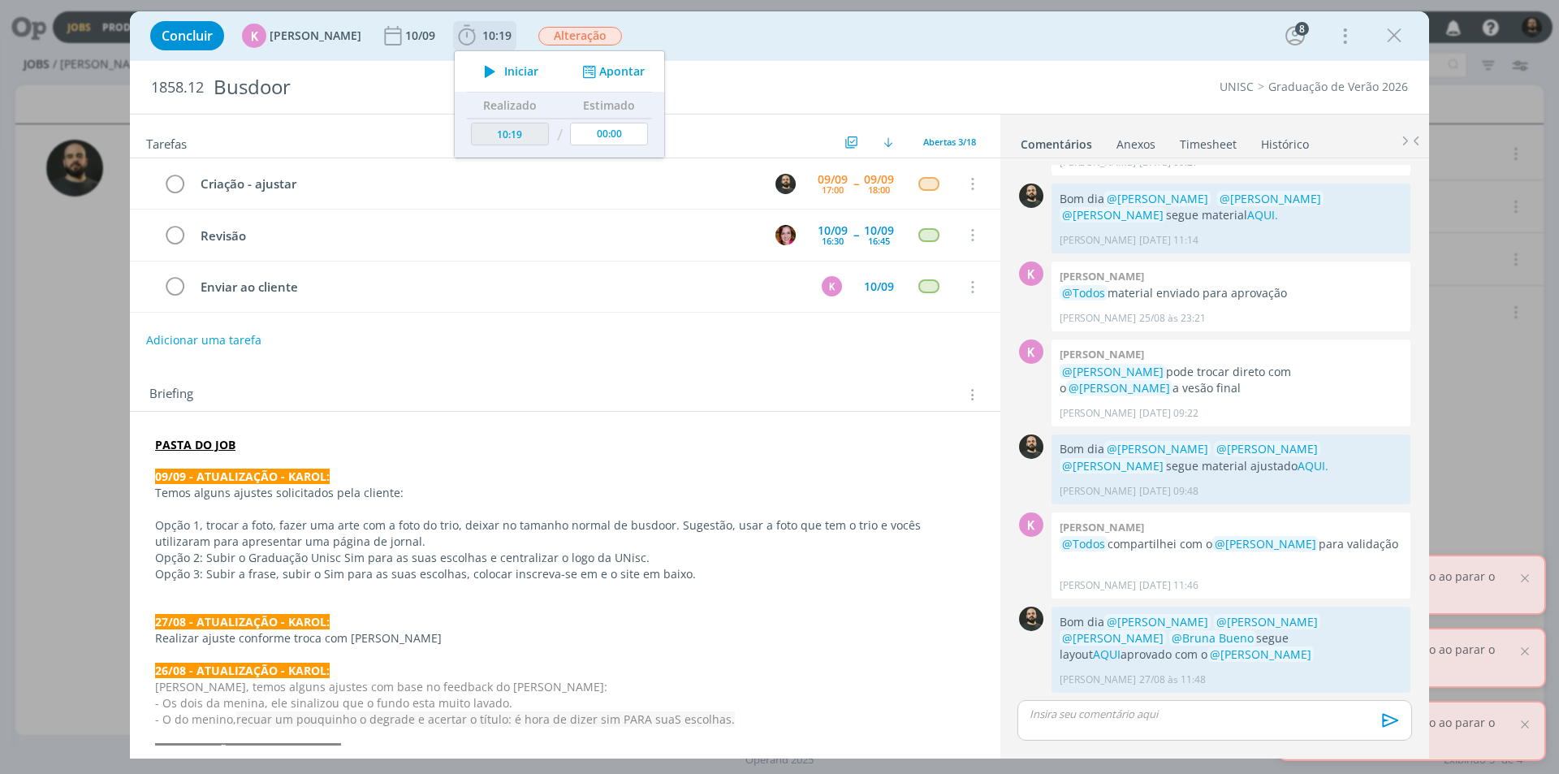
click at [480, 67] on icon "dialog" at bounding box center [490, 71] width 28 height 21
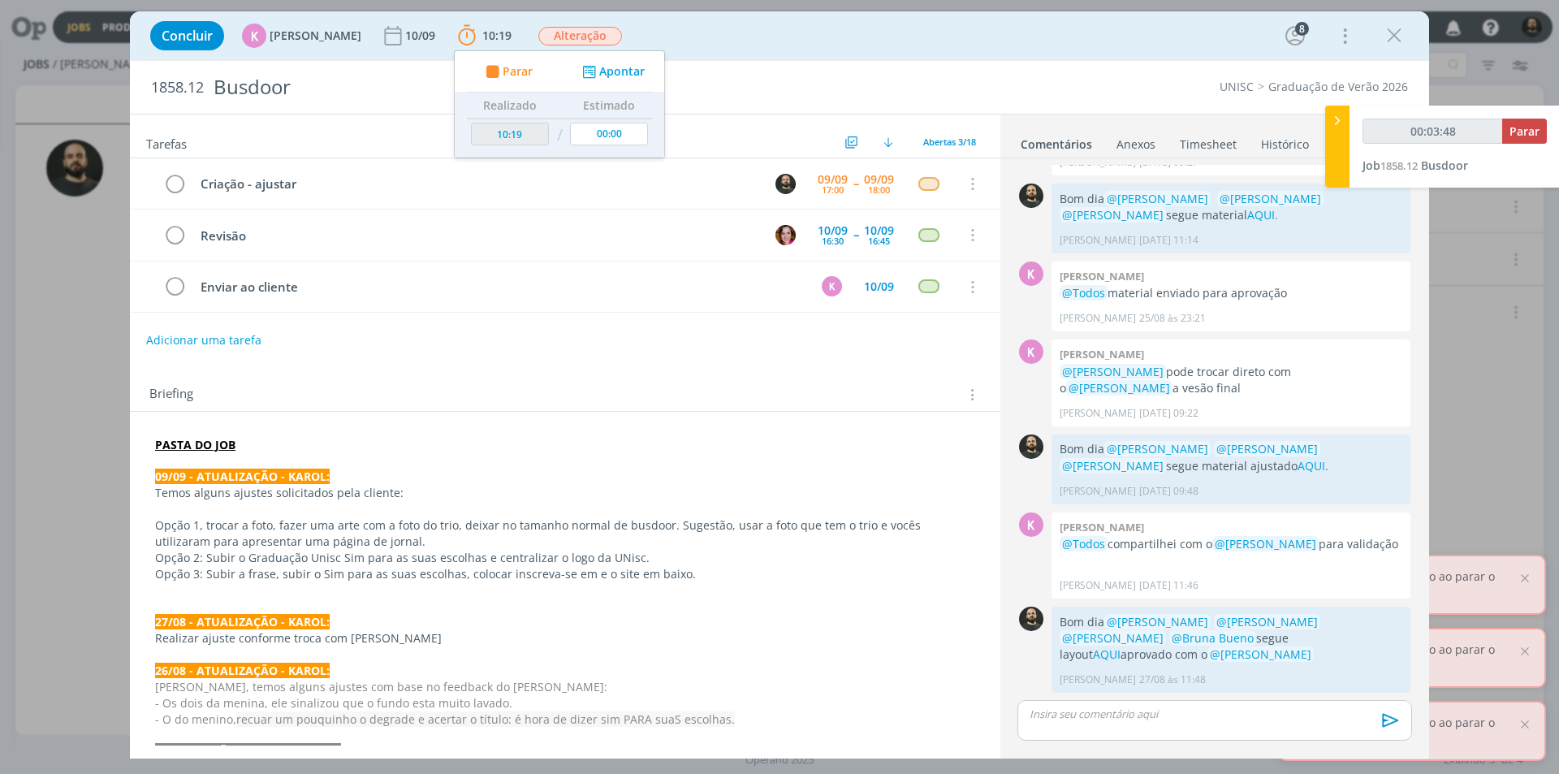
click at [764, 556] on p "Opção 2: Subir o Graduação Unisc Sim para as suas escolhas e centralizar o logo…" at bounding box center [565, 558] width 820 height 16
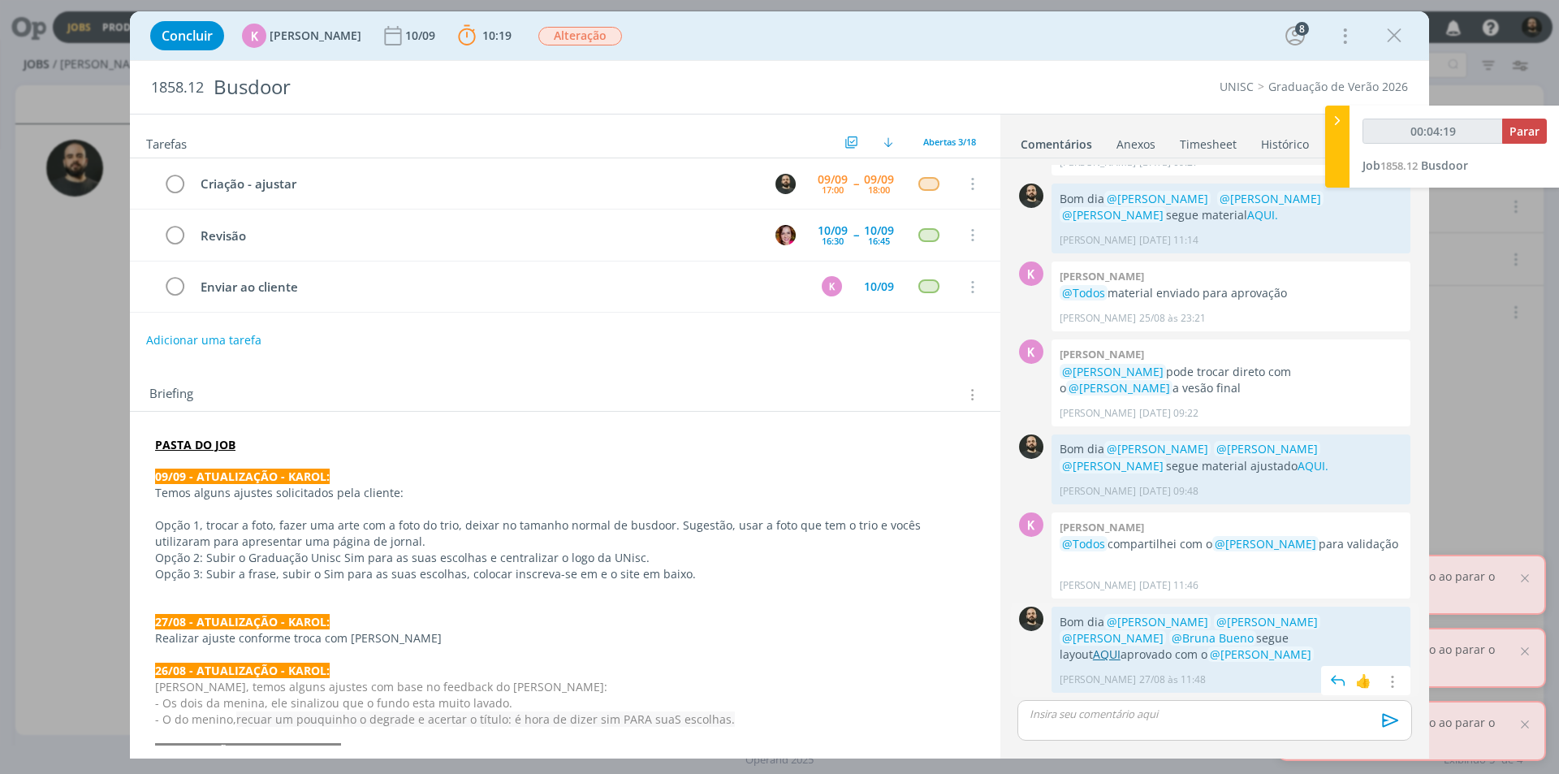
click at [1121, 646] on link "AQUI" at bounding box center [1107, 653] width 28 height 15
type input "00:13:17"
click at [1323, 124] on ul "Comentários Anexos 0 Timesheet Histórico" at bounding box center [1215, 137] width 429 height 44
click at [1330, 129] on div at bounding box center [1337, 147] width 24 height 82
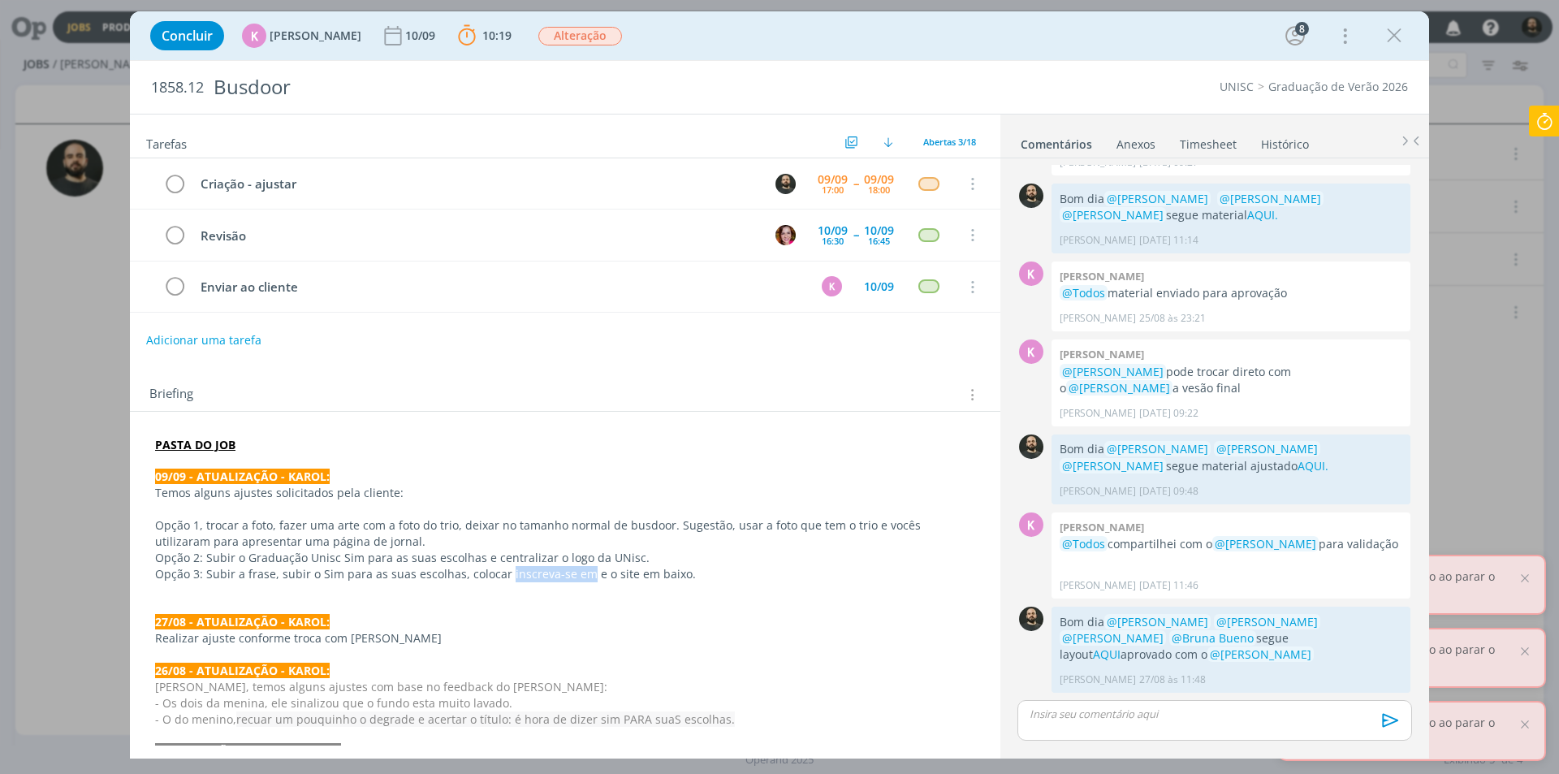
drag, startPoint x: 579, startPoint y: 576, endPoint x: 502, endPoint y: 577, distance: 77.2
click at [502, 577] on p "Opção 3: Subir a frase, subir o Sim para as suas escolhas, colocar inscreva-se …" at bounding box center [565, 574] width 820 height 16
copy p "inscreva-se em"
click at [1395, 37] on icon "dialog" at bounding box center [1394, 36] width 24 height 24
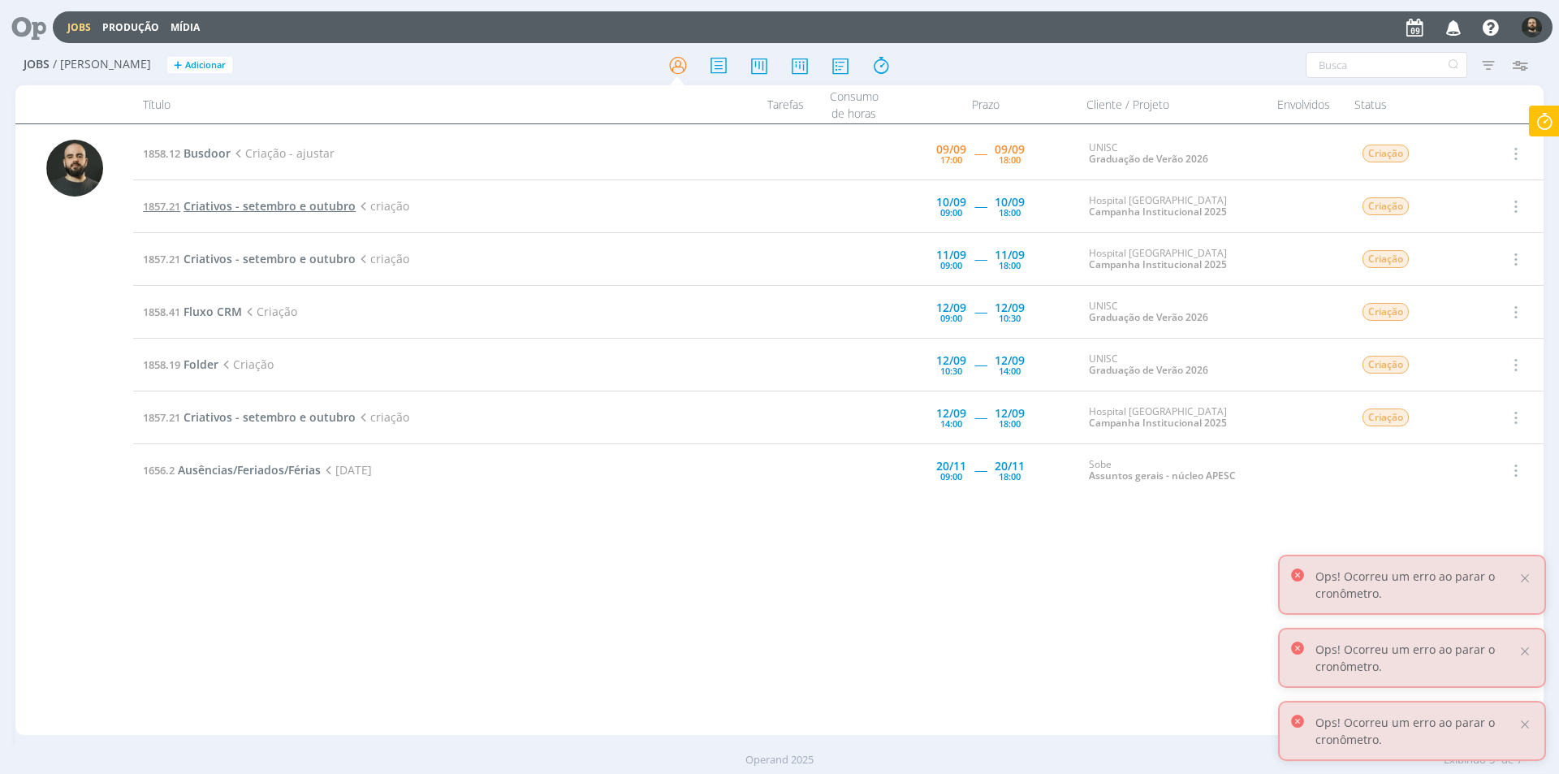
click at [260, 211] on span "Criativos - setembro e outubro" at bounding box center [270, 205] width 172 height 15
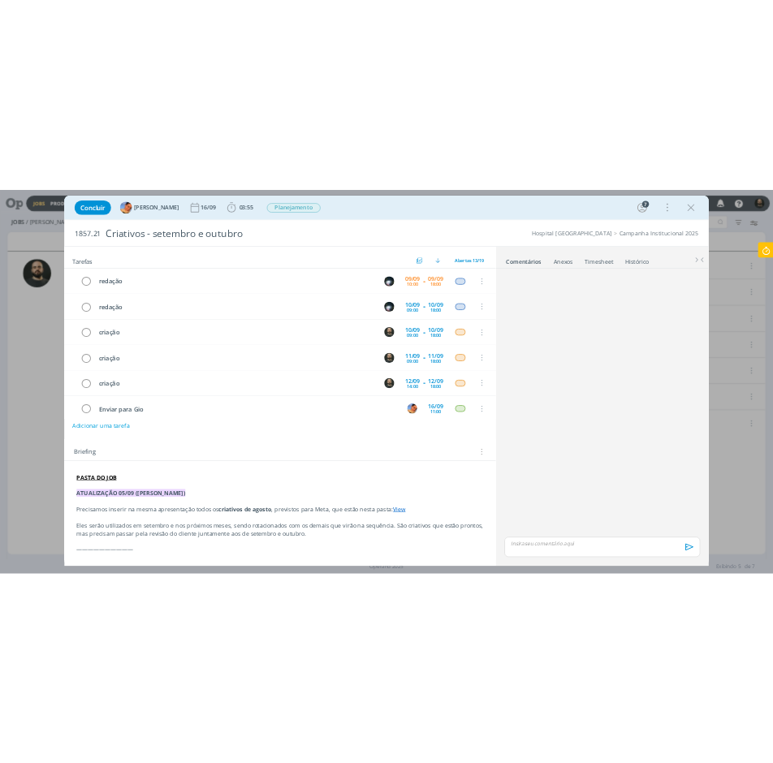
scroll to position [52, 0]
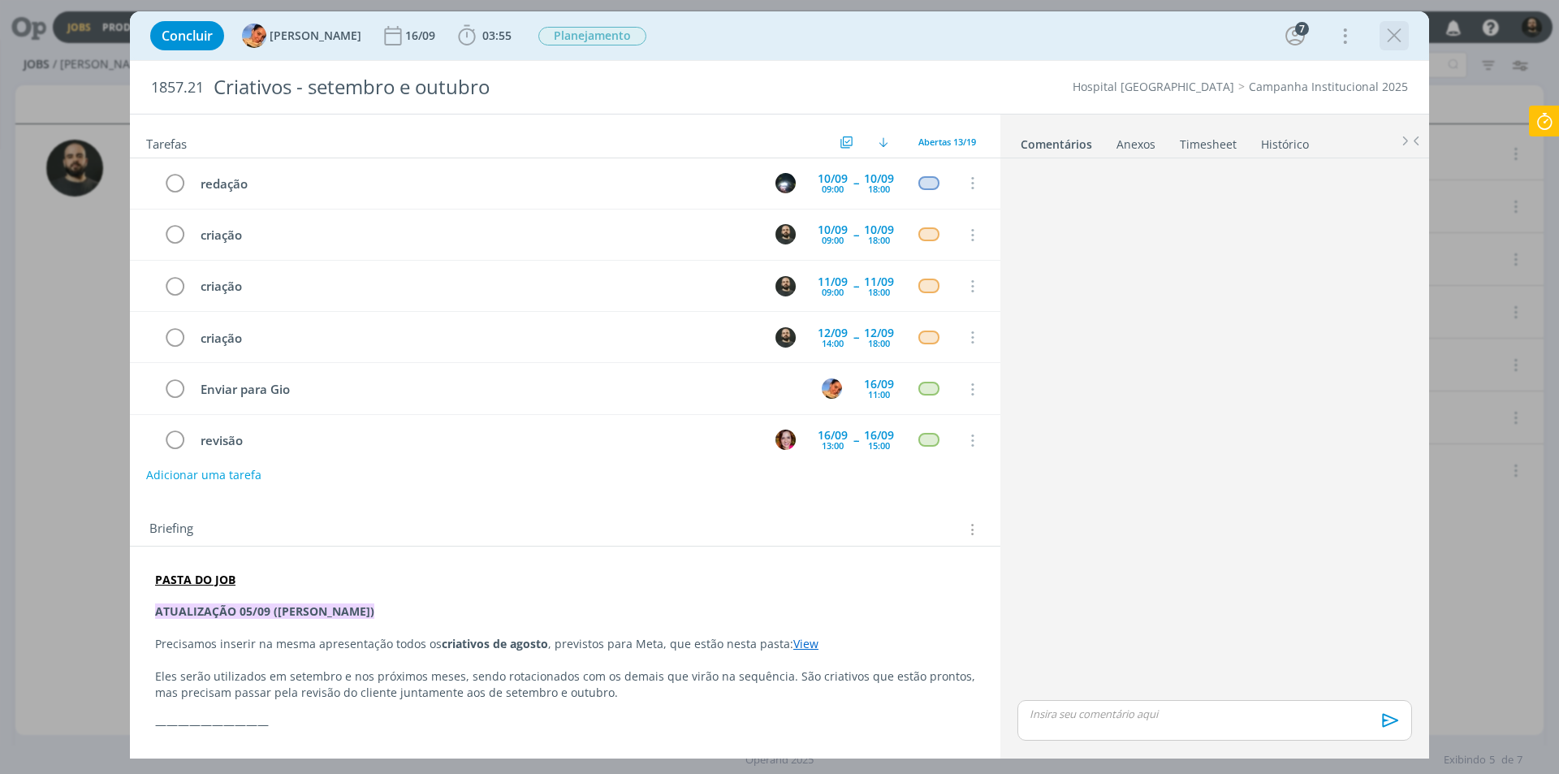
click at [1396, 38] on icon "dialog" at bounding box center [1394, 36] width 24 height 24
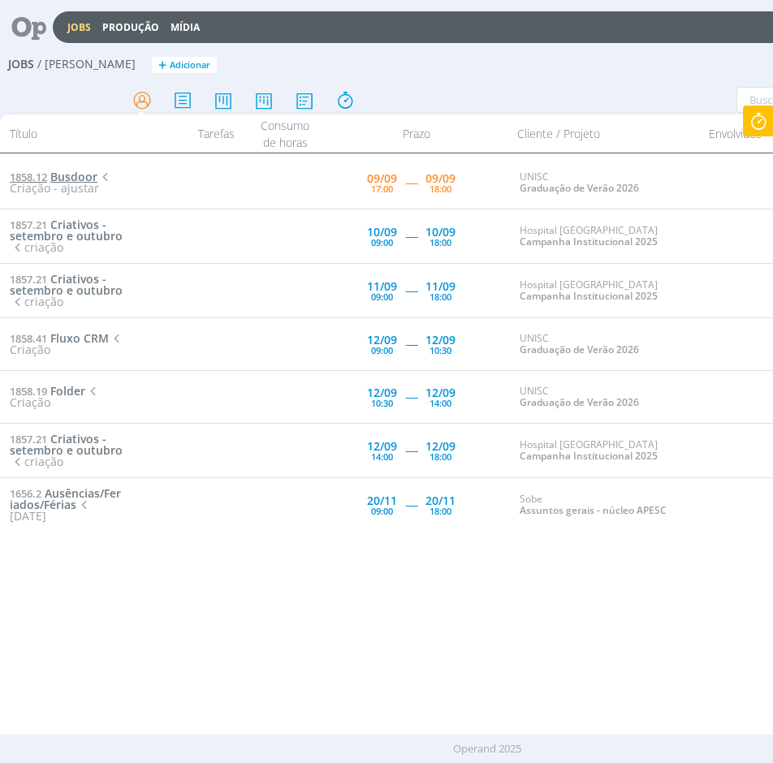
click at [89, 179] on span "Busdoor" at bounding box center [73, 176] width 47 height 15
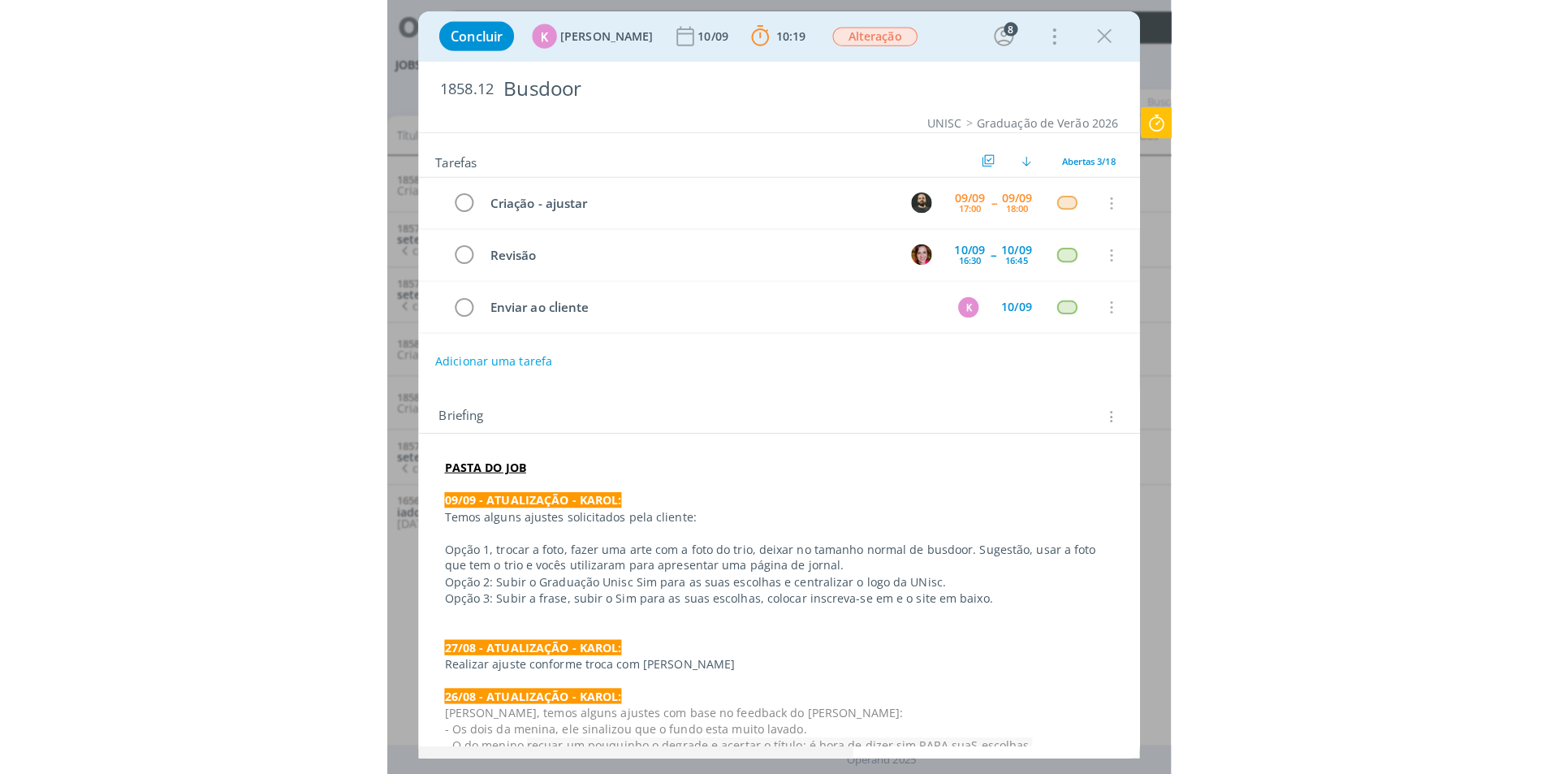
scroll to position [869, 0]
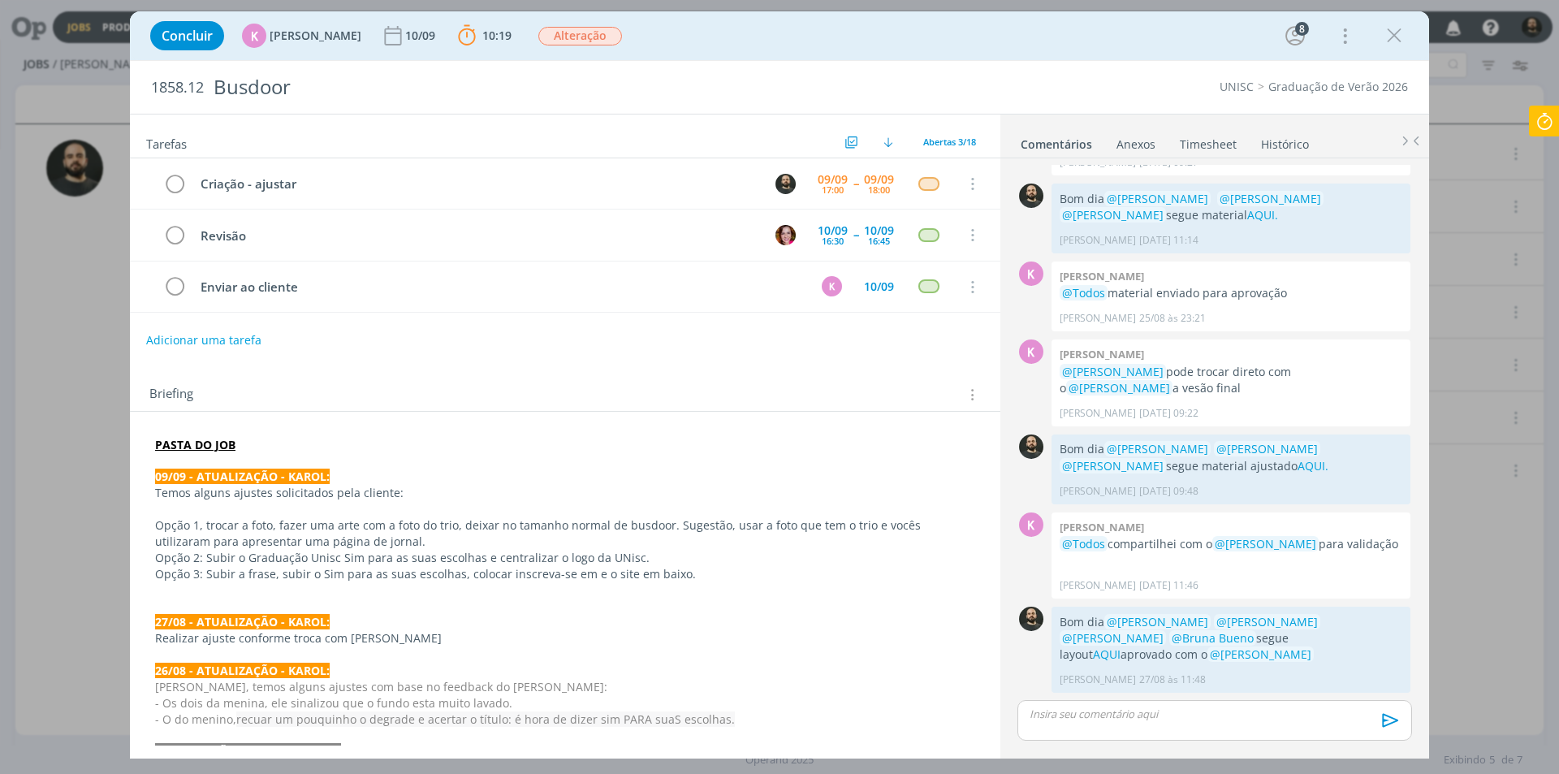
click at [1078, 717] on p "dialog" at bounding box center [1215, 714] width 369 height 15
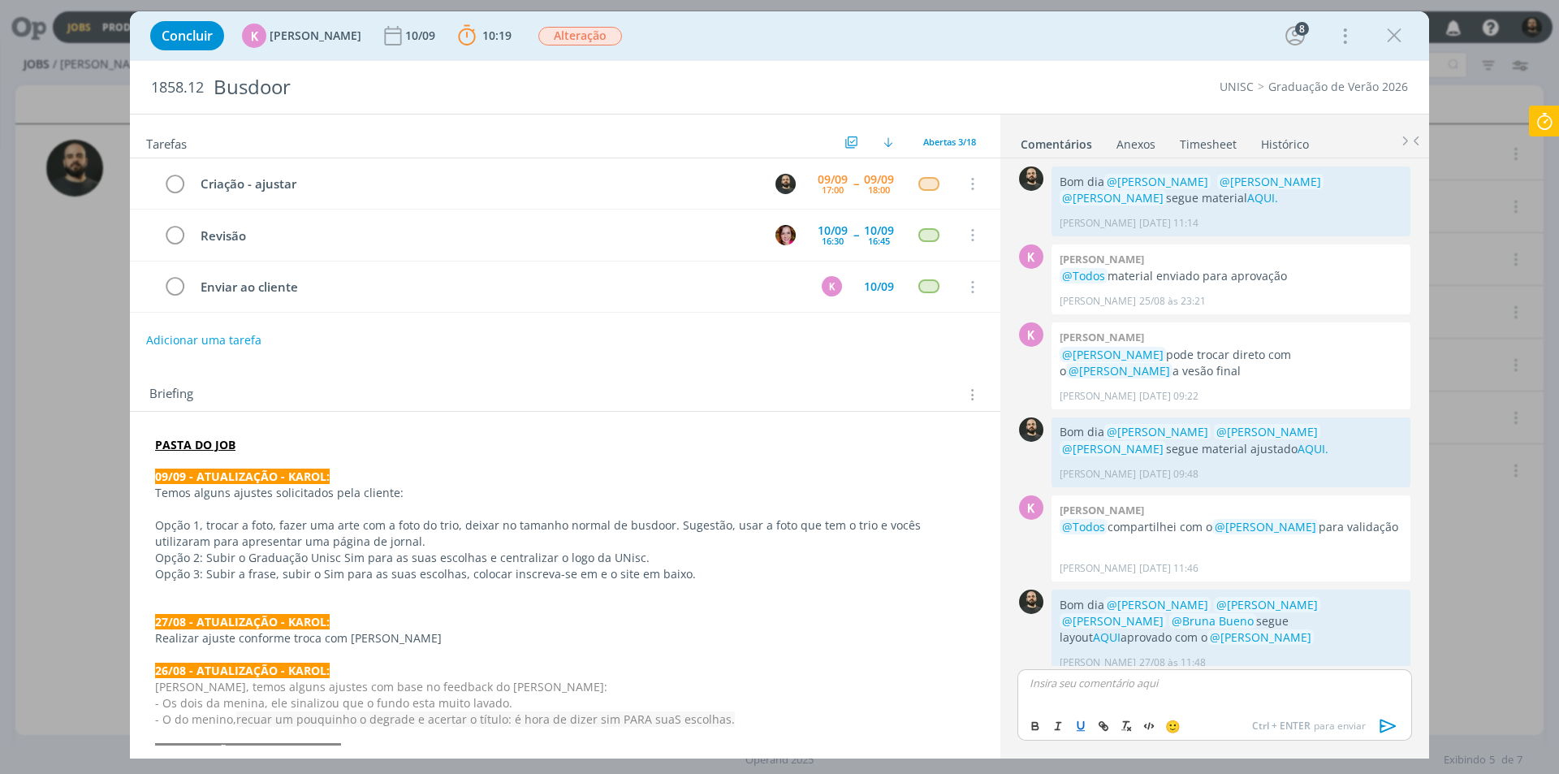
scroll to position [900, 0]
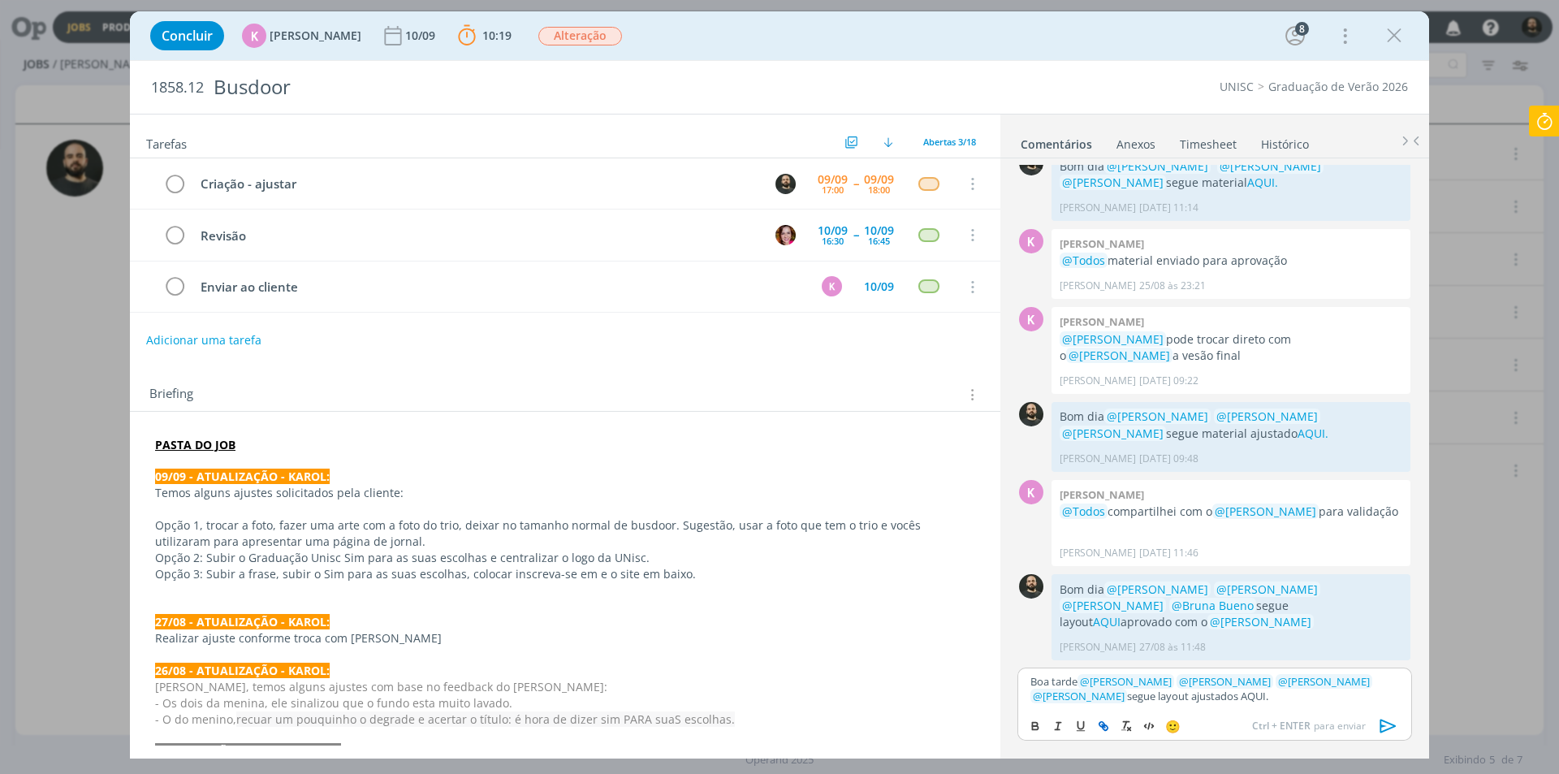
click at [1103, 724] on icon "dialog" at bounding box center [1103, 726] width 13 height 13
paste input "https://sobeae.sharepoint.com/:f:/s/SOBEAE/EvT6Wr-uA9hLghsxPfRW3bsBr_5pcUyhrmOC…"
type input "https://sobeae.sharepoint.com/:f:/s/SOBEAE/EvT6Wr-uA9hLghsxPfRW3bsBr_5pcUyhrmOC…"
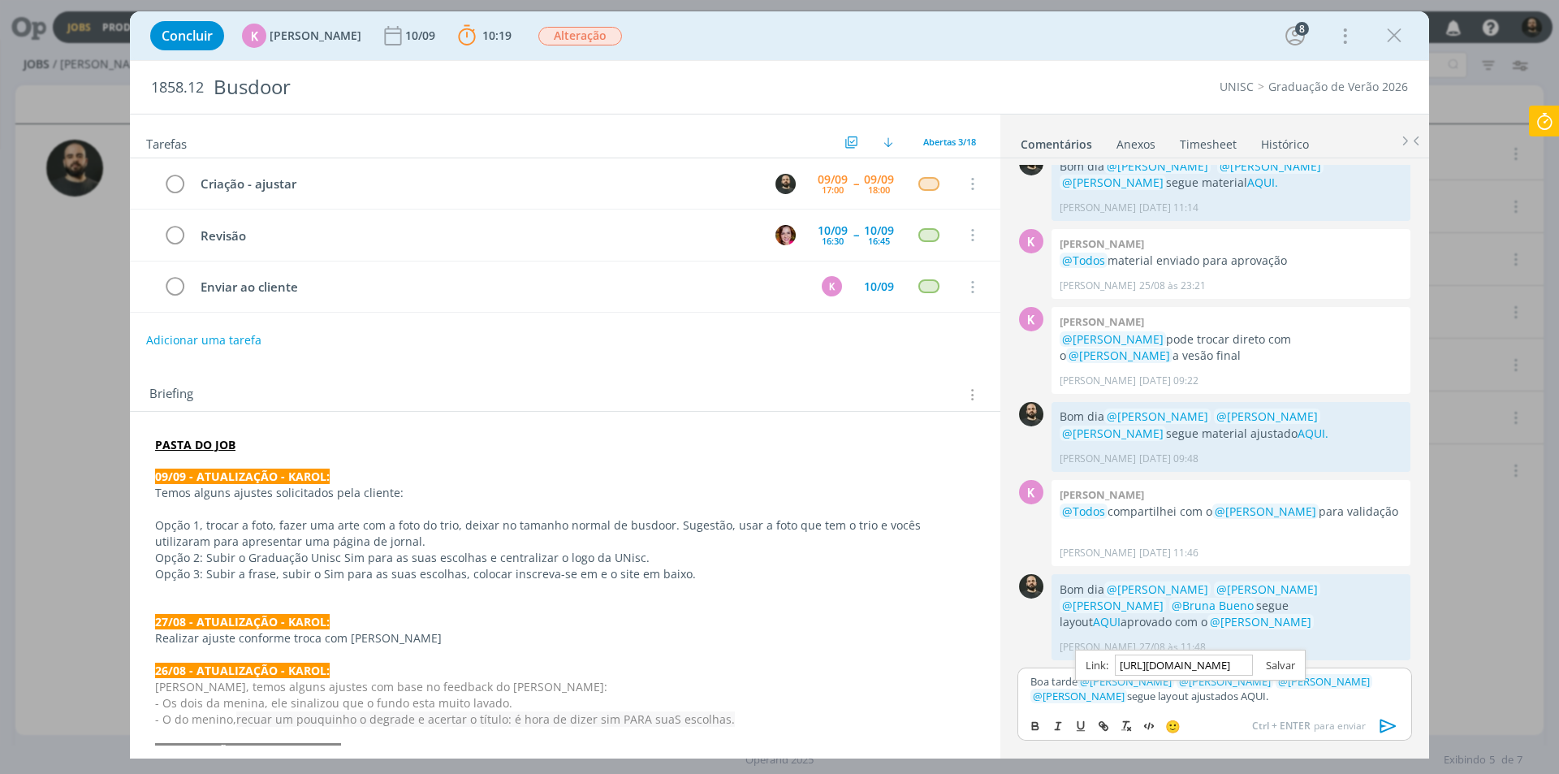
click at [1287, 664] on link "dialog" at bounding box center [1274, 665] width 42 height 15
click at [1236, 702] on p "Boa tarde ﻿ @ Karoline Arend ﻿ ﻿ @ Beatriz Luchese ﻿ ﻿ @ Luíza Santana ﻿ ﻿ @ Br…" at bounding box center [1215, 689] width 369 height 30
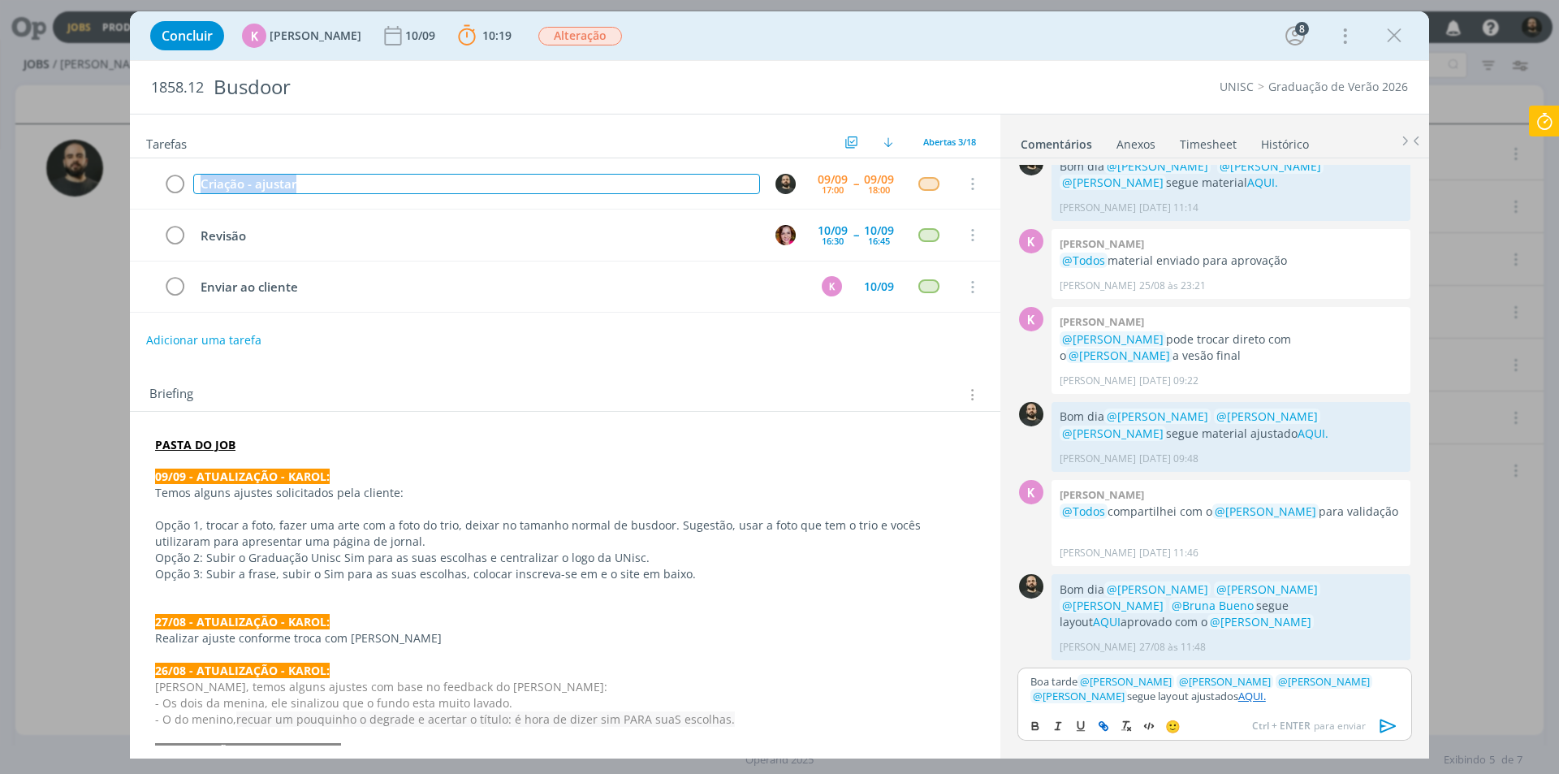
drag, startPoint x: 312, startPoint y: 186, endPoint x: 122, endPoint y: 196, distance: 190.3
click at [122, 196] on div "Concluir K Karoline Arend 10/09 10:19 Parar Apontar Data * 09/09/2025 Horas * 0…" at bounding box center [779, 387] width 1559 height 774
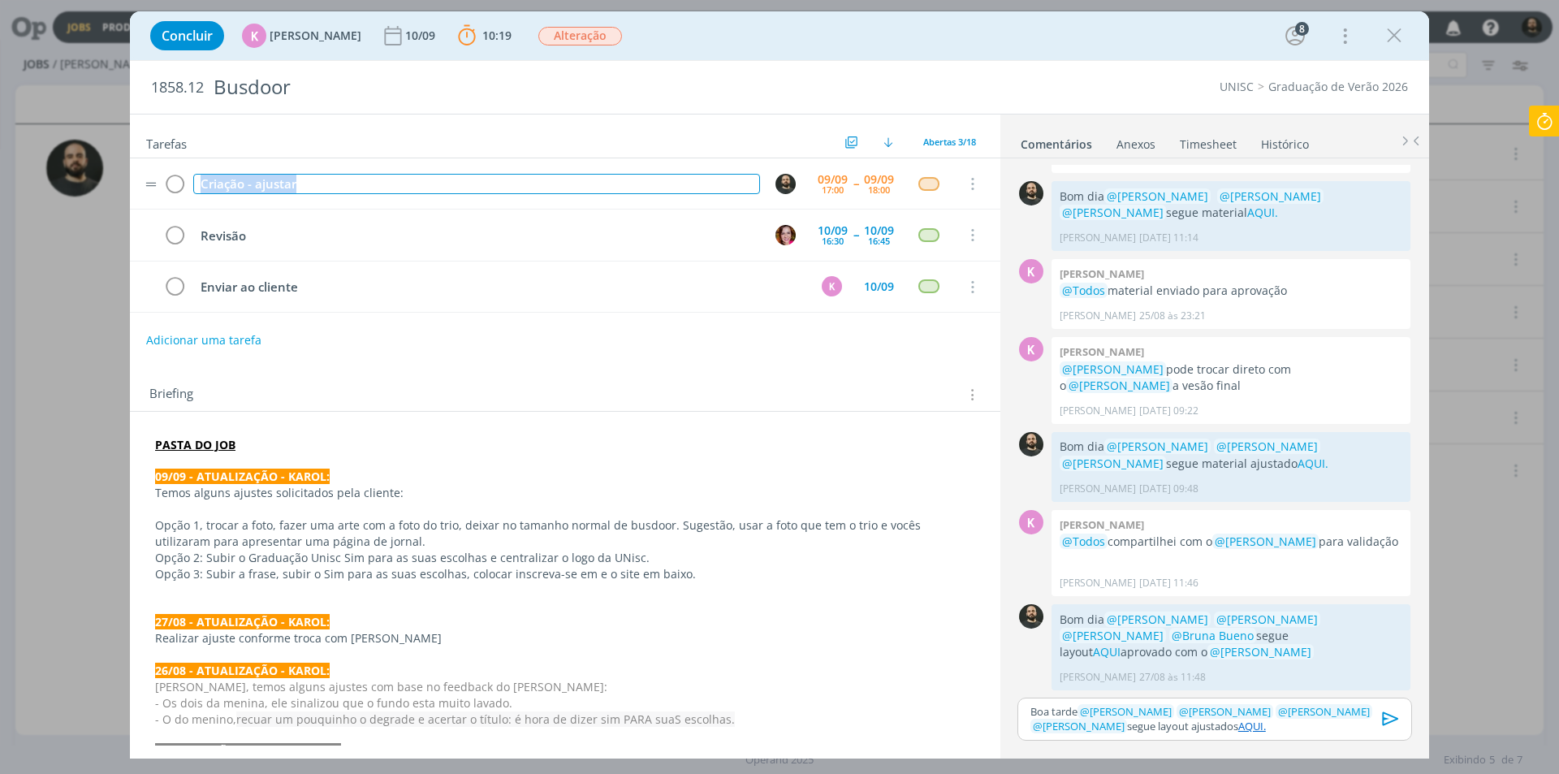
copy div "Criação - ajustar"
click at [1387, 718] on icon "dialog" at bounding box center [1391, 719] width 24 height 24
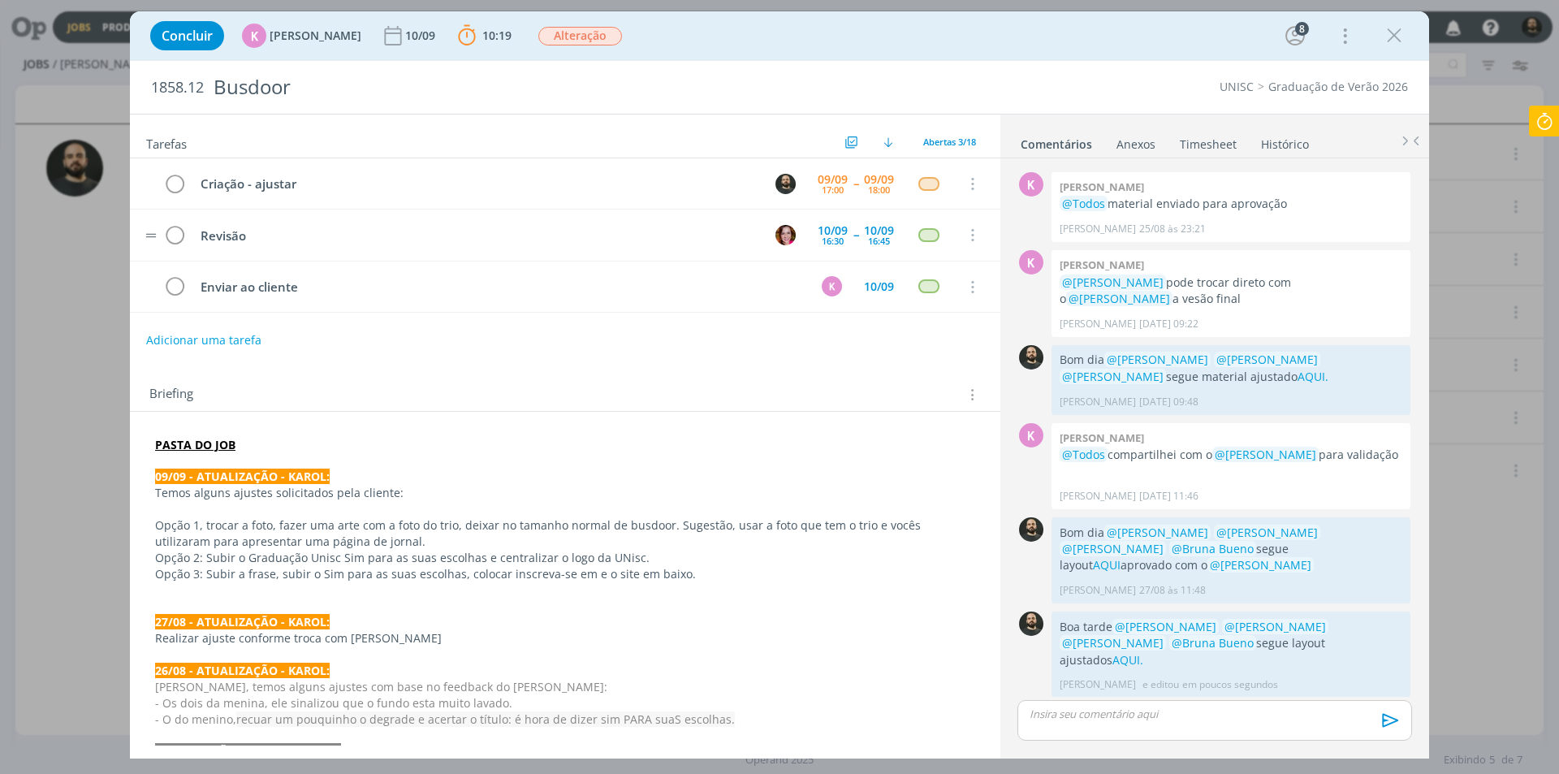
scroll to position [946, 0]
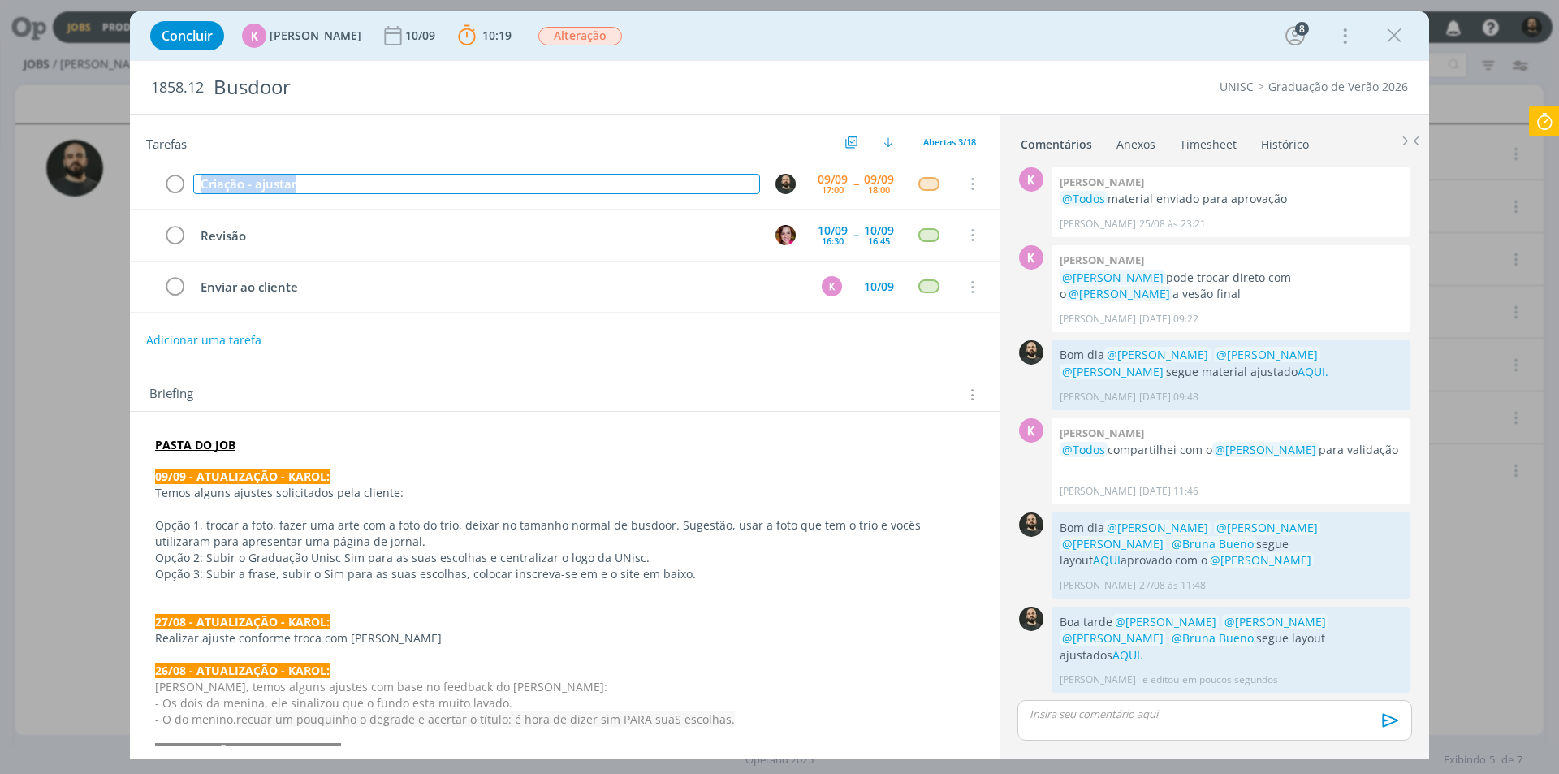
drag, startPoint x: 322, startPoint y: 187, endPoint x: 63, endPoint y: 205, distance: 260.6
click at [65, 205] on div "Concluir K Karoline Arend 10/09 10:19 Parar Apontar Data * 09/09/2025 Horas * 0…" at bounding box center [779, 387] width 1559 height 774
copy div "Criação - ajustar"
click at [1536, 119] on icon at bounding box center [1544, 122] width 29 height 32
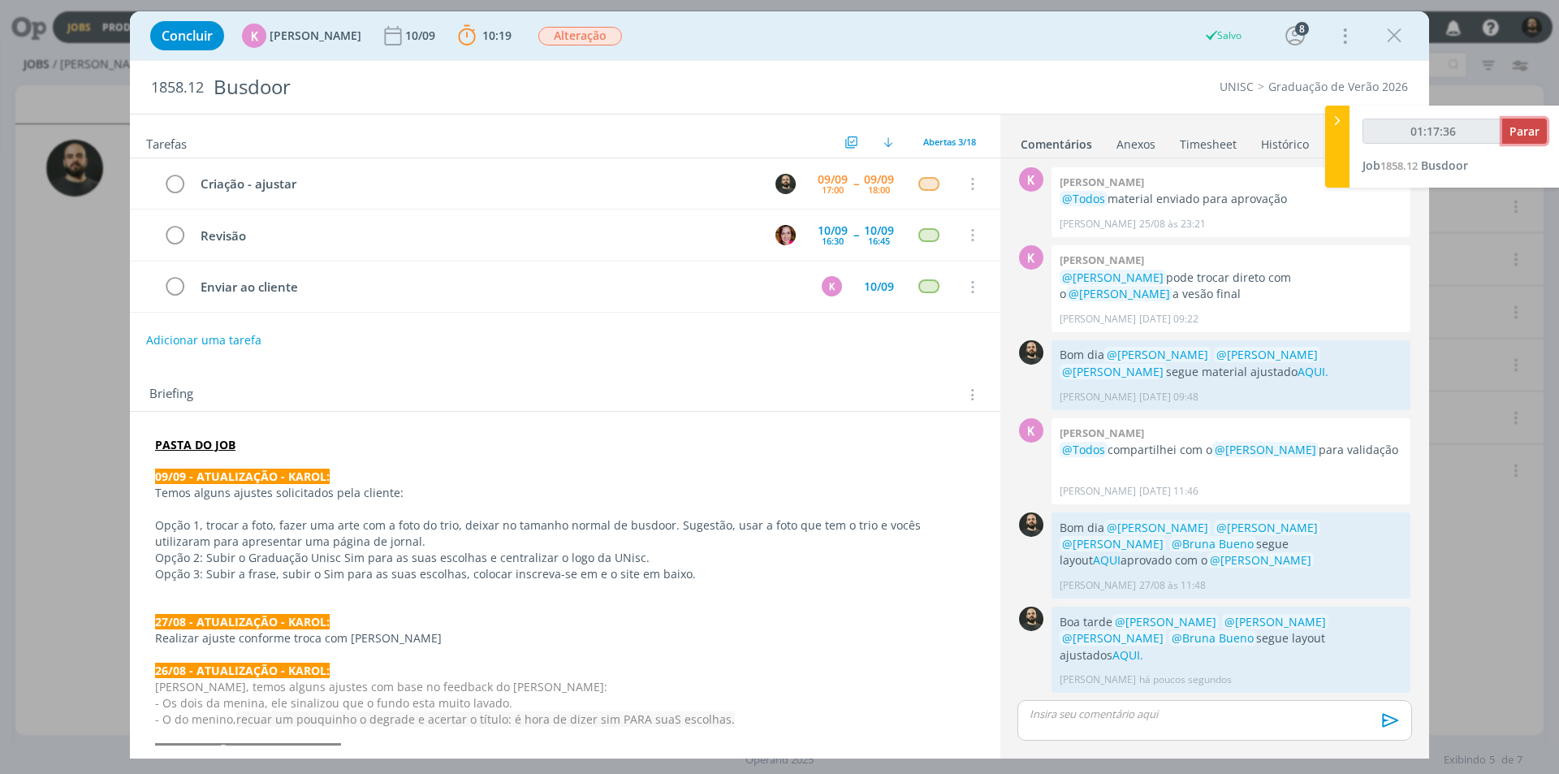
click at [1524, 130] on span "Parar" at bounding box center [1525, 130] width 30 height 15
click at [1524, 133] on span "Parar" at bounding box center [1525, 130] width 30 height 15
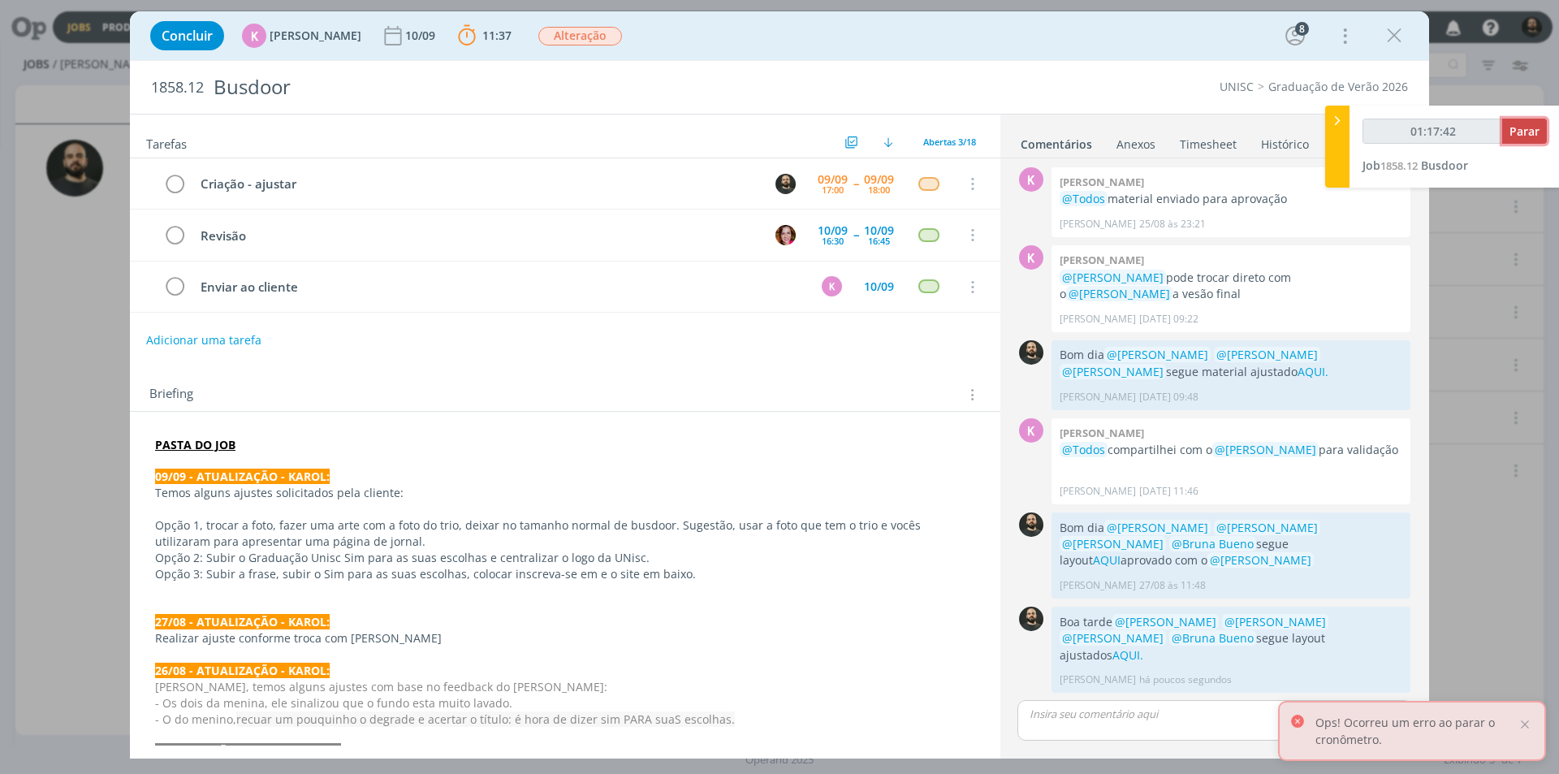
click at [1526, 128] on span "Parar" at bounding box center [1525, 130] width 30 height 15
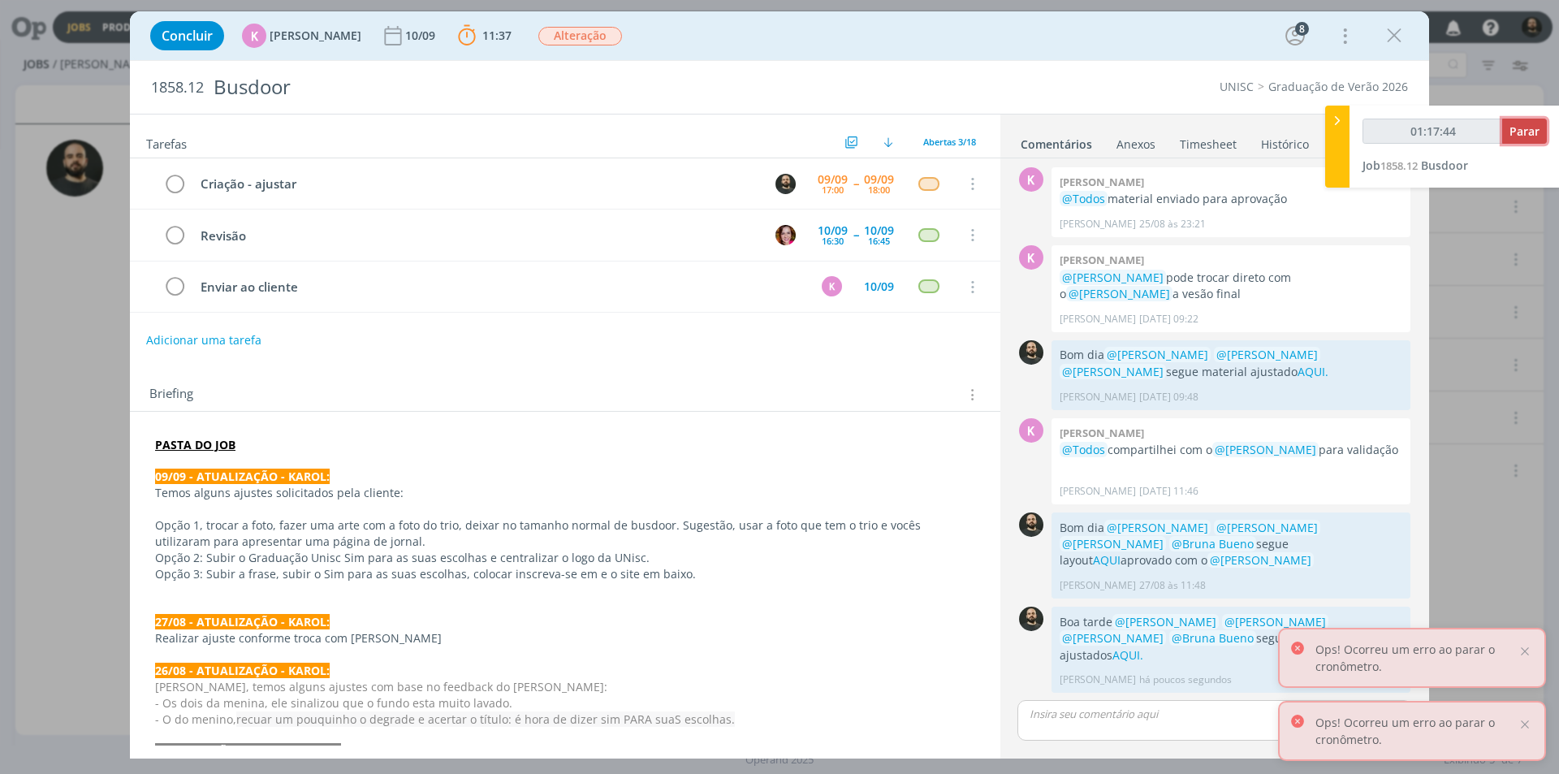
click at [1534, 129] on span "Parar" at bounding box center [1525, 130] width 30 height 15
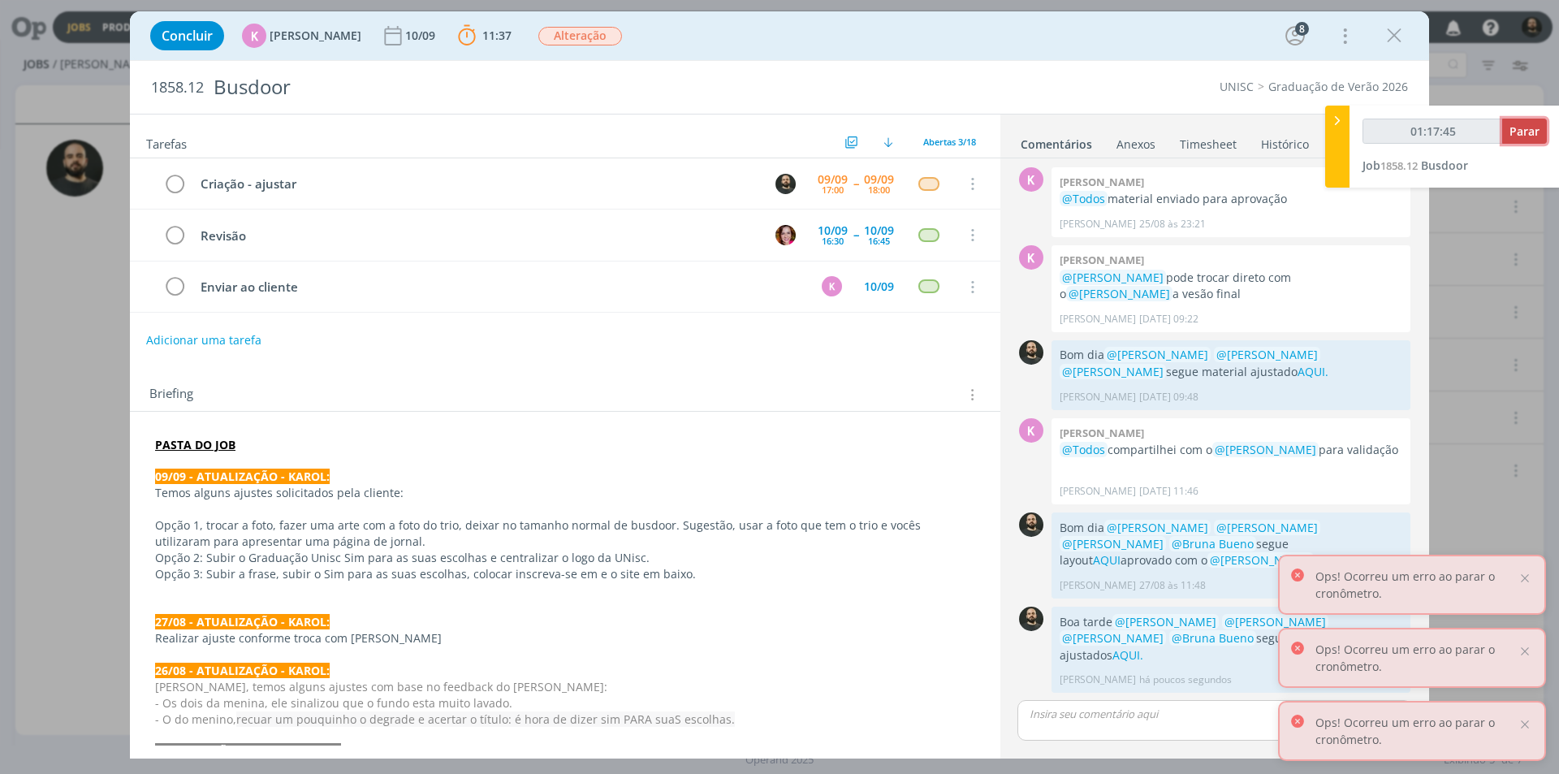
click at [1529, 135] on span "Parar" at bounding box center [1525, 130] width 30 height 15
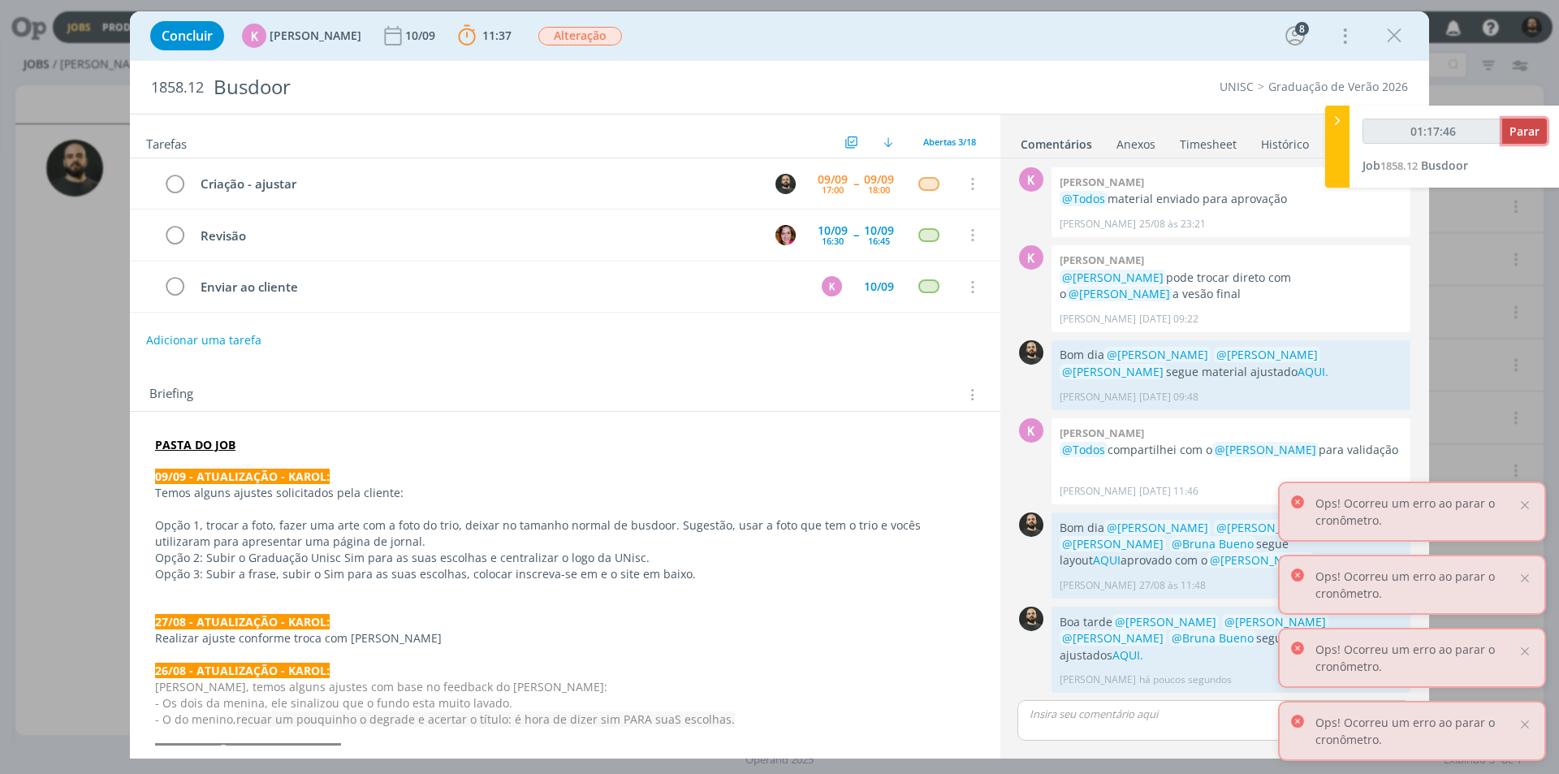
click at [1523, 137] on span "Parar" at bounding box center [1525, 130] width 30 height 15
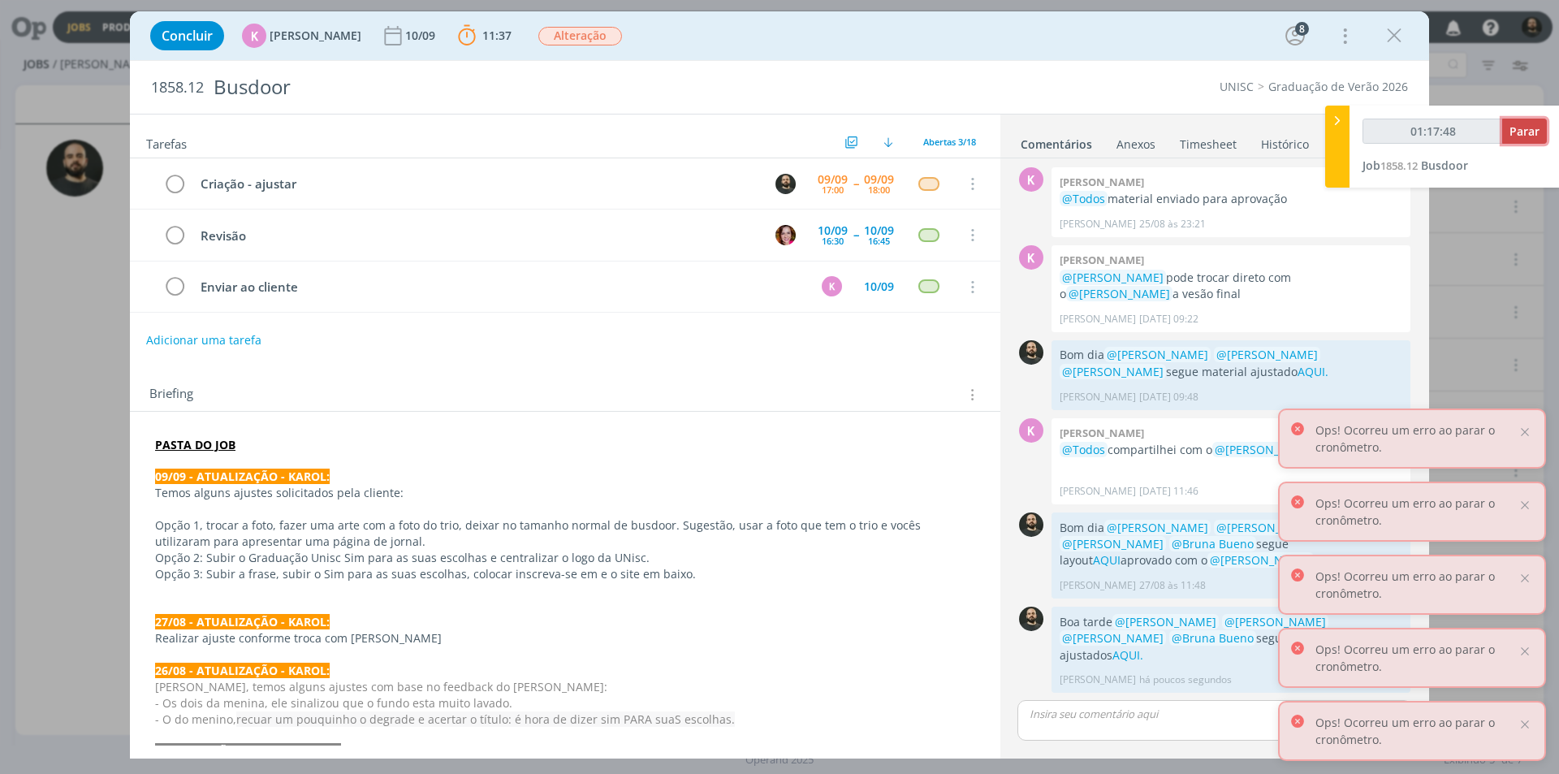
click at [1523, 137] on span "Parar" at bounding box center [1525, 130] width 30 height 15
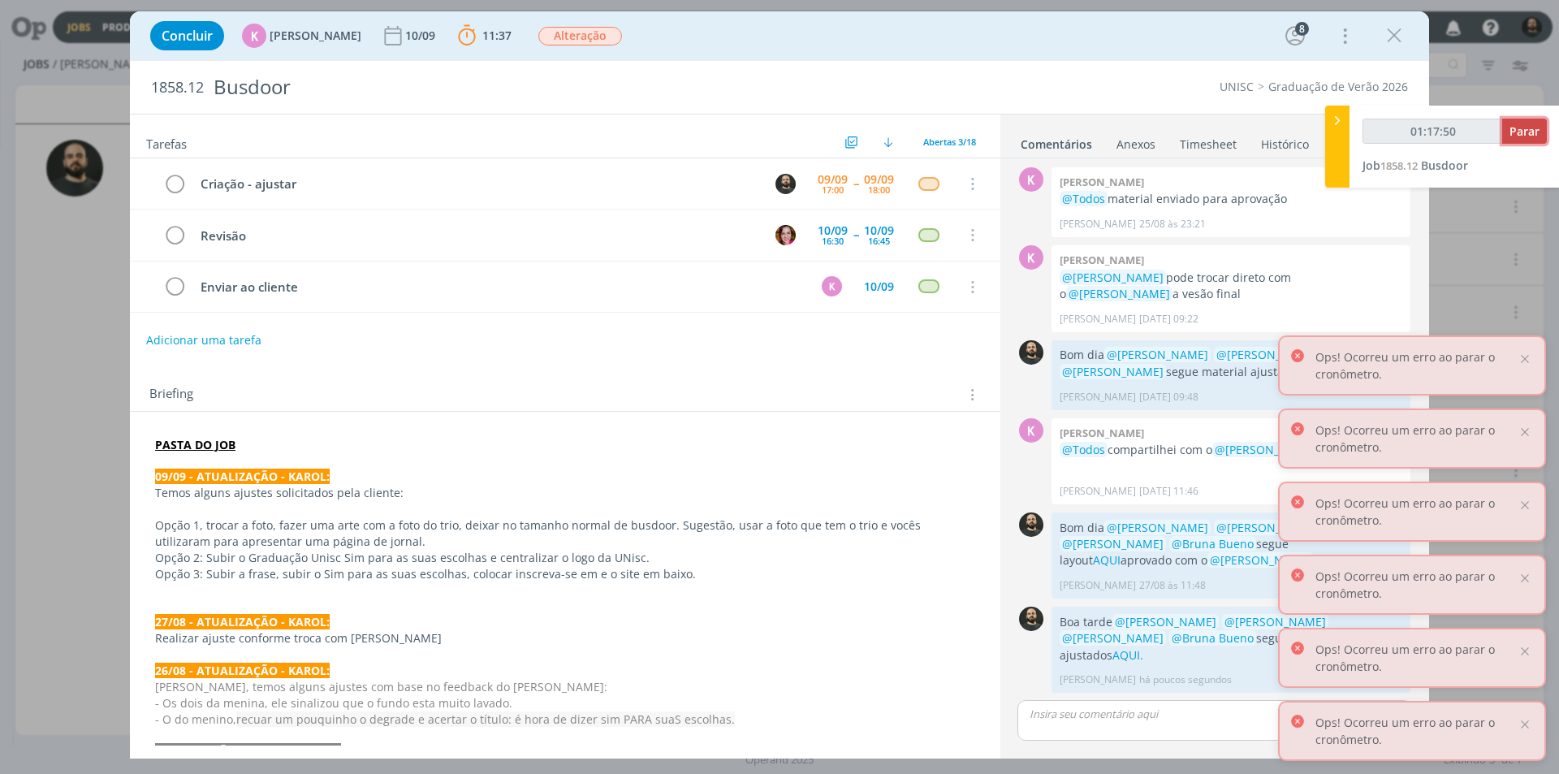
click at [1523, 137] on span "Parar" at bounding box center [1525, 130] width 30 height 15
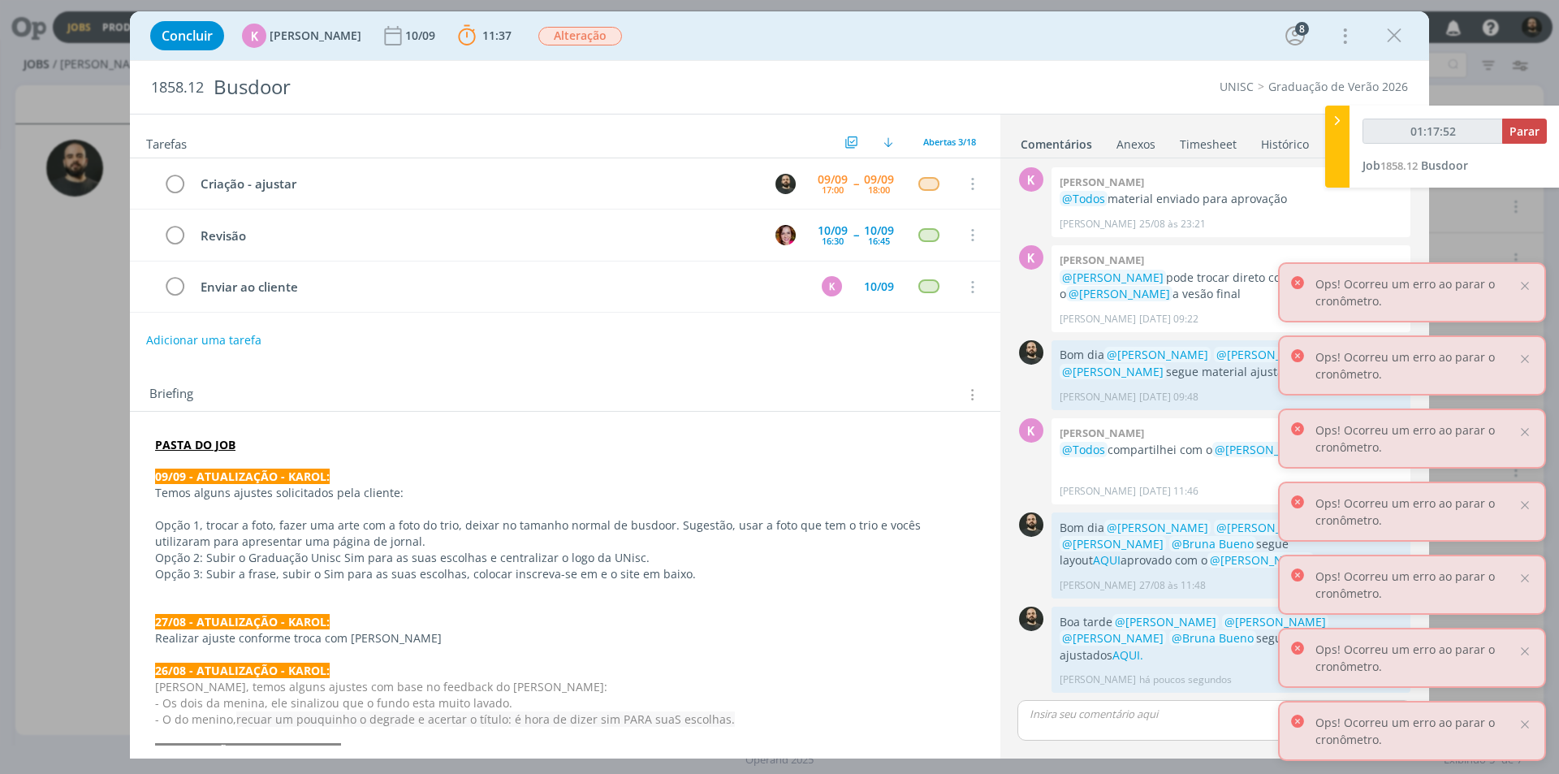
type input "01:17:53"
click at [1335, 121] on icon at bounding box center [1338, 120] width 16 height 17
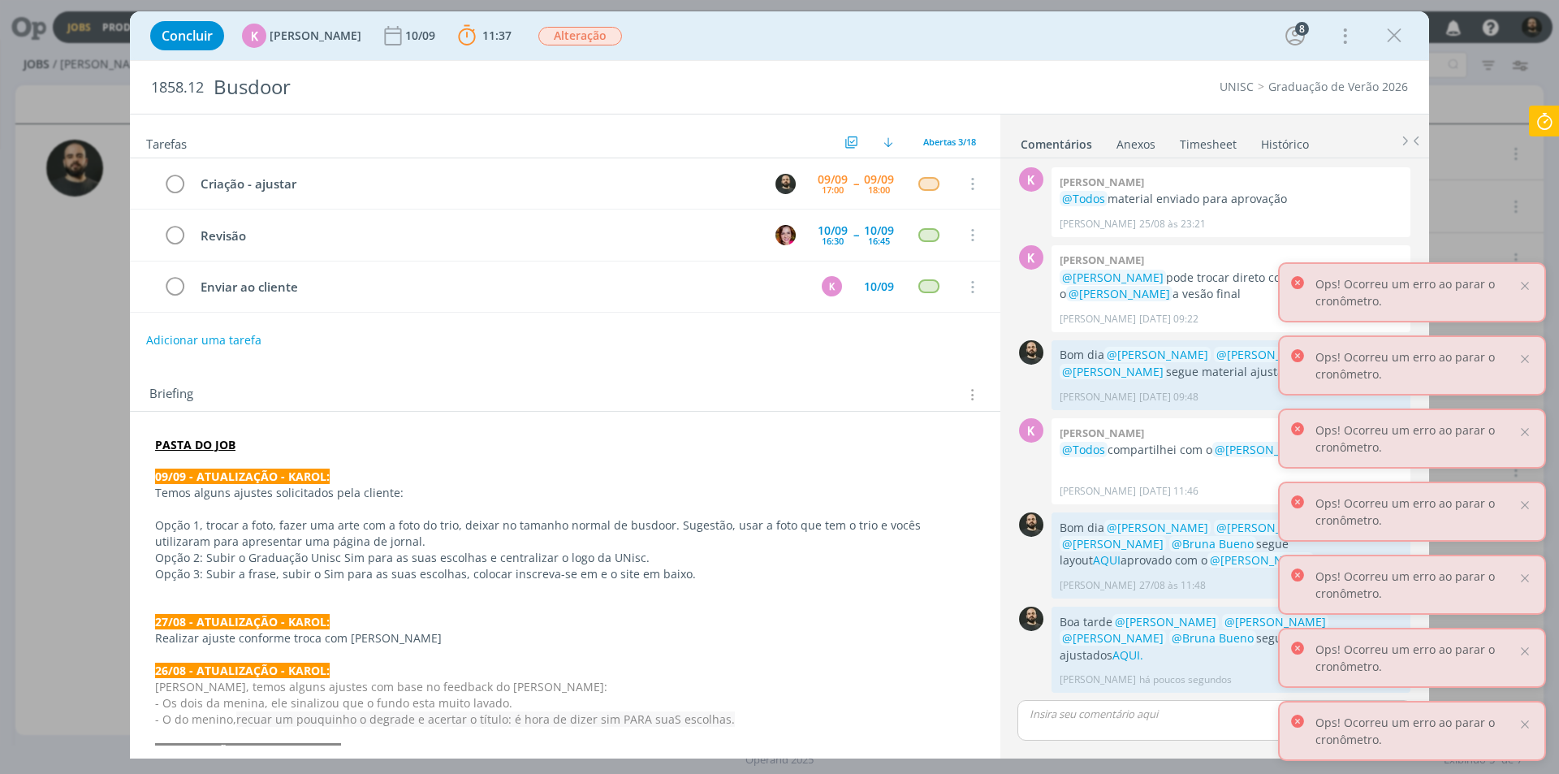
click at [1214, 145] on link "Timesheet" at bounding box center [1208, 141] width 58 height 24
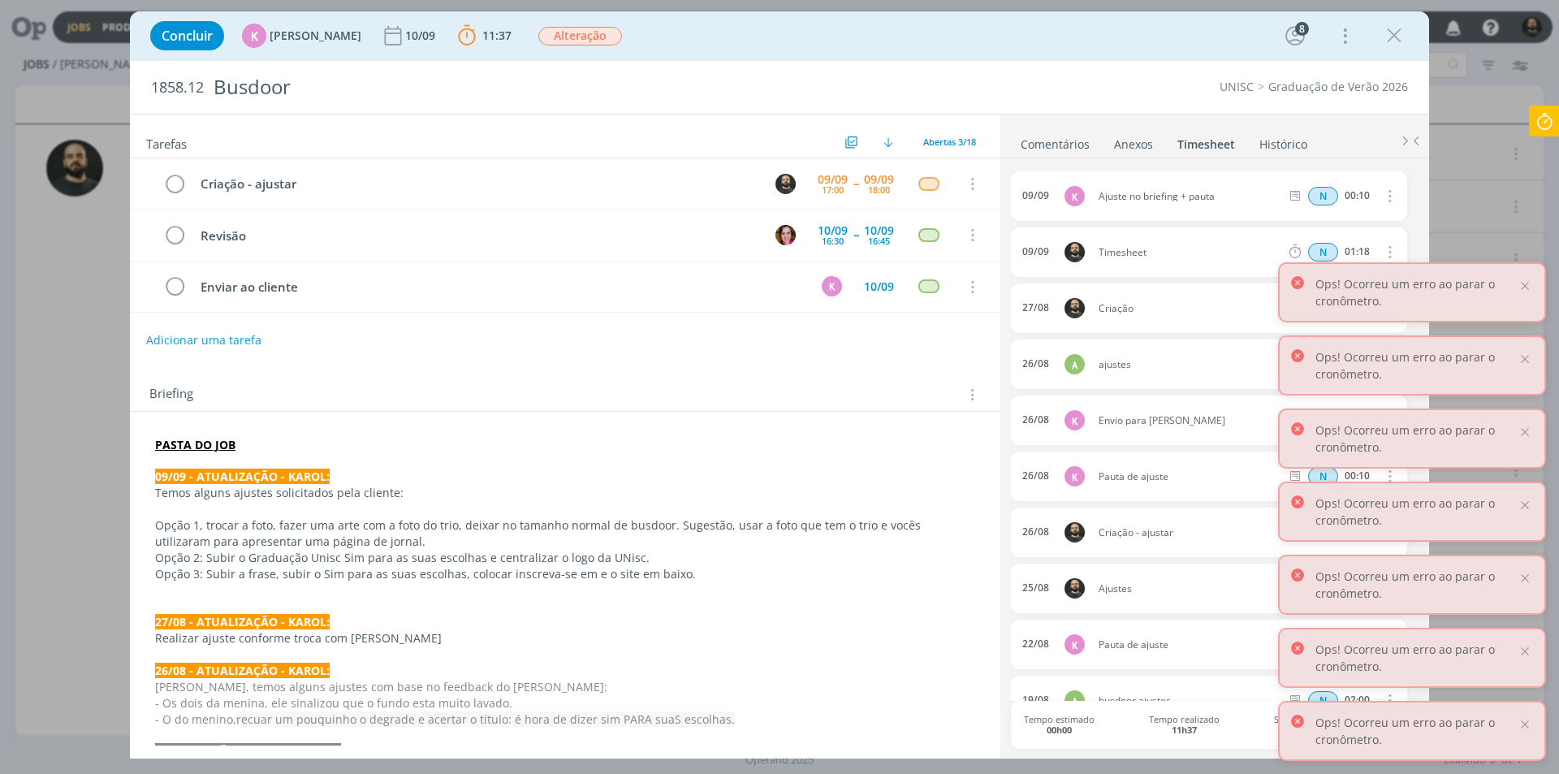
click at [1385, 249] on icon "dialog" at bounding box center [1389, 251] width 18 height 19
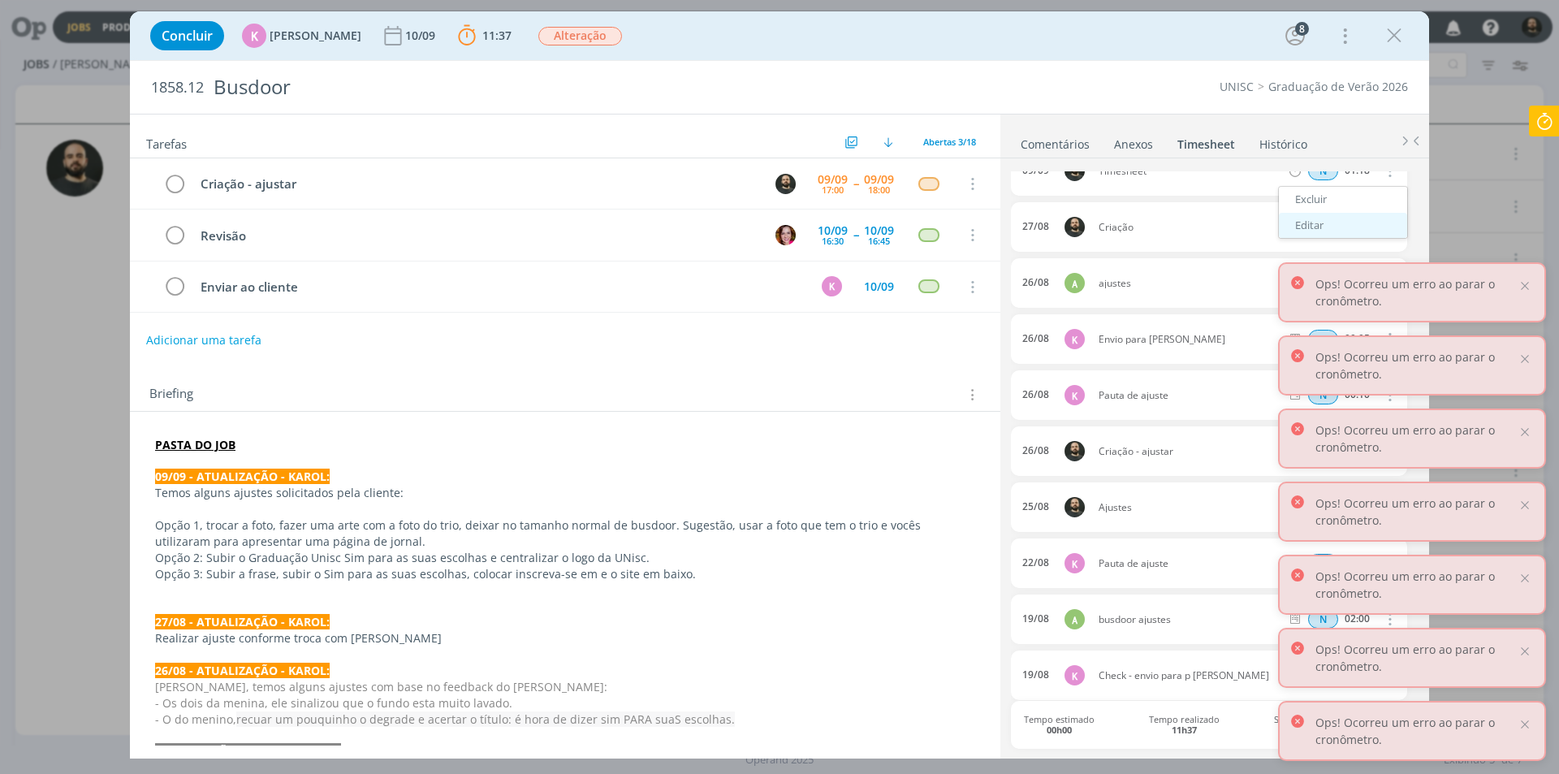
click at [1311, 223] on link "Editar" at bounding box center [1343, 226] width 128 height 26
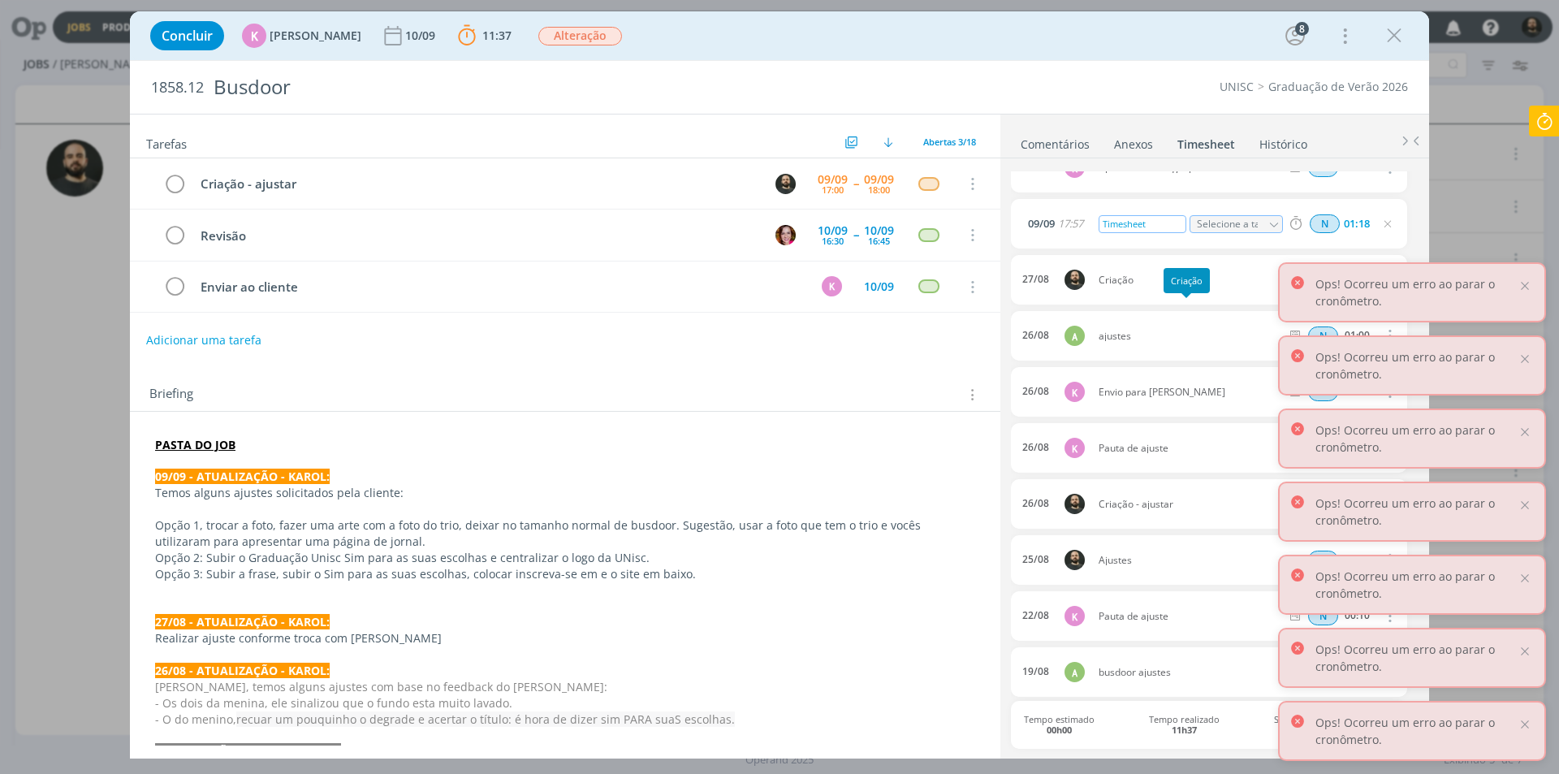
scroll to position [0, 0]
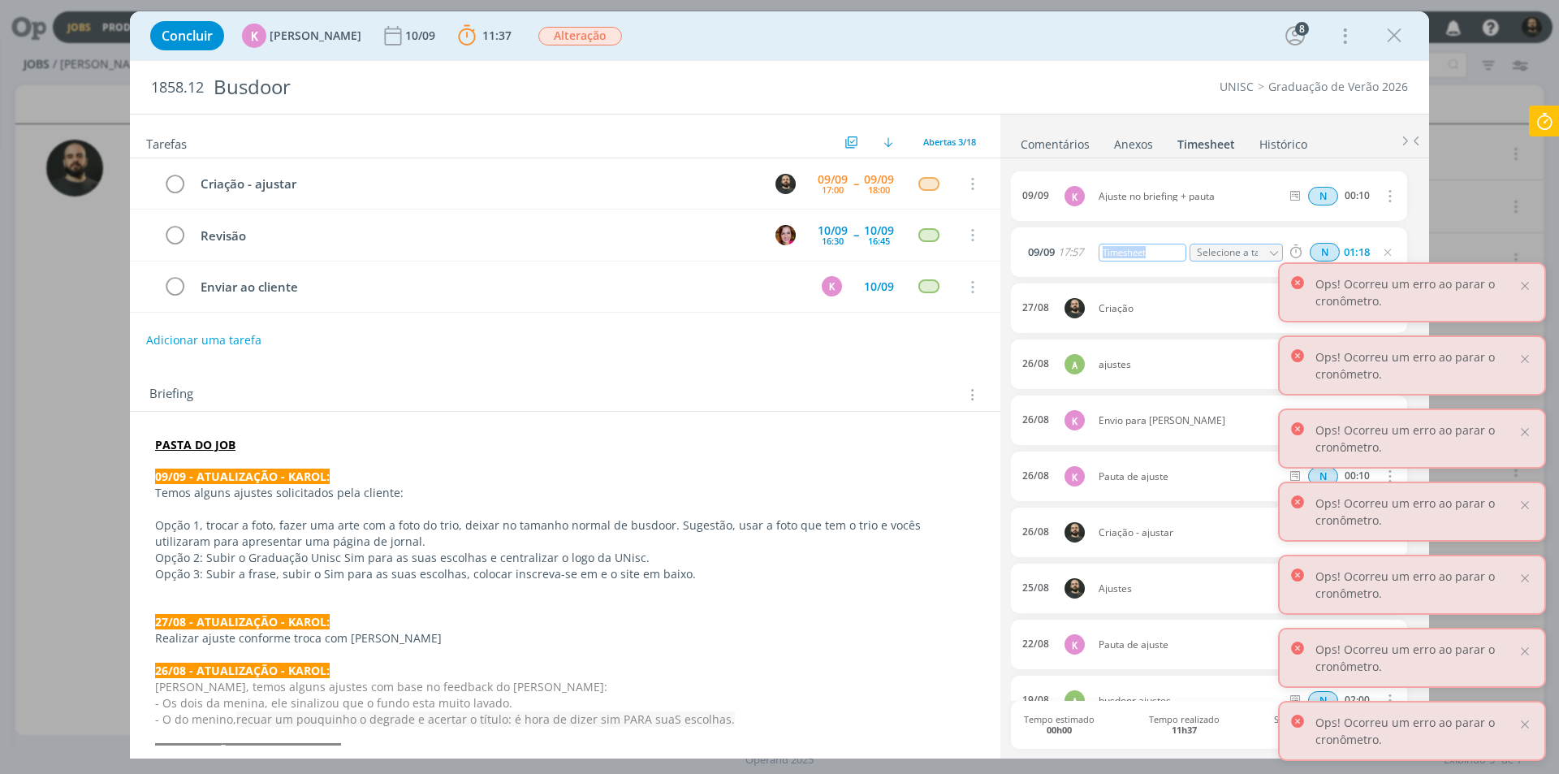
drag, startPoint x: 1093, startPoint y: 249, endPoint x: 1062, endPoint y: 246, distance: 31.8
click at [1063, 246] on div "09/09 17:57 Timesheet Selecione a tarefa N 01:18" at bounding box center [1209, 252] width 396 height 50
click at [1031, 149] on link "Comentários" at bounding box center [1055, 141] width 71 height 24
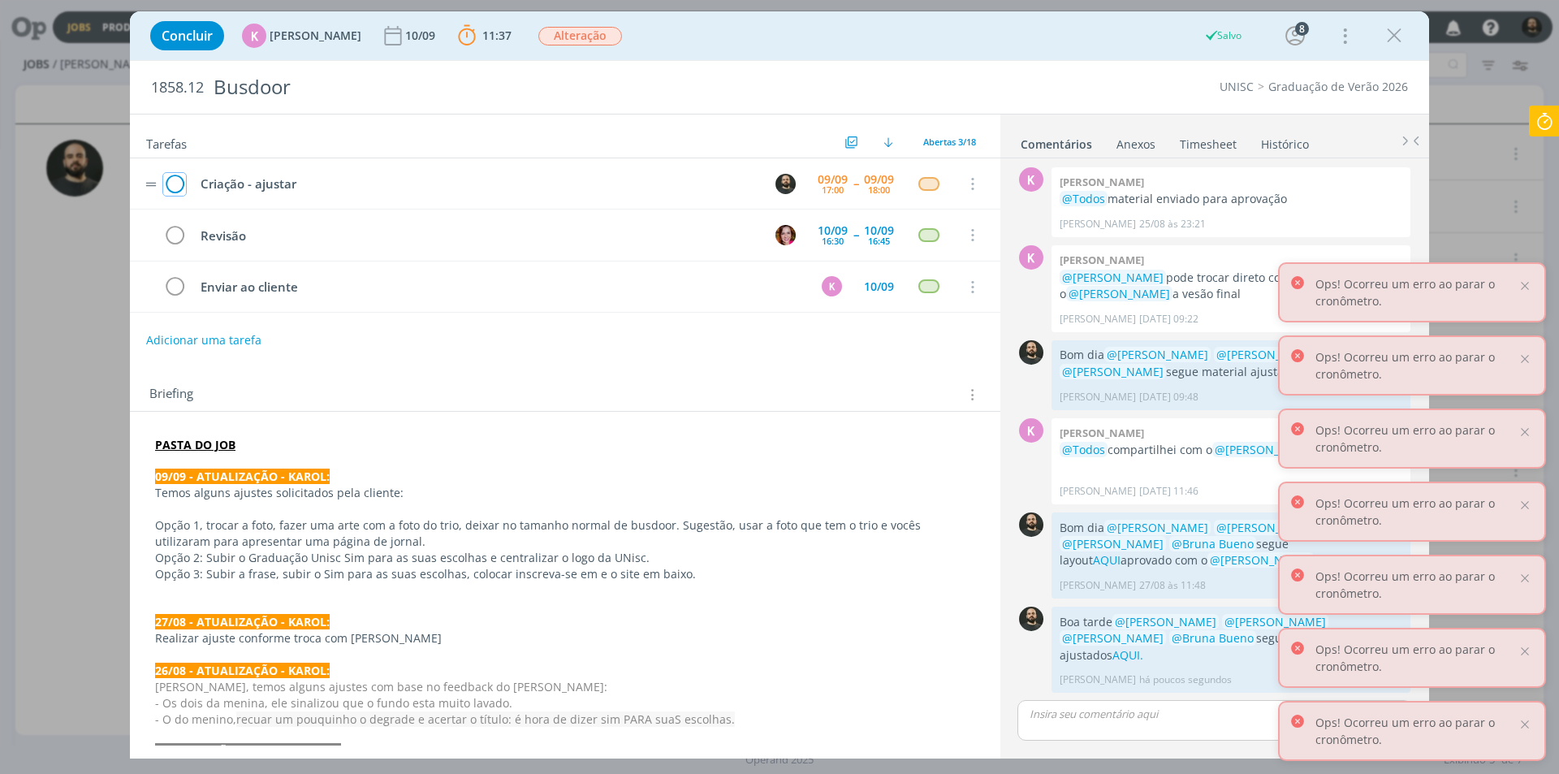
click at [171, 181] on icon "dialog" at bounding box center [174, 184] width 23 height 24
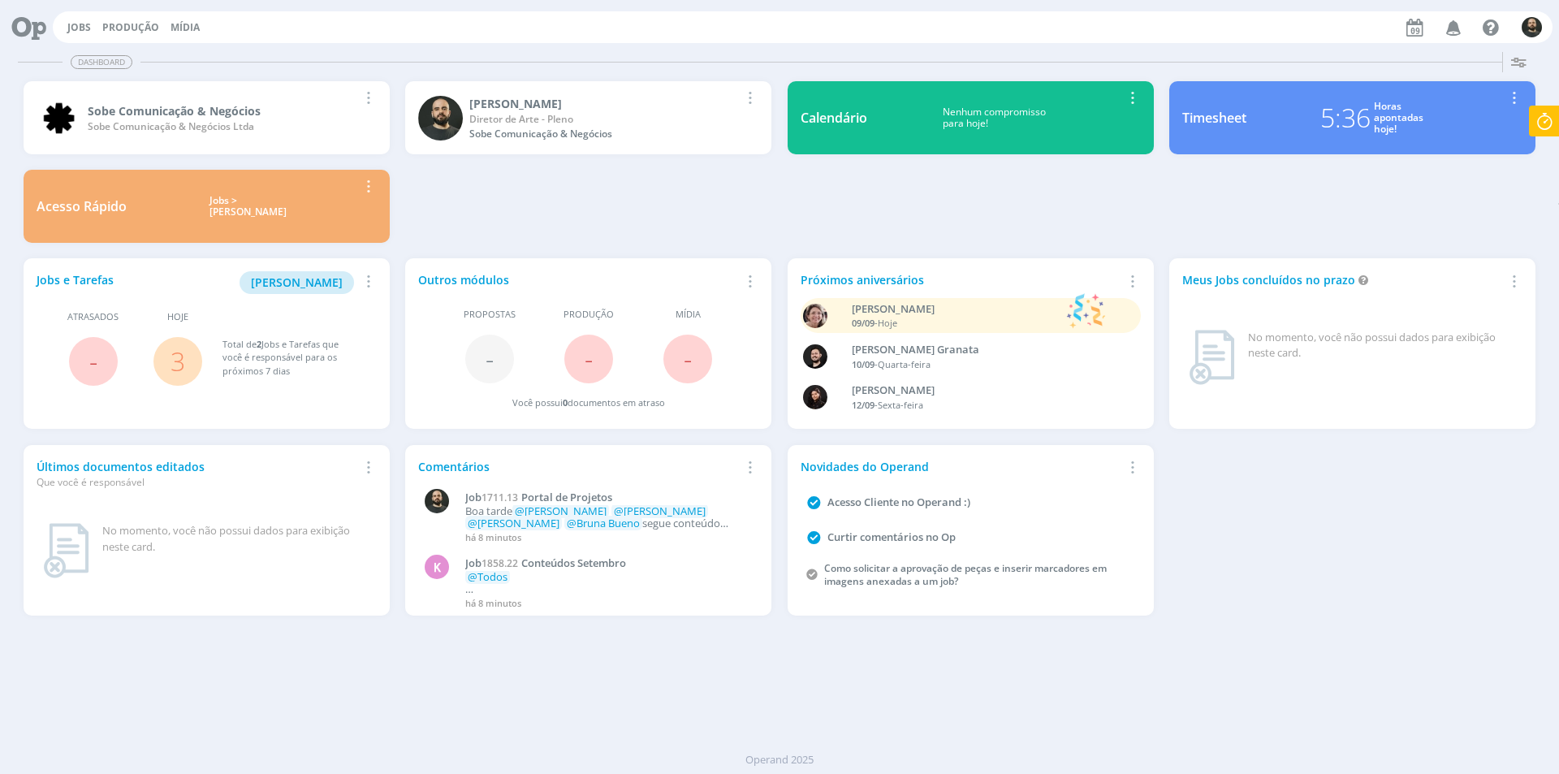
click at [36, 31] on icon at bounding box center [22, 27] width 33 height 32
click at [80, 25] on link "Jobs" at bounding box center [79, 27] width 24 height 14
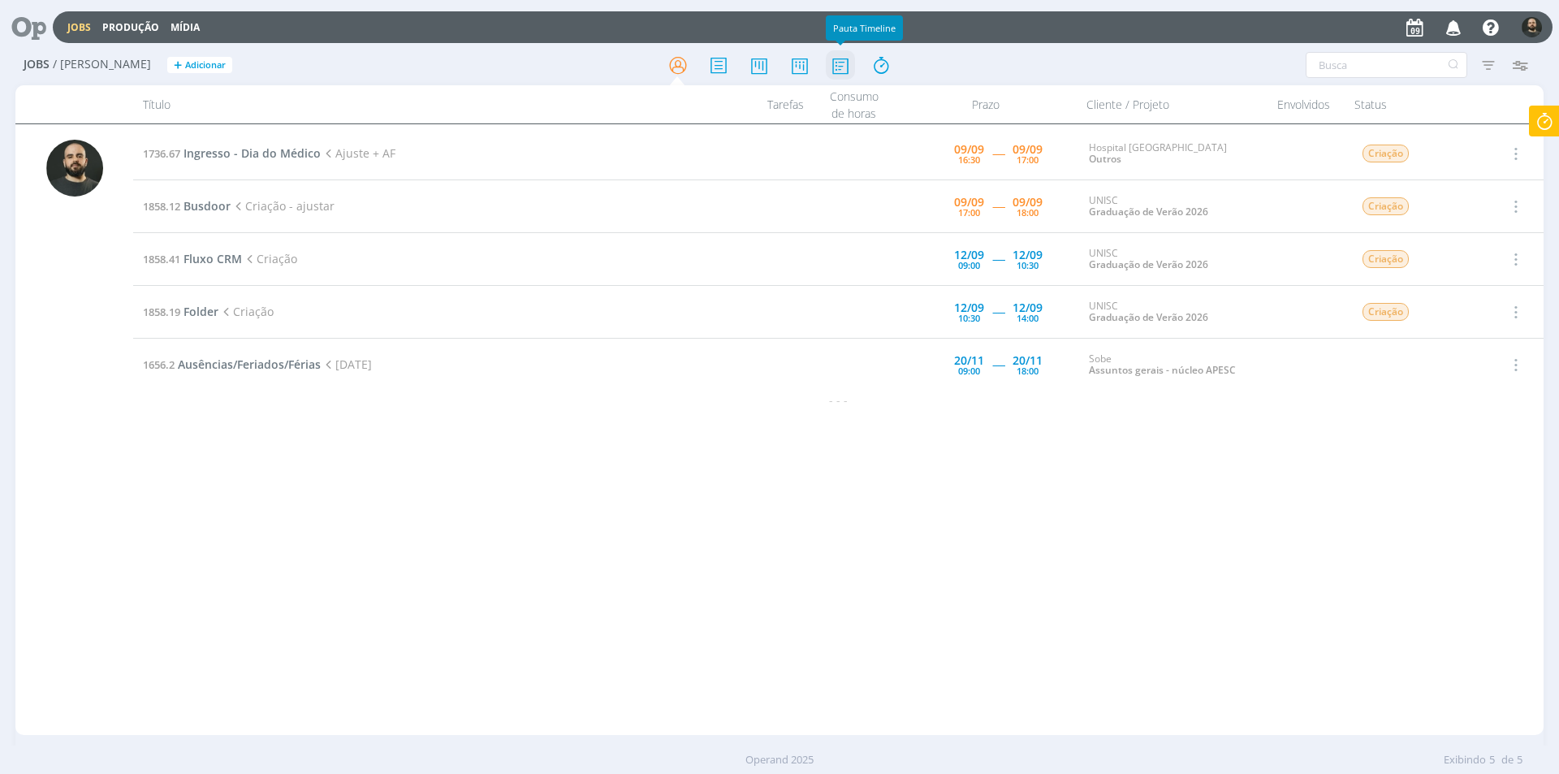
click at [839, 67] on icon at bounding box center [840, 66] width 29 height 32
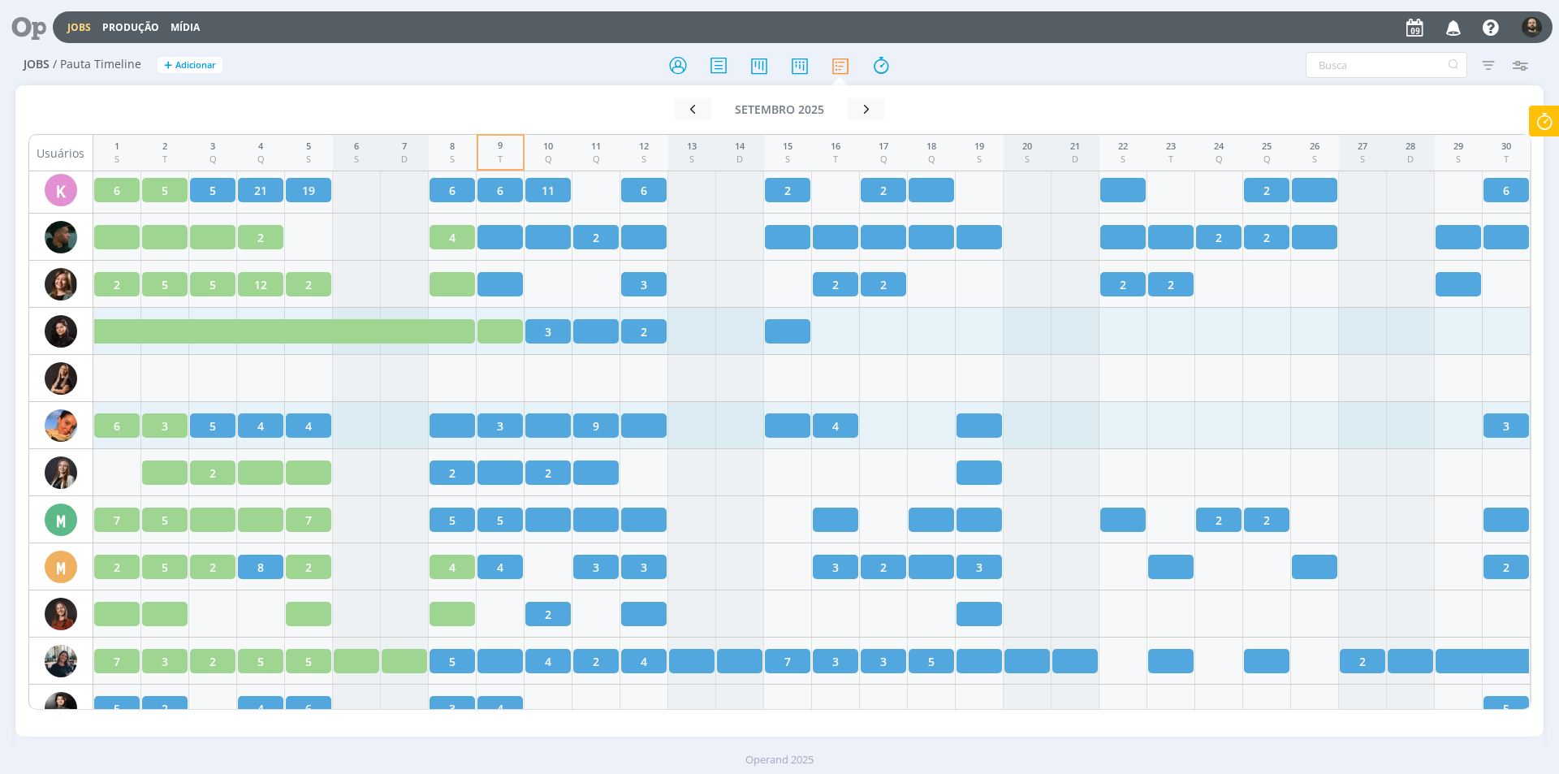
scroll to position [1949, 0]
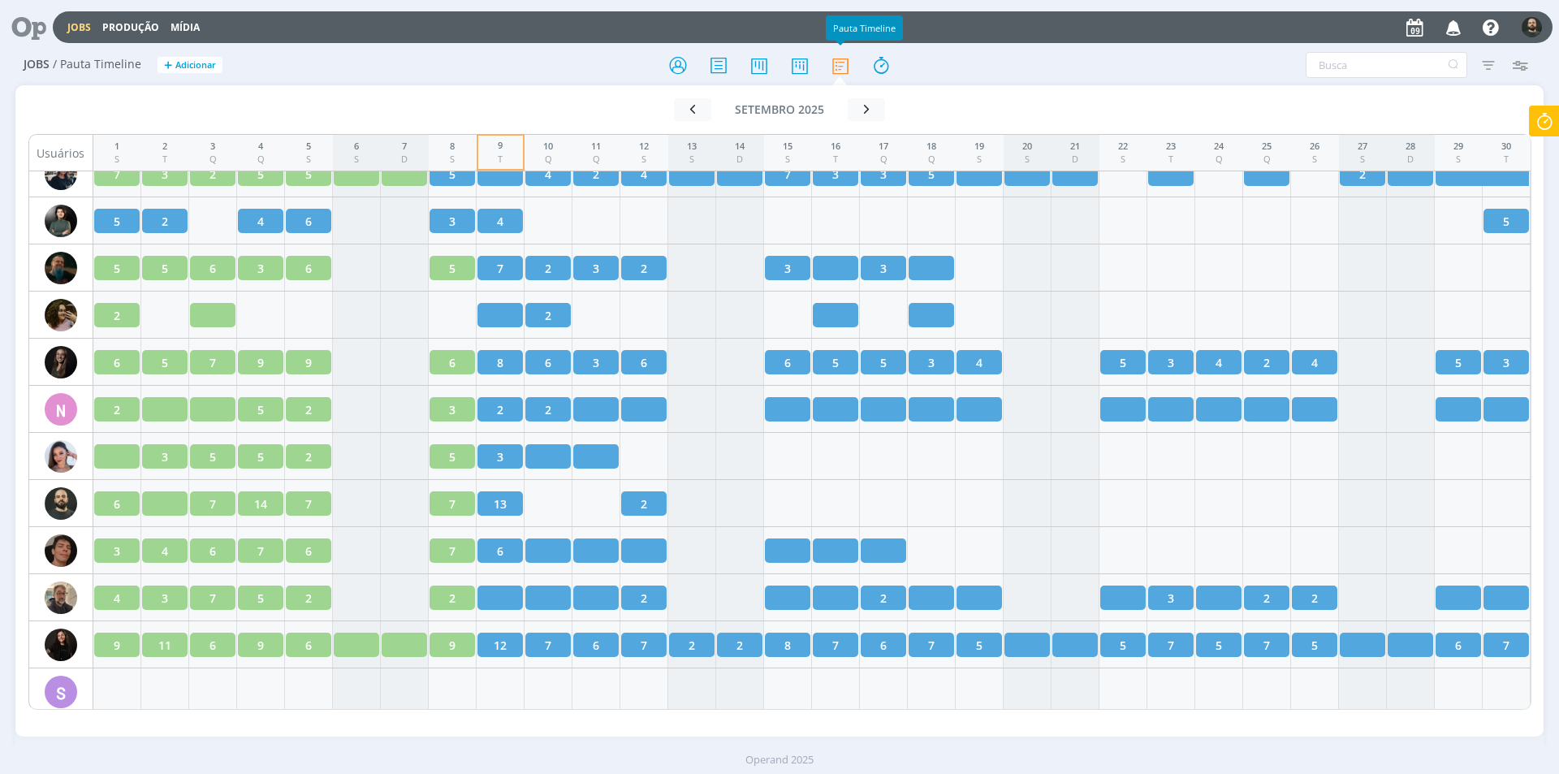
click at [30, 27] on icon at bounding box center [22, 27] width 33 height 32
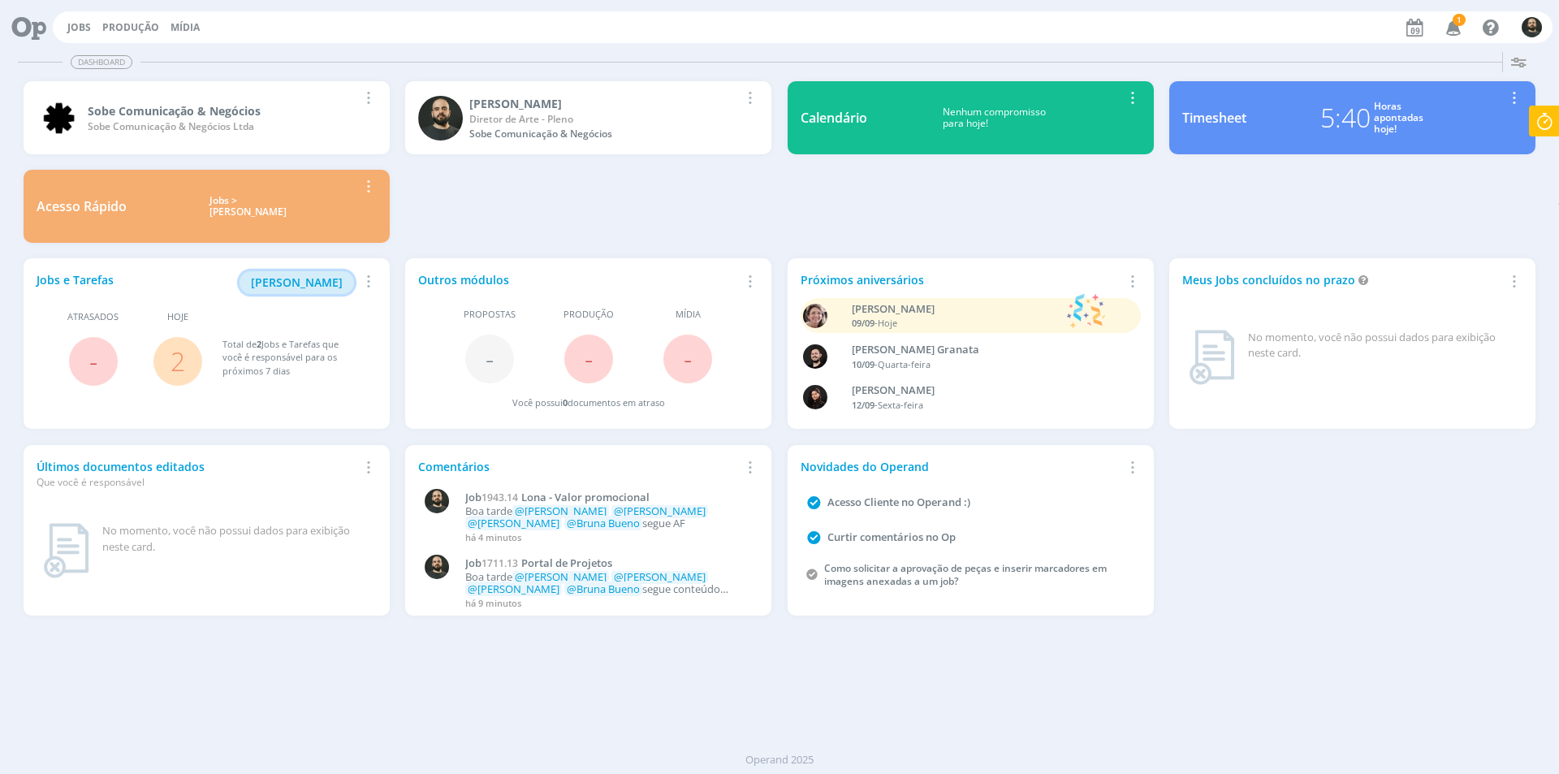
click at [315, 282] on span "[PERSON_NAME]" at bounding box center [297, 282] width 92 height 15
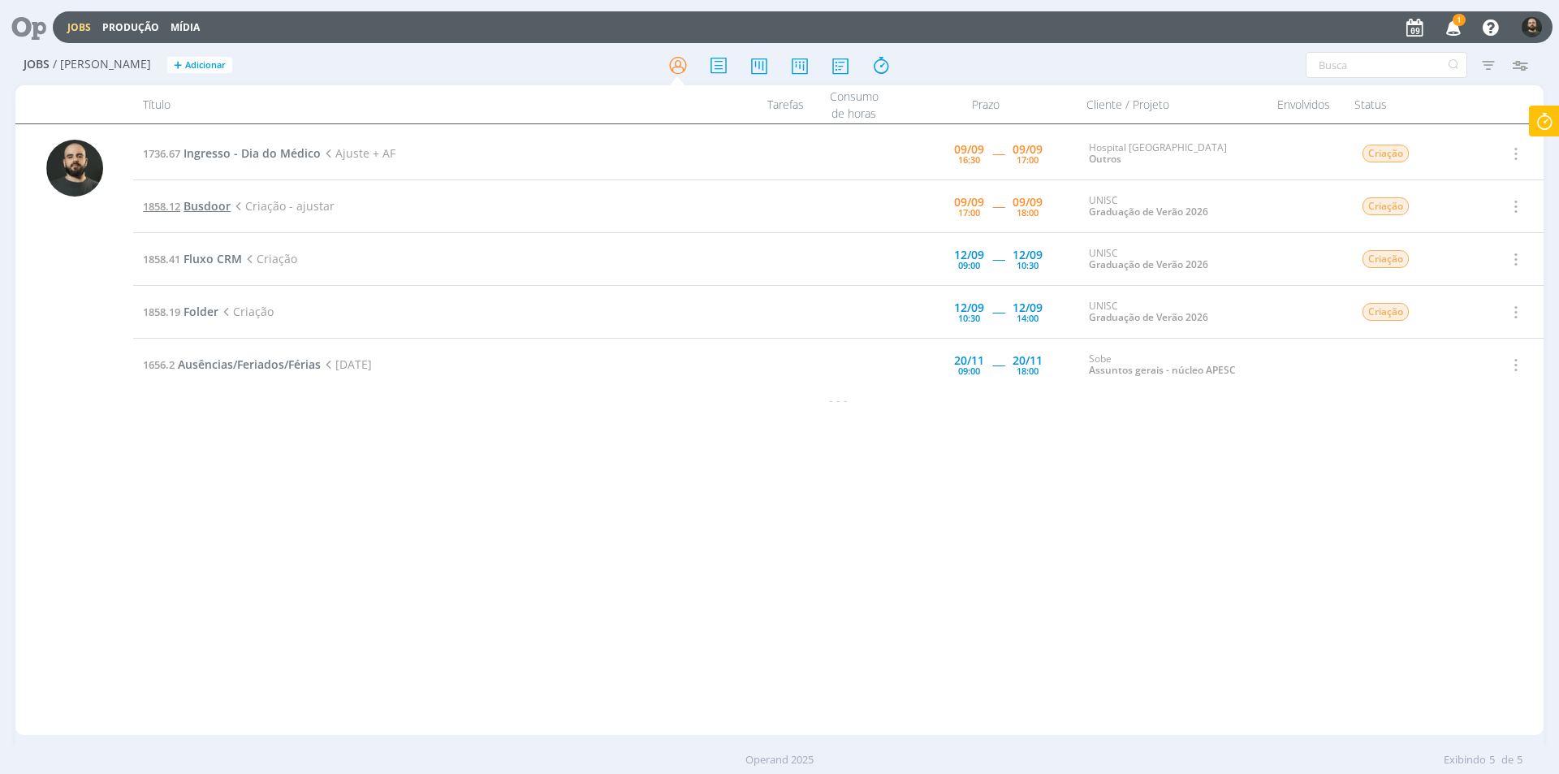
click at [217, 205] on span "Busdoor" at bounding box center [207, 205] width 47 height 15
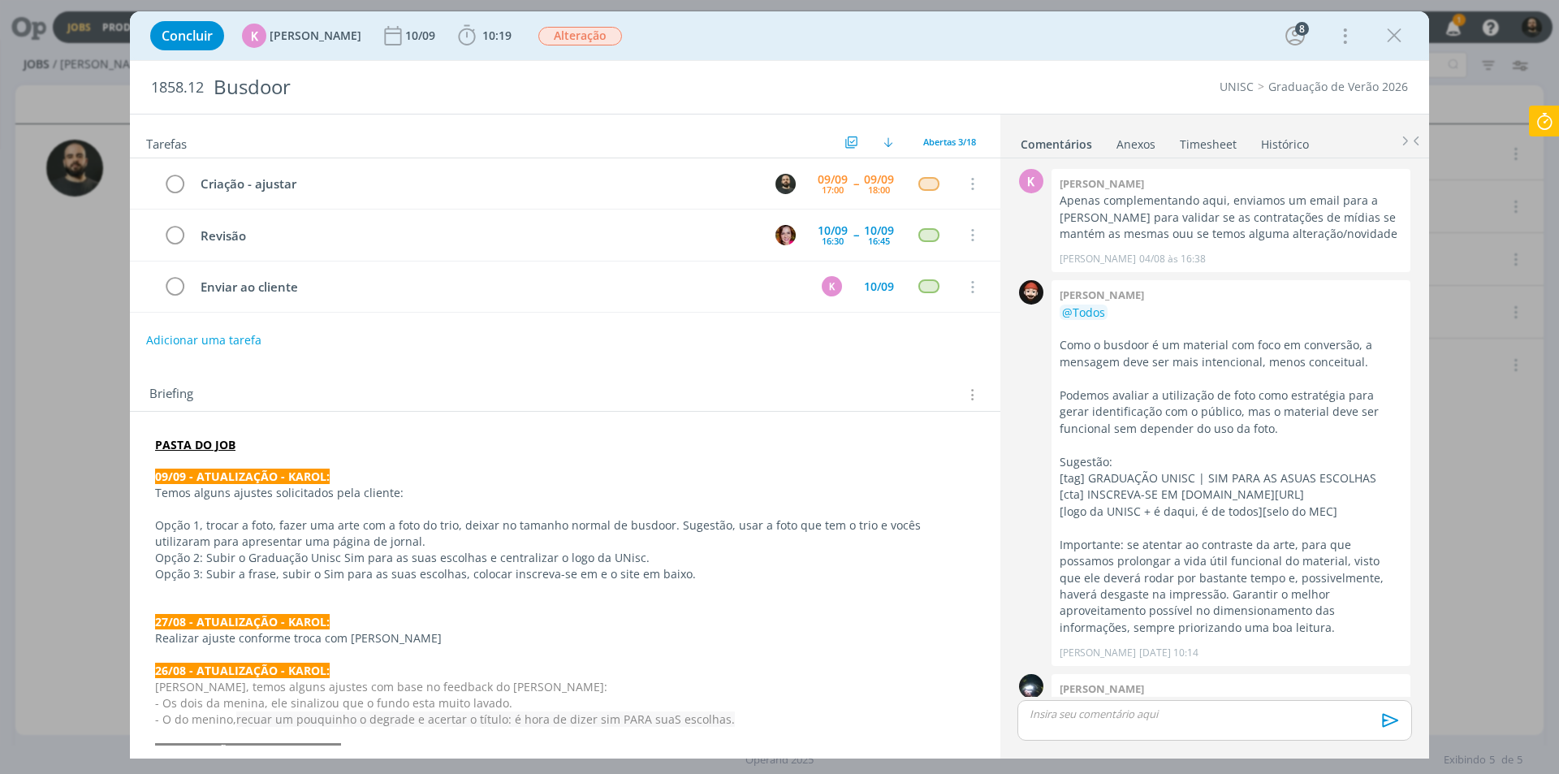
scroll to position [869, 0]
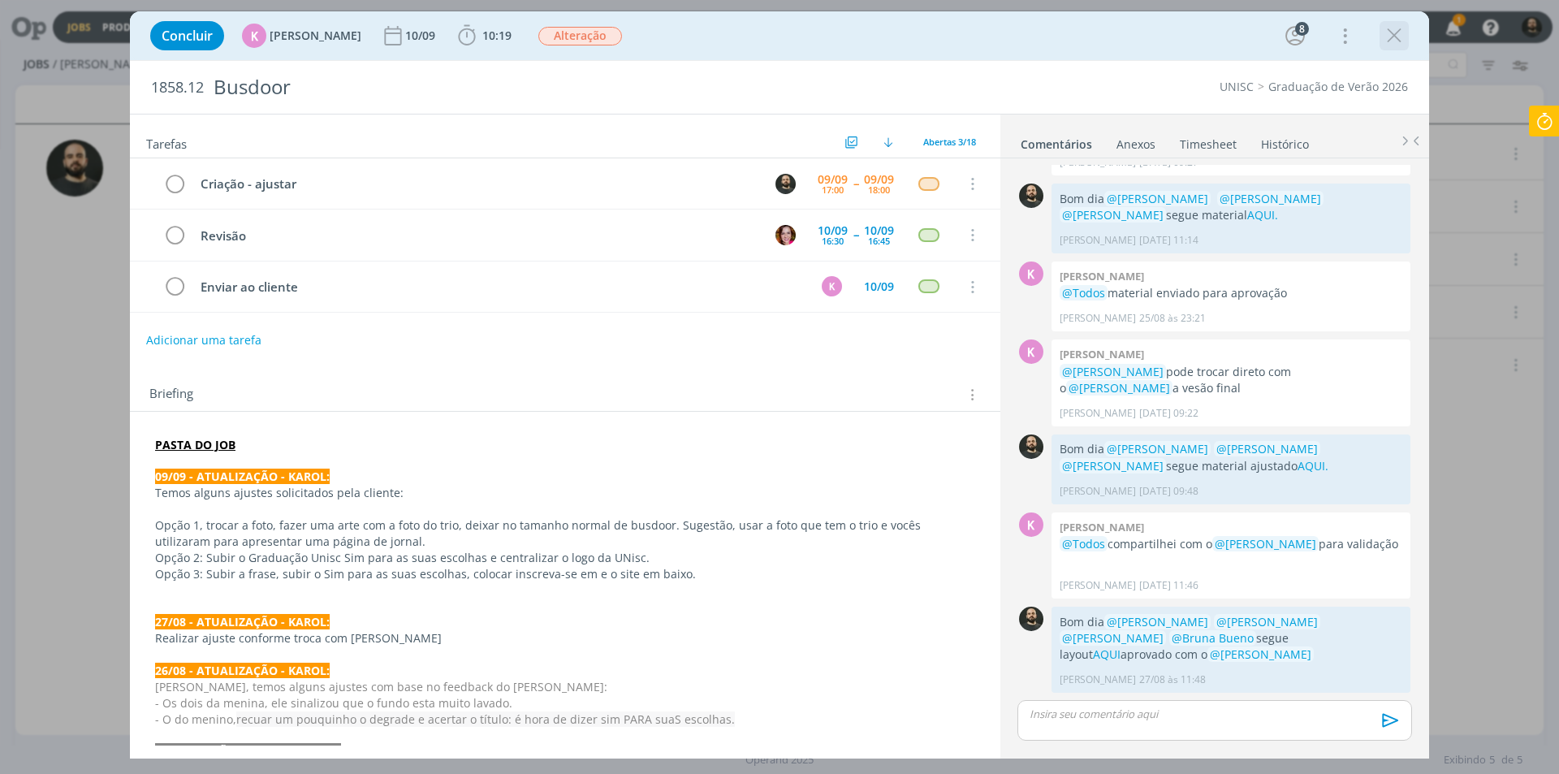
click at [1399, 36] on icon "dialog" at bounding box center [1394, 36] width 24 height 24
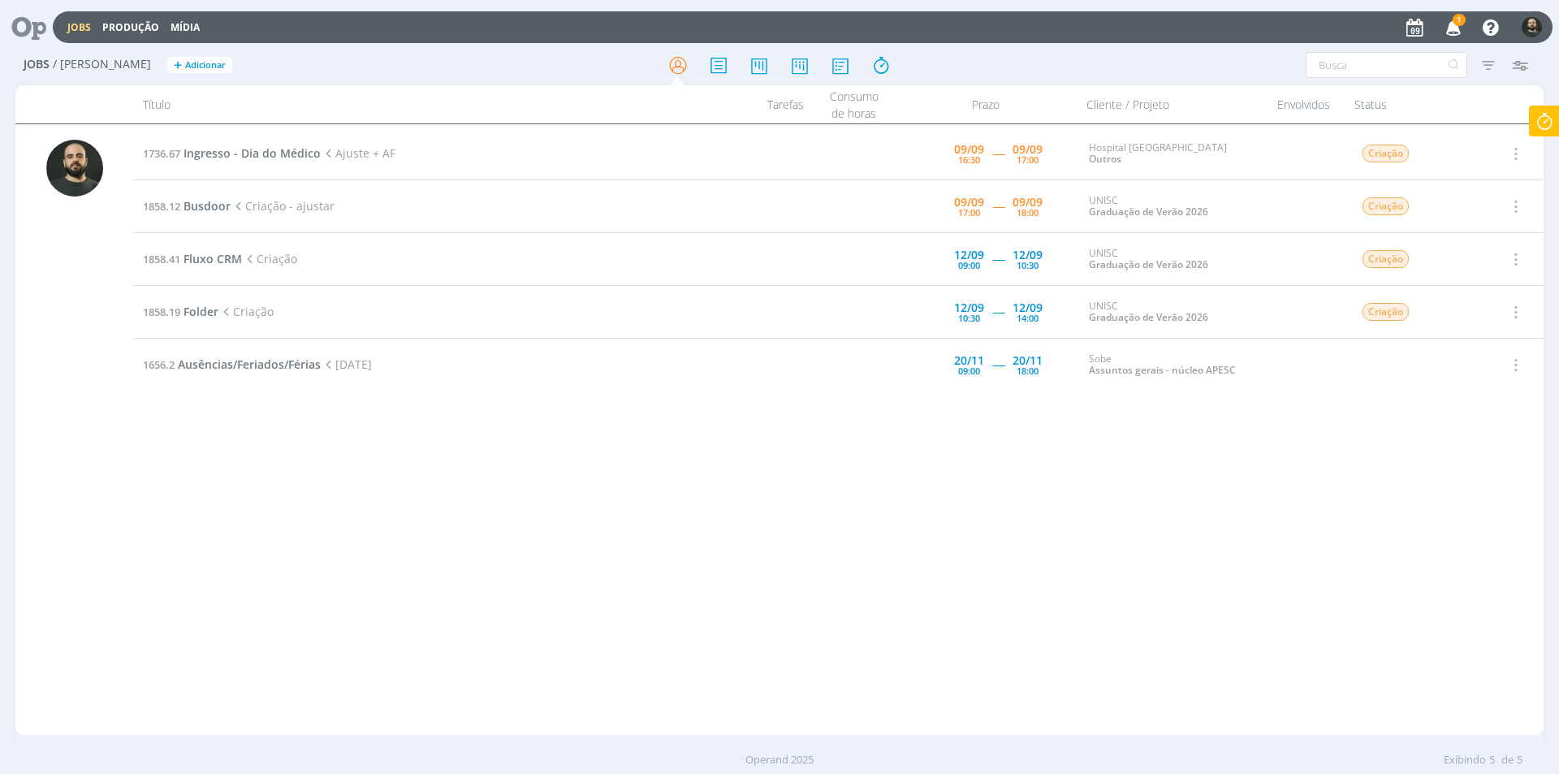
click at [1455, 28] on icon "button" at bounding box center [1454, 27] width 28 height 28
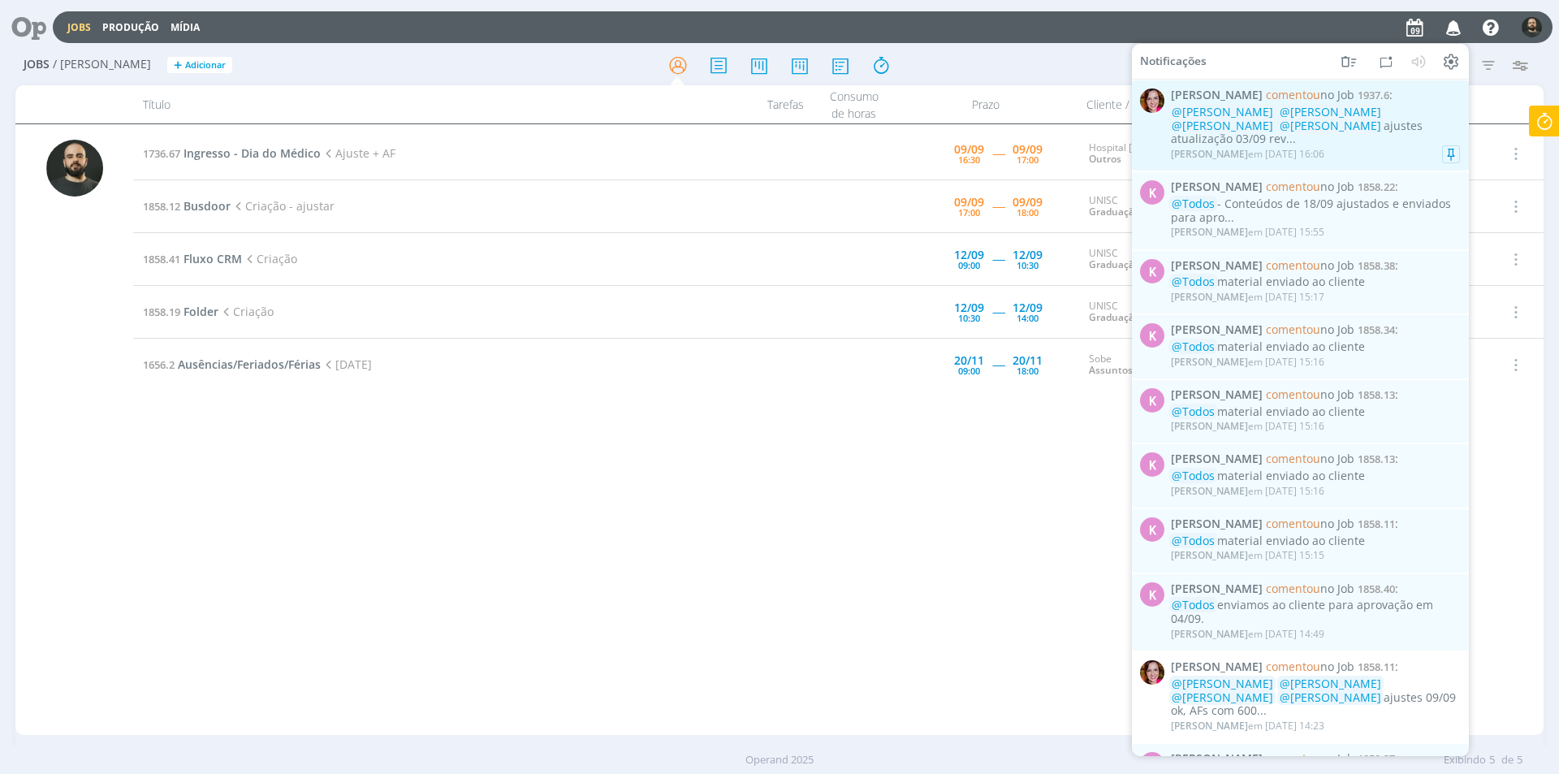
click at [1348, 146] on div "Bruna Bueno em 09/09 às 16:06" at bounding box center [1315, 154] width 289 height 16
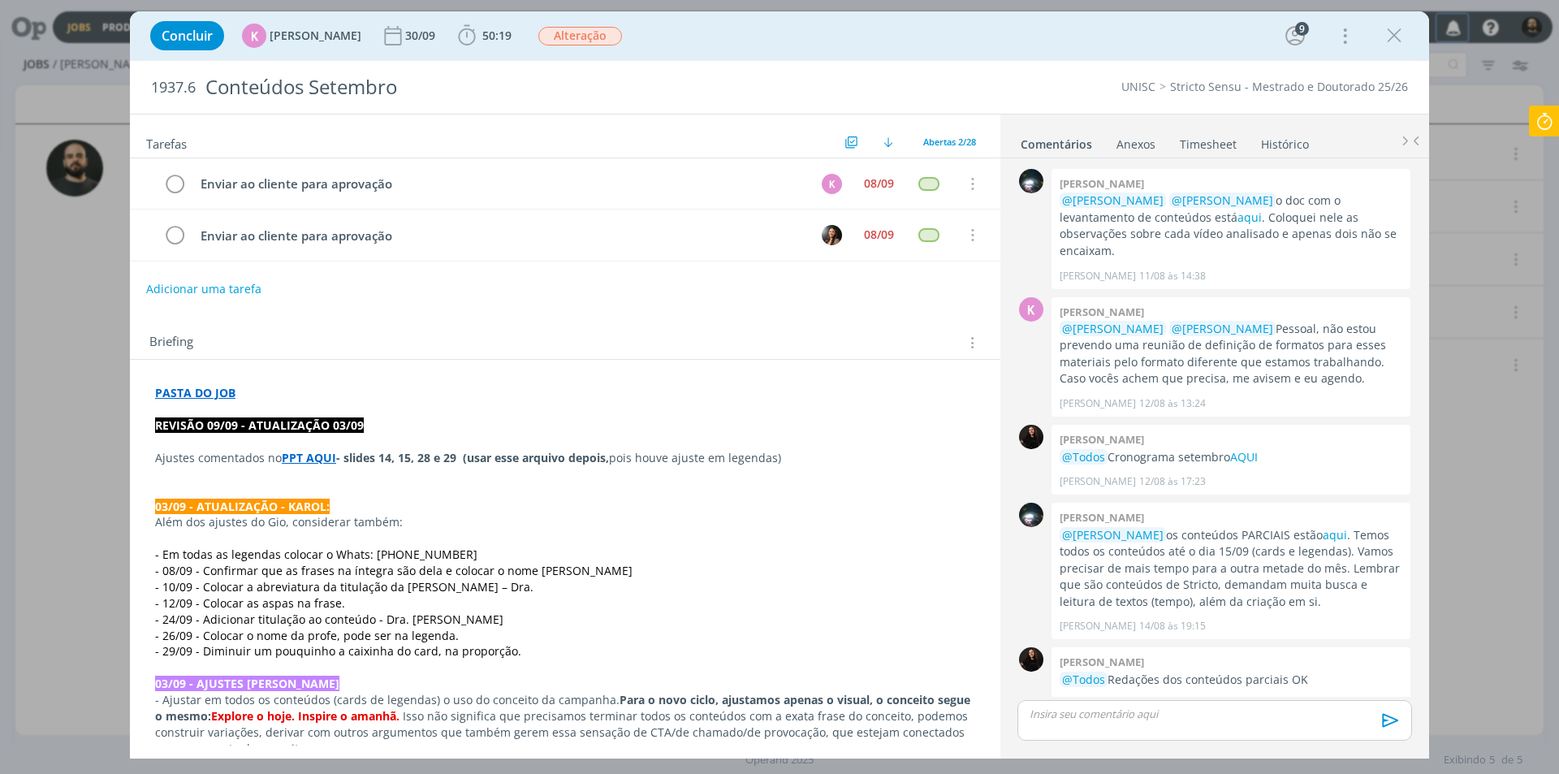
scroll to position [1676, 0]
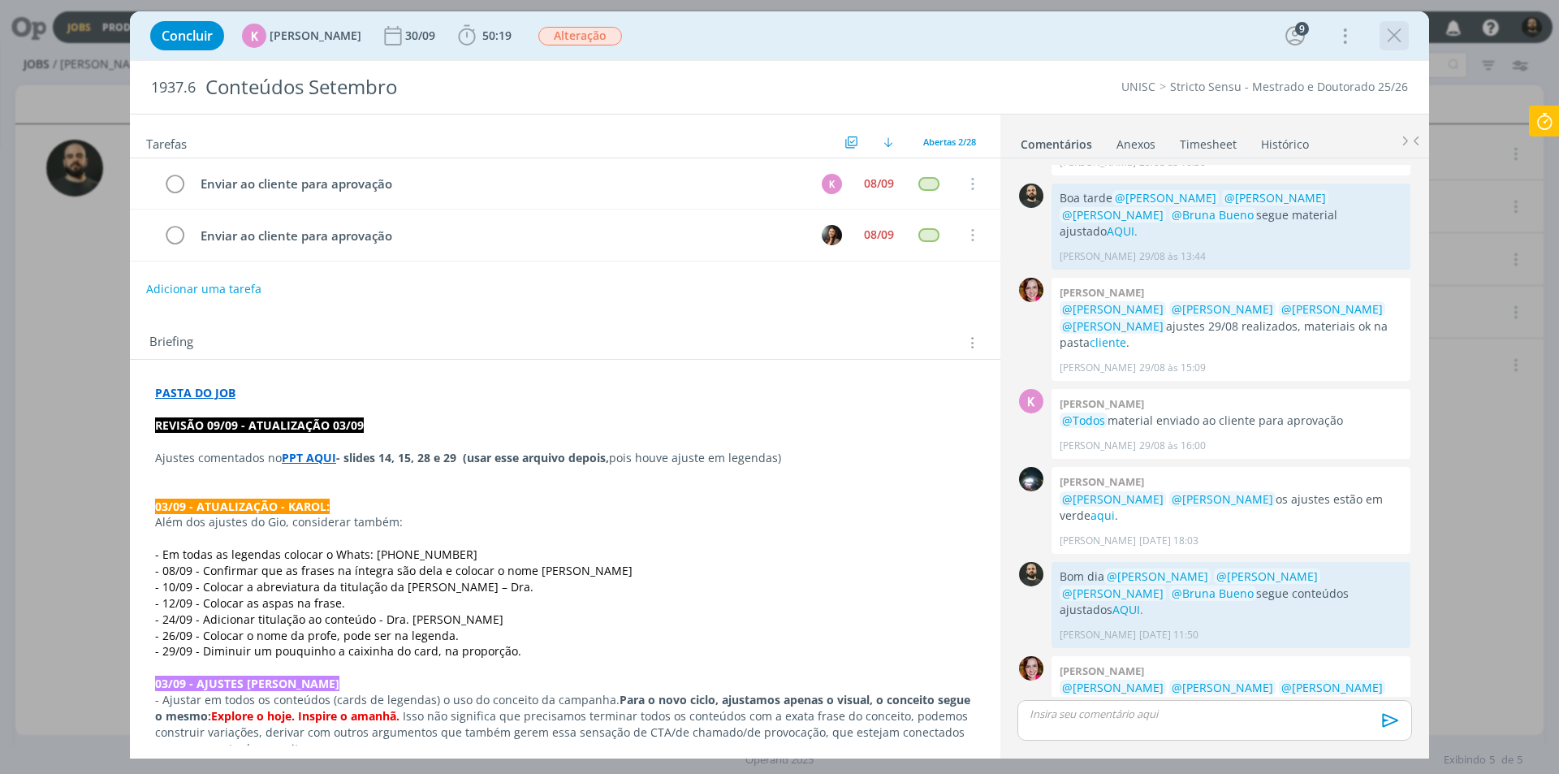
click at [1394, 33] on icon "dialog" at bounding box center [1394, 36] width 24 height 24
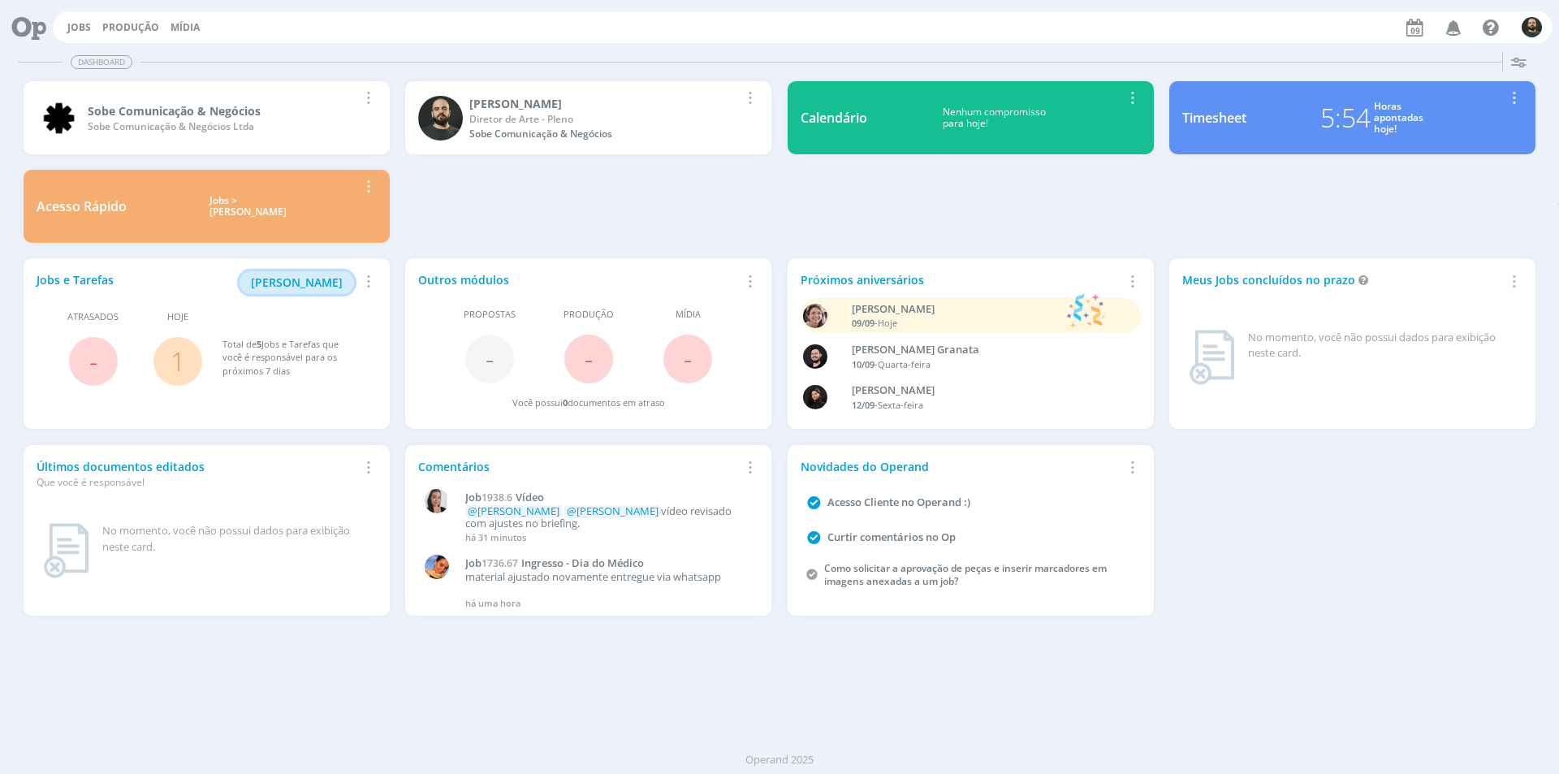
click at [316, 275] on span "[PERSON_NAME]" at bounding box center [297, 282] width 92 height 15
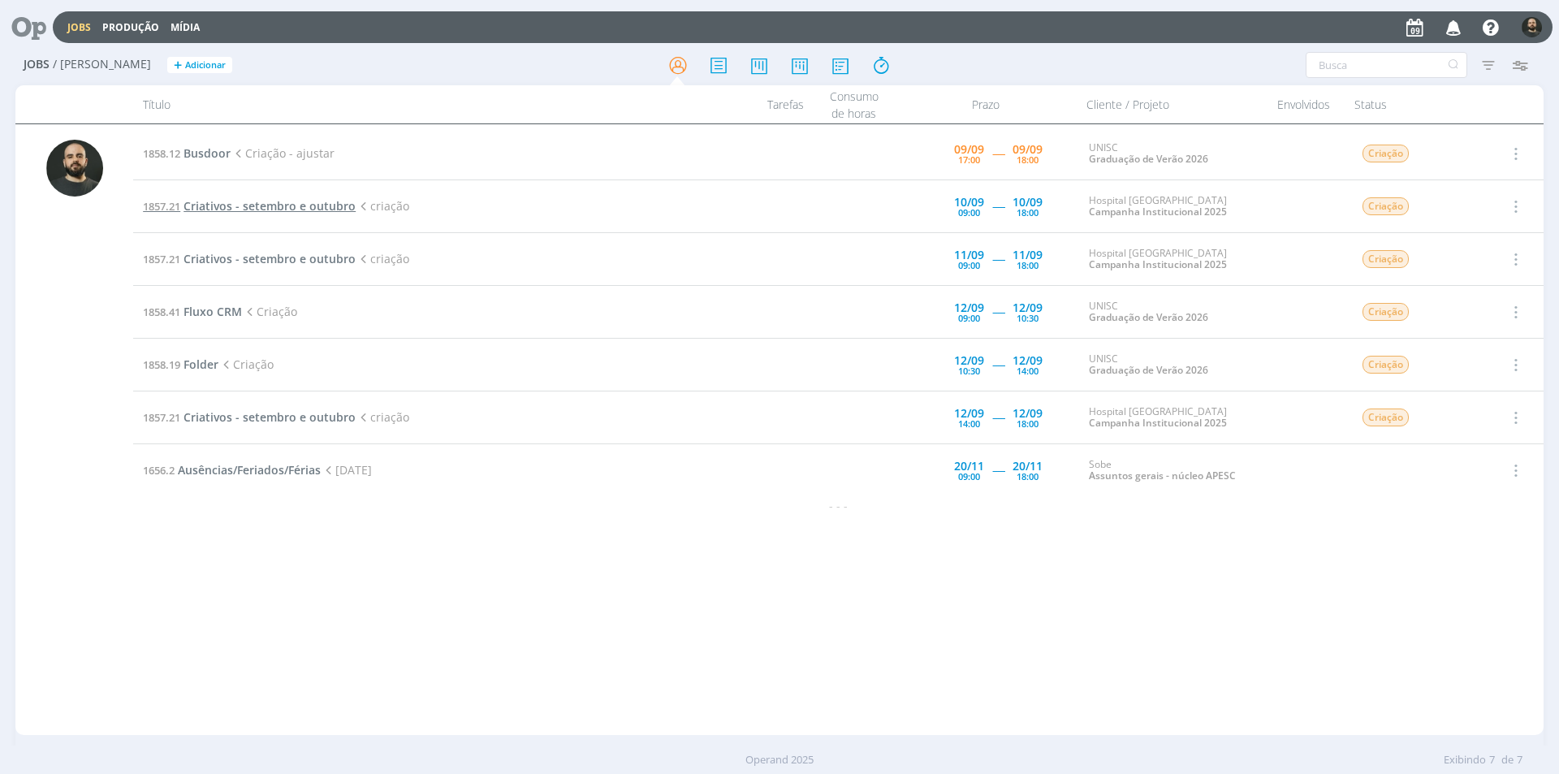
click at [273, 208] on span "Criativos - setembro e outubro" at bounding box center [270, 205] width 172 height 15
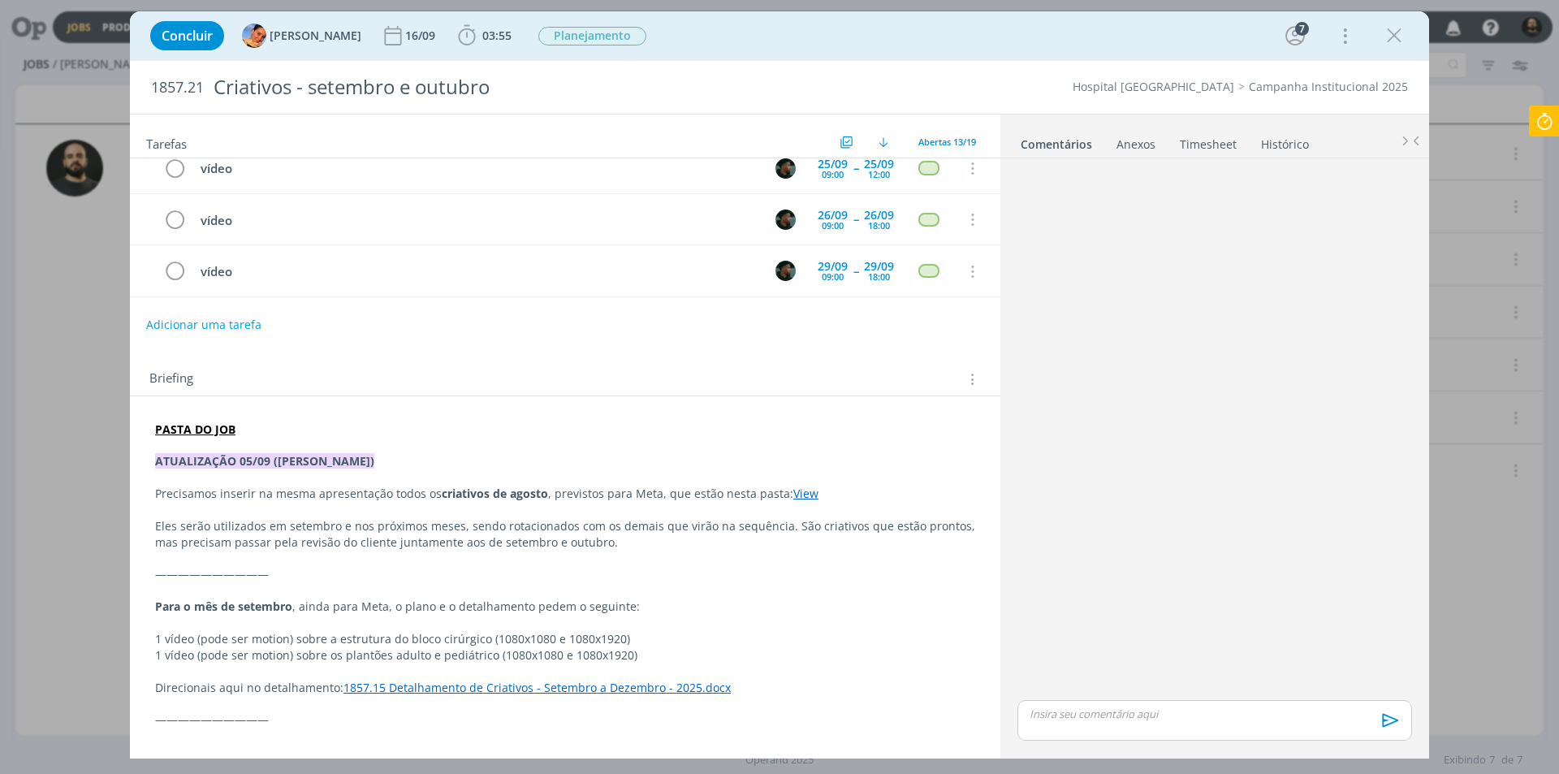
scroll to position [325, 0]
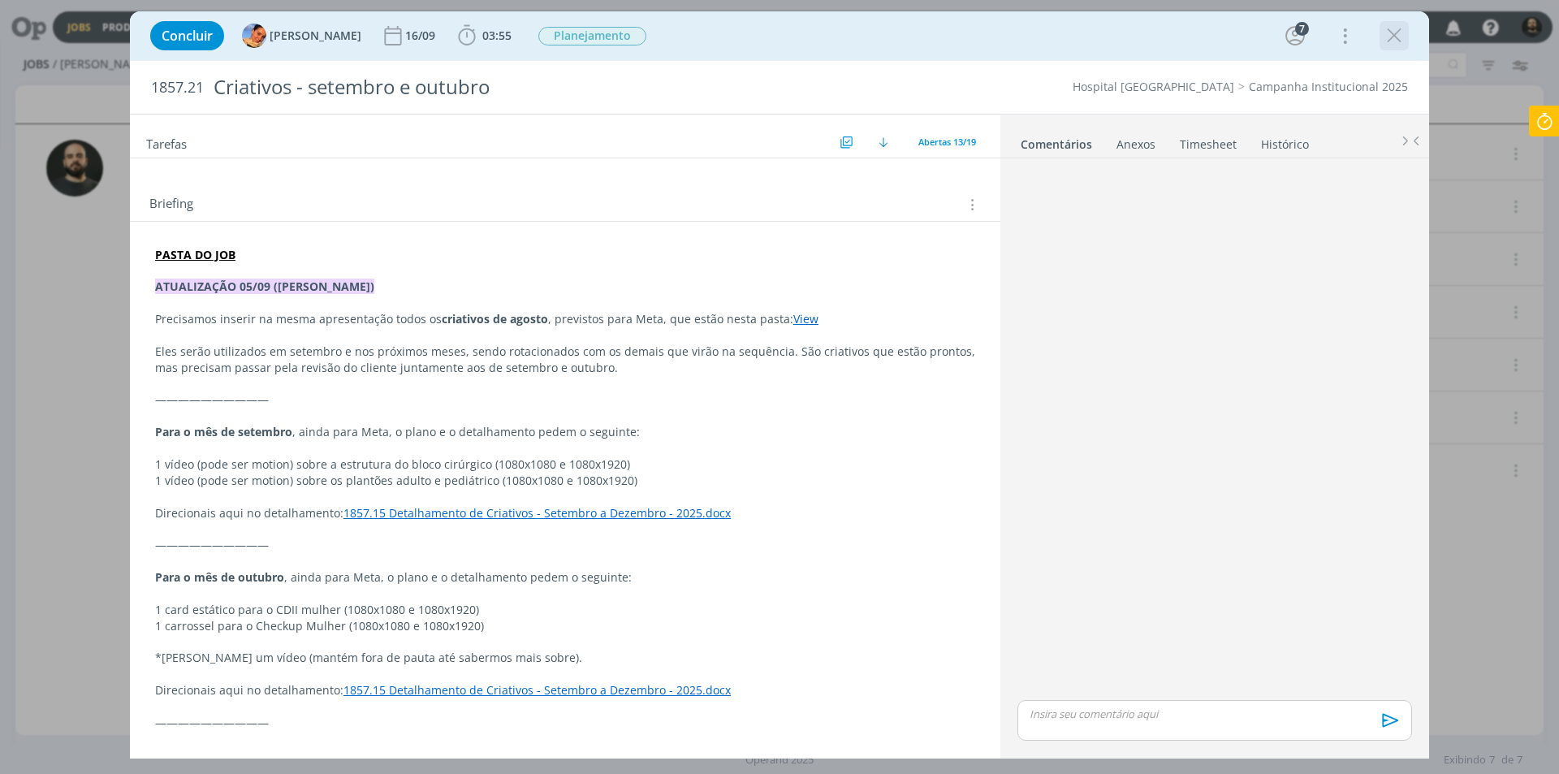
click at [1393, 24] on icon "dialog" at bounding box center [1394, 36] width 24 height 24
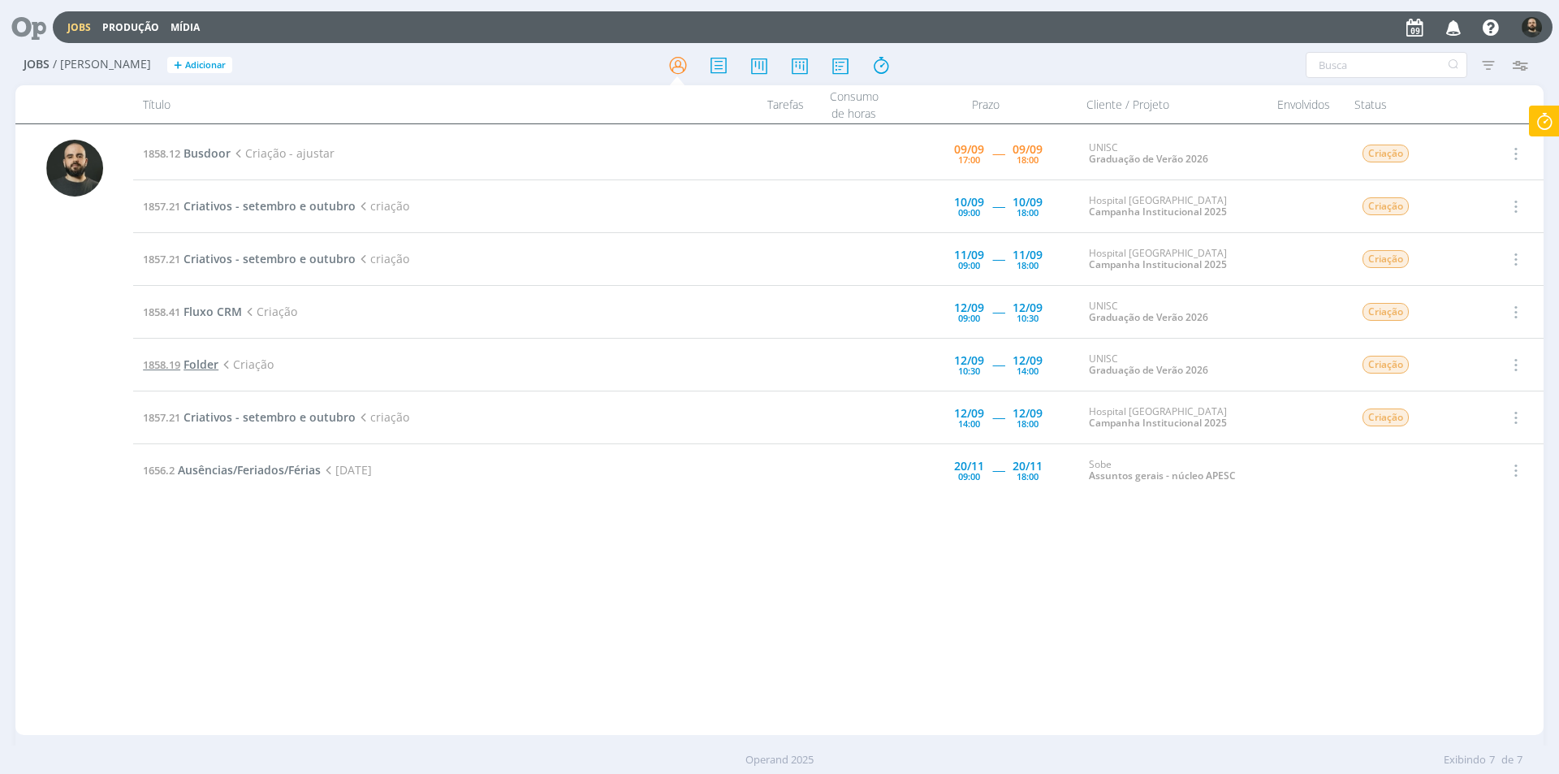
click at [200, 365] on span "Folder" at bounding box center [201, 364] width 35 height 15
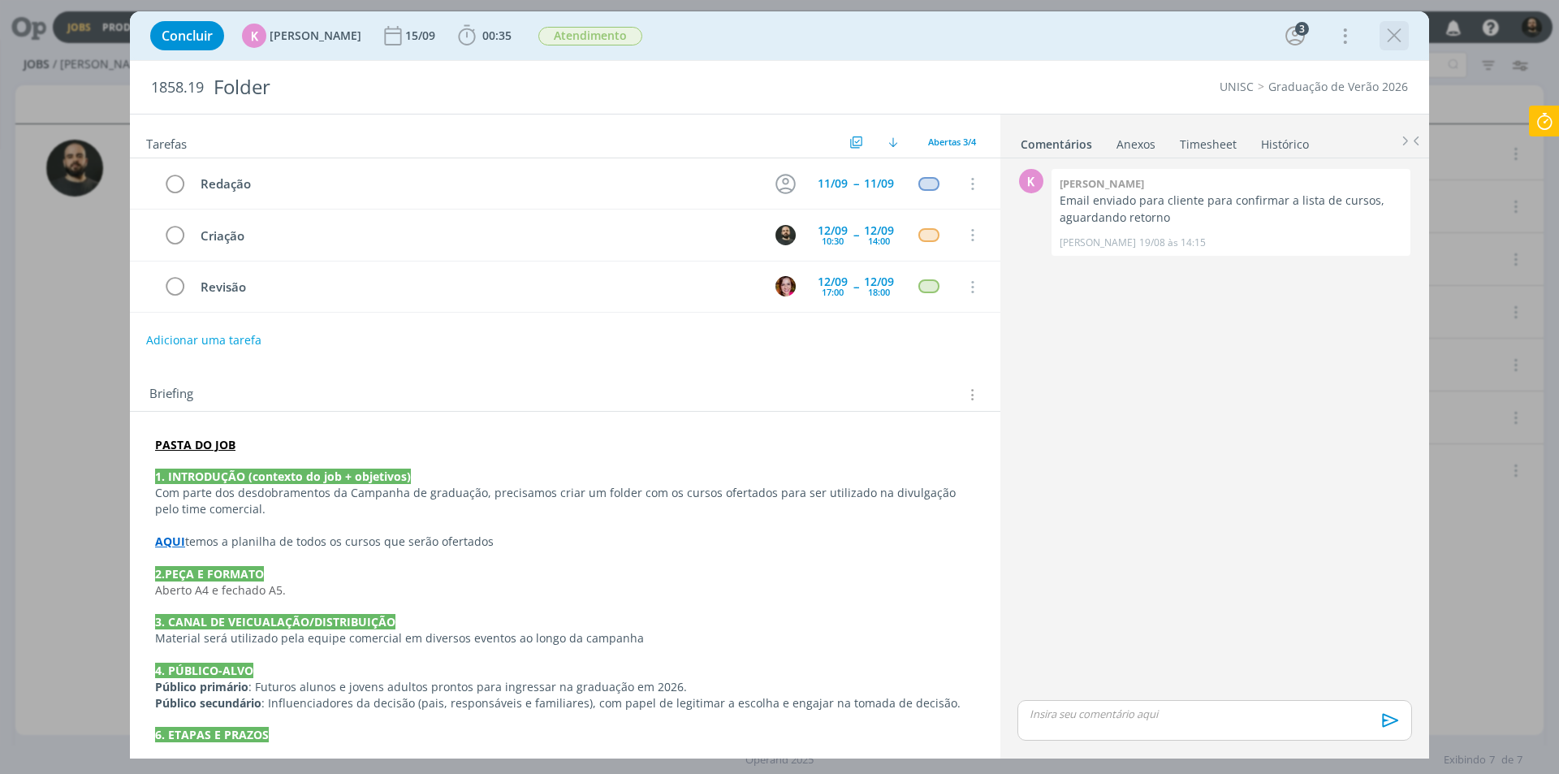
click at [1390, 32] on icon "dialog" at bounding box center [1394, 36] width 24 height 24
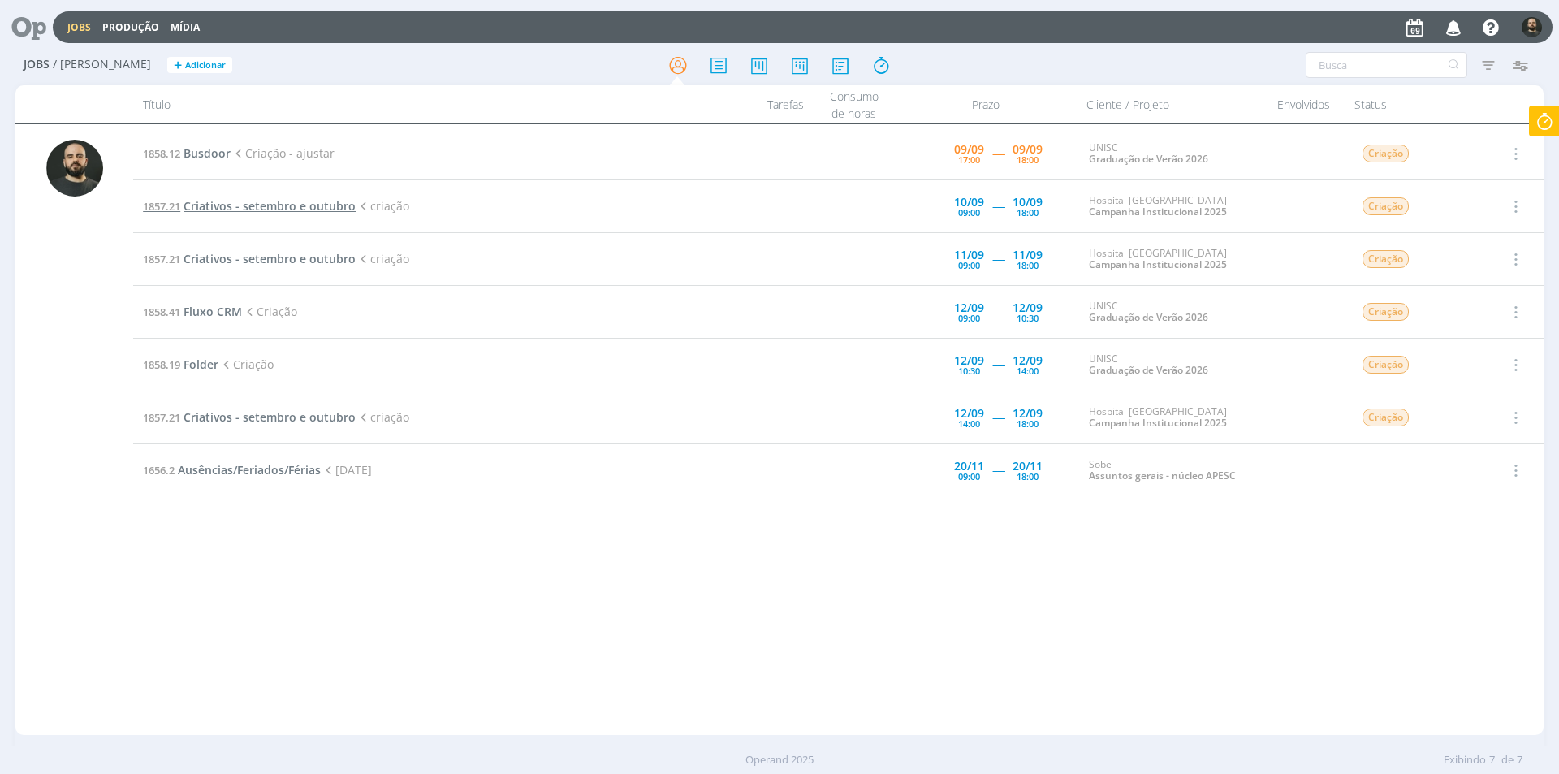
click at [269, 205] on span "Criativos - setembro e outubro" at bounding box center [270, 205] width 172 height 15
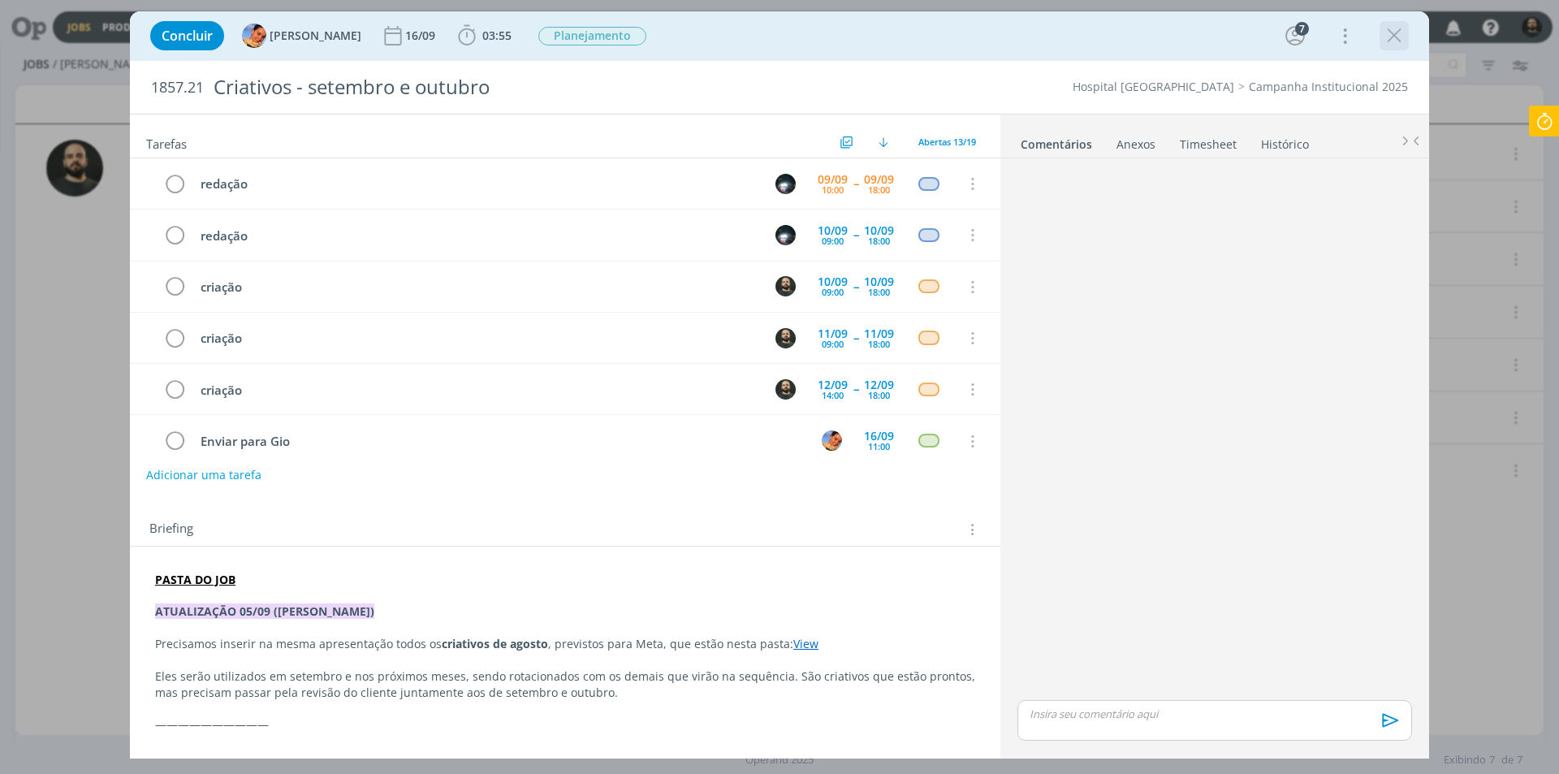
click at [1390, 26] on icon "dialog" at bounding box center [1394, 36] width 24 height 24
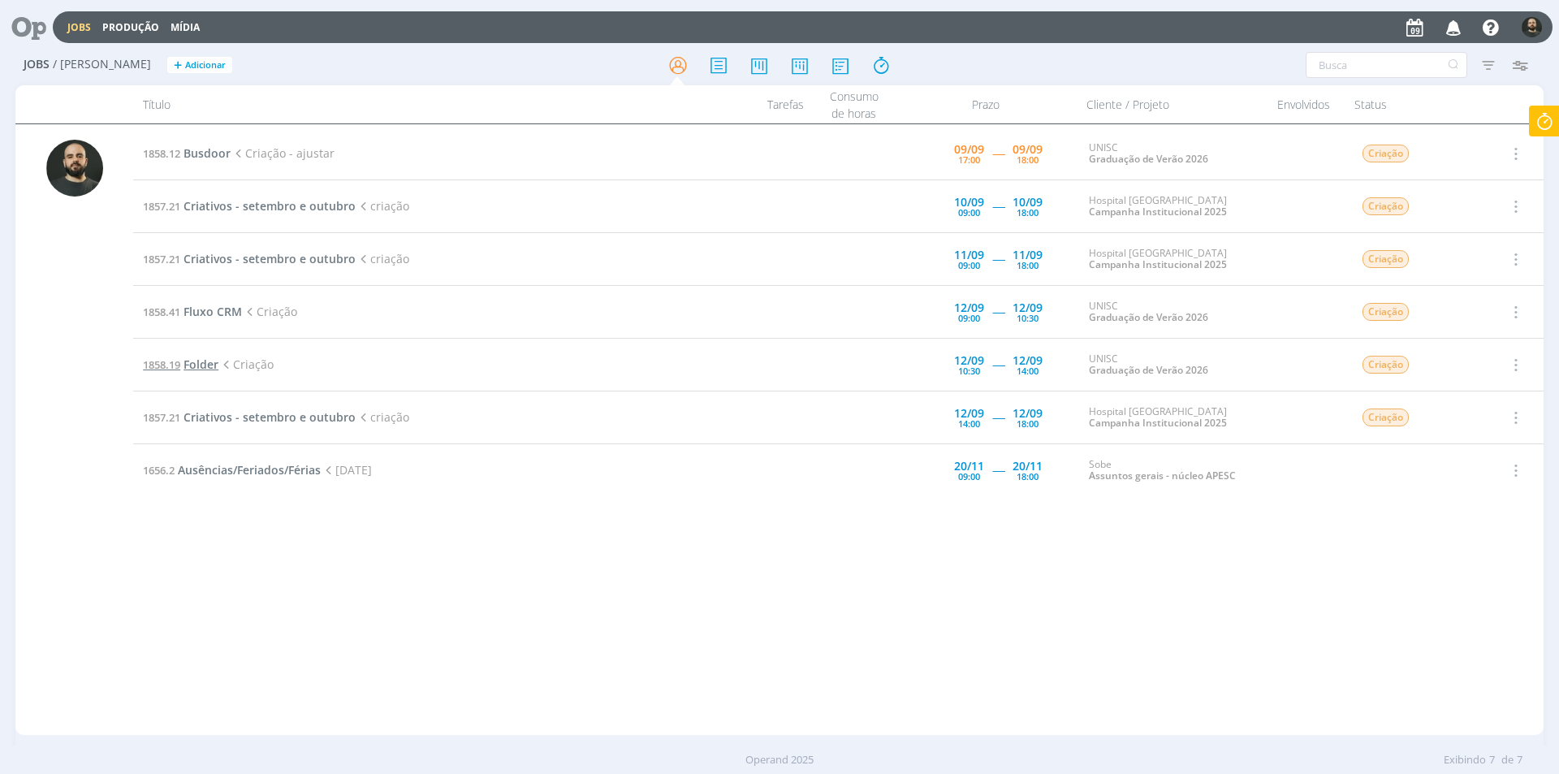
click at [199, 364] on span "Folder" at bounding box center [201, 364] width 35 height 15
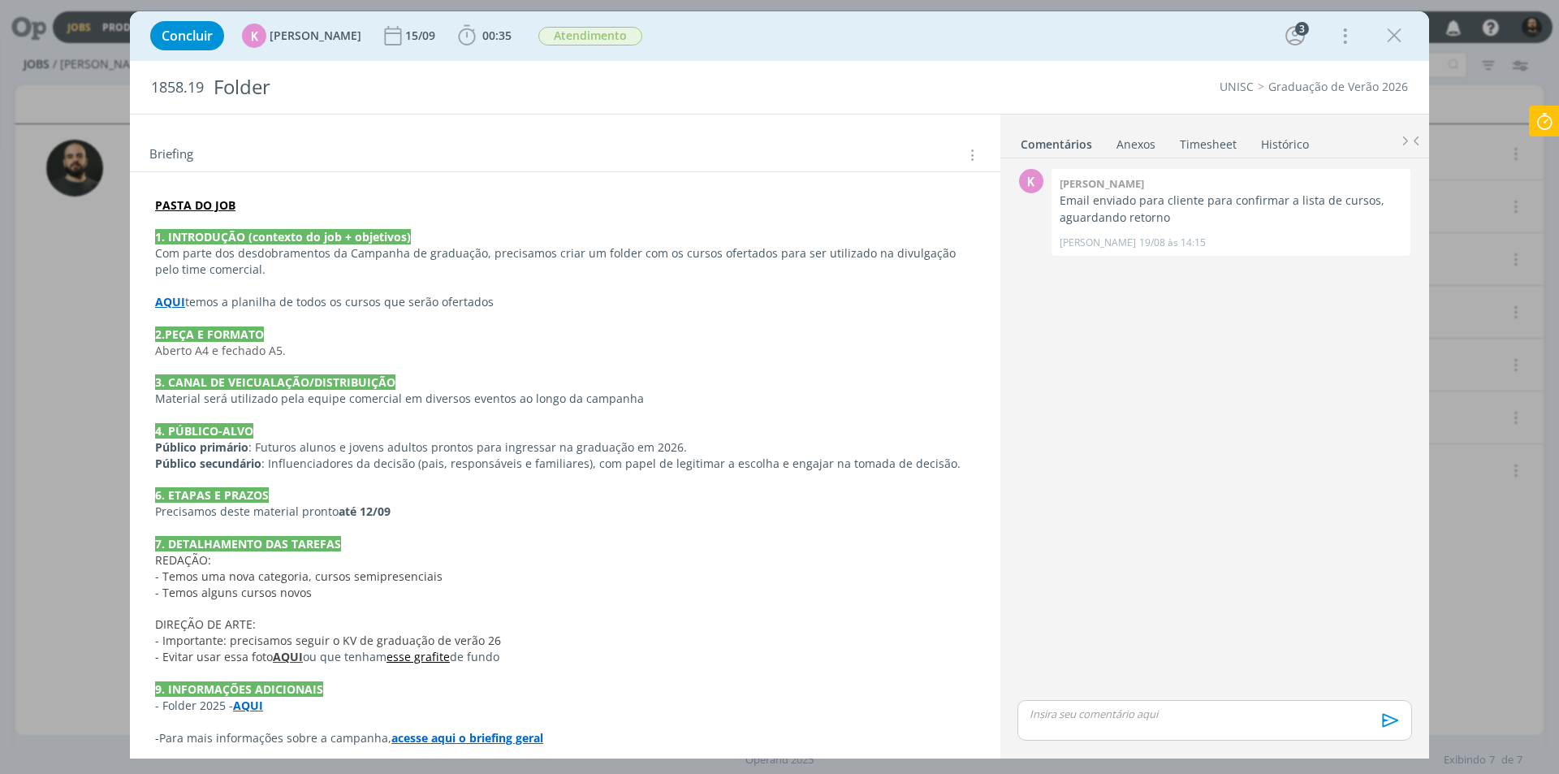
scroll to position [244, 0]
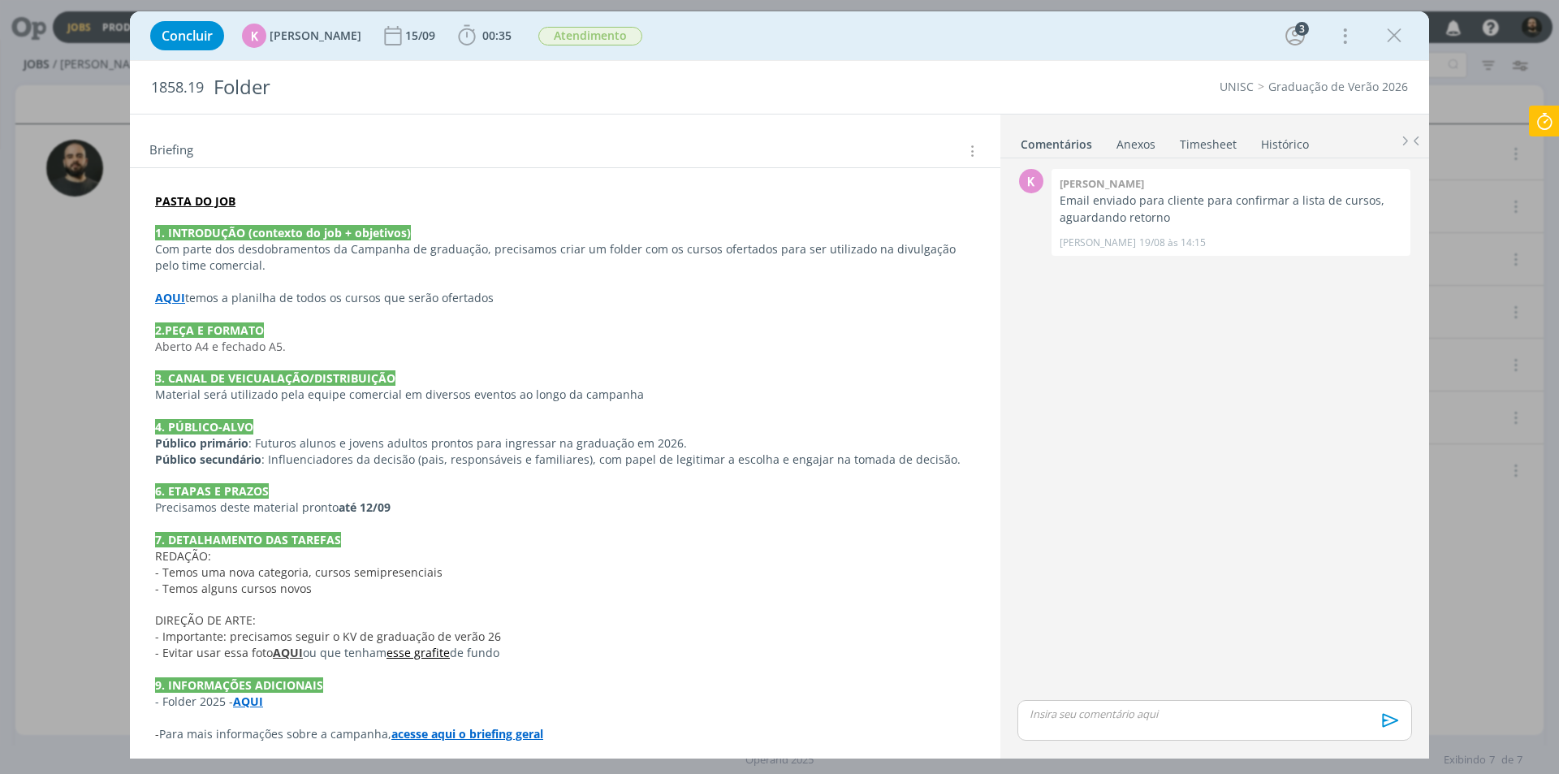
click at [256, 698] on strong "AQUI" at bounding box center [248, 701] width 30 height 15
click at [250, 701] on strong "AQUI" at bounding box center [249, 701] width 30 height 15
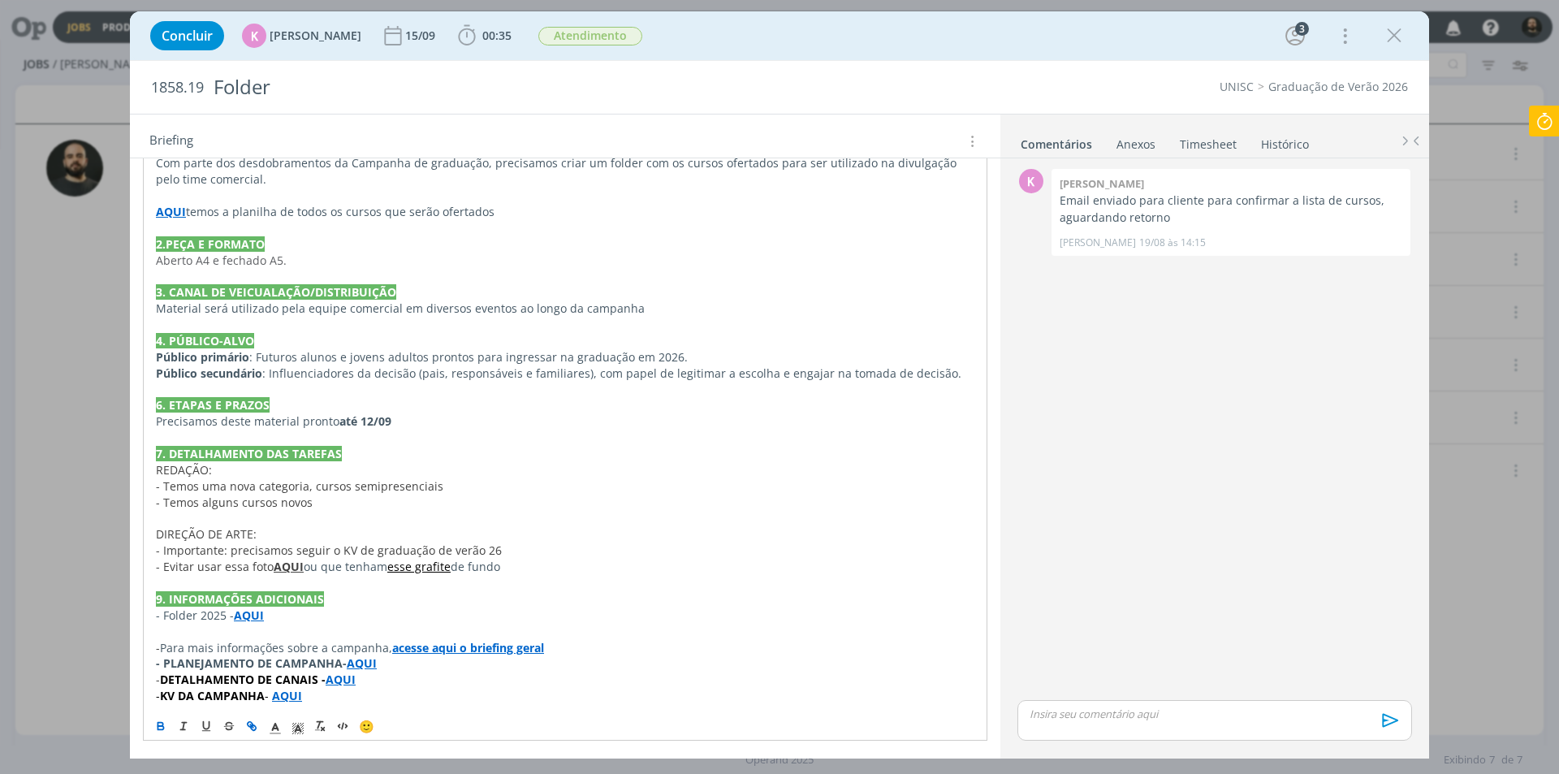
scroll to position [332, 0]
click at [256, 614] on strong "AQUI" at bounding box center [249, 613] width 30 height 15
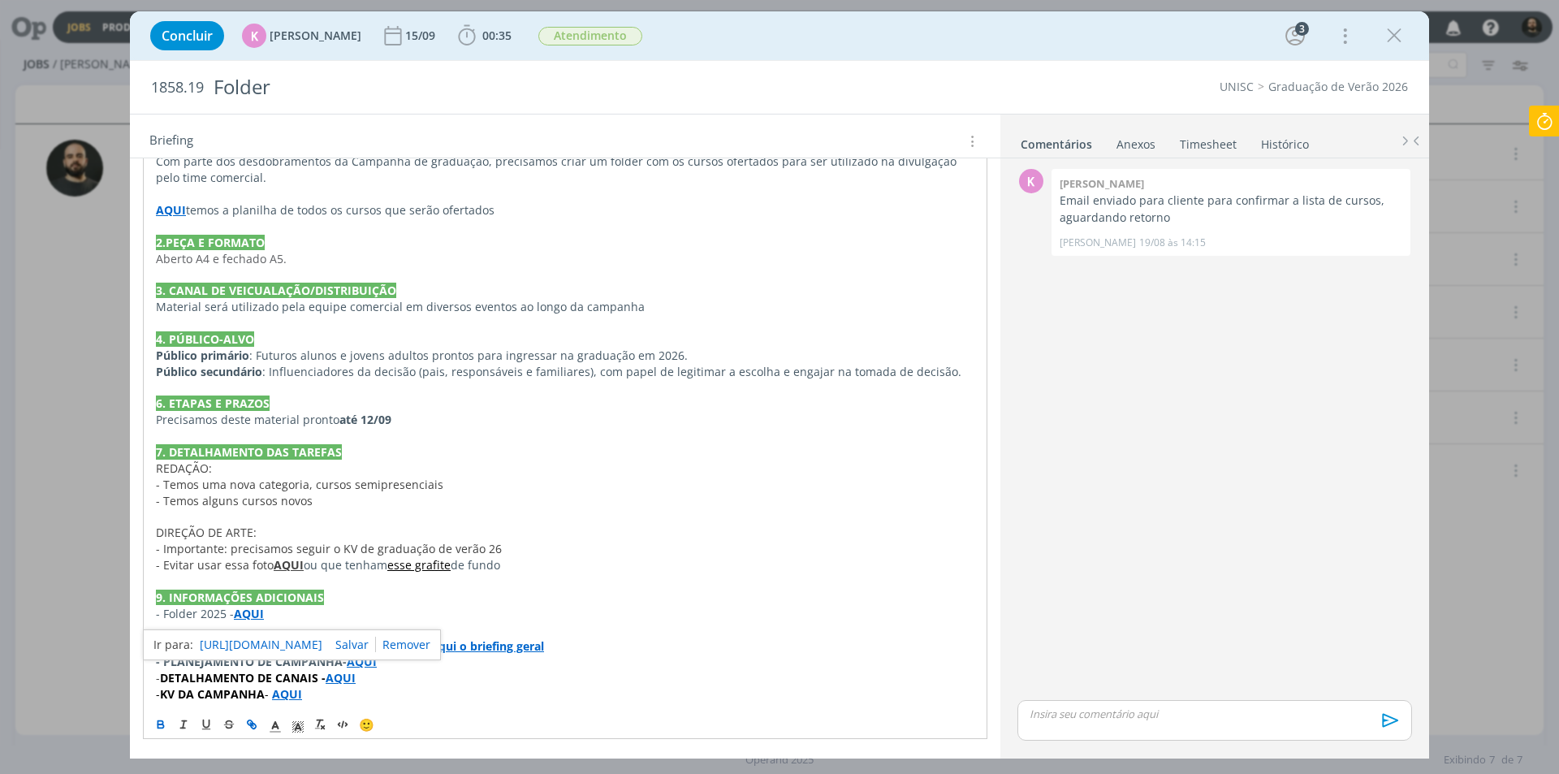
click at [282, 645] on link "[URL][DOMAIN_NAME]" at bounding box center [261, 644] width 123 height 21
drag, startPoint x: 1393, startPoint y: 34, endPoint x: 1182, endPoint y: 2, distance: 213.6
click at [1391, 34] on icon "dialog" at bounding box center [1394, 36] width 24 height 24
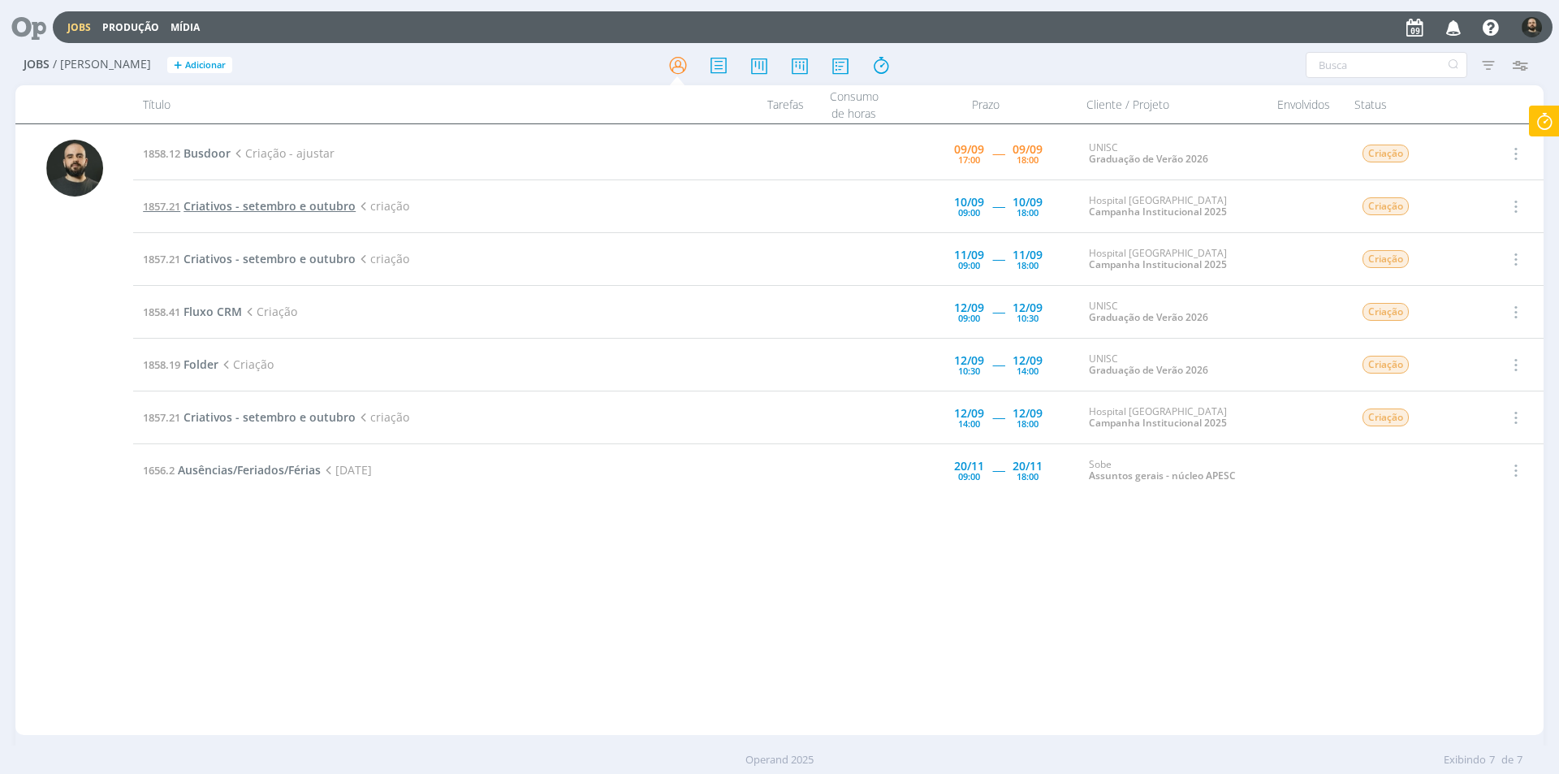
click at [251, 205] on span "Criativos - setembro e outubro" at bounding box center [270, 205] width 172 height 15
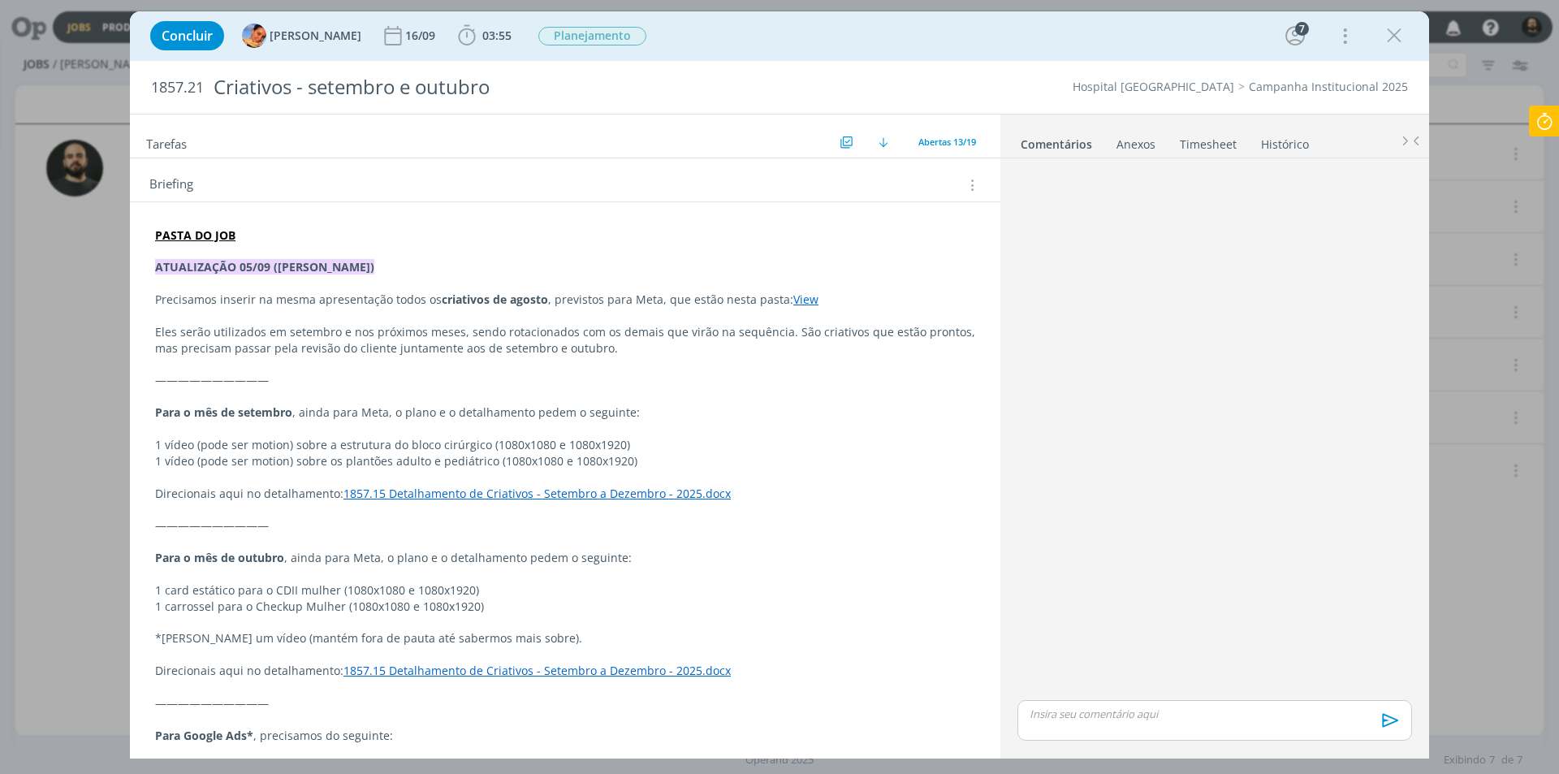
scroll to position [406, 0]
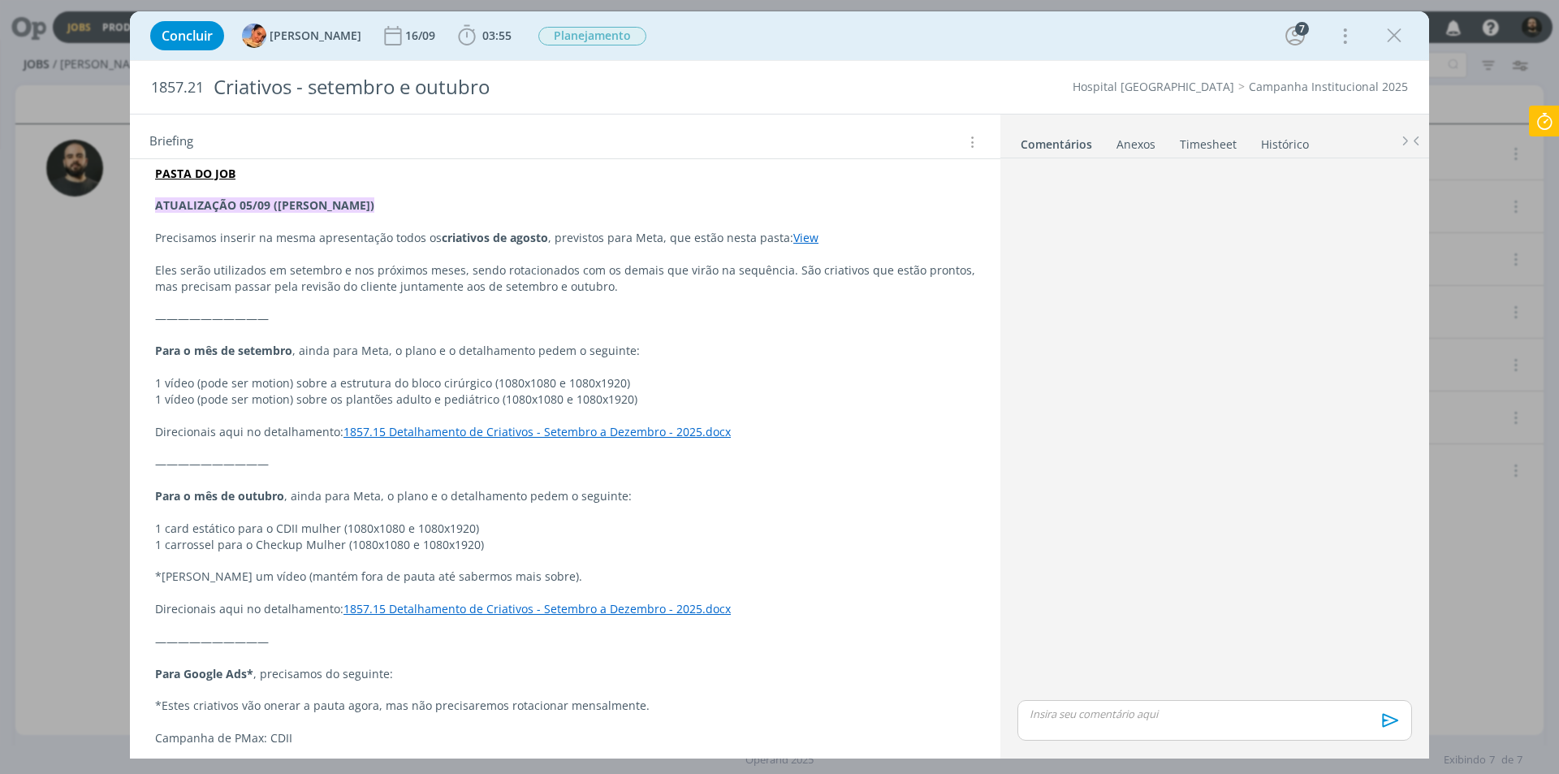
click at [471, 432] on link "1857.15 Detalhamento de Criativos - Setembro a Dezembro - 2025.docx" at bounding box center [537, 431] width 387 height 15
click at [489, 460] on link "[URL][DOMAIN_NAME]" at bounding box center [480, 462] width 123 height 21
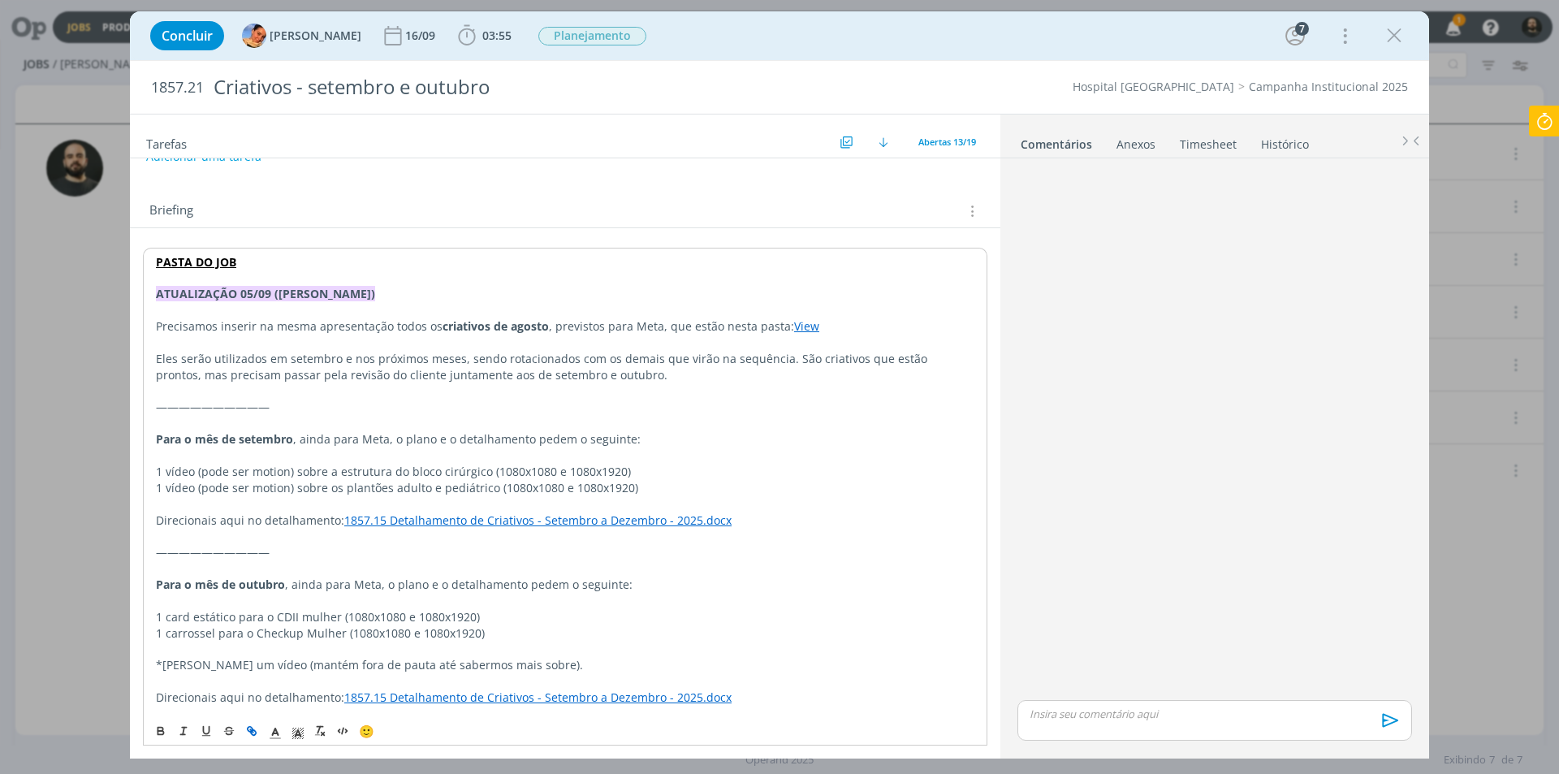
scroll to position [325, 0]
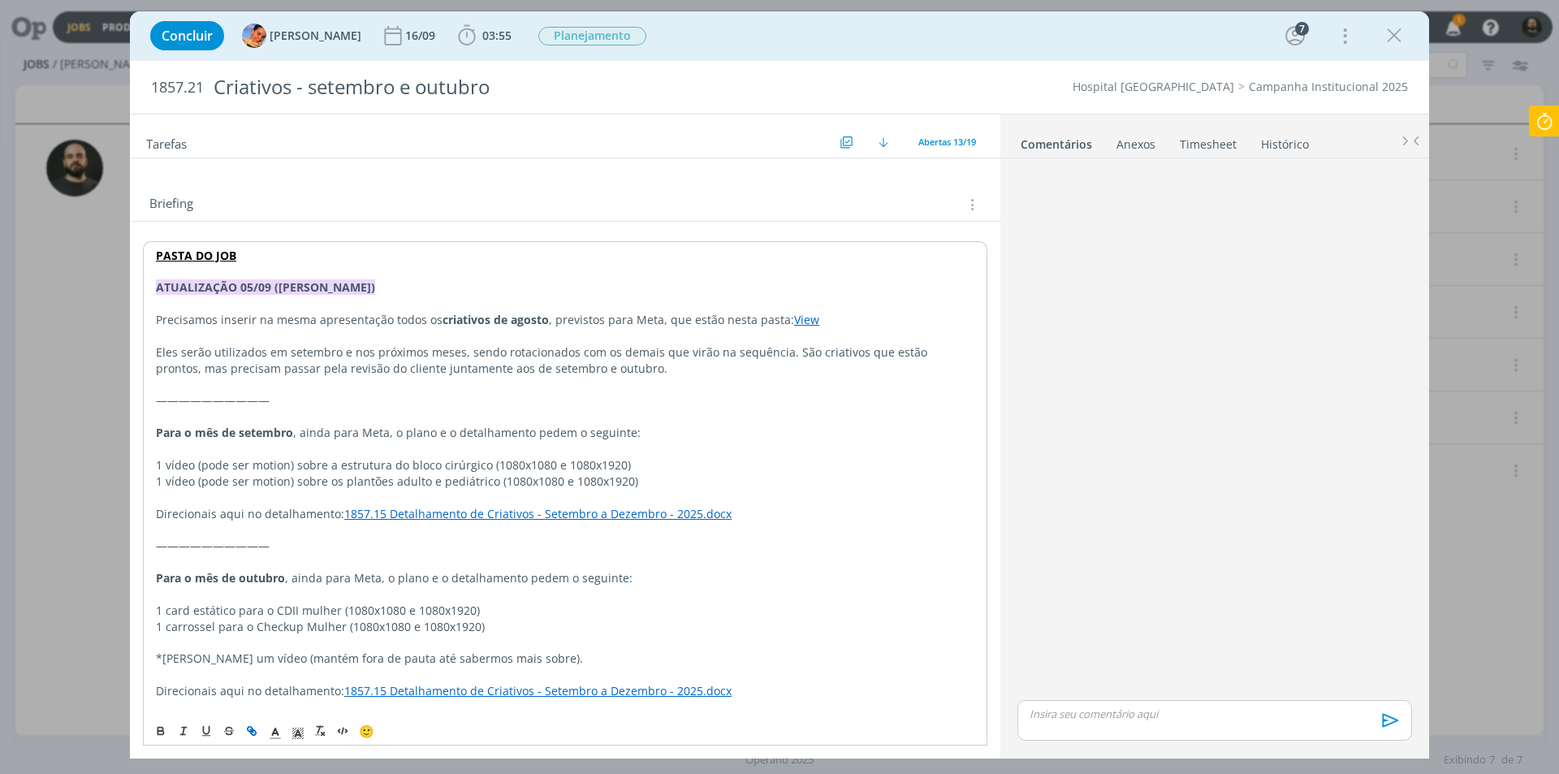
click at [341, 471] on p "1 vídeo (pode ser motion) sobre a estrutura do bloco cirúrgico (1080x1080 e 108…" at bounding box center [565, 465] width 819 height 16
click at [322, 629] on p "1 carrossel para o Checkup Mulher (1080x1080 e 1080x1920)" at bounding box center [565, 627] width 819 height 16
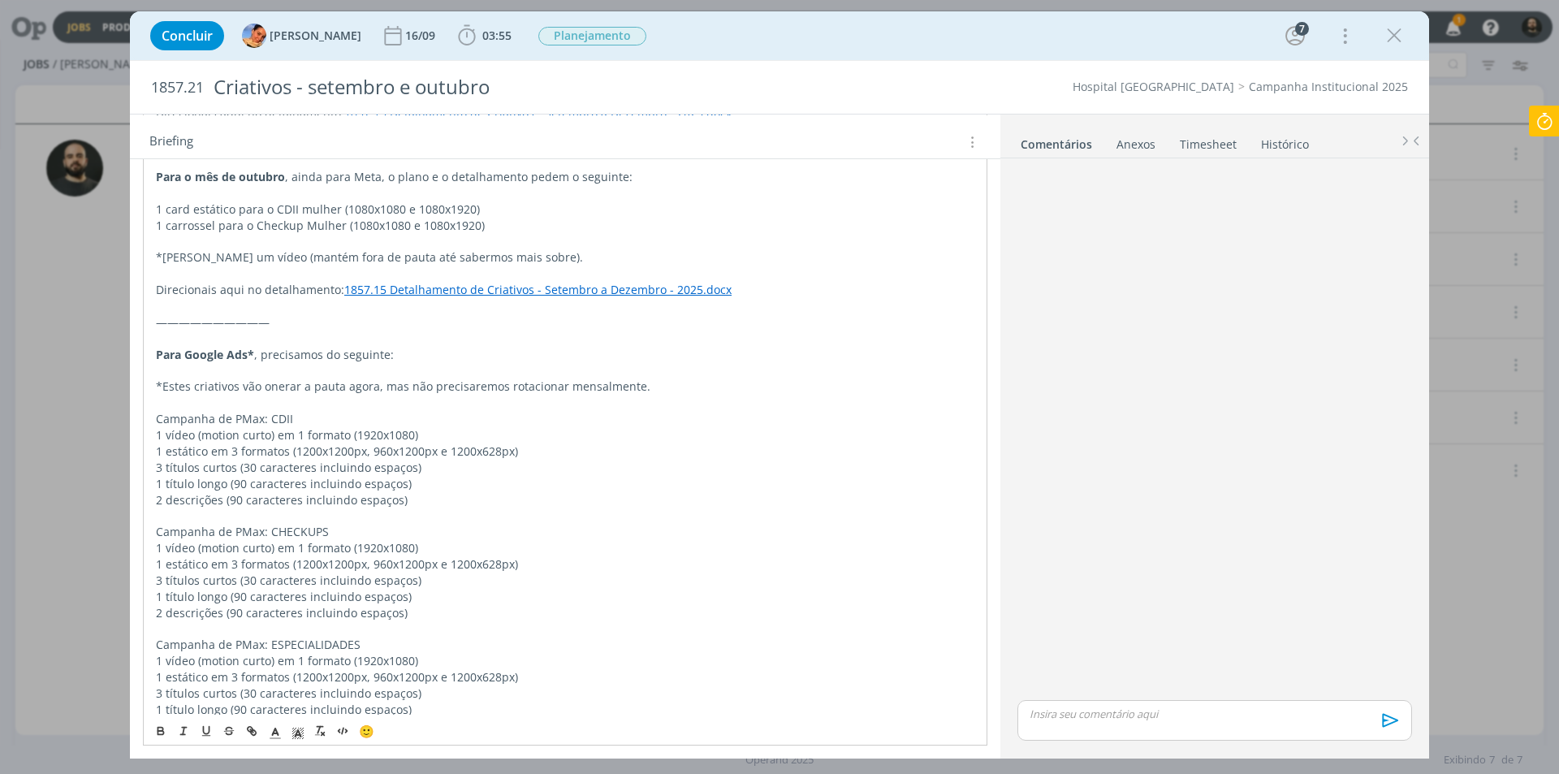
scroll to position [731, 0]
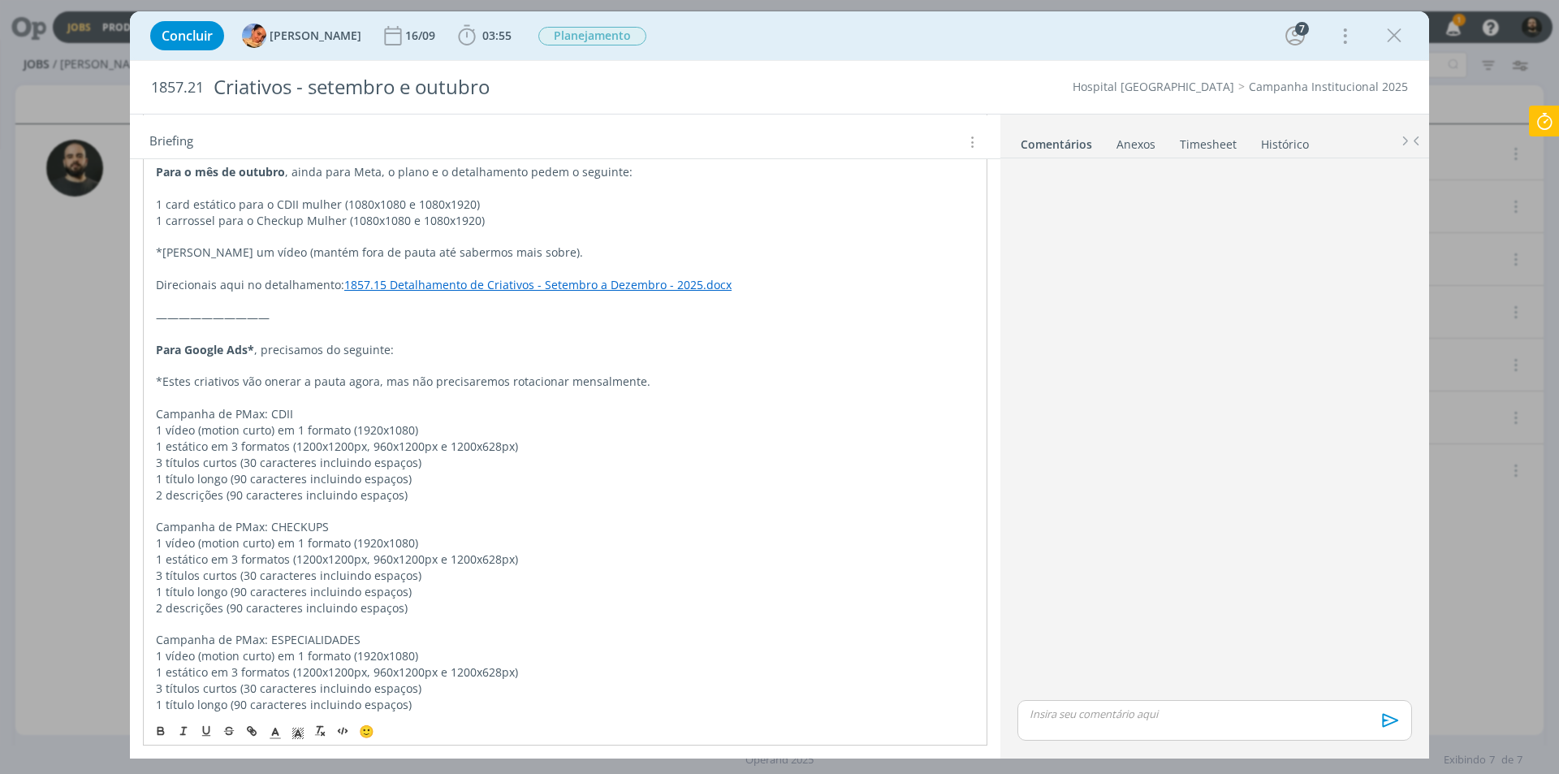
click at [261, 433] on p "1 vídeo (motion curto) em 1 formato (1920x1080)" at bounding box center [565, 430] width 819 height 16
click at [270, 445] on p "1 estático em 3 formatos (1200x1200px, 960x1200px e 1200x628px)" at bounding box center [565, 447] width 819 height 16
click at [269, 461] on p "3 títulos curtos (30 caracteres incluindo espaços)" at bounding box center [565, 463] width 819 height 16
click at [268, 484] on p "1 título longo (90 caracteres incluindo espaços)" at bounding box center [565, 479] width 819 height 16
click at [178, 432] on p "1 vídeo (motion curto) em 1 formato (1920x1080)" at bounding box center [565, 430] width 819 height 16
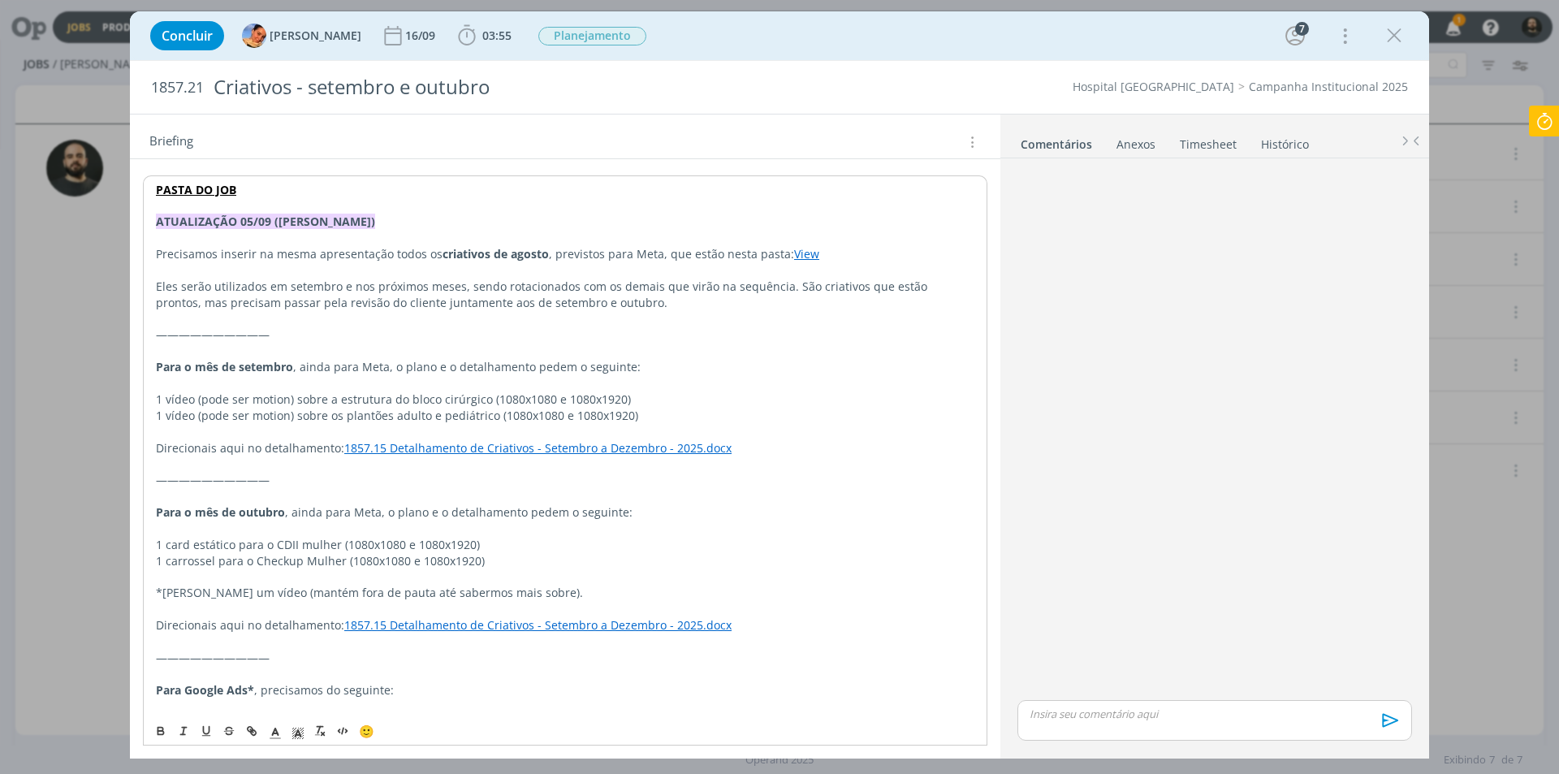
scroll to position [325, 0]
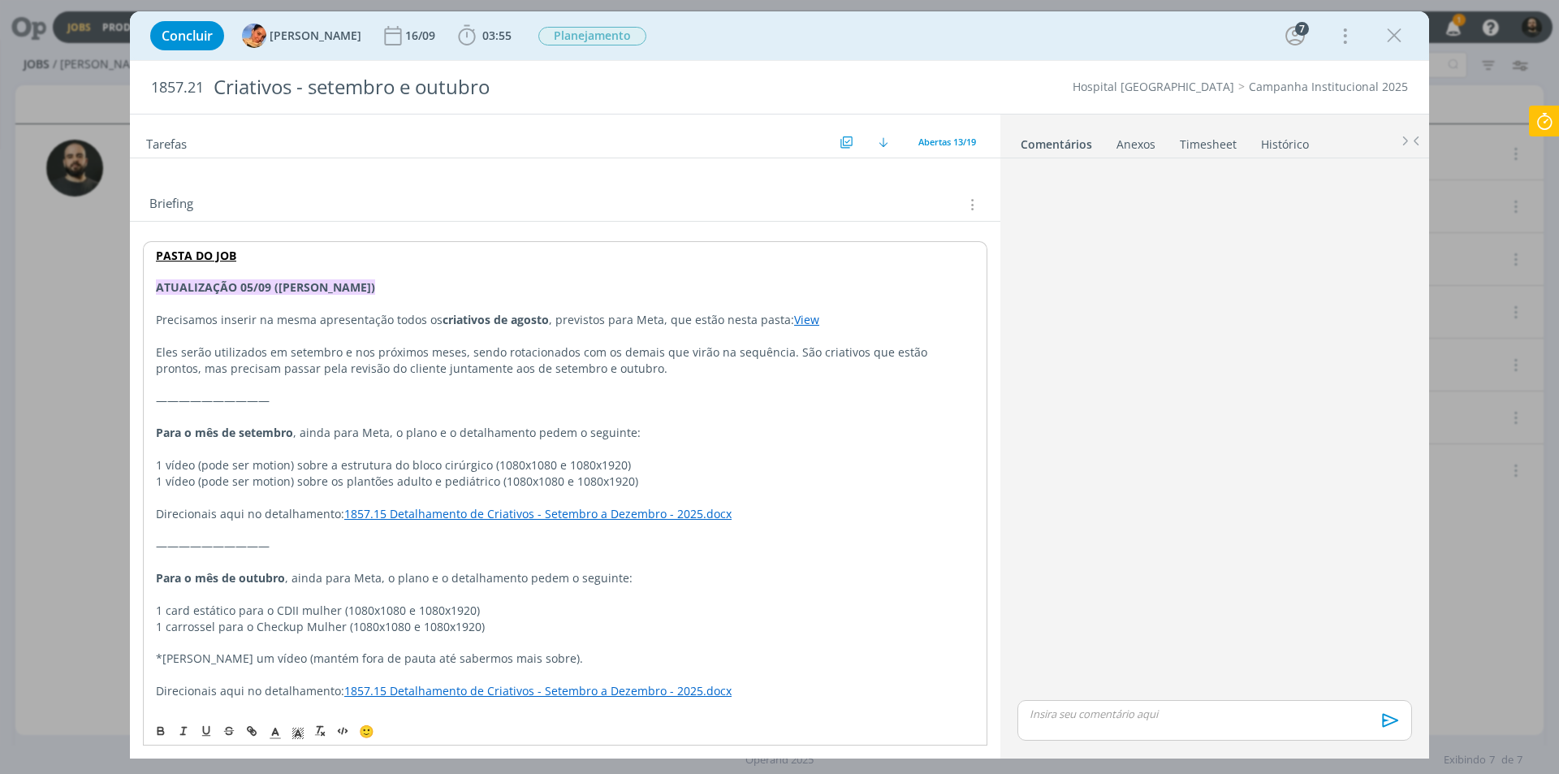
click at [218, 465] on p "1 vídeo (pode ser motion) sobre a estrutura do bloco cirúrgico (1080x1080 e 108…" at bounding box center [565, 465] width 819 height 16
click at [204, 480] on p "1 vídeo (pode ser motion) sobre os plantões adulto e pediátrico (1080x1080 e 10…" at bounding box center [565, 481] width 819 height 16
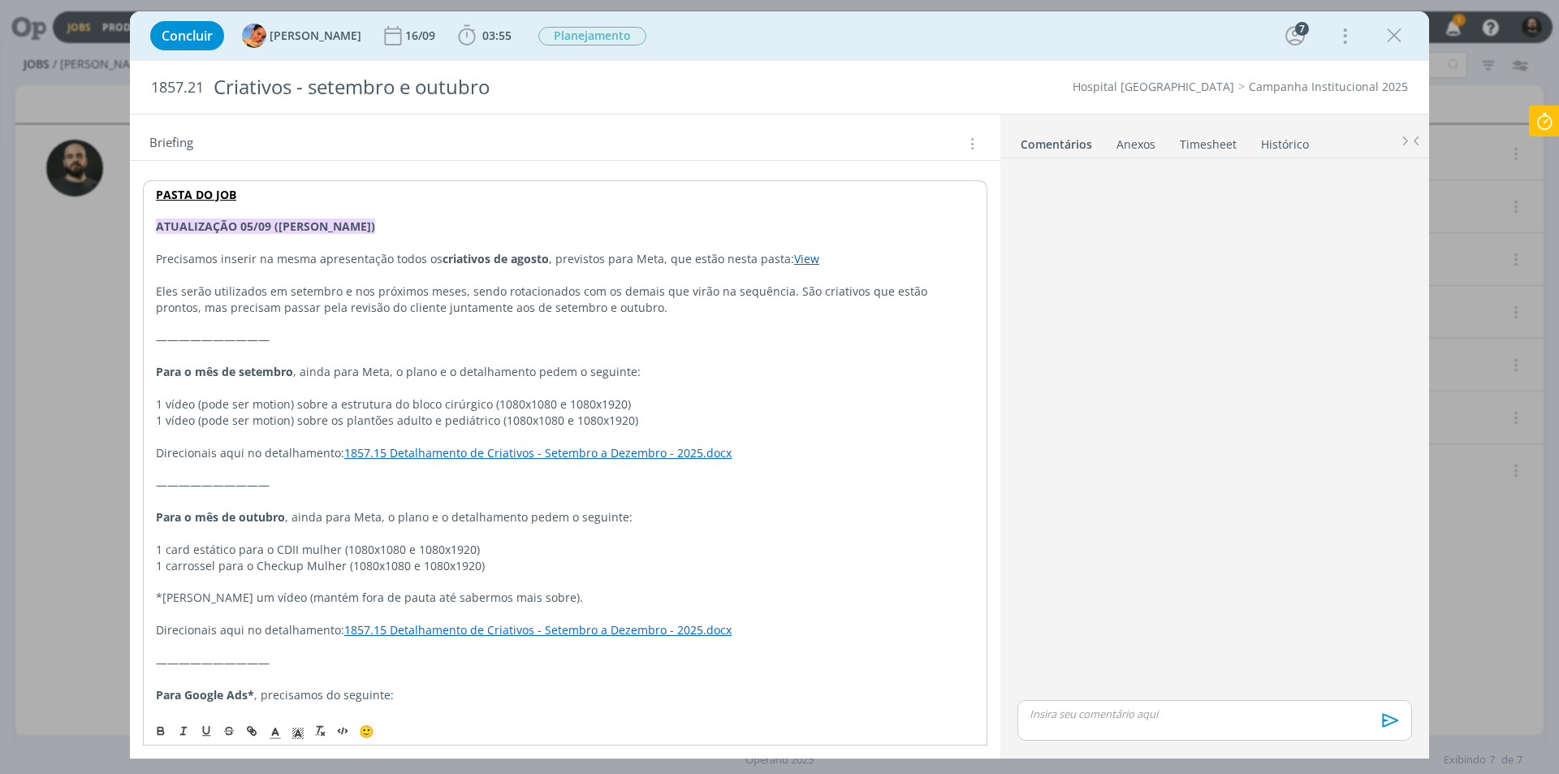
scroll to position [487, 0]
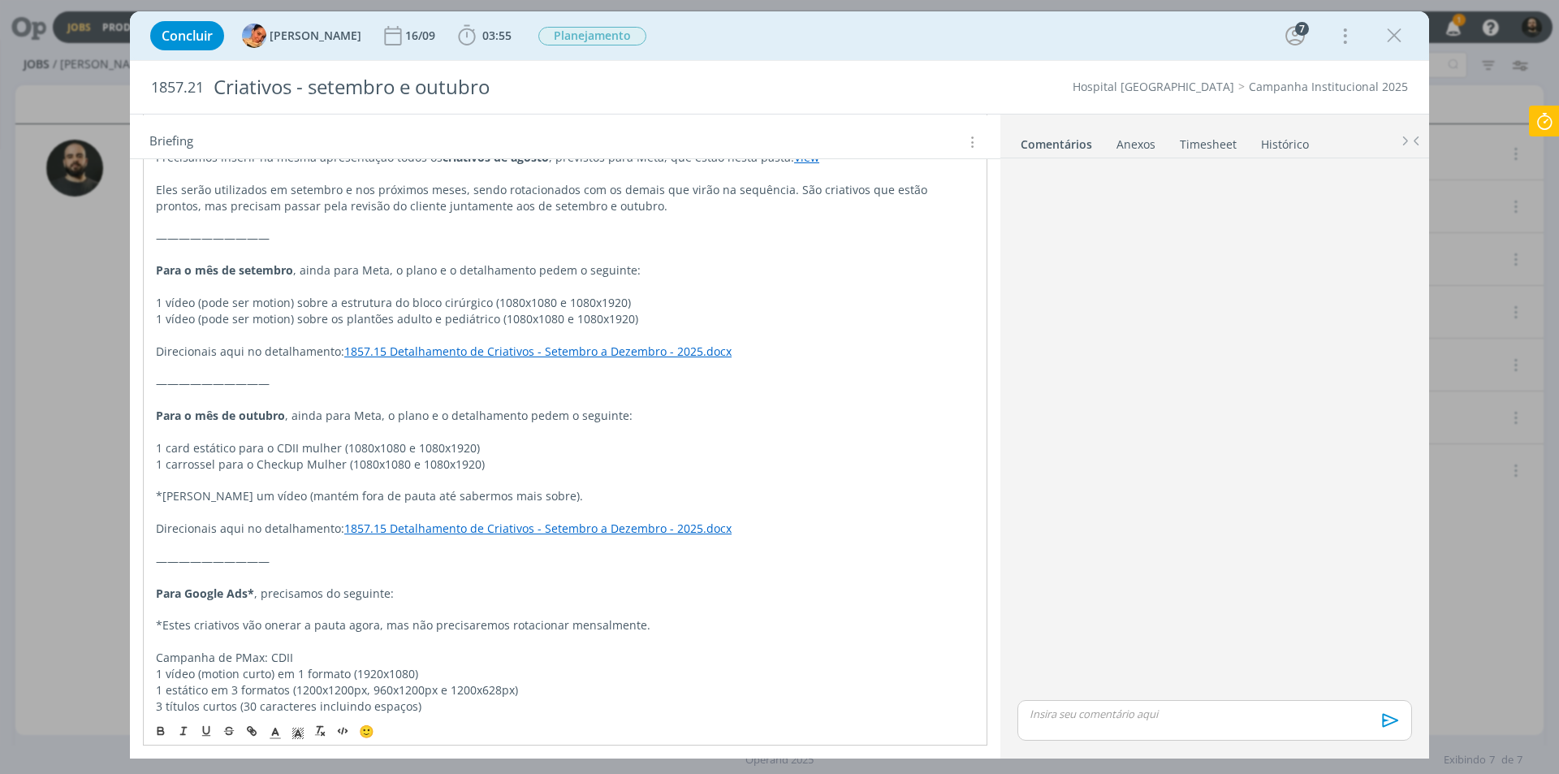
click at [197, 447] on p "1 card estático para o CDII mulher (1080x1080 e 1080x1920)" at bounding box center [565, 448] width 819 height 16
click at [201, 461] on p "1 carrossel para o Checkup Mulher (1080x1080 e 1080x1920)" at bounding box center [565, 464] width 819 height 16
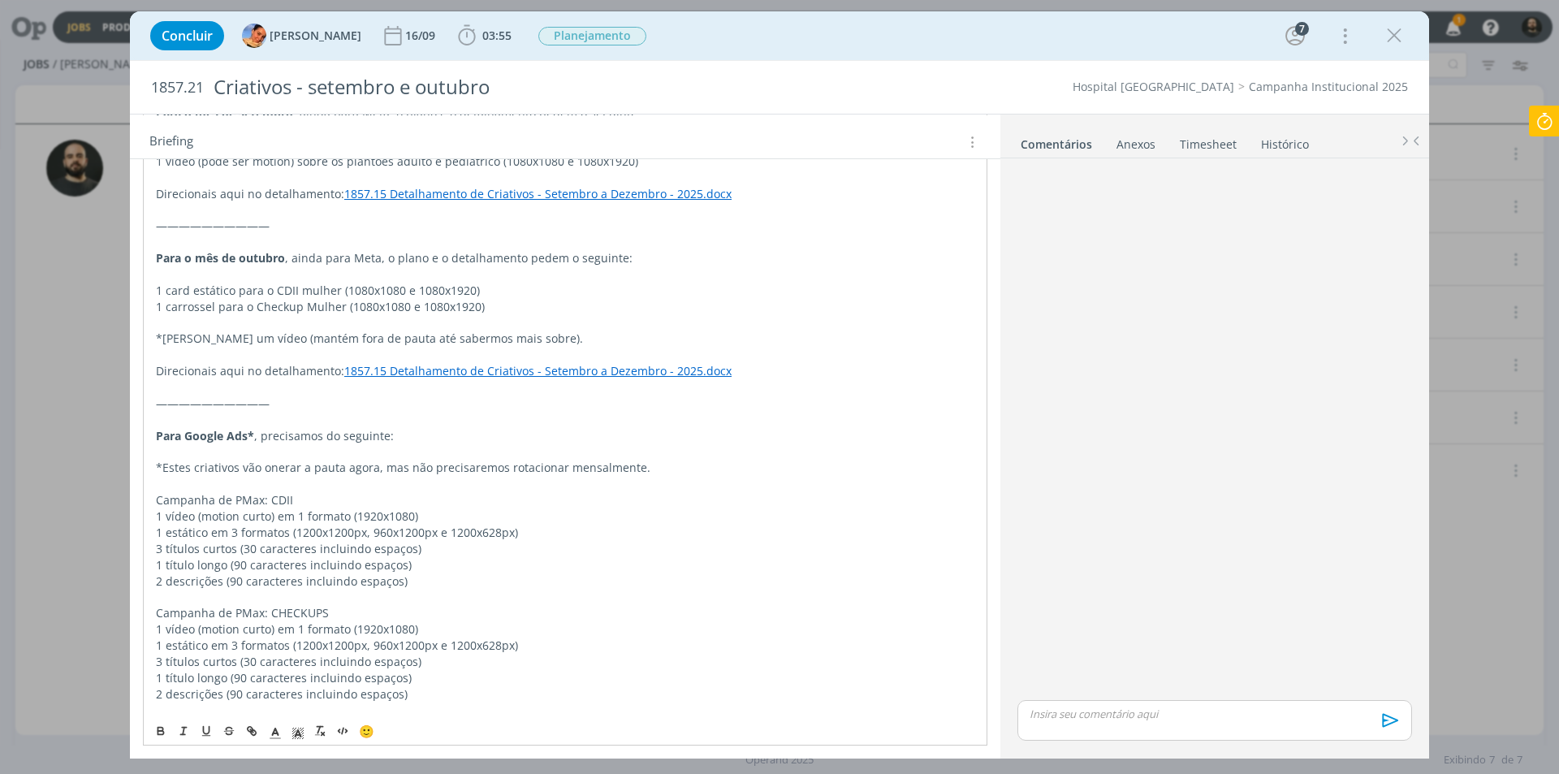
scroll to position [650, 0]
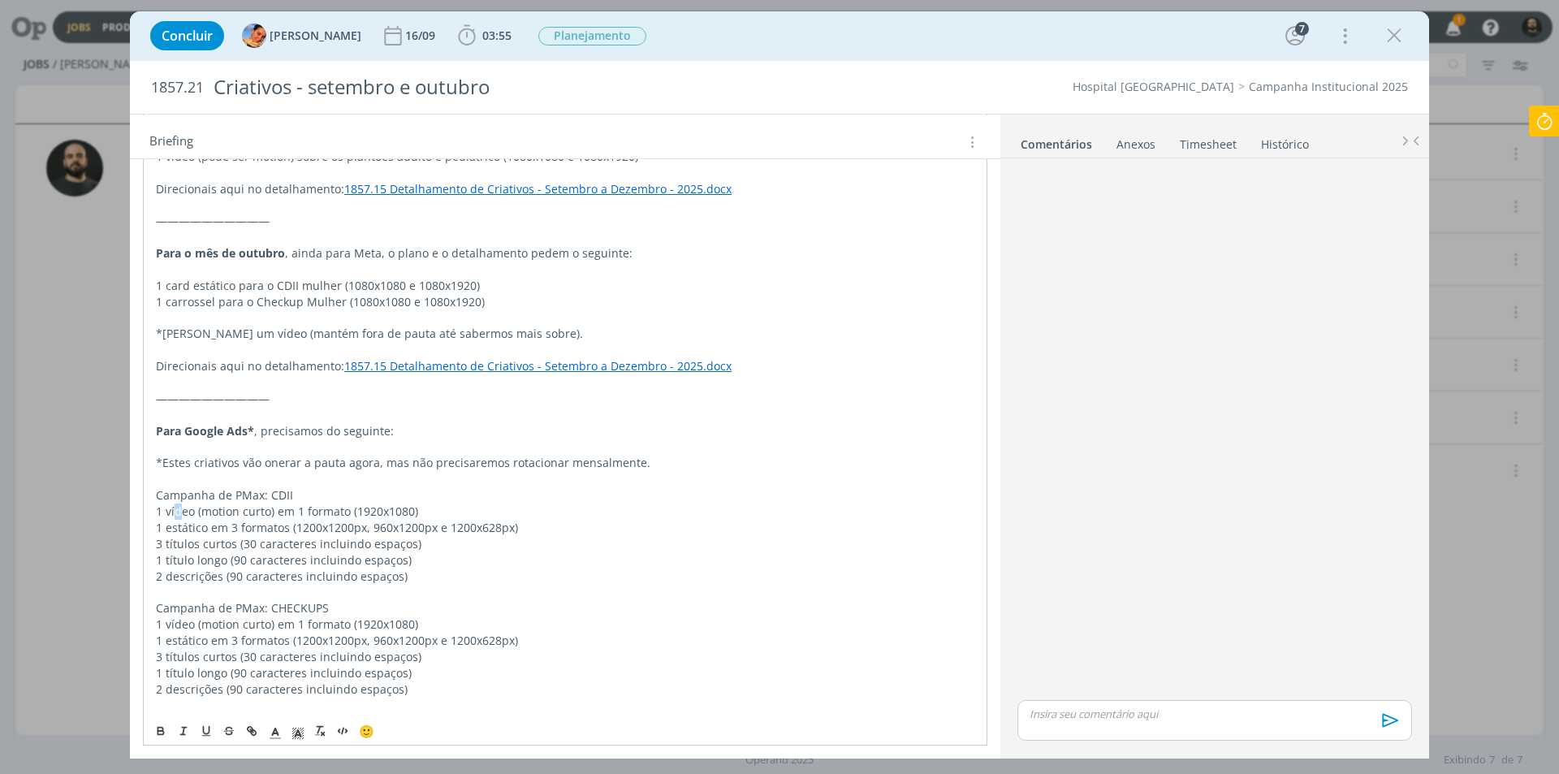
click at [179, 509] on p "1 vídeo (motion curto) em 1 formato (1920x1080)" at bounding box center [565, 512] width 819 height 16
click at [181, 527] on p "1 estático em 3 formatos (1200x1200px, 960x1200px e 1200x628px)" at bounding box center [565, 528] width 819 height 16
click at [229, 527] on p "1 estático em 3 formatos (1200x1200px, 960x1200px e 1200x628px)" at bounding box center [565, 528] width 819 height 16
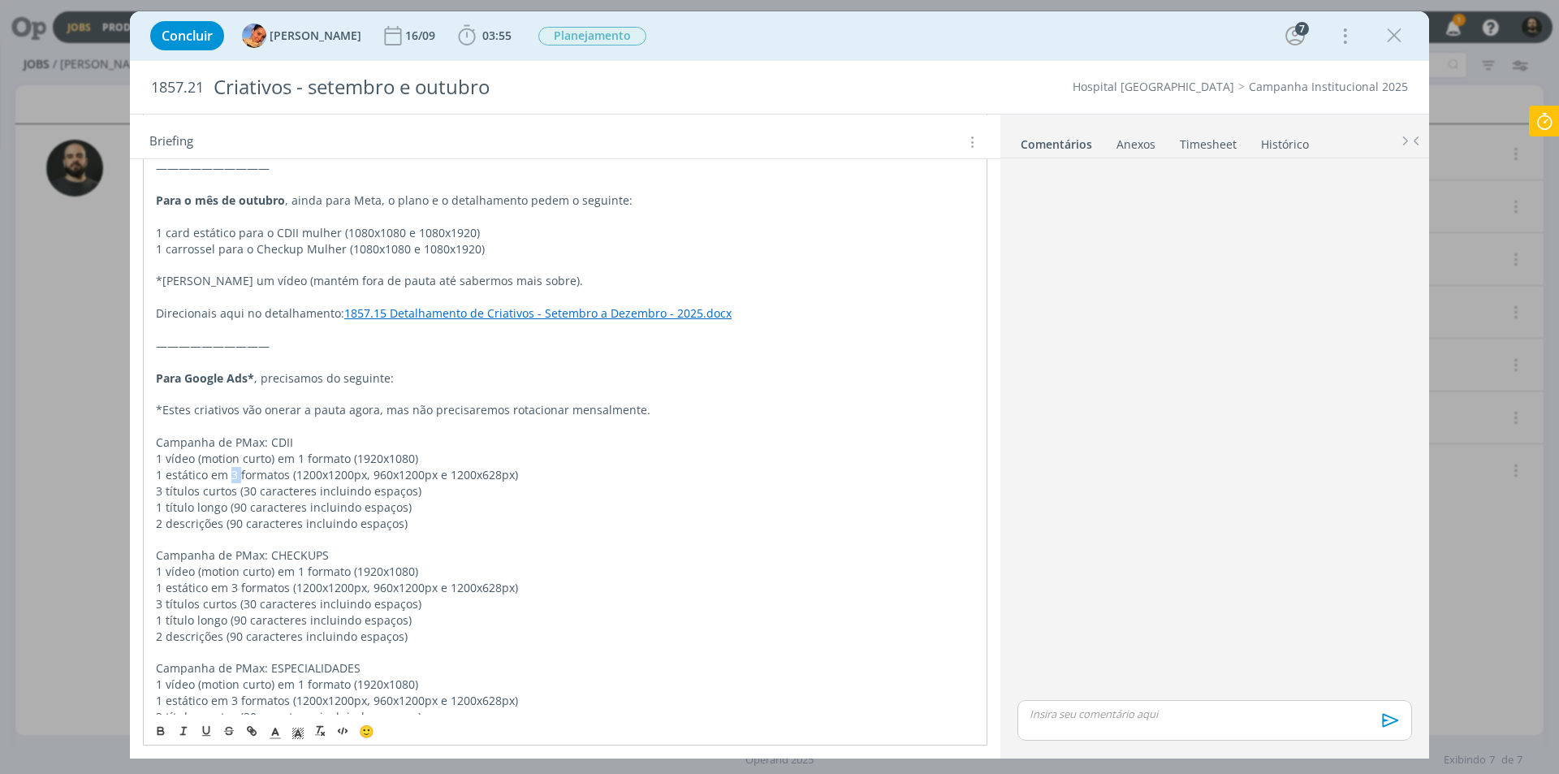
scroll to position [731, 0]
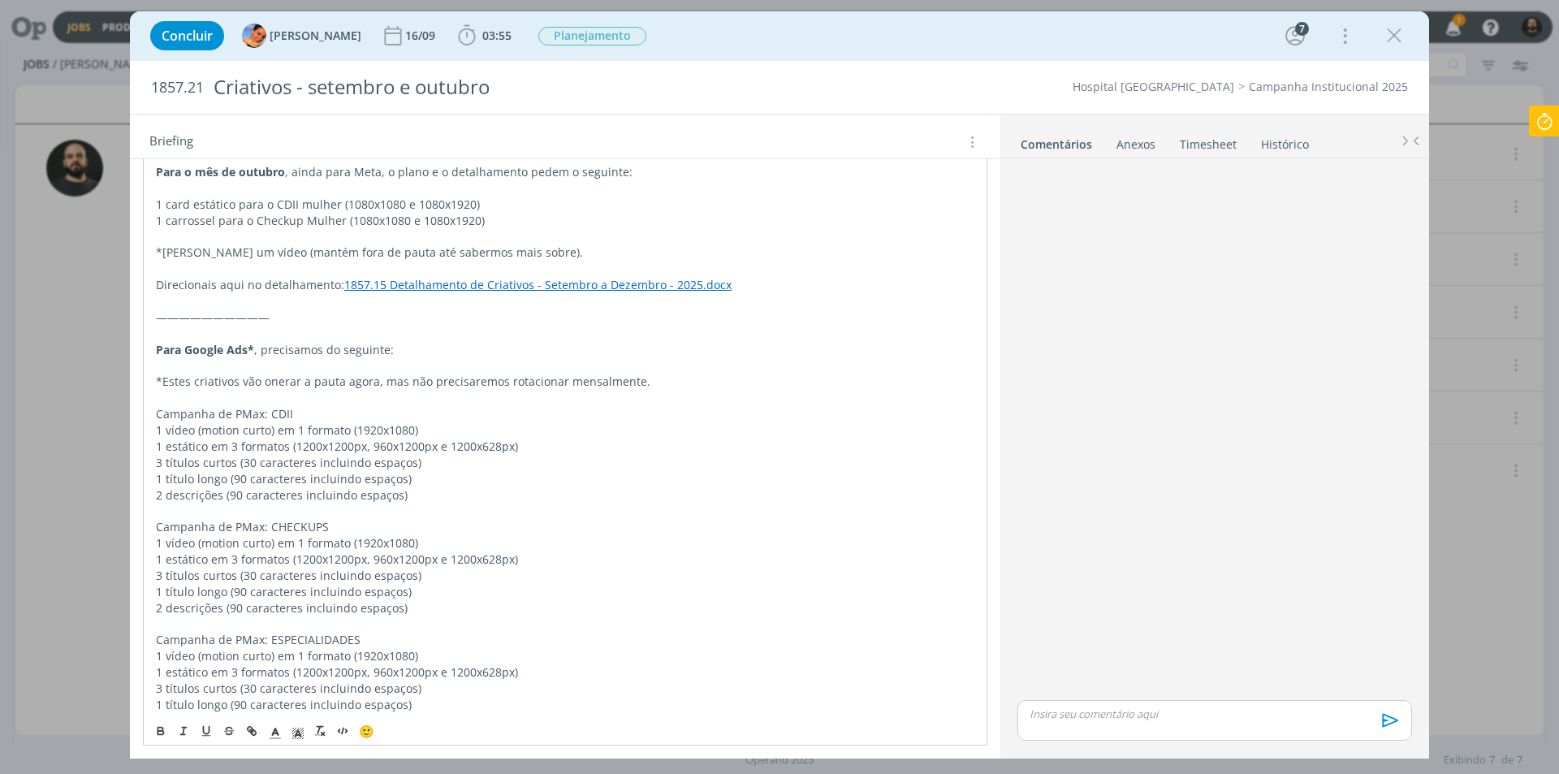
click at [174, 541] on p "1 vídeo (motion curto) em 1 formato (1920x1080)" at bounding box center [565, 543] width 819 height 16
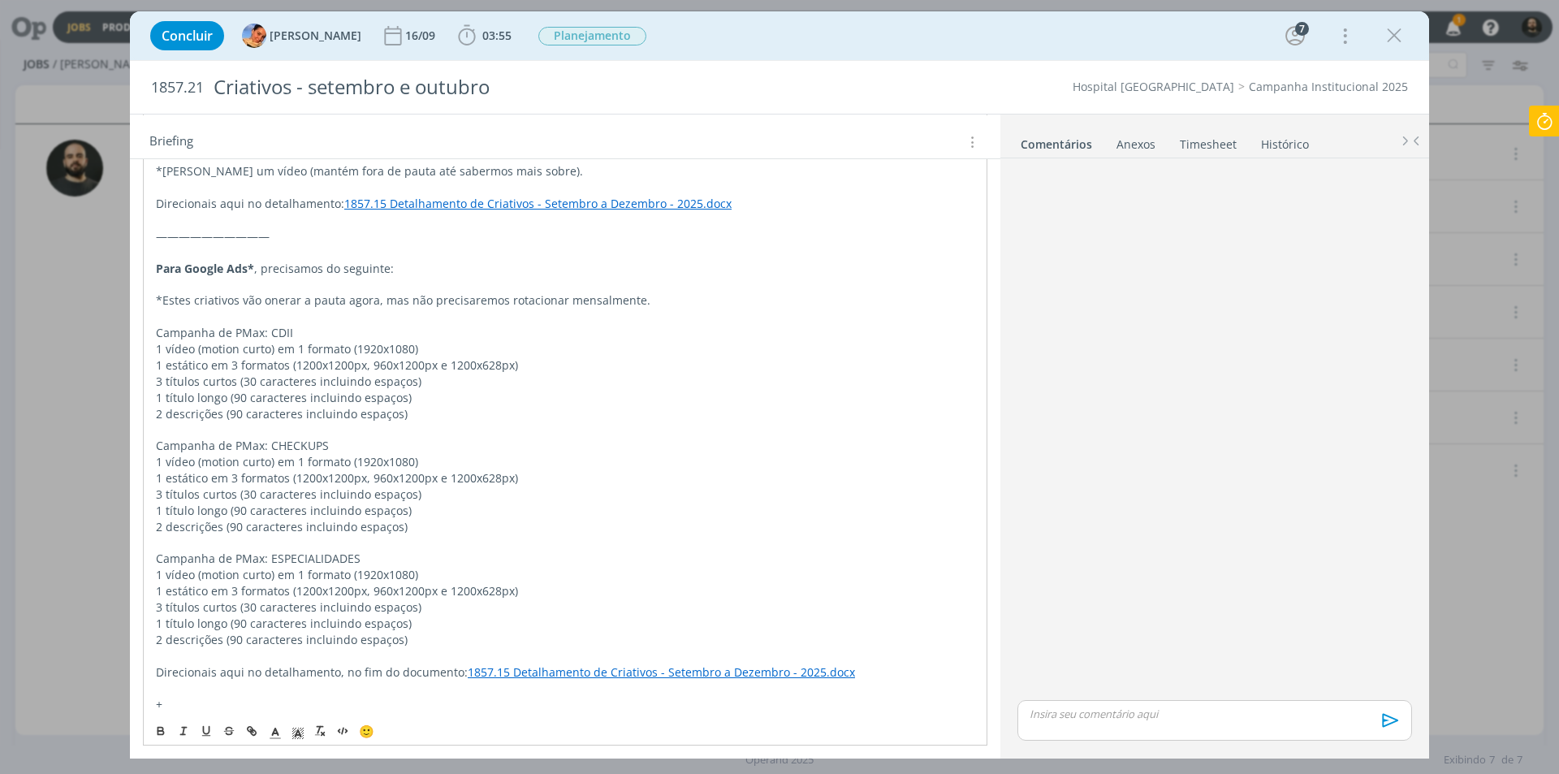
click at [253, 577] on p "1 vídeo (motion curto) em 1 formato (1920x1080)" at bounding box center [565, 575] width 819 height 16
drag, startPoint x: 184, startPoint y: 574, endPoint x: 191, endPoint y: 530, distance: 45.3
click at [184, 573] on p "1 vídeo (motion curto) em 1 formato (1920x1080)" at bounding box center [565, 575] width 819 height 16
click at [186, 461] on p "1 vídeo (motion curto) em 1 formato (1920x1080)" at bounding box center [565, 462] width 819 height 16
click at [192, 350] on p "1 vídeo (motion curto) em 1 formato (1920x1080)" at bounding box center [565, 349] width 819 height 16
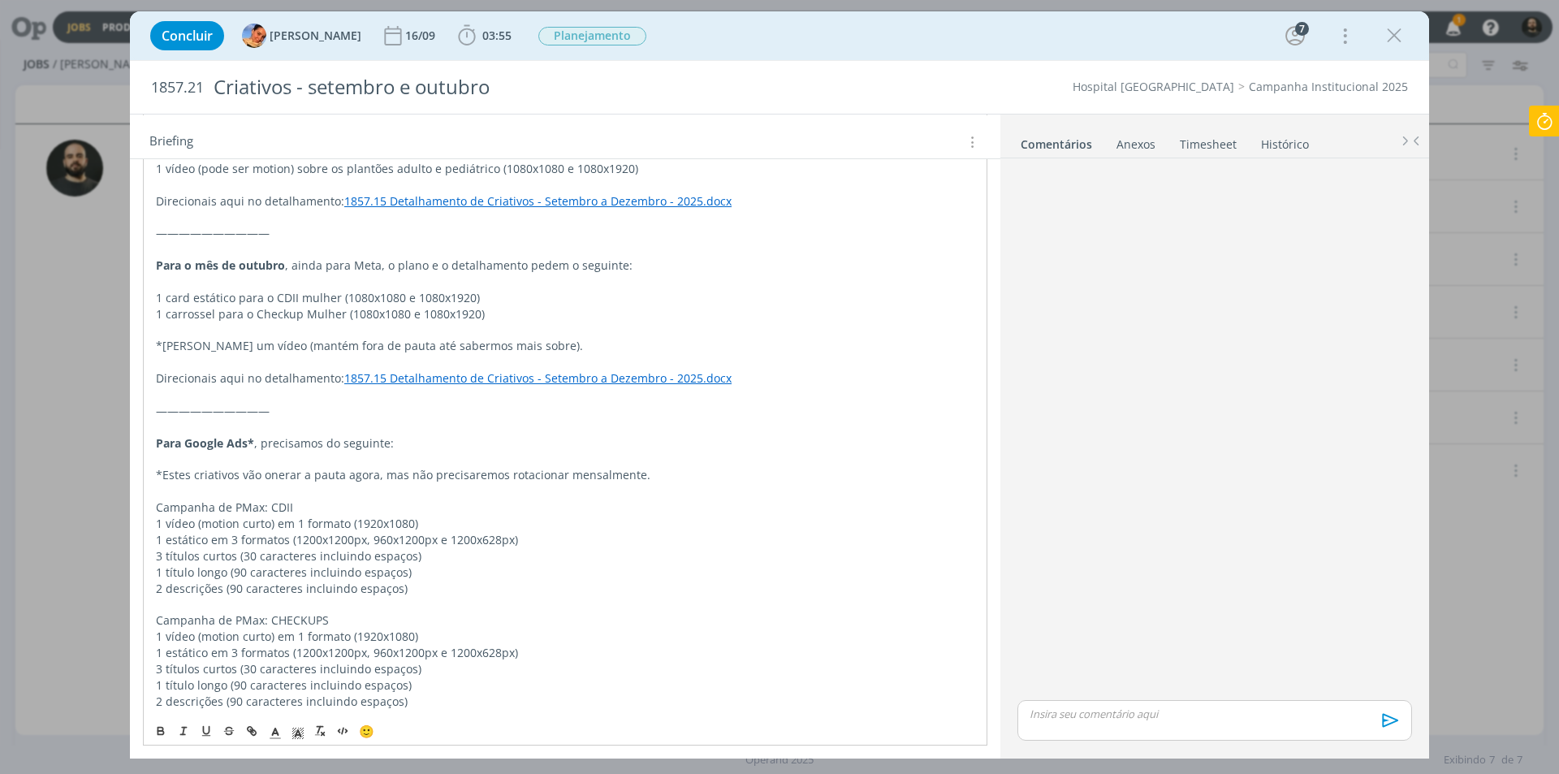
scroll to position [650, 0]
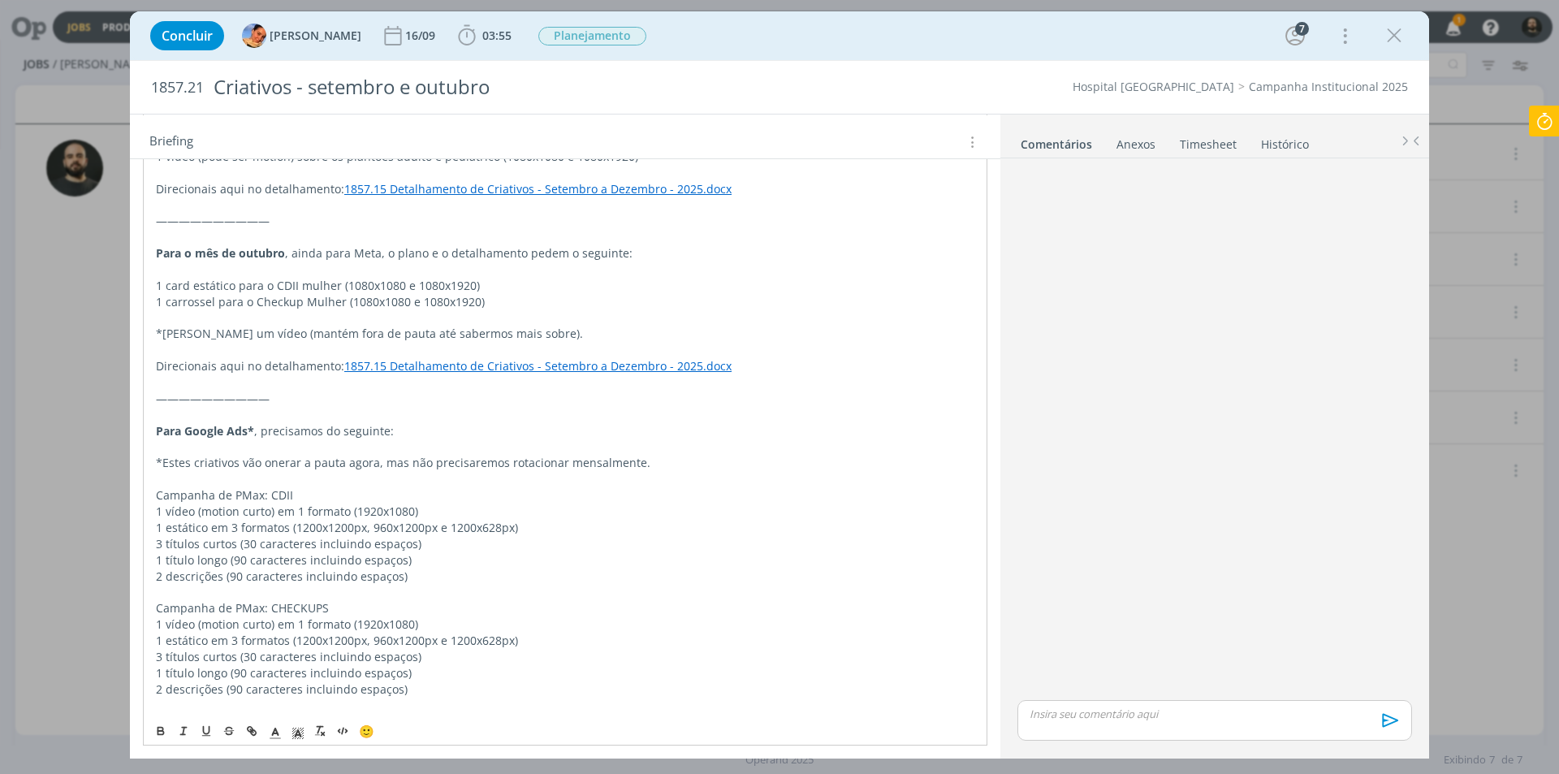
click at [219, 527] on p "1 estático em 3 formatos (1200x1200px, 960x1200px e 1200x628px)" at bounding box center [565, 528] width 819 height 16
click at [220, 634] on p "1 estático em 3 formatos (1200x1200px, 960x1200px e 1200x628px)" at bounding box center [565, 641] width 819 height 16
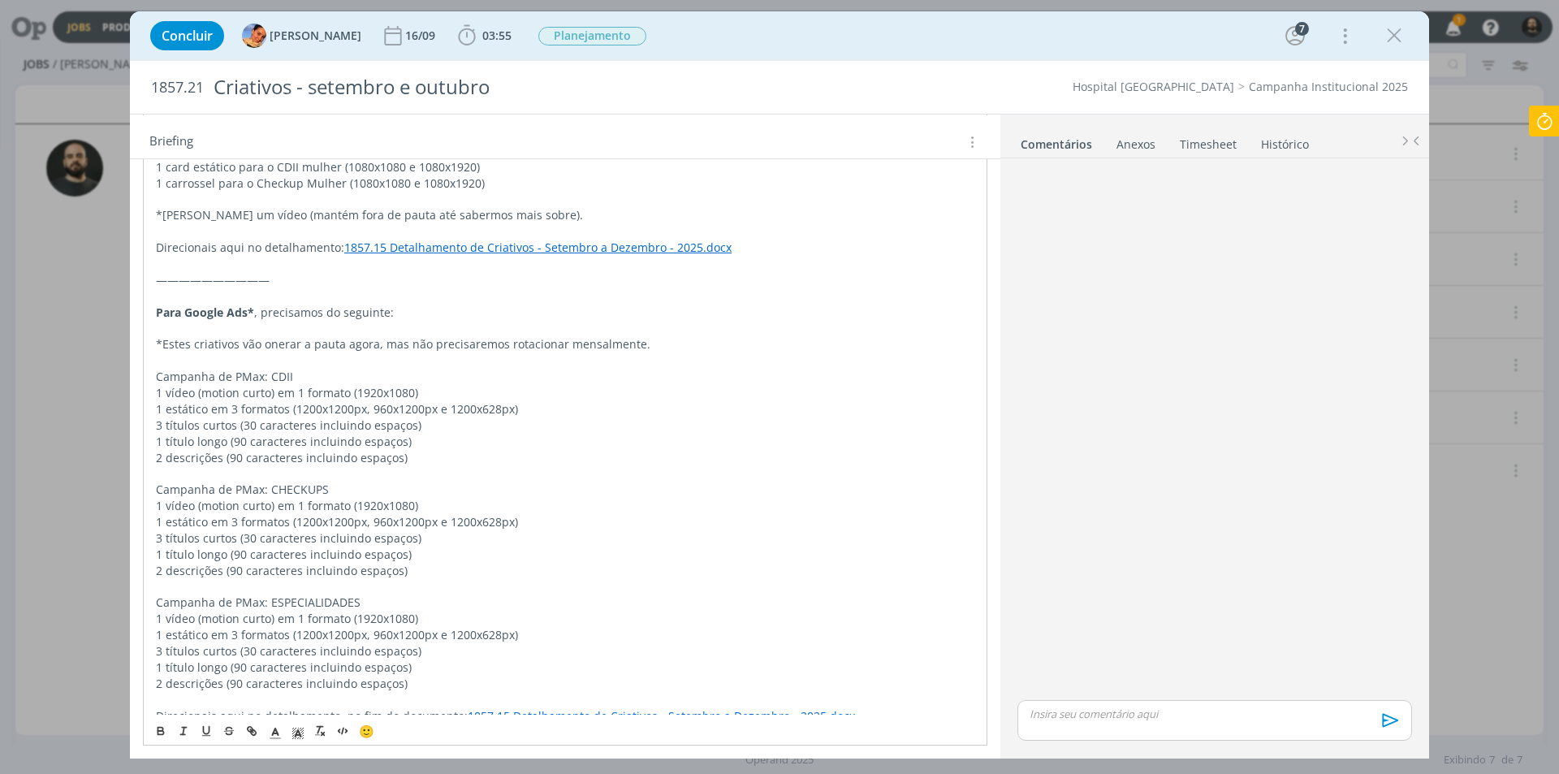
scroll to position [893, 0]
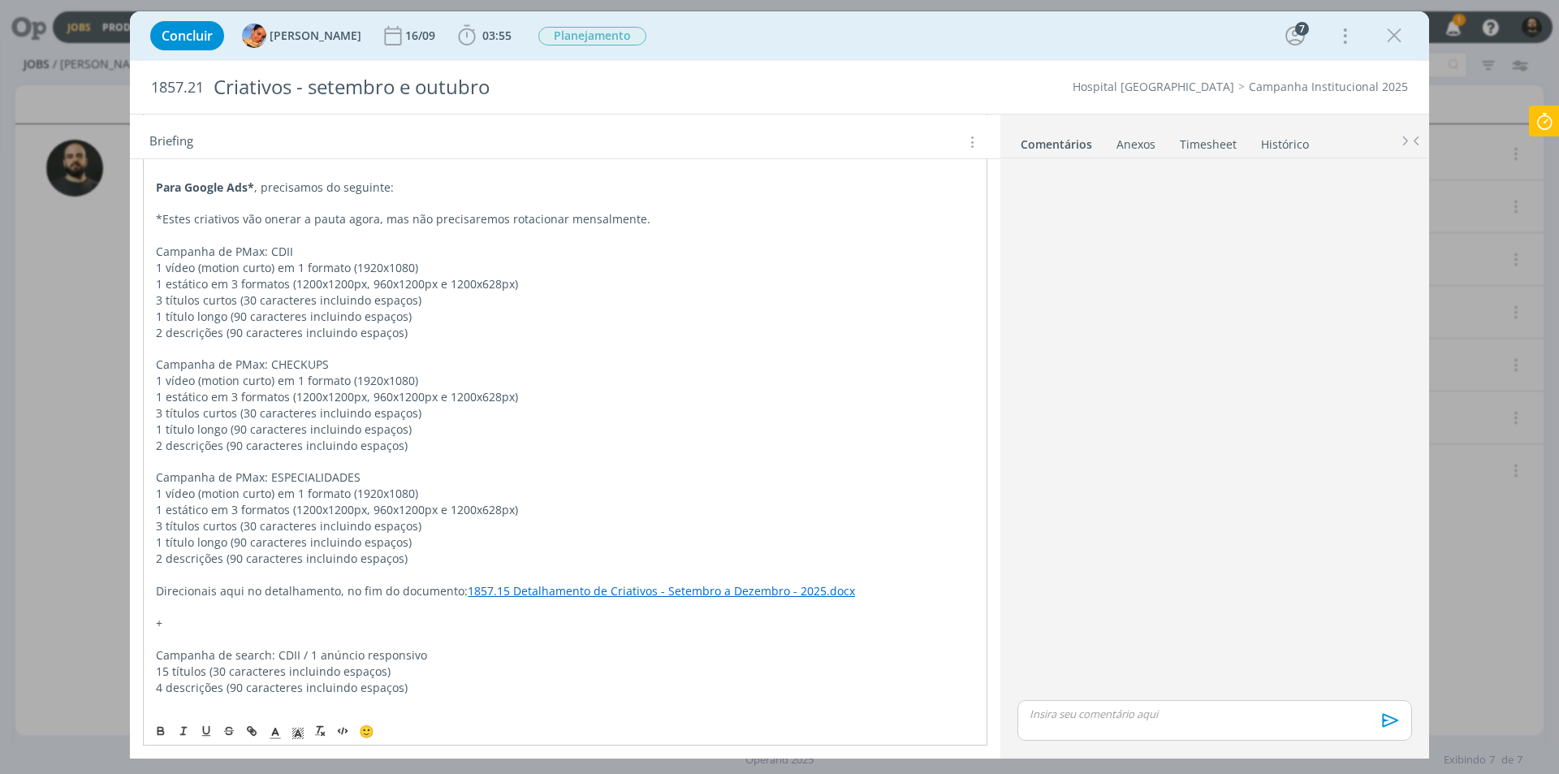
click at [216, 506] on p "1 estático em 3 formatos (1200x1200px, 960x1200px e 1200x628px)" at bounding box center [565, 510] width 819 height 16
click at [227, 508] on p "1 estático em 3 formatos (1200x1200px, 960x1200px e 1200x628px)" at bounding box center [565, 510] width 819 height 16
drag, startPoint x: 212, startPoint y: 405, endPoint x: 215, endPoint y: 344, distance: 61.8
click at [212, 404] on div "PASTA DO JOB ATUALIZAÇÃO 05/09 ([PERSON_NAME]) Precisamos inserir na mesma apre…" at bounding box center [565, 494] width 845 height 1642
click at [213, 286] on p "1 estático em 3 formatos (1200x1200px, 960x1200px e 1200x628px)" at bounding box center [565, 284] width 819 height 16
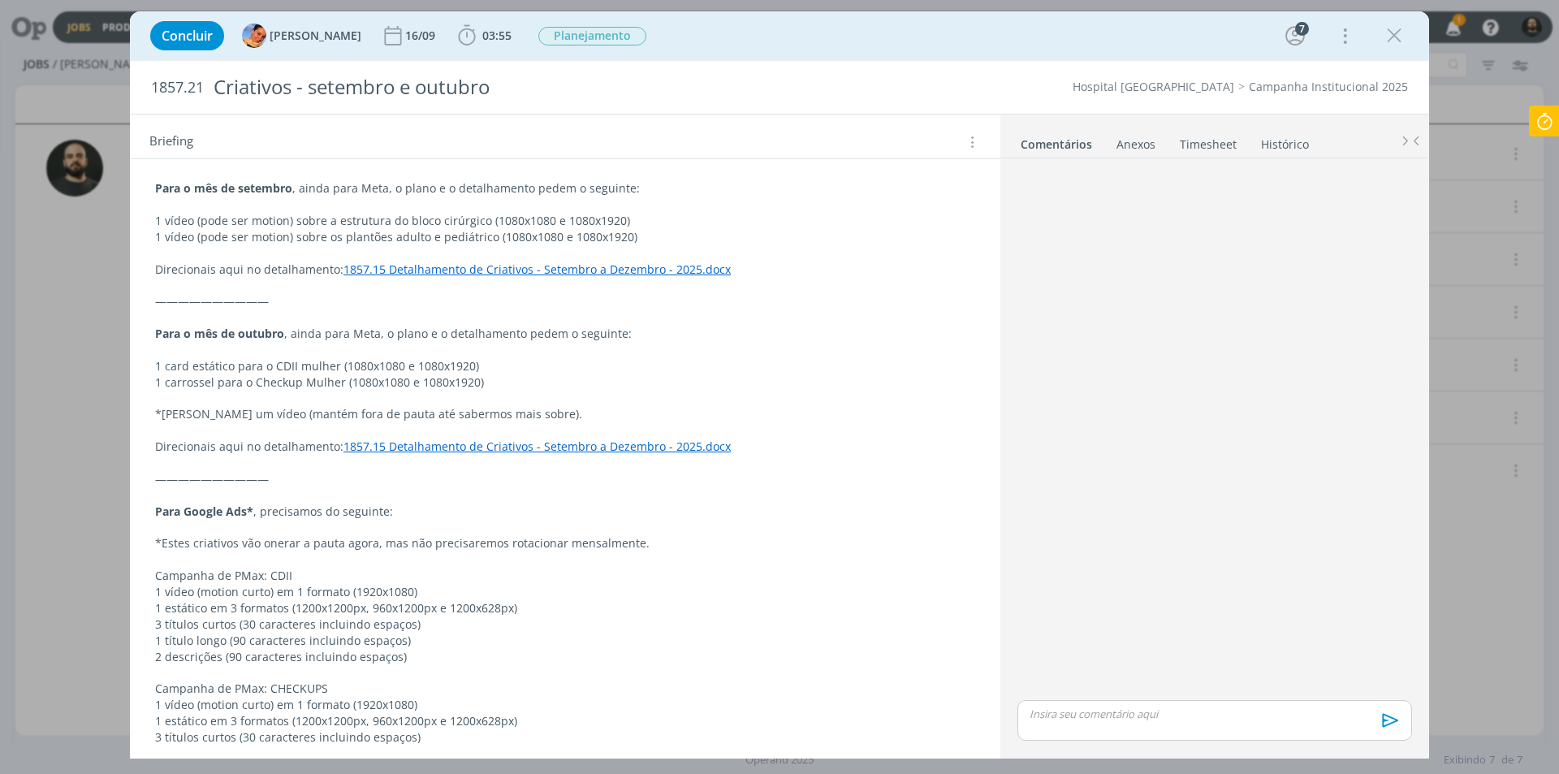
scroll to position [325, 0]
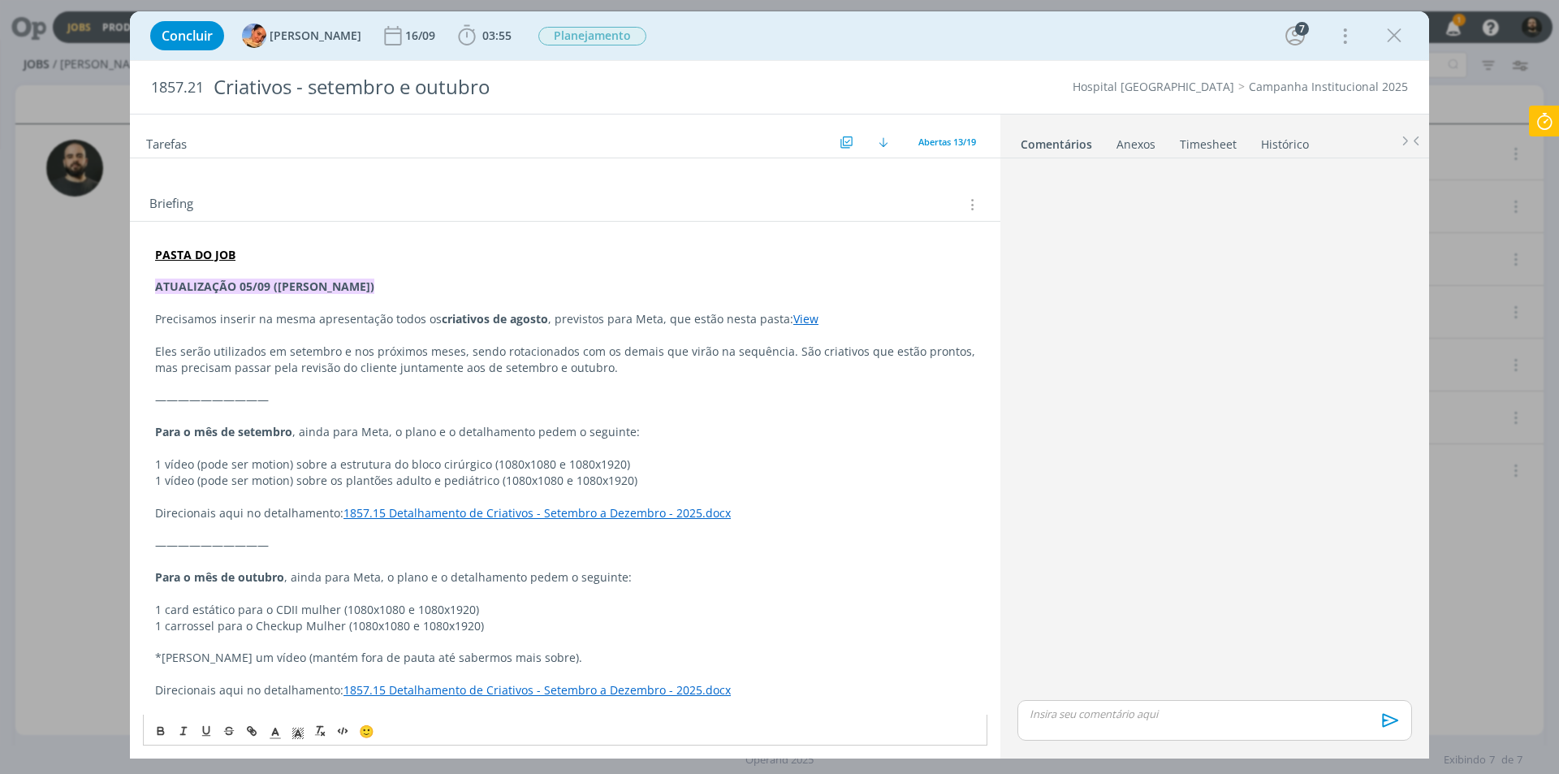
click at [627, 482] on p "1 vídeo (pode ser motion) sobre os plantões adulto e pediátrico (1080x1080 e 10…" at bounding box center [565, 481] width 820 height 16
click at [277, 471] on p "1 vídeo (pode ser motion) sobre a estrutura do bloco cirúrgico (1080x1080 e 108…" at bounding box center [565, 464] width 820 height 16
drag, startPoint x: 334, startPoint y: 467, endPoint x: 390, endPoint y: 465, distance: 56.1
click at [343, 462] on p "1 vídeo (pode ser motion) sobre a estrutura do bloco cirúrgico (1080x1080 e 108…" at bounding box center [565, 464] width 820 height 16
click at [477, 480] on p "1 vídeo (pode ser motion) sobre os plantões adulto e pediátrico (1080x1080 e 10…" at bounding box center [565, 481] width 820 height 16
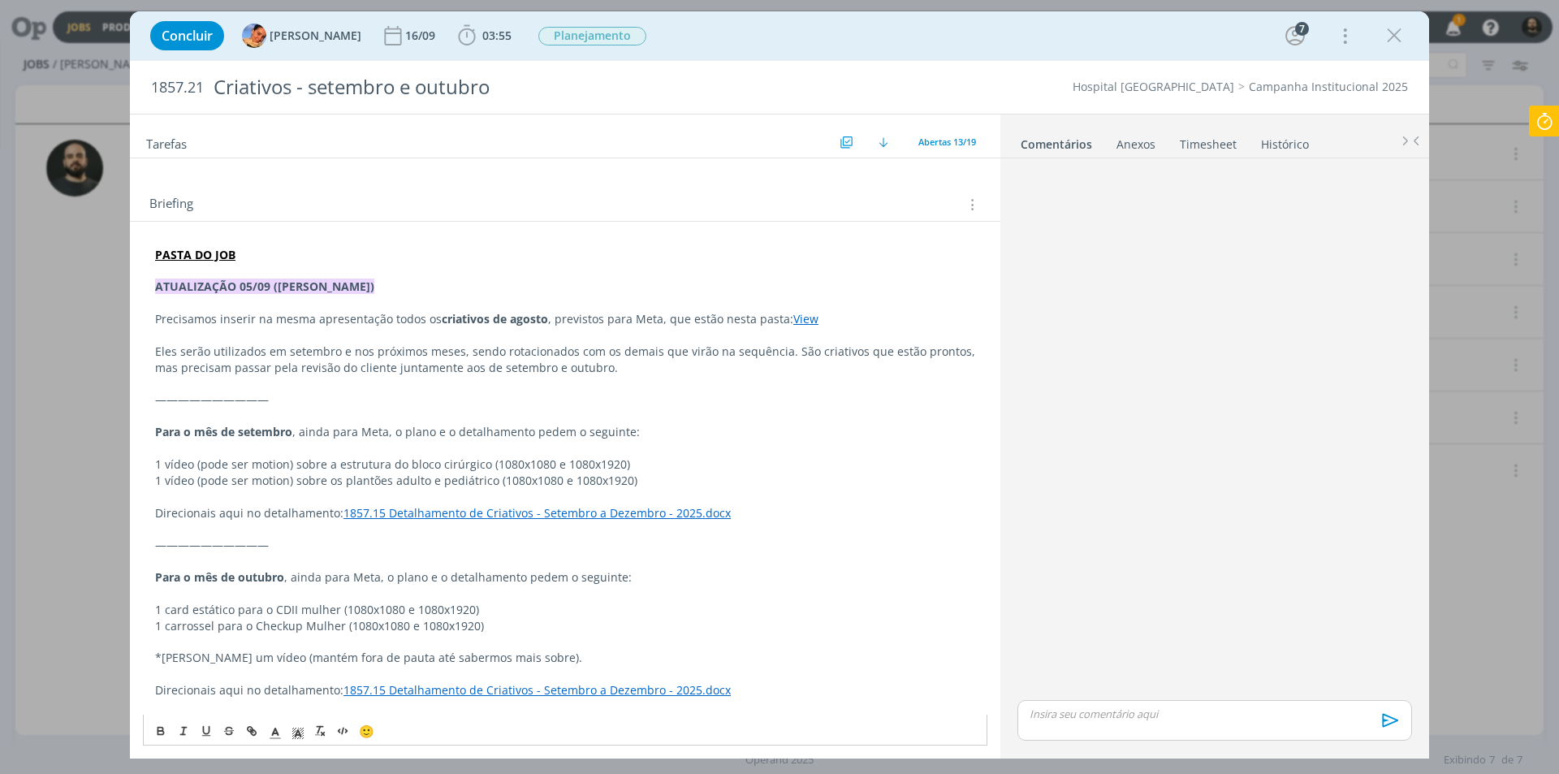
click at [630, 479] on p "1 vídeo (pode ser motion) sobre os plantões adulto e pediátrico (1080x1080 e 10…" at bounding box center [565, 481] width 820 height 16
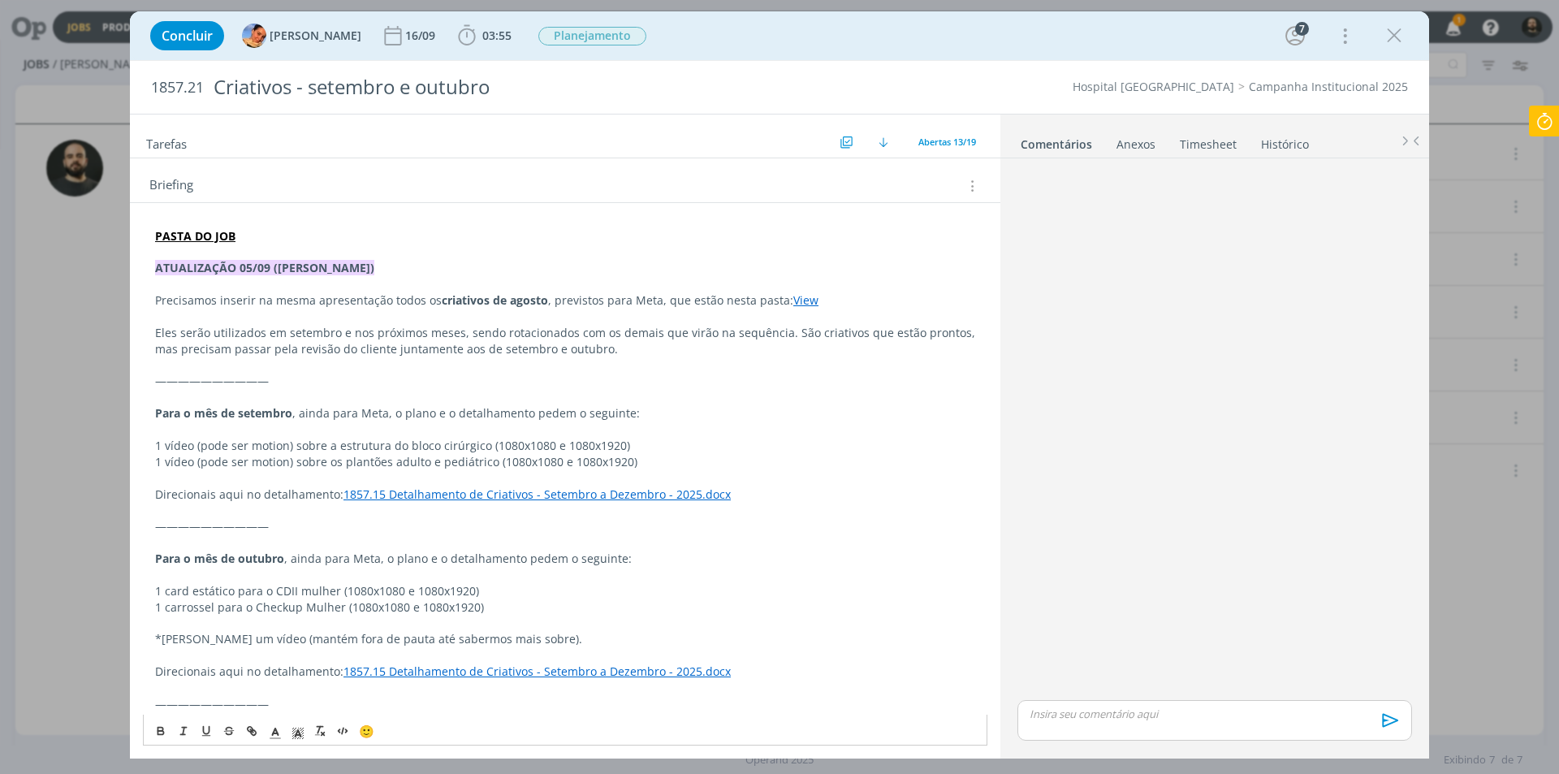
scroll to position [406, 0]
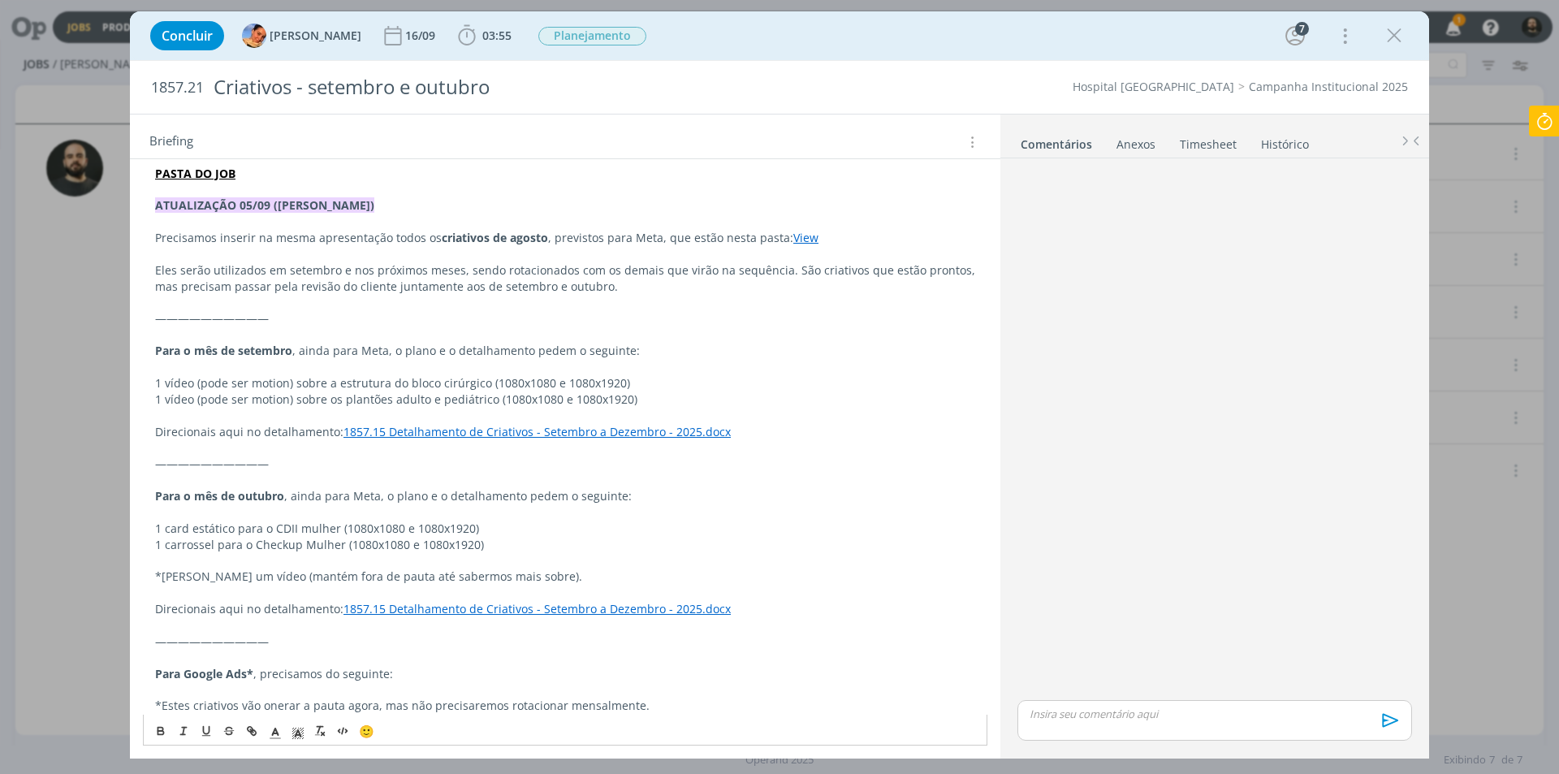
click at [209, 530] on p "1 card estático para o CDII mulher (1080x1080 e 1080x1920)" at bounding box center [565, 529] width 820 height 16
click at [249, 545] on p "1 carrossel para o Checkup Mulher (1080x1080 e 1080x1920)" at bounding box center [565, 545] width 820 height 16
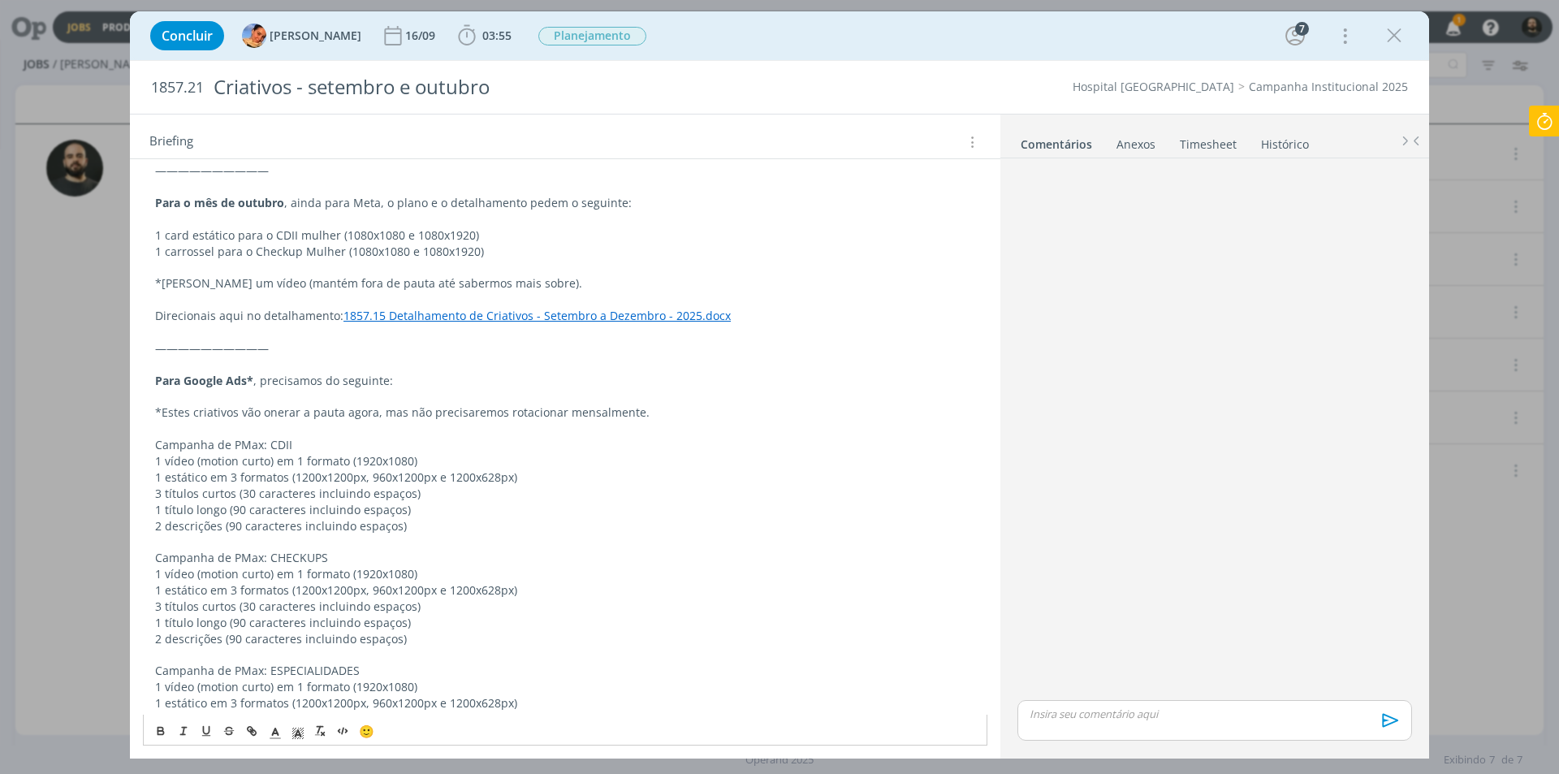
scroll to position [731, 0]
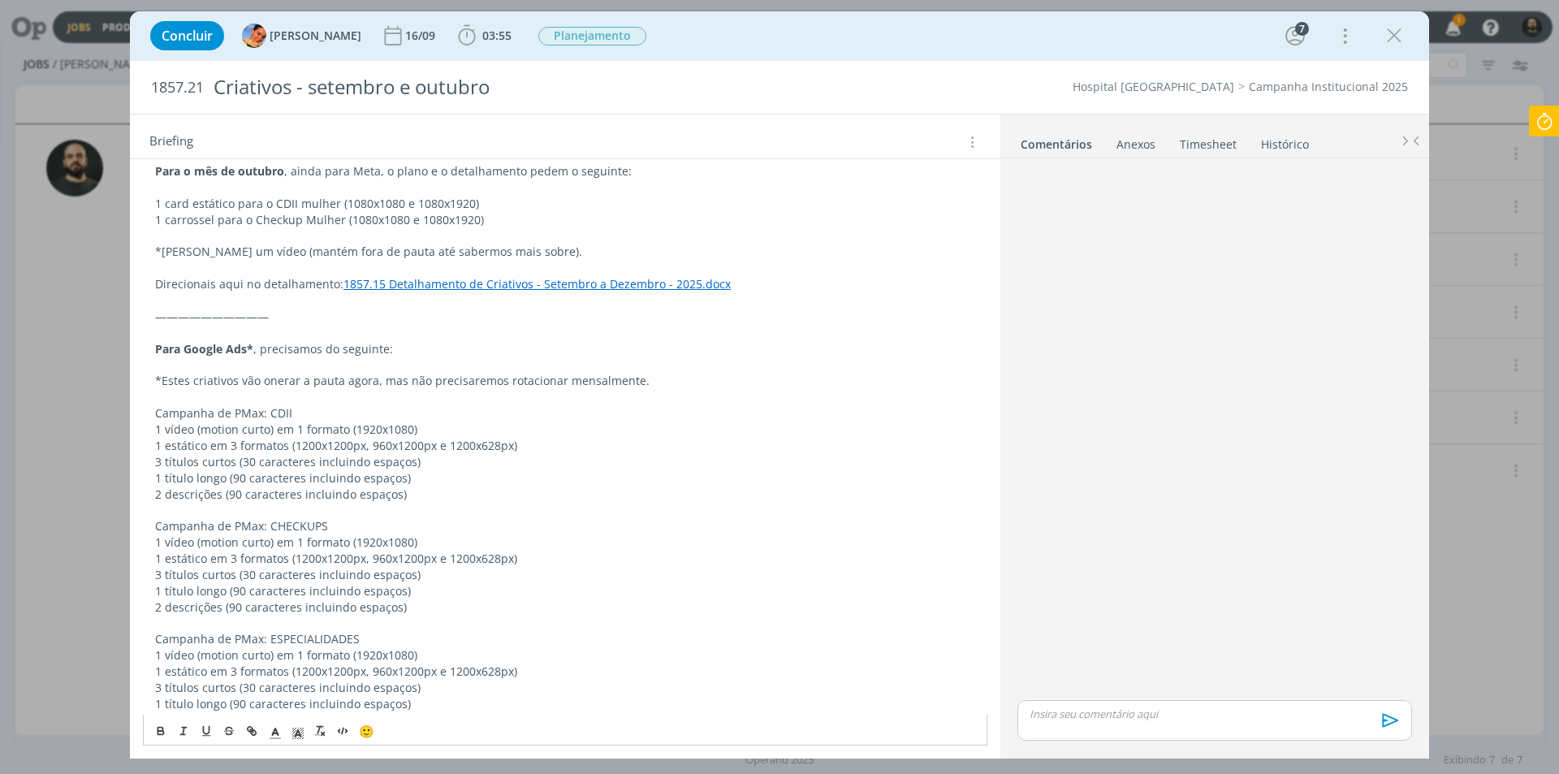
click at [452, 428] on p "1 vídeo (motion curto) em 1 formato (1920x1080)" at bounding box center [565, 430] width 820 height 16
click at [156, 426] on p "1 vídeo (motion curto) em 1 formato (1920x1080)" at bounding box center [565, 430] width 820 height 16
click at [260, 655] on p "1 vídeo (motion curto) em 1 formato (1920x1080)" at bounding box center [565, 655] width 820 height 16
click at [199, 556] on p "1 estático em 3 formatos (1200x1200px, 960x1200px e 1200x628px)" at bounding box center [565, 559] width 820 height 16
click at [188, 670] on p "1 estático em 3 formatos (1200x1200px, 960x1200px e 1200x628px)" at bounding box center [565, 672] width 820 height 16
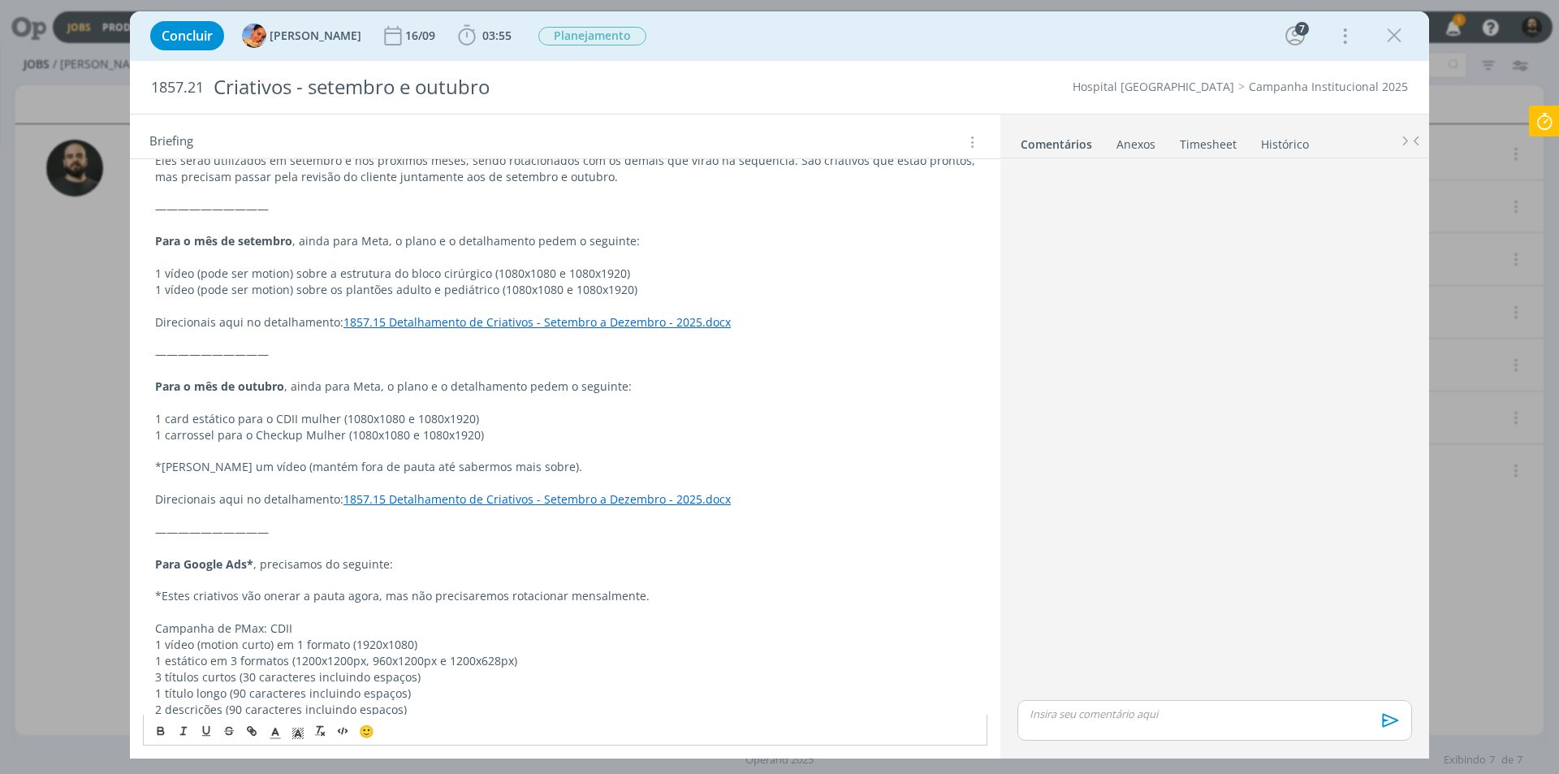
scroll to position [487, 0]
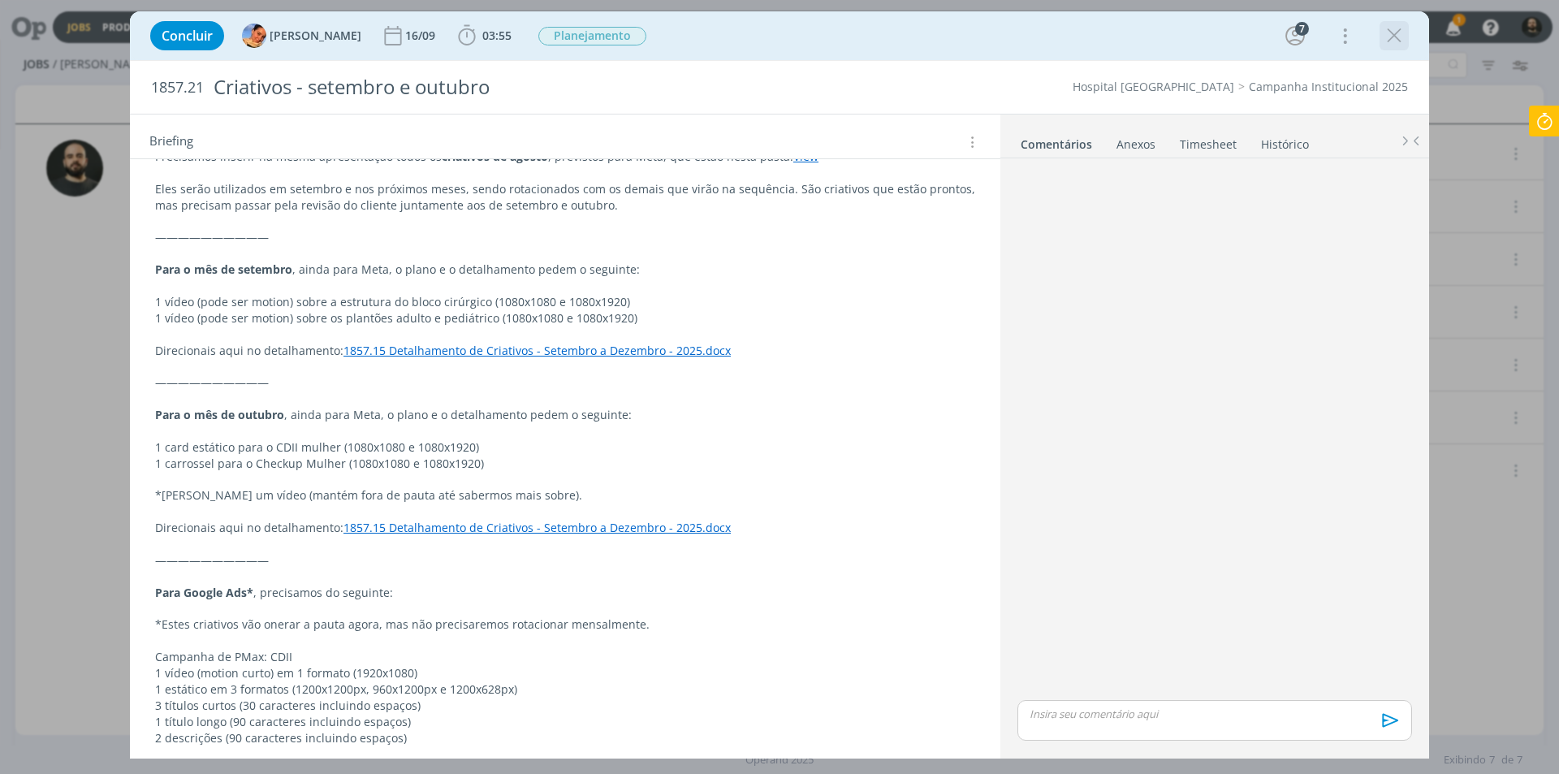
click at [1392, 35] on icon "dialog" at bounding box center [1394, 36] width 24 height 24
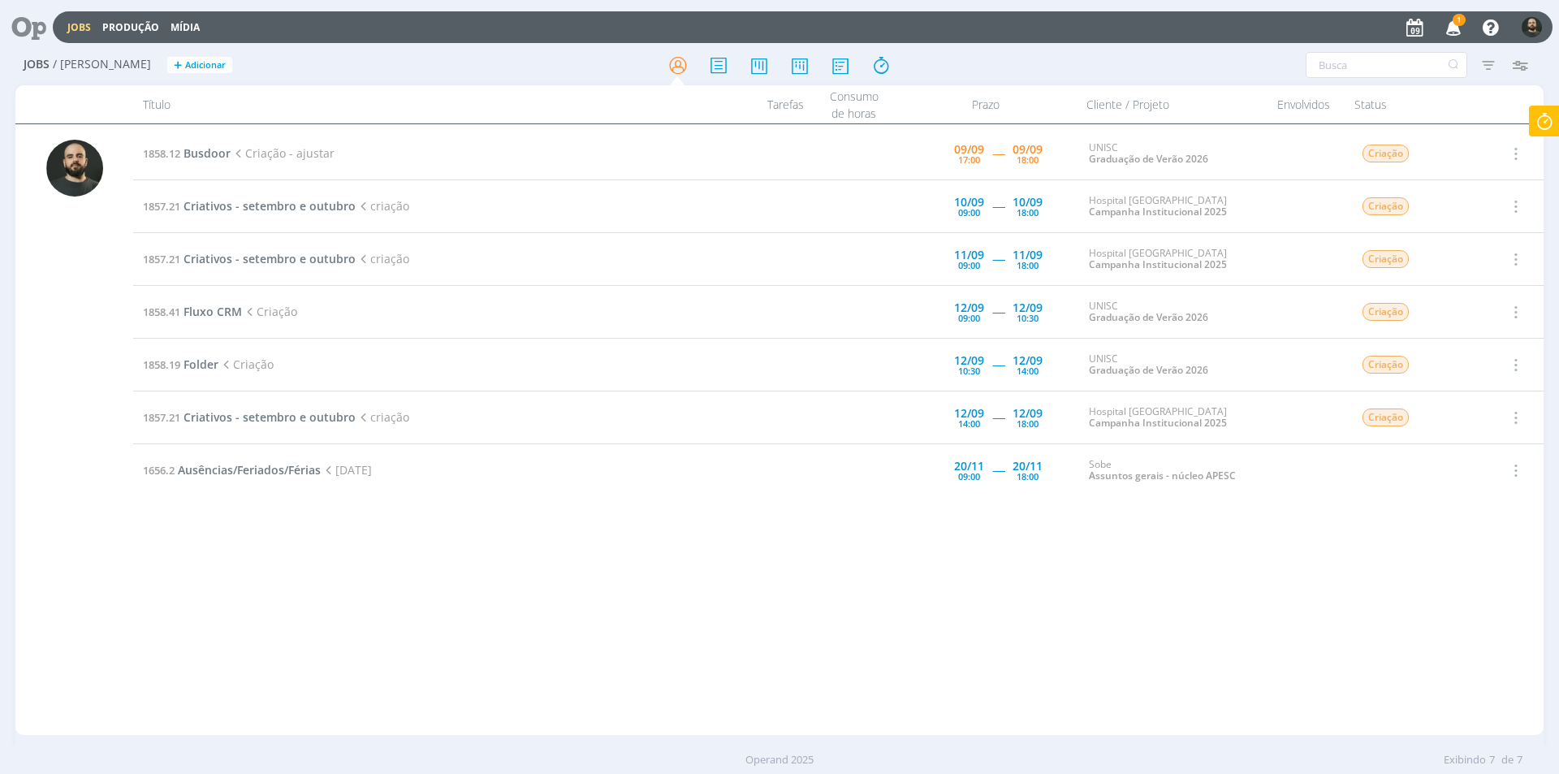
click at [1459, 24] on span "1" at bounding box center [1459, 20] width 13 height 12
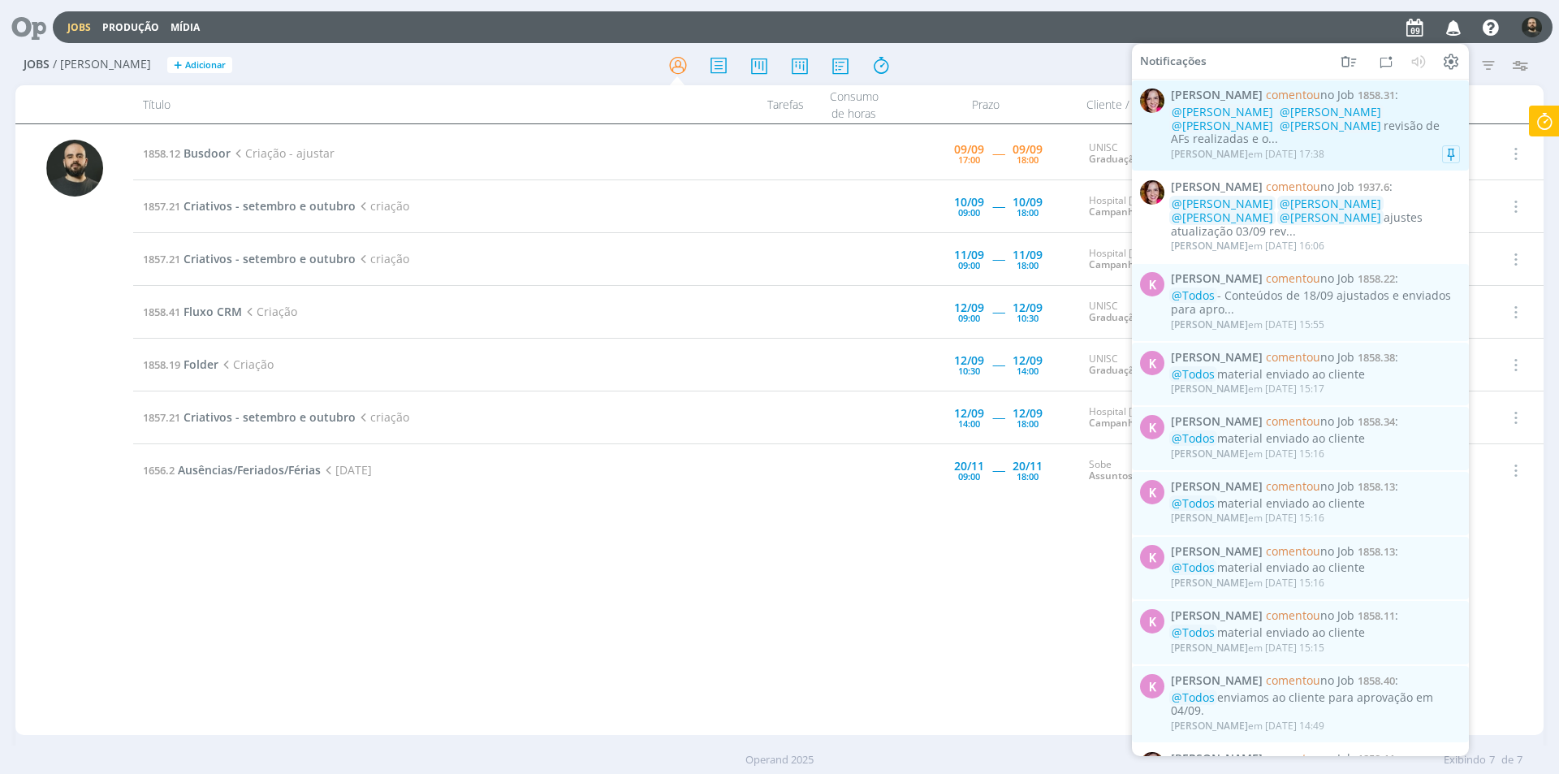
click at [1354, 146] on div "Bruna Bueno em 09/09 às 17:38" at bounding box center [1315, 154] width 289 height 16
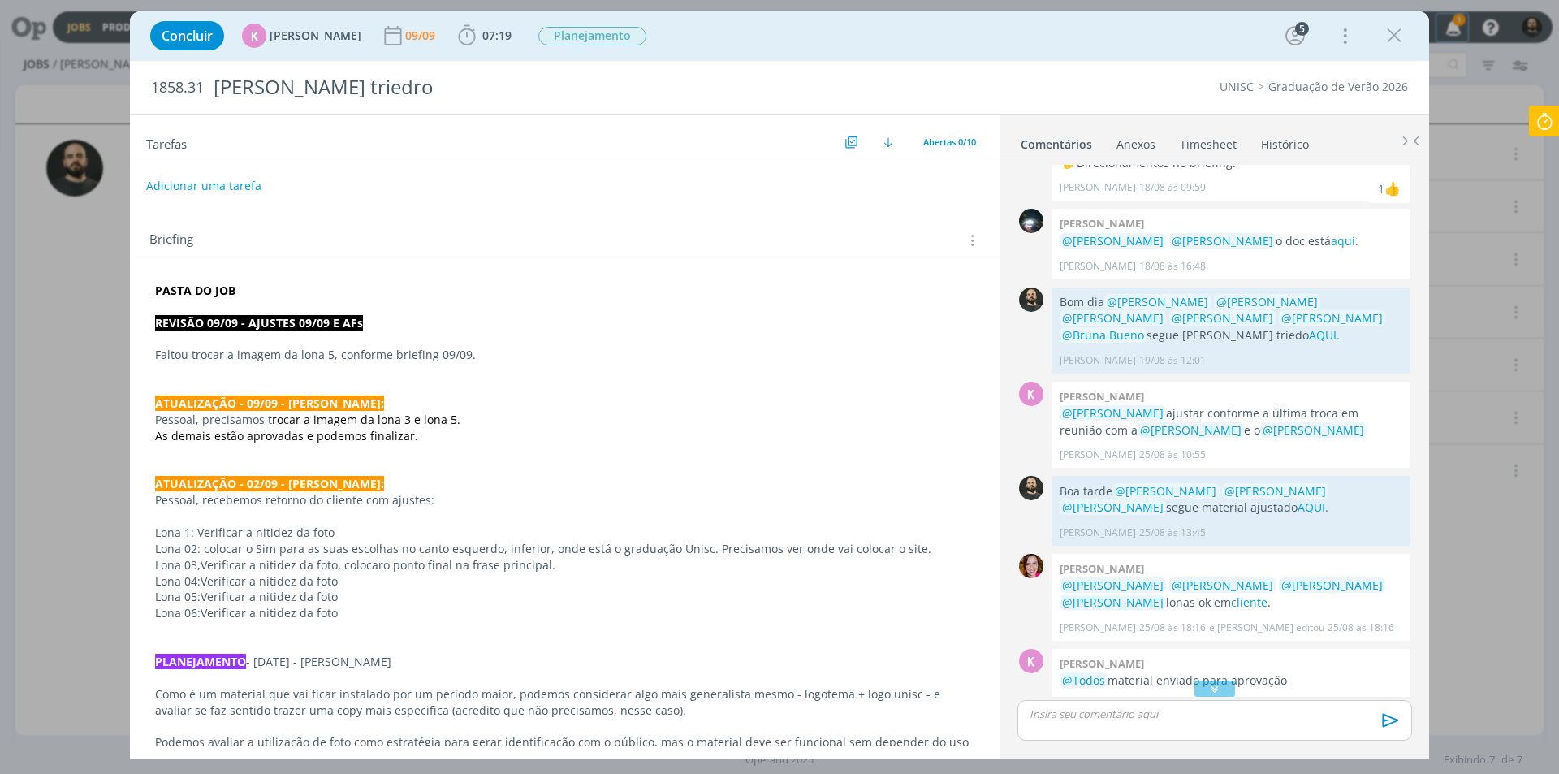
scroll to position [637, 0]
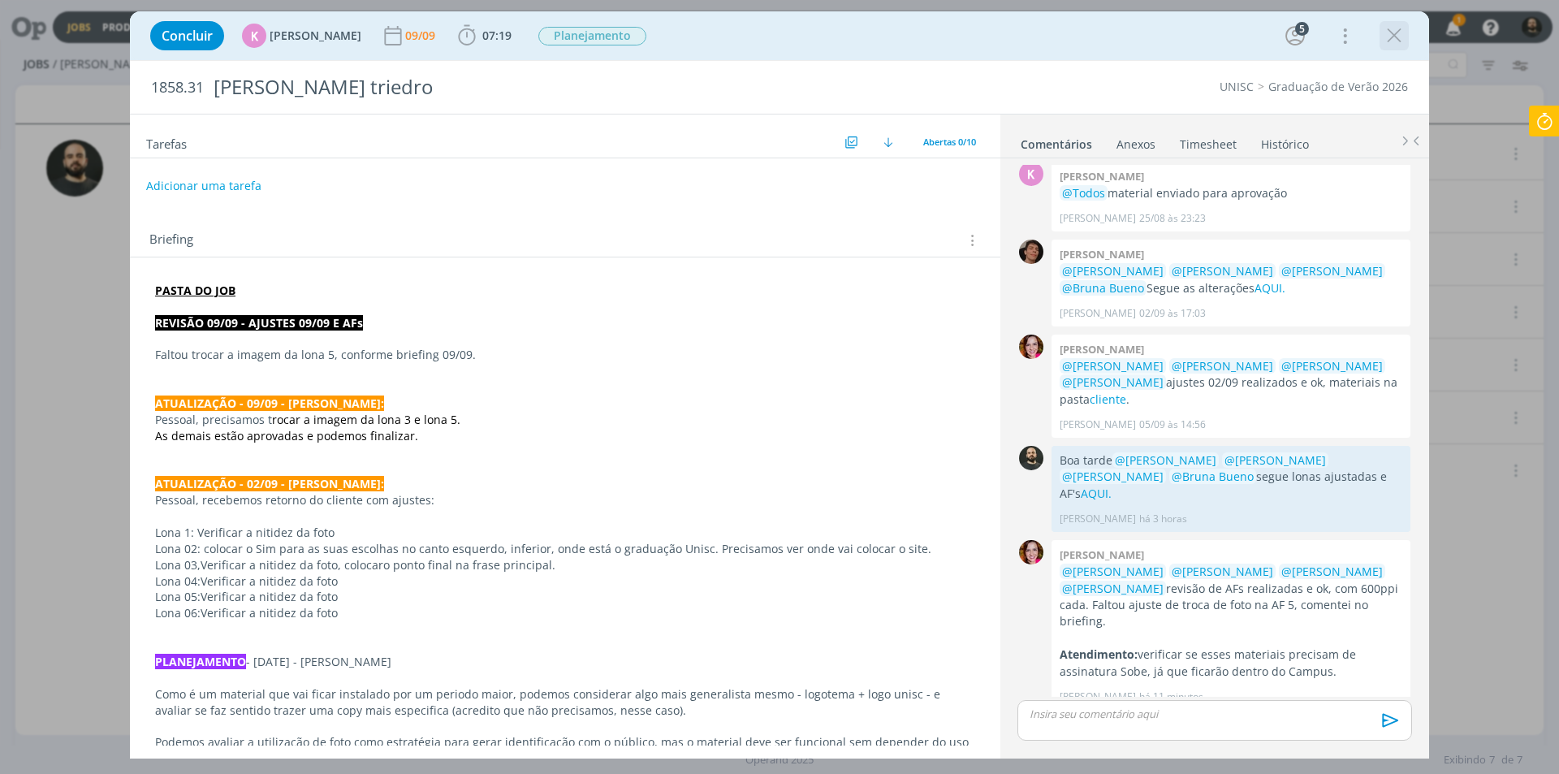
click at [1395, 37] on icon "dialog" at bounding box center [1394, 36] width 24 height 24
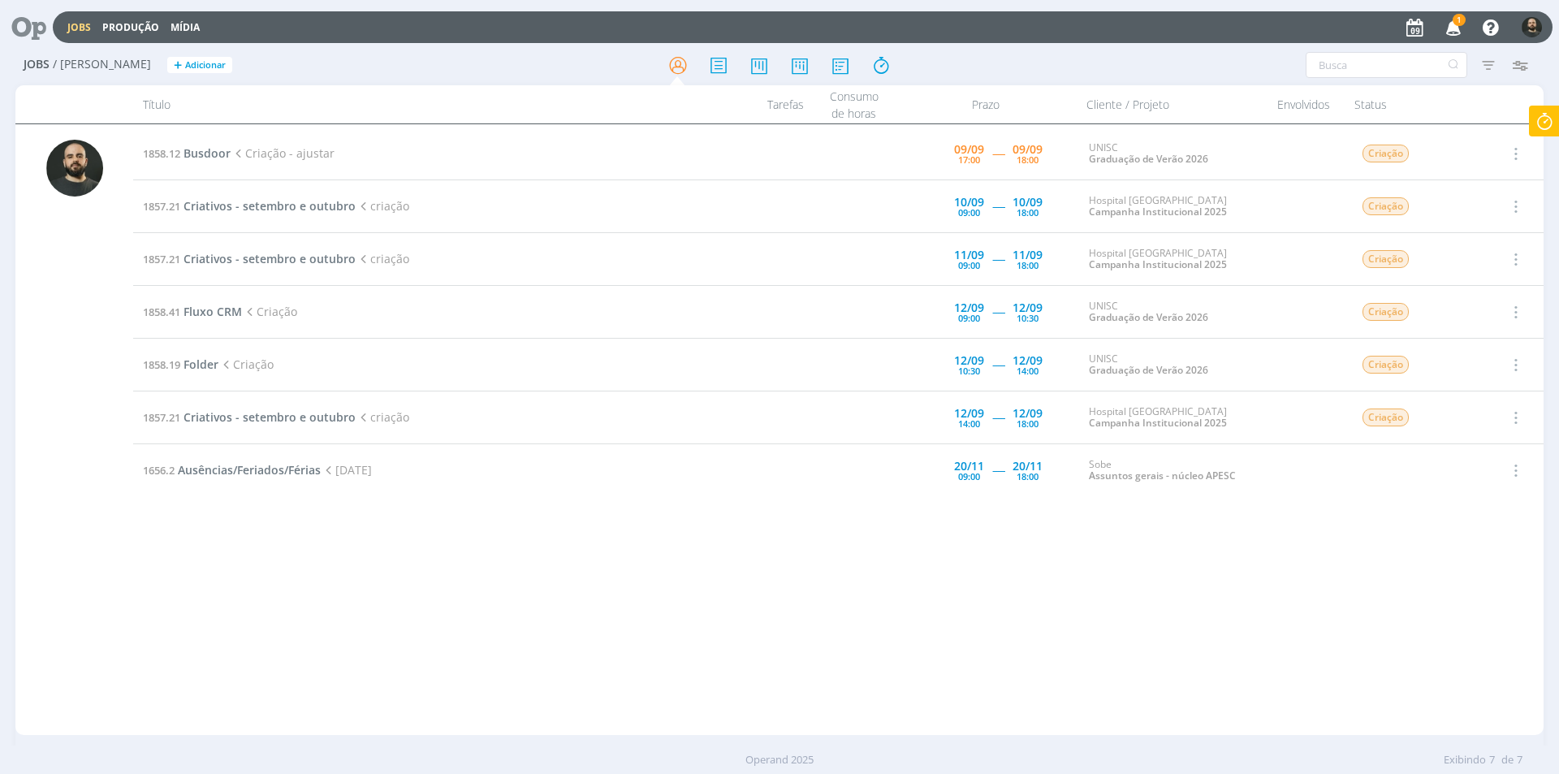
click at [1452, 23] on icon "button" at bounding box center [1454, 27] width 28 height 28
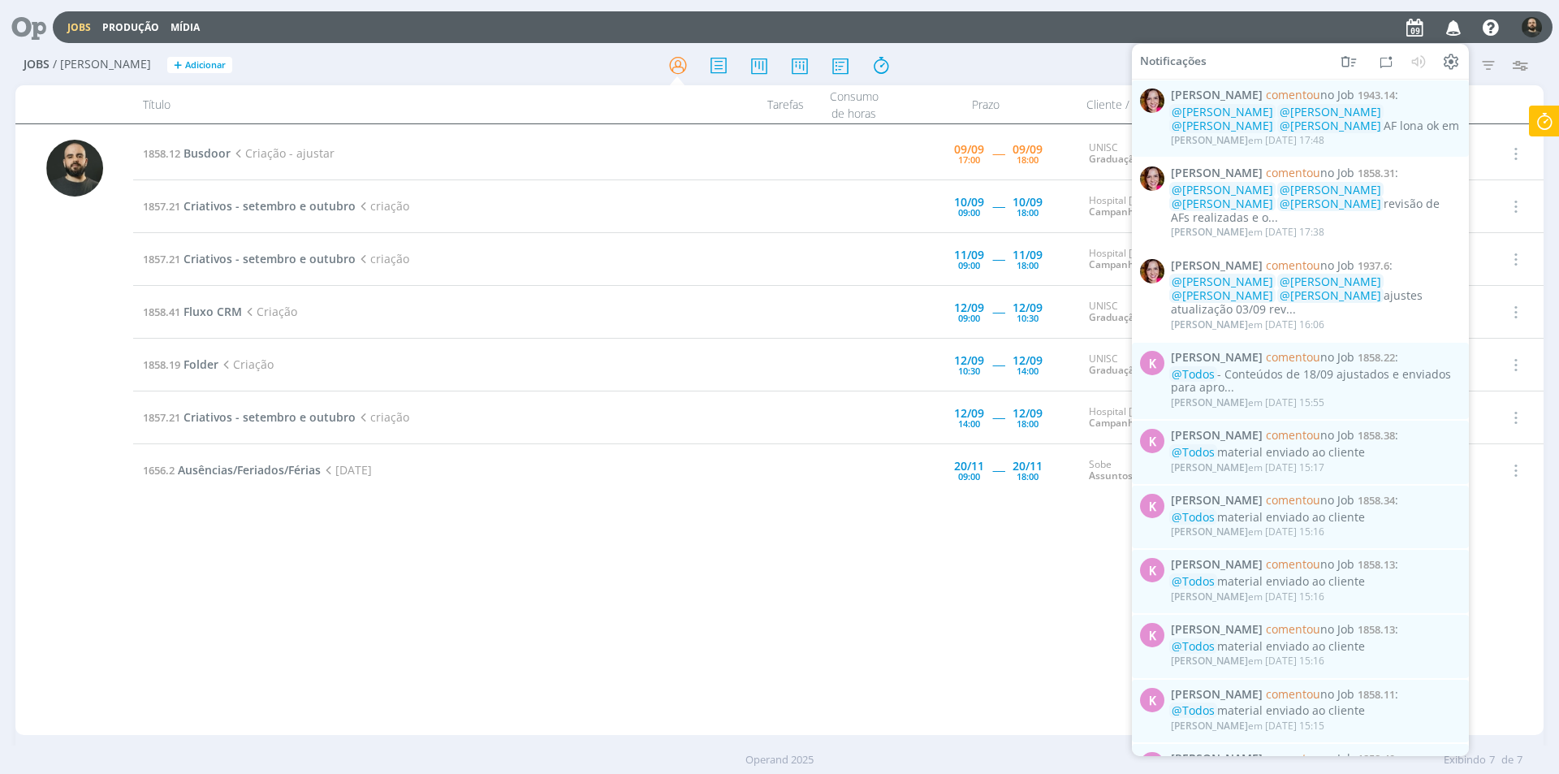
click at [1454, 27] on icon "button" at bounding box center [1454, 27] width 28 height 28
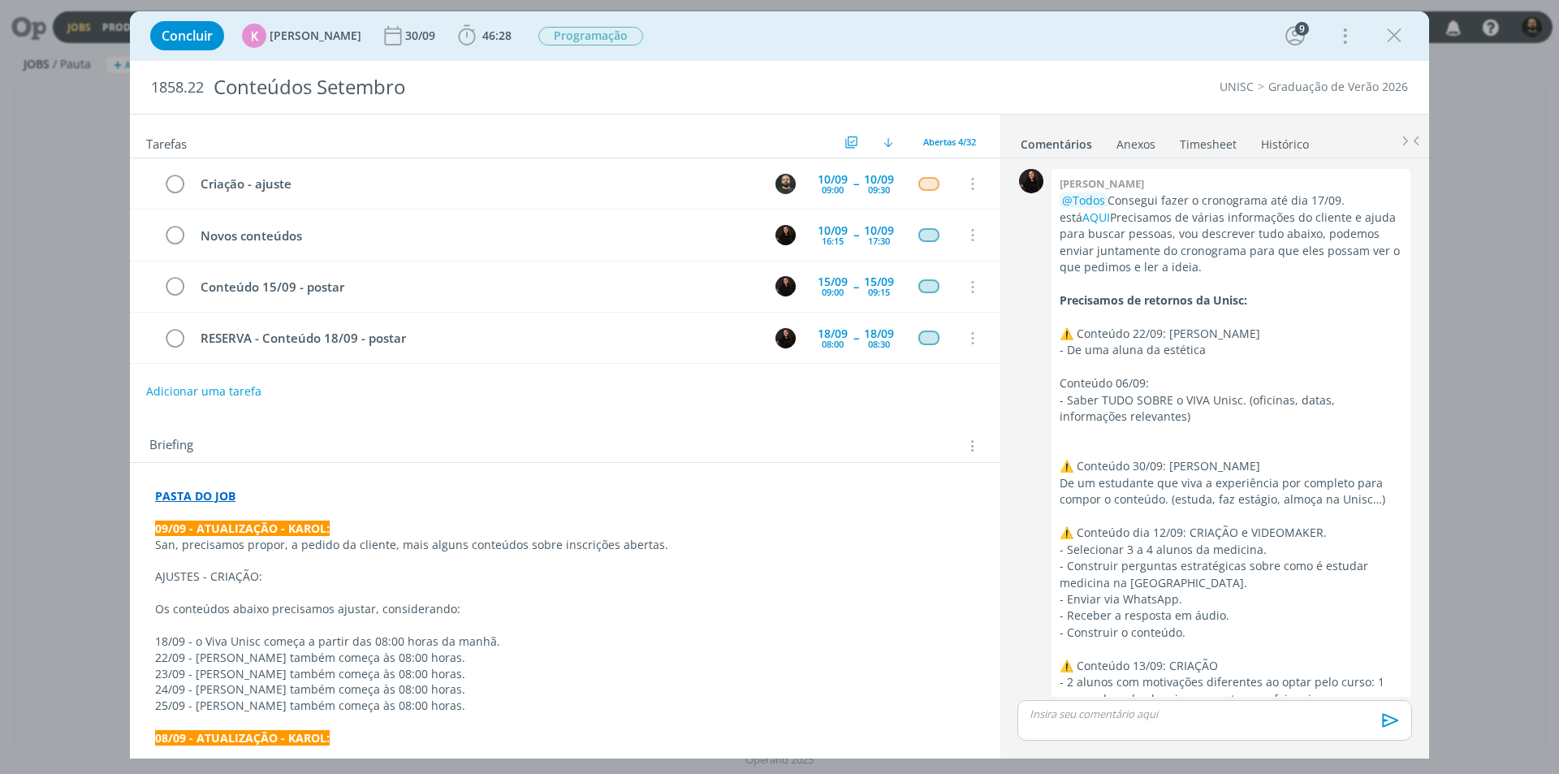
scroll to position [3042, 0]
